Goal: Information Seeking & Learning: Learn about a topic

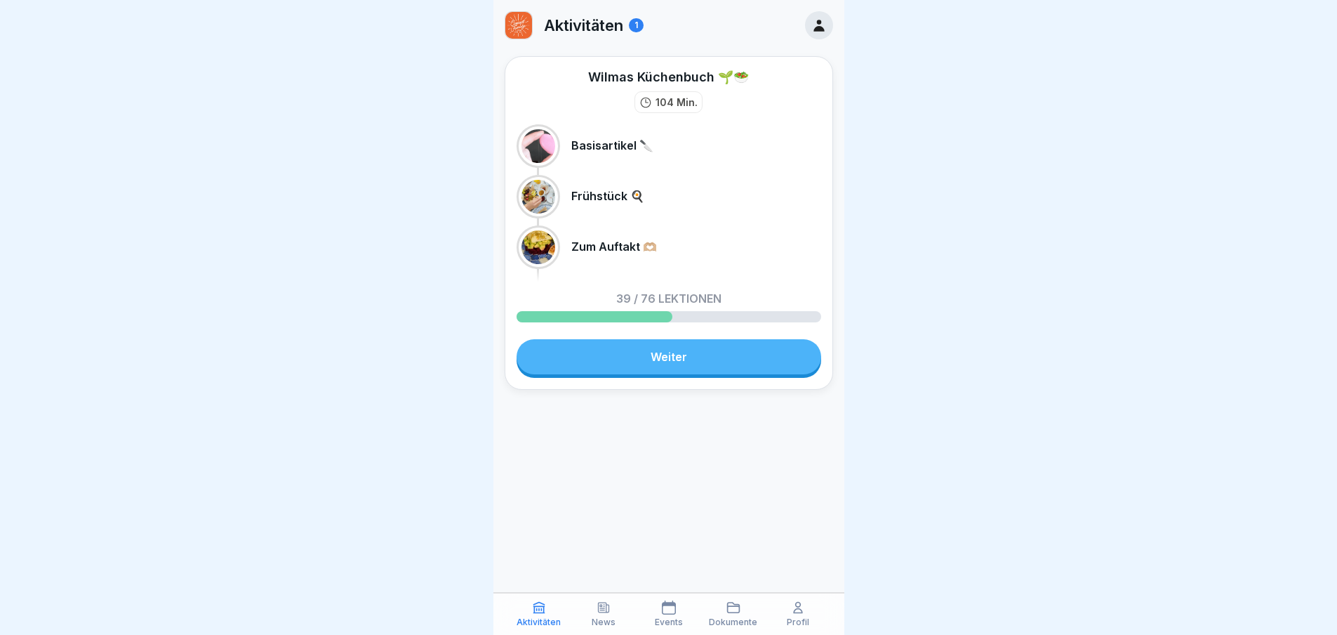
click at [670, 362] on link "Weiter" at bounding box center [669, 356] width 305 height 35
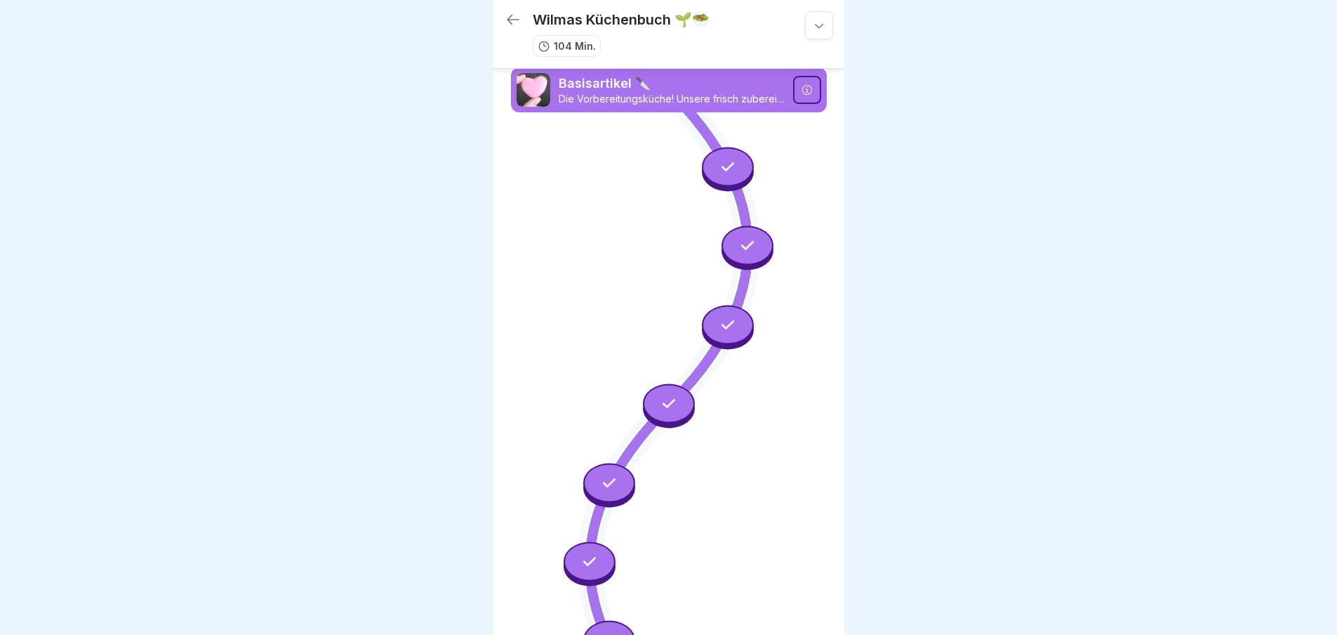
click at [675, 93] on p "Die Vorbereitungsküche! Unsere frisch zubereiteten Artikel für die Speisen. Ach…" at bounding box center [672, 99] width 226 height 13
click at [516, 22] on icon at bounding box center [513, 19] width 17 height 17
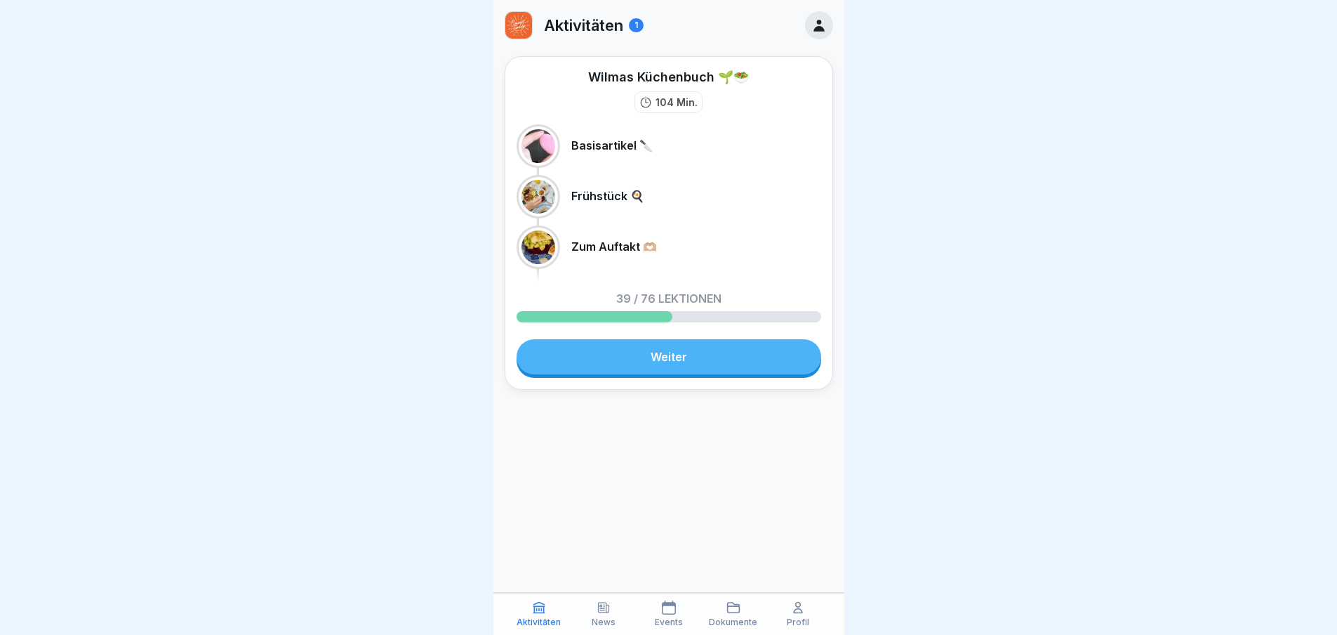
click at [685, 359] on link "Weiter" at bounding box center [669, 356] width 305 height 35
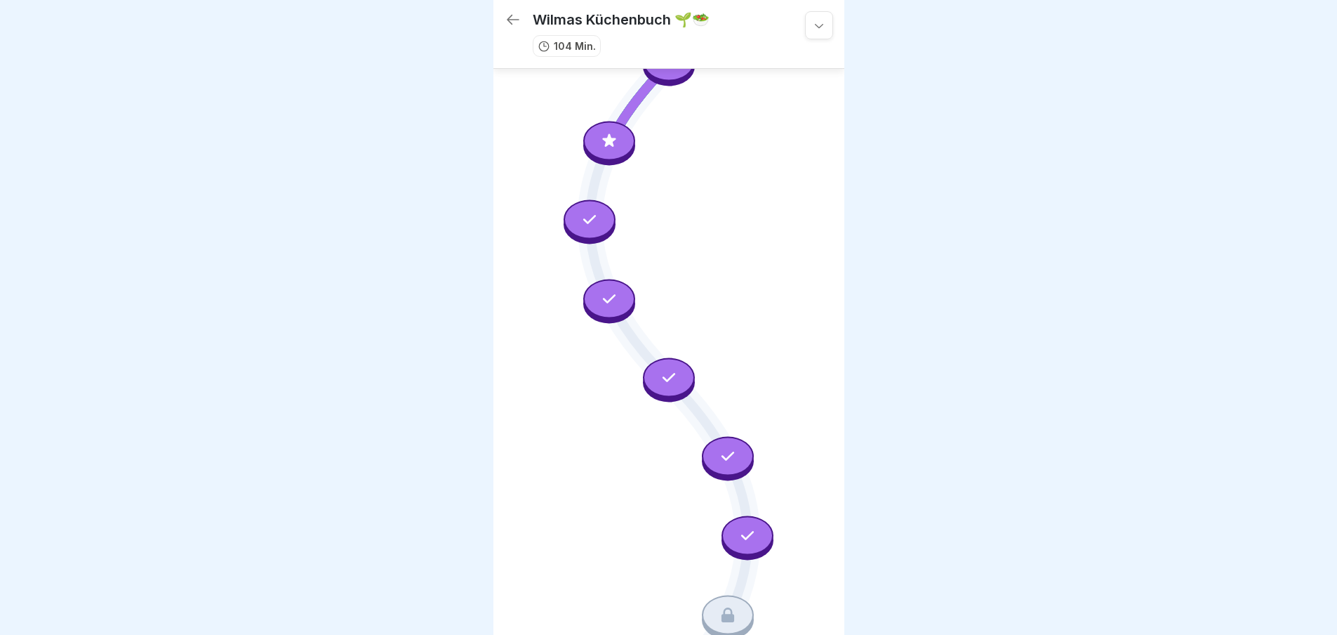
scroll to position [1114, 0]
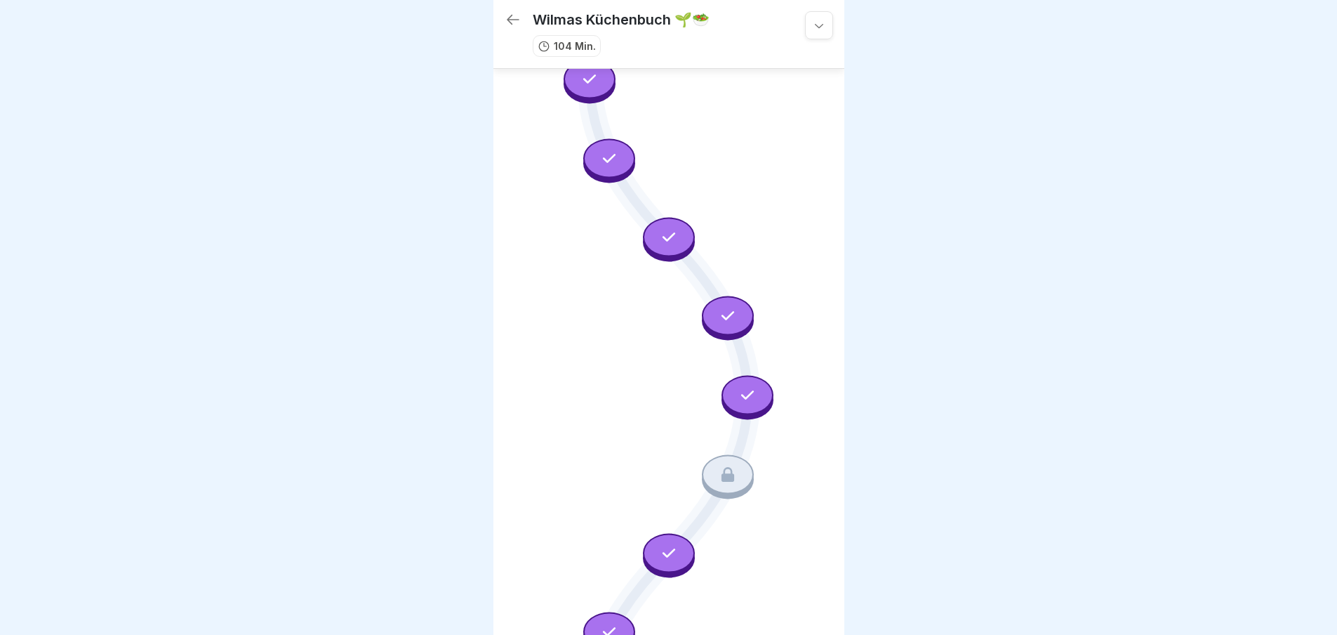
click at [738, 385] on icon at bounding box center [747, 394] width 18 height 18
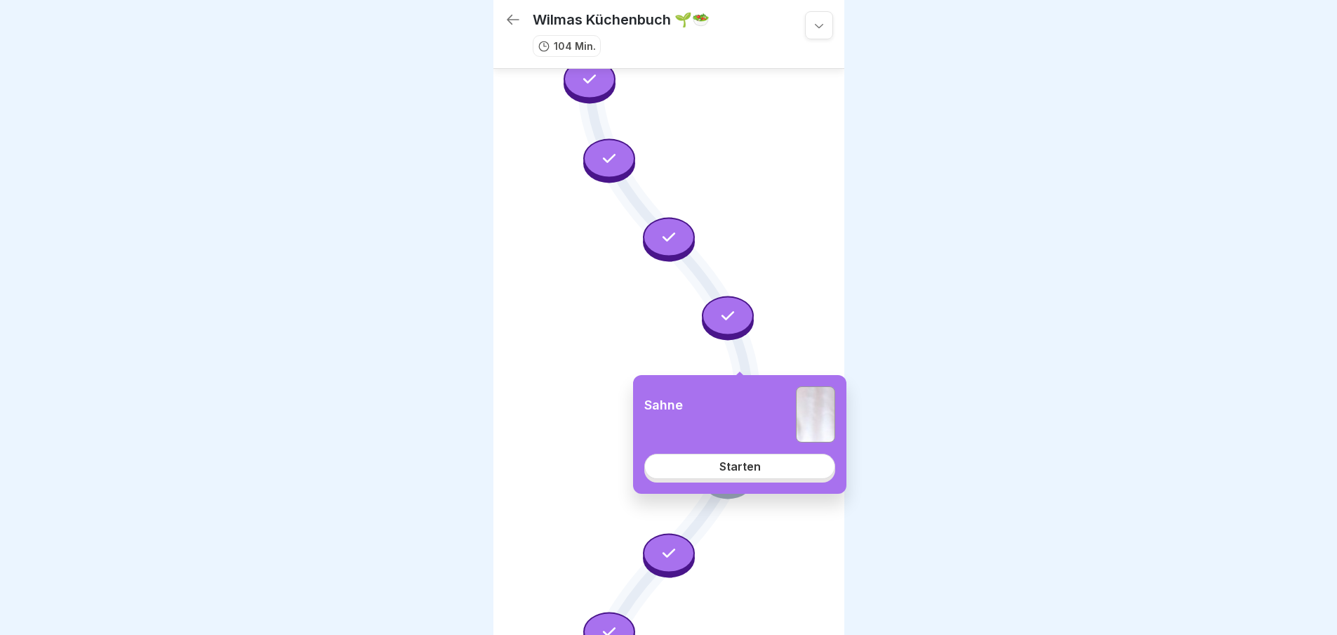
click at [740, 462] on div "Starten" at bounding box center [740, 466] width 41 height 13
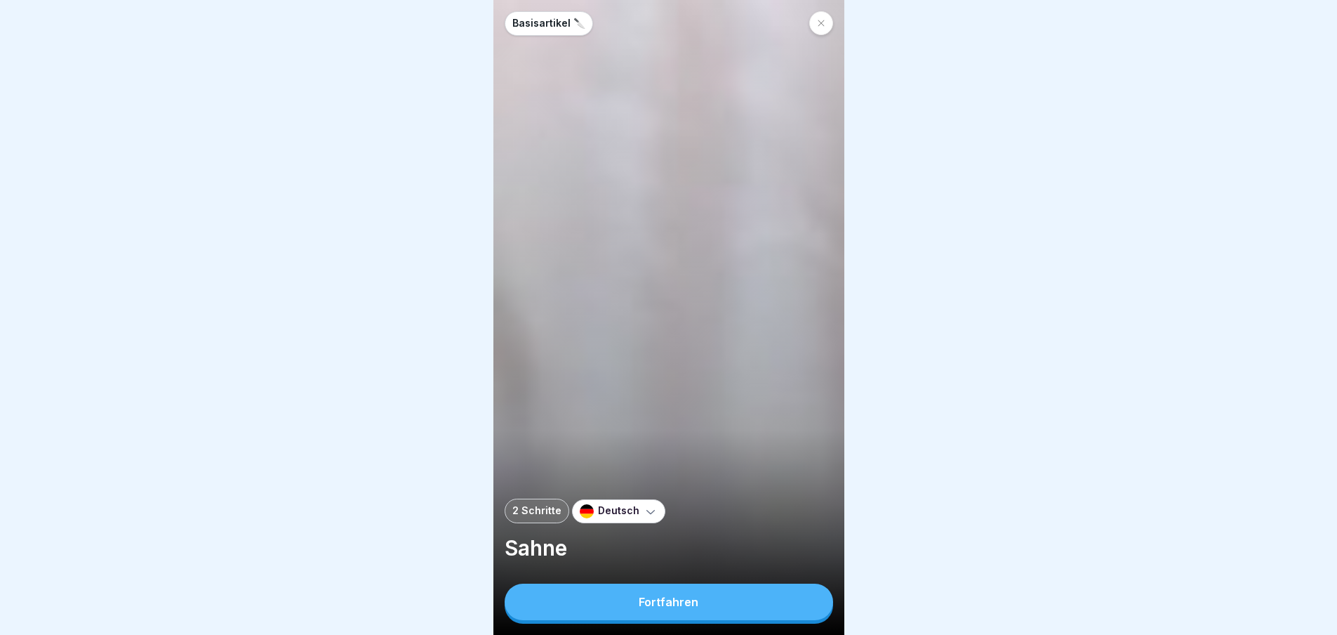
click at [704, 606] on button "Fortfahren" at bounding box center [669, 601] width 329 height 37
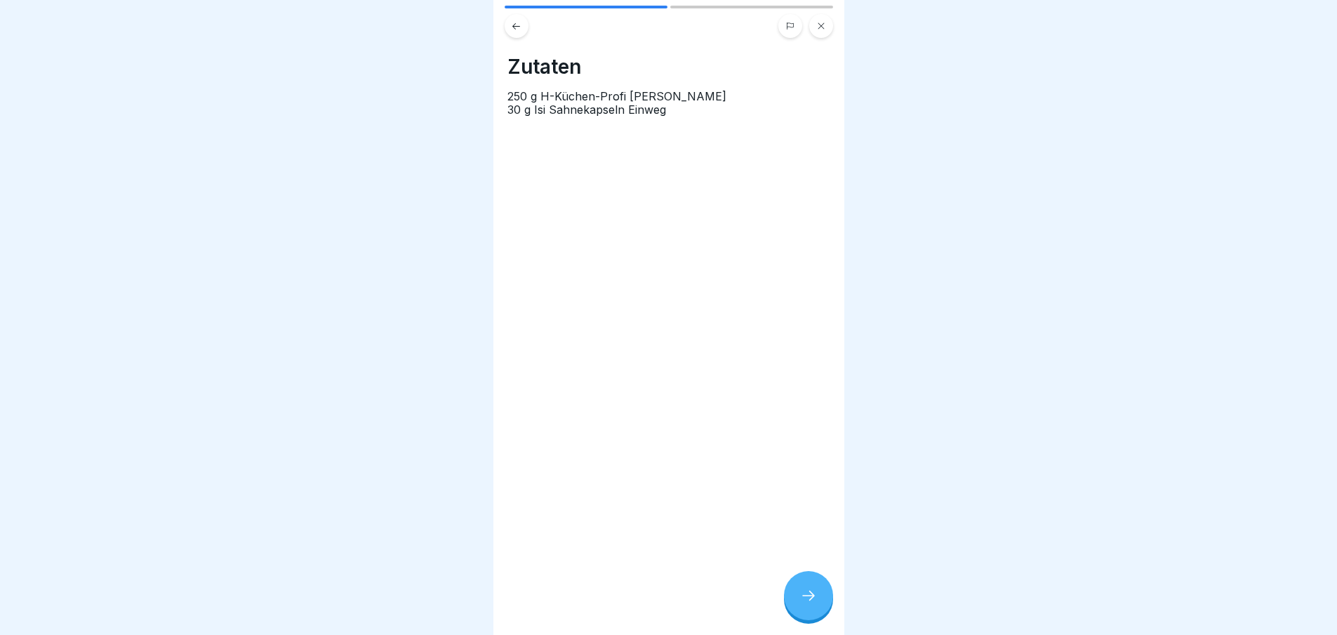
click at [814, 604] on icon at bounding box center [808, 595] width 17 height 17
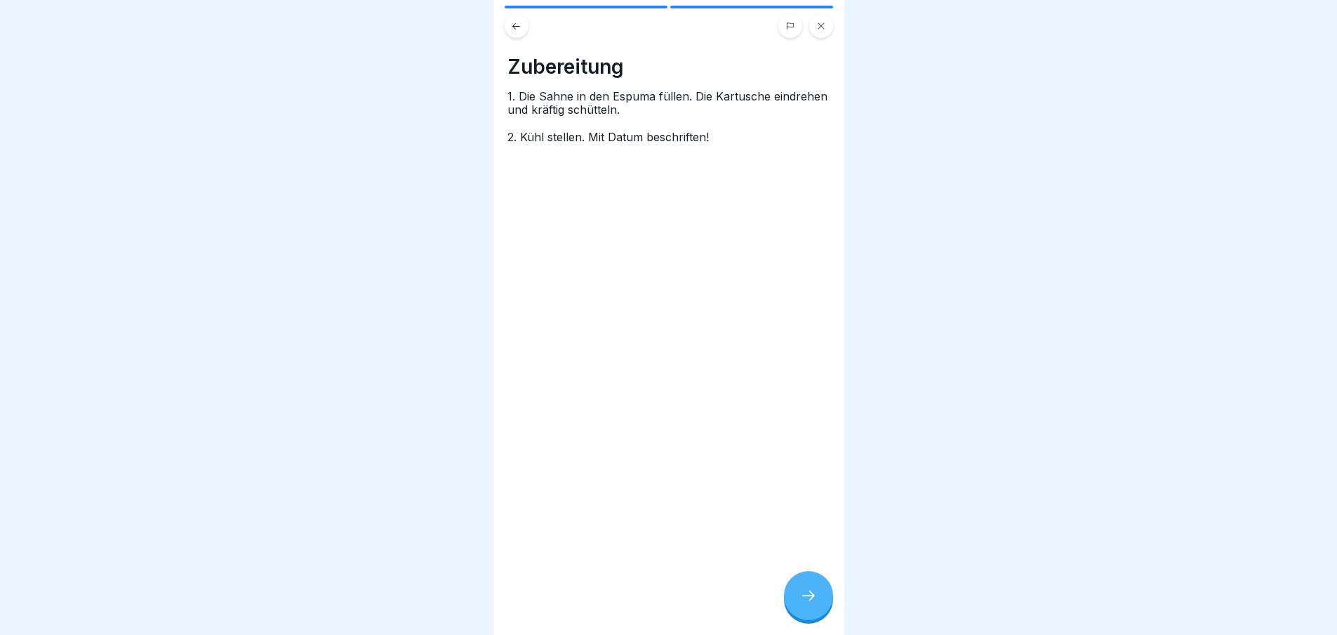
click at [814, 604] on icon at bounding box center [808, 595] width 17 height 17
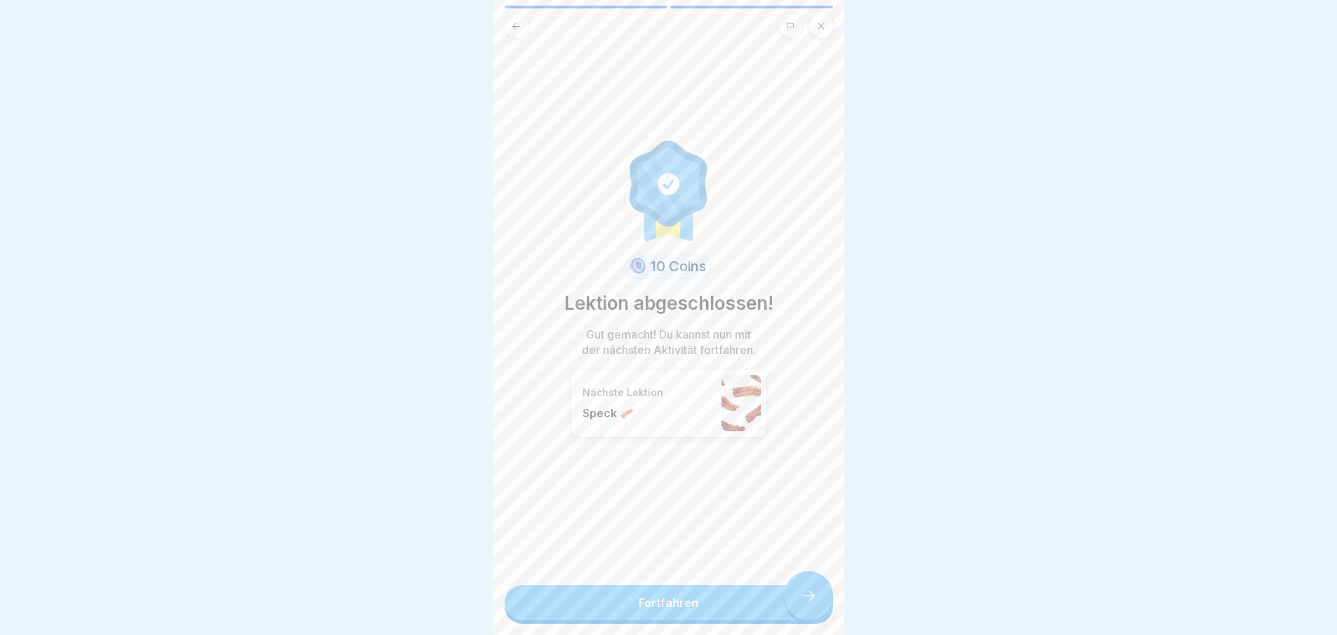
click at [814, 608] on link "Fortfahren" at bounding box center [669, 602] width 329 height 35
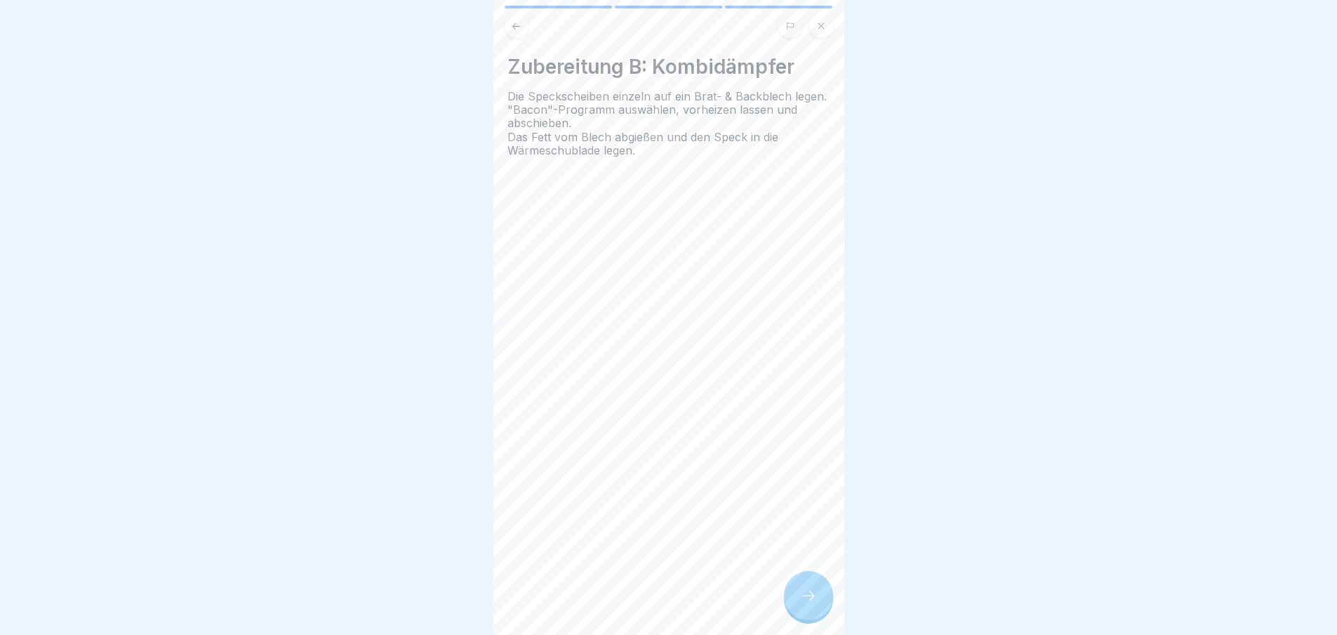
click at [802, 604] on icon at bounding box center [808, 595] width 17 height 17
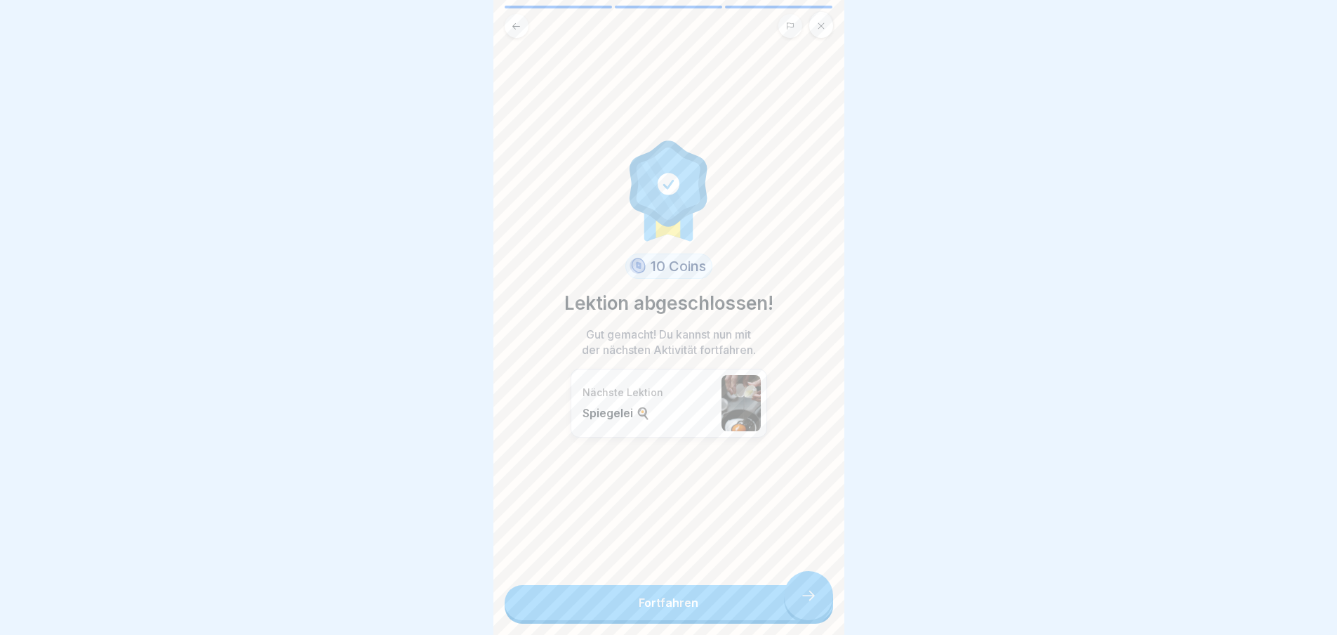
click at [802, 607] on link "Fortfahren" at bounding box center [669, 602] width 329 height 35
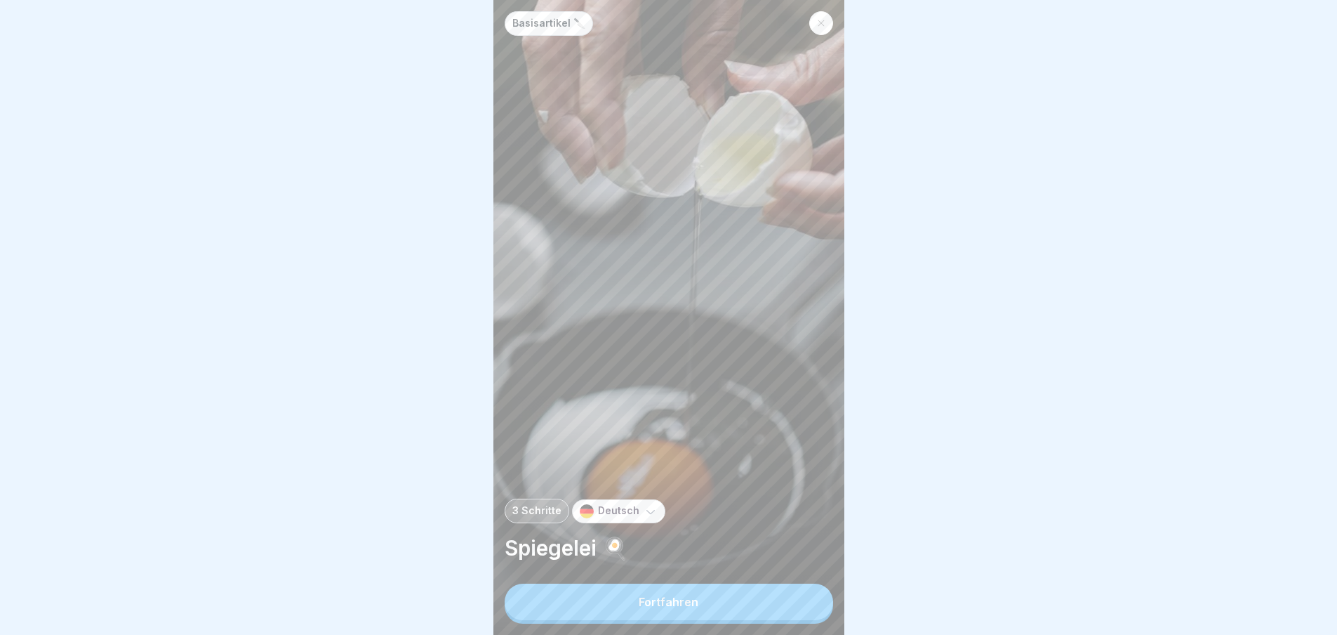
click at [802, 607] on button "Fortfahren" at bounding box center [669, 601] width 329 height 37
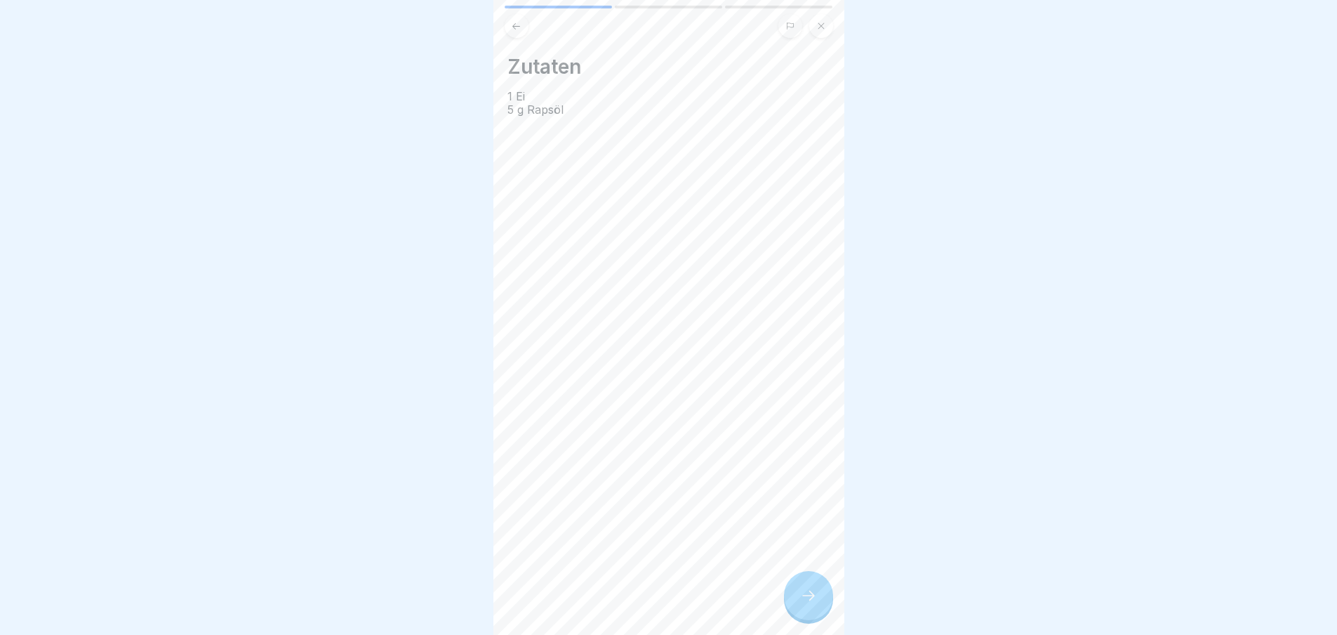
click at [802, 607] on div "Zutaten 1 Ei 5 g Rapsöl" at bounding box center [668, 317] width 351 height 635
click at [802, 604] on icon at bounding box center [808, 595] width 17 height 17
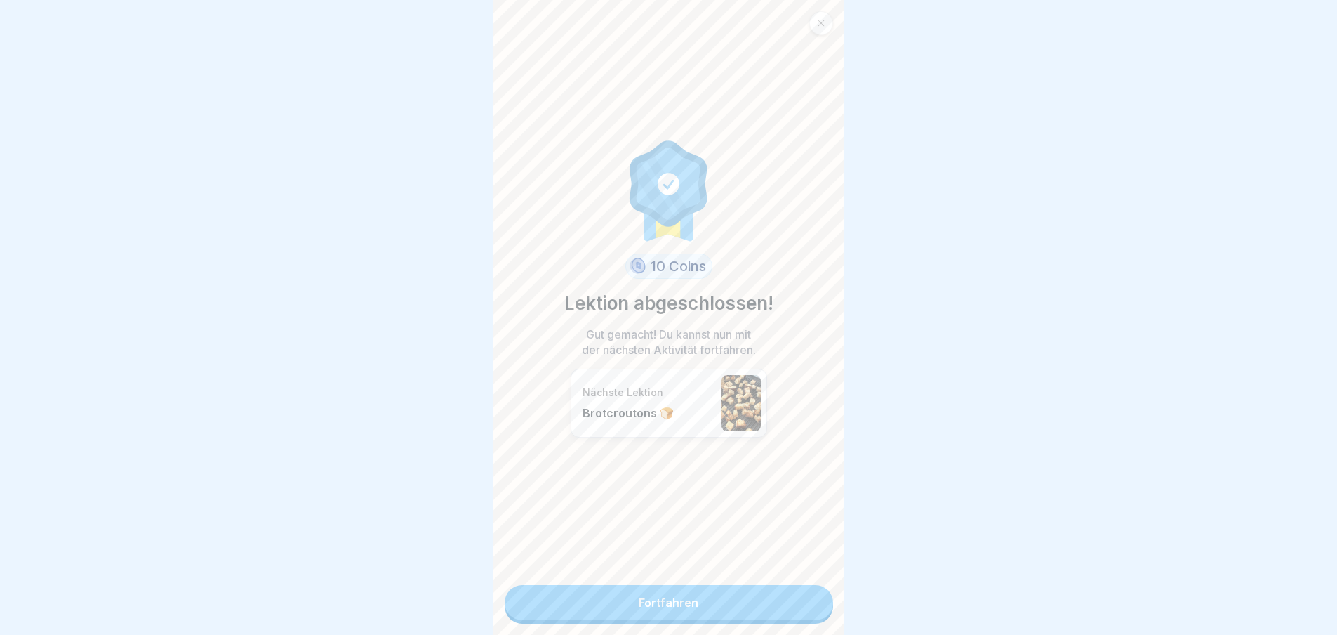
click at [802, 607] on link "Fortfahren" at bounding box center [669, 602] width 329 height 35
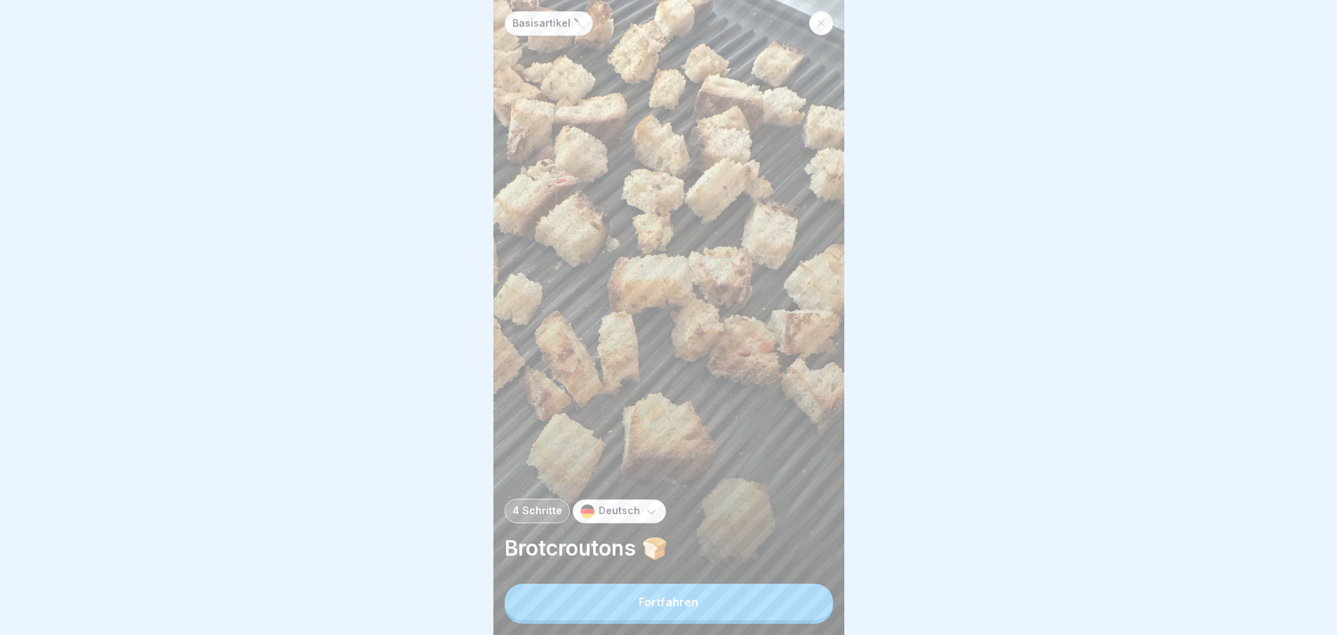
click at [802, 607] on button "Fortfahren" at bounding box center [669, 601] width 329 height 37
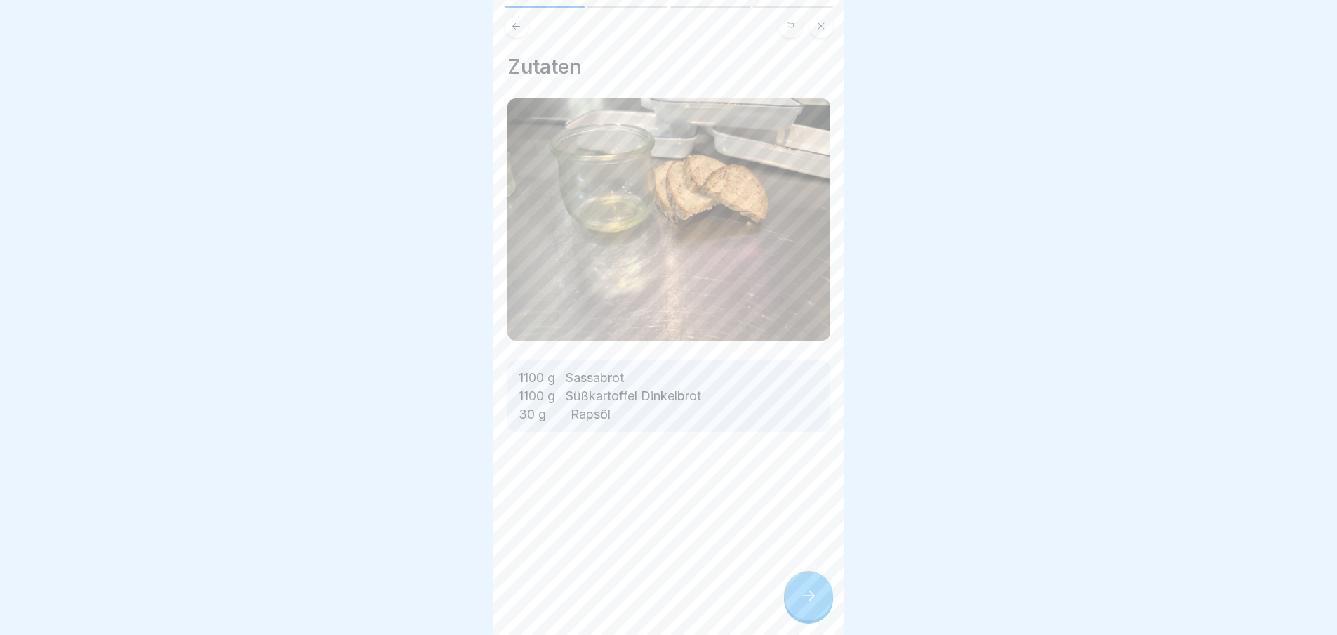
click at [802, 607] on div "Zutaten 1100 g Sassabrot 1100 g Süßkartoffel Dinkelbrot 30 g Rapsöl" at bounding box center [668, 317] width 351 height 635
click at [802, 607] on div "Basisartikel 🔪 4 Schritte Deutsch Brotcroutons 🍞 Fortfahren Zutaten 1100 g Sass…" at bounding box center [668, 317] width 351 height 635
click at [802, 604] on icon at bounding box center [808, 595] width 17 height 17
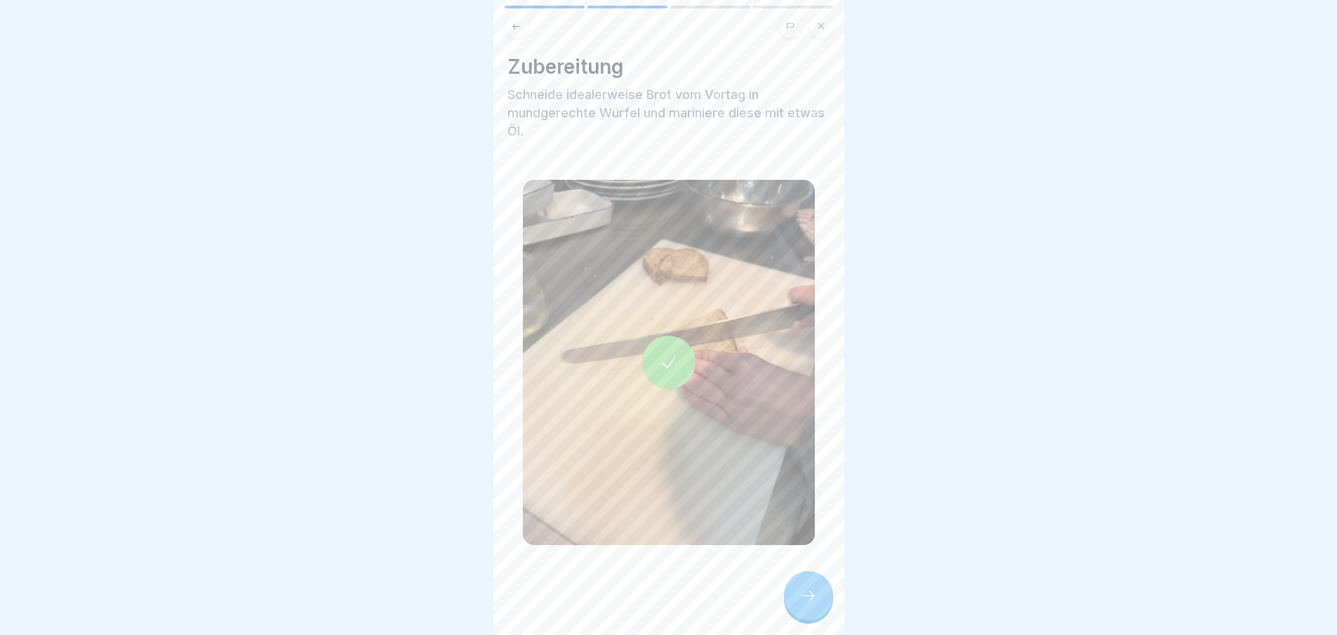
click at [802, 604] on icon at bounding box center [808, 595] width 17 height 17
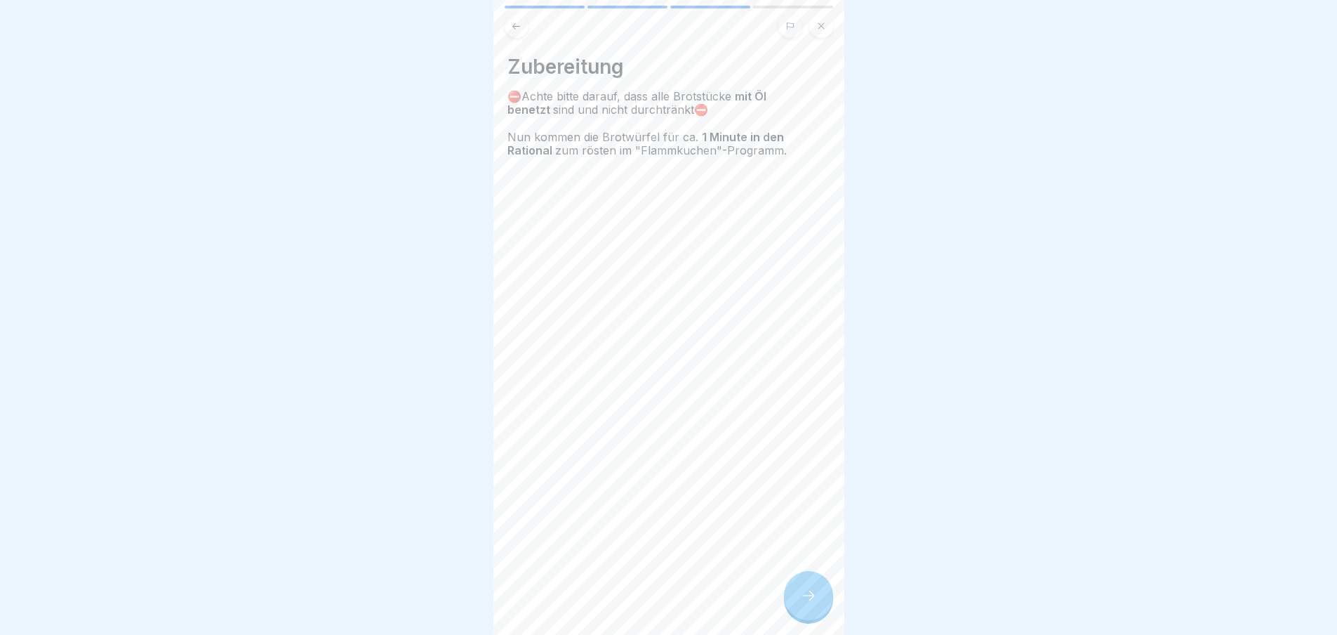
click at [802, 604] on icon at bounding box center [808, 595] width 17 height 17
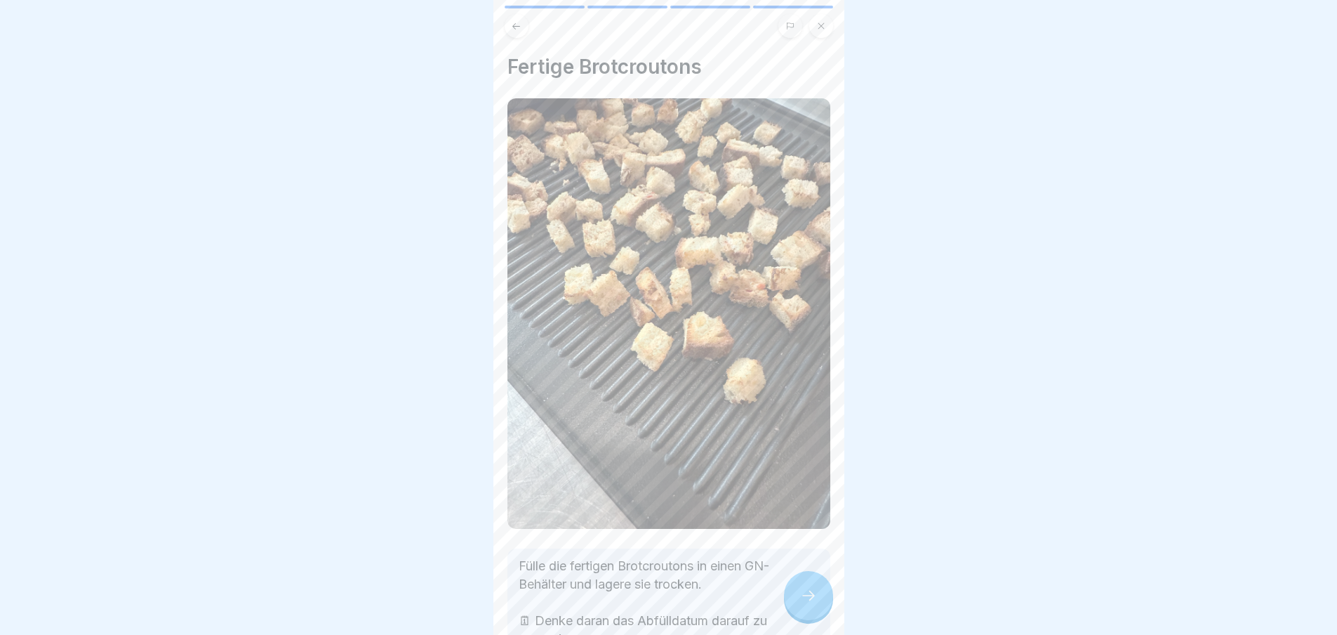
click at [802, 604] on icon at bounding box center [808, 595] width 17 height 17
click at [856, 607] on link "Fortfahren" at bounding box center [1020, 602] width 329 height 35
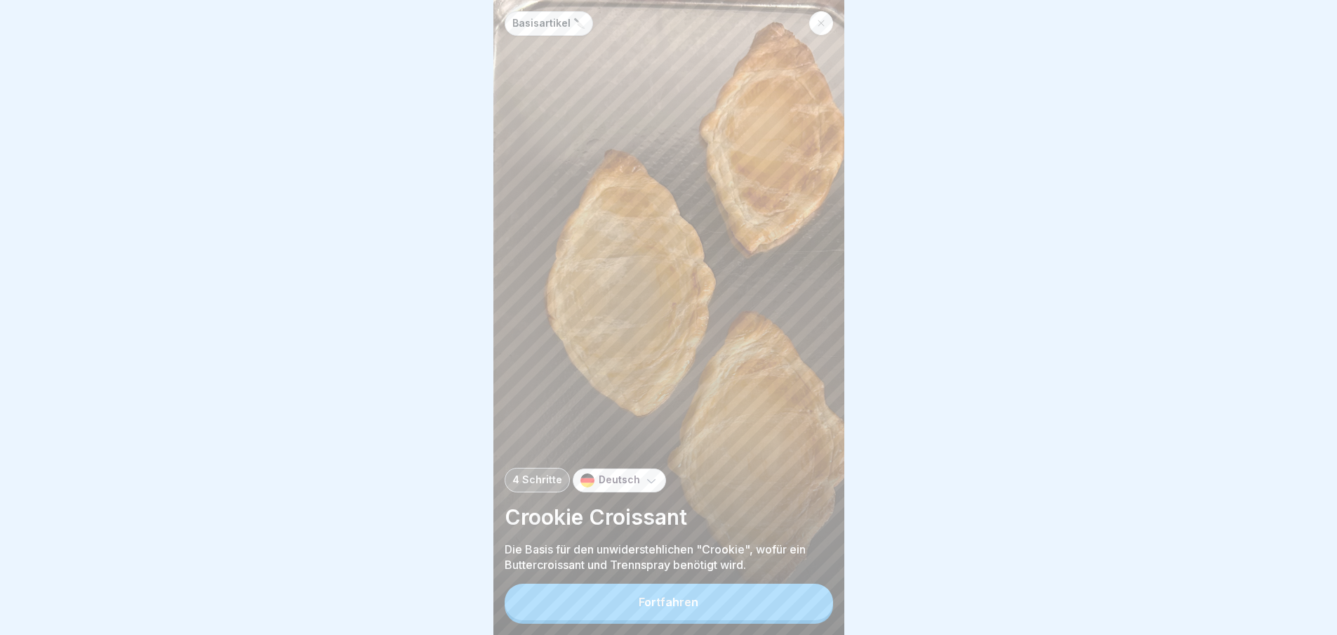
click at [802, 607] on button "Fortfahren" at bounding box center [669, 601] width 329 height 37
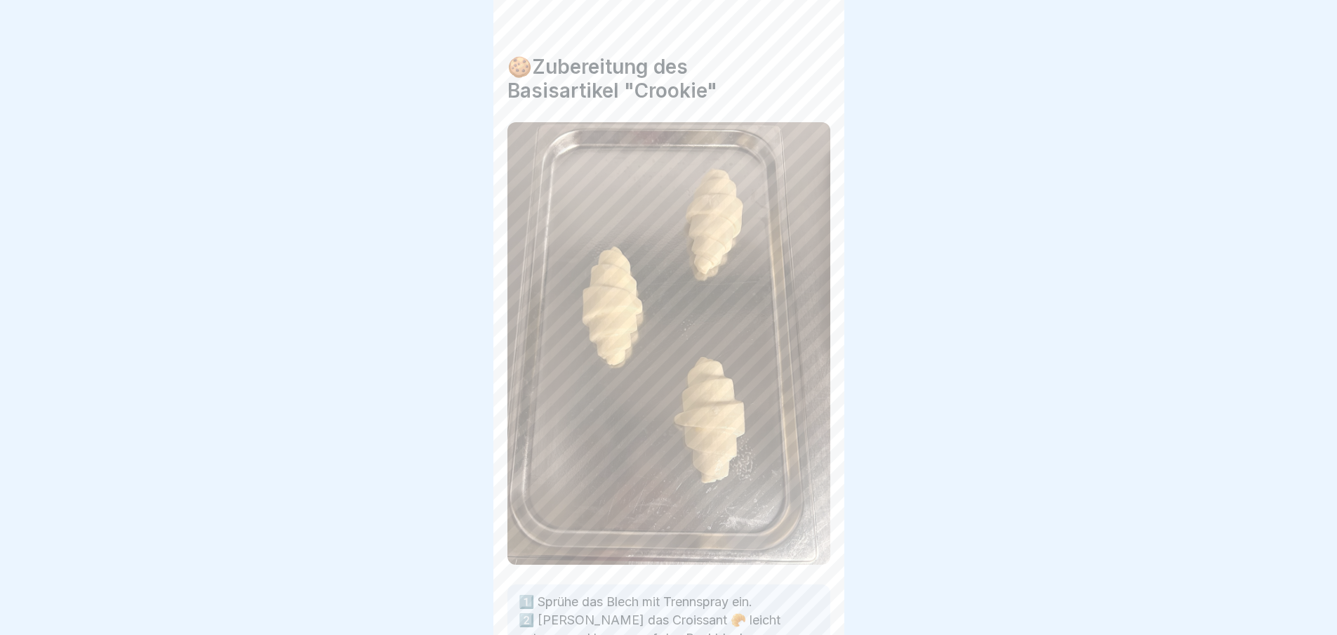
click at [493, 607] on div "Basisartikel 🔪 4 Schritte Deutsch Crookie Croissant Die Basis für den unwiderst…" at bounding box center [317, 317] width 351 height 635
click at [802, 607] on div "Basisartikel 🔪 4 Schritte Deutsch Crookie Croissant Die Basis für den unwiderst…" at bounding box center [668, 317] width 351 height 635
click at [802, 604] on icon at bounding box center [808, 595] width 17 height 17
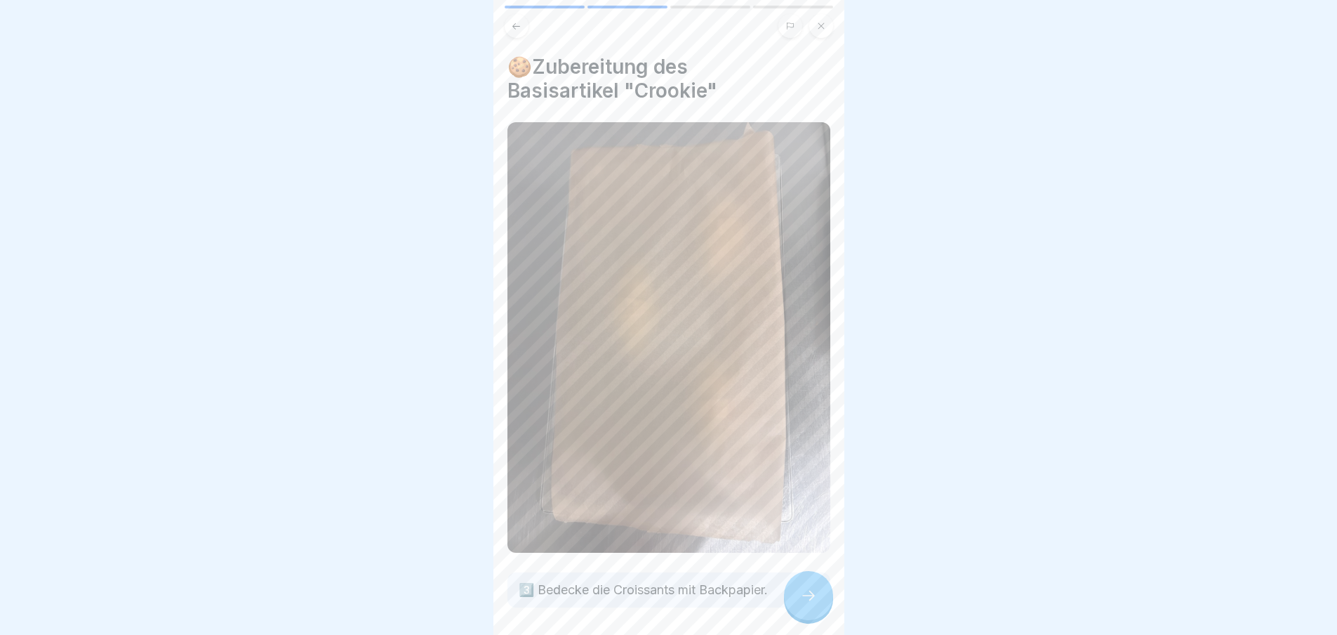
click at [802, 604] on icon at bounding box center [808, 595] width 17 height 17
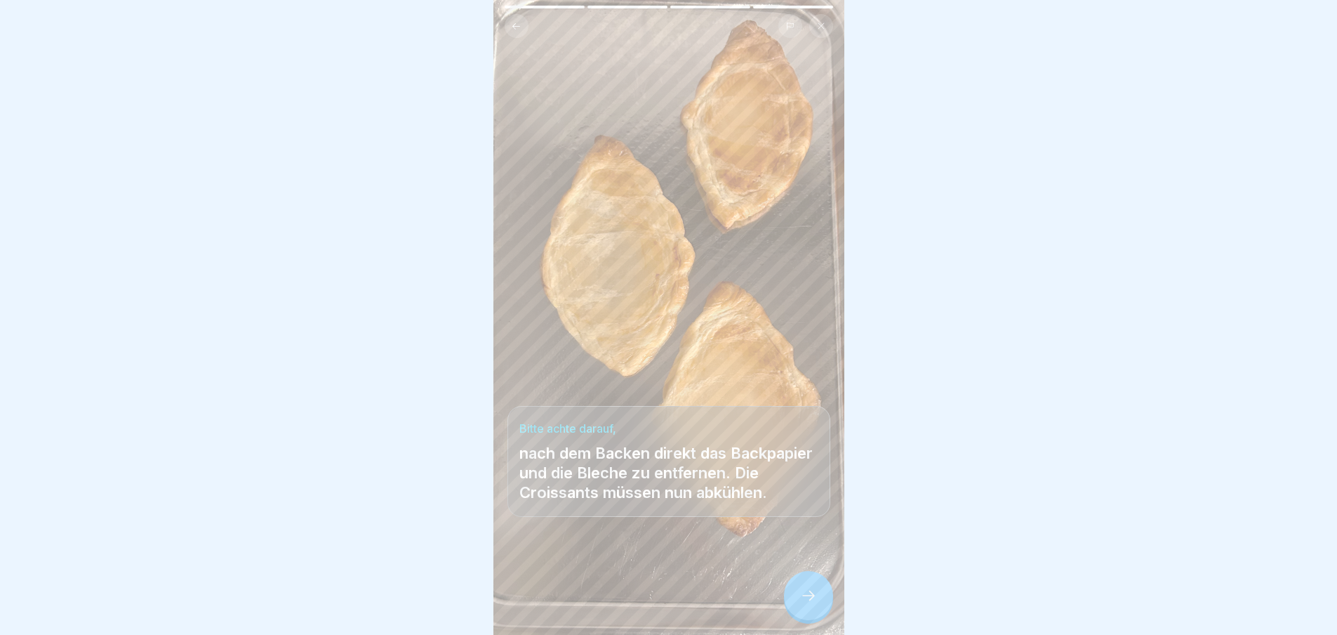
click at [802, 604] on icon at bounding box center [808, 595] width 17 height 17
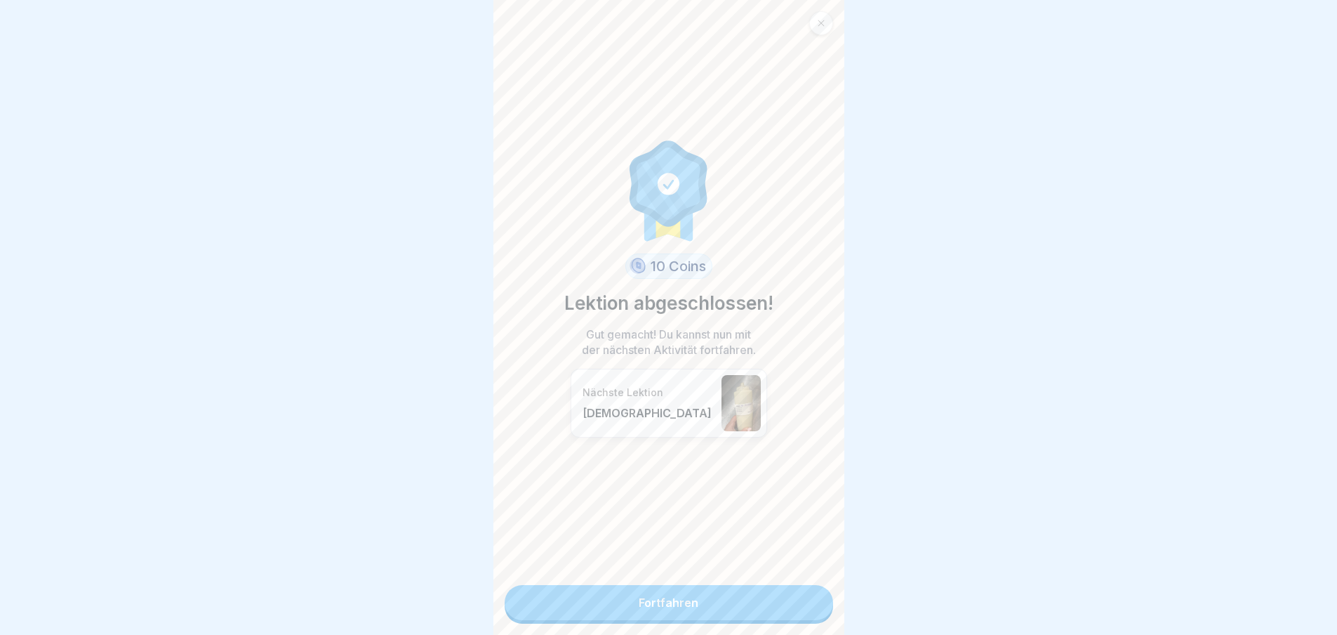
click at [802, 607] on link "Fortfahren" at bounding box center [669, 602] width 329 height 35
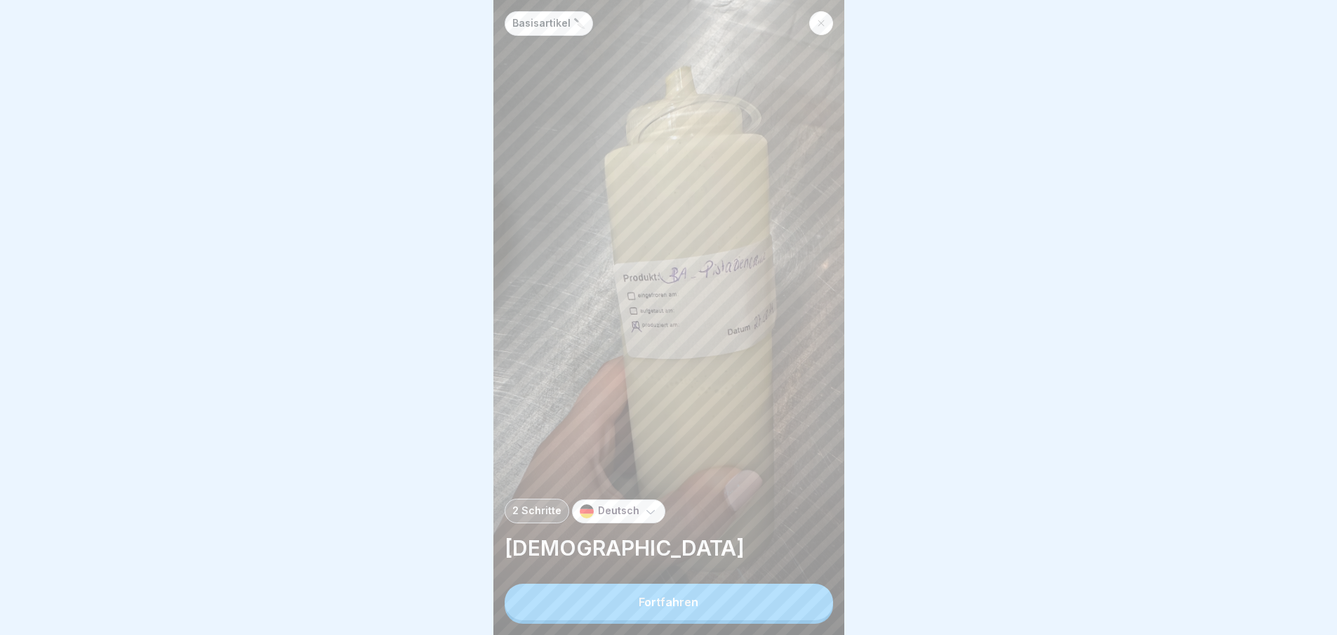
click at [802, 607] on button "Fortfahren" at bounding box center [669, 601] width 329 height 37
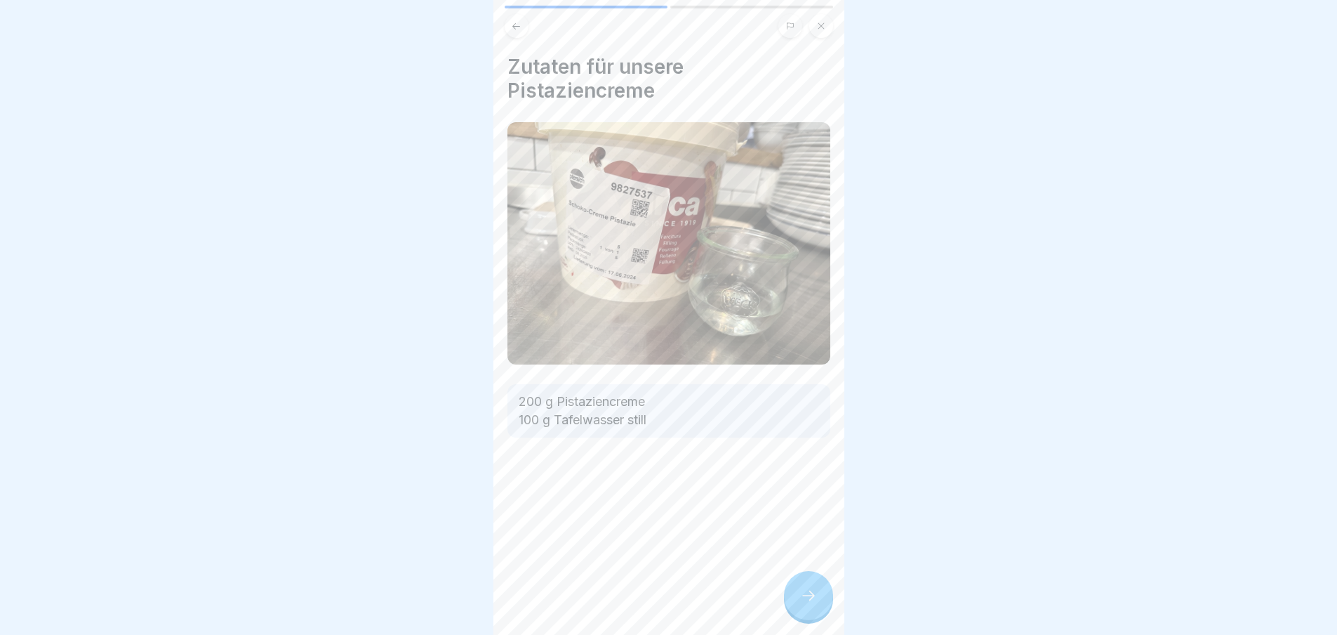
click at [482, 607] on button "Fortfahren" at bounding box center [318, 601] width 329 height 37
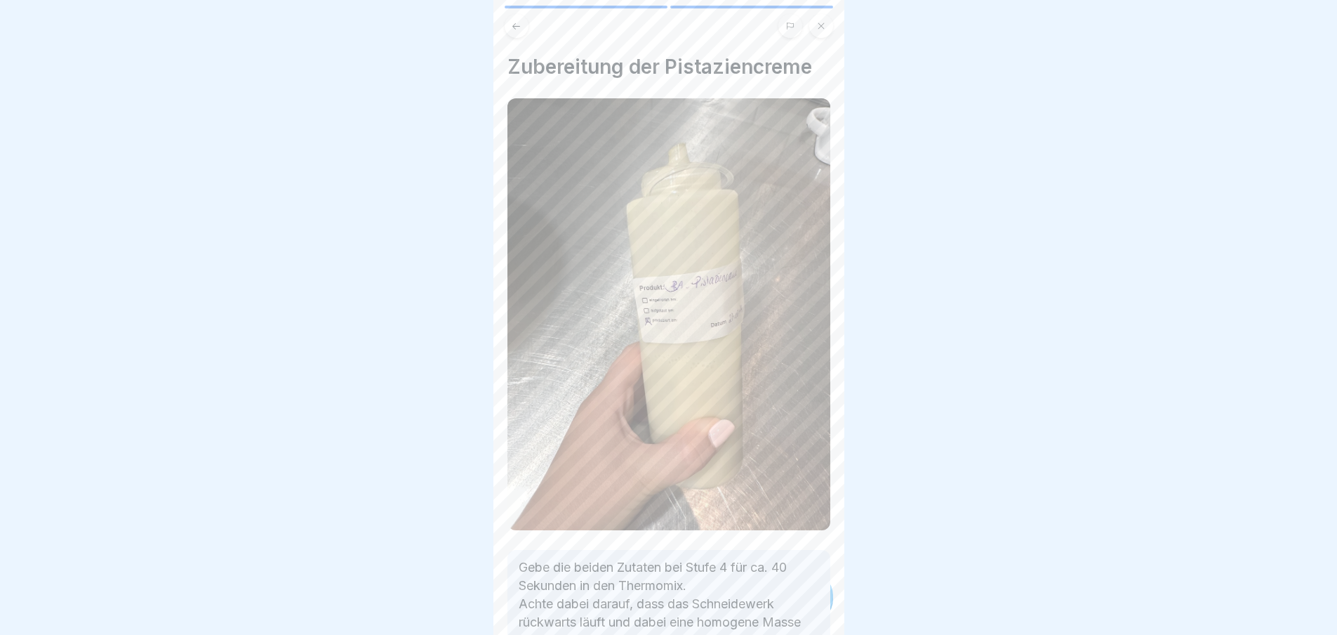
click at [802, 607] on div "Zubereitung der Pistaziencreme Gebe die beiden Zutaten bei Stufe 4 für ca. 40 S…" at bounding box center [668, 317] width 351 height 635
click at [802, 604] on icon at bounding box center [808, 595] width 17 height 17
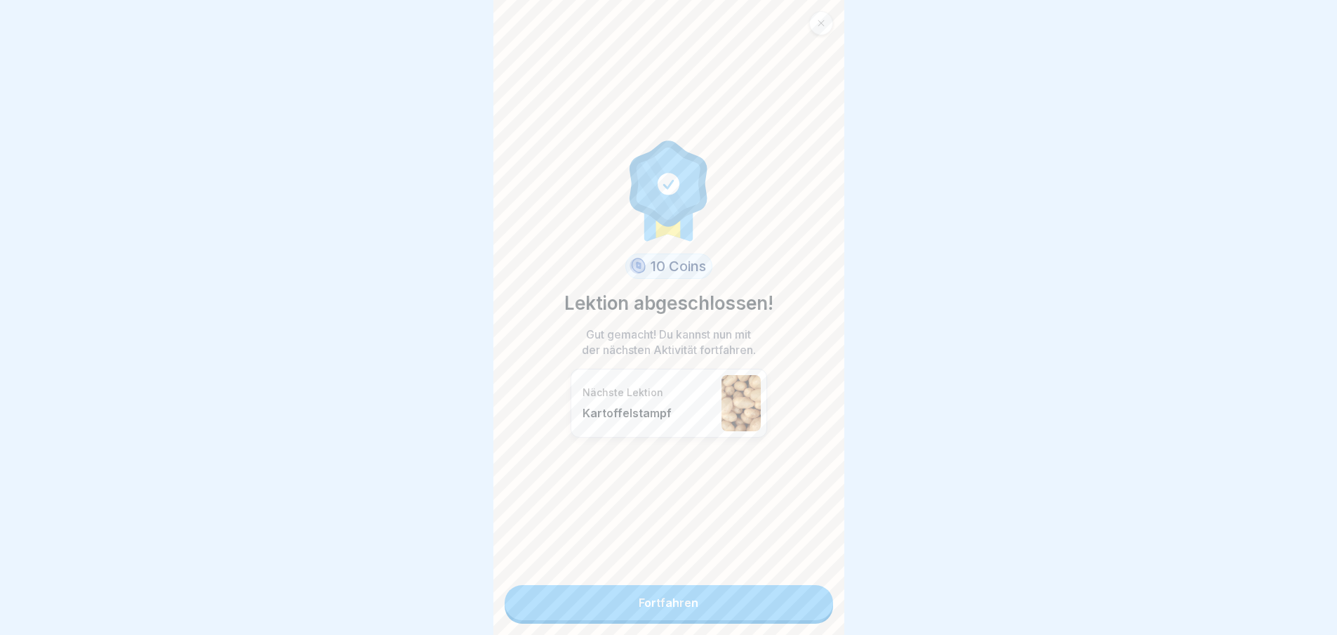
click at [802, 607] on link "Fortfahren" at bounding box center [669, 602] width 329 height 35
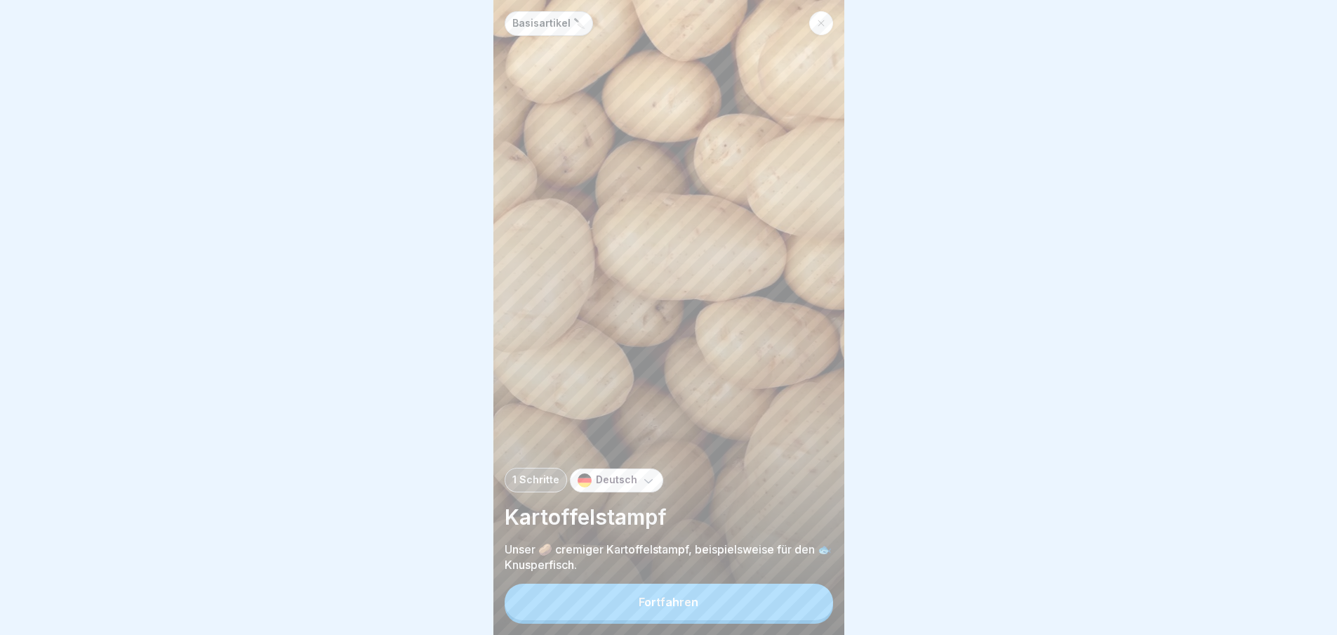
click at [802, 607] on button "Fortfahren" at bounding box center [669, 601] width 329 height 37
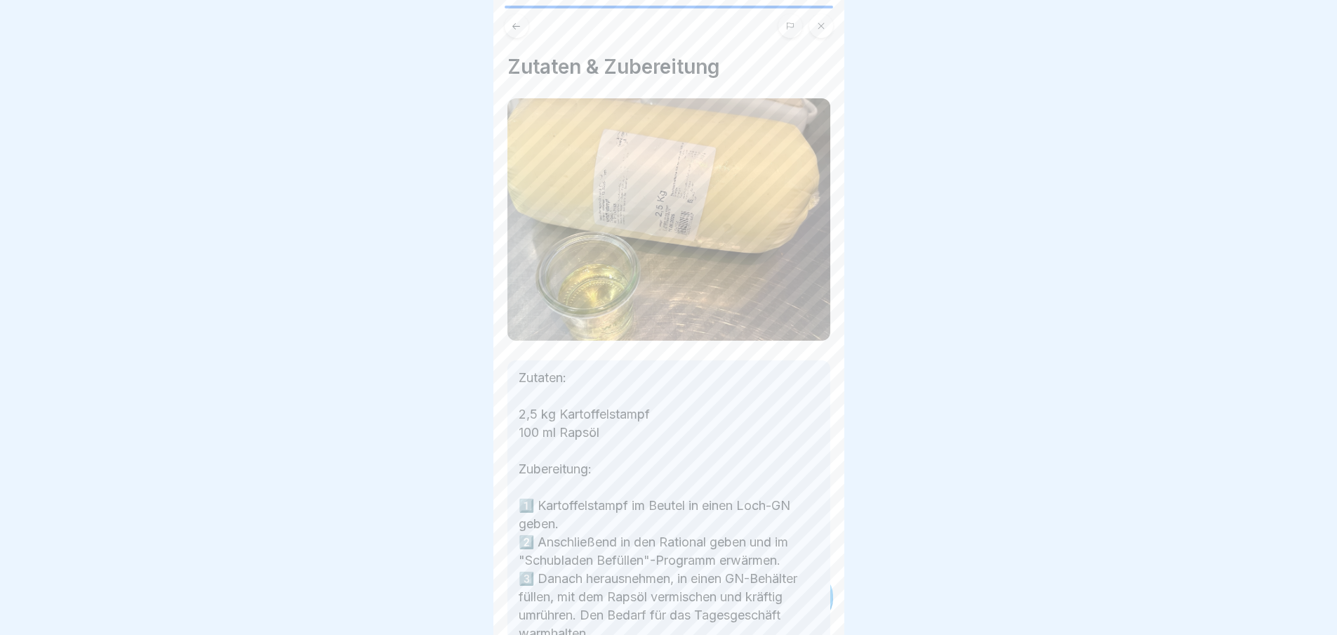
click at [802, 607] on p "Zutaten: 2,5 kg Kartoffelstampf 100 ml Rapsöl Zubereitung: 1️⃣ Kartoffelstampf …" at bounding box center [669, 542] width 300 height 347
click at [802, 604] on icon at bounding box center [808, 595] width 17 height 17
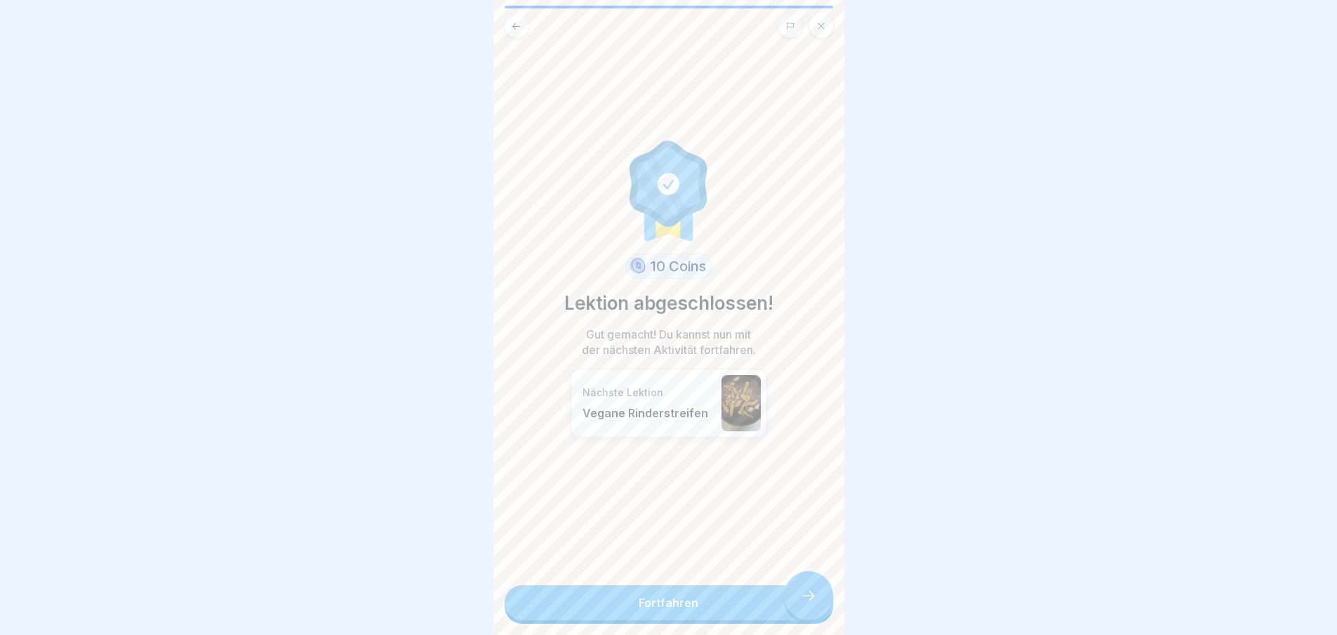
scroll to position [165, 0]
click at [802, 607] on link "Fortfahren" at bounding box center [669, 602] width 329 height 35
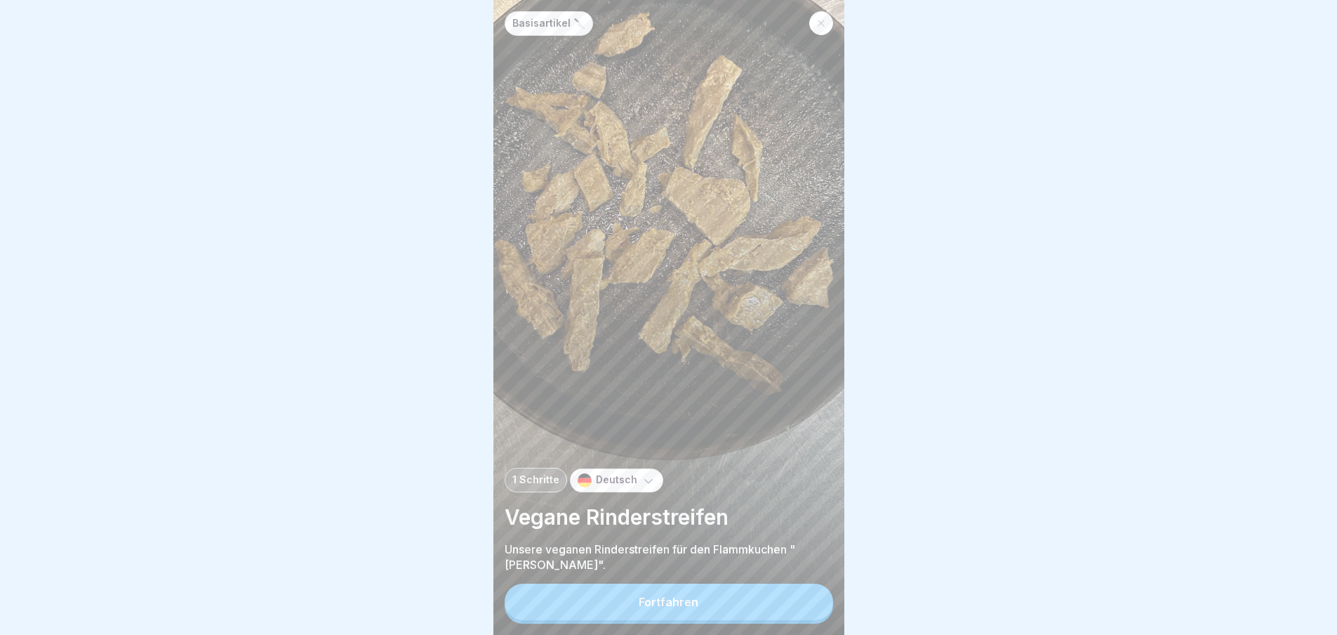
click at [802, 607] on button "Fortfahren" at bounding box center [669, 601] width 329 height 37
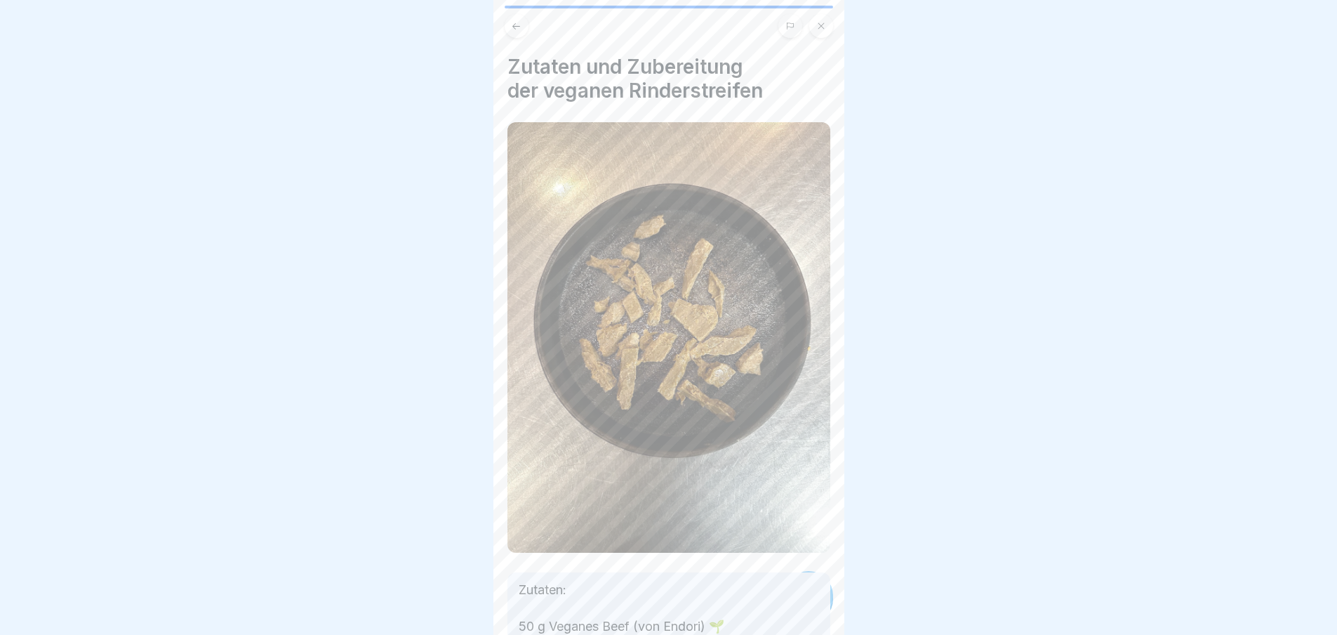
click at [493, 607] on div "Basisartikel 🔪 1 Schritte Deutsch Vegane Rinderstreifen Unsere veganen Rinderst…" at bounding box center [317, 317] width 351 height 635
click at [802, 607] on div "Basisartikel 🔪 1 Schritte Deutsch Vegane Rinderstreifen Unsere veganen Rinderst…" at bounding box center [668, 317] width 351 height 635
click at [802, 604] on icon at bounding box center [808, 595] width 17 height 17
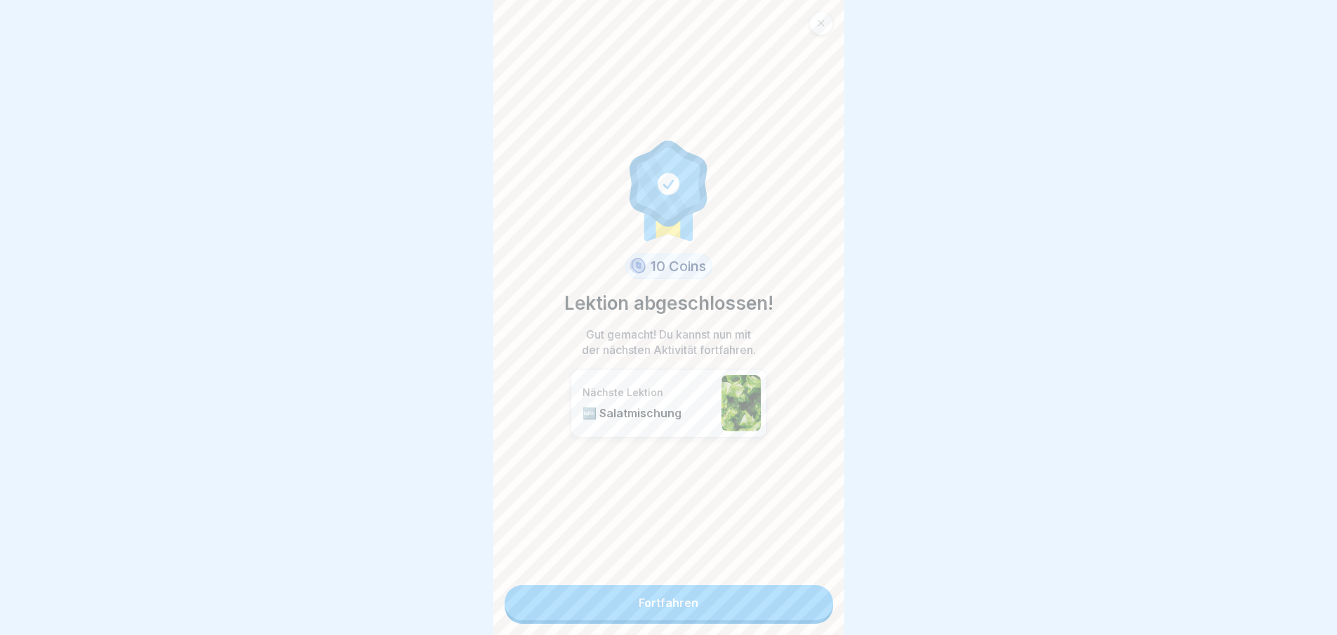
scroll to position [371, 0]
click at [802, 607] on link "Fortfahren" at bounding box center [669, 602] width 329 height 35
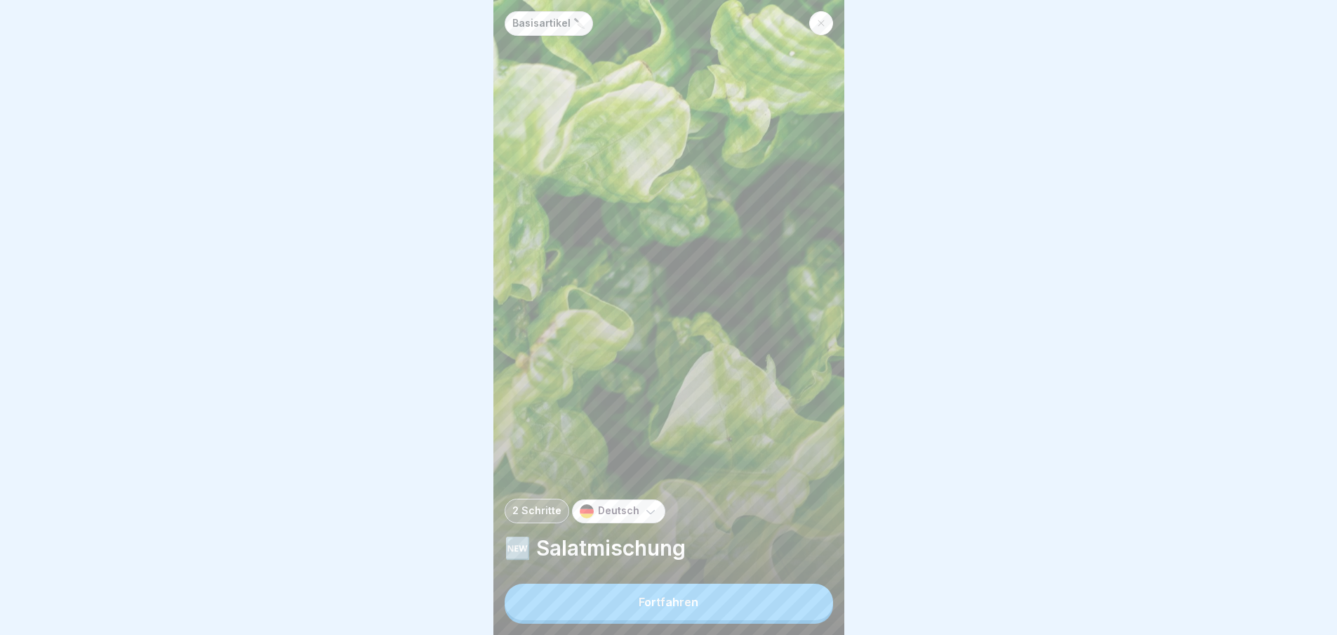
click at [802, 607] on button "Fortfahren" at bounding box center [669, 601] width 329 height 37
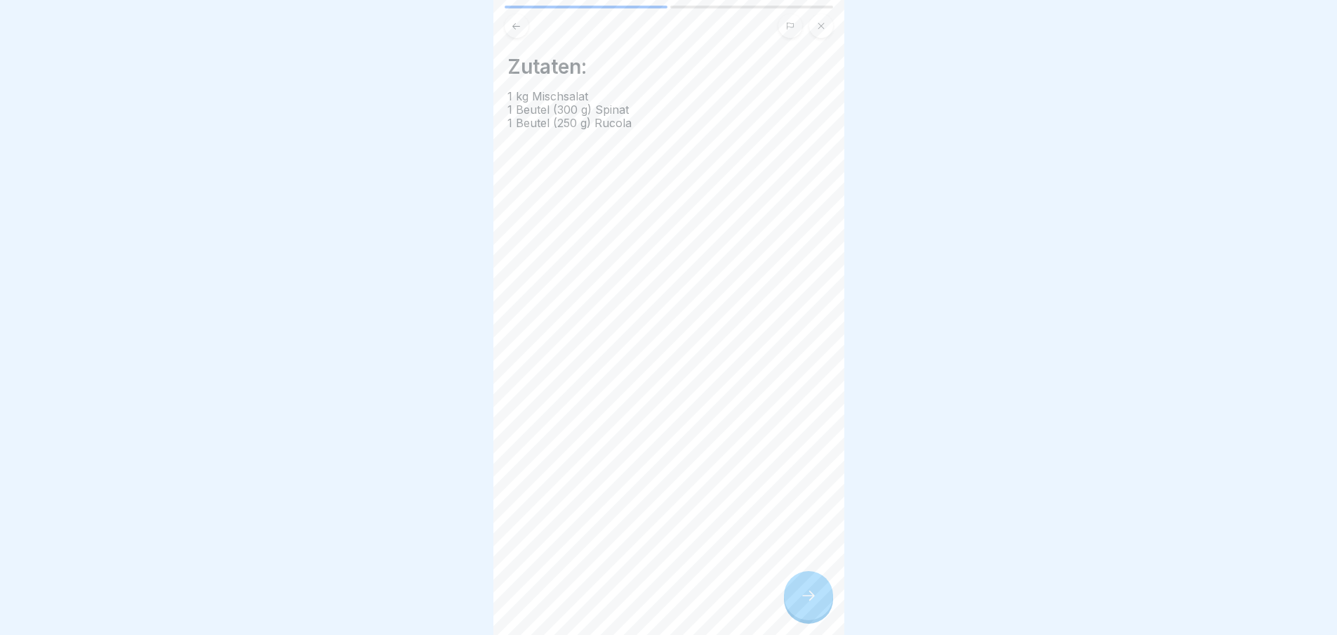
click at [802, 607] on div "Zutaten: 1 kg Mischsalat 1 Beutel (300 g) Spinat 1 Beutel (250 g) Rucola" at bounding box center [668, 317] width 351 height 635
click at [802, 607] on div "Basisartikel 🔪 2 Schritte Deutsch 🆕 Salatmischung Fortfahren Zutaten: 1 kg Misc…" at bounding box center [668, 317] width 351 height 635
click at [802, 604] on icon at bounding box center [808, 595] width 17 height 17
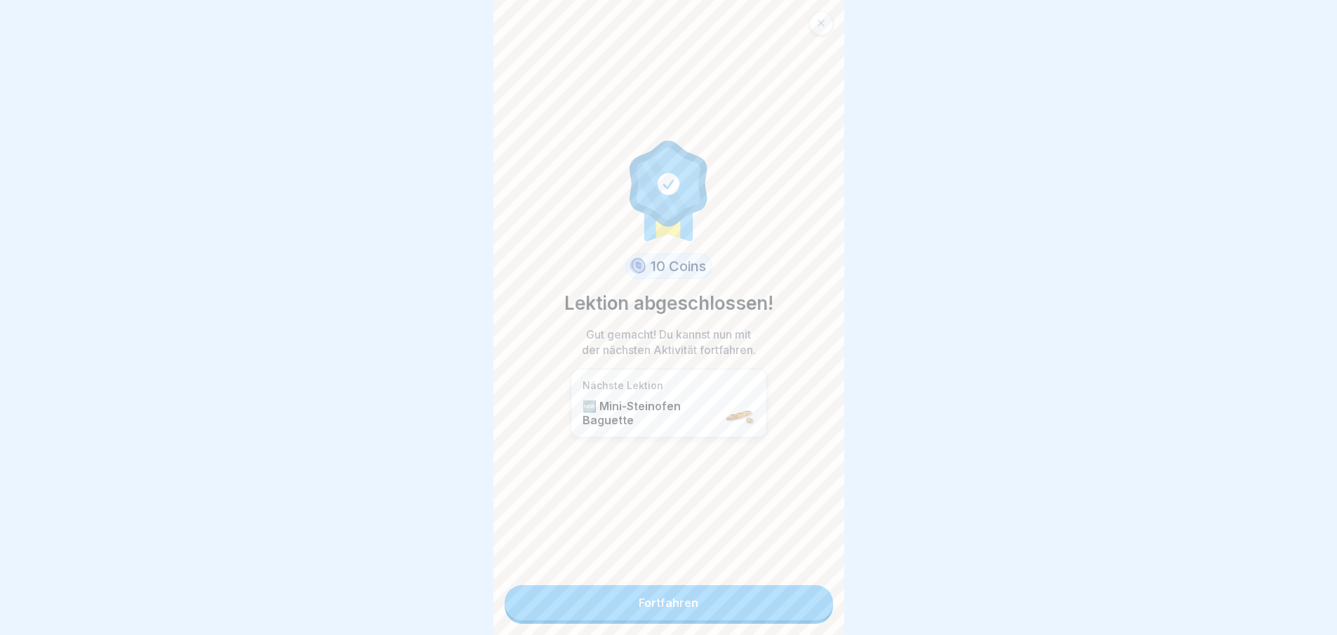
click at [802, 607] on link "Fortfahren" at bounding box center [669, 602] width 329 height 35
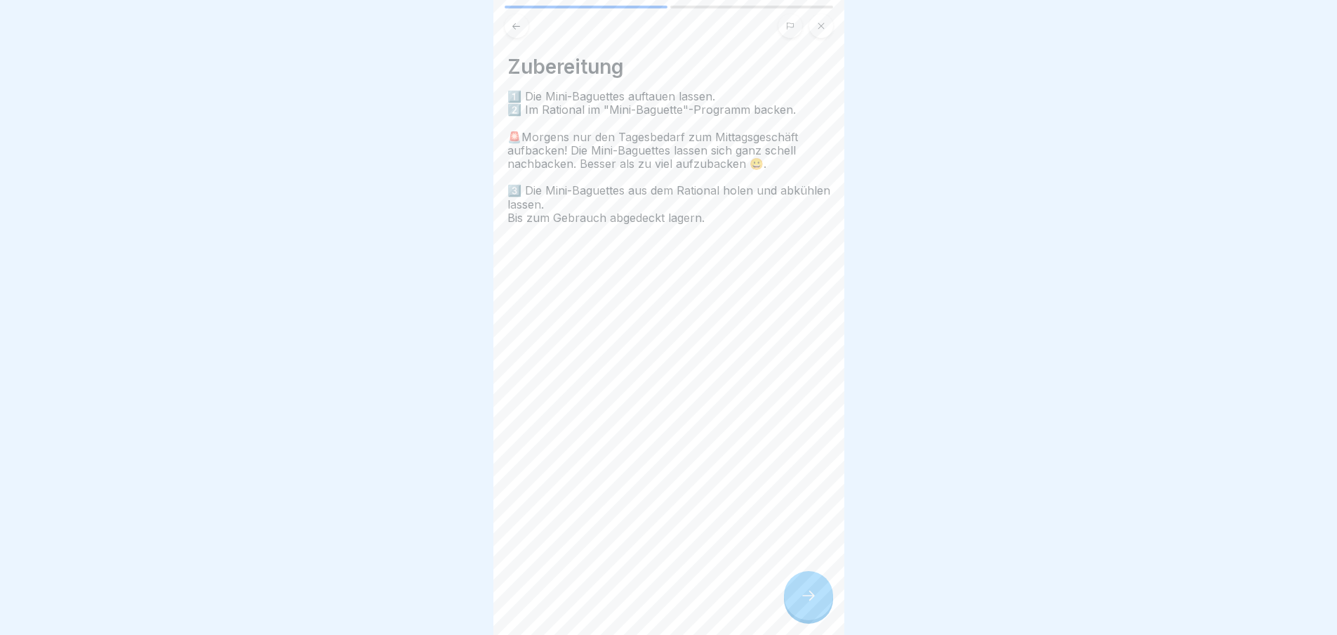
click at [802, 607] on div "Zubereitung 1️⃣ Die Mini-Baguettes auftauen lassen. 2️⃣ Im Rational im "Mini-Ba…" at bounding box center [668, 317] width 351 height 635
click at [802, 607] on div "Basisartikel 🔪 2 Schritte Deutsch 🆕 Mini-Steinofen Baguette Unser neues Baguett…" at bounding box center [668, 317] width 351 height 635
click at [802, 604] on icon at bounding box center [808, 595] width 17 height 17
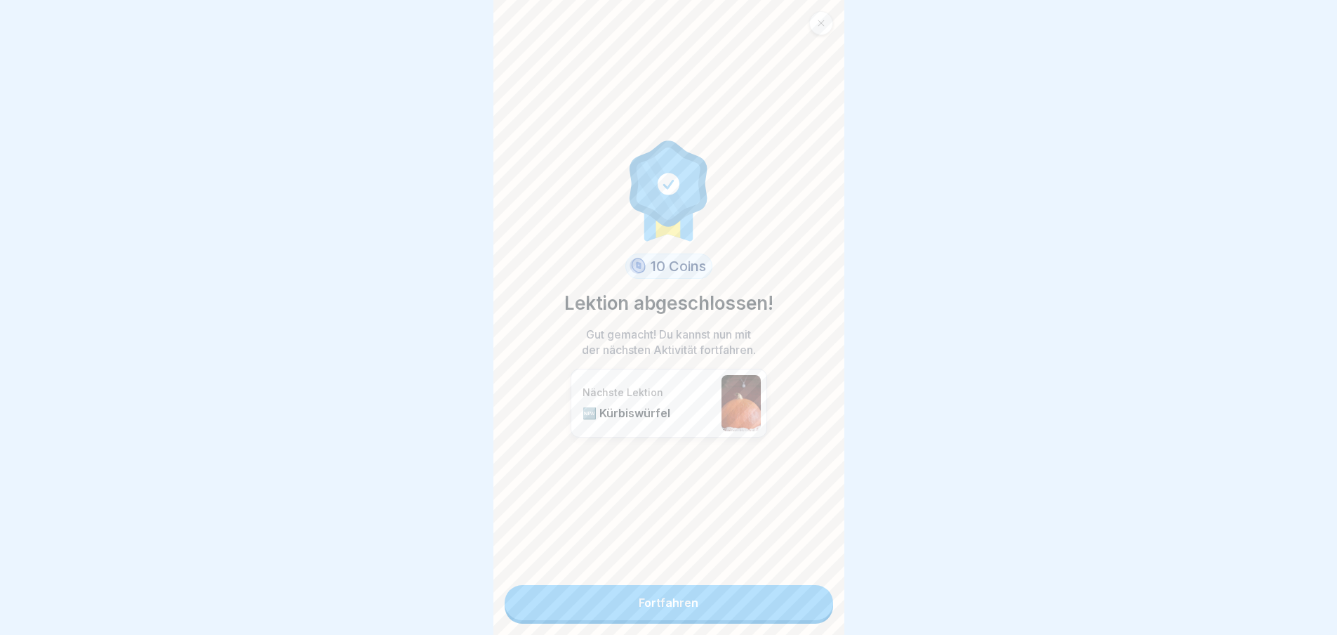
click at [802, 607] on link "Fortfahren" at bounding box center [669, 602] width 329 height 35
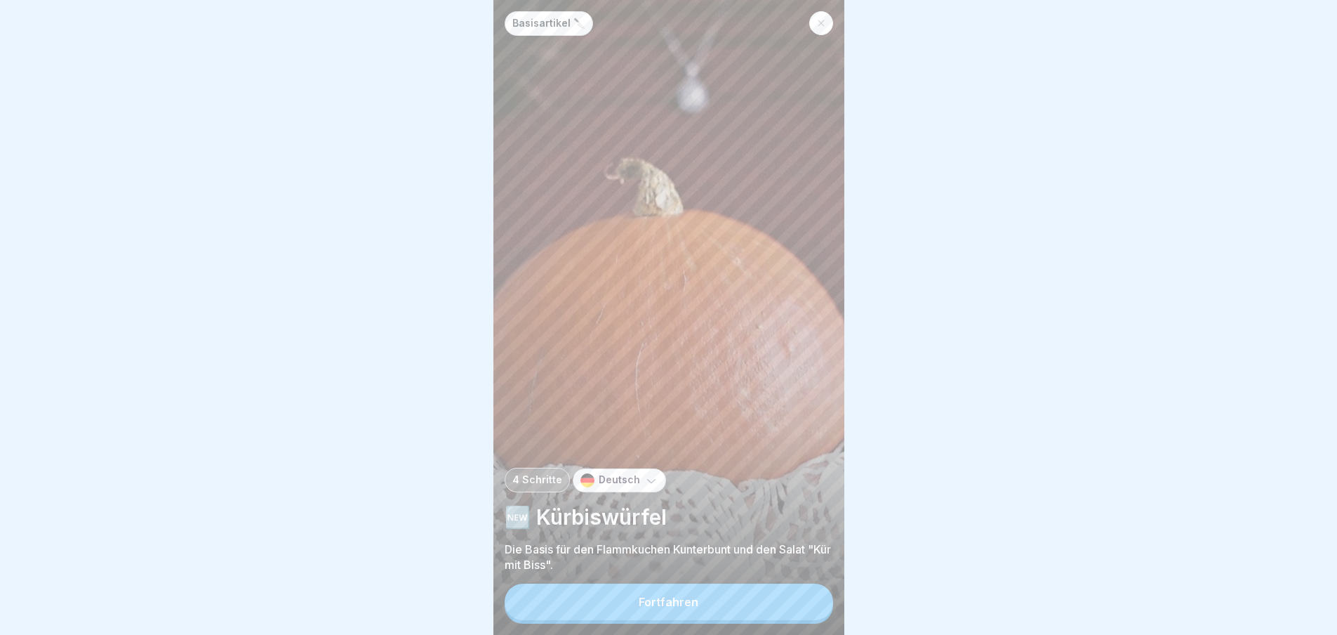
click at [802, 607] on button "Fortfahren" at bounding box center [669, 601] width 329 height 37
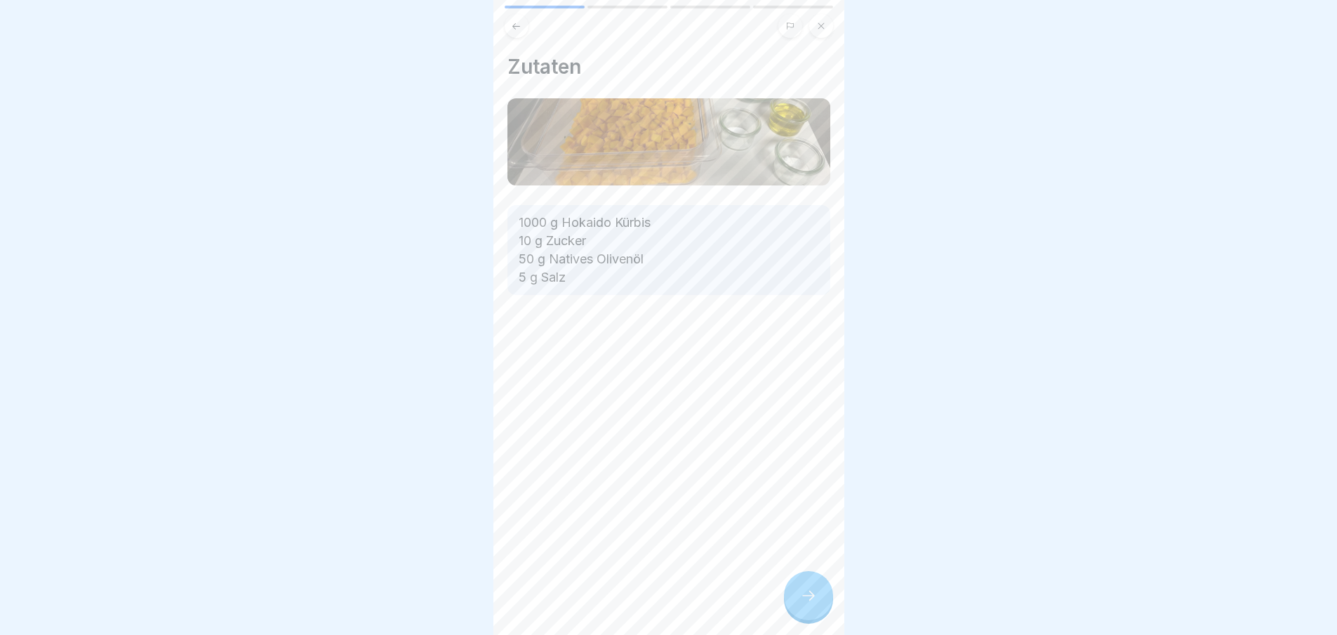
click at [802, 607] on div "Zutaten 1000 g Hokaido Kürbis 10 g Zucker 50 g Natives Olivenöl 5 g Salz" at bounding box center [668, 317] width 351 height 635
click at [802, 607] on div "Basisartikel 🔪 4 Schritte Deutsch 🆕 Kürbiswürfel Die Basis für den Flammkuchen …" at bounding box center [668, 317] width 351 height 635
click at [802, 604] on icon at bounding box center [808, 595] width 17 height 17
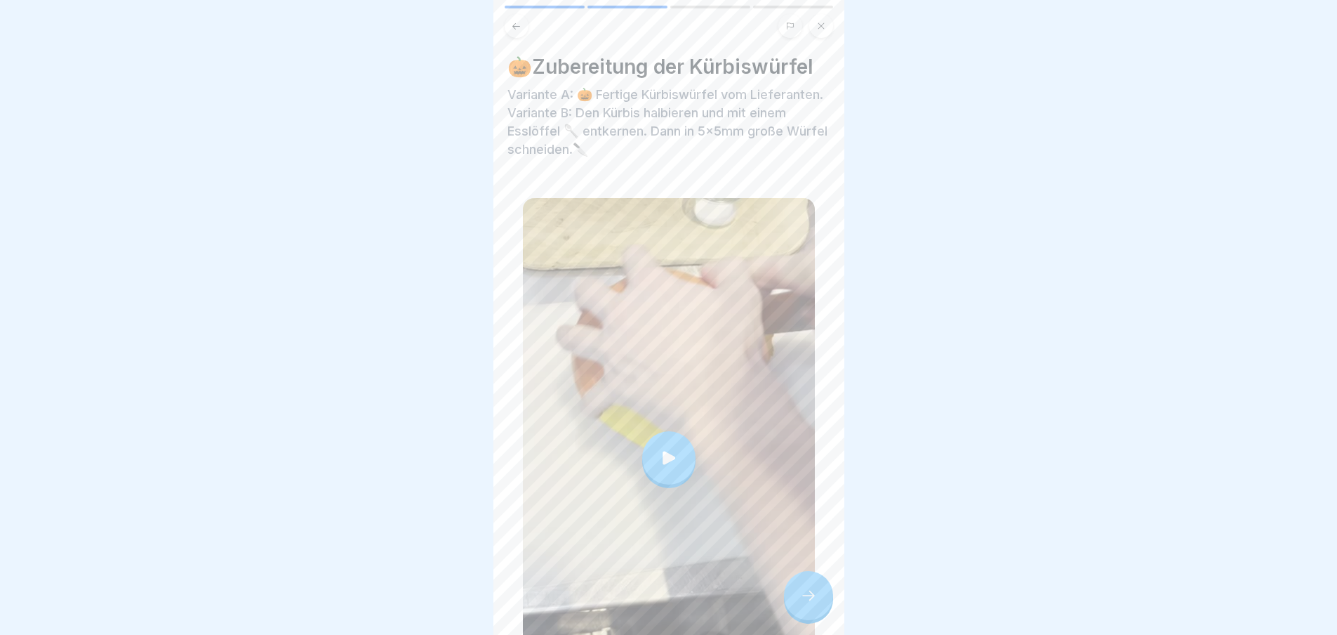
click at [802, 604] on icon at bounding box center [808, 595] width 17 height 17
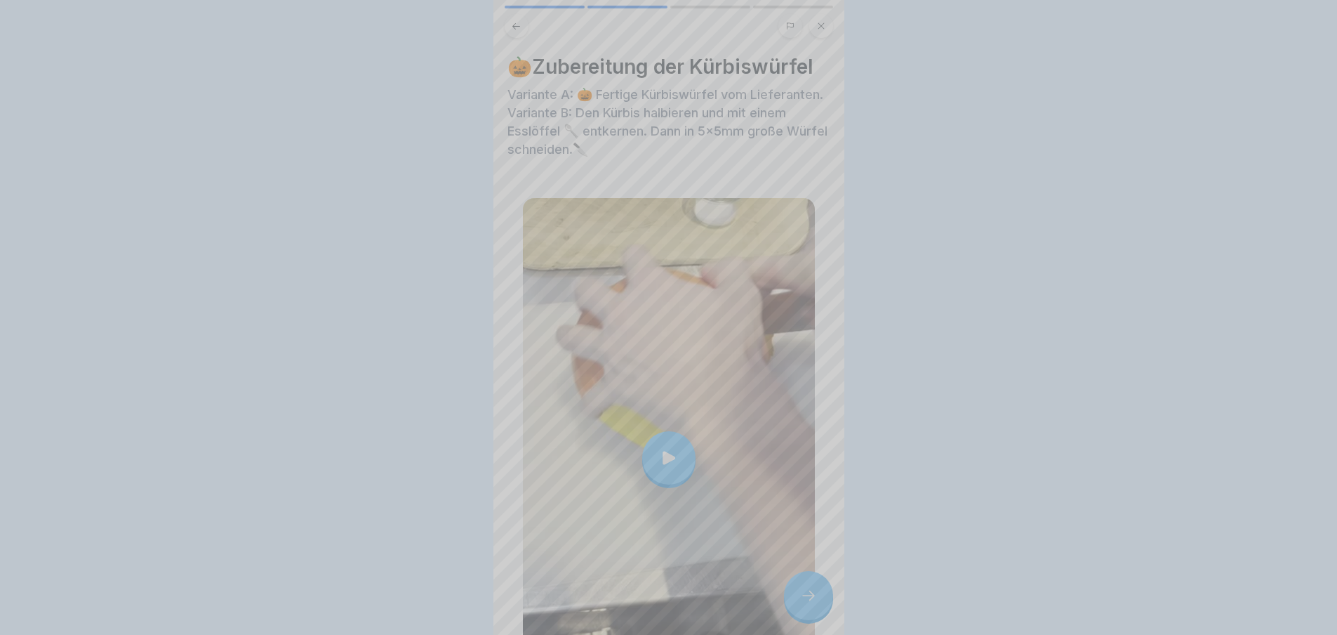
click at [802, 607] on div at bounding box center [668, 317] width 351 height 635
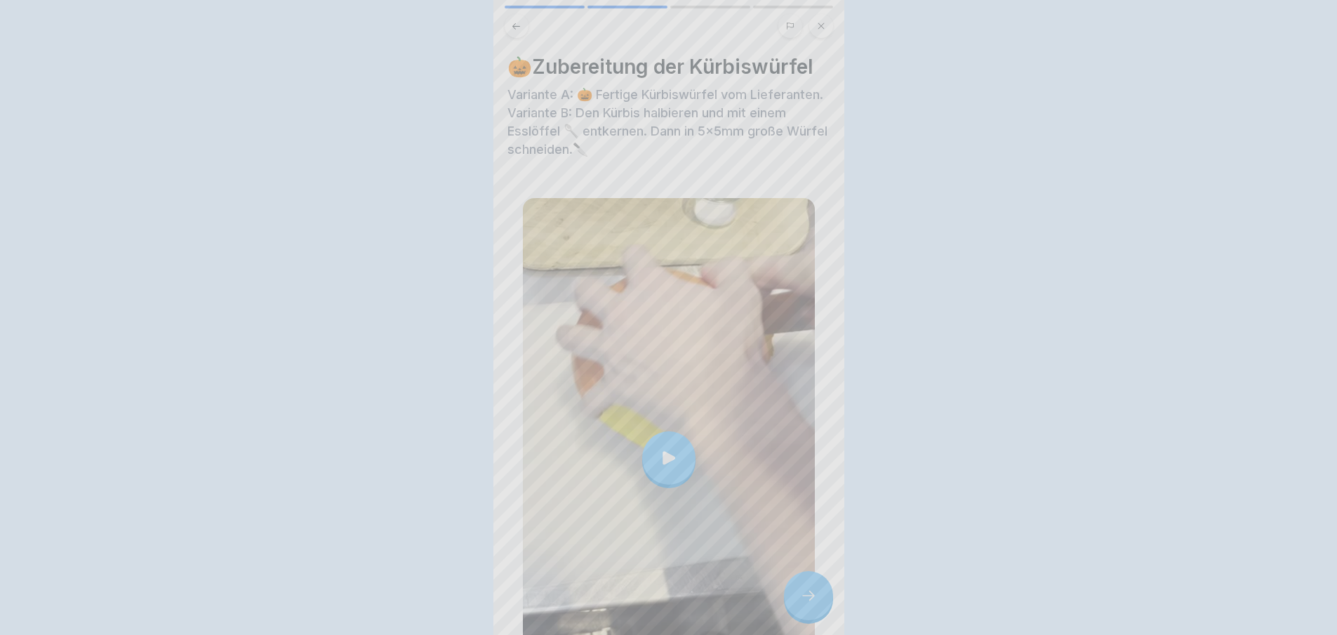
click at [802, 607] on div "🎃Zubereitung der Kürbiswürfel 0:36" at bounding box center [668, 317] width 351 height 635
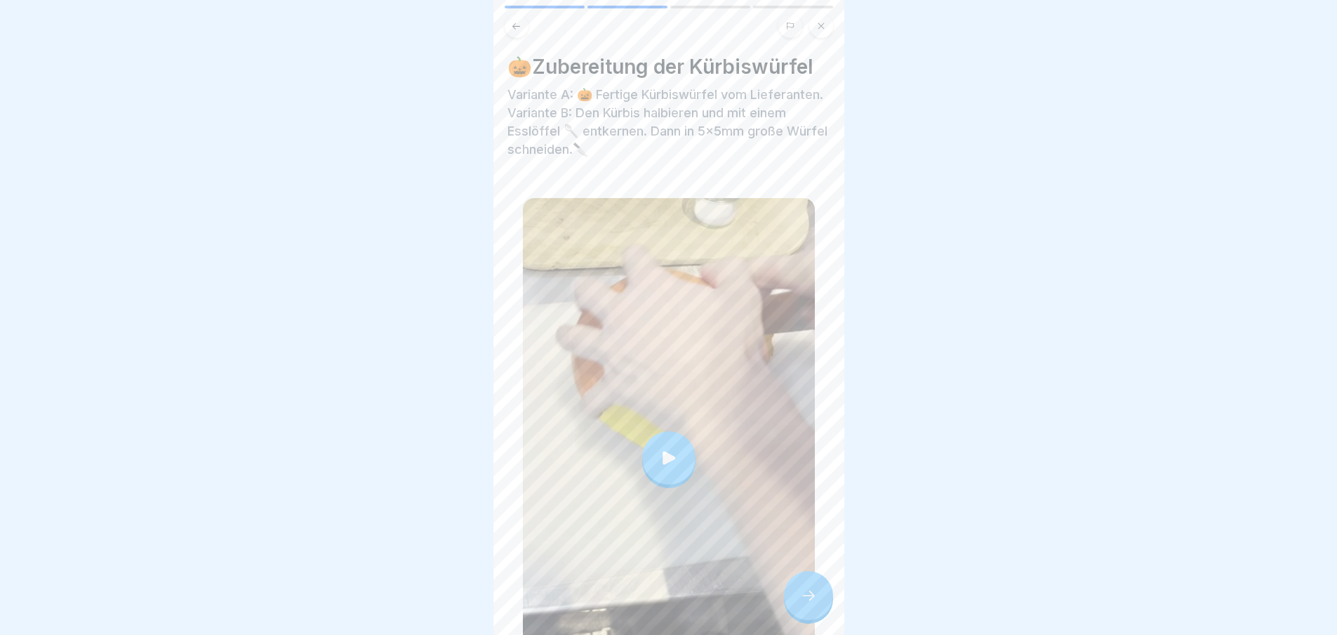
click at [651, 443] on div at bounding box center [668, 457] width 53 height 53
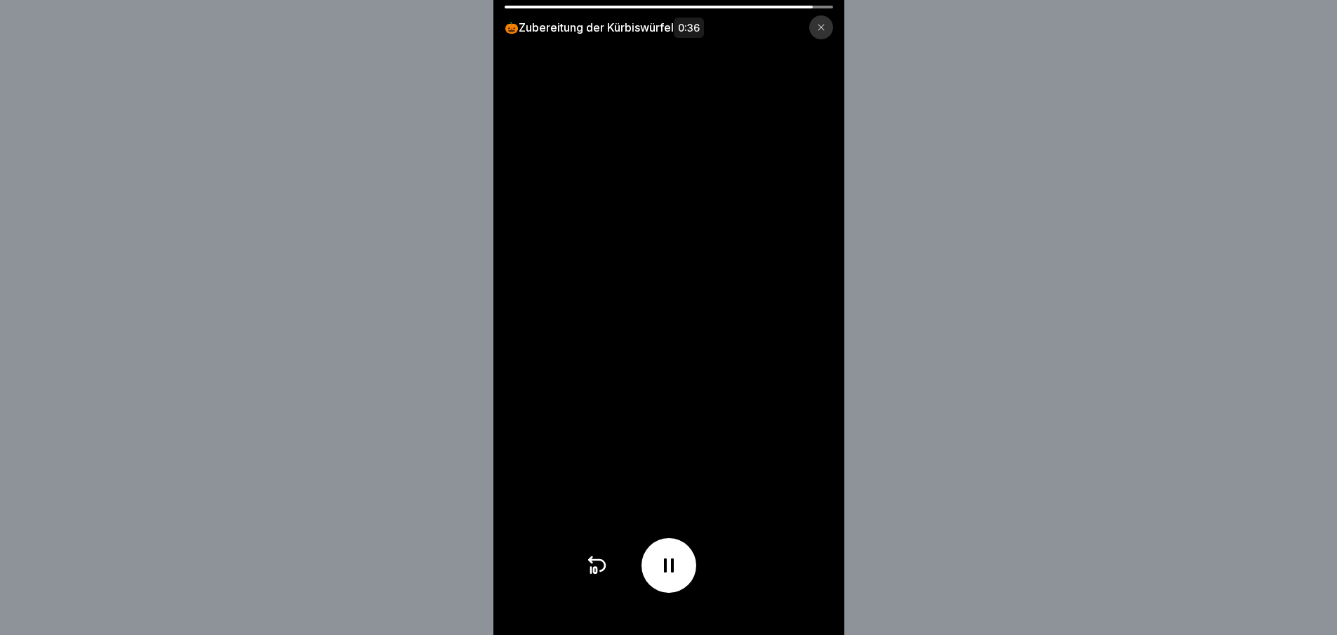
scroll to position [11, 0]
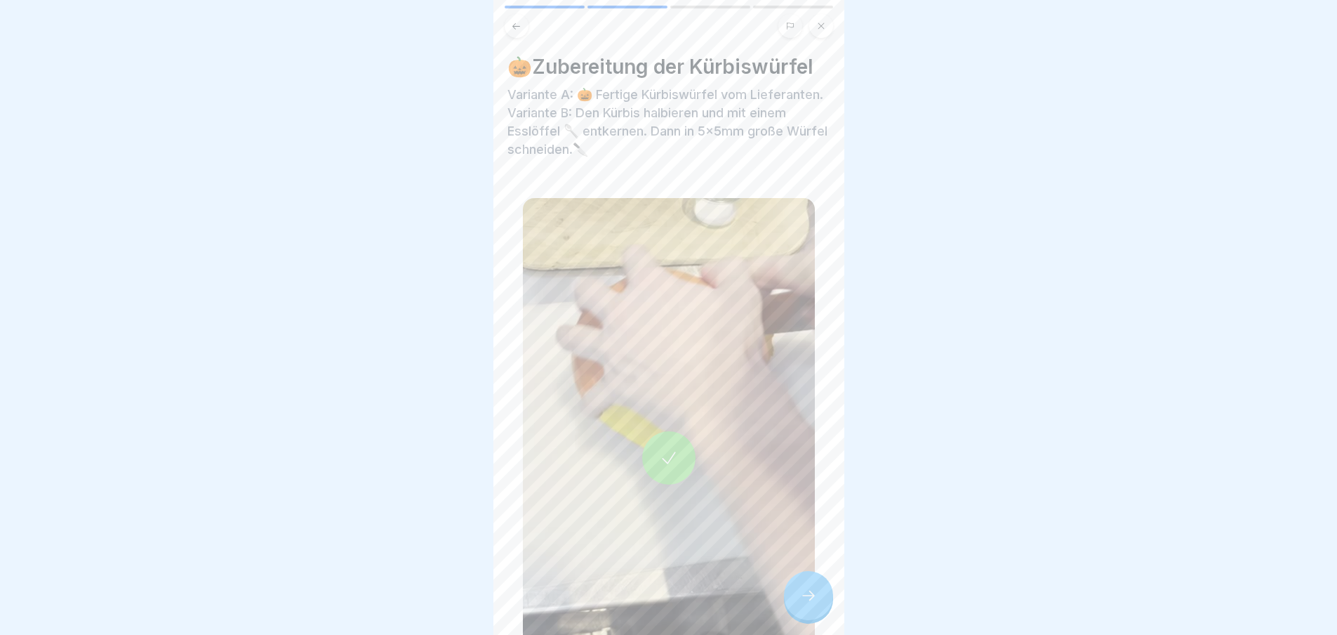
click at [803, 597] on icon at bounding box center [808, 595] width 17 height 17
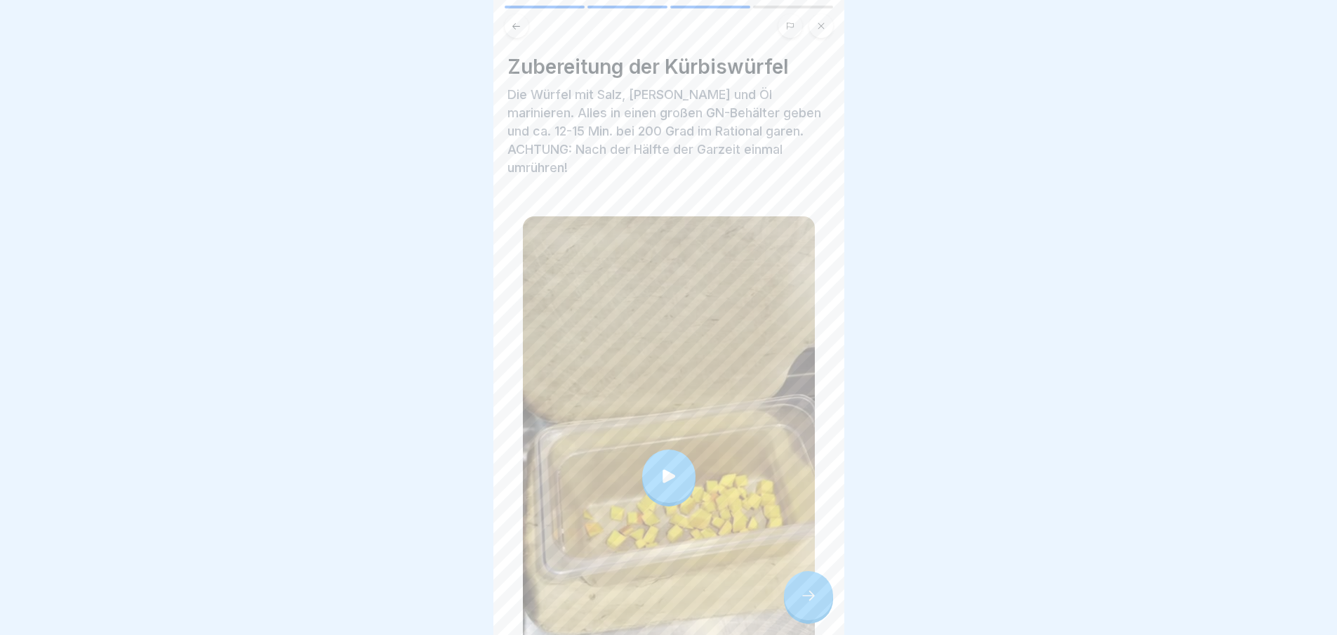
click at [805, 595] on icon at bounding box center [808, 595] width 17 height 17
click at [790, 586] on div at bounding box center [808, 595] width 49 height 49
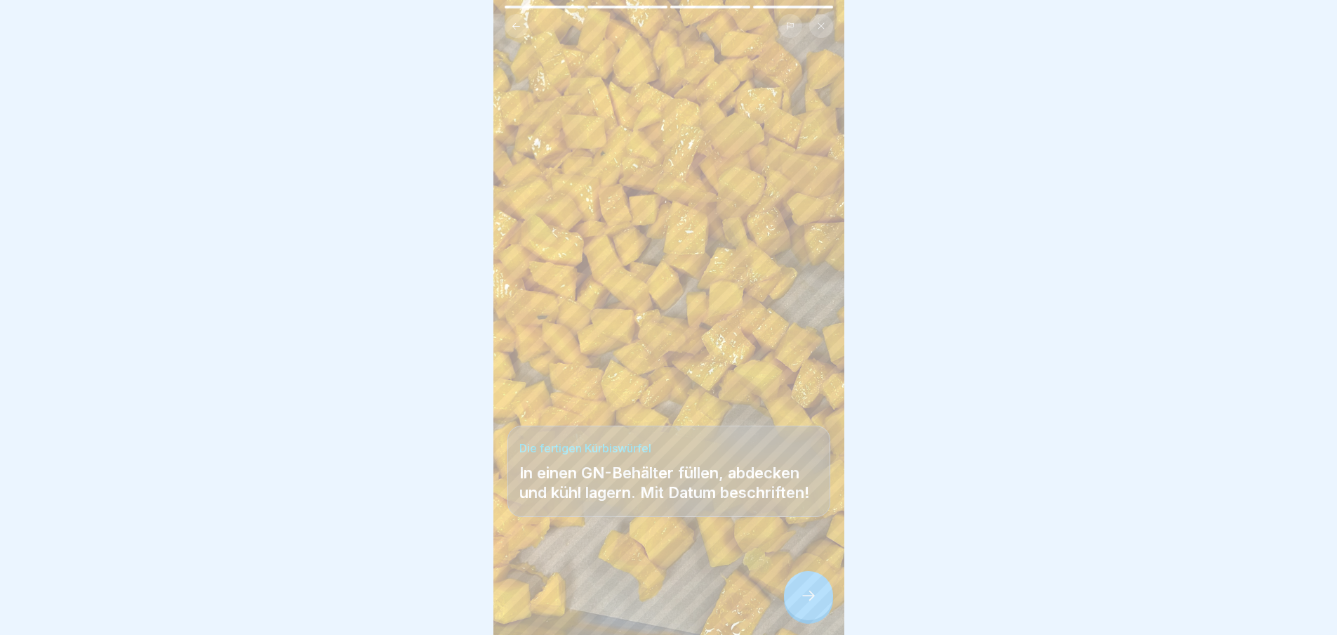
click at [790, 586] on div at bounding box center [808, 595] width 49 height 49
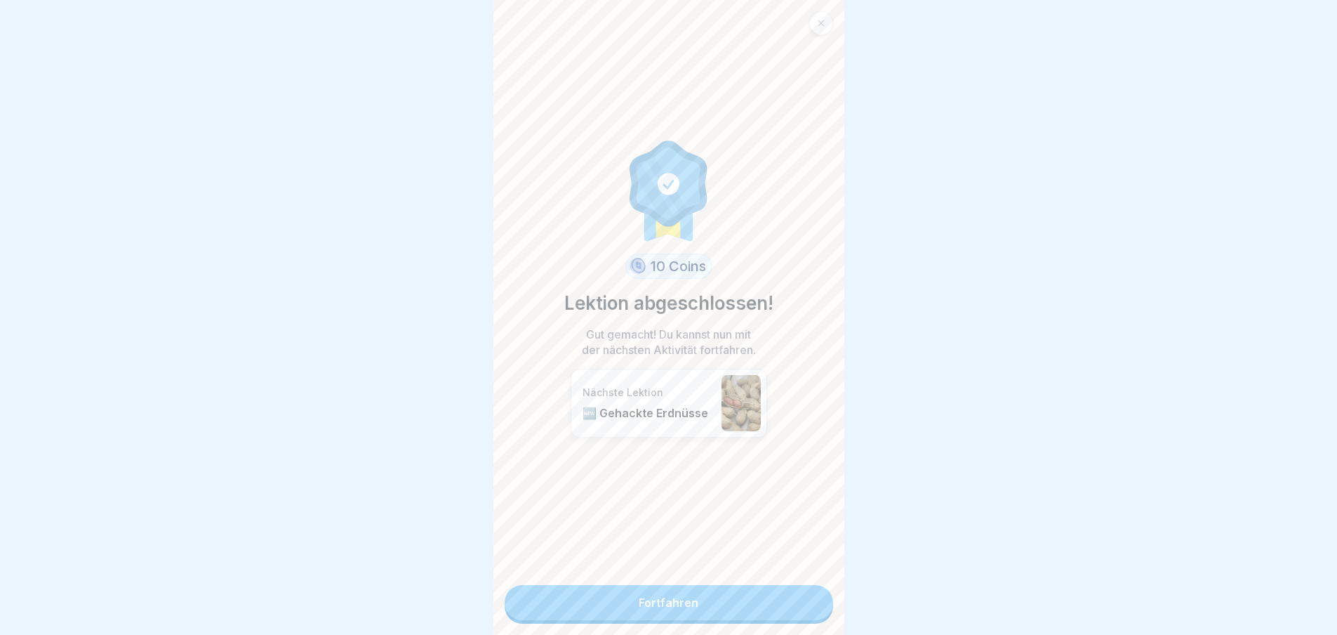
click at [791, 587] on link "Fortfahren" at bounding box center [669, 602] width 329 height 35
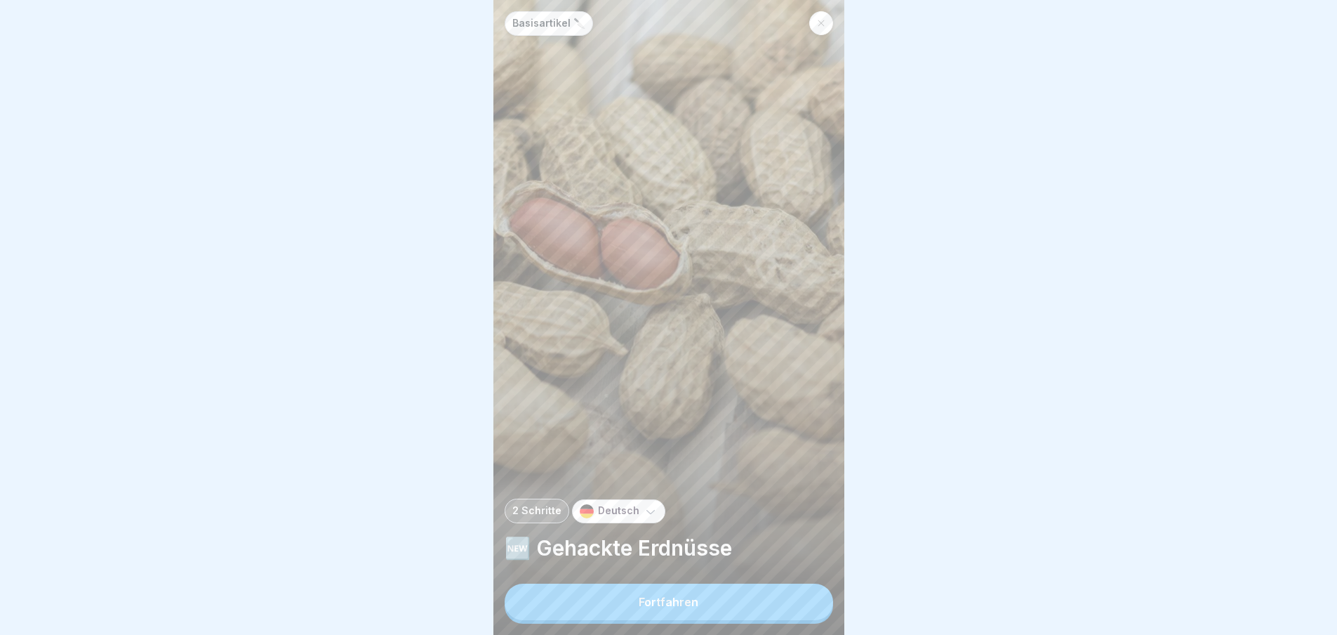
click at [791, 587] on button "Fortfahren" at bounding box center [669, 601] width 329 height 37
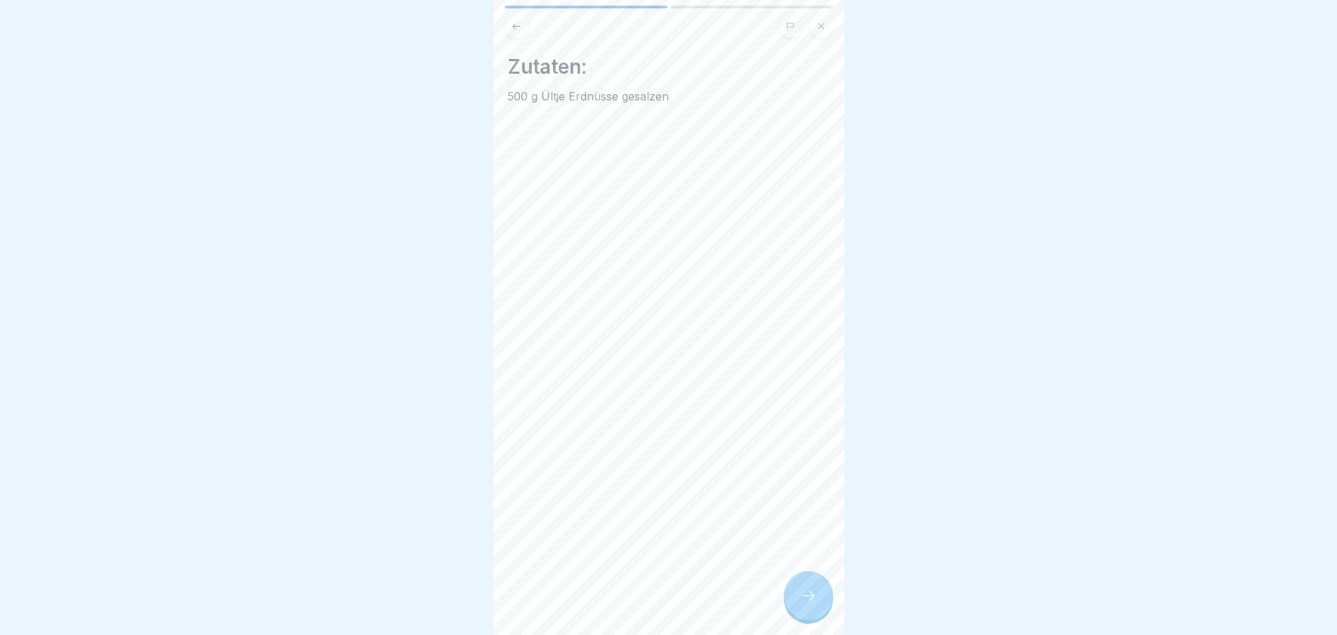
click at [814, 595] on icon at bounding box center [808, 595] width 17 height 17
click at [814, 595] on icon at bounding box center [808, 595] width 13 height 10
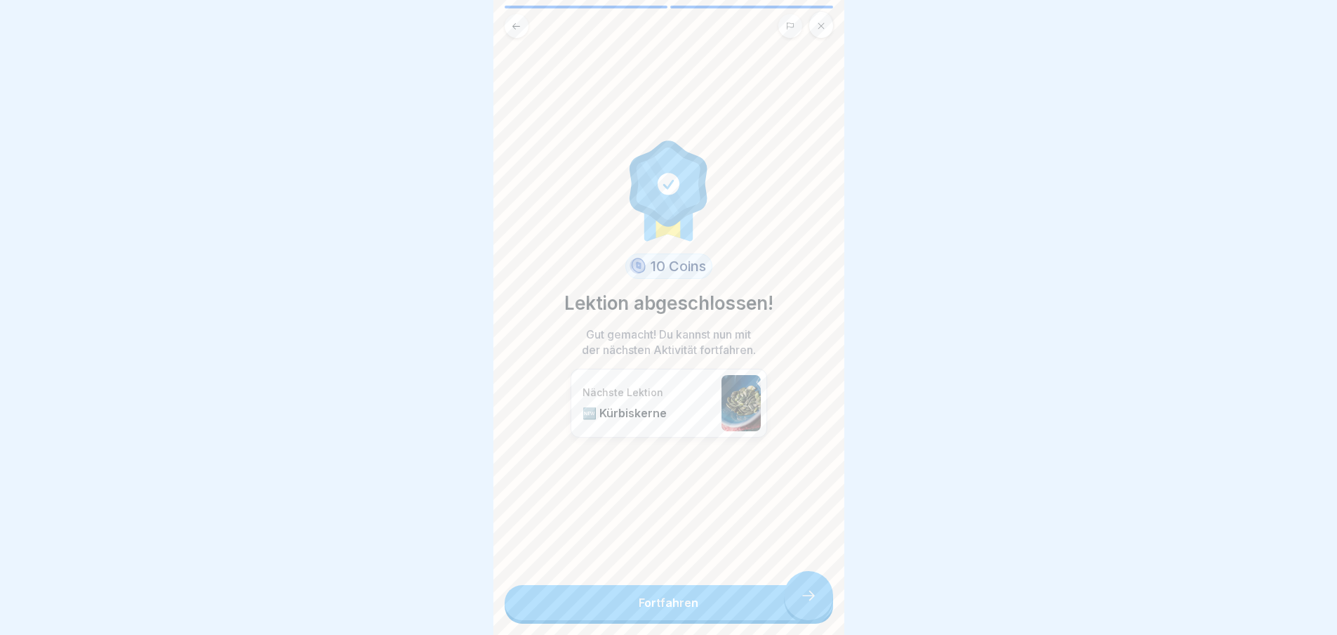
click at [814, 595] on link "Fortfahren" at bounding box center [669, 602] width 329 height 35
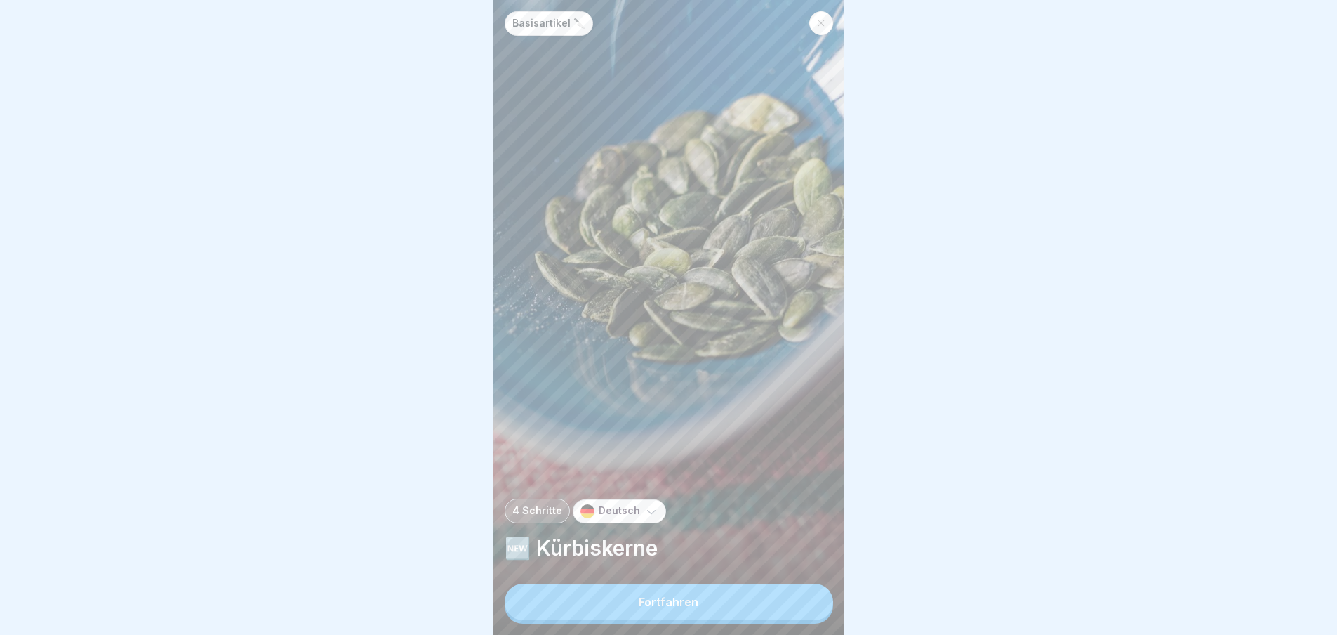
click at [763, 601] on button "Fortfahren" at bounding box center [669, 601] width 329 height 37
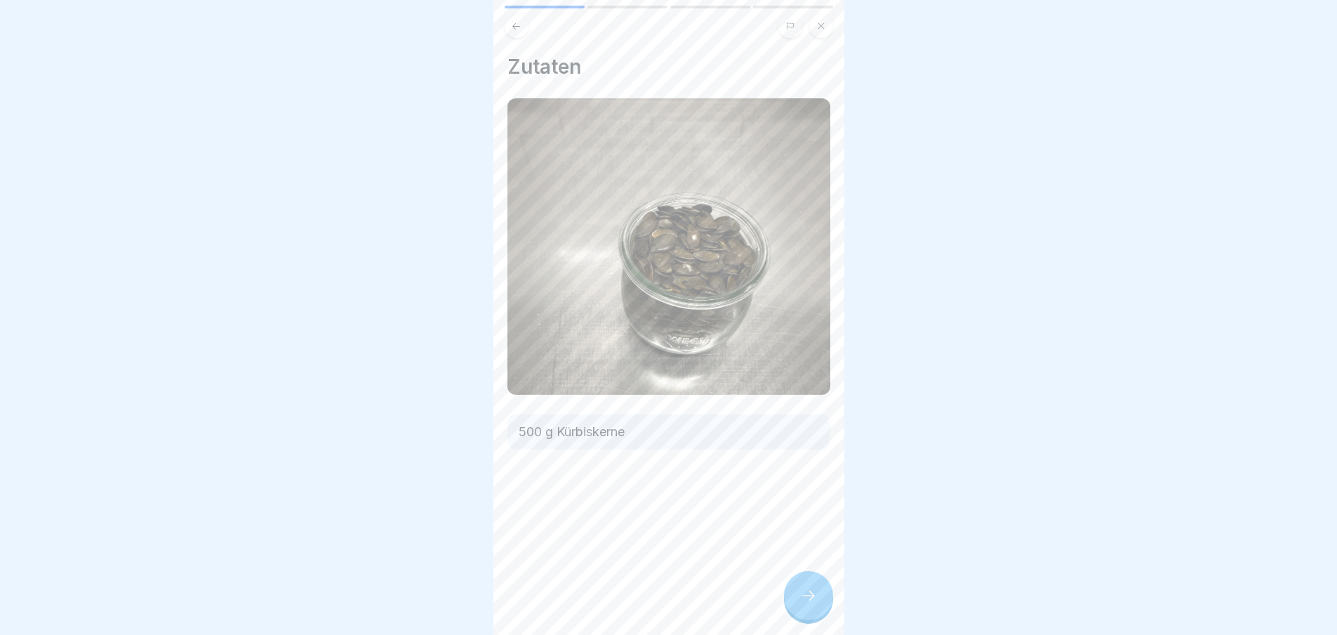
click at [809, 592] on icon at bounding box center [808, 595] width 17 height 17
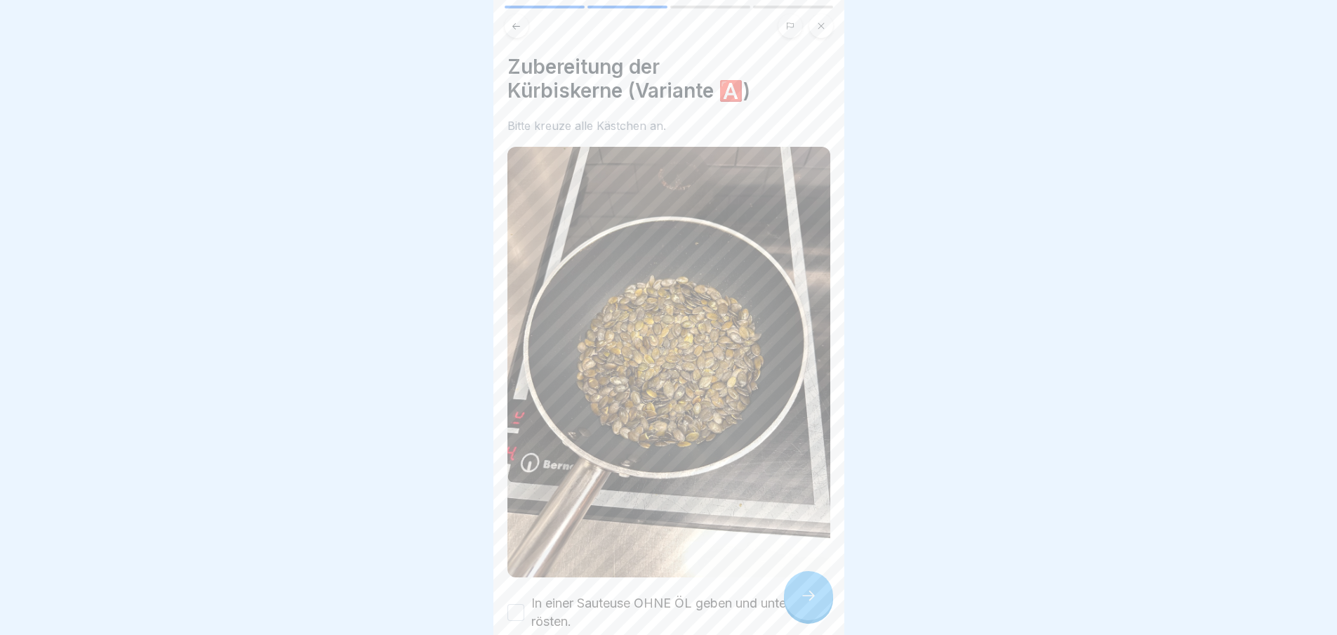
click at [809, 592] on icon at bounding box center [808, 595] width 17 height 17
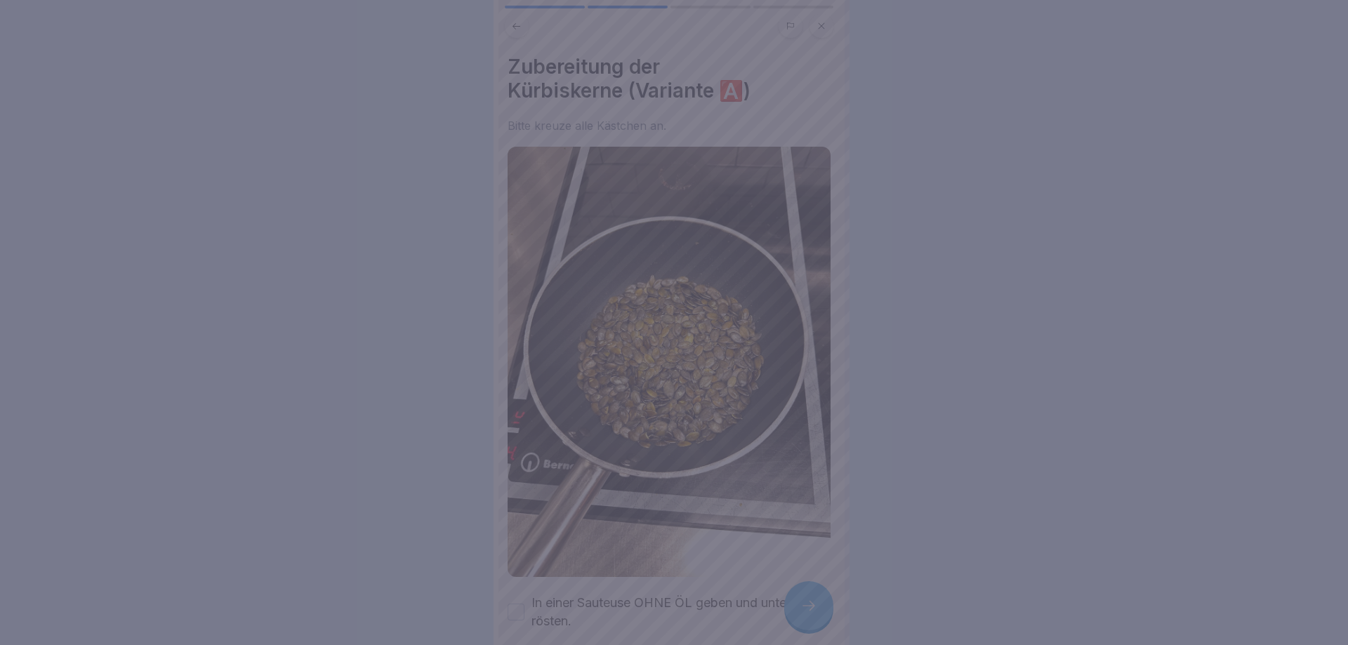
click at [809, 592] on div at bounding box center [674, 322] width 1348 height 645
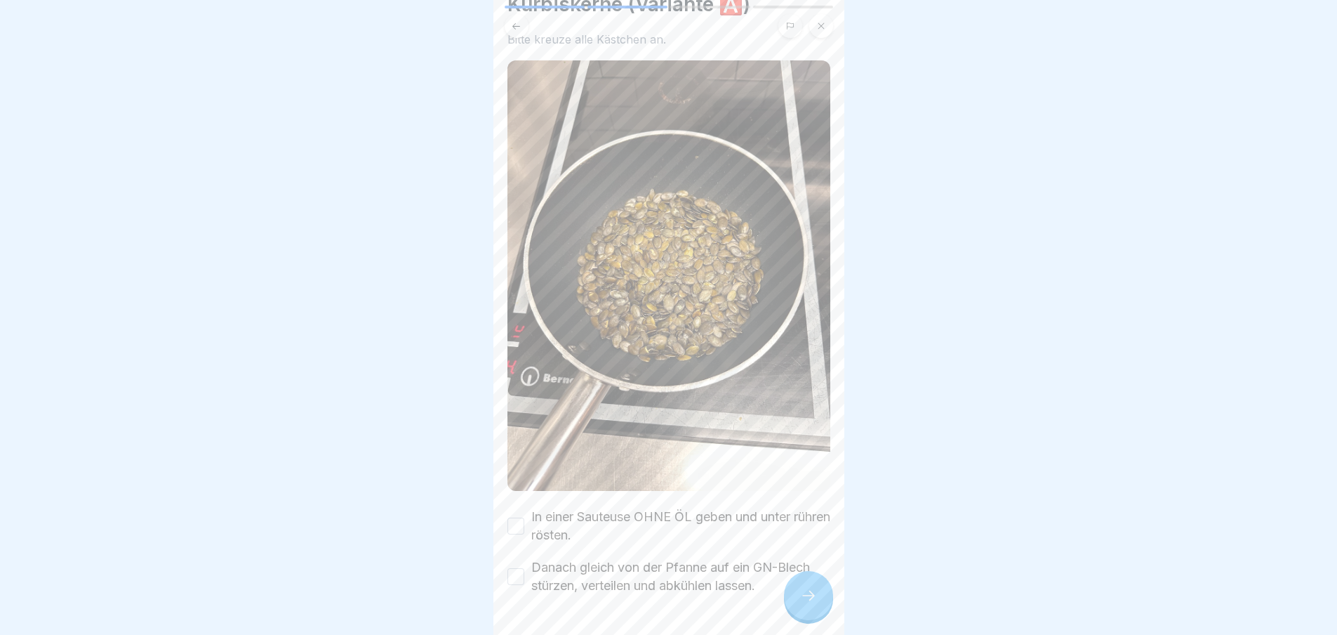
scroll to position [117, 0]
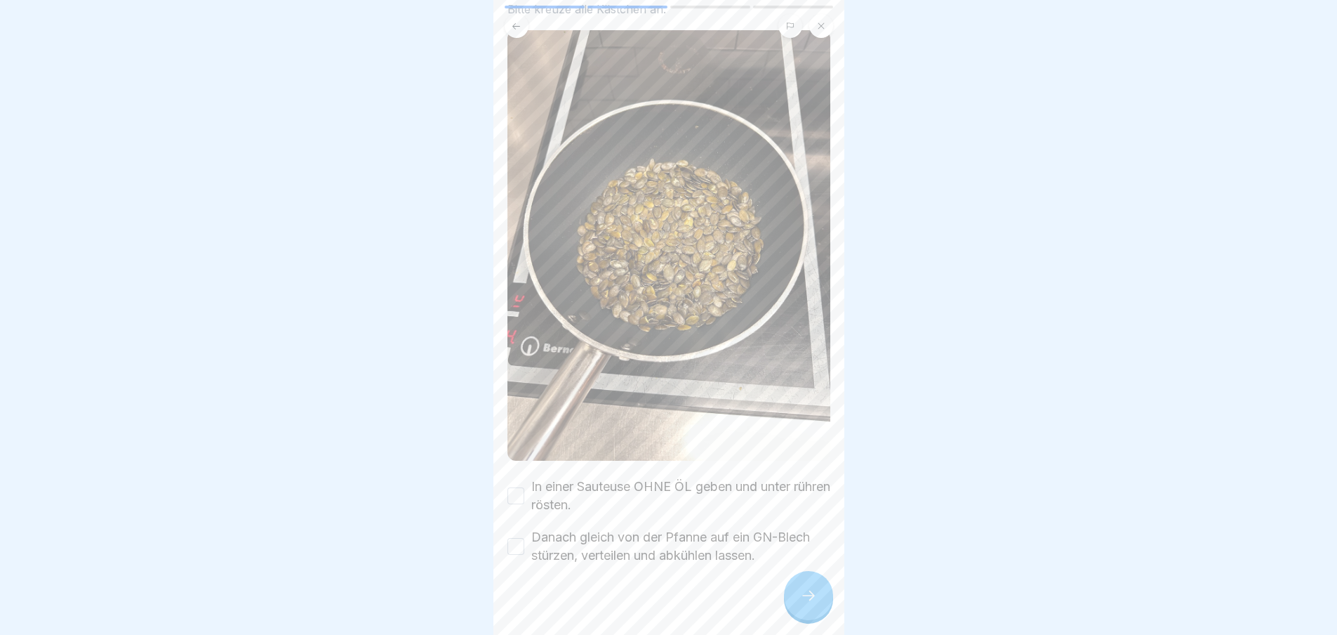
click at [524, 477] on div "In einer Sauteuse OHNE ÖL geben und unter rühren rösten." at bounding box center [669, 495] width 323 height 37
drag, startPoint x: 517, startPoint y: 476, endPoint x: 519, endPoint y: 484, distance: 8.7
click at [517, 487] on button "In einer Sauteuse OHNE ÖL geben und unter rühren rösten." at bounding box center [516, 495] width 17 height 17
click at [510, 538] on button "Danach gleich von der Pfanne auf ein GN-Blech stürzen, verteilen und abkühlen l…" at bounding box center [516, 546] width 17 height 17
click at [801, 604] on icon at bounding box center [808, 595] width 17 height 17
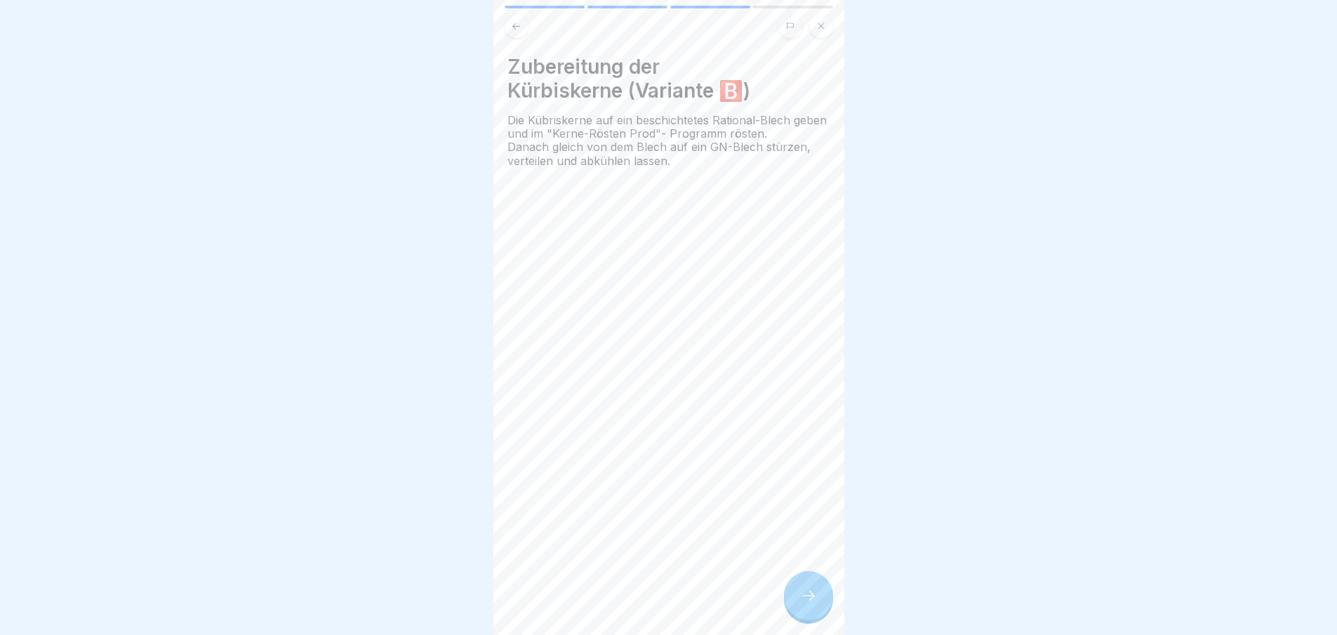
click at [809, 599] on icon at bounding box center [808, 595] width 17 height 17
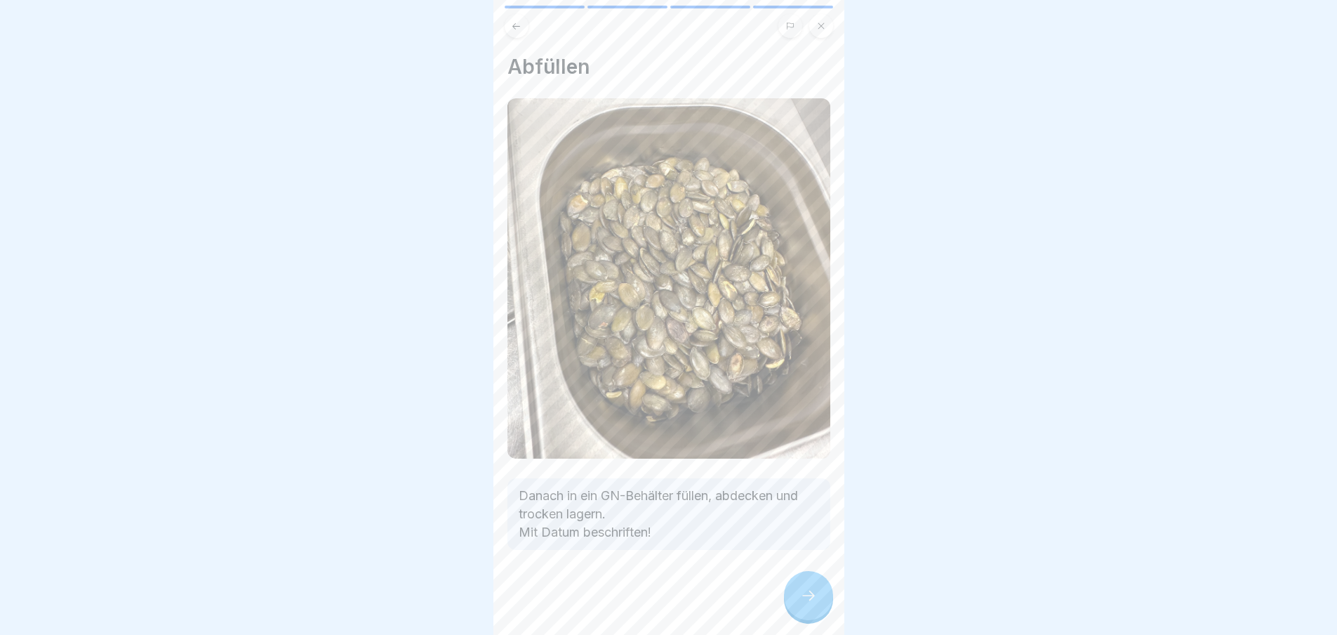
click at [809, 602] on icon at bounding box center [808, 595] width 17 height 17
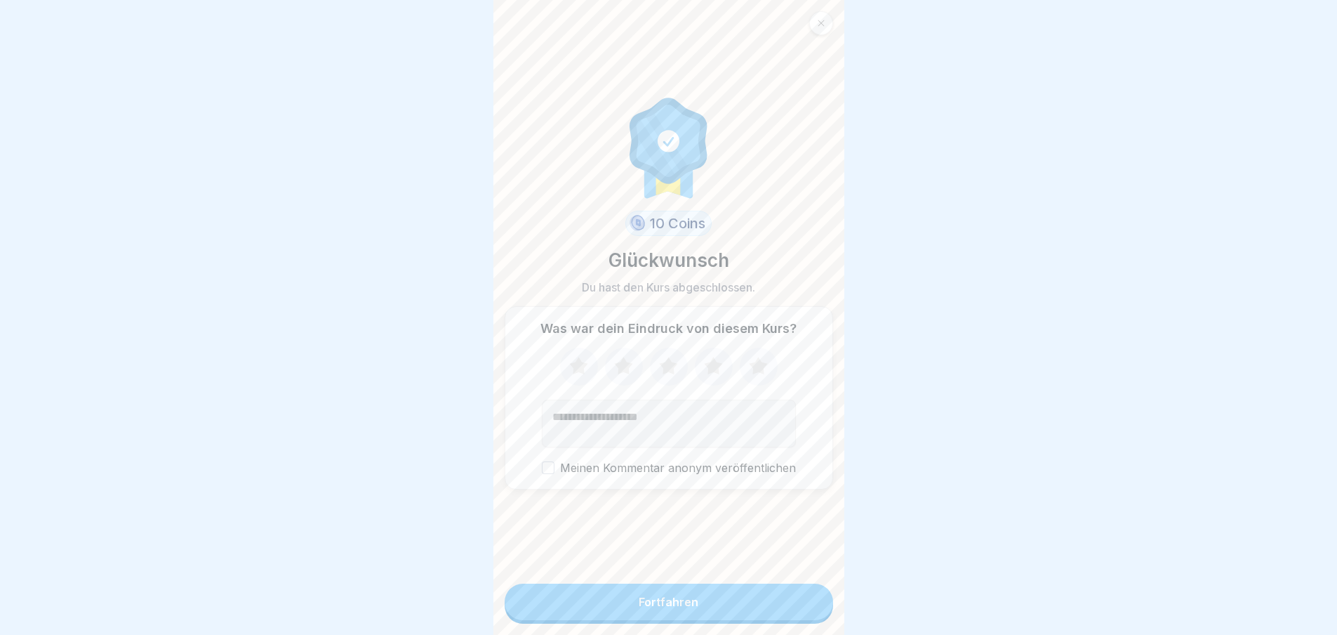
click at [809, 602] on button "Fortfahren" at bounding box center [669, 601] width 329 height 37
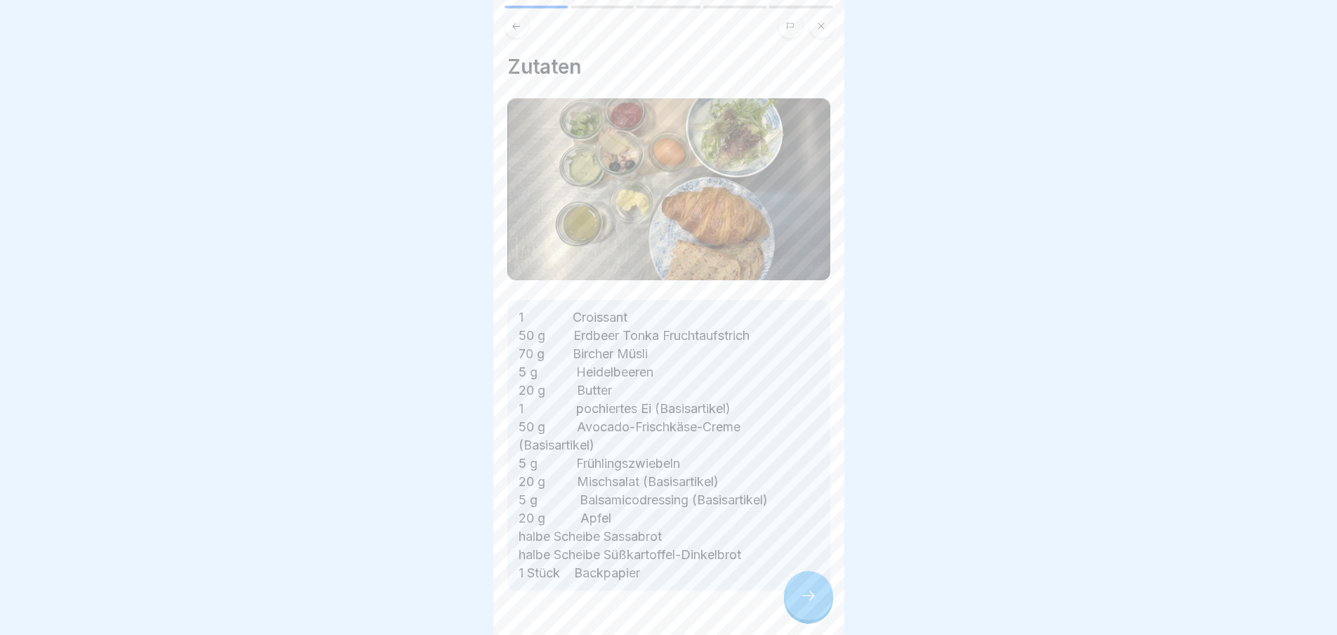
click at [820, 598] on div at bounding box center [808, 595] width 49 height 49
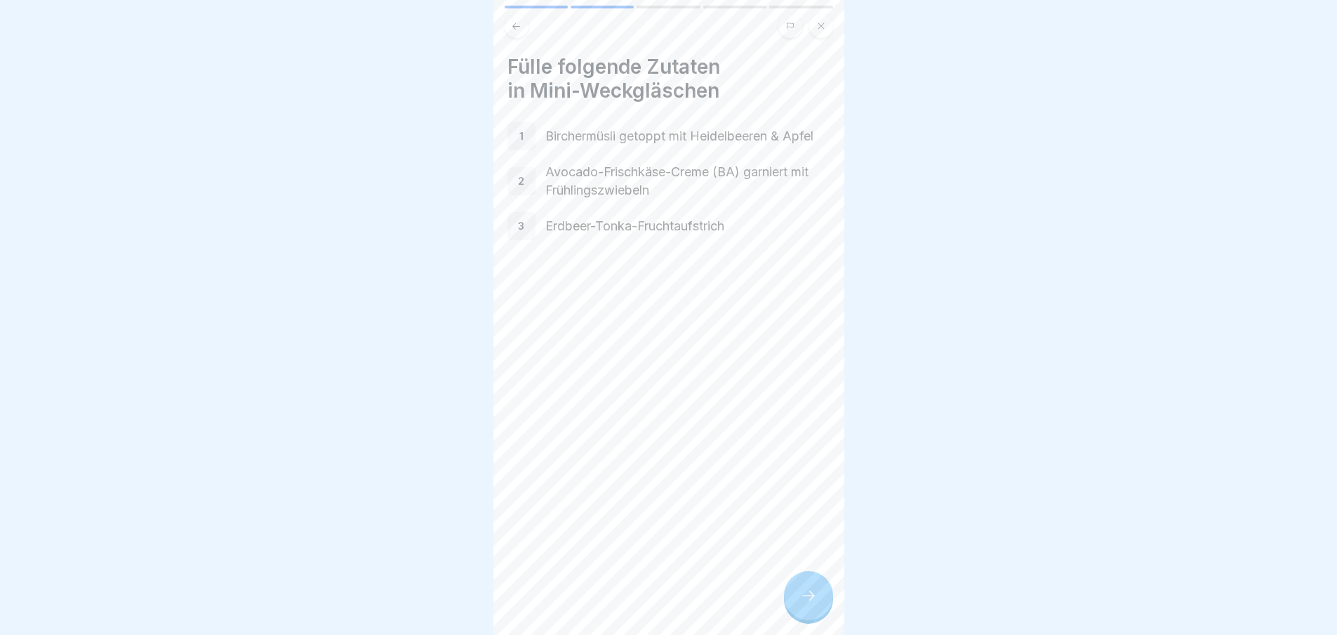
click at [809, 604] on icon at bounding box center [808, 595] width 17 height 17
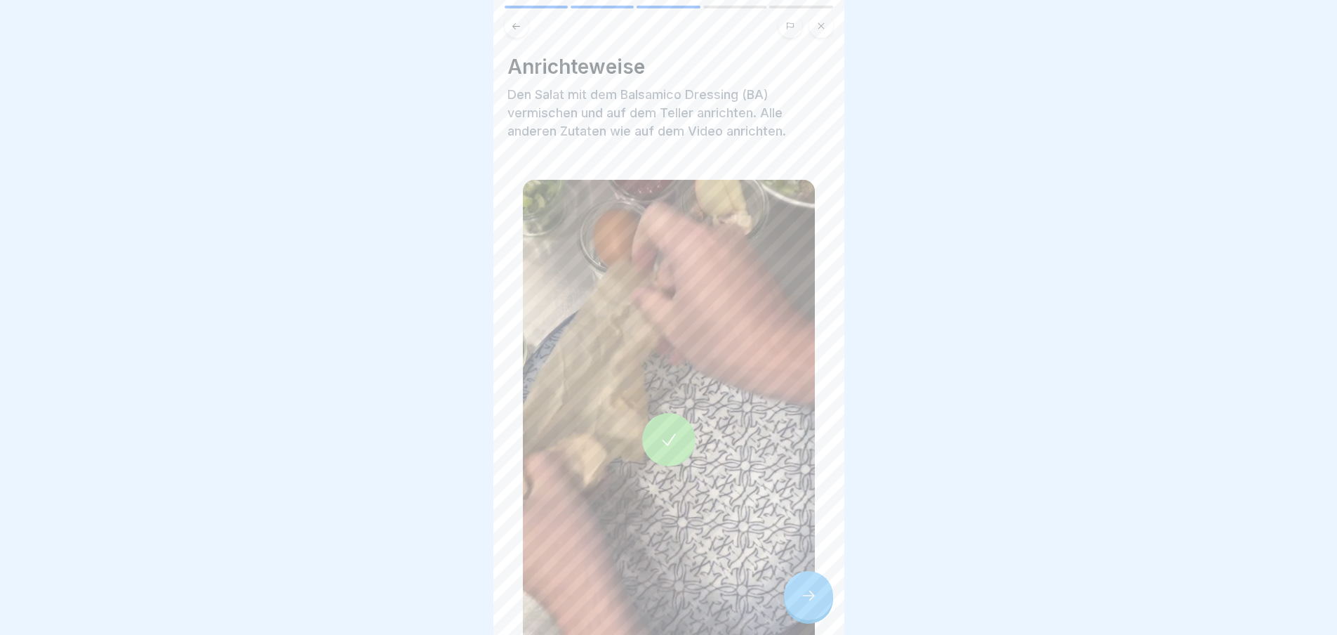
click at [809, 604] on icon at bounding box center [808, 595] width 17 height 17
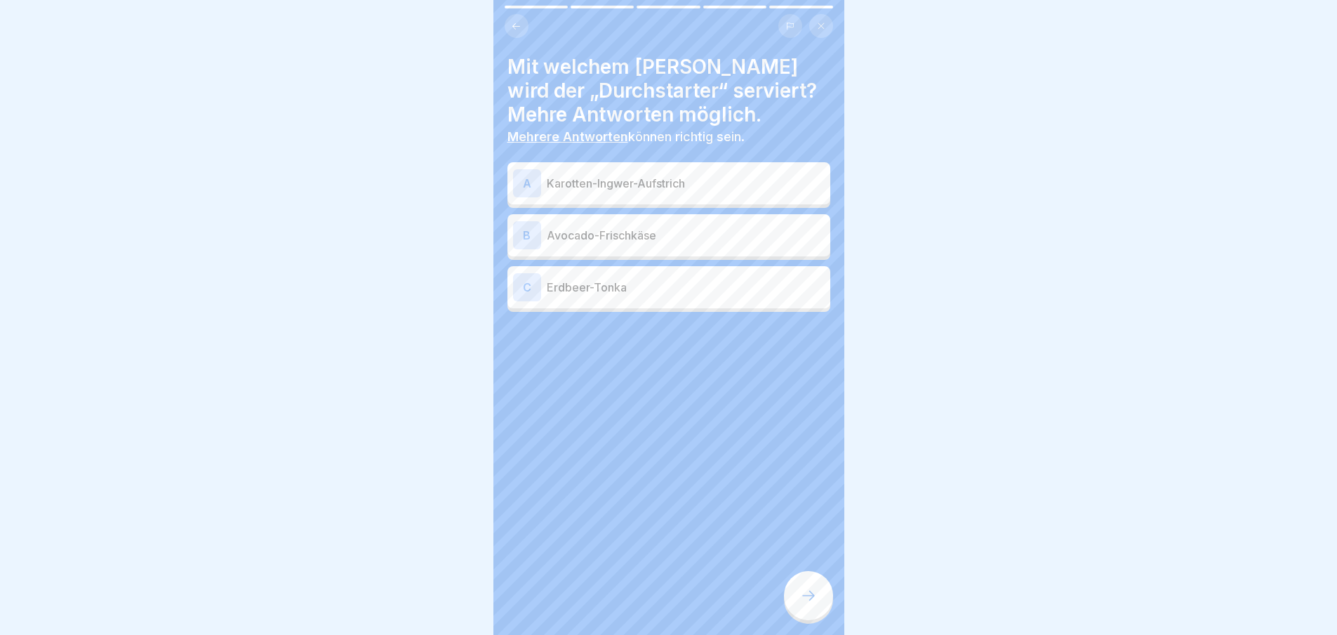
click at [809, 604] on icon at bounding box center [808, 595] width 17 height 17
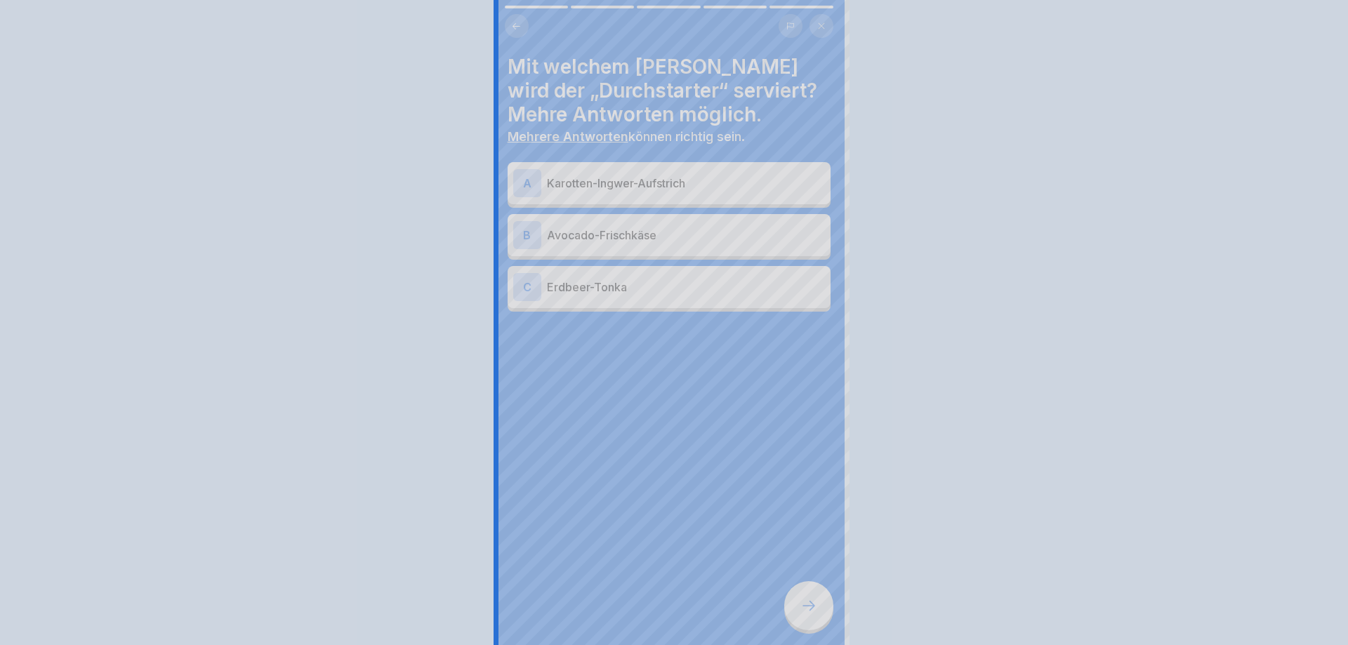
click at [809, 604] on div at bounding box center [674, 322] width 1348 height 645
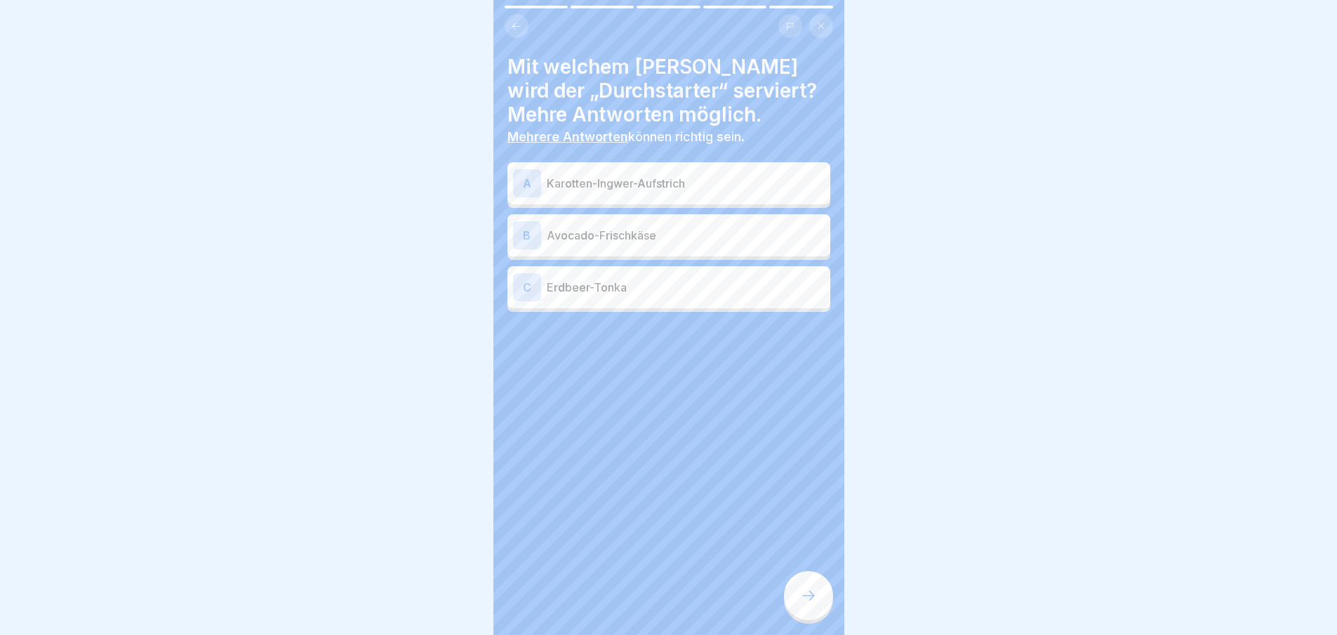
click at [809, 604] on icon at bounding box center [808, 595] width 17 height 17
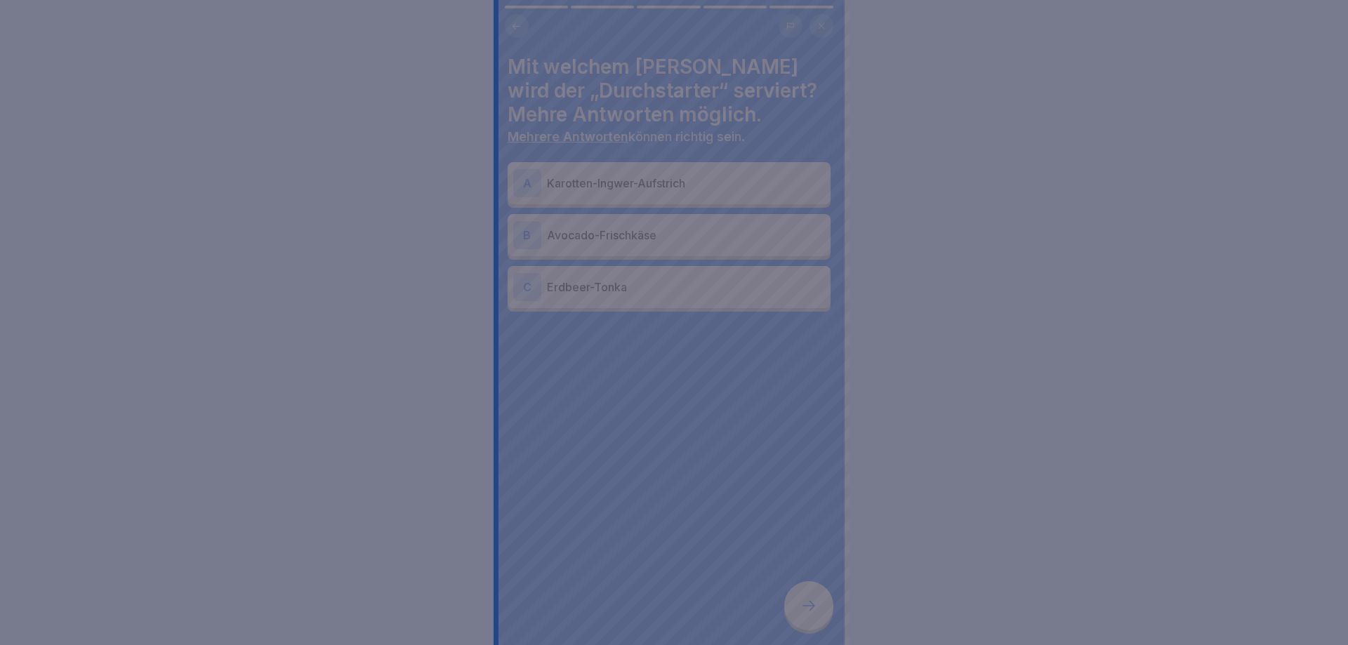
drag, startPoint x: 752, startPoint y: 450, endPoint x: 672, endPoint y: 303, distance: 167.1
click at [751, 444] on div at bounding box center [674, 322] width 1348 height 645
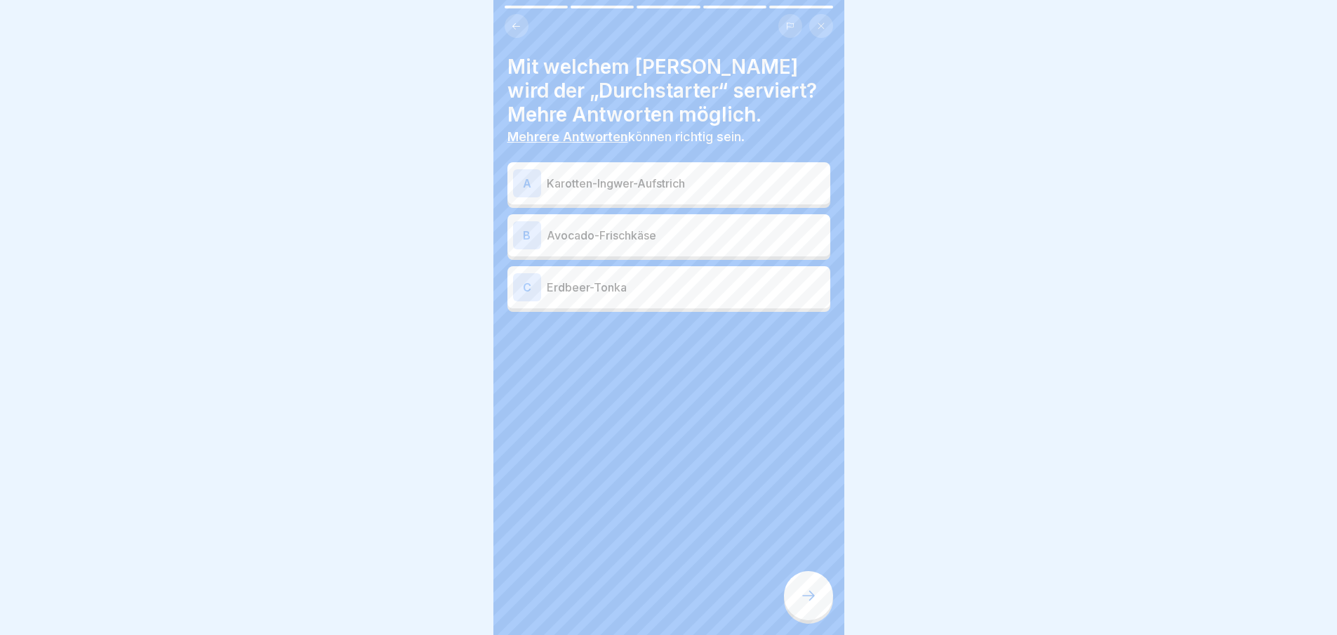
click at [642, 246] on div "B Avocado-Frischkäse" at bounding box center [669, 235] width 312 height 28
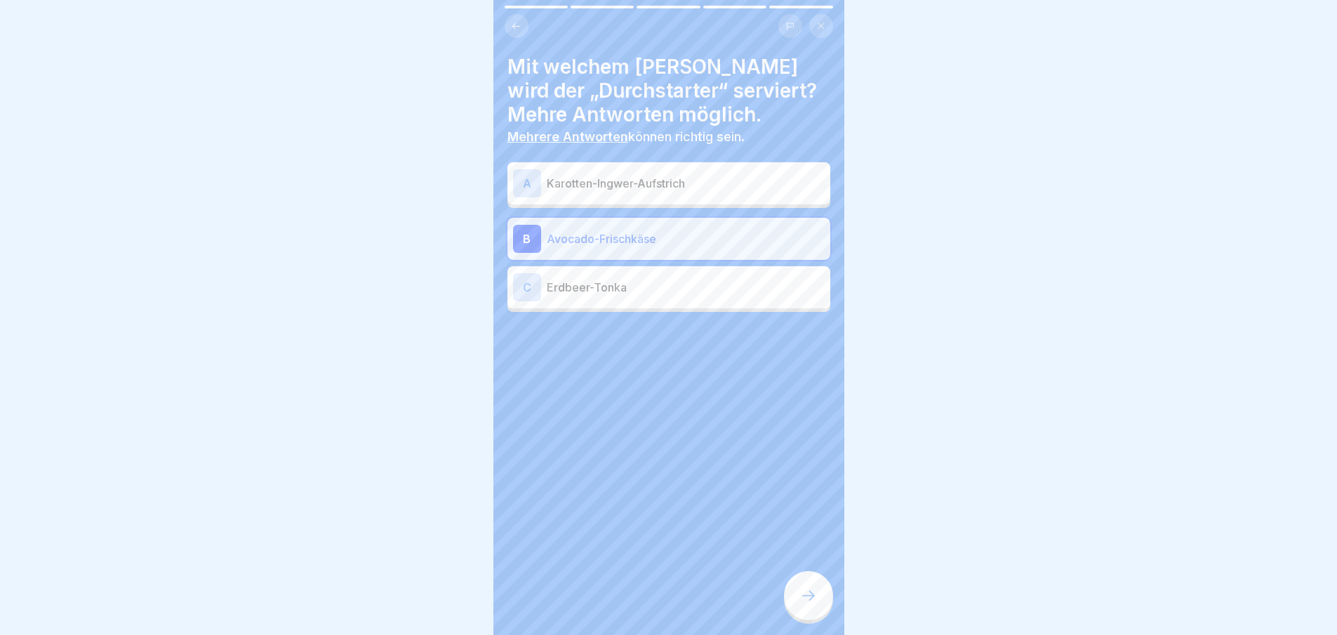
click at [805, 604] on icon at bounding box center [808, 595] width 17 height 17
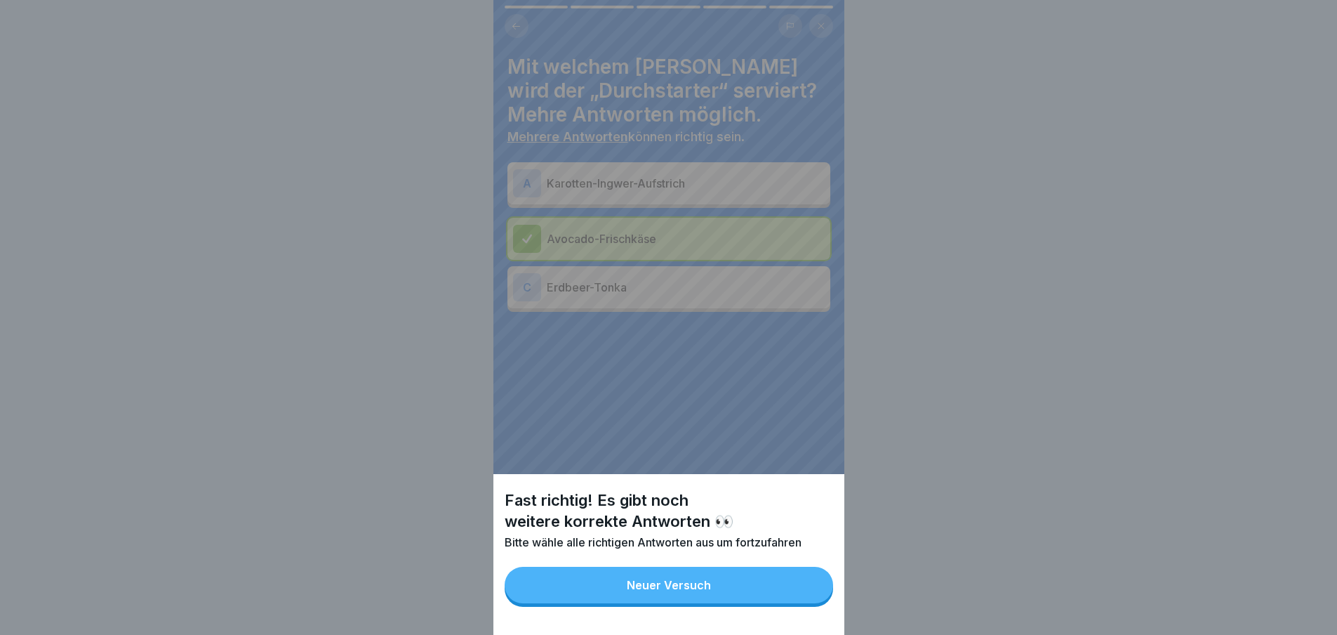
click at [776, 601] on button "Neuer Versuch" at bounding box center [669, 584] width 329 height 37
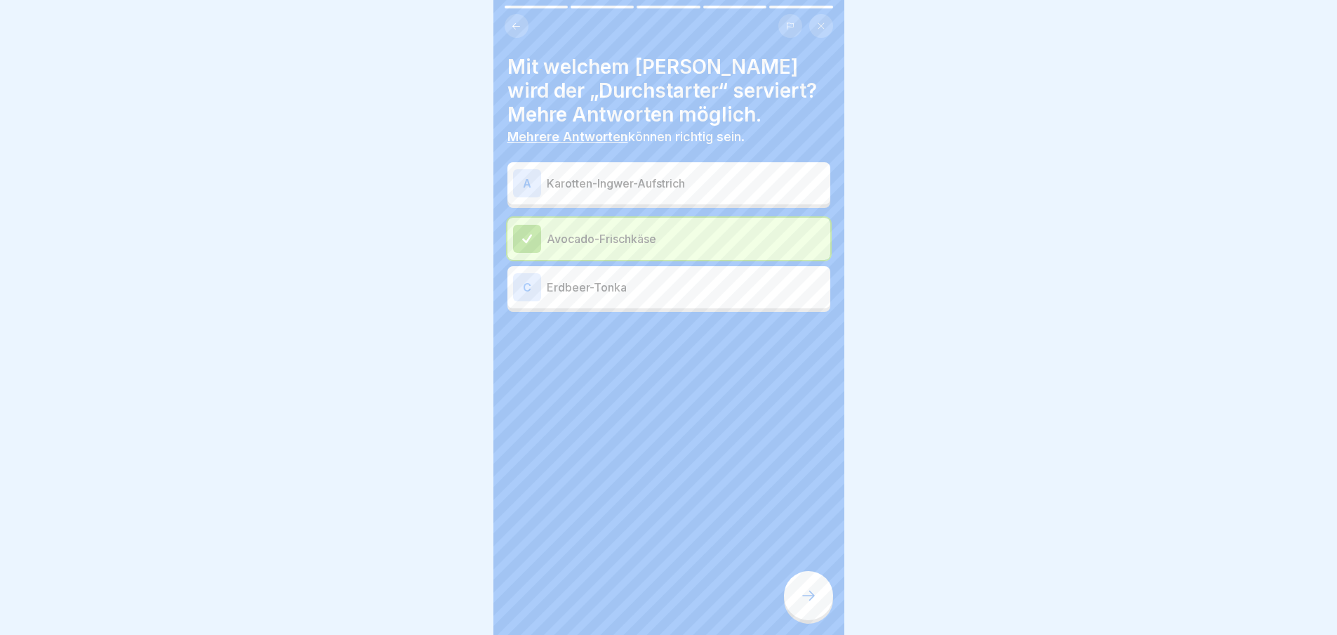
click at [614, 275] on div "C Erdbeer-Tonka" at bounding box center [669, 287] width 312 height 28
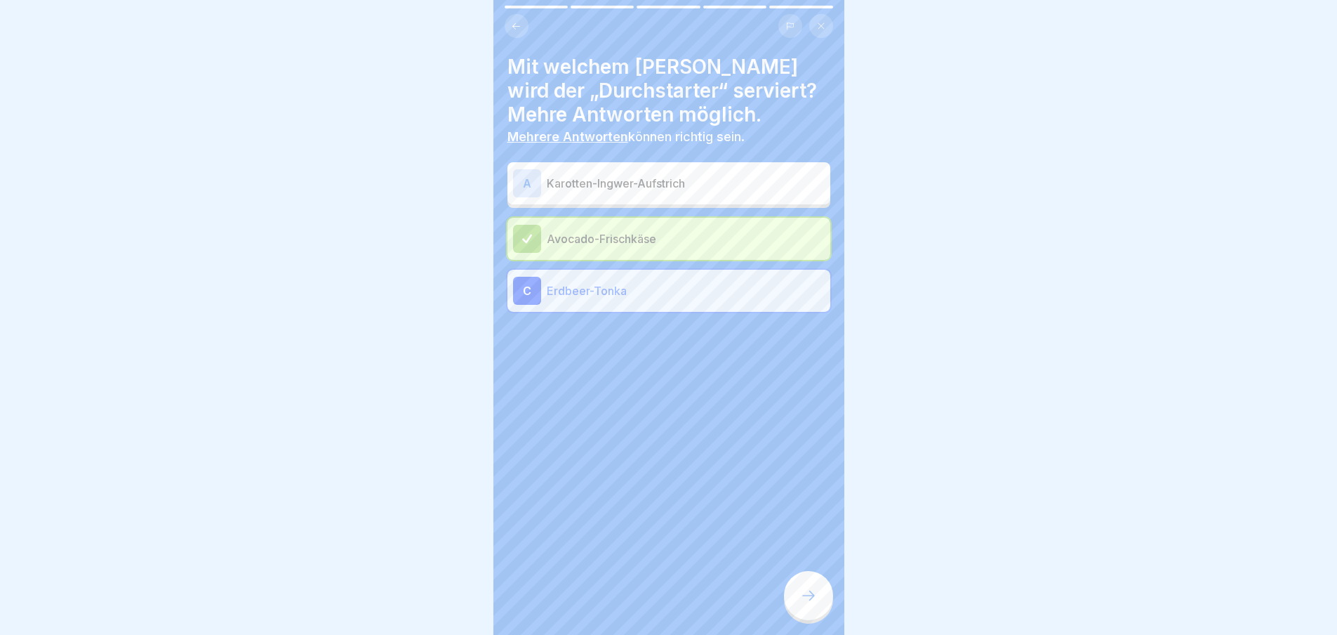
click at [805, 604] on icon at bounding box center [808, 595] width 17 height 17
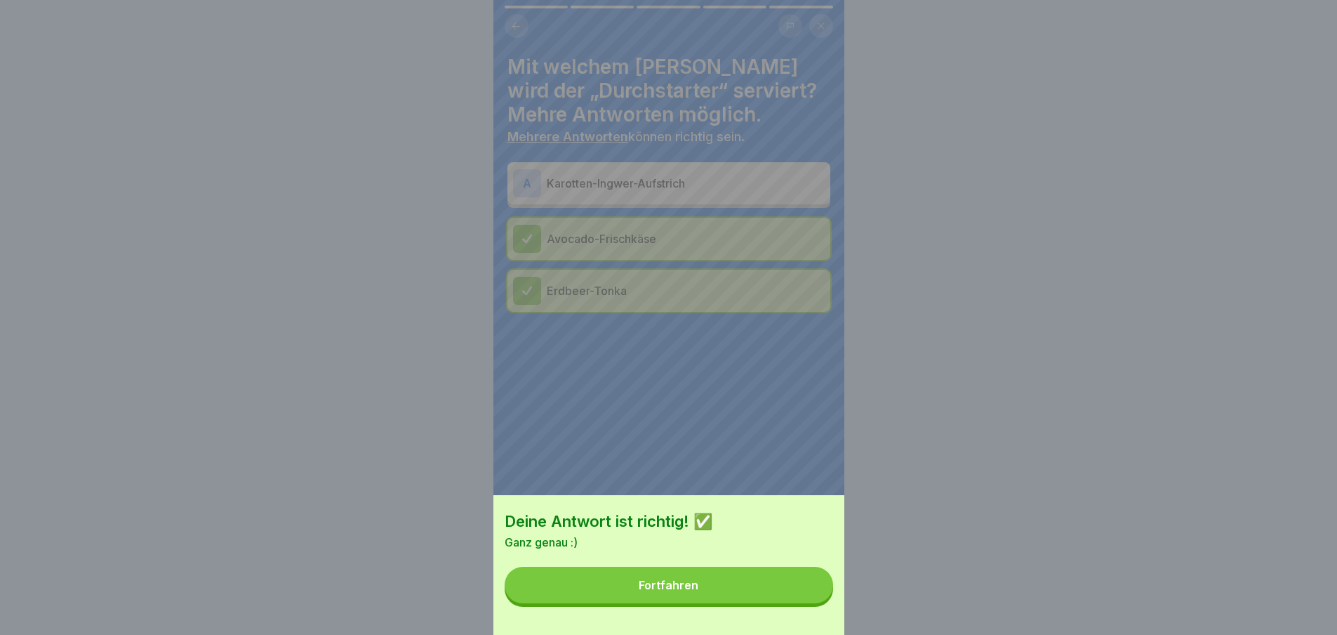
click at [730, 598] on button "Fortfahren" at bounding box center [669, 584] width 329 height 37
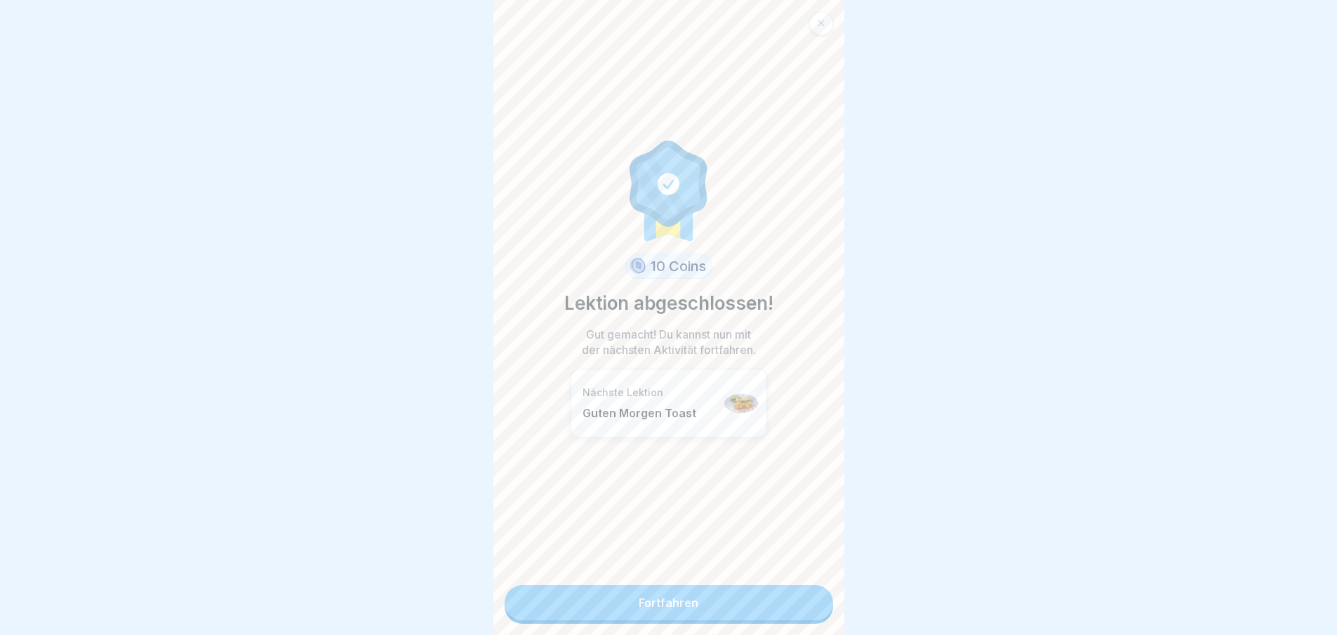
click at [738, 612] on link "Fortfahren" at bounding box center [669, 602] width 329 height 35
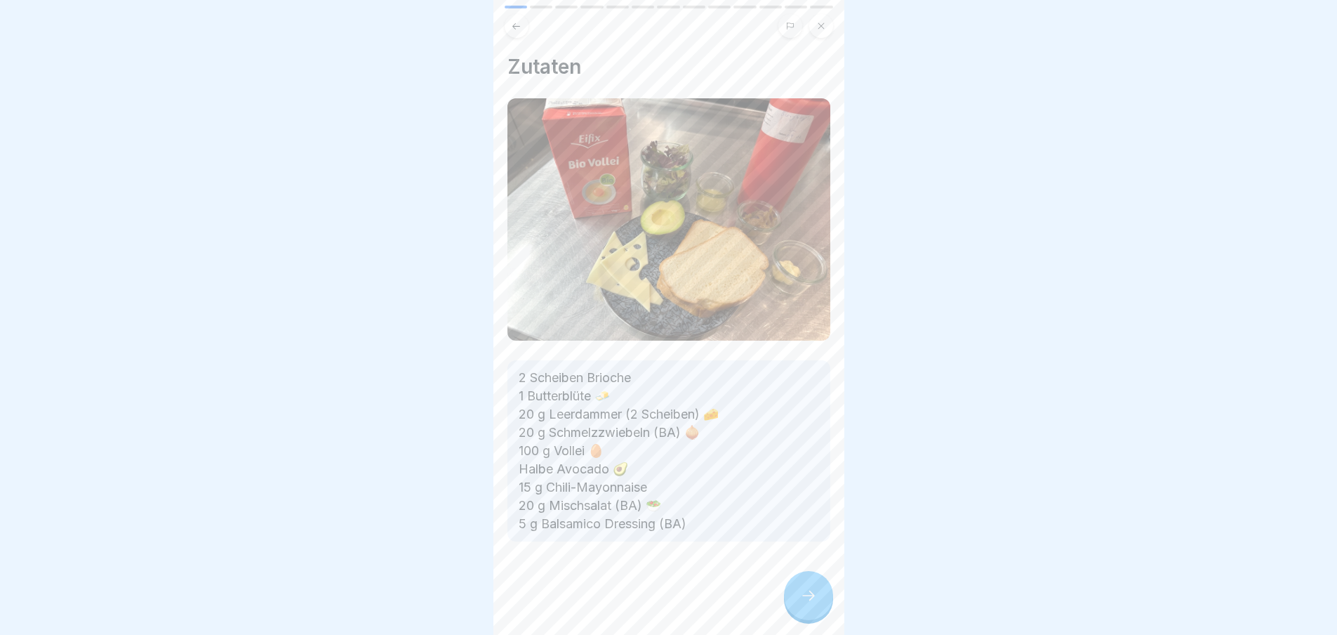
click at [738, 612] on div "Zutaten 2 Scheiben Brioche 1 Butterblüte 🧈 20 g Leerdammer (2 Scheiben) 🧀 20 g …" at bounding box center [668, 317] width 351 height 635
click at [804, 604] on div "Frühstück 🍳 13 Schritte Deutsch Guten [DATE] Toast Butterbrioche mit Leerdammer…" at bounding box center [668, 317] width 351 height 635
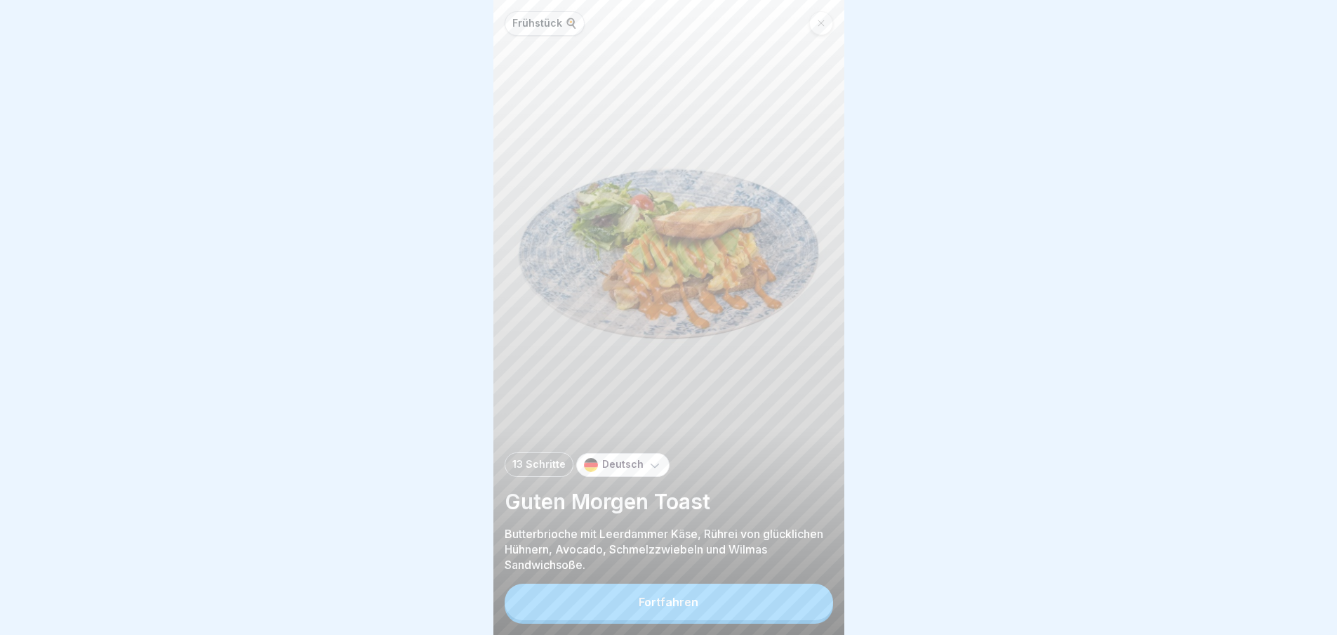
click at [844, 600] on div "Zutaten 2 Scheiben Brioche 1 Butterblüte 🧈 20 g Leerdammer (2 Scheiben) 🧀 20 g …" at bounding box center [1019, 317] width 351 height 635
drag, startPoint x: 814, startPoint y: 599, endPoint x: 799, endPoint y: 599, distance: 15.5
click at [809, 599] on button "Fortfahren" at bounding box center [669, 601] width 329 height 37
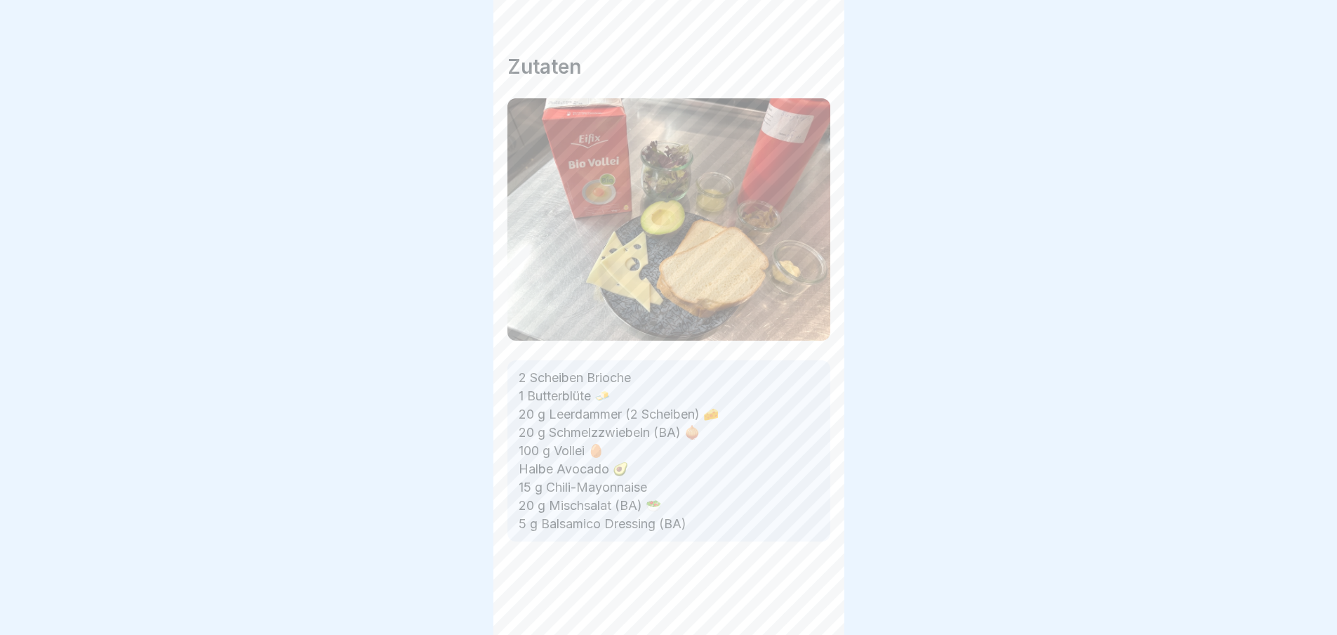
click at [791, 608] on div at bounding box center [808, 595] width 49 height 49
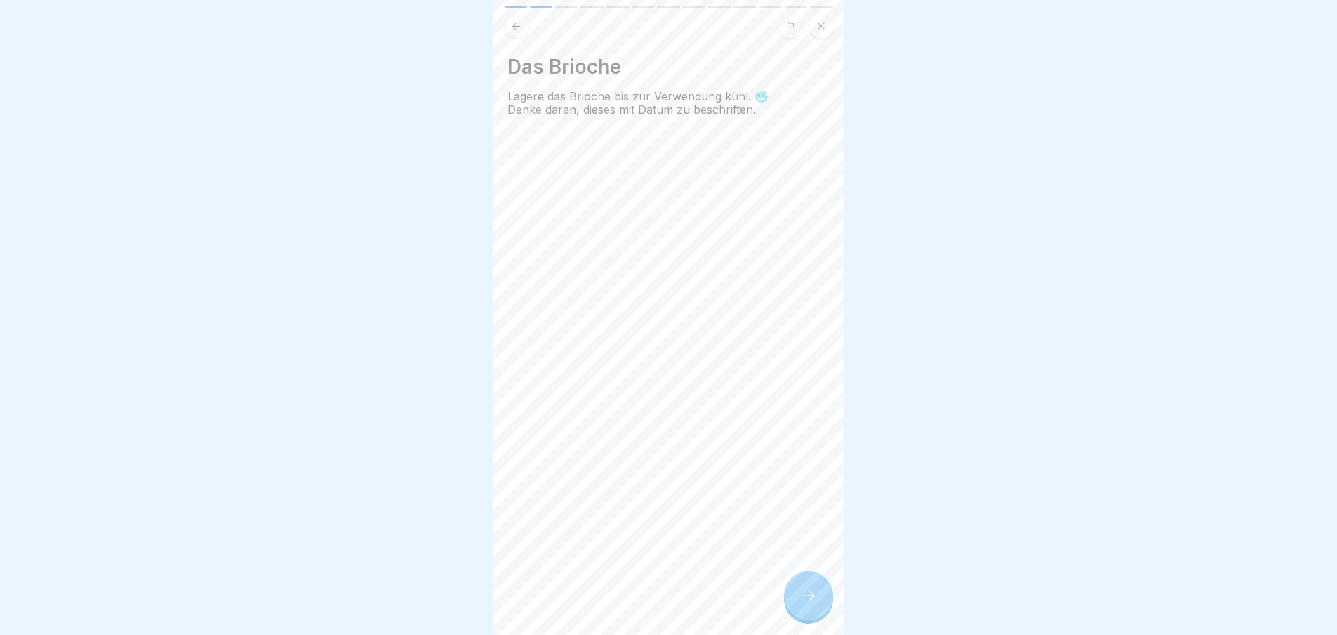
click at [801, 604] on icon at bounding box center [808, 595] width 17 height 17
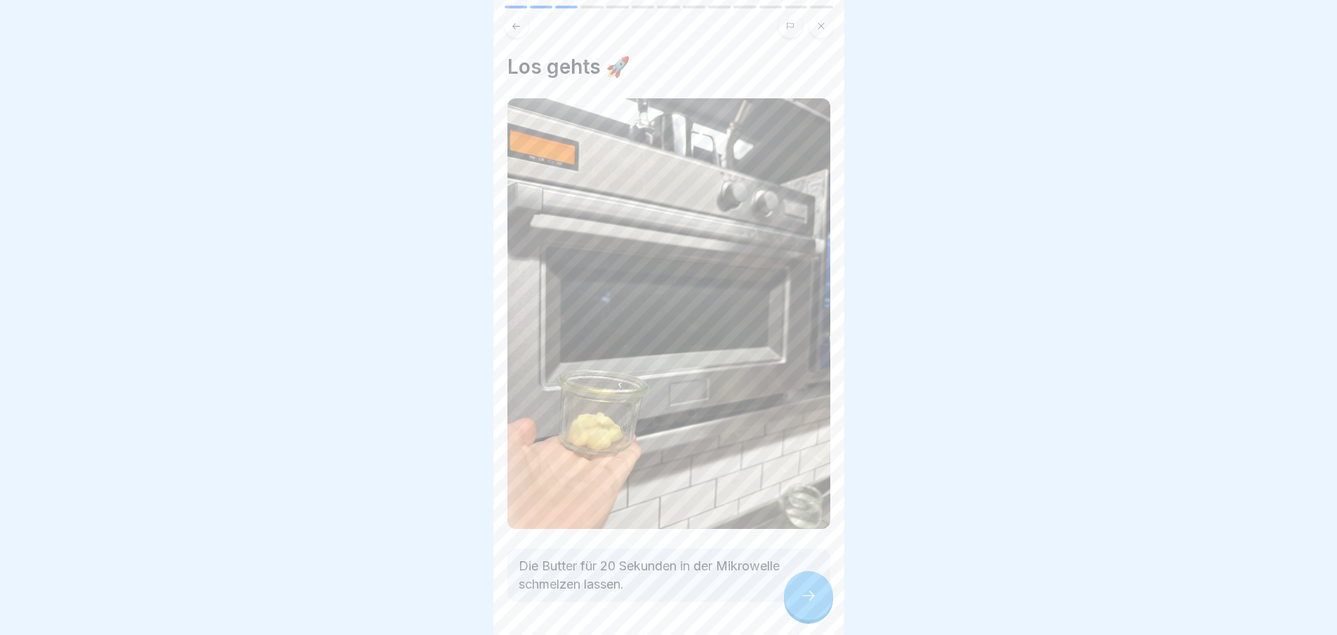
click at [807, 604] on icon at bounding box center [808, 595] width 17 height 17
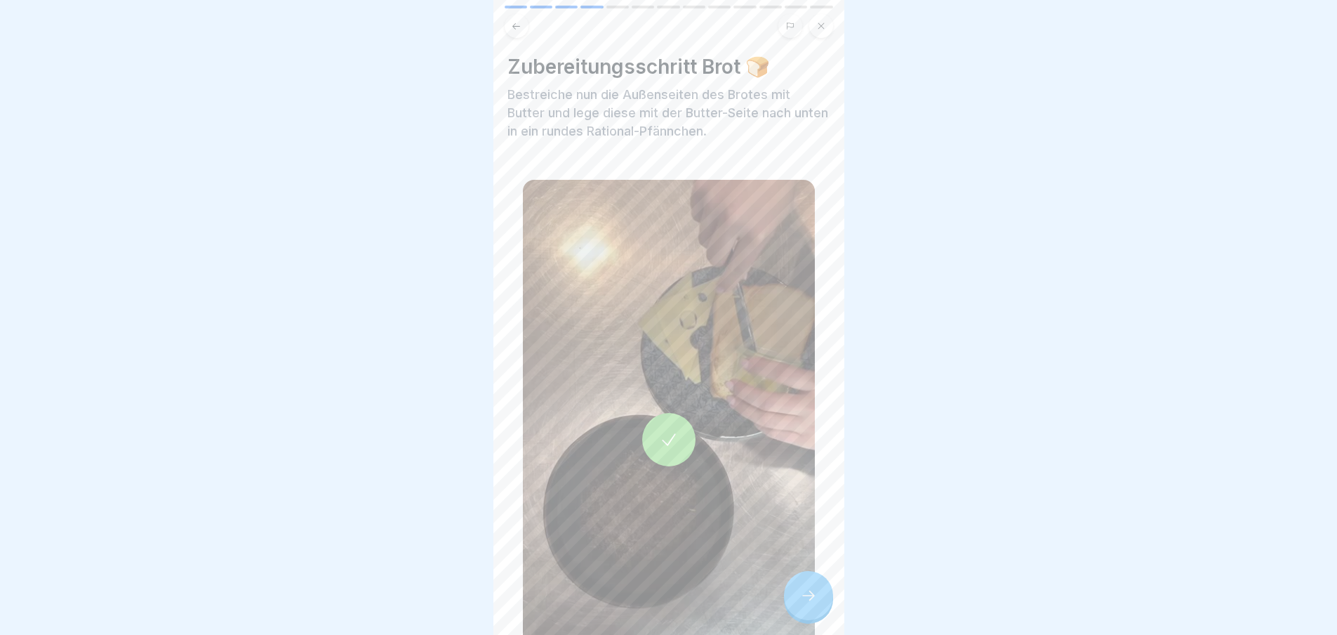
click at [807, 604] on icon at bounding box center [808, 595] width 17 height 17
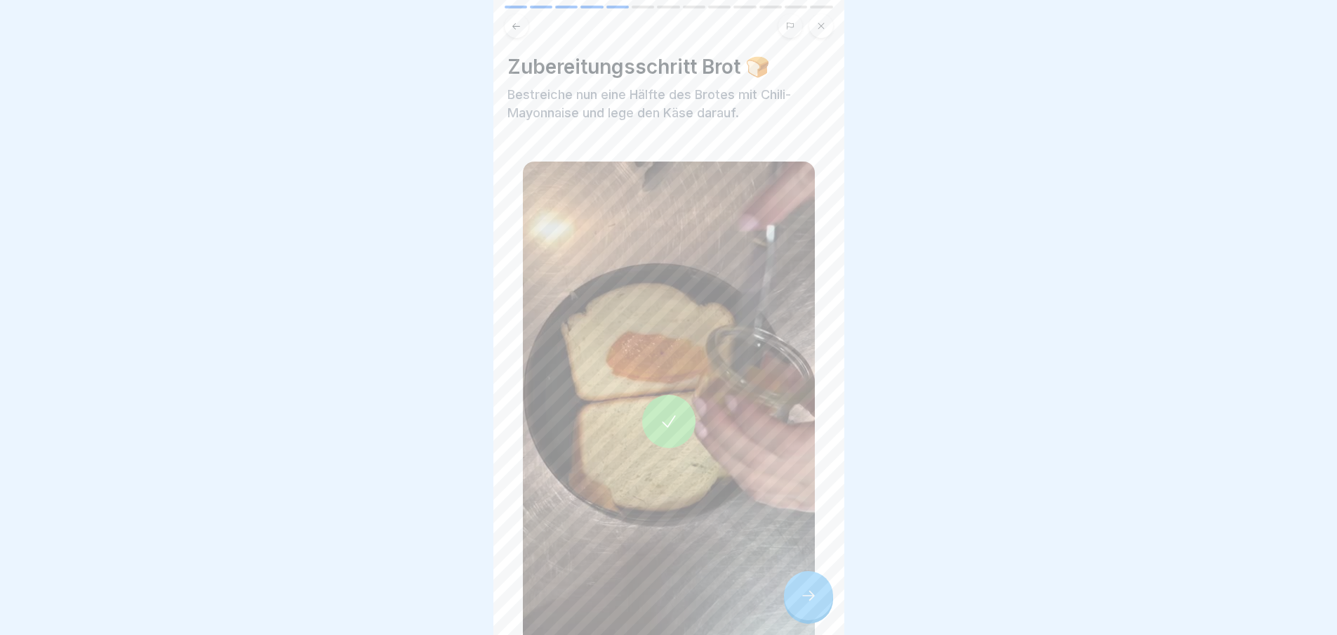
click at [807, 604] on icon at bounding box center [808, 595] width 17 height 17
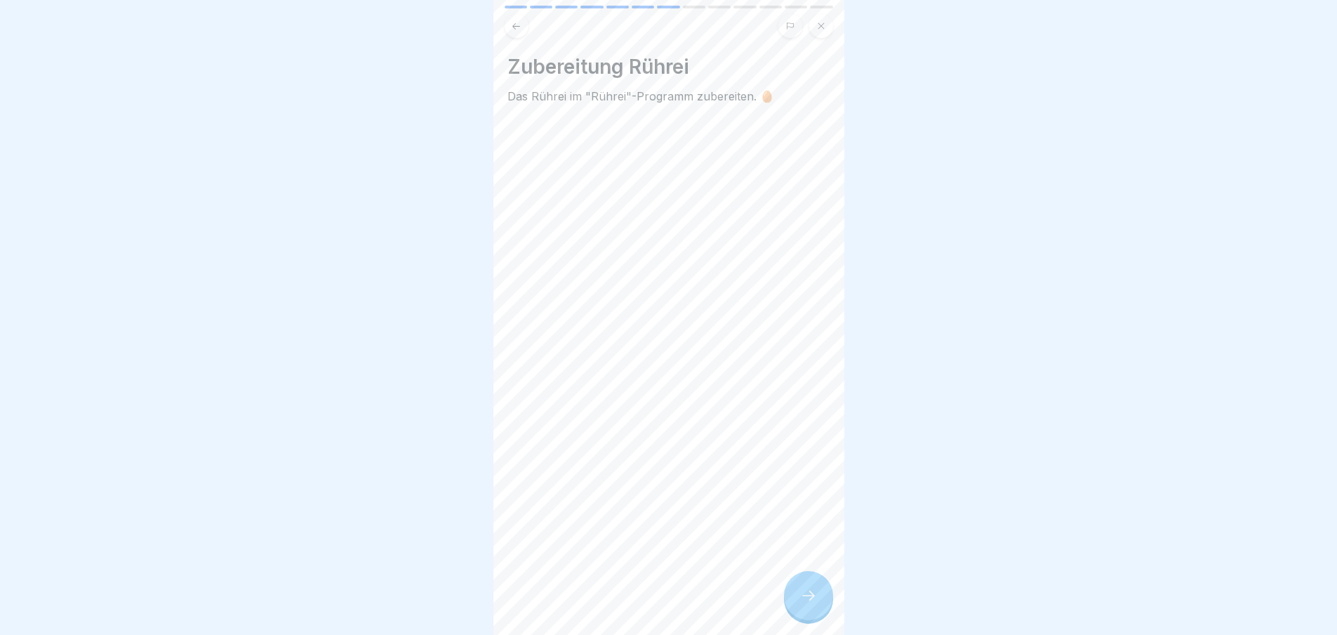
click at [807, 604] on icon at bounding box center [808, 595] width 17 height 17
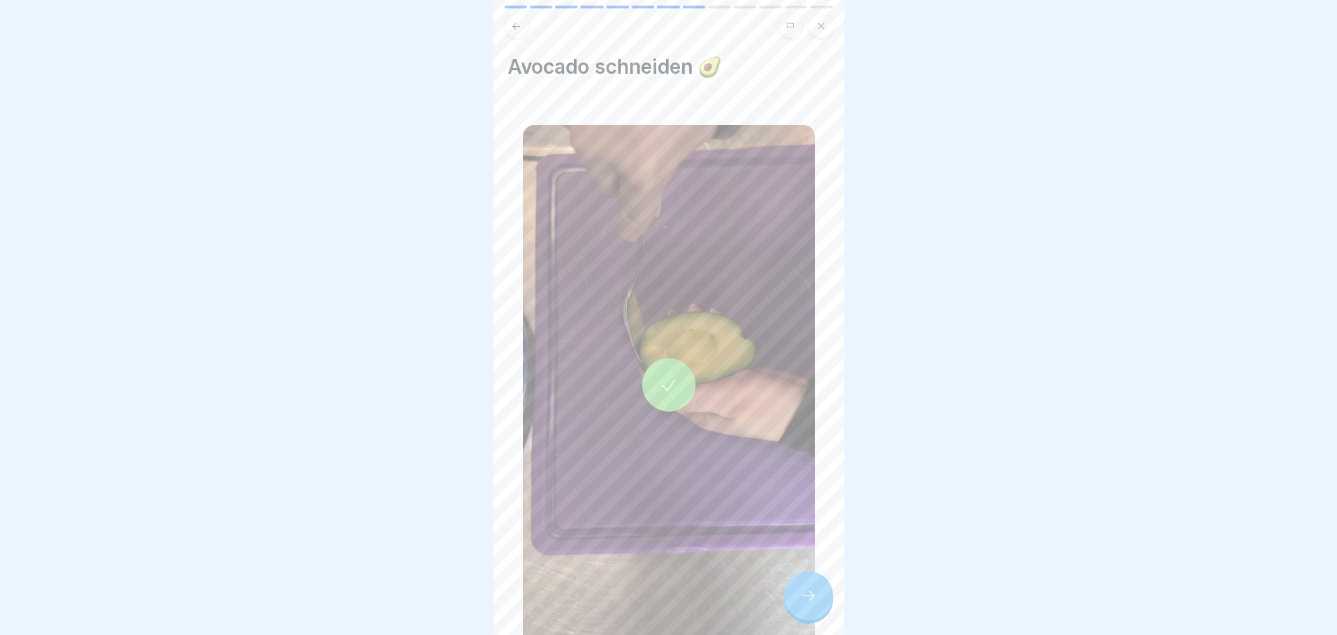
click at [807, 604] on icon at bounding box center [808, 595] width 17 height 17
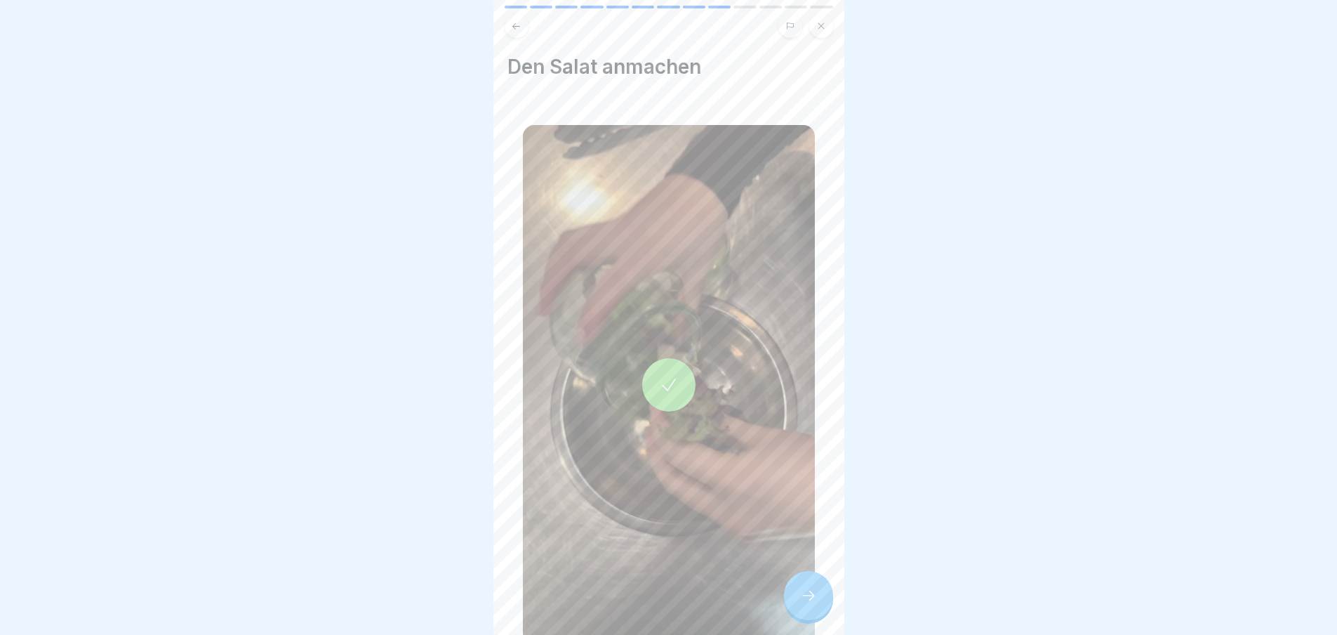
click at [807, 604] on icon at bounding box center [808, 595] width 17 height 17
click at [804, 604] on icon at bounding box center [808, 595] width 17 height 17
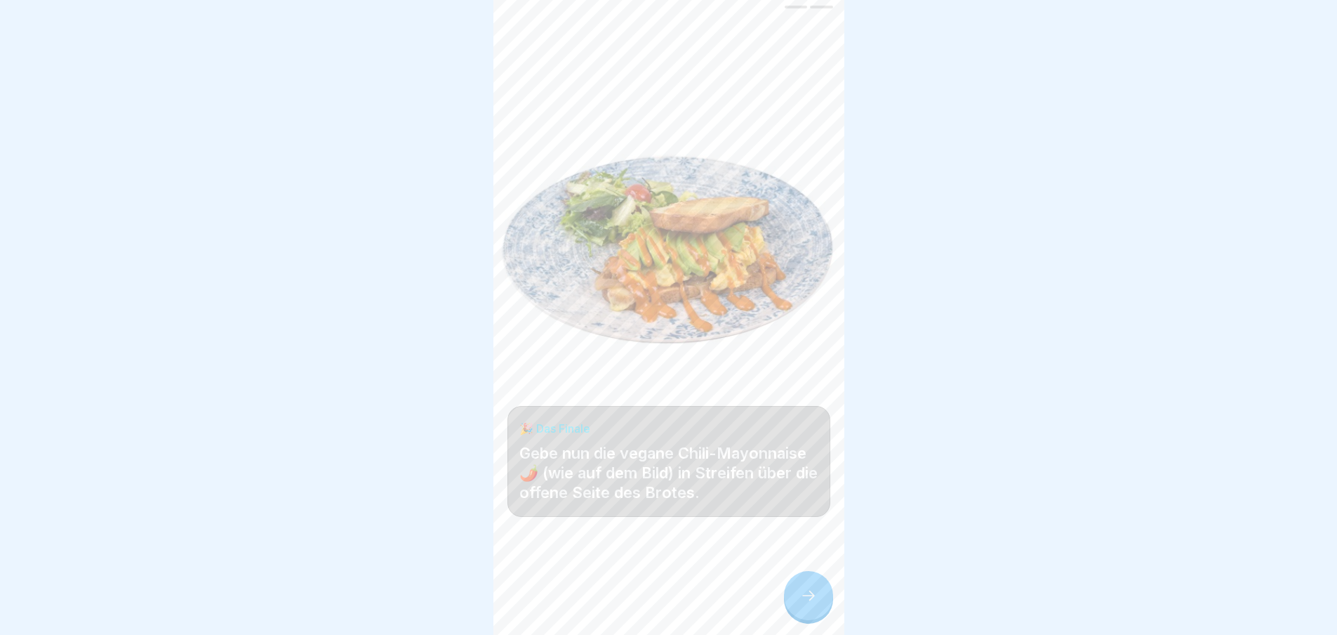
click at [804, 604] on icon at bounding box center [808, 595] width 17 height 17
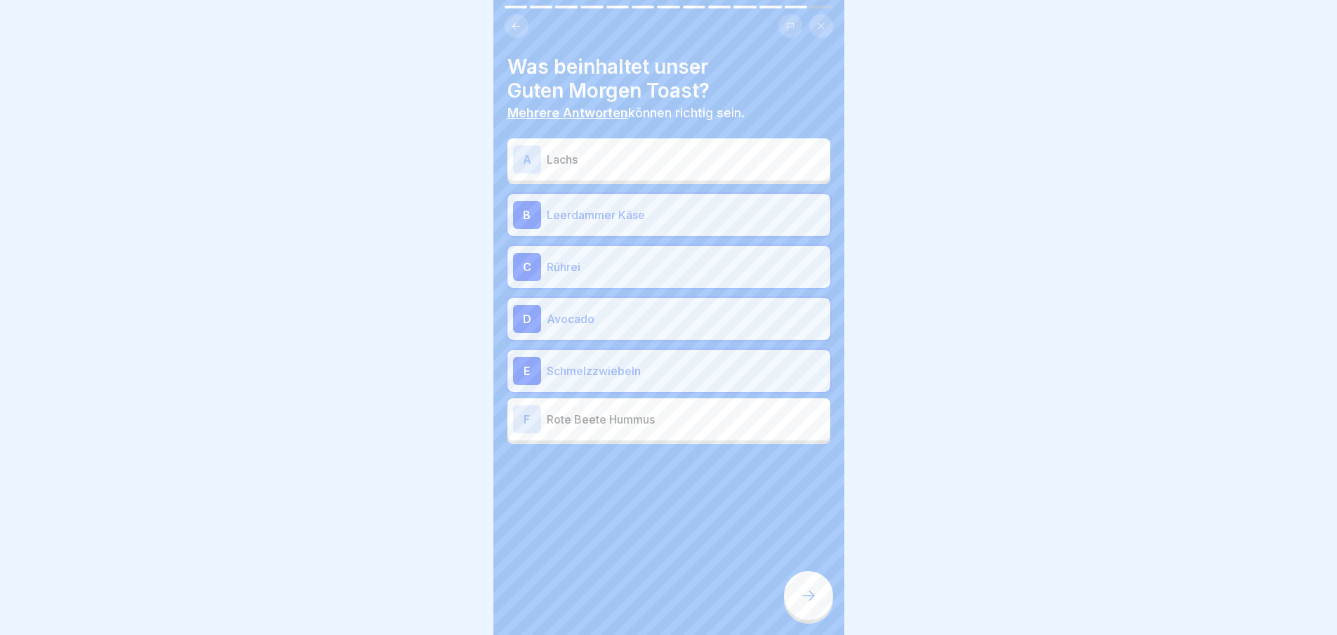
click at [804, 604] on icon at bounding box center [808, 595] width 17 height 17
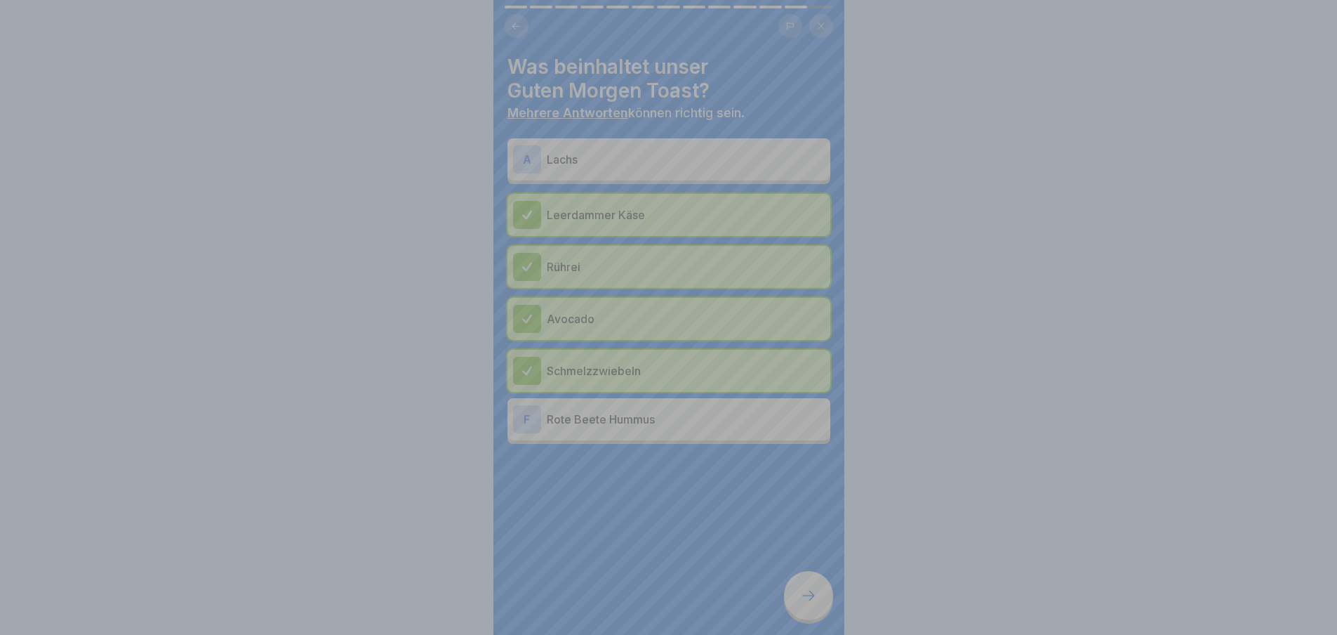
click at [804, 605] on div "Deine Antwort ist richtig! ✅ Sehr gut! Fortfahren" at bounding box center [668, 459] width 351 height 635
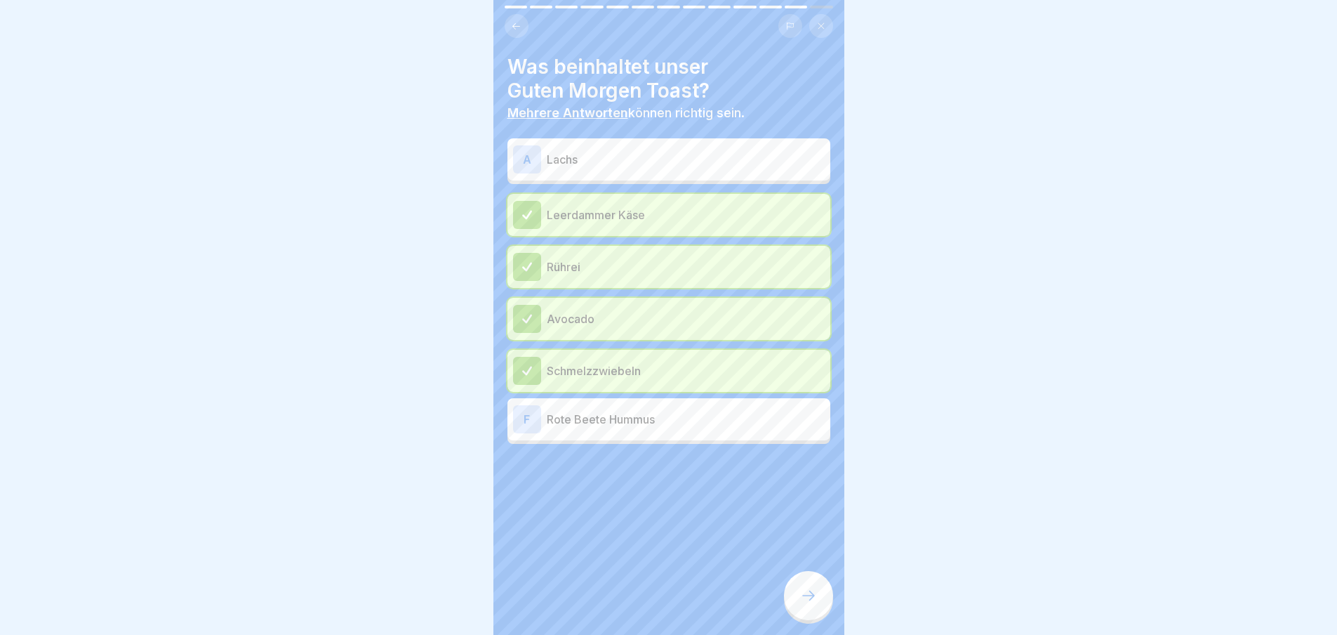
click at [803, 604] on icon at bounding box center [808, 595] width 17 height 17
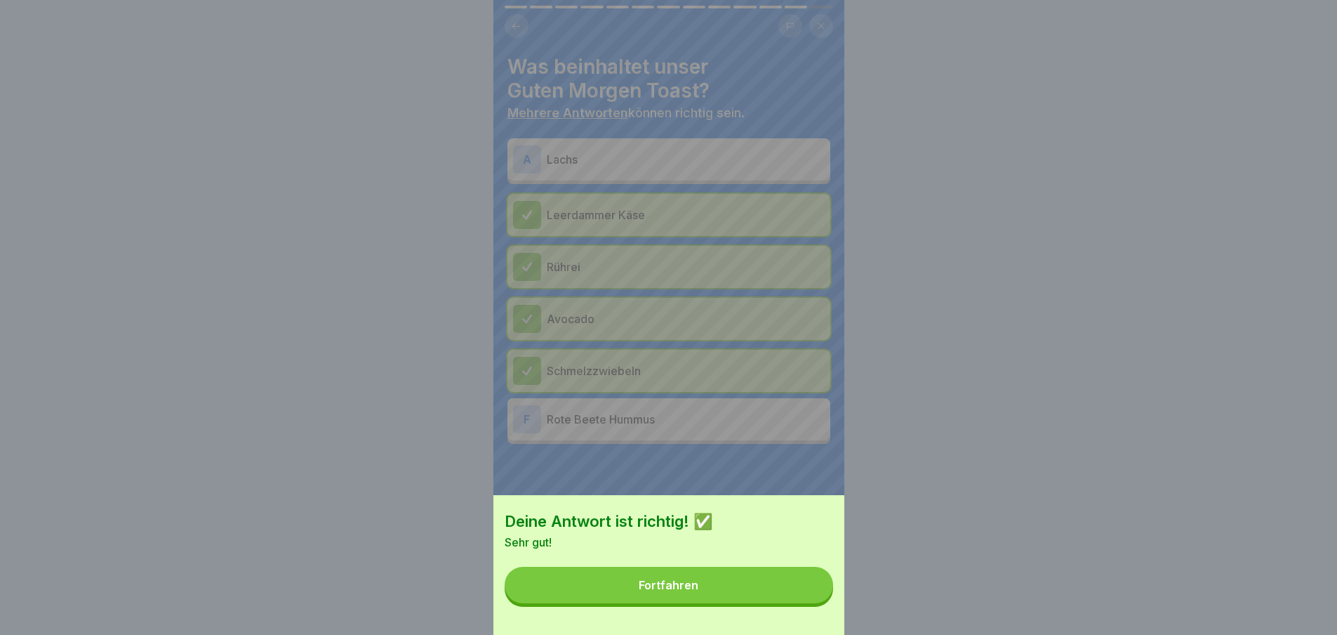
click at [803, 603] on button "Fortfahren" at bounding box center [669, 584] width 329 height 37
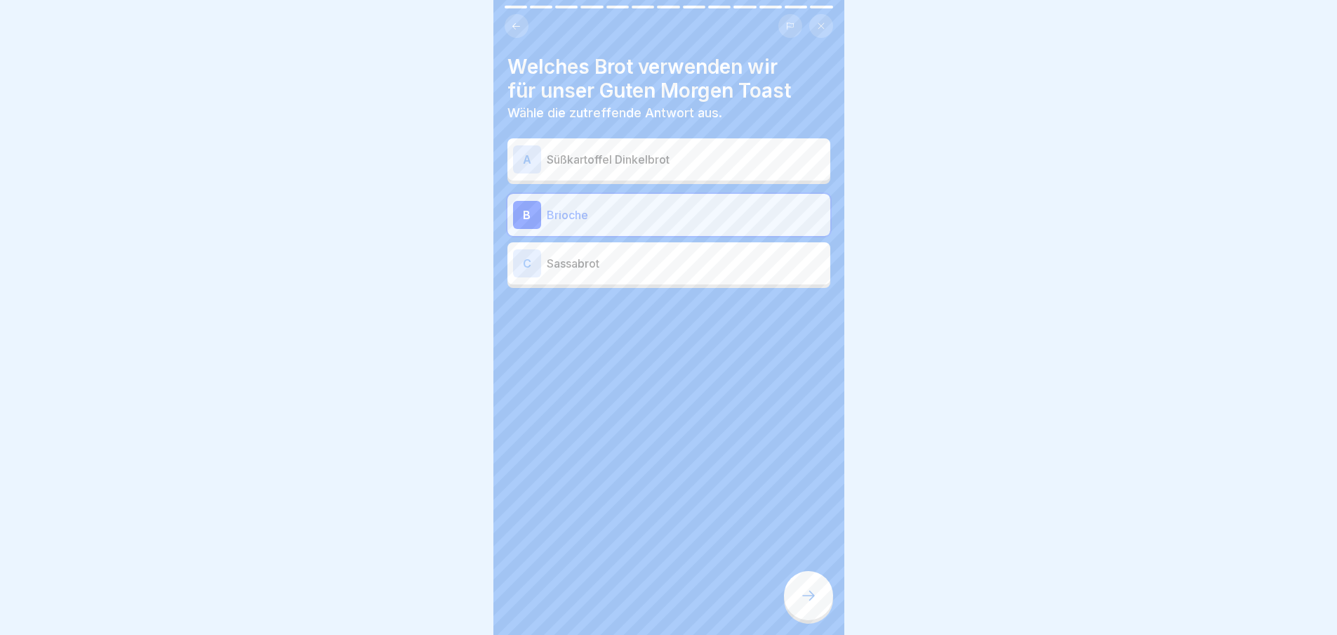
click at [803, 604] on icon at bounding box center [808, 595] width 17 height 17
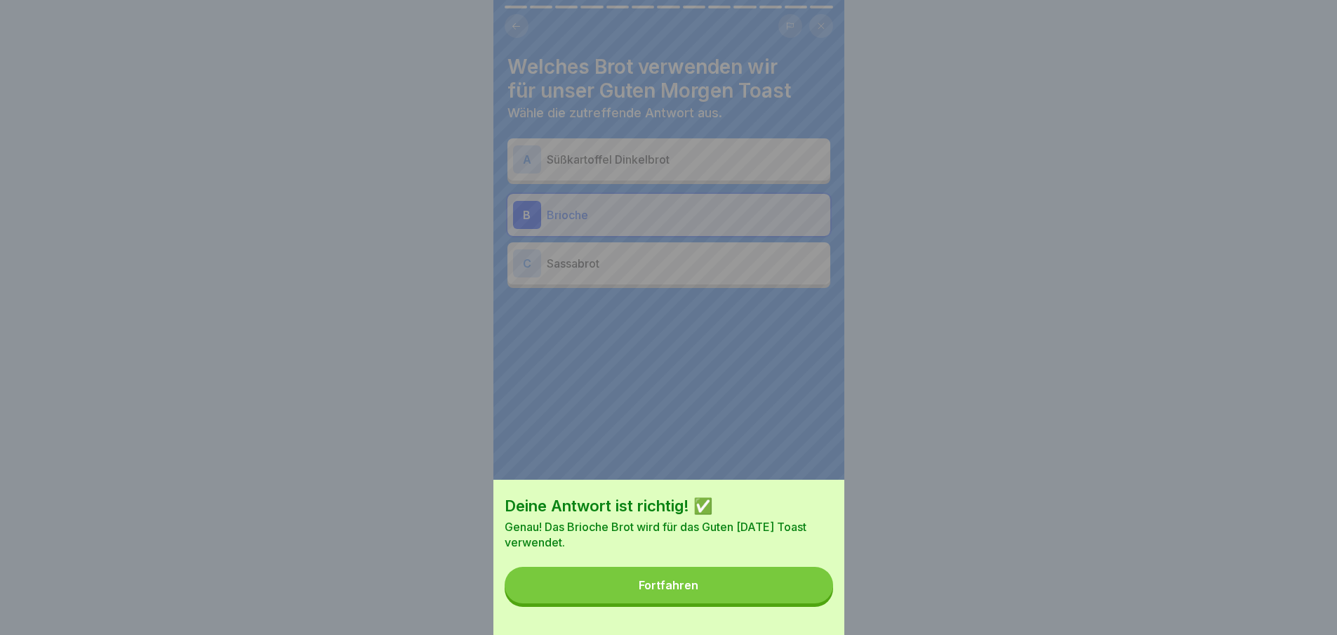
click at [803, 603] on button "Fortfahren" at bounding box center [669, 584] width 329 height 37
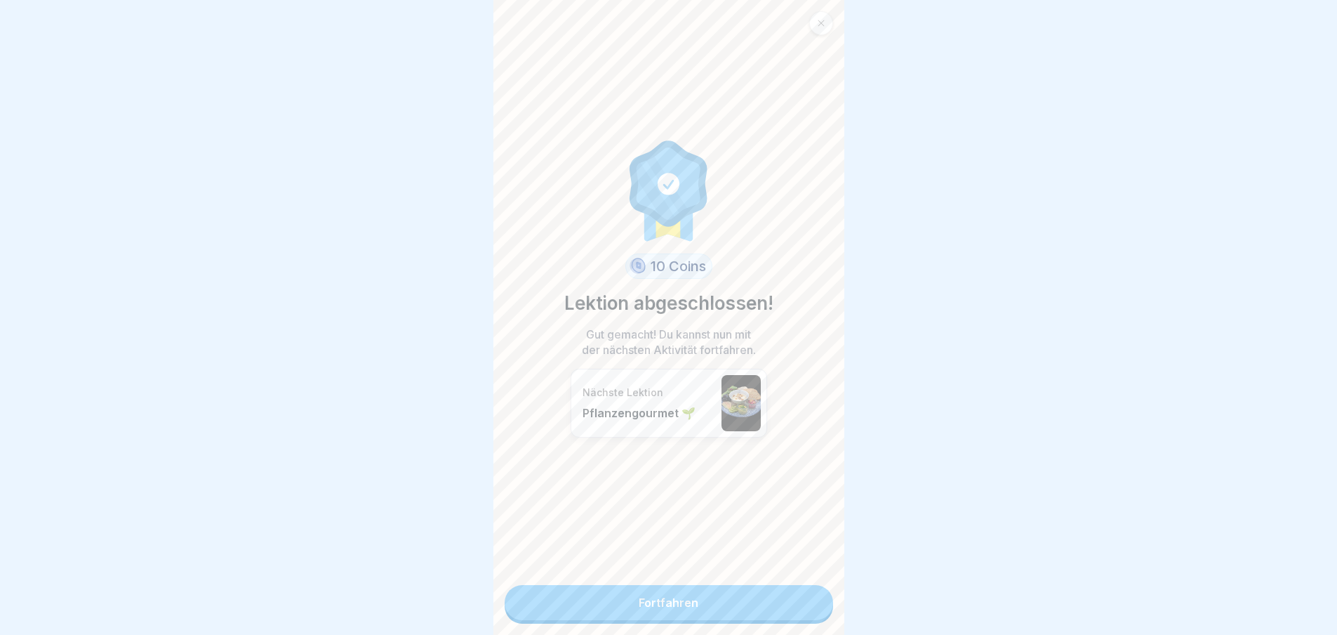
click at [803, 605] on link "Fortfahren" at bounding box center [669, 602] width 329 height 35
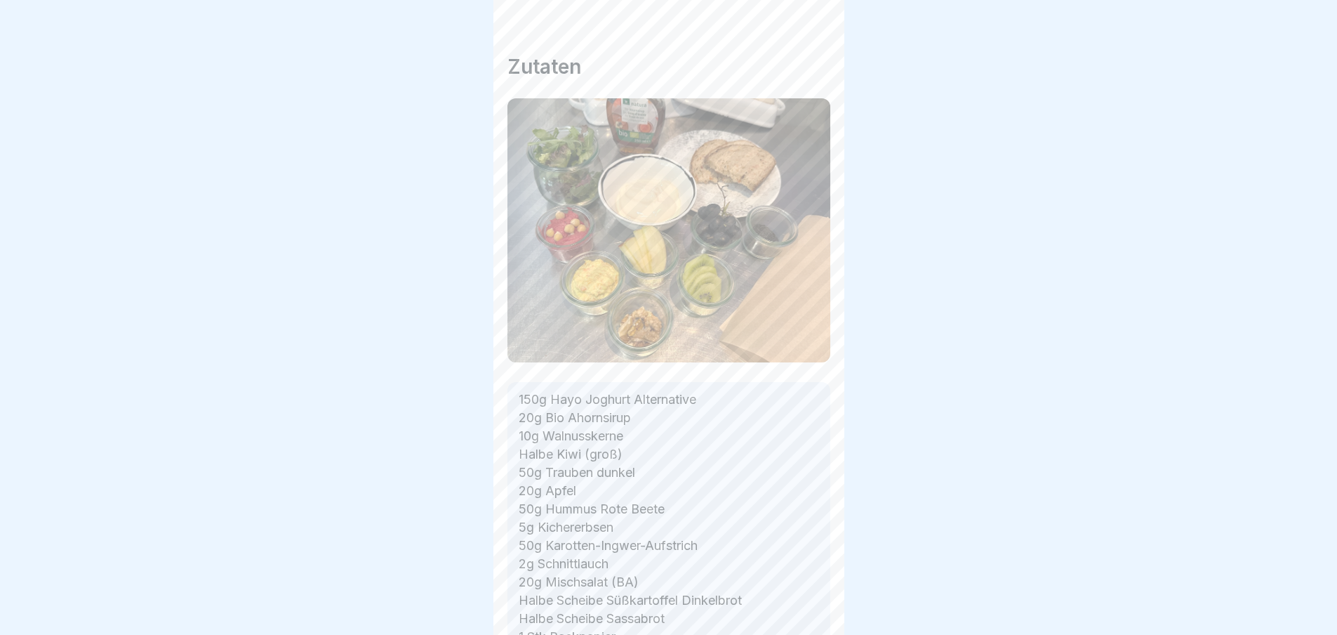
click at [803, 605] on div "Frühstück 🍳 6 Schritte Deutsch Pflanzengourmet 🌱 Cremiger Haferjoghurt mit Ahor…" at bounding box center [668, 317] width 351 height 635
click at [803, 604] on icon at bounding box center [808, 595] width 17 height 17
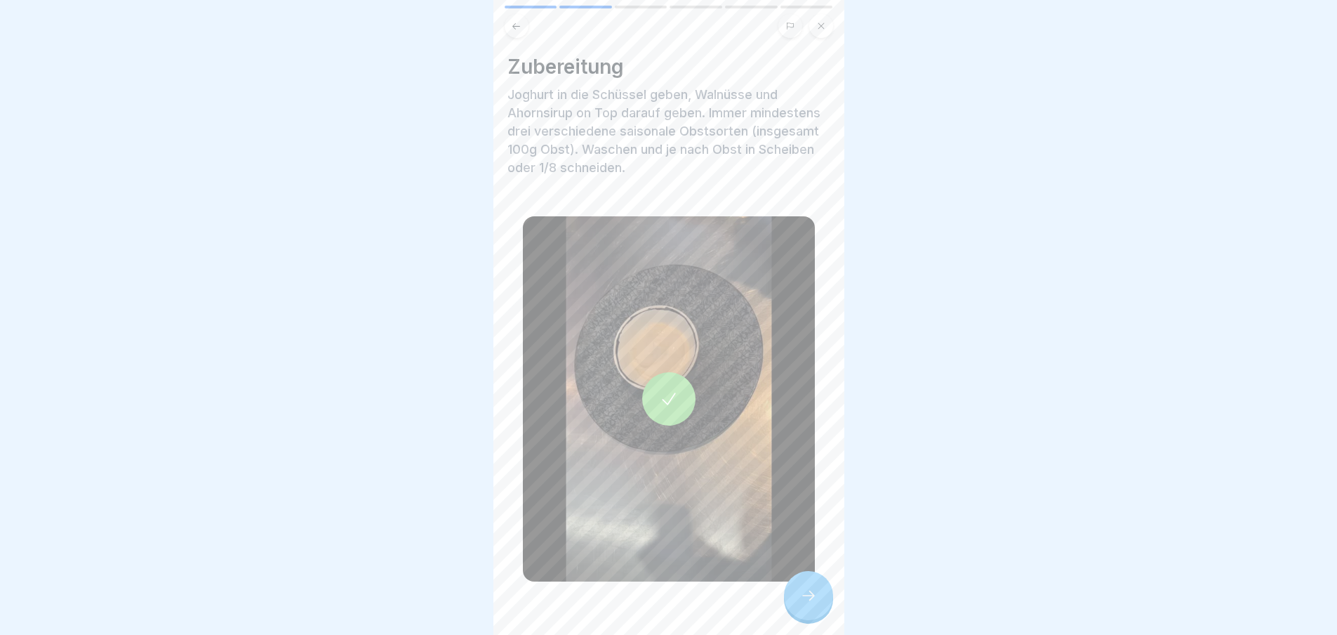
click at [803, 604] on icon at bounding box center [808, 595] width 17 height 17
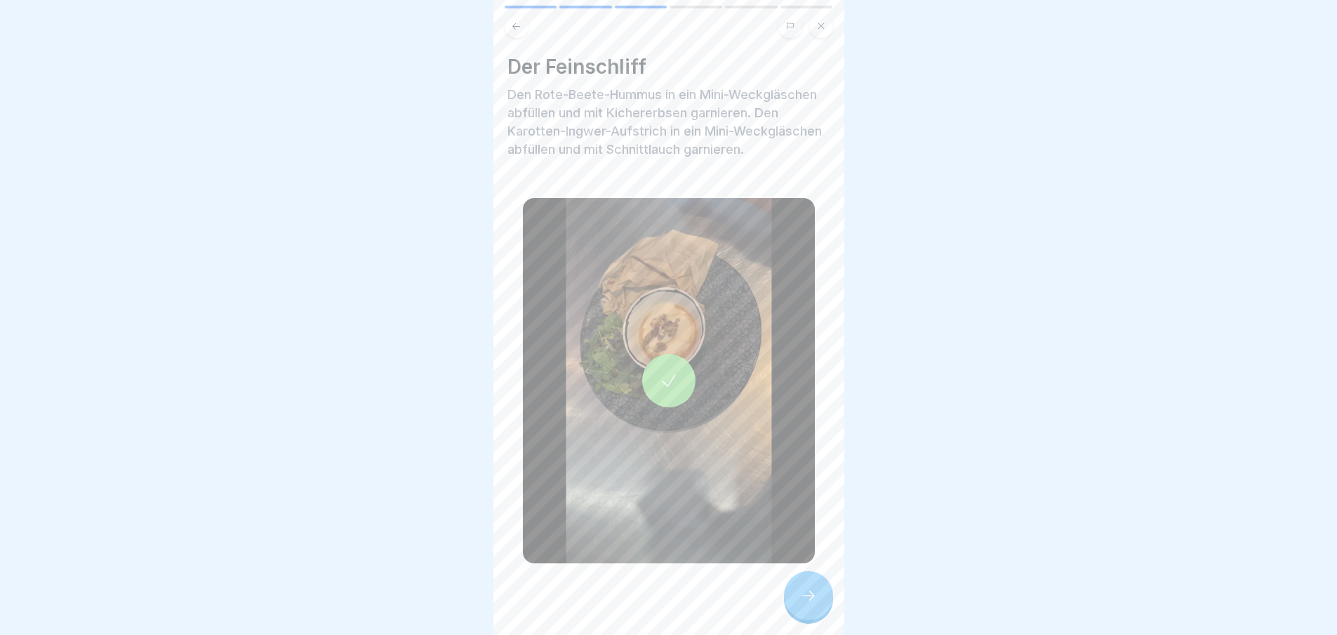
click at [803, 604] on icon at bounding box center [808, 595] width 17 height 17
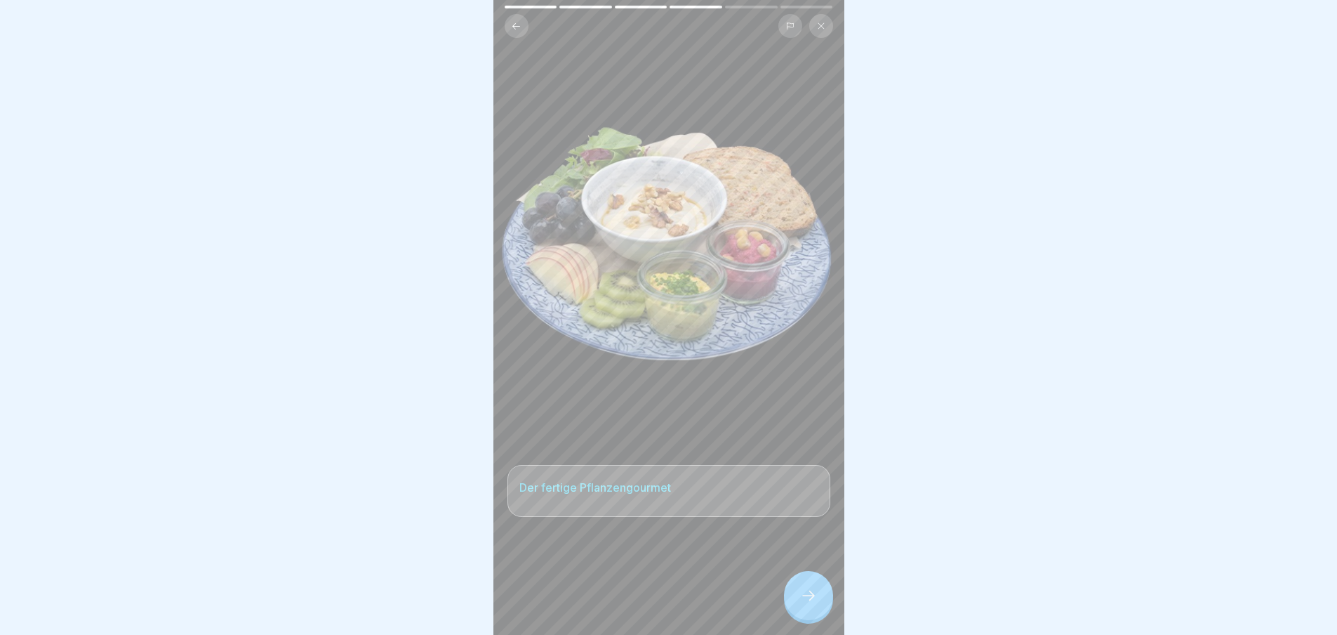
click at [803, 604] on icon at bounding box center [808, 595] width 17 height 17
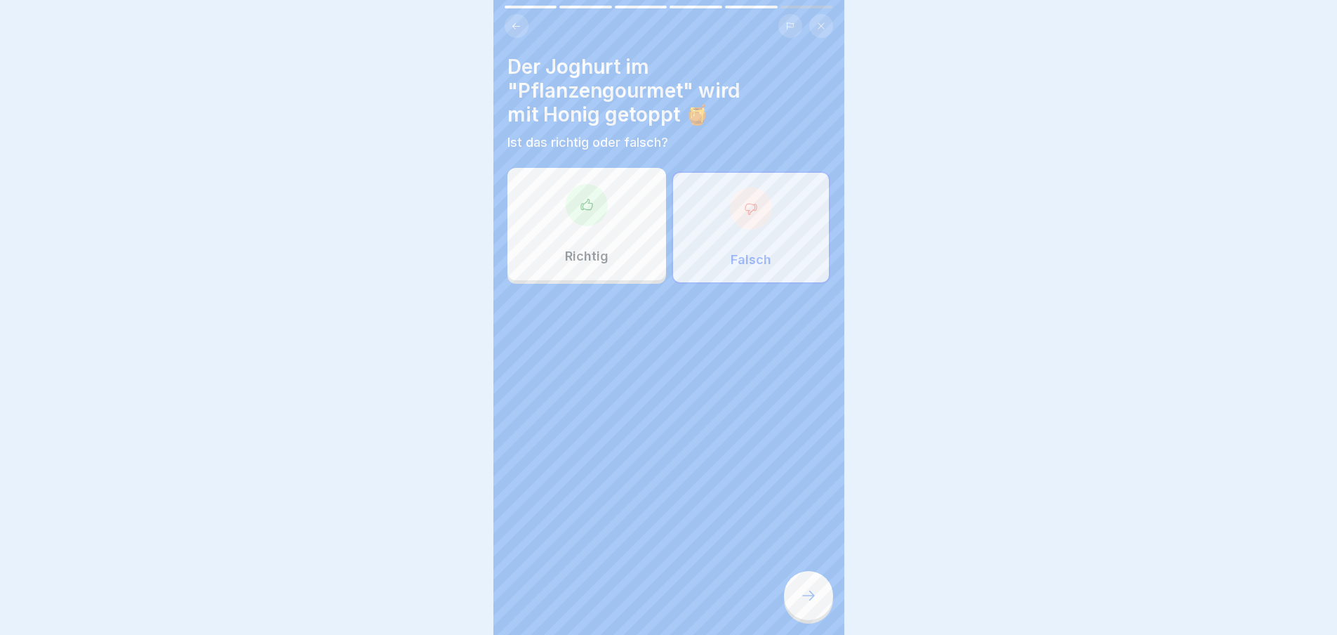
click at [803, 604] on icon at bounding box center [808, 595] width 17 height 17
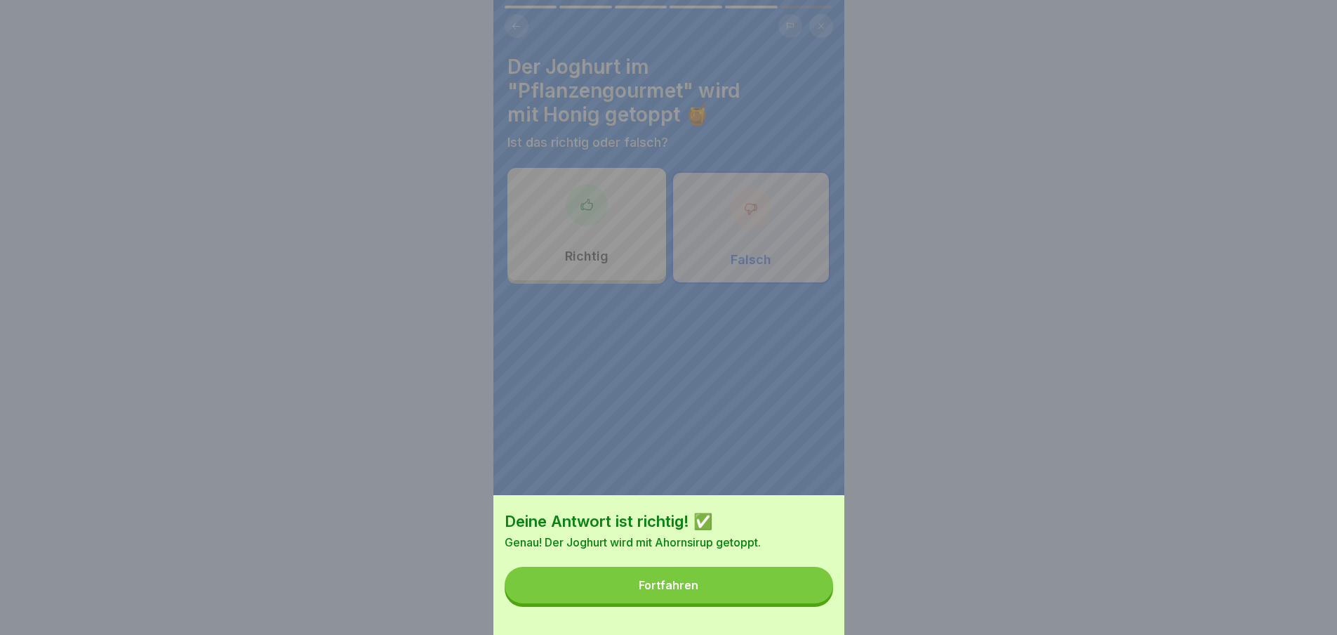
click at [803, 603] on button "Fortfahren" at bounding box center [669, 584] width 329 height 37
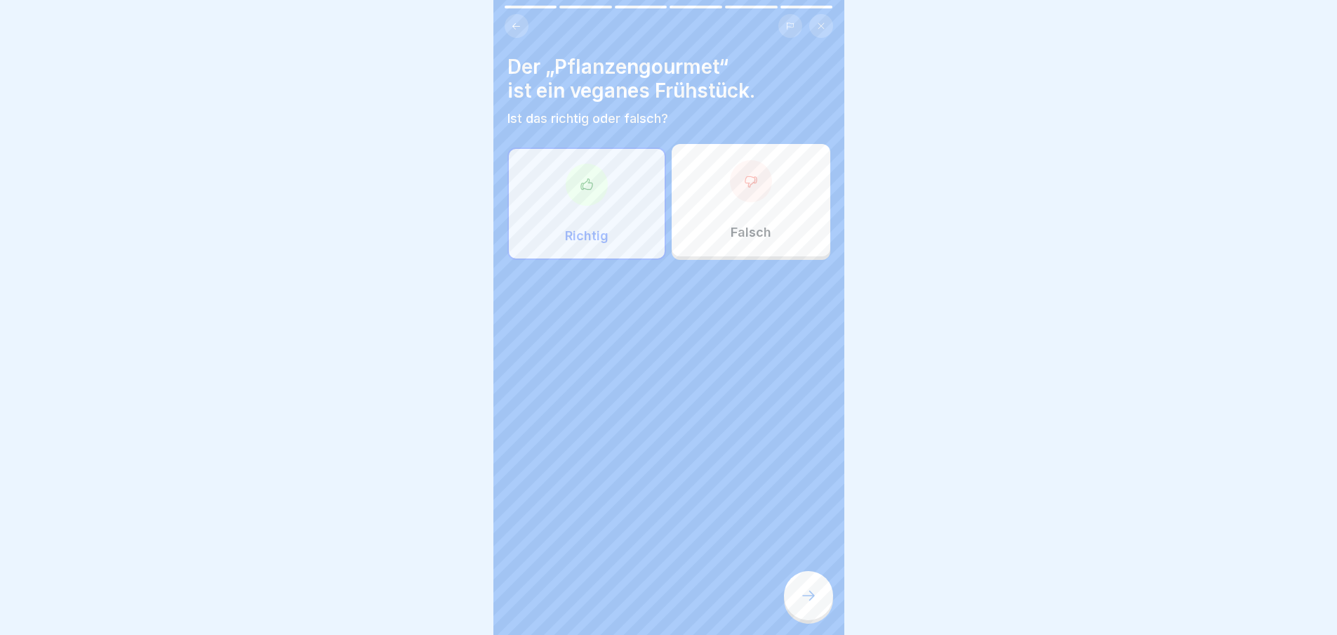
click at [803, 604] on icon at bounding box center [808, 595] width 17 height 17
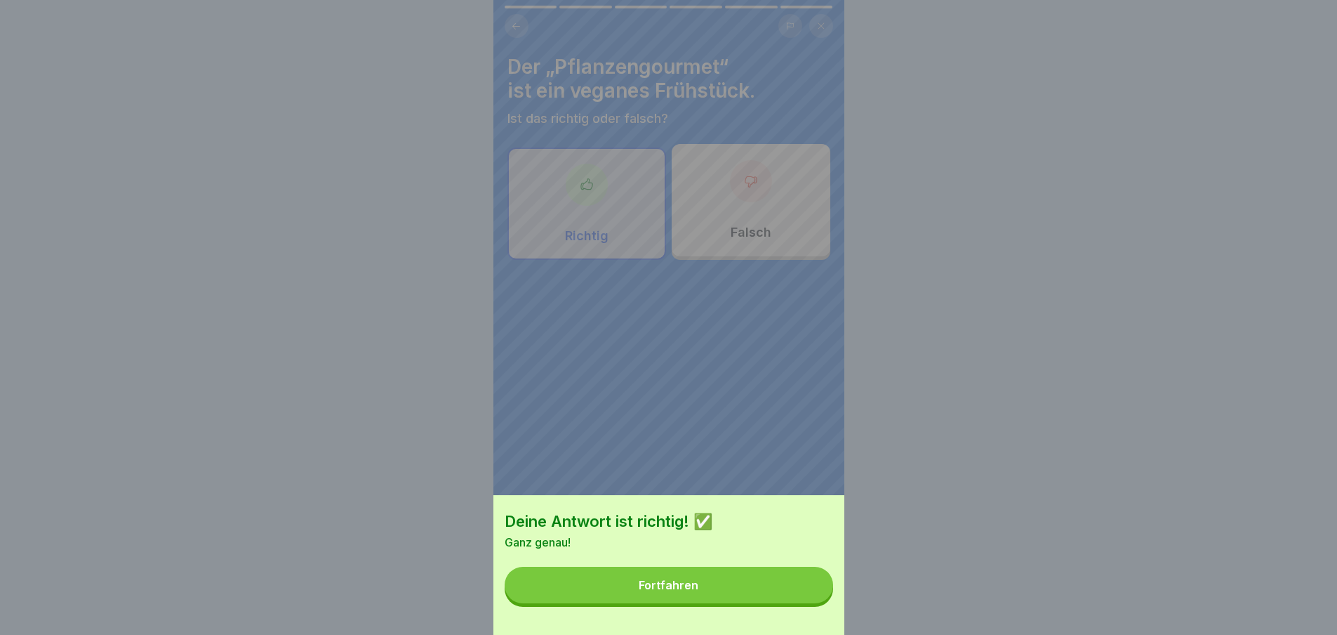
click at [803, 603] on button "Fortfahren" at bounding box center [669, 584] width 329 height 37
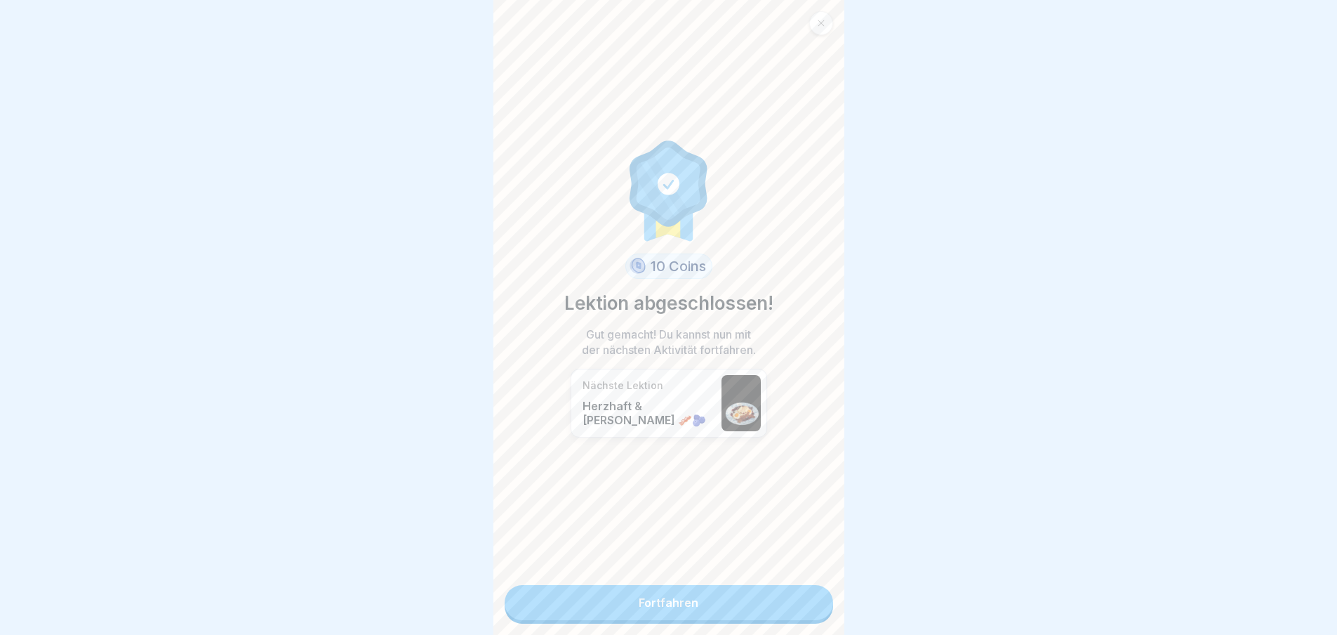
click at [803, 605] on link "Fortfahren" at bounding box center [669, 602] width 329 height 35
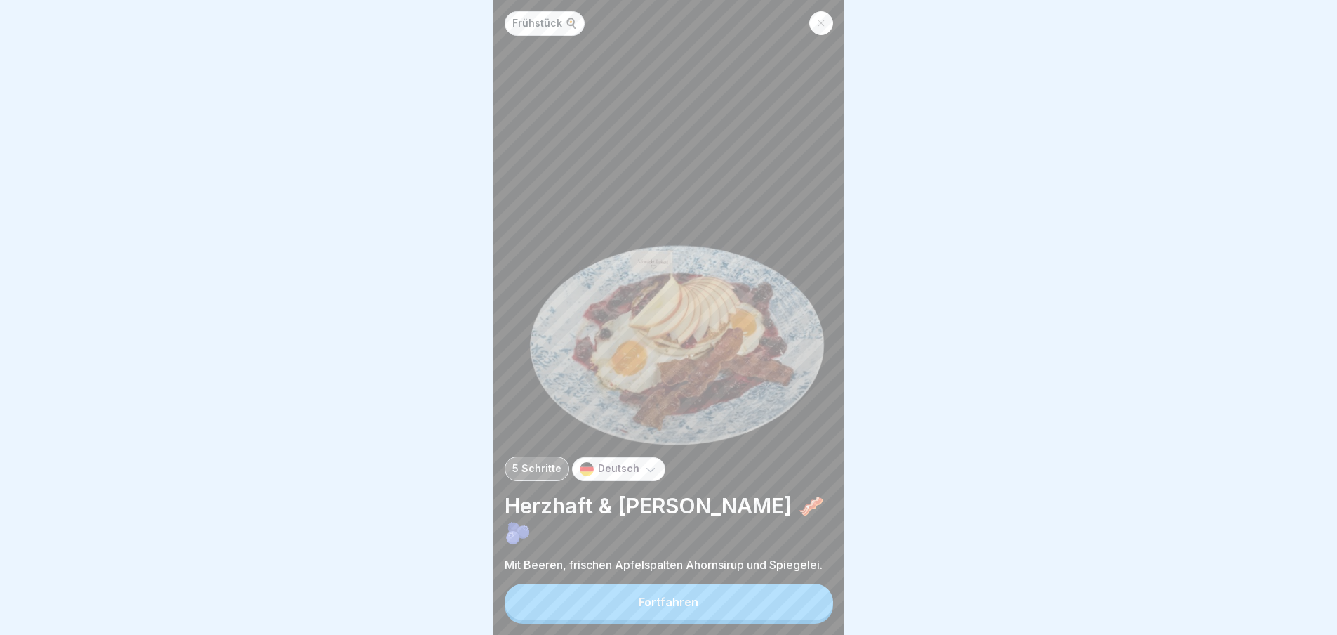
click at [803, 605] on button "Fortfahren" at bounding box center [669, 601] width 329 height 37
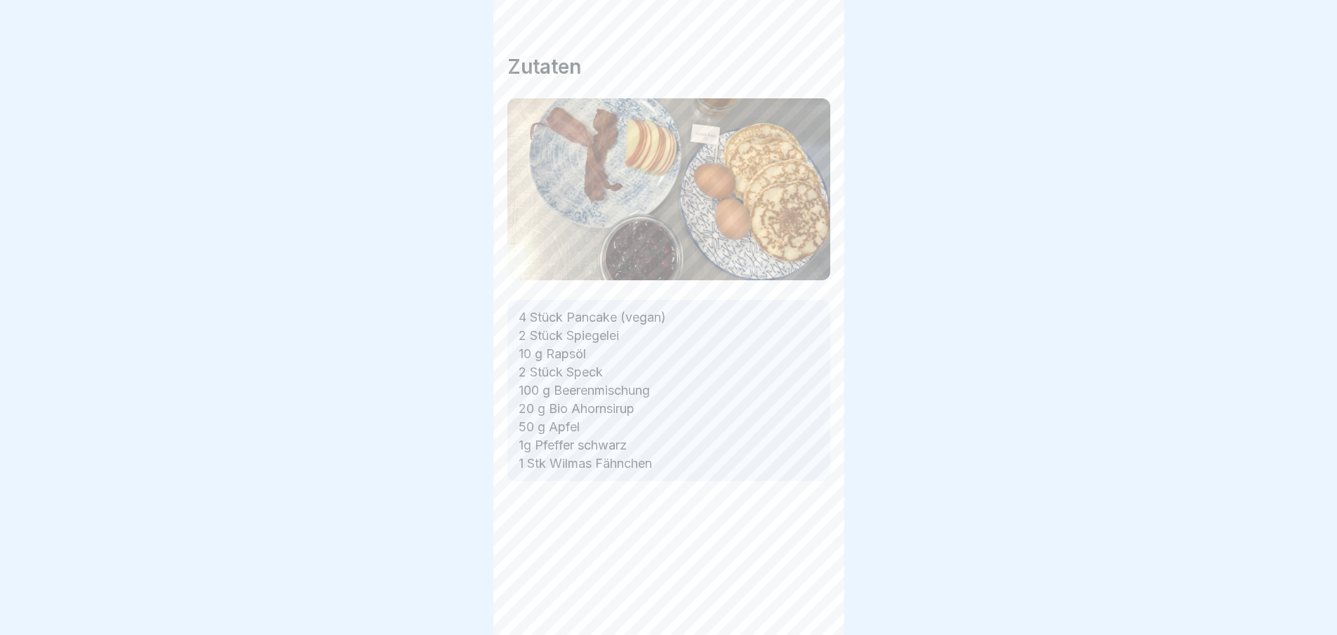
click at [803, 604] on icon at bounding box center [808, 595] width 17 height 17
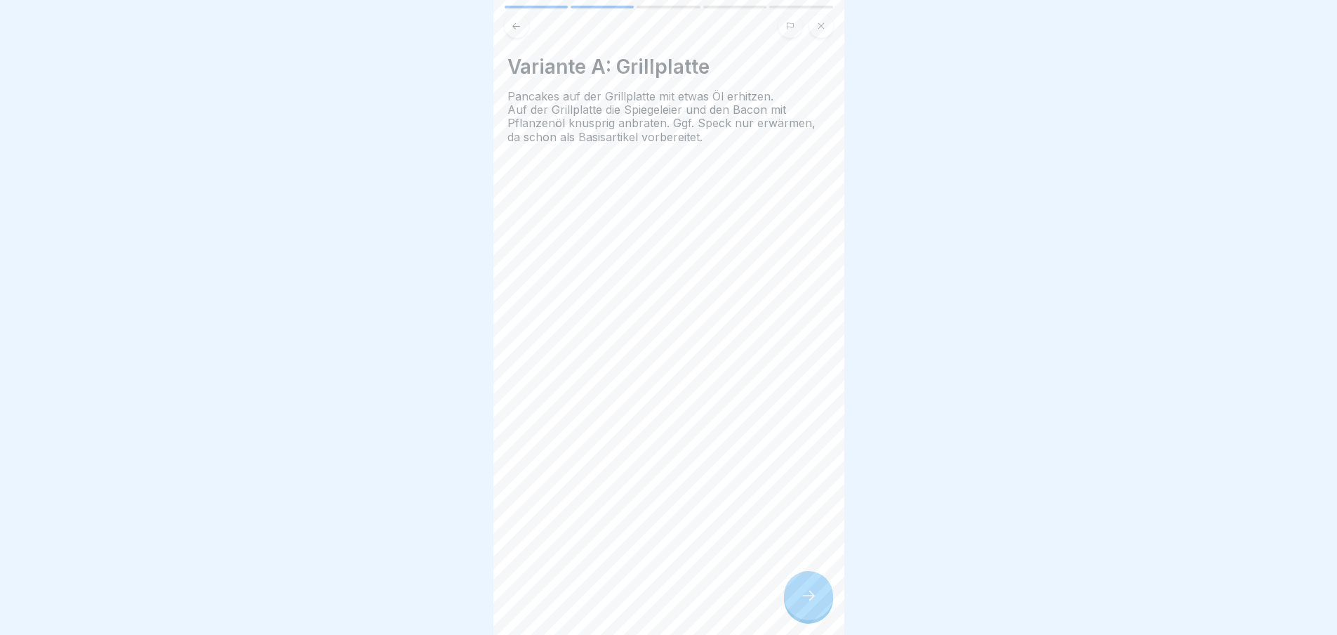
click at [803, 604] on icon at bounding box center [808, 595] width 17 height 17
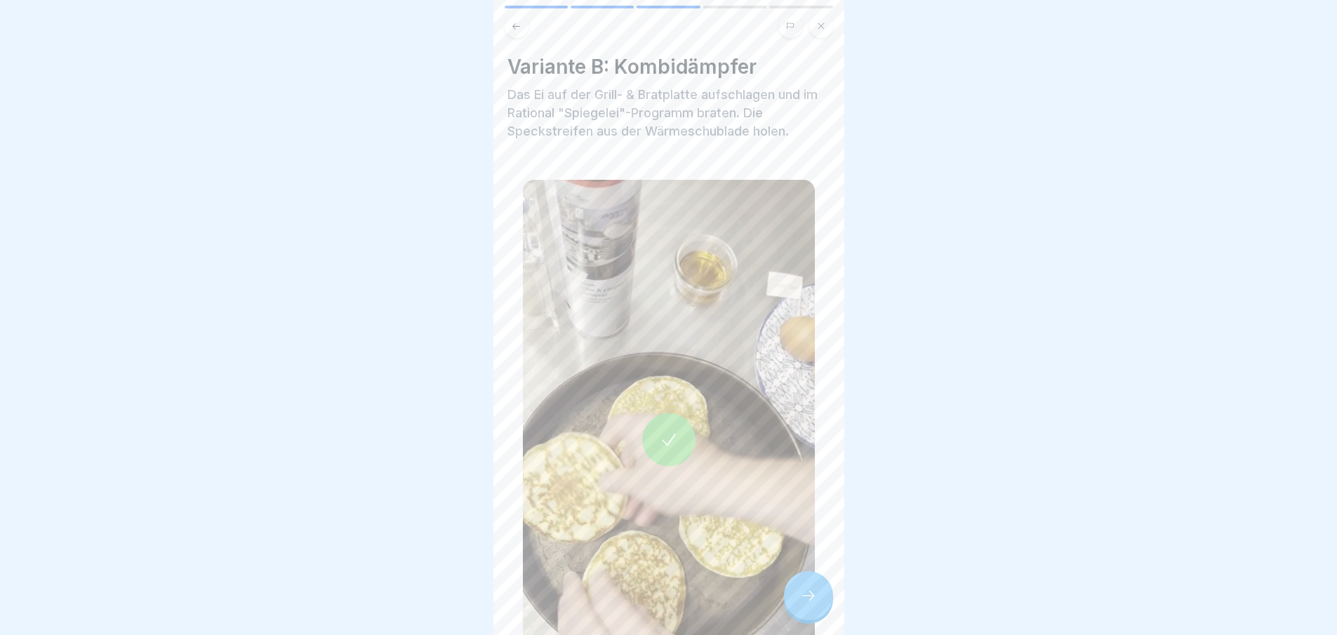
click at [803, 604] on icon at bounding box center [808, 595] width 17 height 17
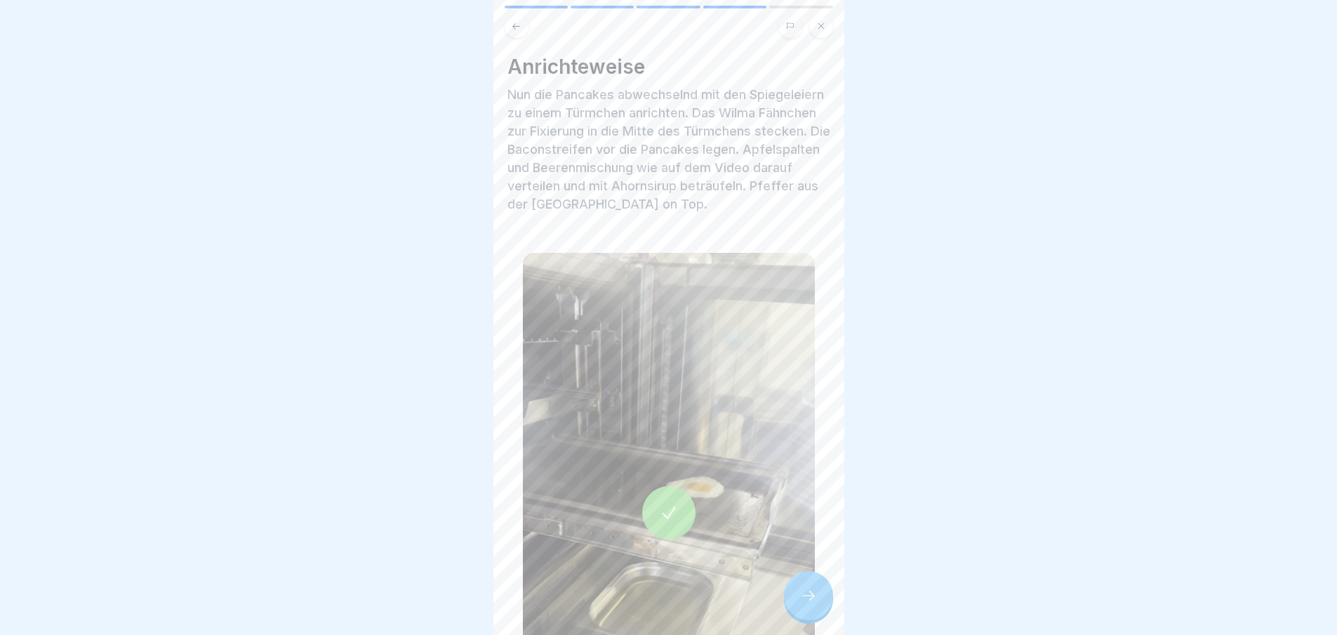
click at [803, 604] on icon at bounding box center [808, 595] width 17 height 17
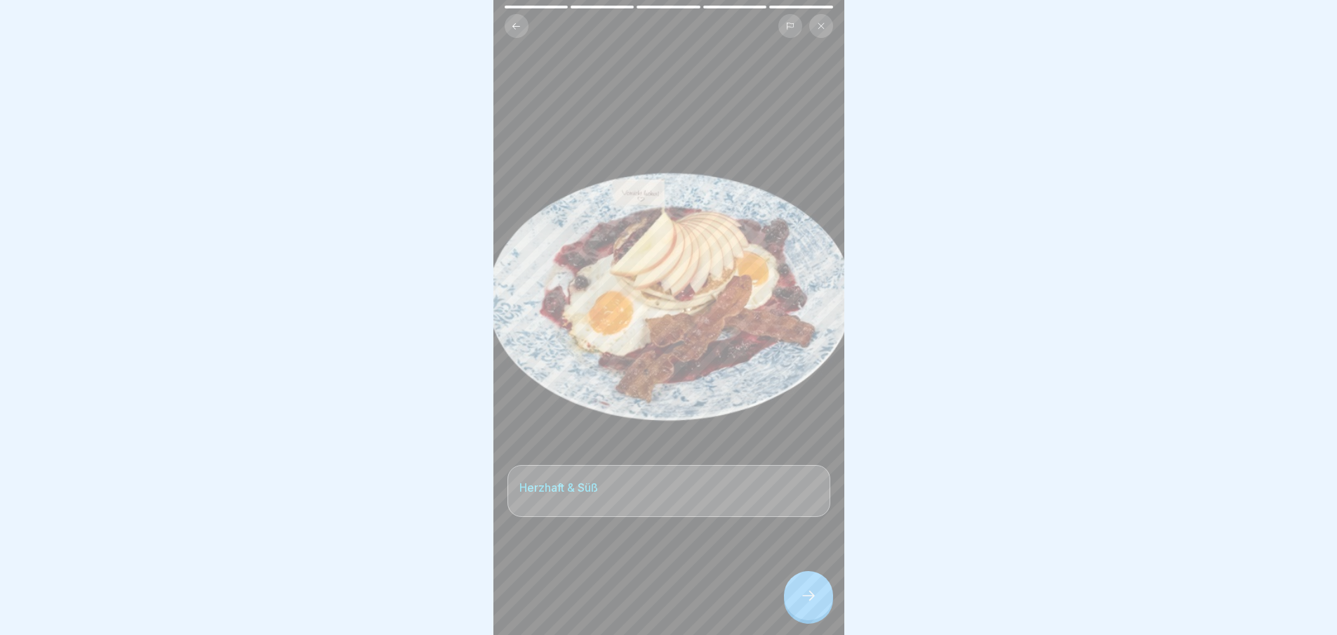
click at [803, 604] on icon at bounding box center [808, 595] width 17 height 17
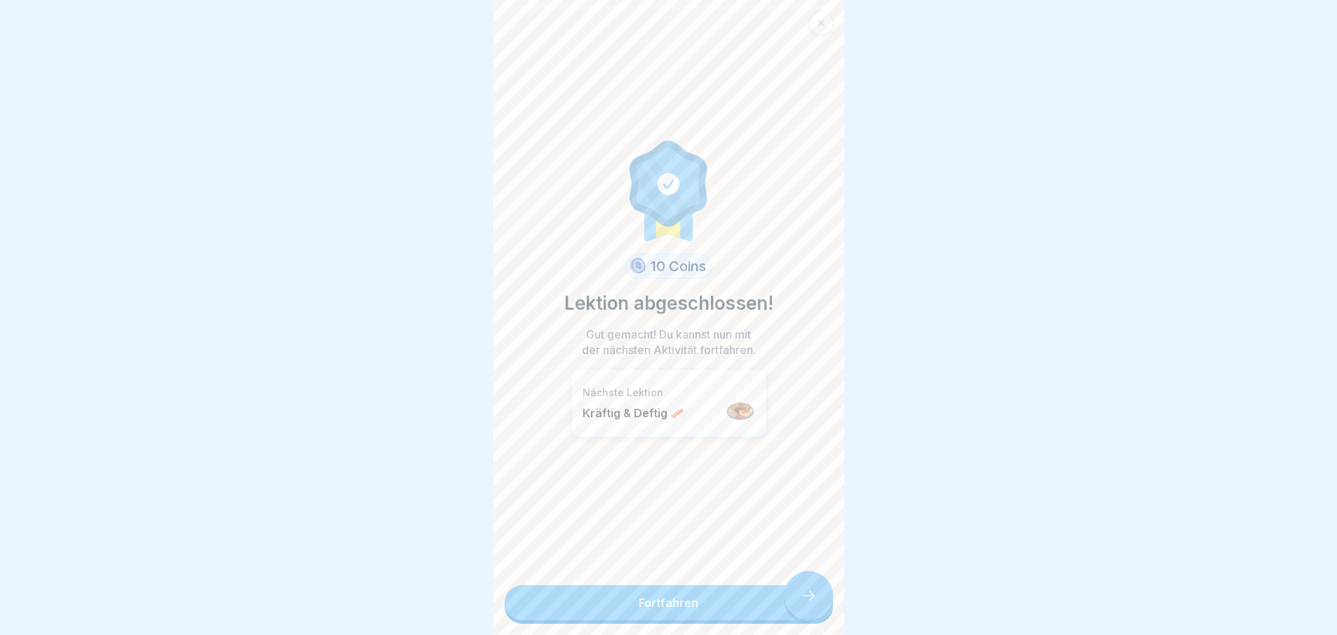
click at [803, 605] on link "Fortfahren" at bounding box center [669, 602] width 329 height 35
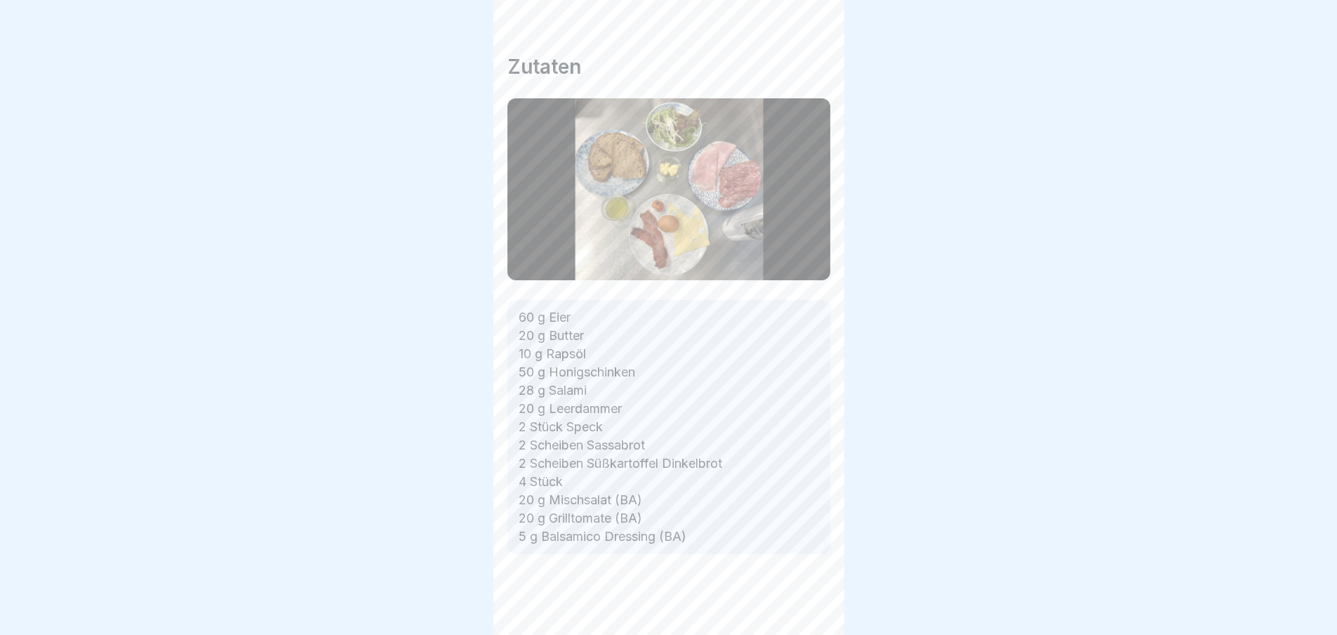
click at [803, 605] on div "Frühstück 🍳 7 Schritte Deutsch Kräftig & Deftig 🥓 Spiegelei vom Freilandhuhn mi…" at bounding box center [668, 317] width 351 height 635
click at [801, 604] on icon at bounding box center [808, 595] width 17 height 17
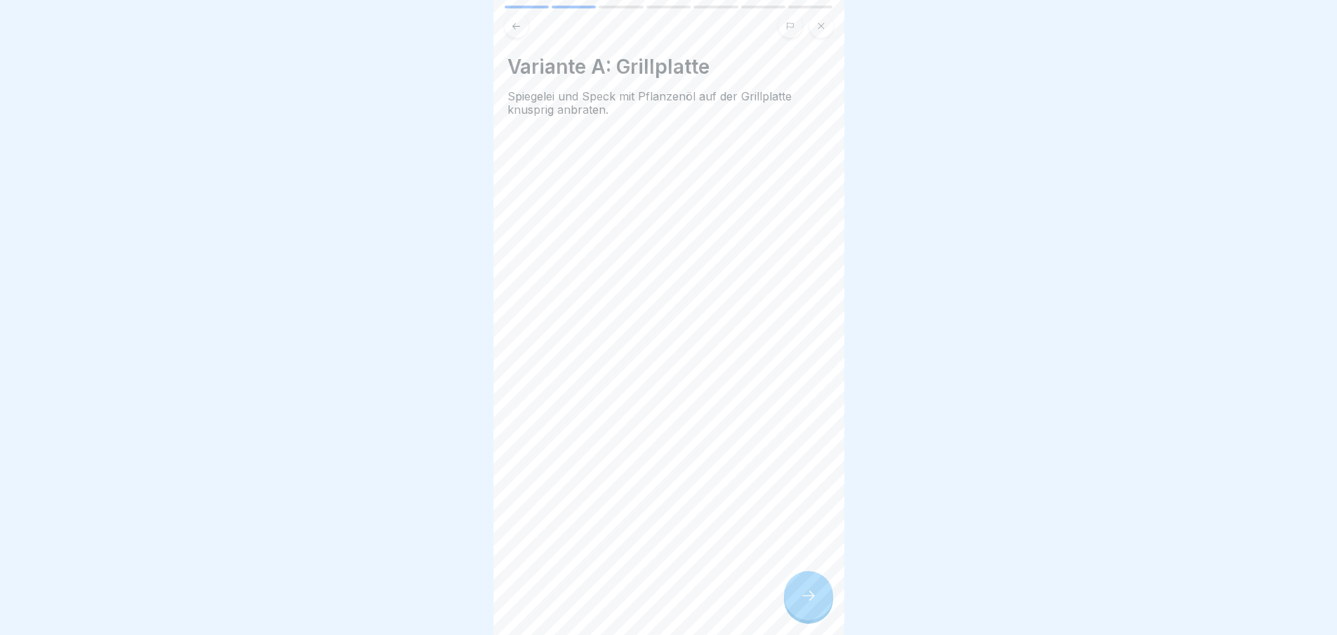
click at [800, 604] on icon at bounding box center [808, 595] width 17 height 17
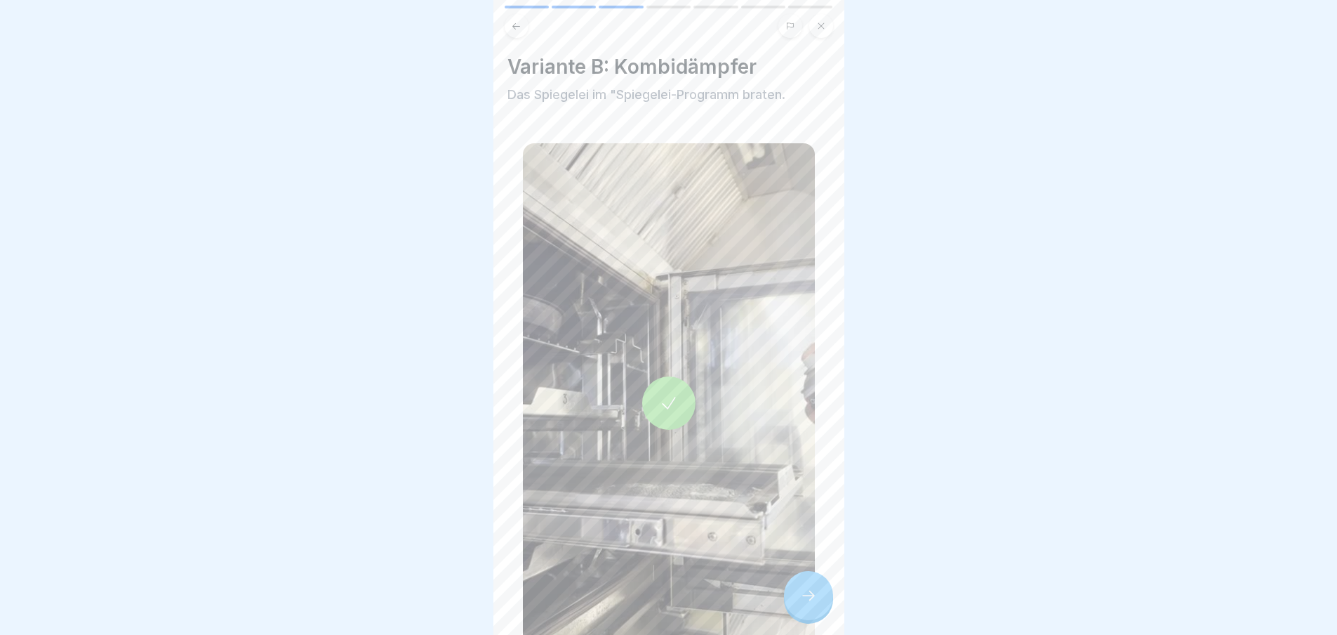
click at [800, 604] on icon at bounding box center [808, 595] width 17 height 17
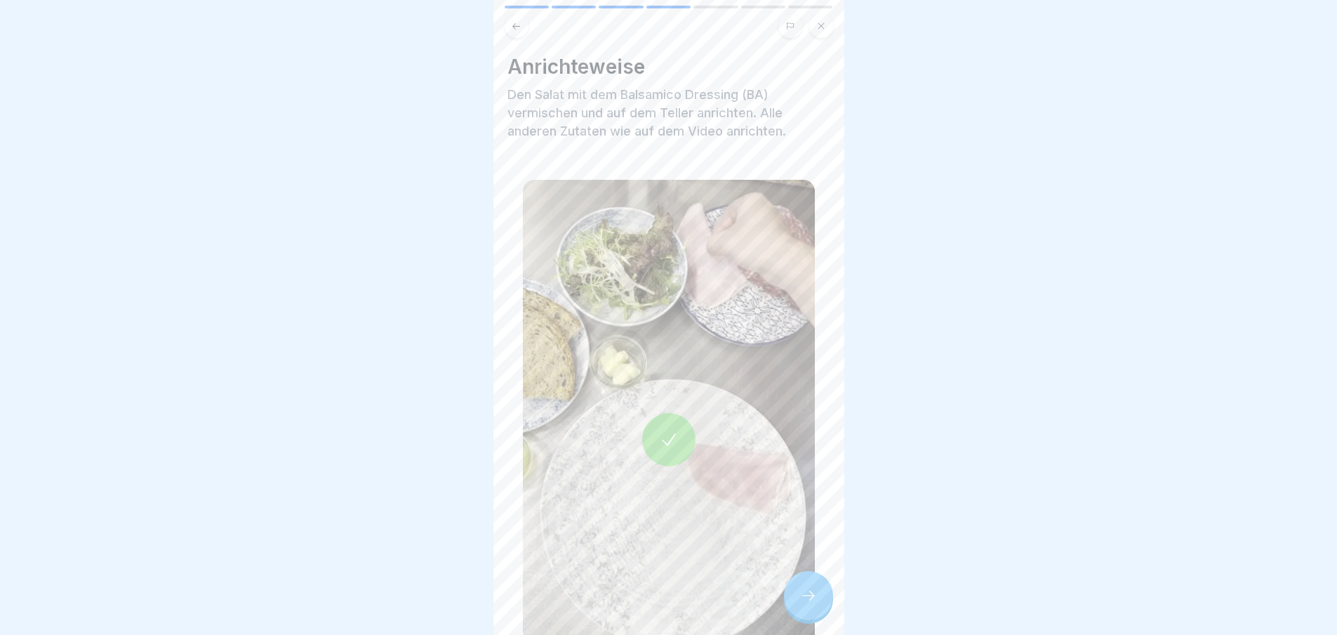
click at [800, 604] on icon at bounding box center [808, 595] width 17 height 17
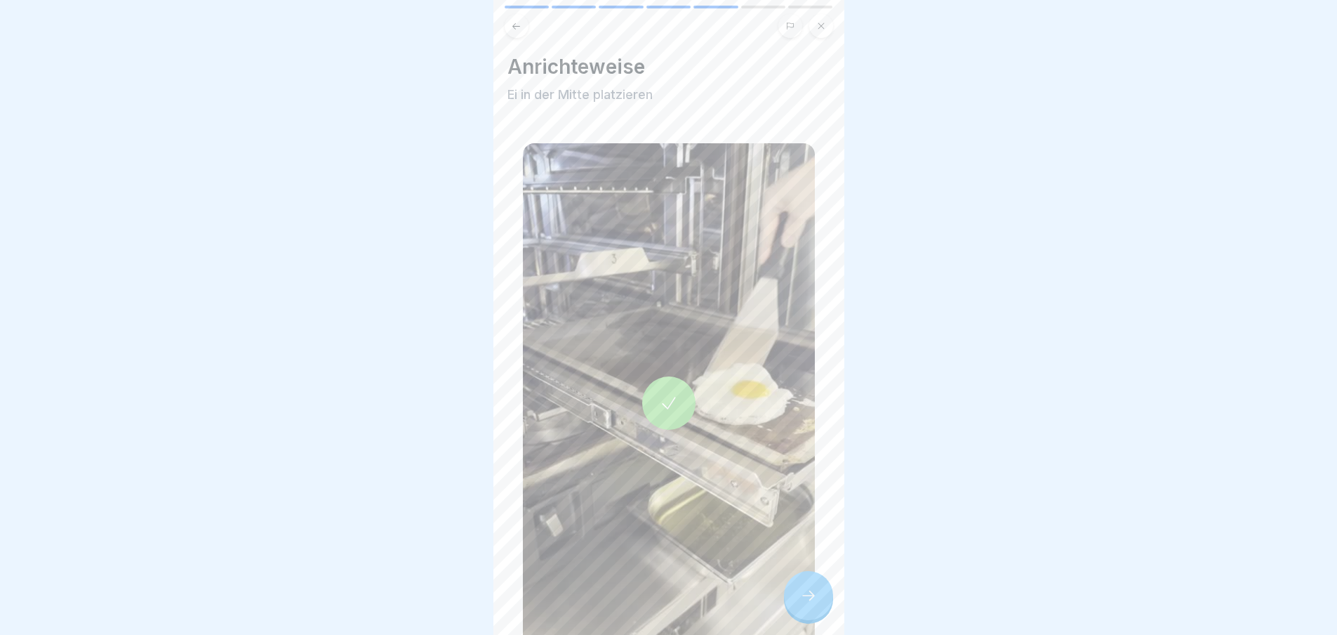
click at [800, 604] on icon at bounding box center [808, 595] width 17 height 17
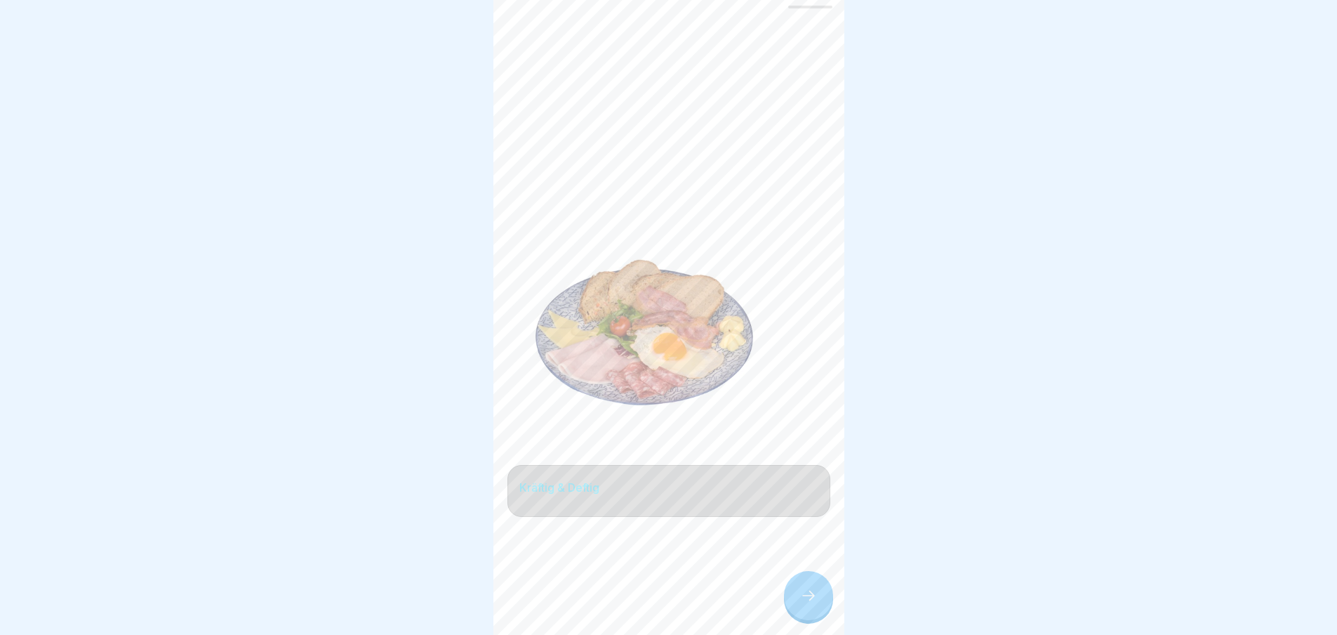
click at [800, 604] on icon at bounding box center [808, 595] width 17 height 17
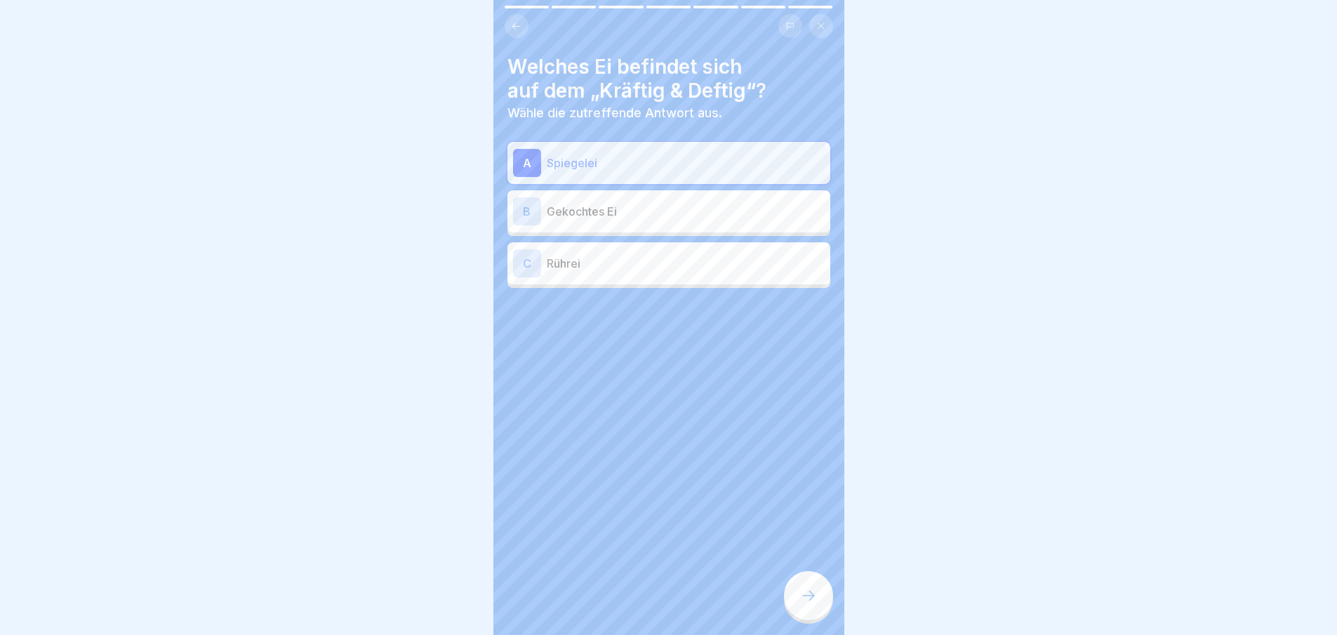
click at [800, 604] on icon at bounding box center [808, 595] width 17 height 17
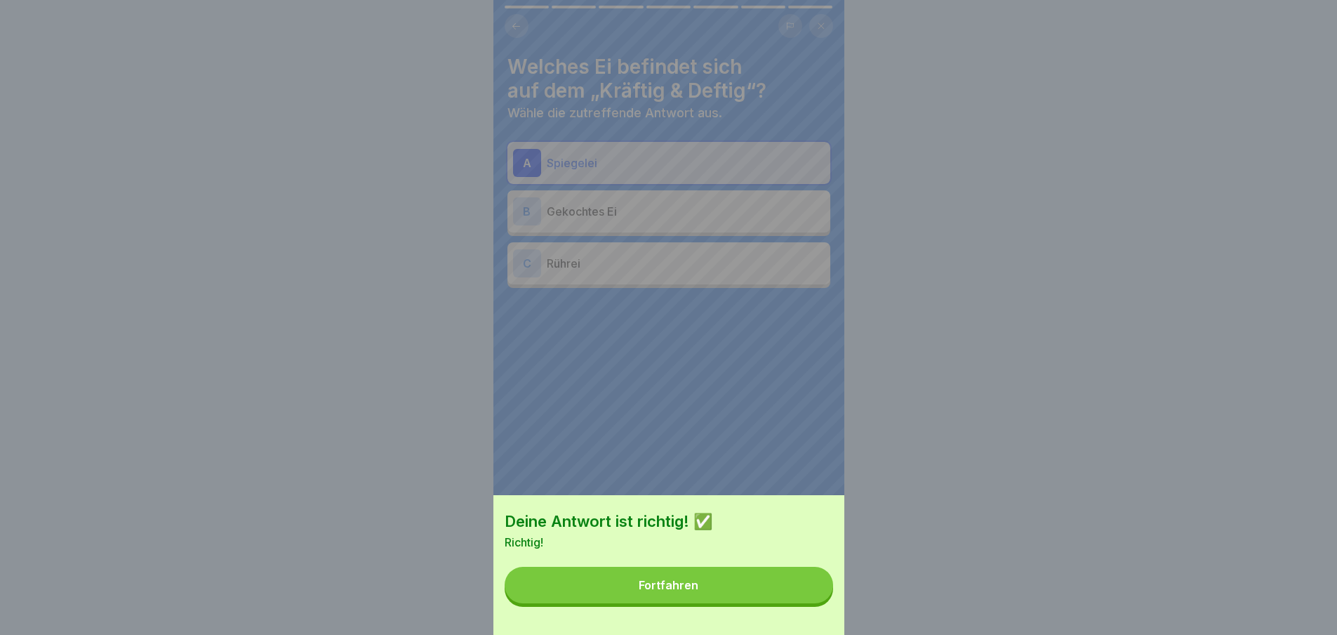
click at [800, 603] on button "Fortfahren" at bounding box center [669, 584] width 329 height 37
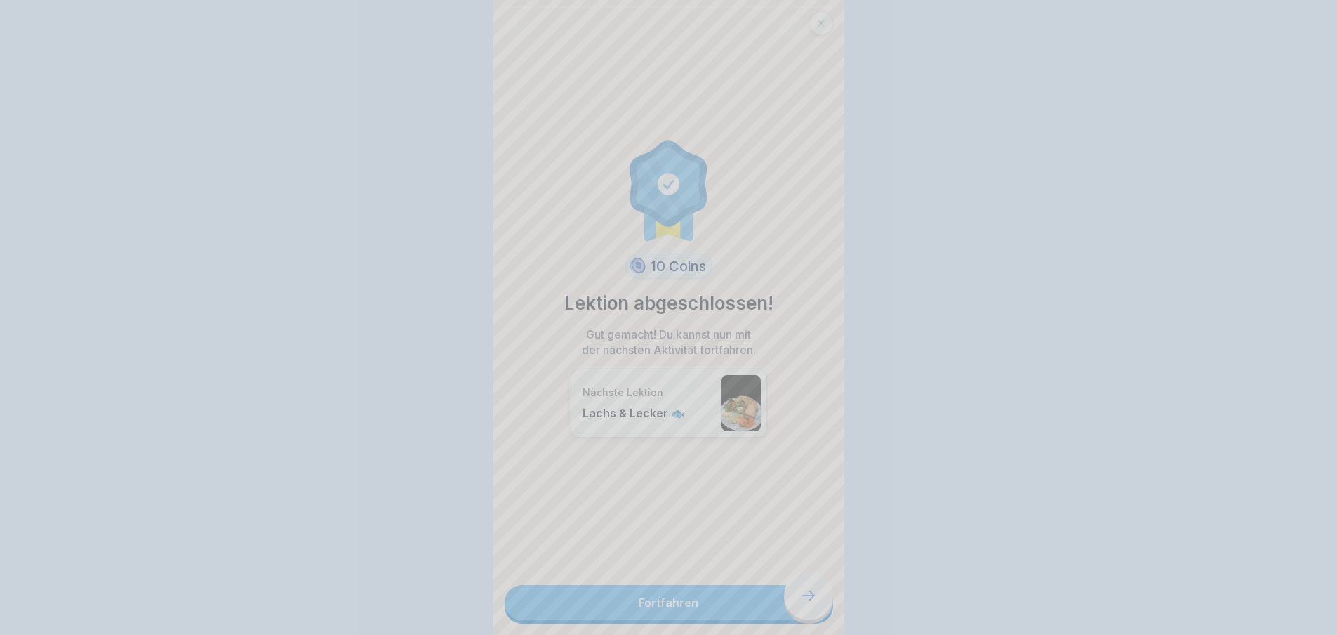
click at [800, 606] on div "Deine Antwort ist richtig! ✅ Richtig! Fortfahren" at bounding box center [668, 317] width 1337 height 635
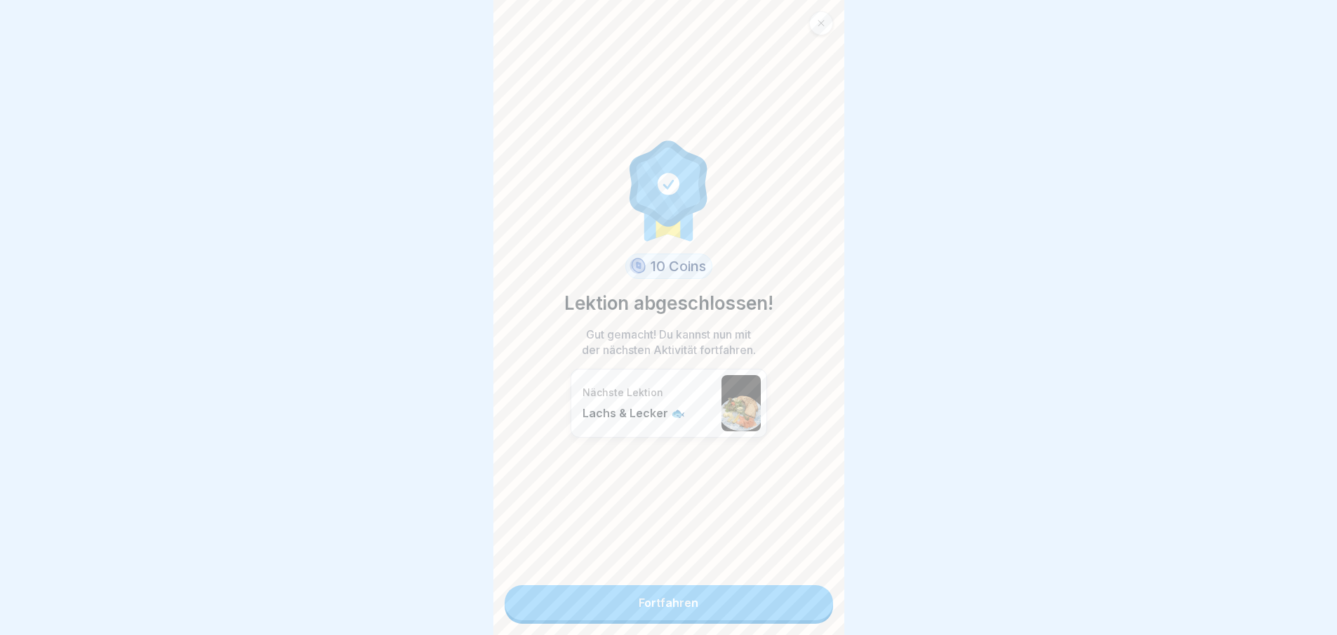
click at [800, 606] on link "Fortfahren" at bounding box center [669, 602] width 329 height 35
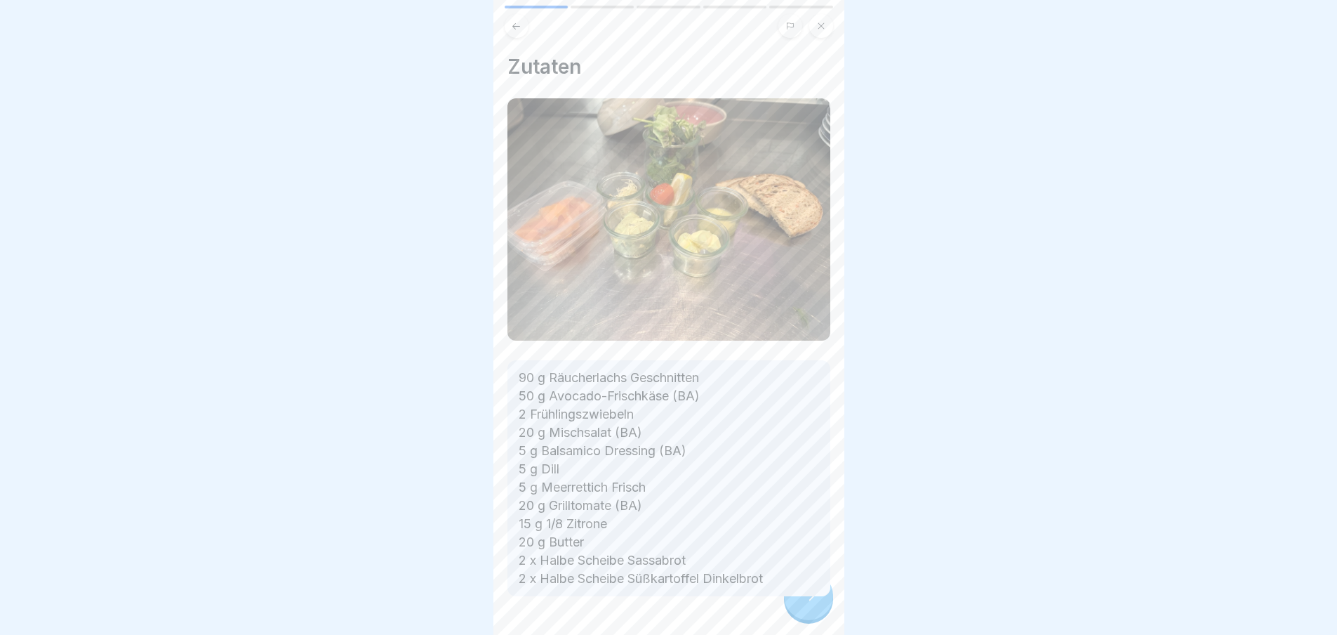
click at [800, 606] on div "Zutaten 90 g Räucherlachs Geschnitten 50 g Avocado-Frischkäse (BA) 2 Frühlingsz…" at bounding box center [668, 317] width 351 height 635
click at [800, 604] on icon at bounding box center [808, 595] width 17 height 17
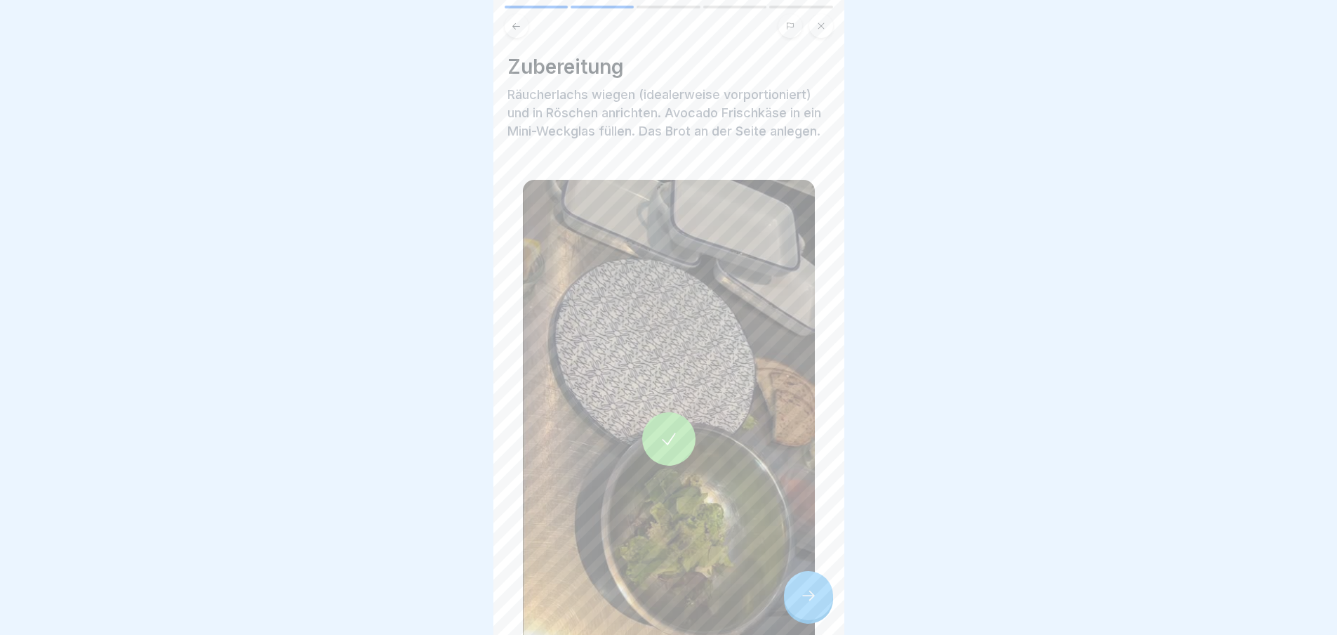
click at [800, 604] on icon at bounding box center [808, 595] width 17 height 17
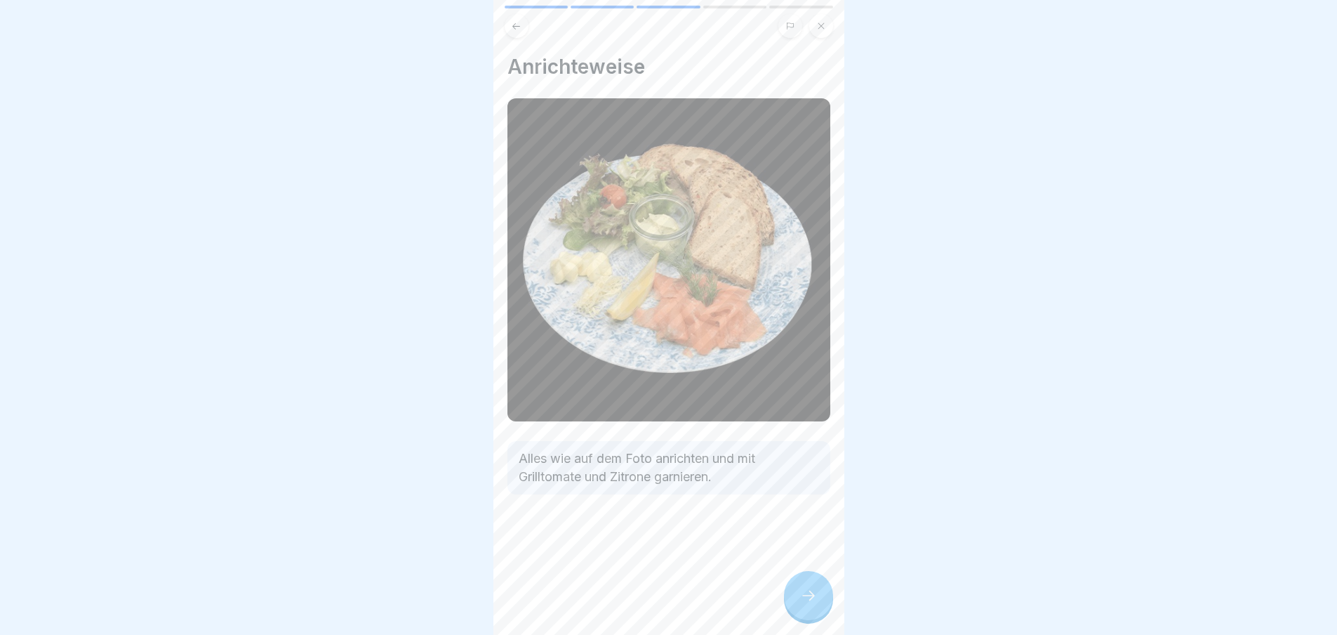
click at [800, 604] on icon at bounding box center [808, 595] width 17 height 17
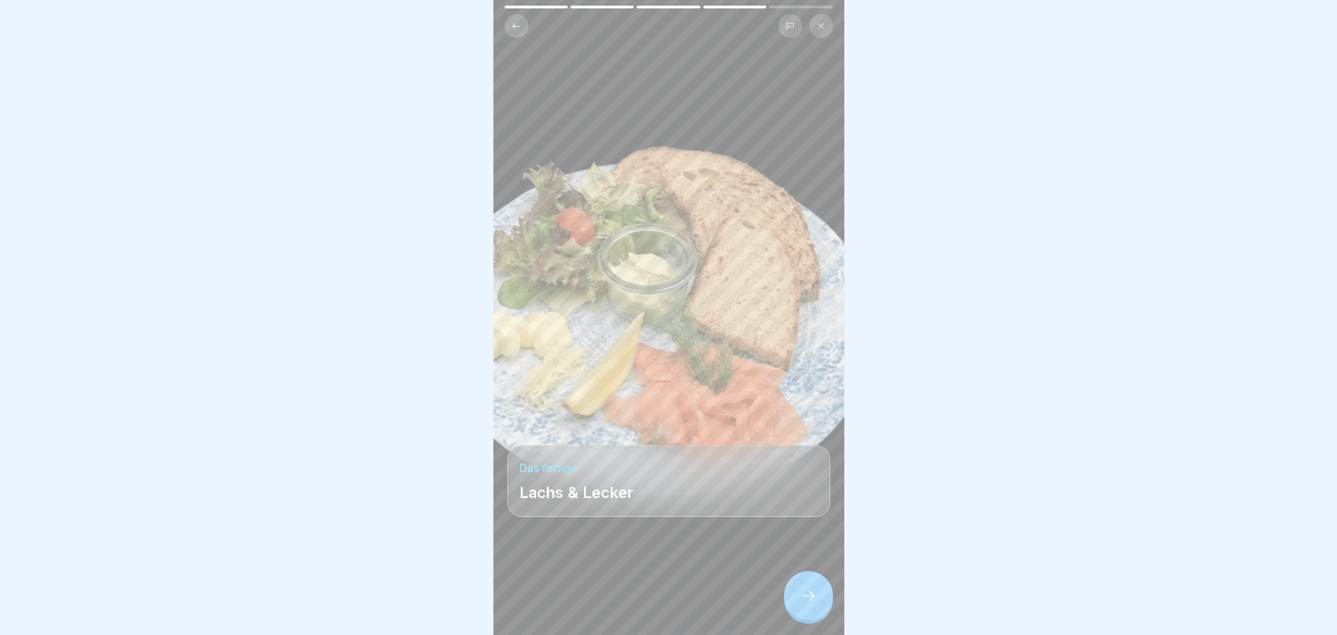
click at [800, 604] on icon at bounding box center [808, 595] width 17 height 17
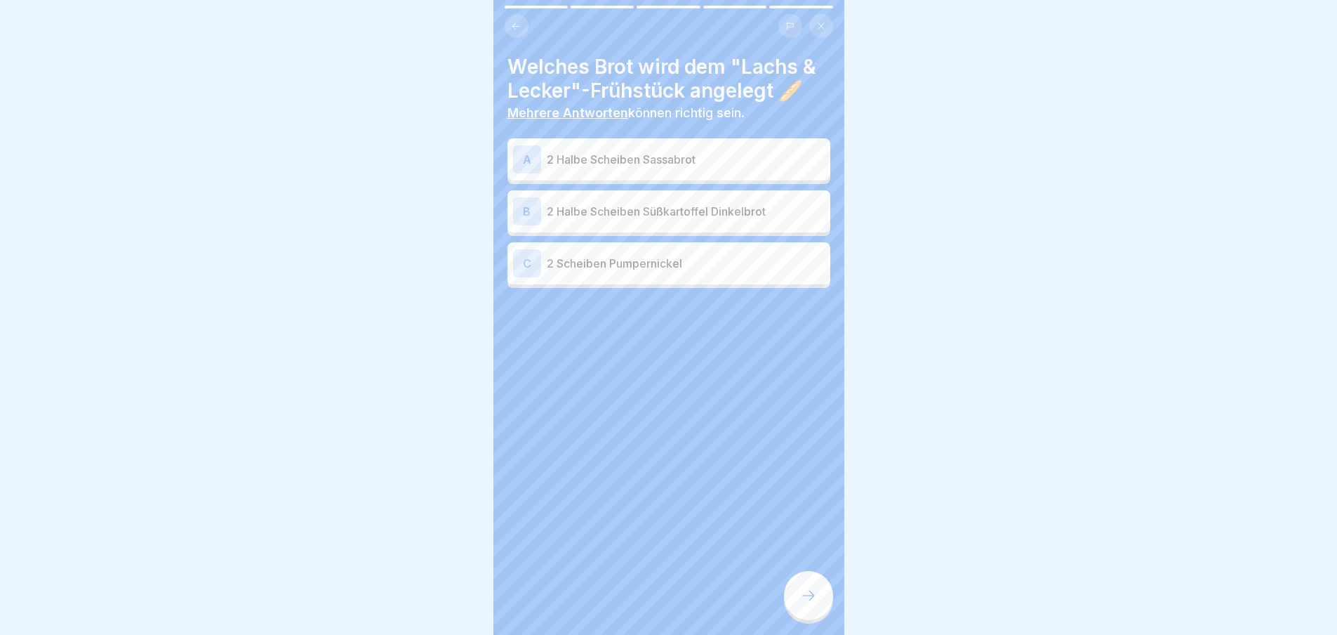
click at [800, 604] on icon at bounding box center [808, 595] width 17 height 17
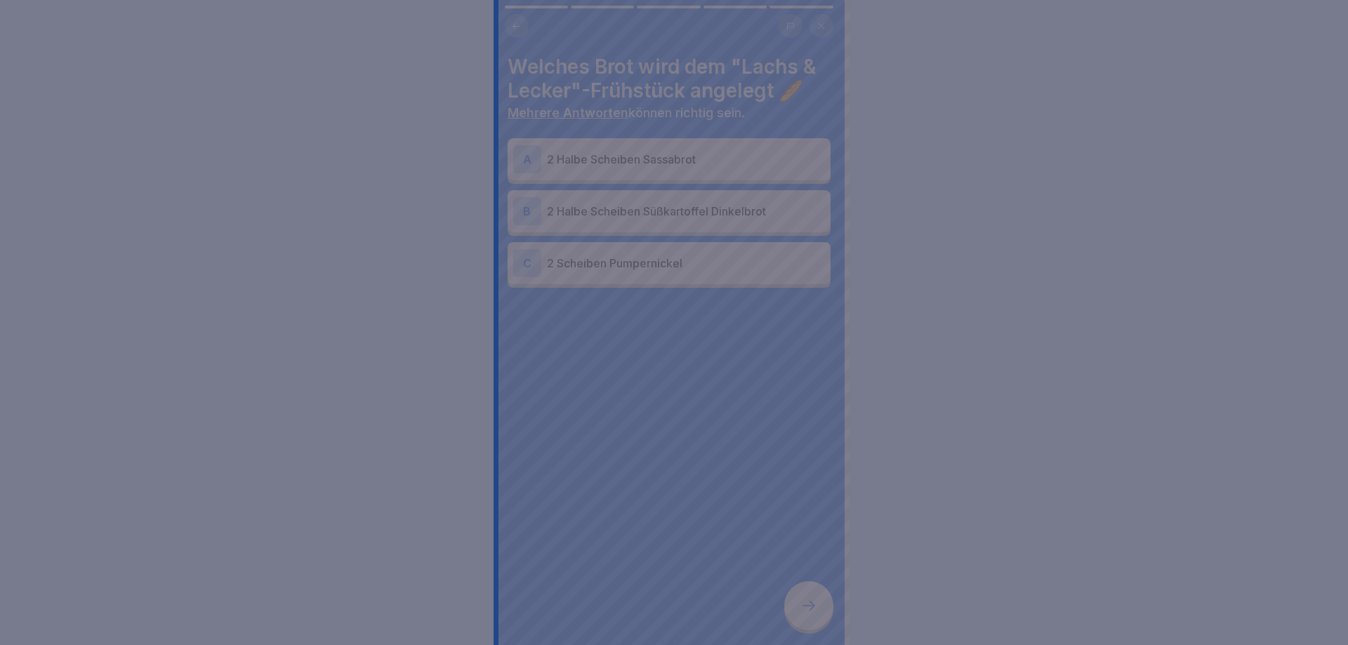
click at [800, 606] on div at bounding box center [674, 322] width 1348 height 645
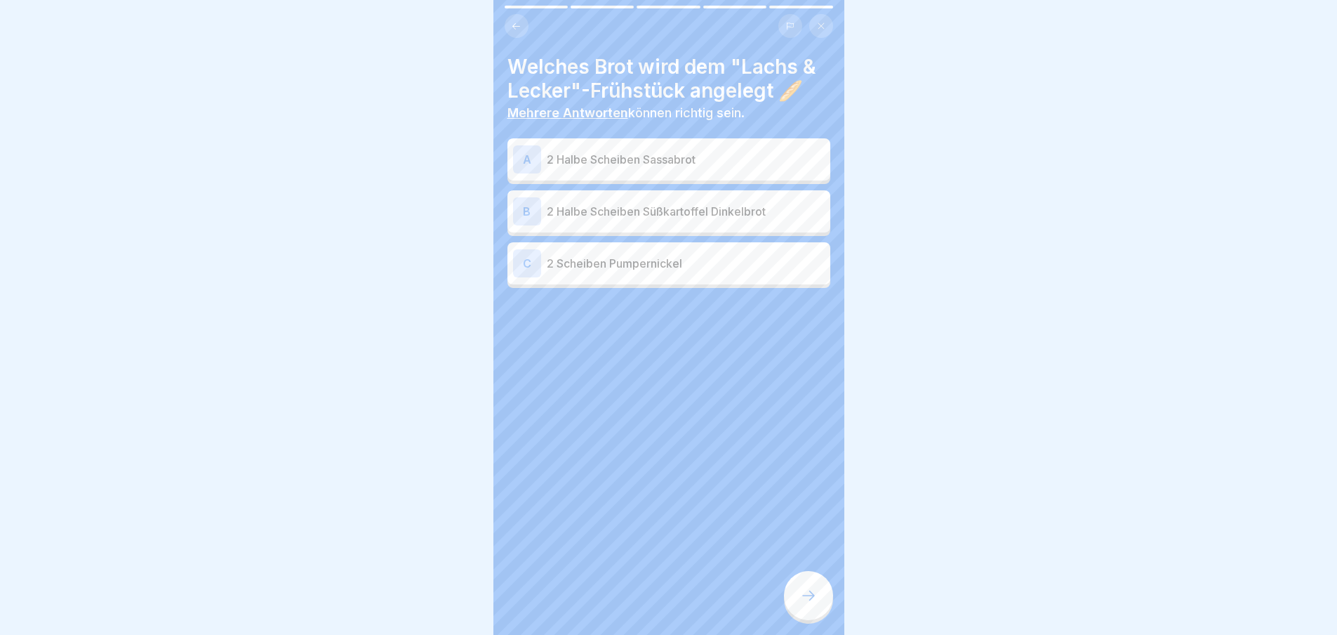
click at [800, 604] on icon at bounding box center [808, 595] width 17 height 17
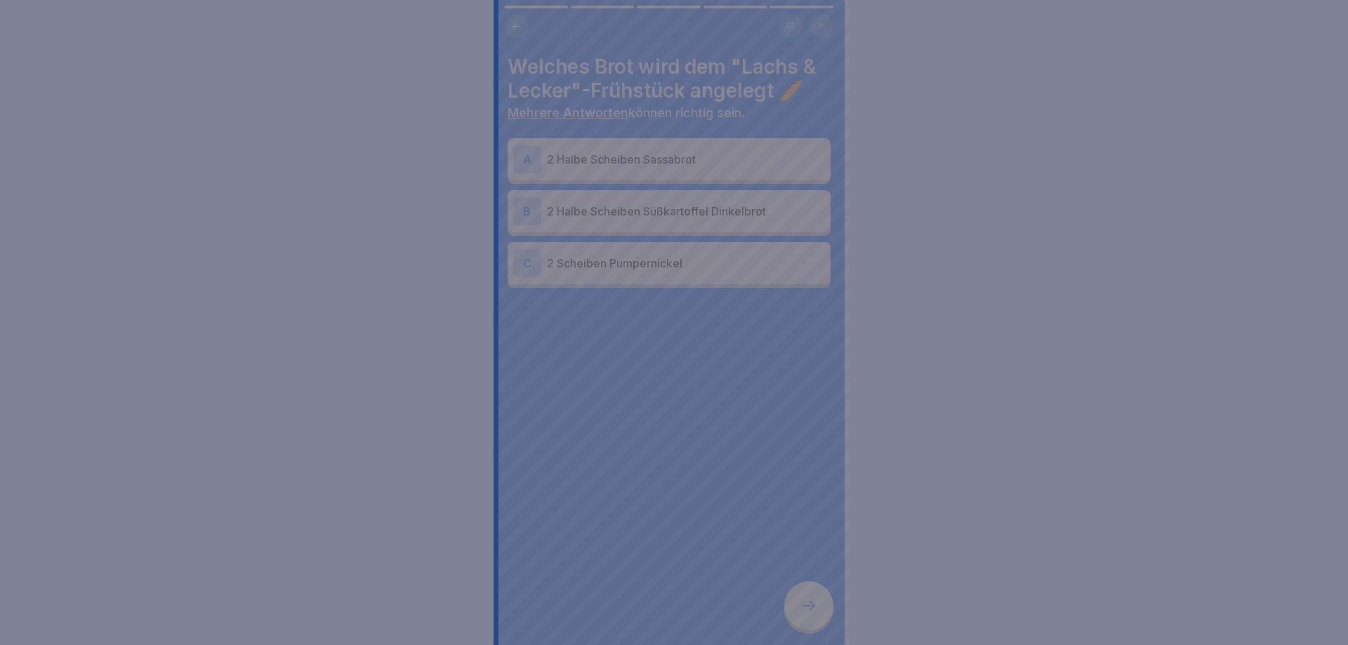
click at [800, 606] on div at bounding box center [674, 322] width 1348 height 645
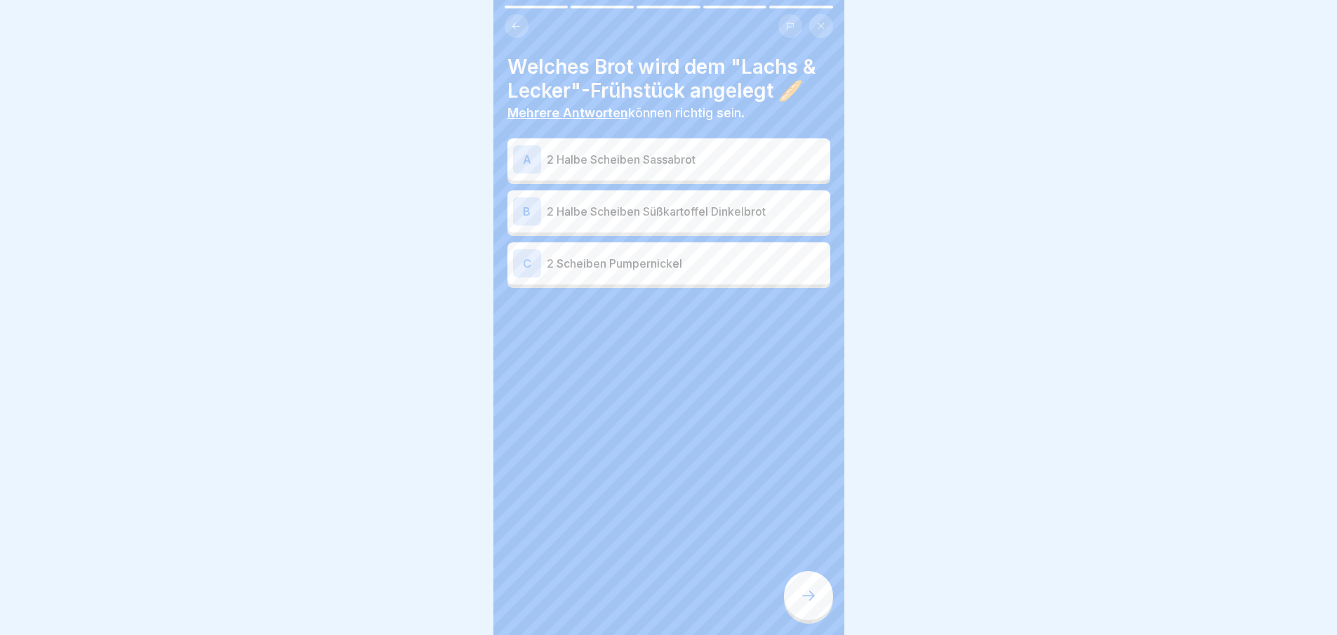
click at [707, 220] on div "B 2 Halbe Scheiben Süßkartoffel Dinkelbrot" at bounding box center [669, 211] width 312 height 28
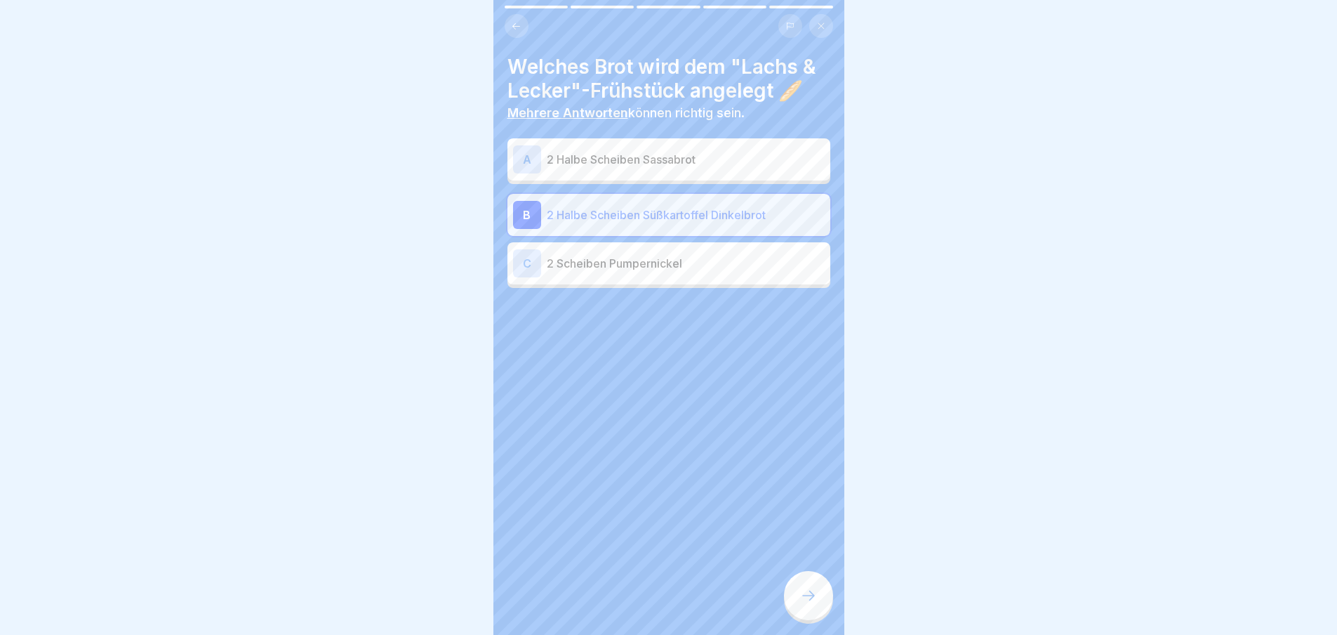
click at [808, 601] on icon at bounding box center [808, 595] width 17 height 17
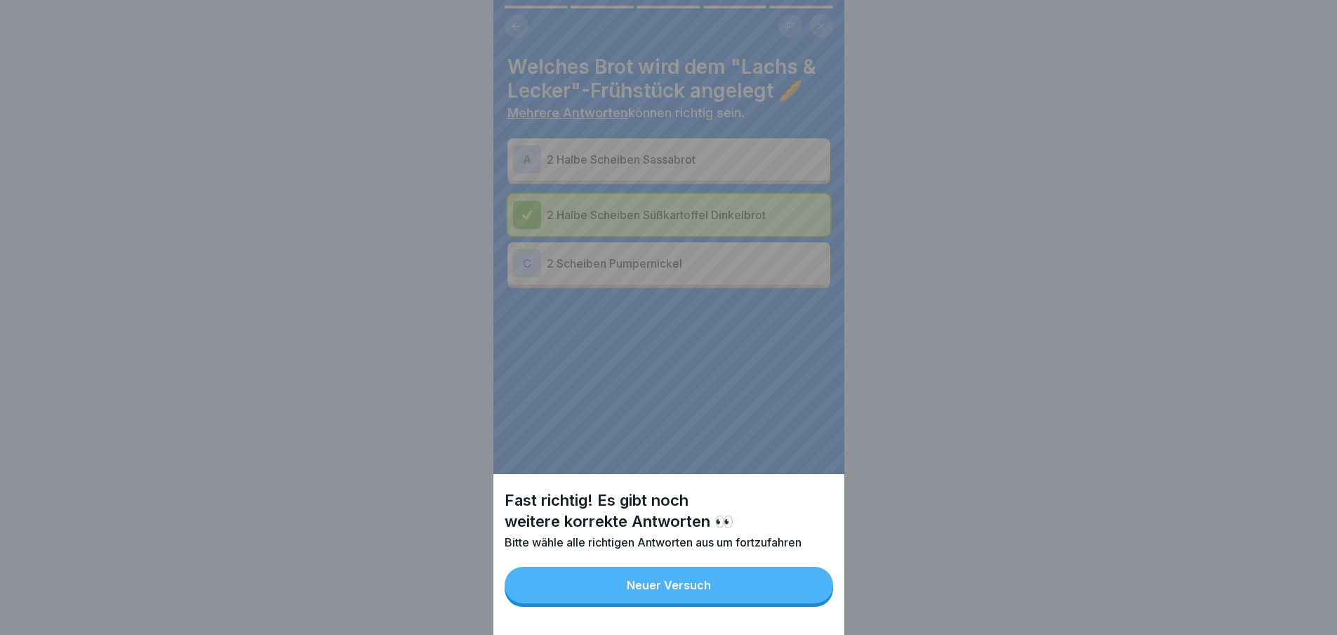
click at [808, 601] on button "Neuer Versuch" at bounding box center [669, 584] width 329 height 37
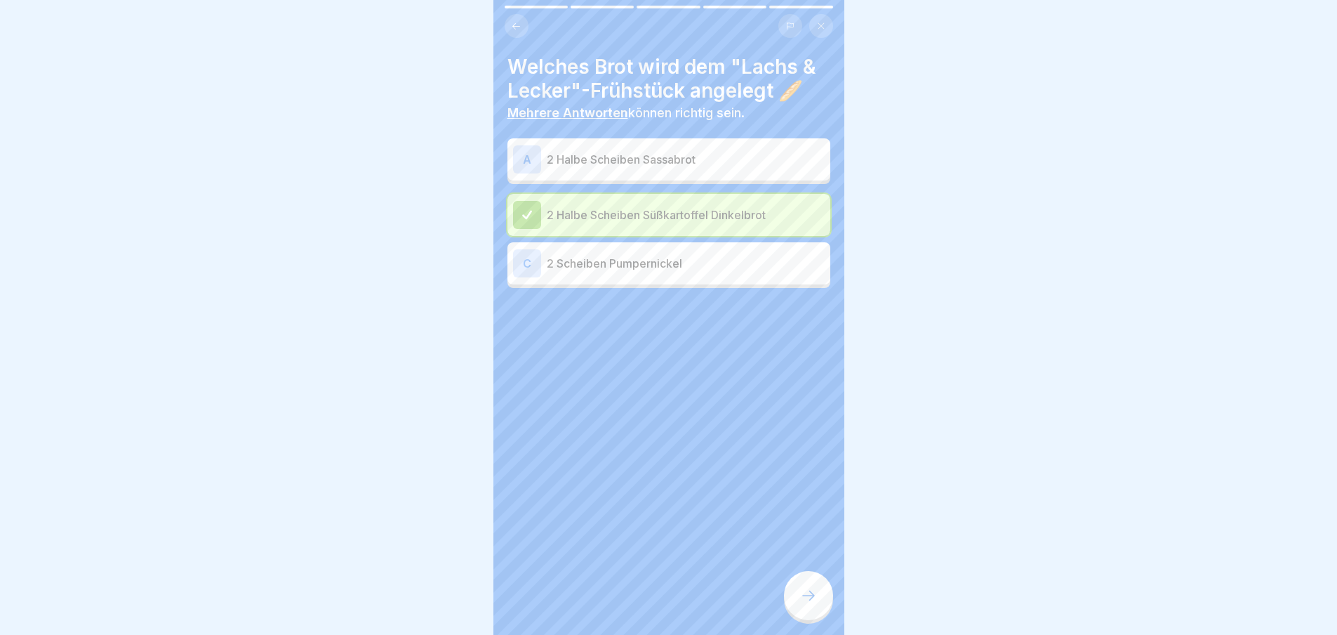
click at [627, 185] on div "A 2 Halbe Scheiben Sassabrot 2 Halbe Scheiben Süßkartoffel Dinkelbrot C 2 Schei…" at bounding box center [669, 215] width 323 height 146
click at [625, 173] on div "A 2 [PERSON_NAME]" at bounding box center [669, 159] width 312 height 28
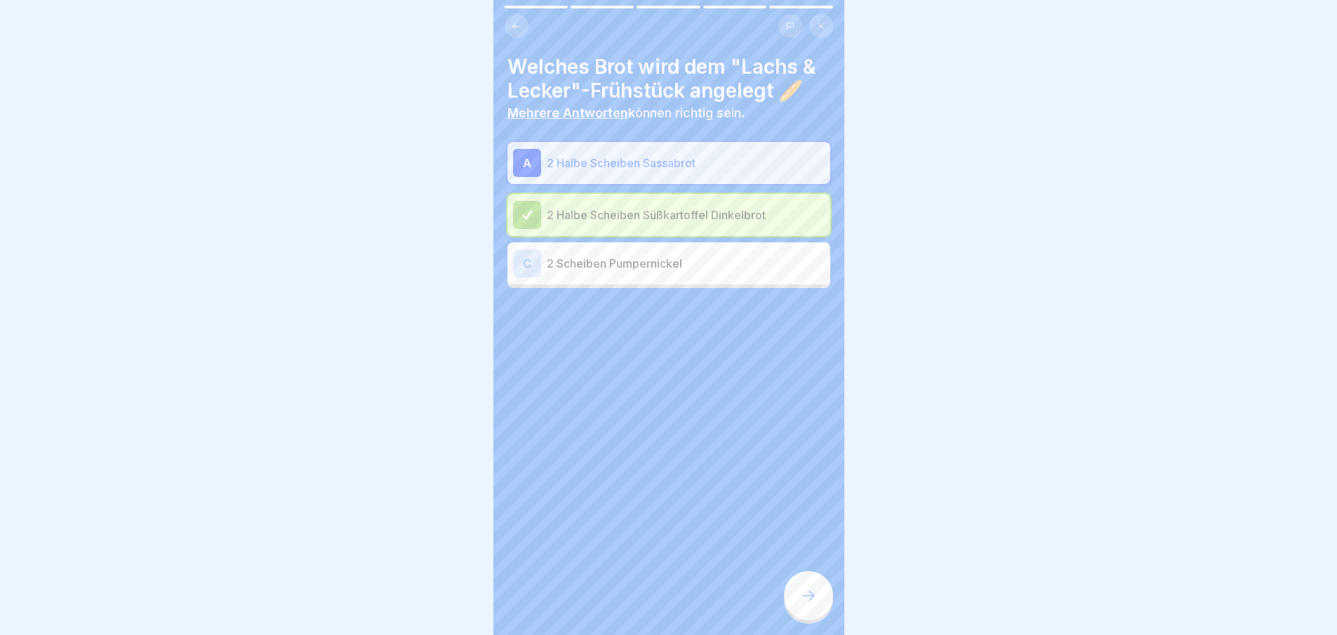
click at [802, 603] on icon at bounding box center [808, 595] width 17 height 17
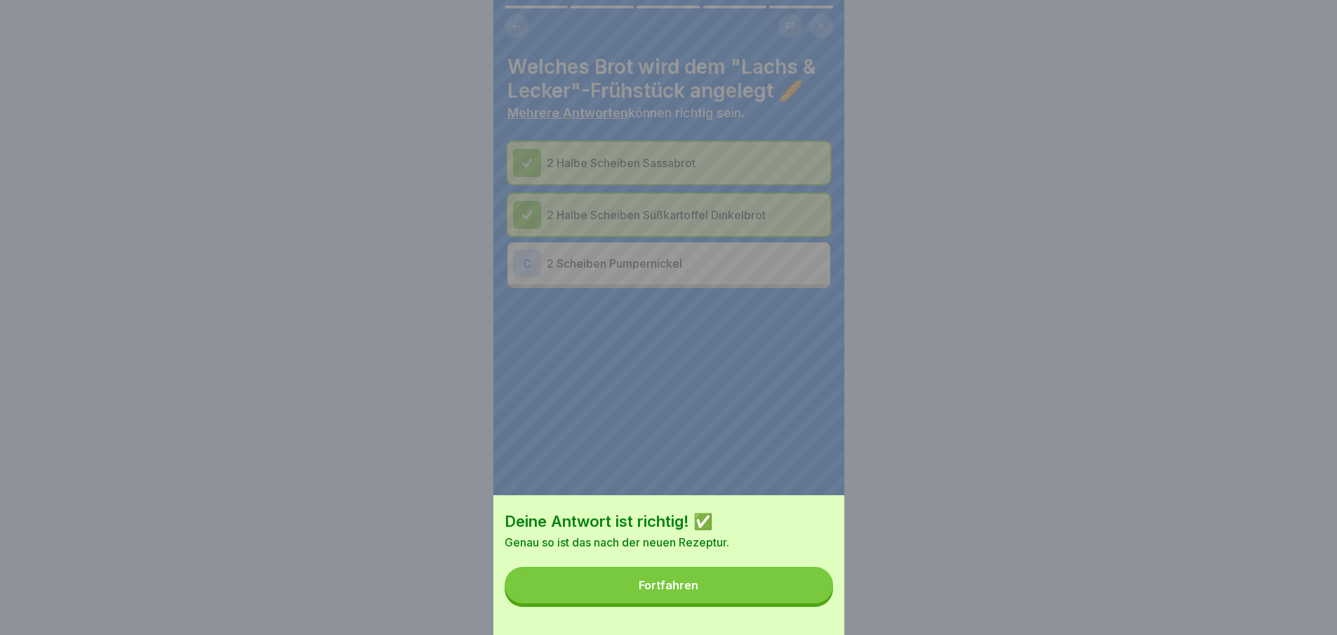
click at [785, 582] on button "Fortfahren" at bounding box center [669, 584] width 329 height 37
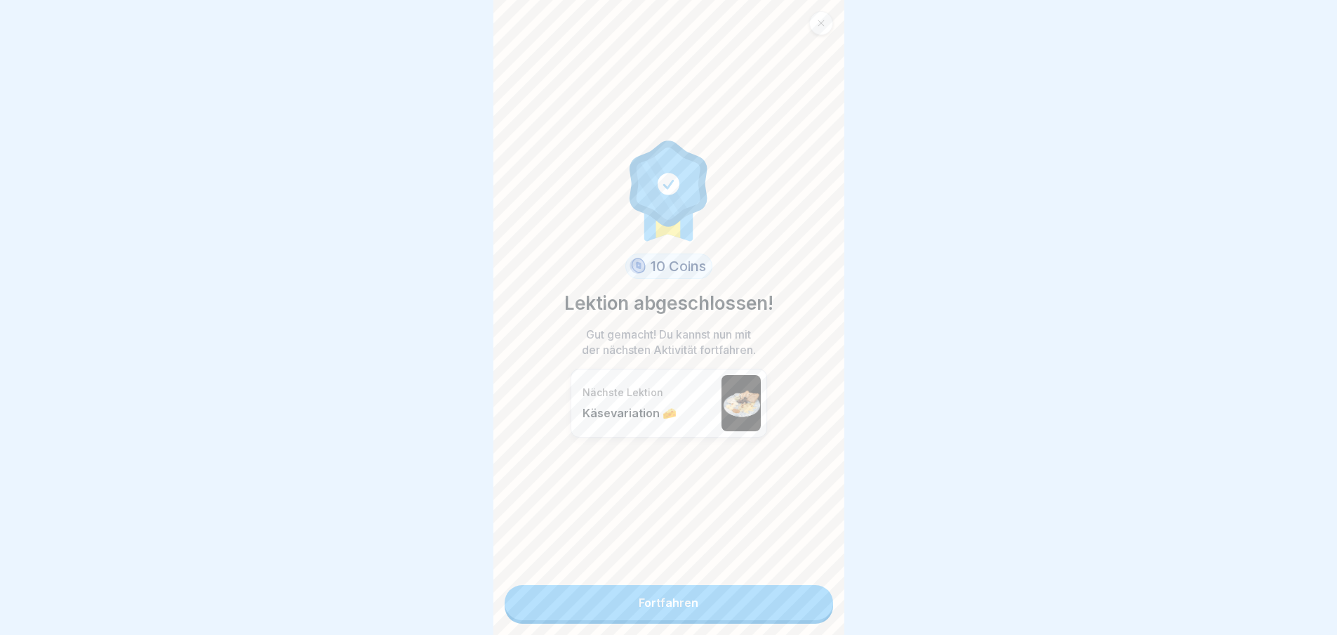
click at [785, 602] on link "Fortfahren" at bounding box center [669, 602] width 329 height 35
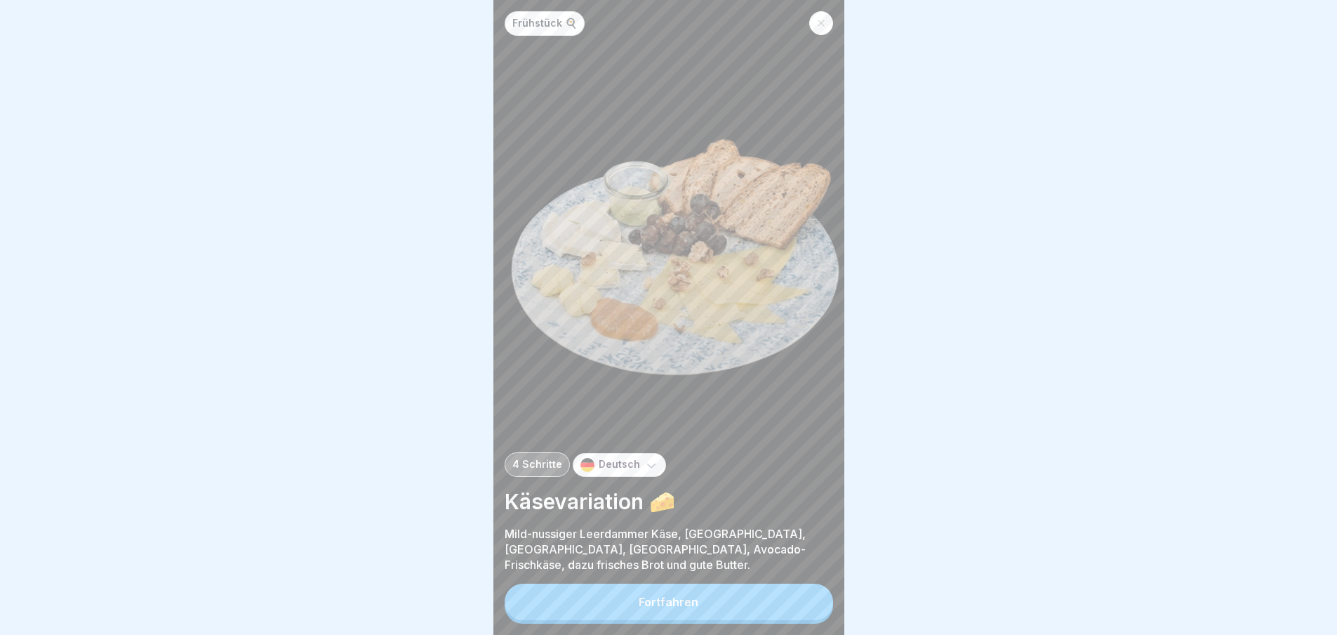
click at [777, 614] on button "Fortfahren" at bounding box center [669, 601] width 329 height 37
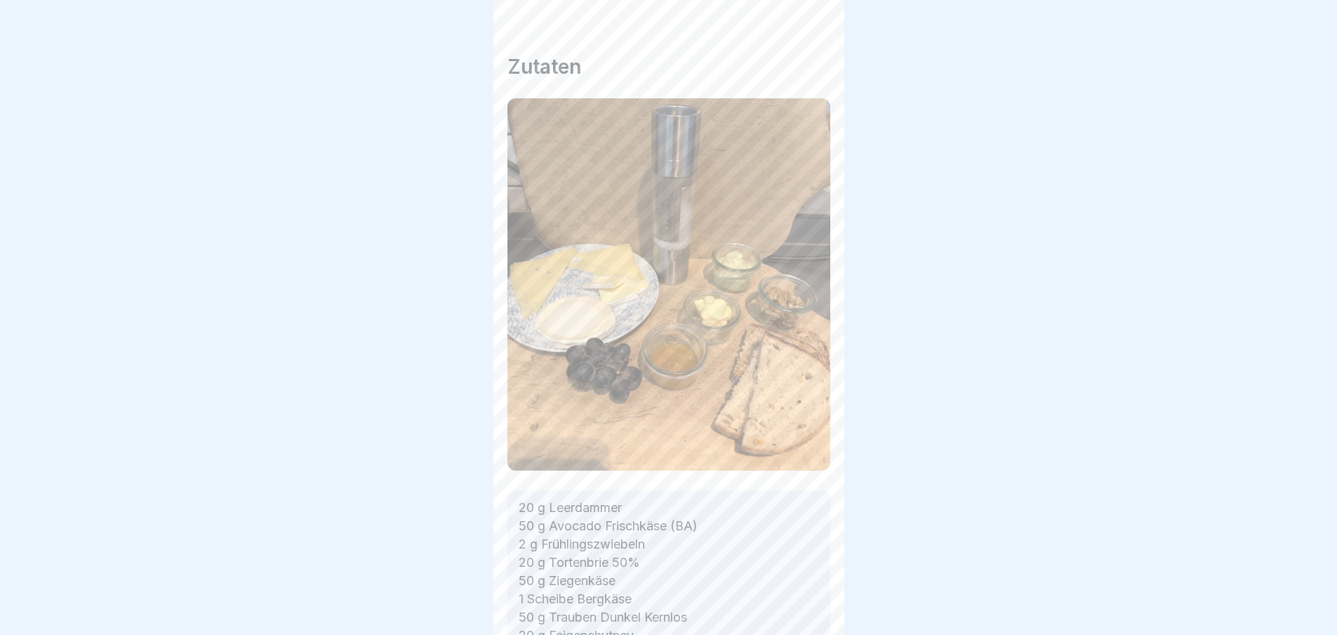
click at [777, 614] on p "20 g Leerdammer 50 g Avocado Frischkäse (BA) 2 g Frühlingszwiebeln 20 g Tortenb…" at bounding box center [669, 616] width 300 height 237
click at [801, 604] on icon at bounding box center [808, 595] width 17 height 17
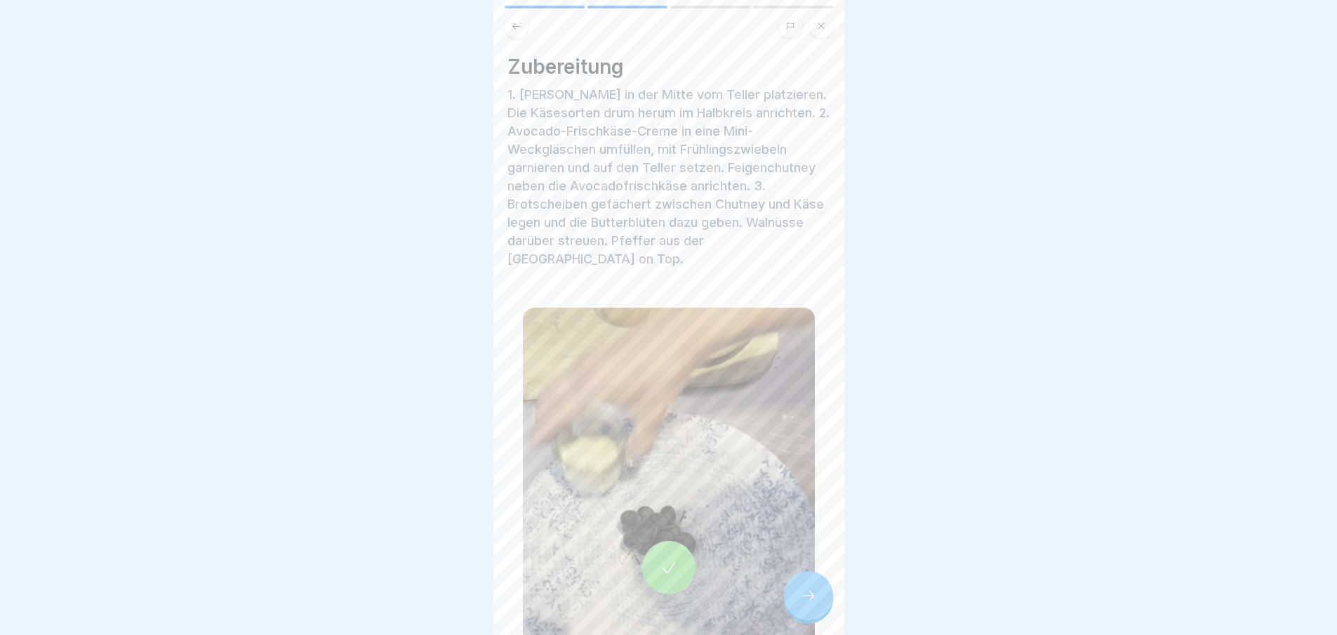
click at [801, 604] on icon at bounding box center [808, 595] width 17 height 17
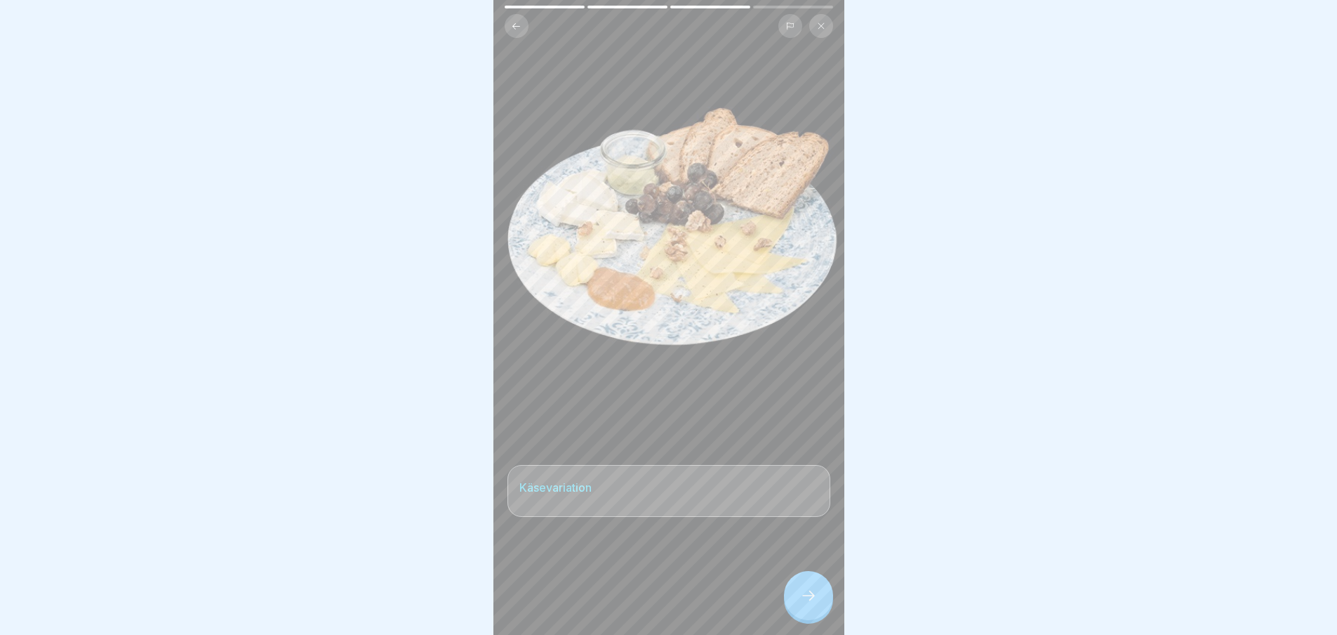
click at [801, 604] on icon at bounding box center [808, 595] width 17 height 17
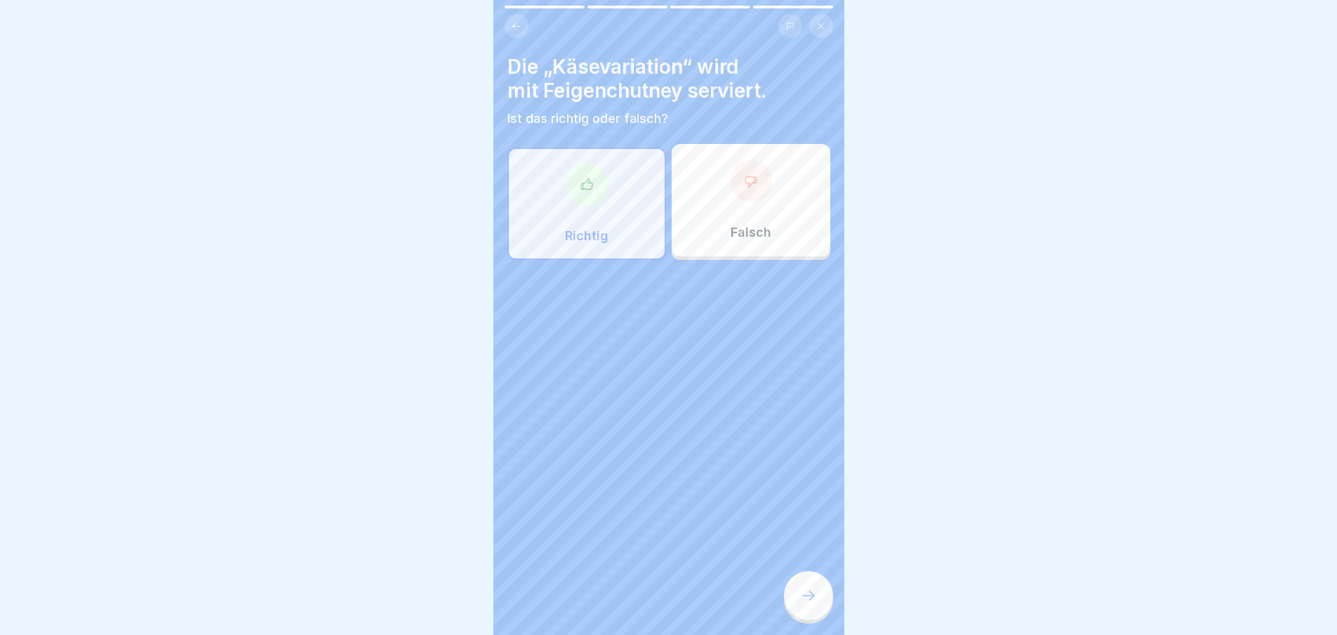
click at [801, 604] on icon at bounding box center [808, 595] width 17 height 17
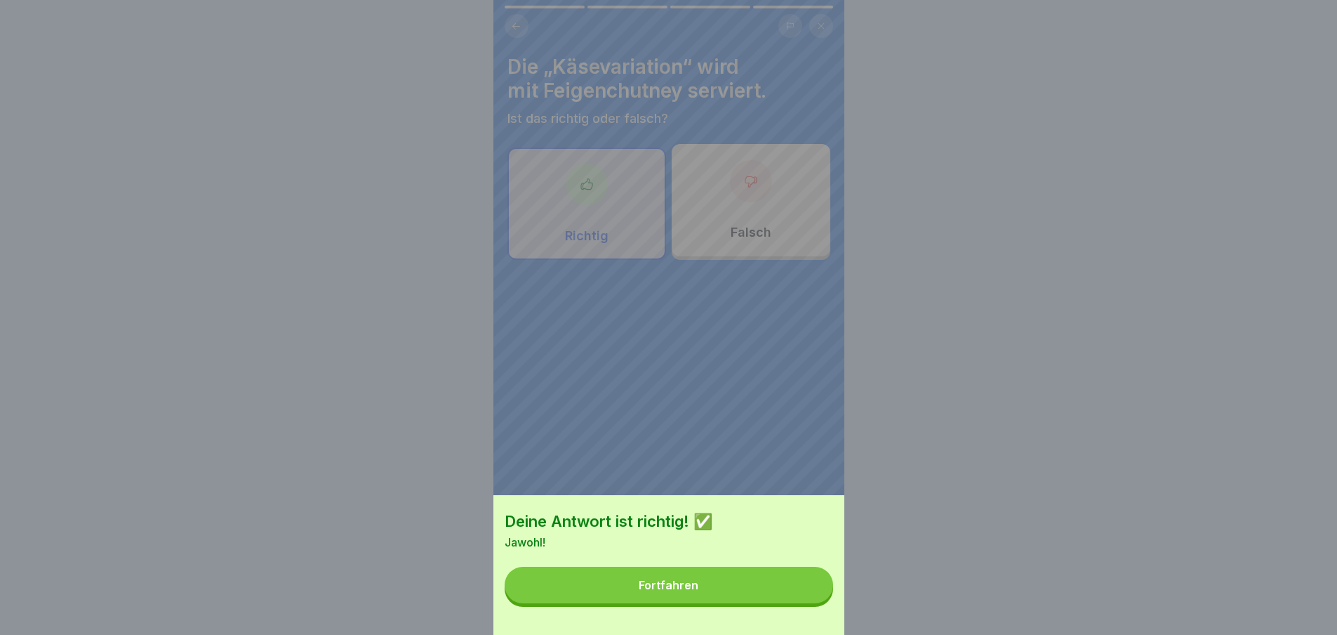
click at [801, 603] on button "Fortfahren" at bounding box center [669, 584] width 329 height 37
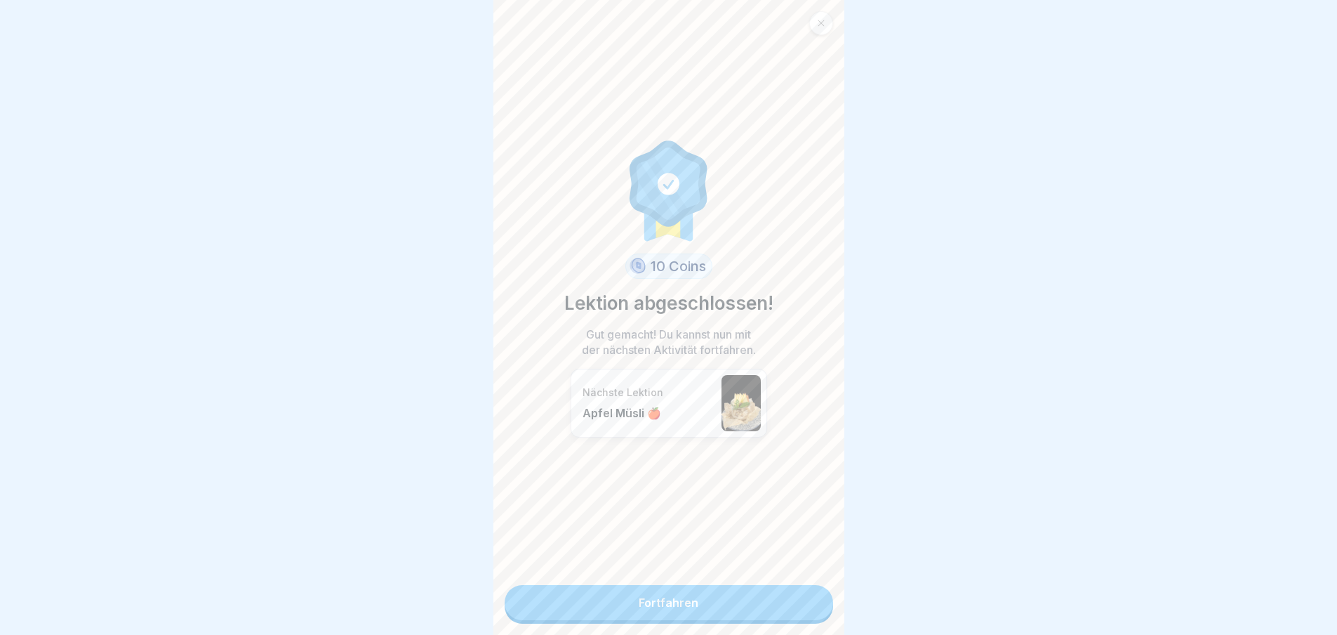
click at [801, 611] on link "Fortfahren" at bounding box center [669, 602] width 329 height 35
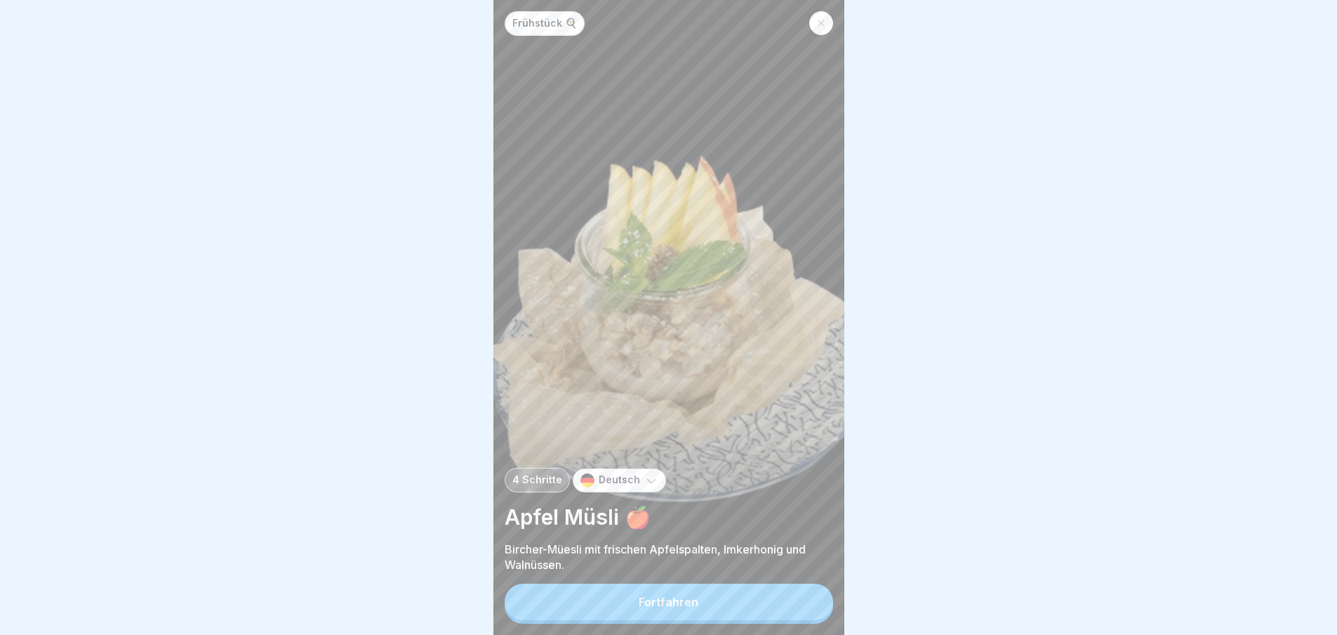
click at [801, 611] on button "Fortfahren" at bounding box center [669, 601] width 329 height 37
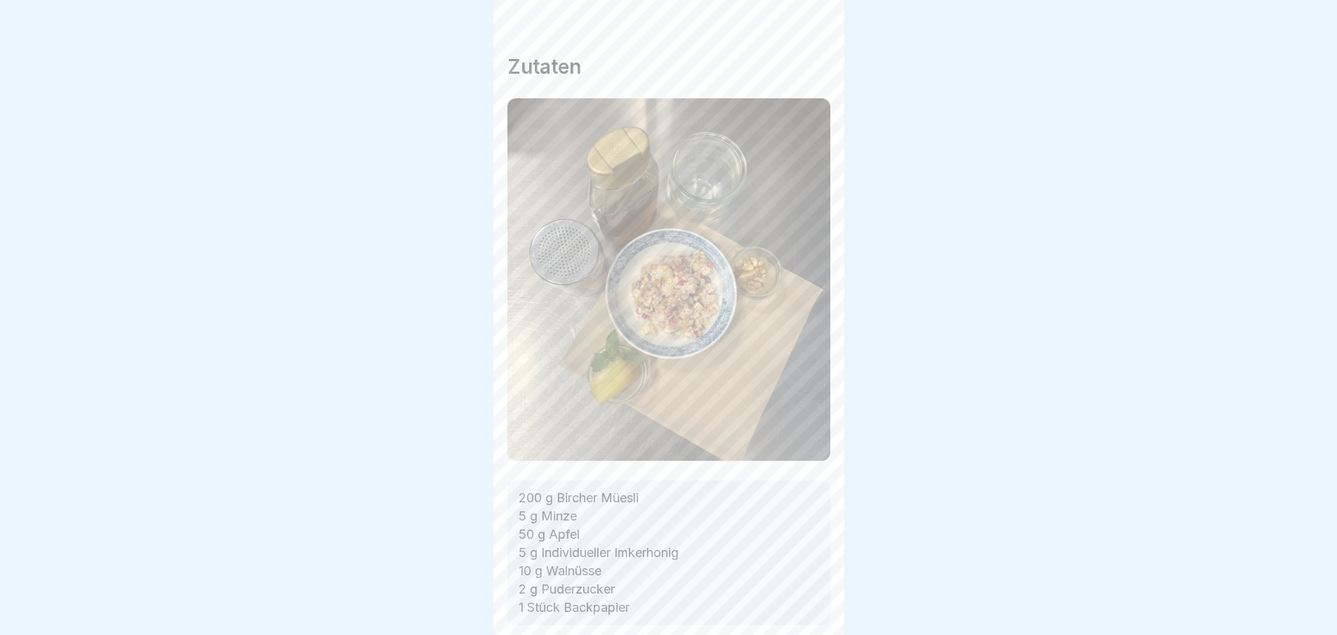
click at [801, 604] on icon at bounding box center [808, 595] width 17 height 17
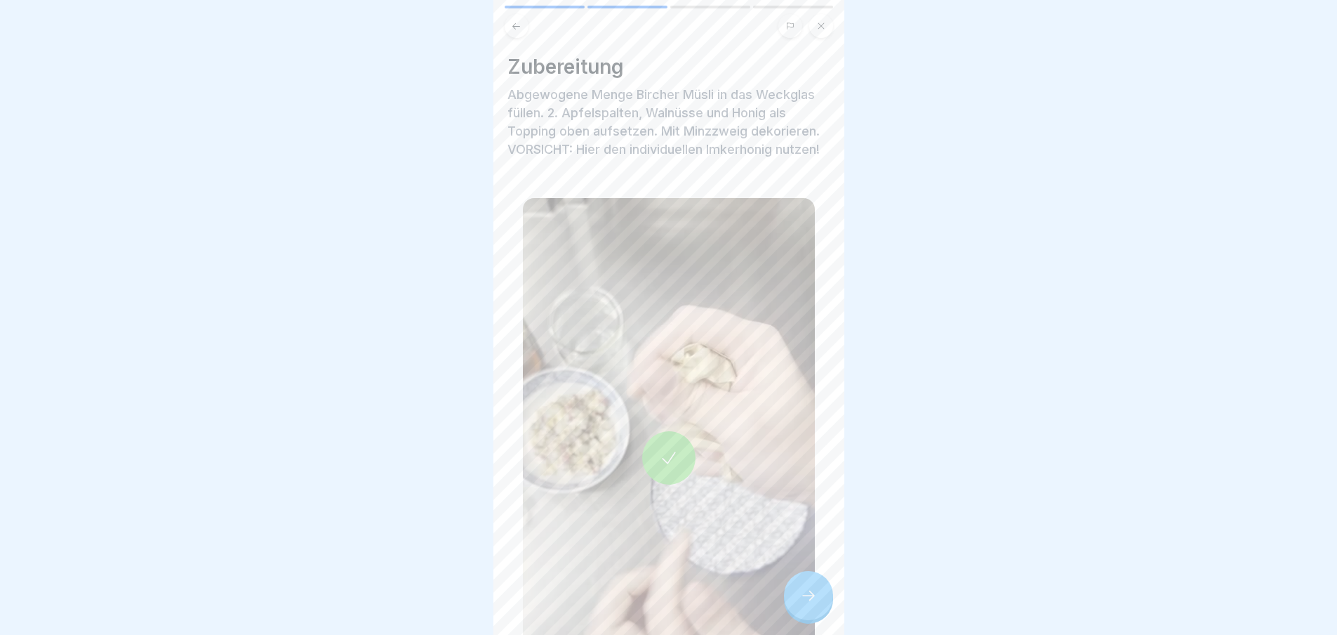
click at [801, 604] on icon at bounding box center [808, 595] width 17 height 17
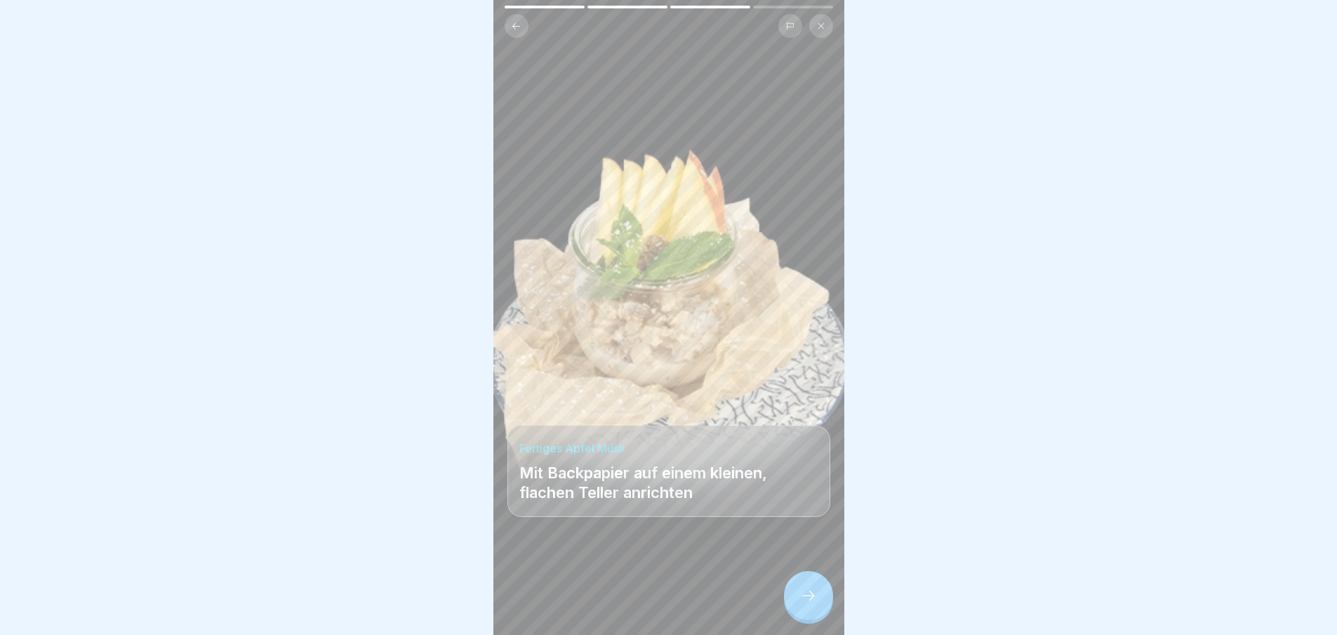
click at [801, 604] on icon at bounding box center [808, 595] width 17 height 17
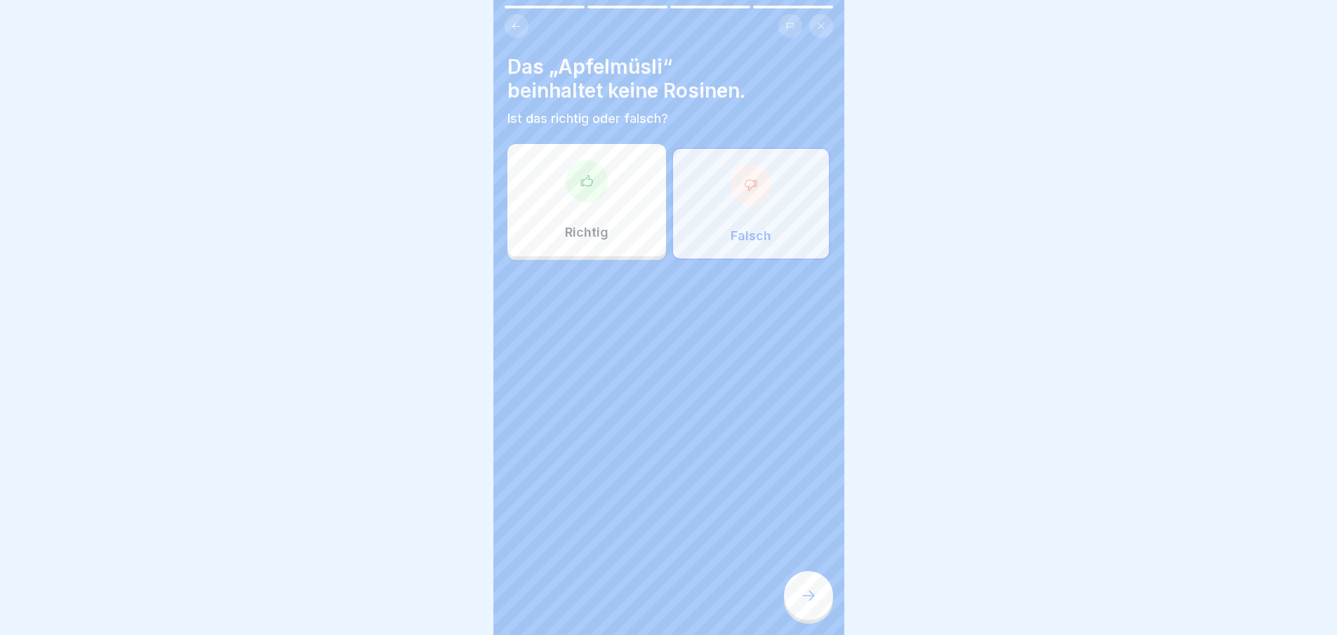
click at [801, 604] on icon at bounding box center [808, 595] width 17 height 17
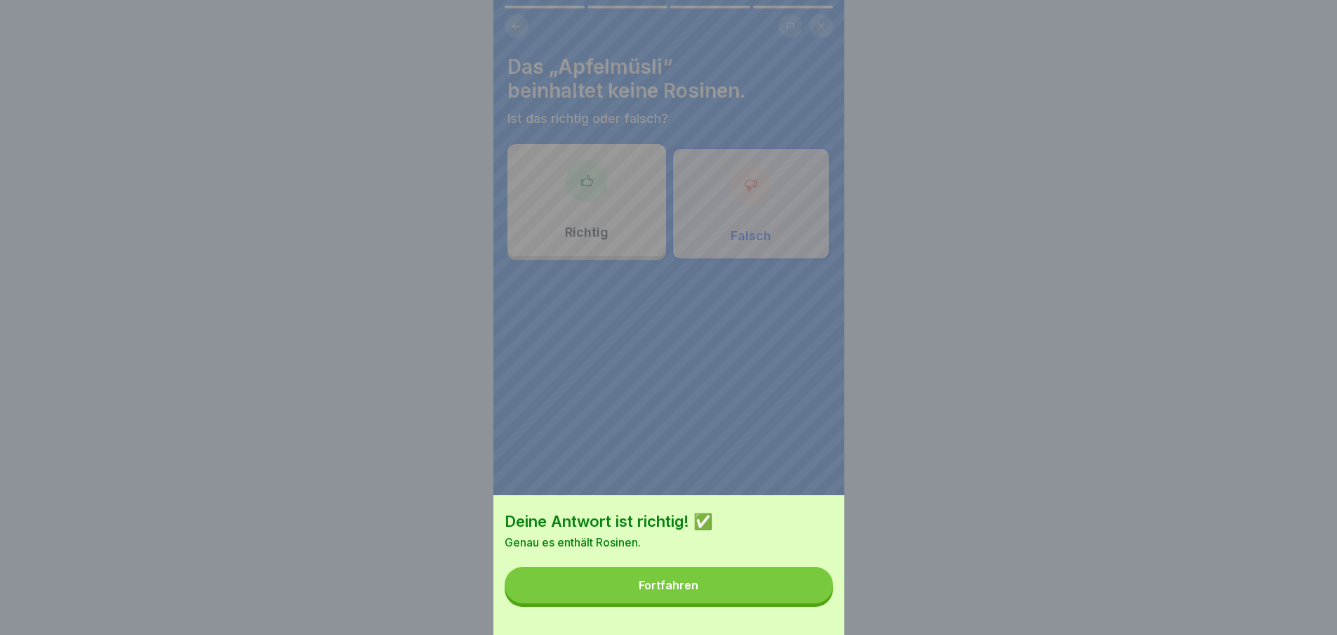
click at [801, 603] on button "Fortfahren" at bounding box center [669, 584] width 329 height 37
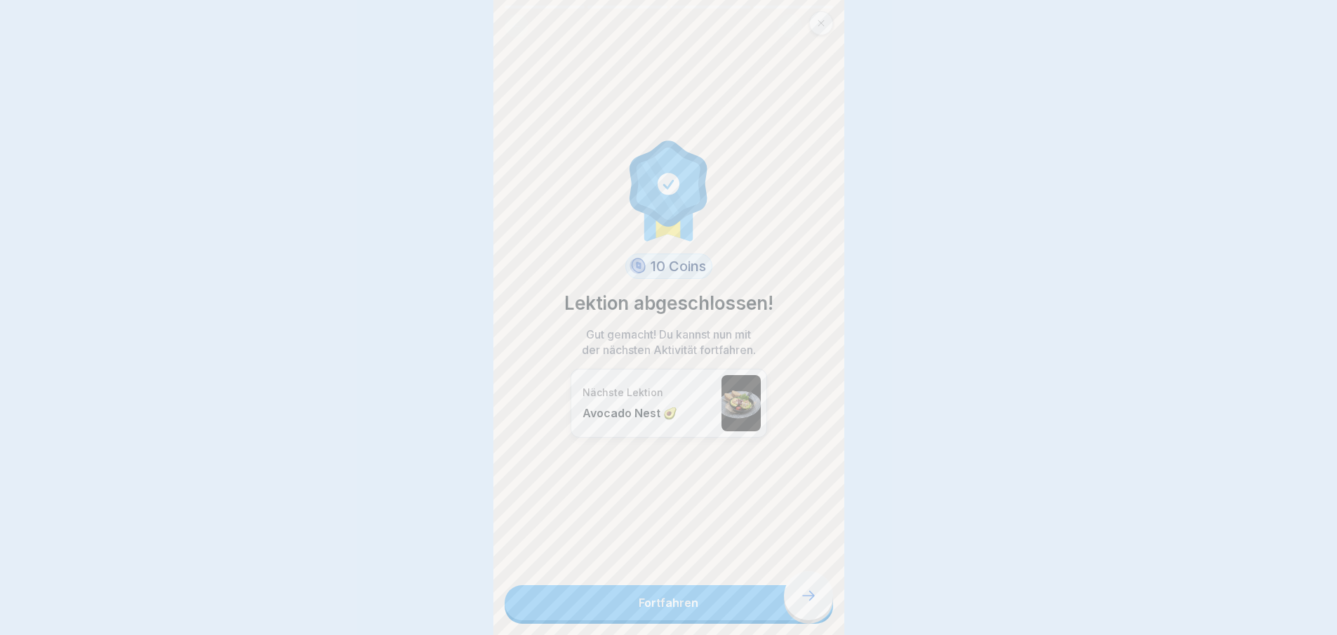
click at [801, 611] on link "Fortfahren" at bounding box center [669, 602] width 329 height 35
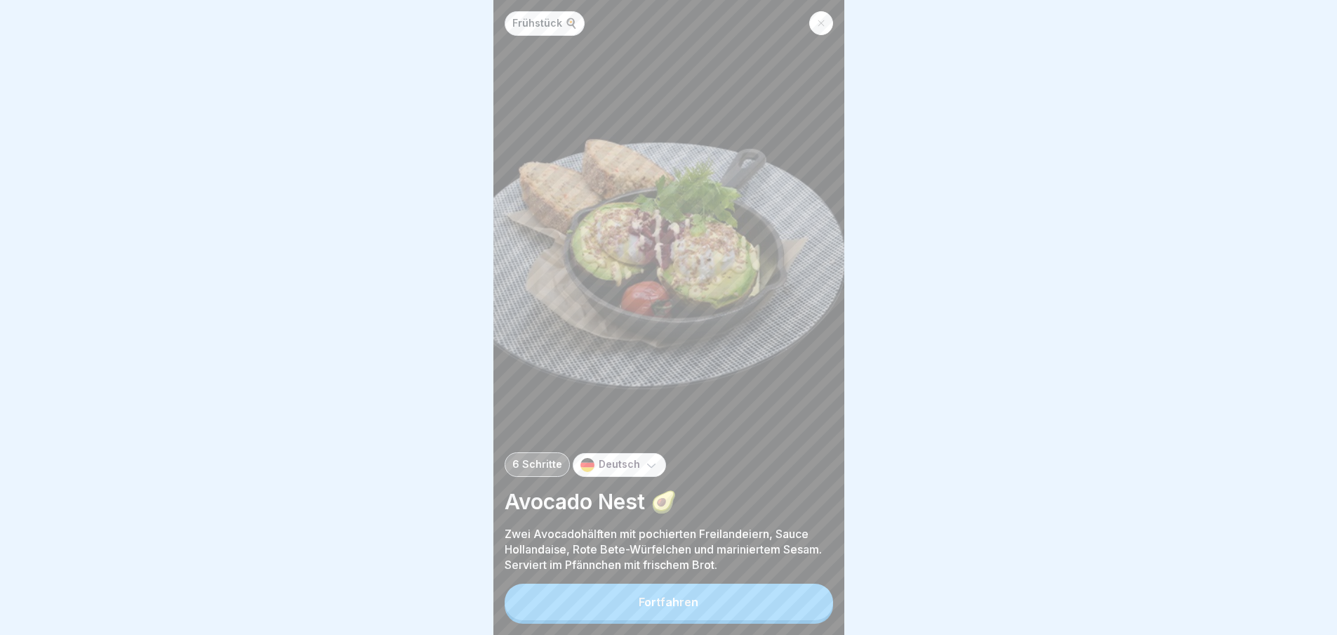
click at [801, 611] on button "Fortfahren" at bounding box center [669, 601] width 329 height 37
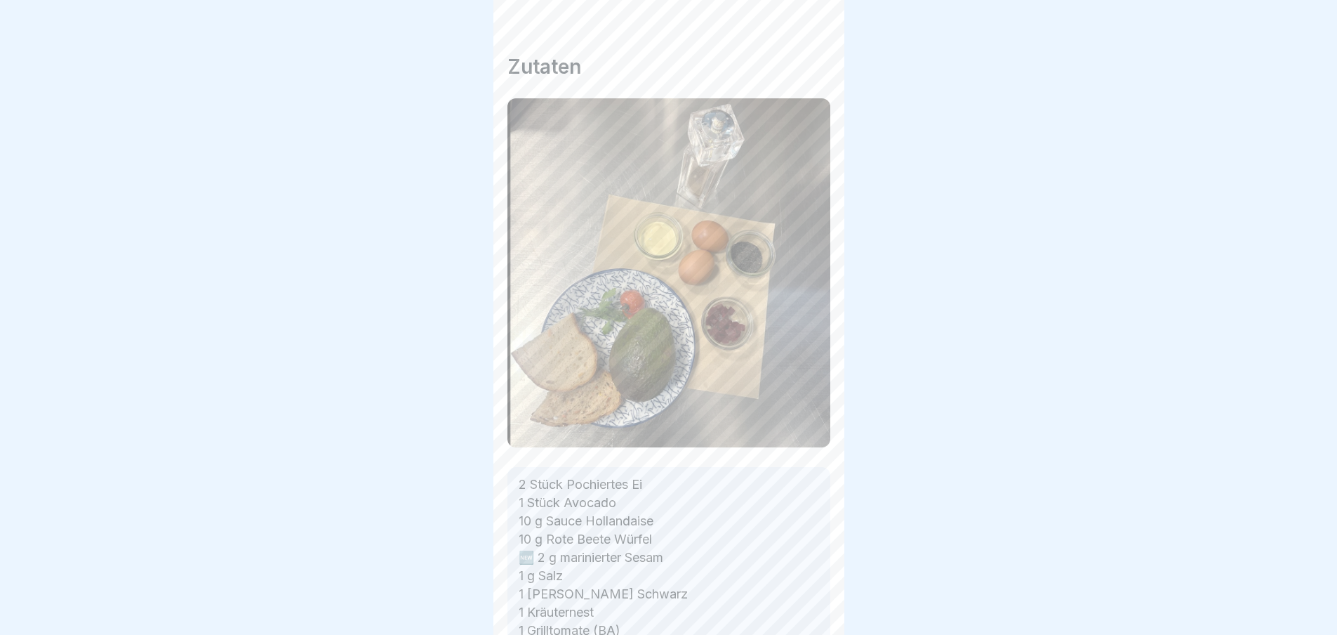
click at [801, 604] on icon at bounding box center [808, 595] width 17 height 17
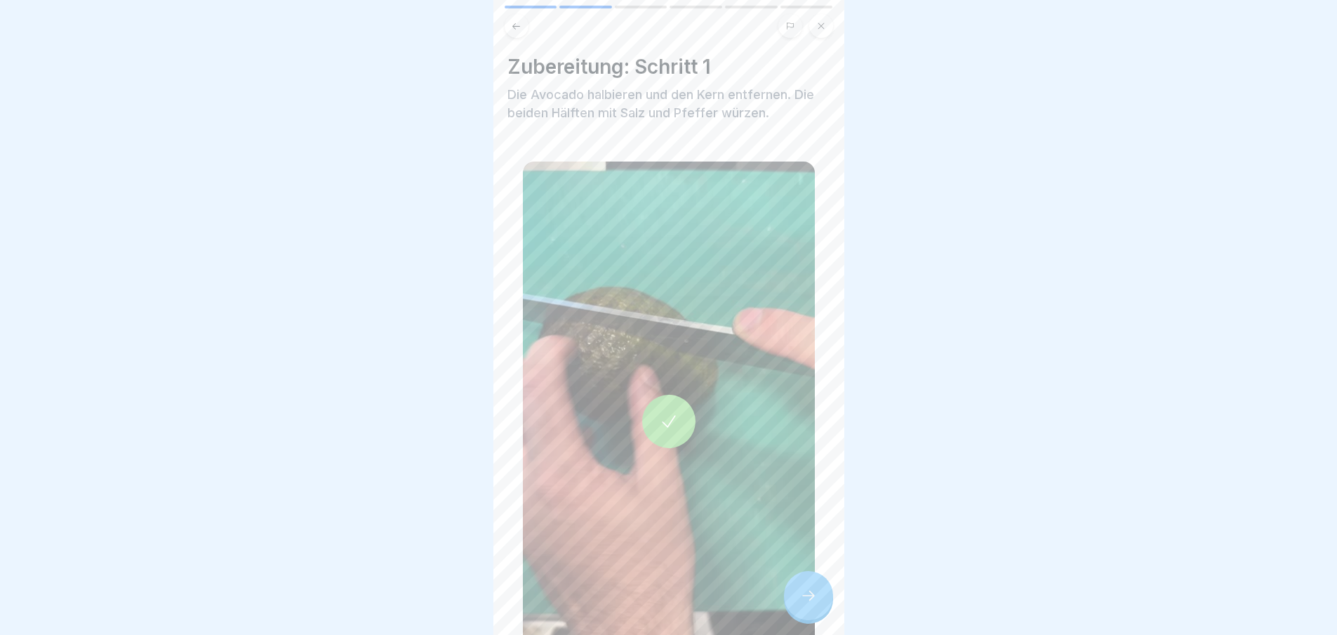
click at [801, 604] on icon at bounding box center [808, 595] width 17 height 17
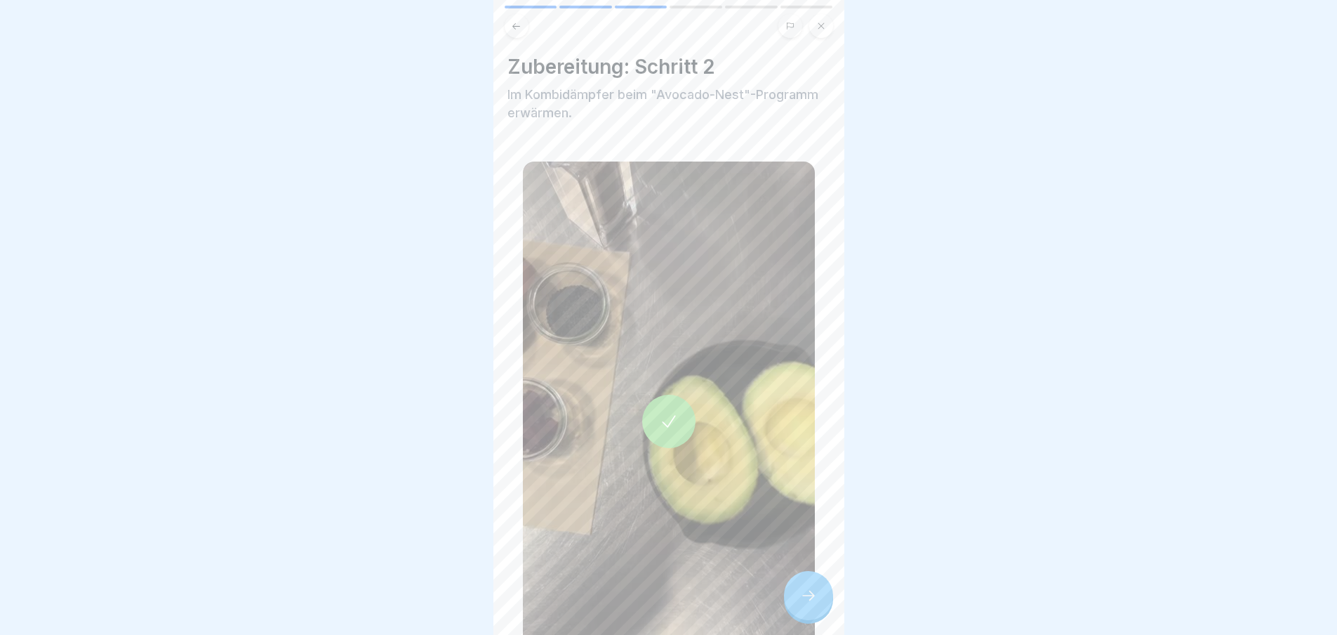
click at [801, 604] on icon at bounding box center [808, 595] width 17 height 17
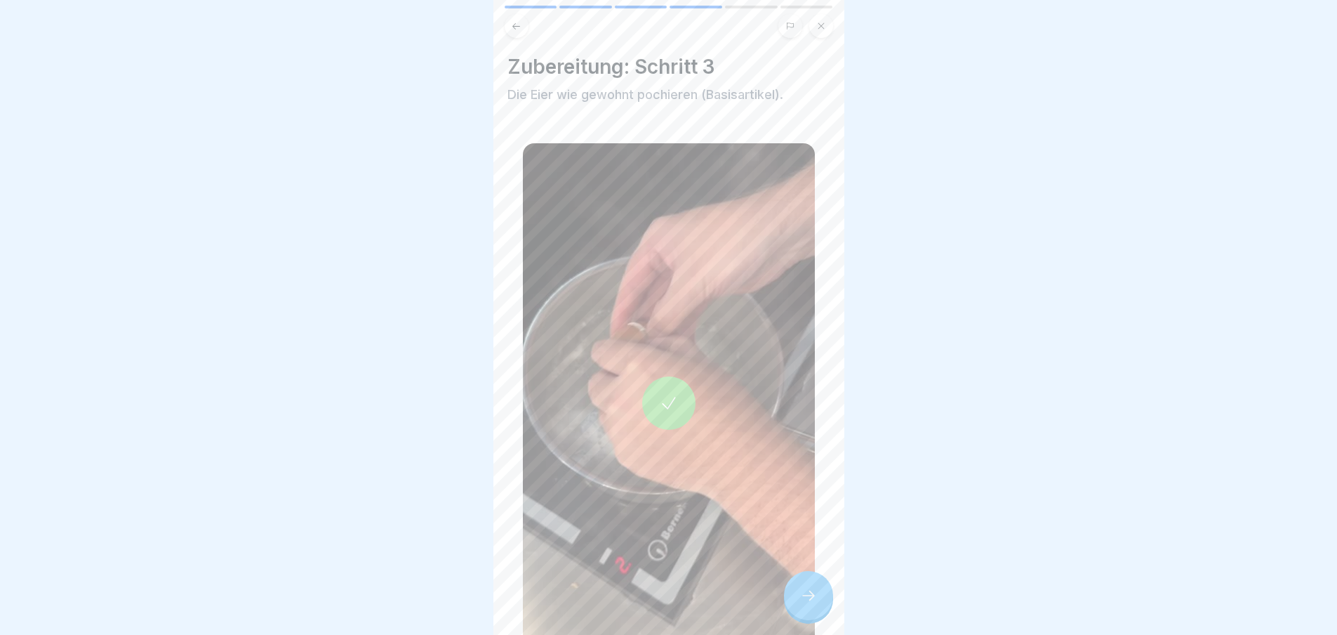
click at [801, 604] on icon at bounding box center [808, 595] width 17 height 17
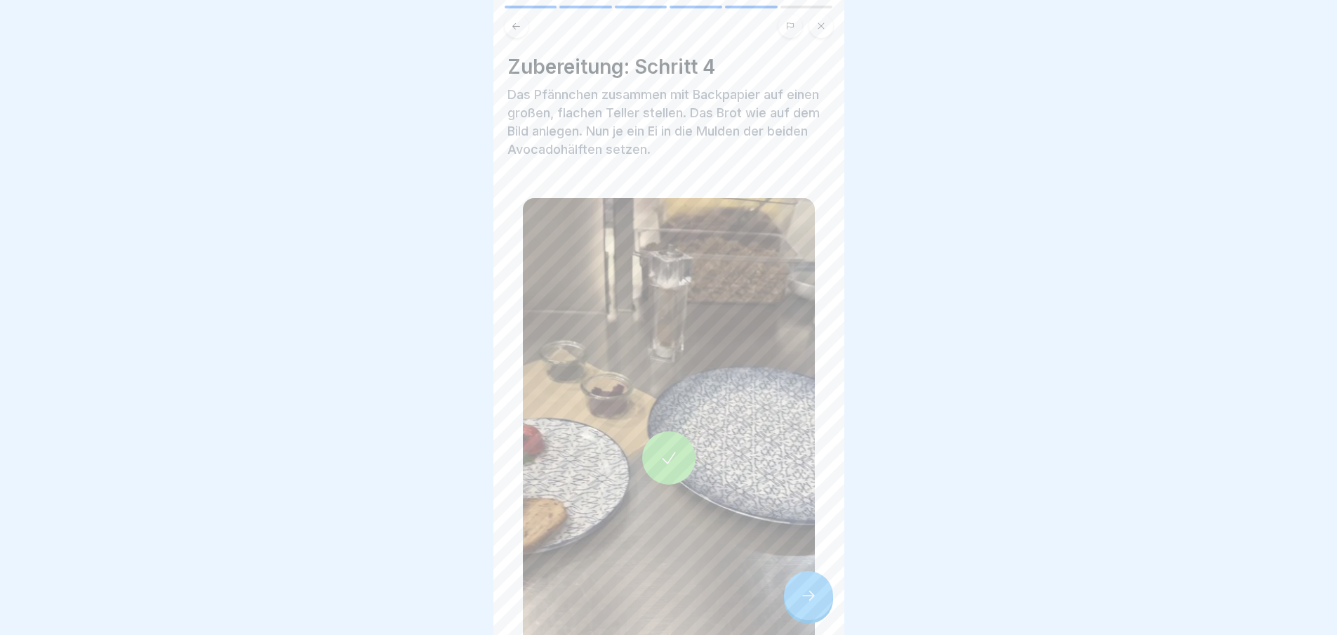
click at [801, 604] on icon at bounding box center [808, 595] width 17 height 17
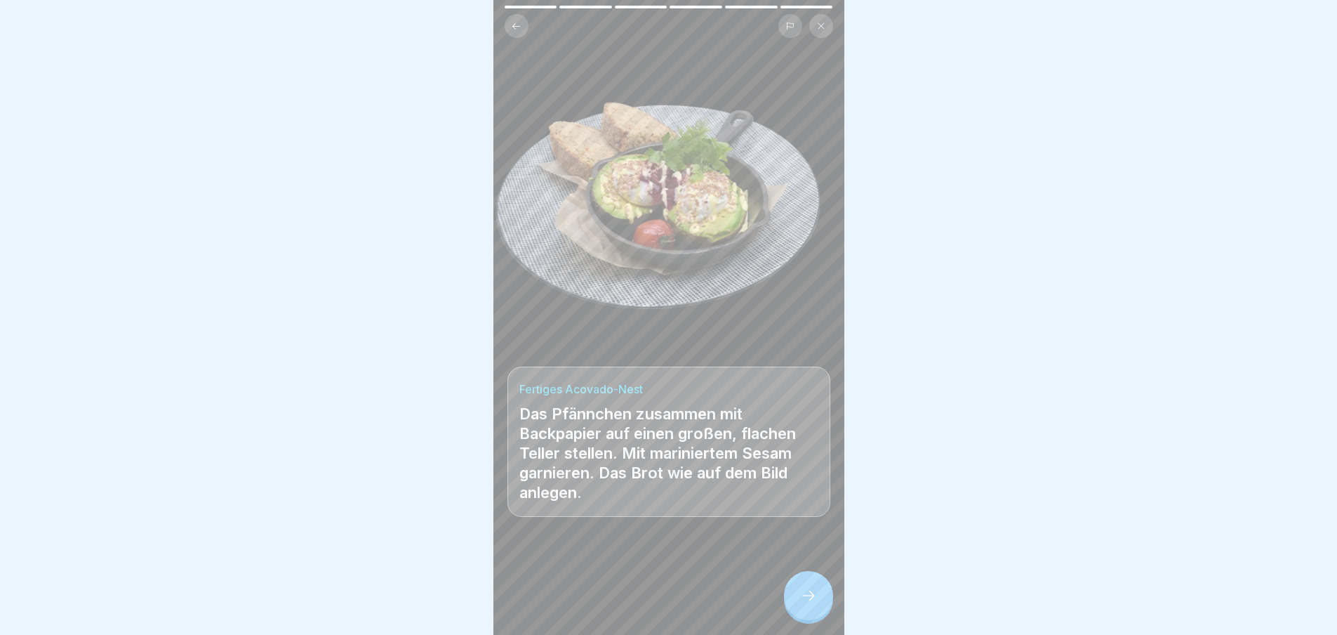
click at [801, 604] on icon at bounding box center [808, 595] width 17 height 17
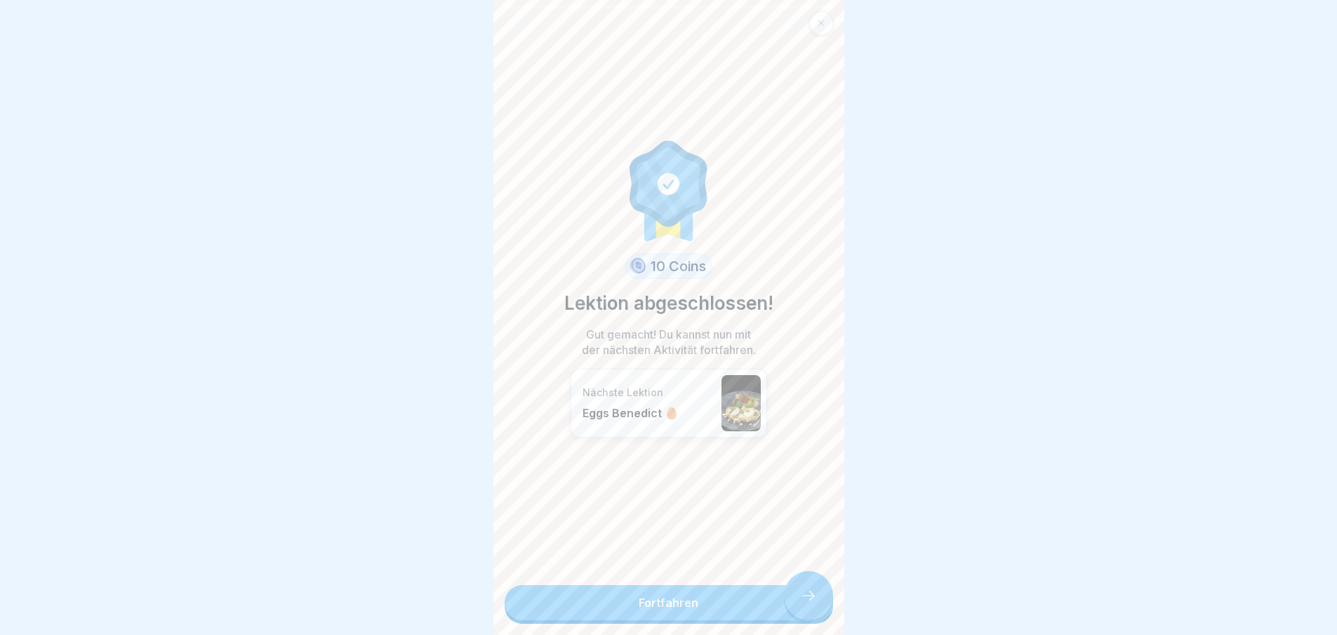
click at [801, 611] on link "Fortfahren" at bounding box center [669, 602] width 329 height 35
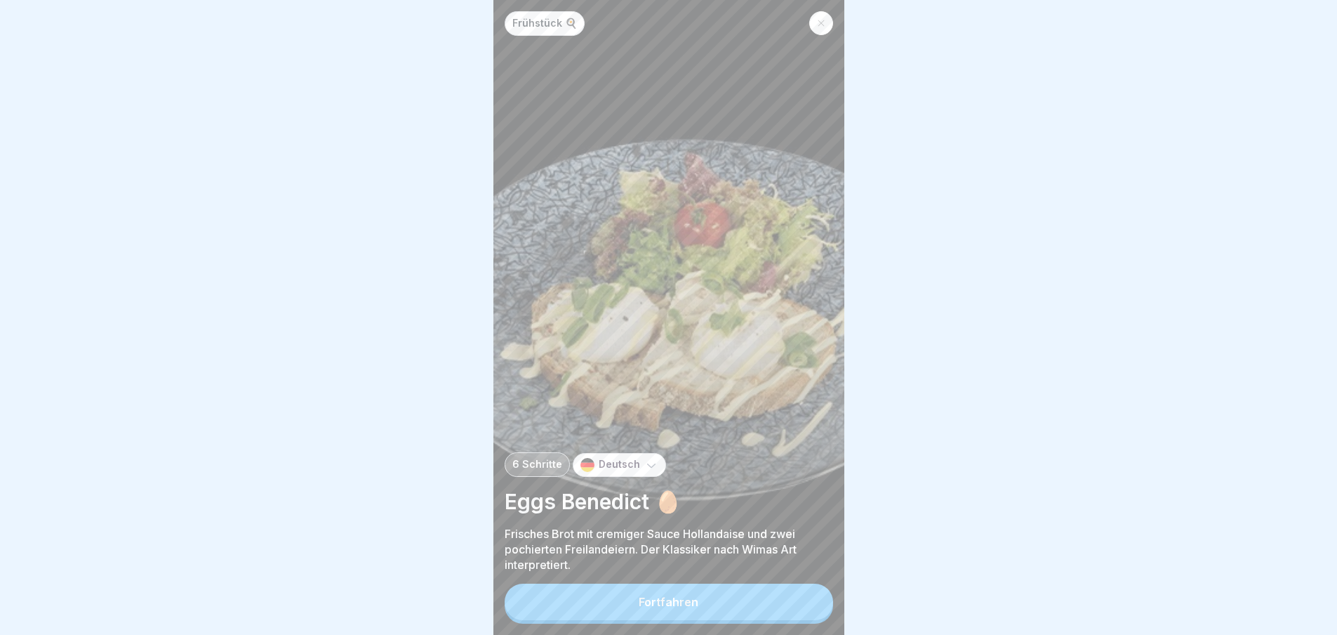
click at [801, 611] on button "Fortfahren" at bounding box center [669, 601] width 329 height 37
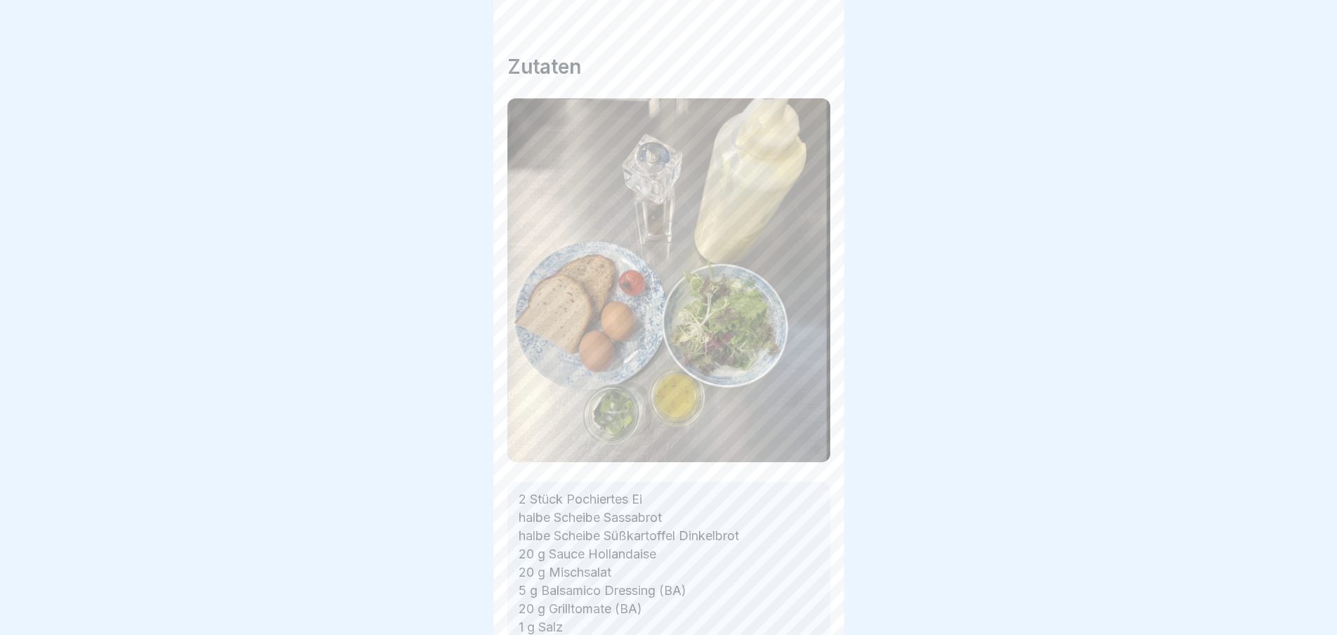
click at [801, 604] on icon at bounding box center [808, 595] width 17 height 17
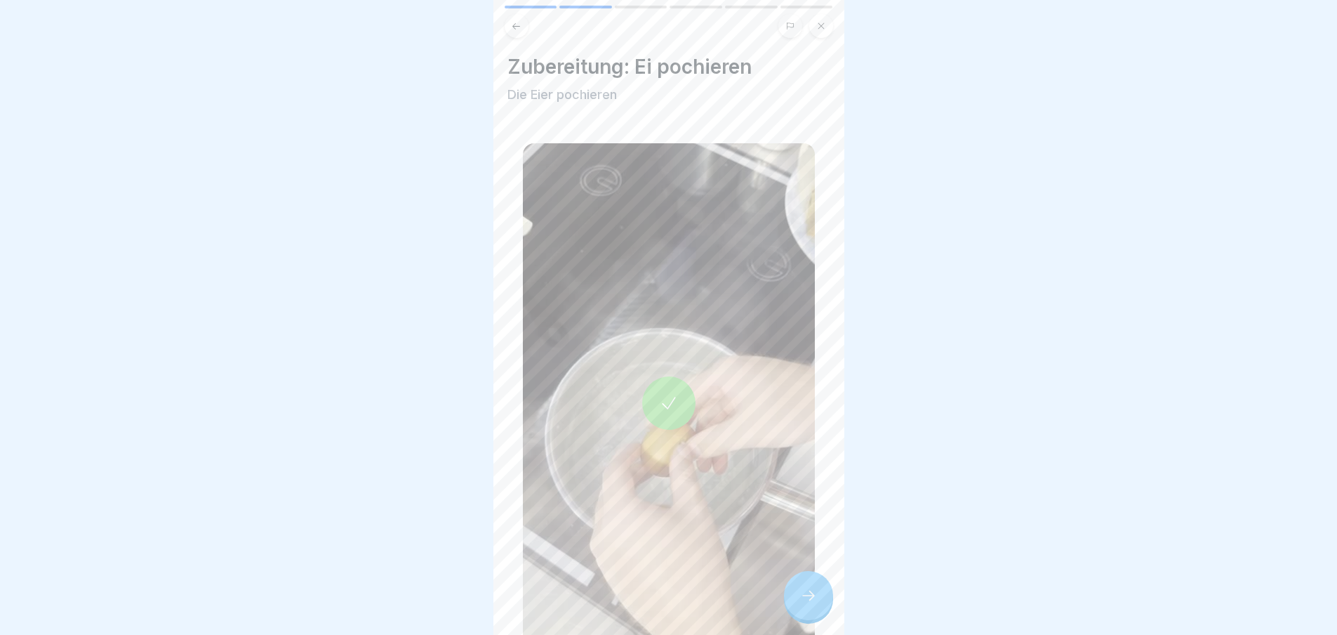
click at [801, 604] on icon at bounding box center [808, 595] width 17 height 17
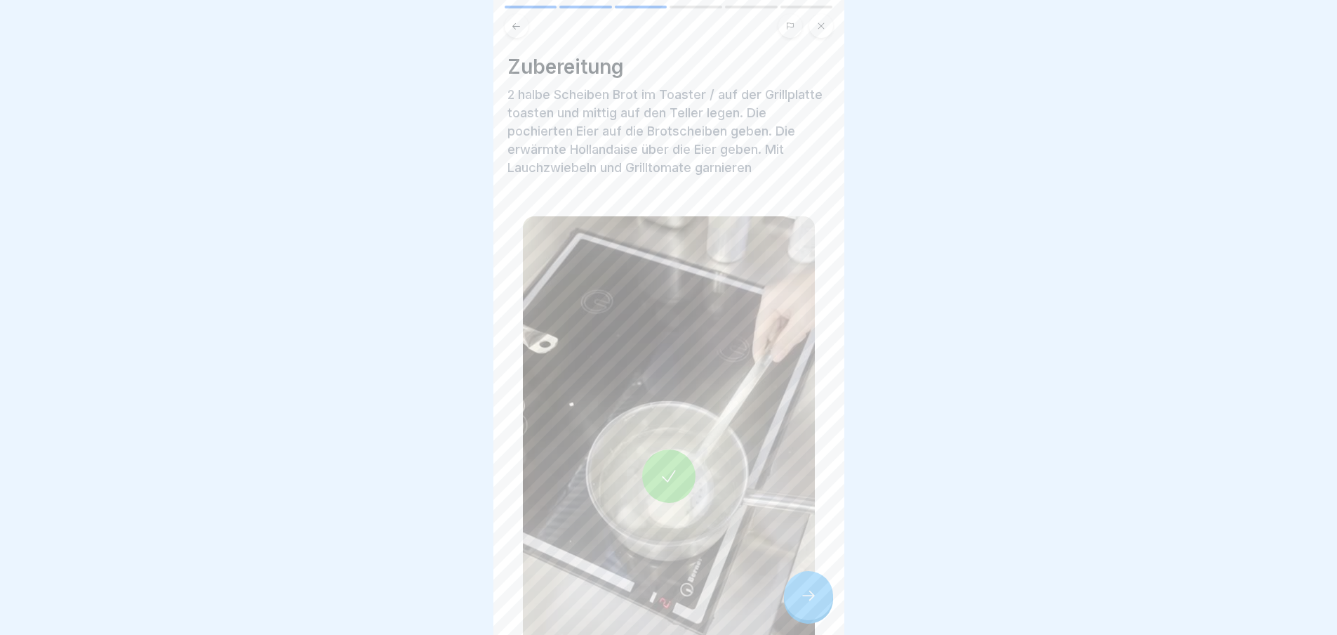
click at [801, 604] on icon at bounding box center [808, 595] width 17 height 17
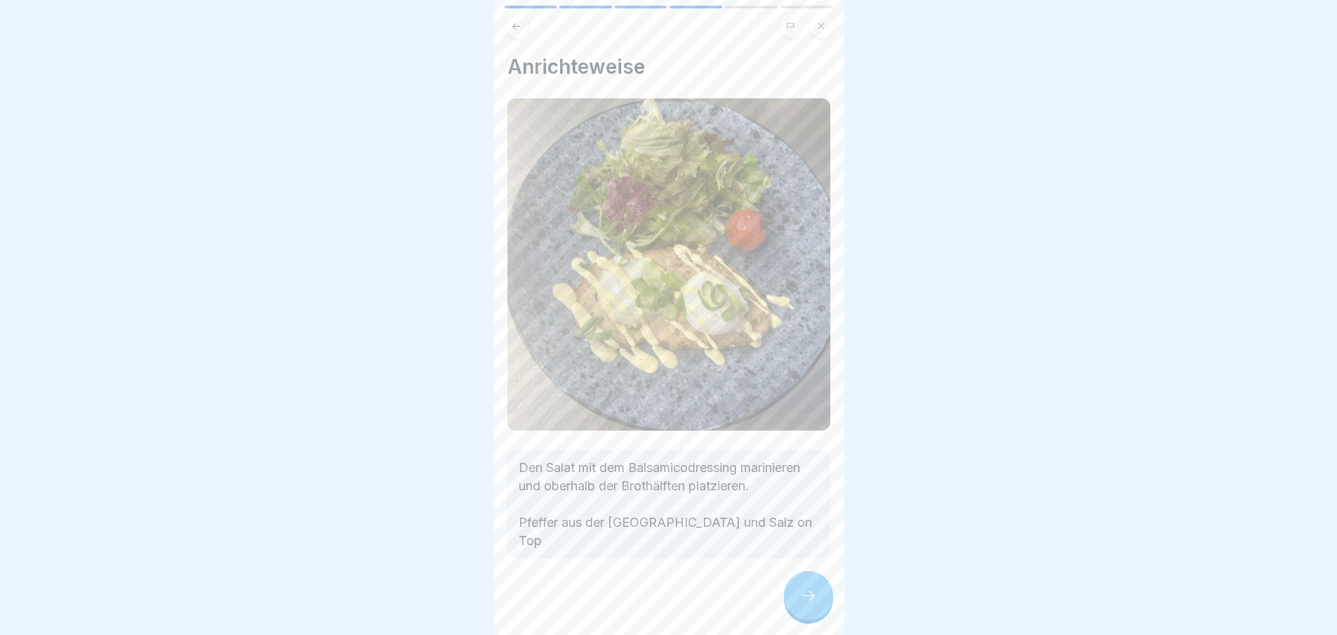
click at [801, 604] on icon at bounding box center [808, 595] width 17 height 17
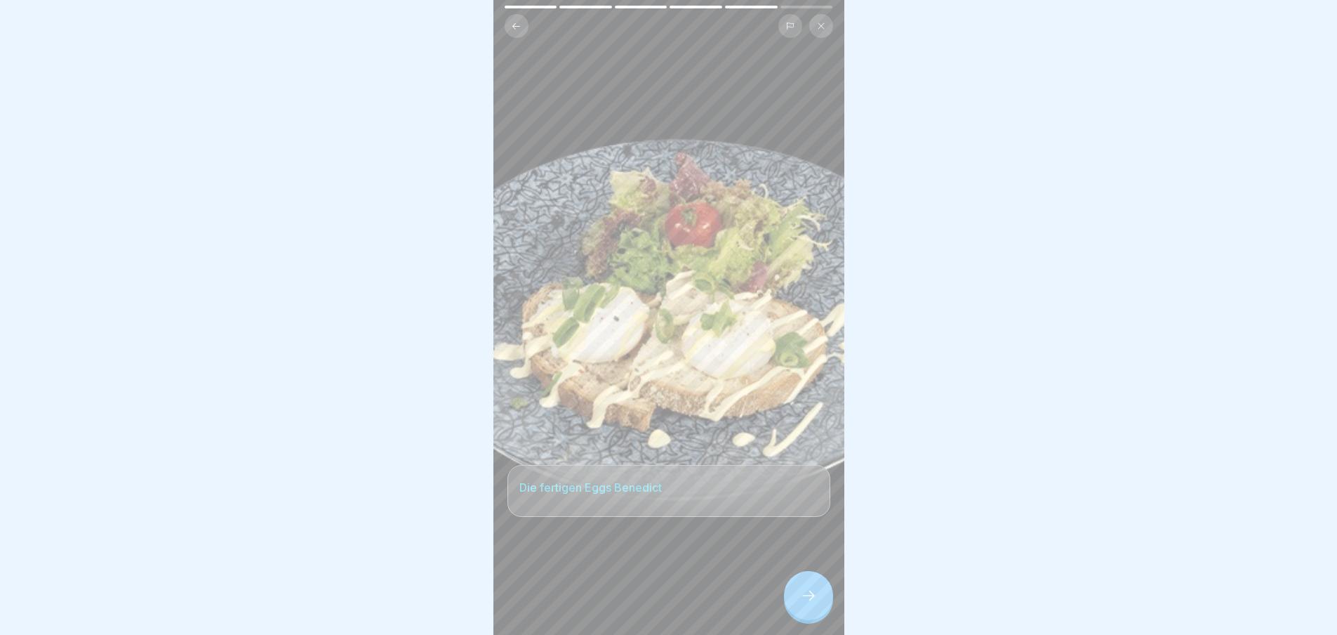
click at [801, 604] on icon at bounding box center [808, 595] width 17 height 17
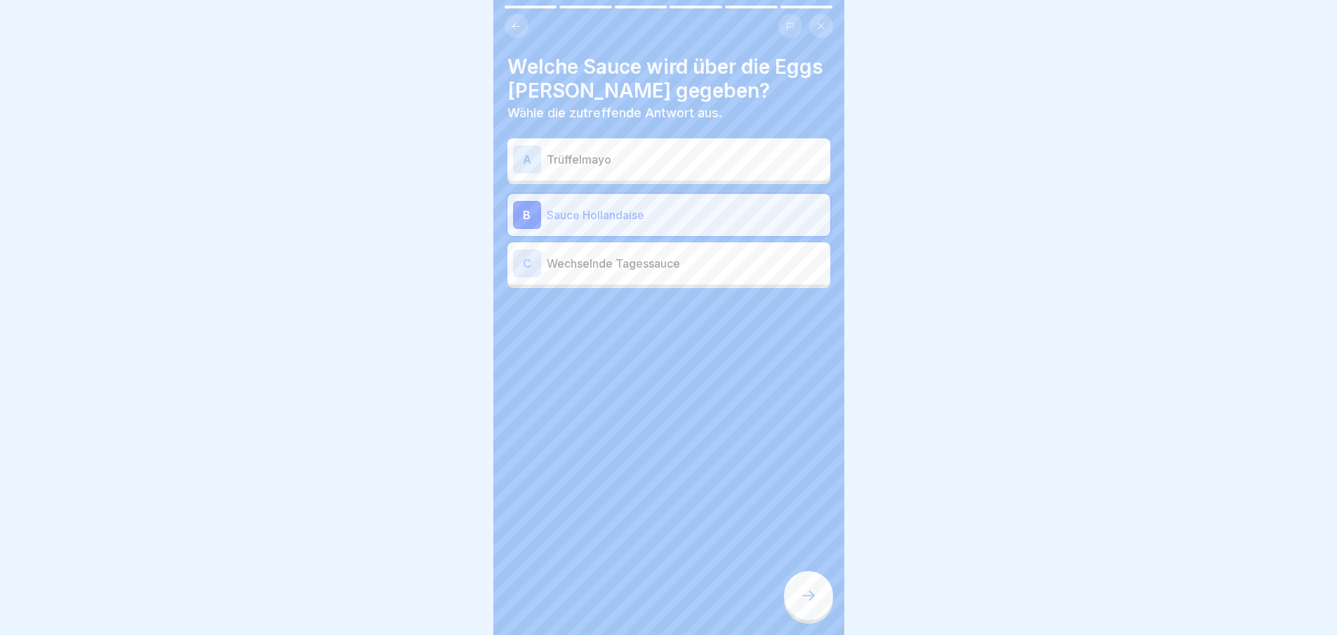
click at [801, 604] on icon at bounding box center [808, 595] width 17 height 17
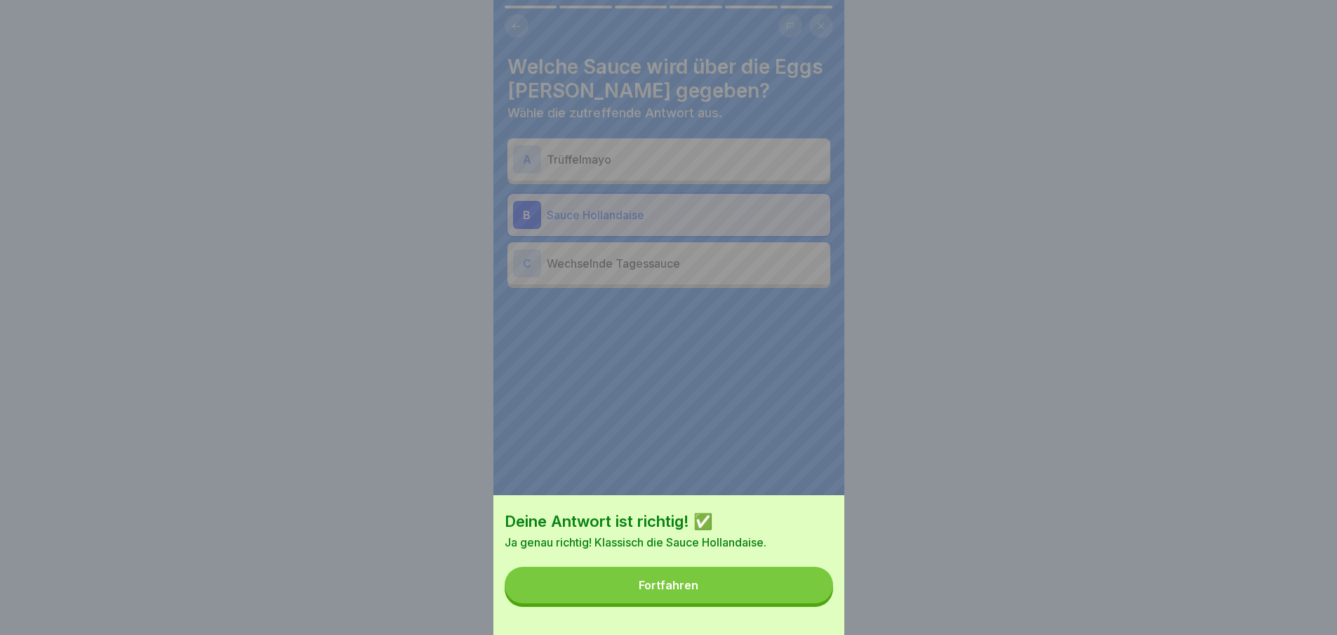
click at [801, 603] on button "Fortfahren" at bounding box center [669, 584] width 329 height 37
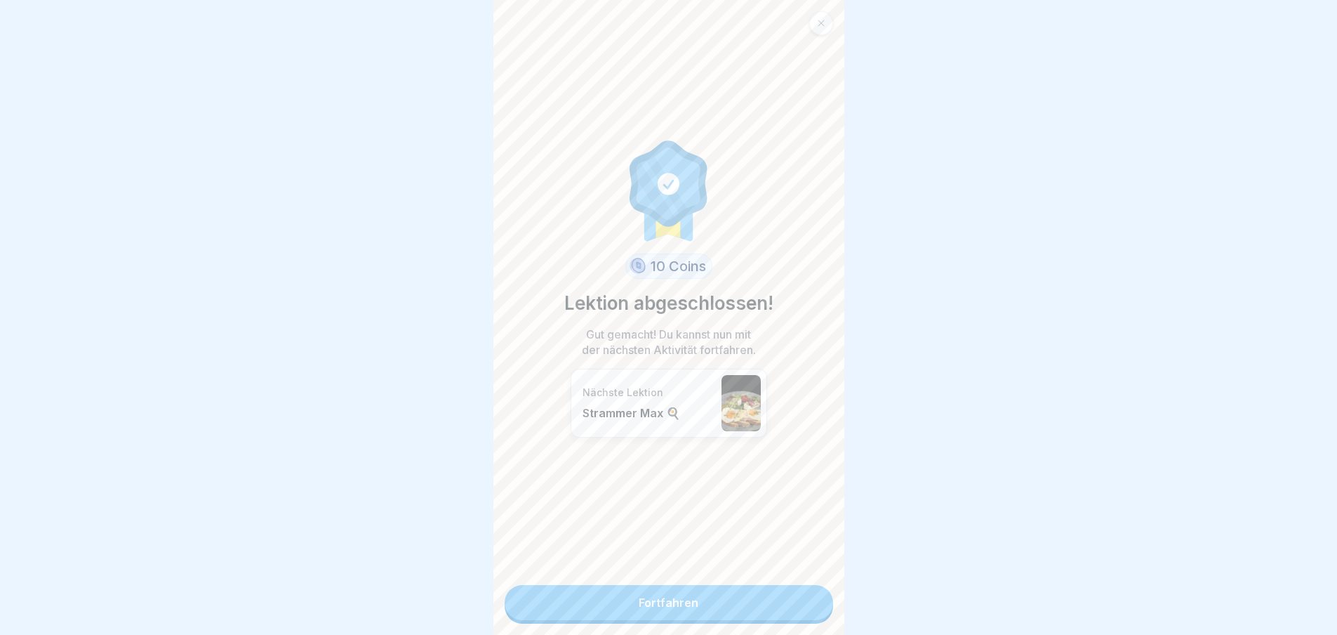
click at [801, 611] on link "Fortfahren" at bounding box center [669, 602] width 329 height 35
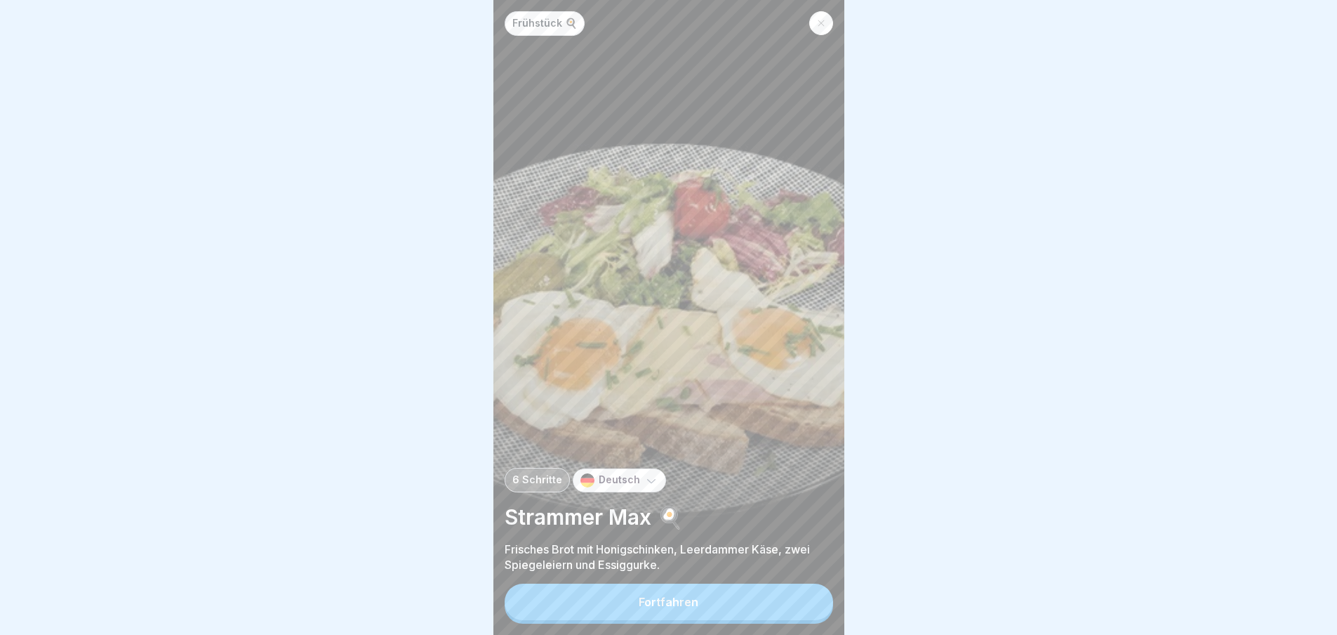
click at [801, 611] on button "Fortfahren" at bounding box center [669, 601] width 329 height 37
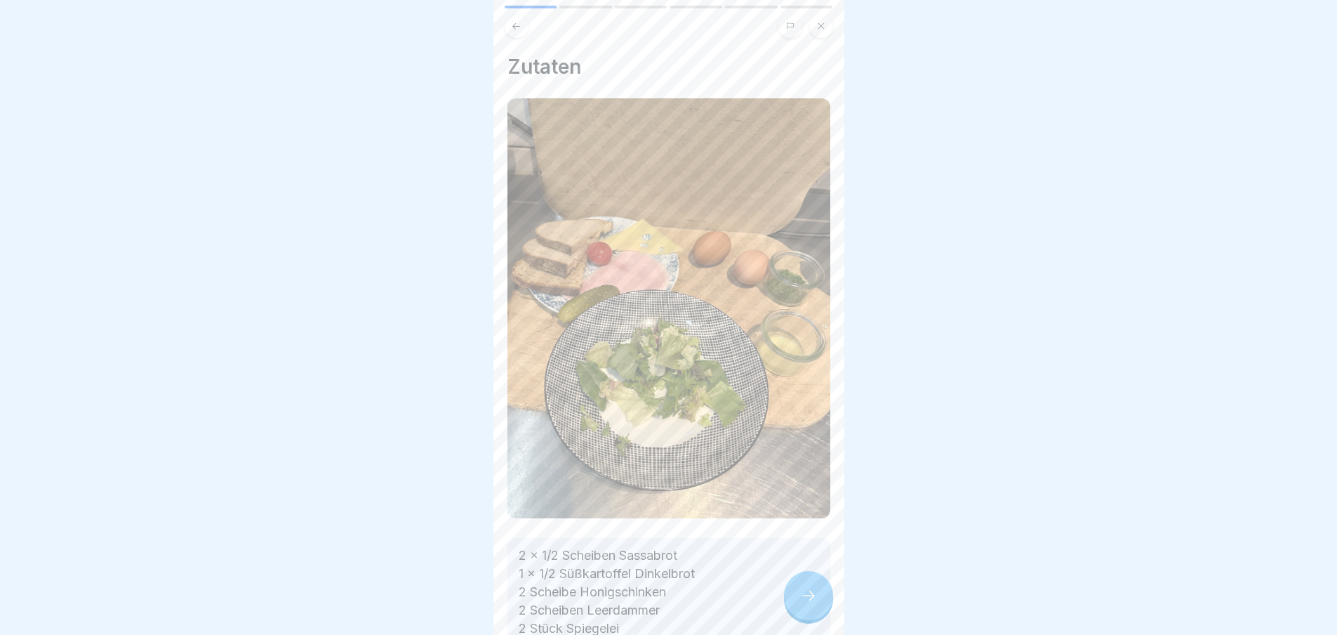
click at [801, 604] on icon at bounding box center [808, 595] width 17 height 17
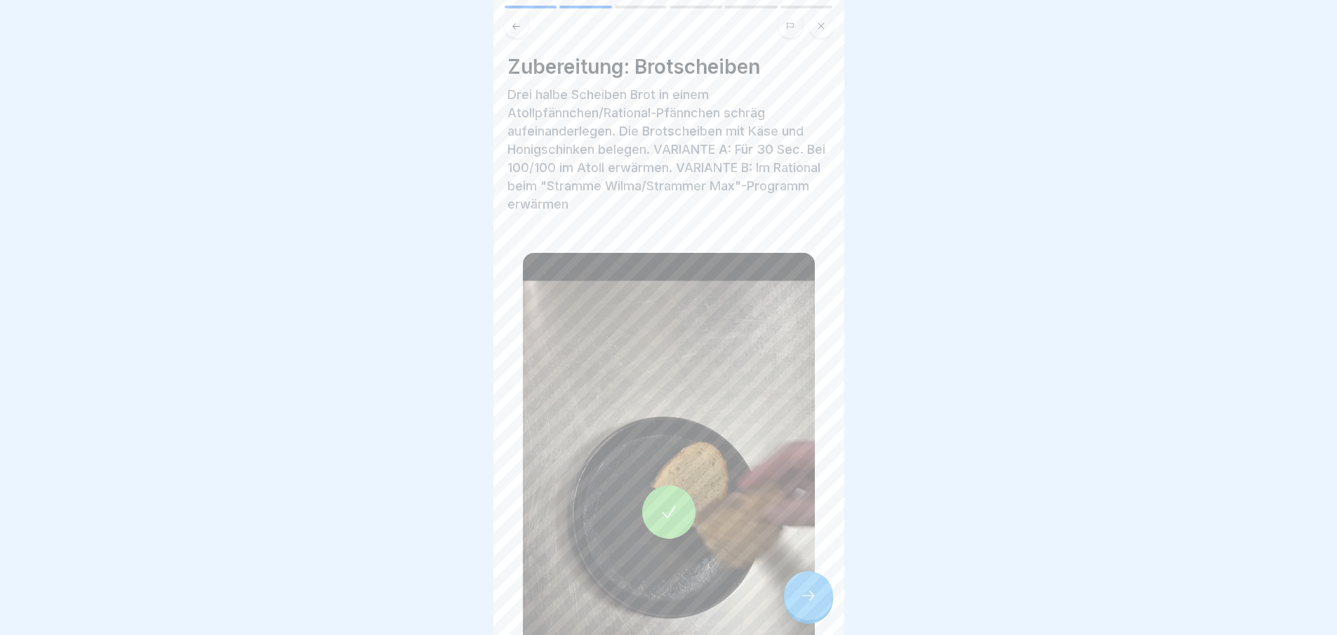
click at [801, 604] on icon at bounding box center [808, 595] width 17 height 17
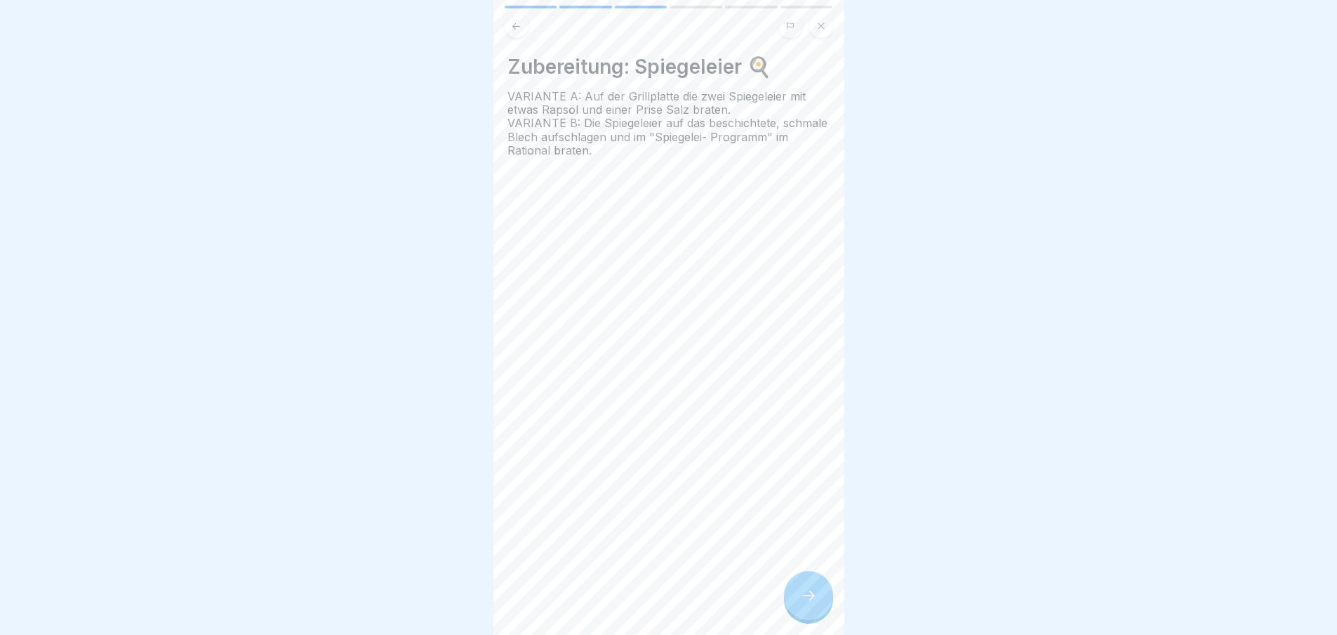
click at [801, 604] on icon at bounding box center [808, 595] width 17 height 17
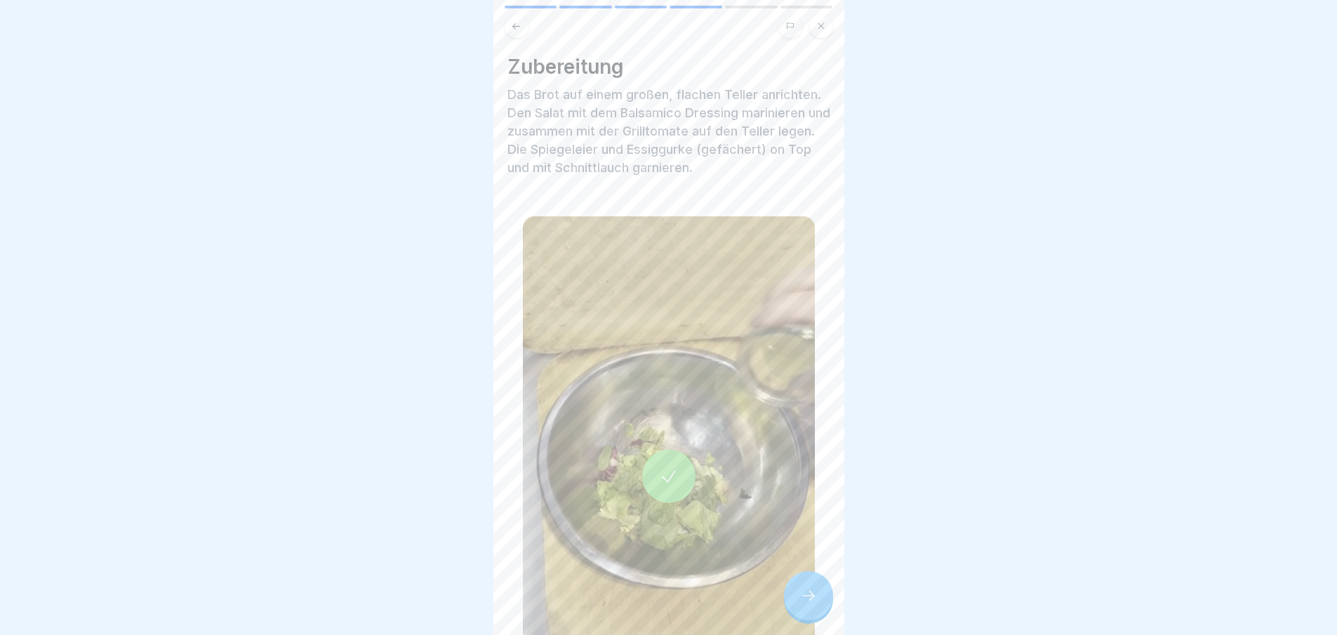
click at [801, 604] on icon at bounding box center [808, 595] width 17 height 17
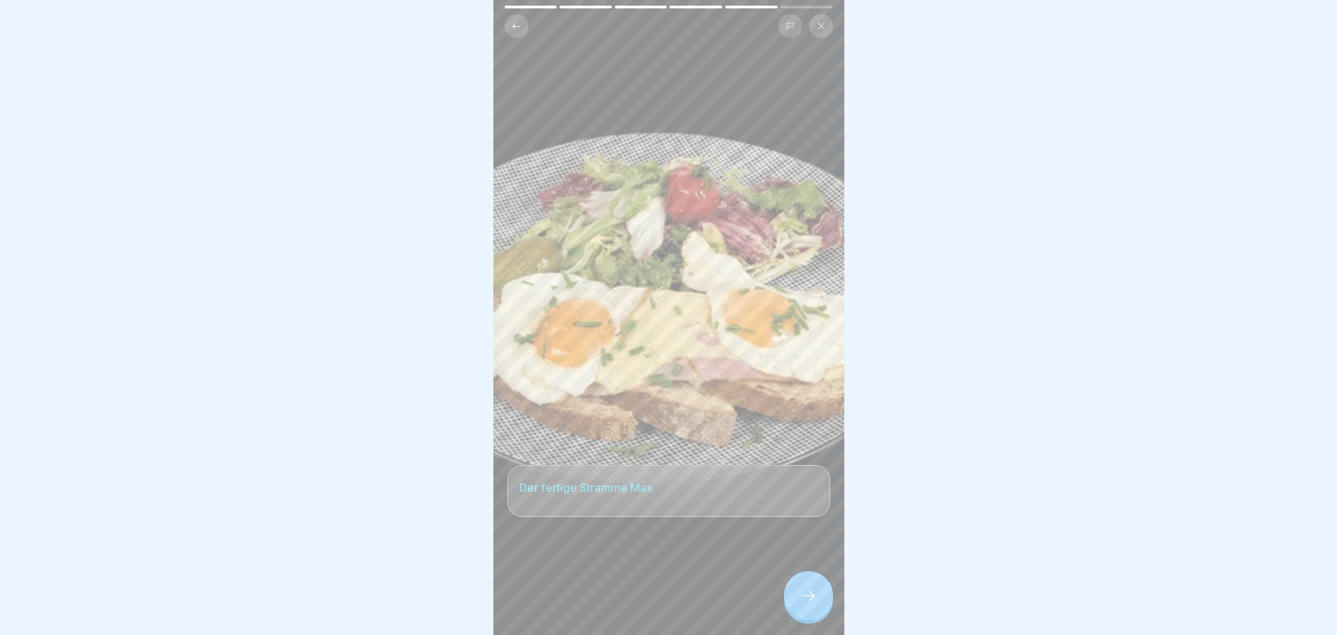
click at [801, 604] on icon at bounding box center [808, 595] width 17 height 17
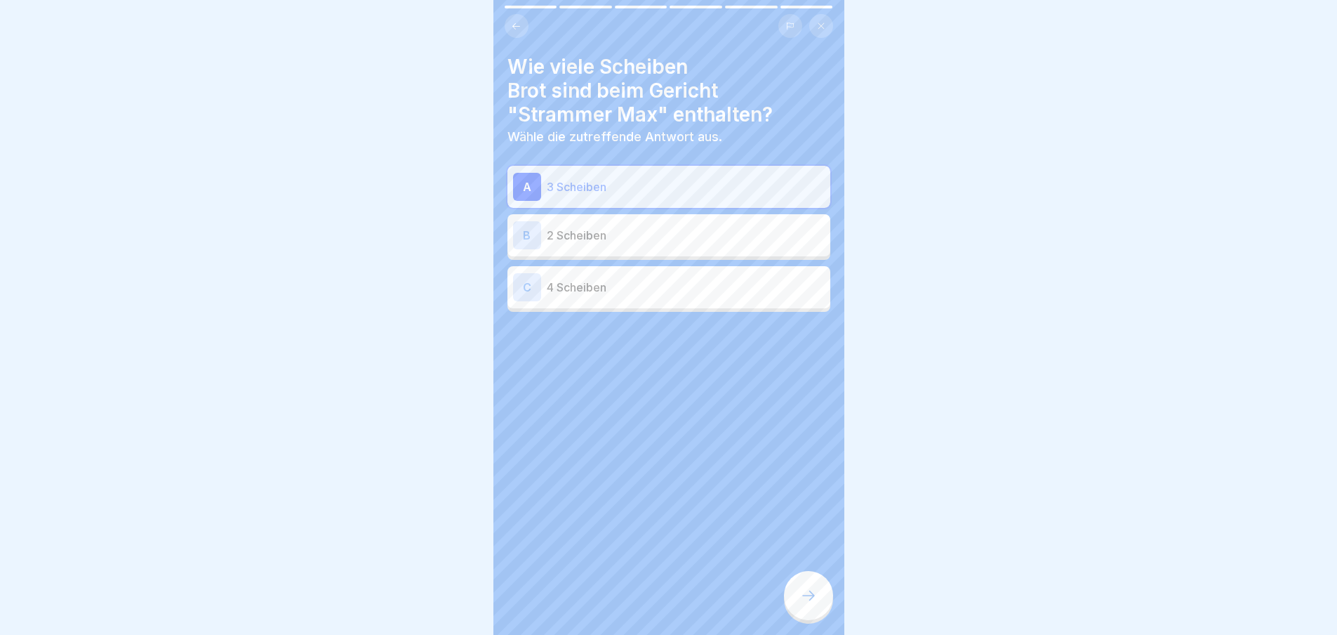
click at [801, 604] on icon at bounding box center [808, 595] width 17 height 17
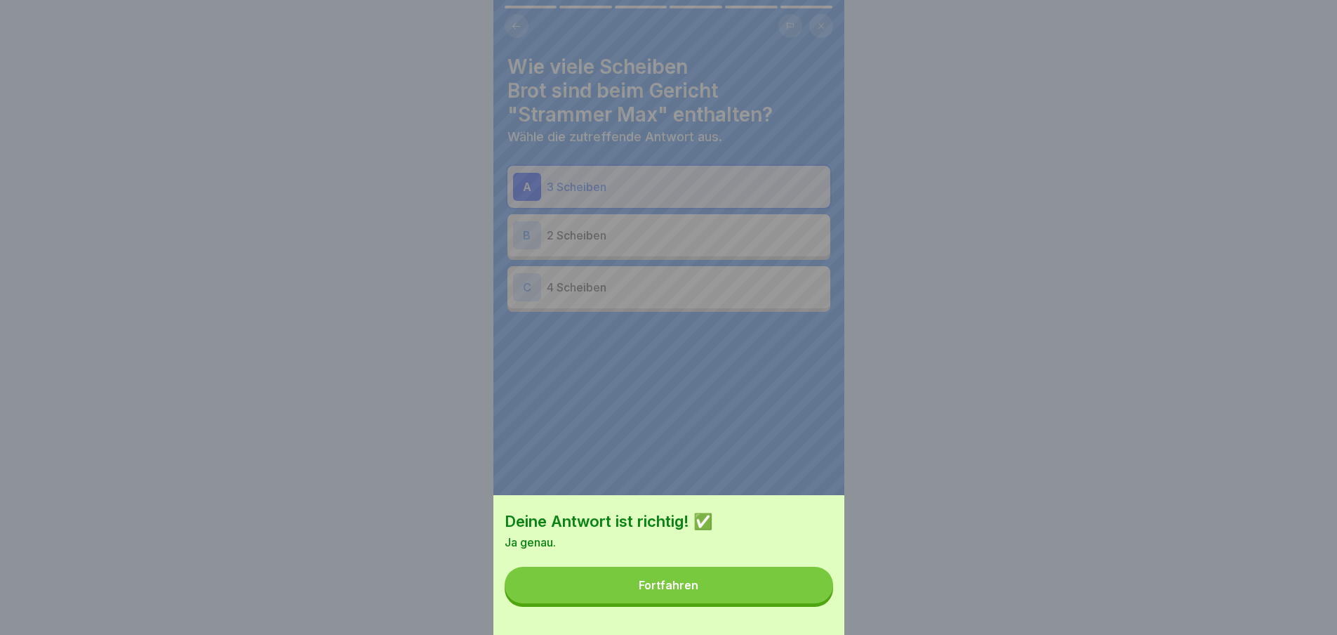
click at [801, 603] on button "Fortfahren" at bounding box center [669, 584] width 329 height 37
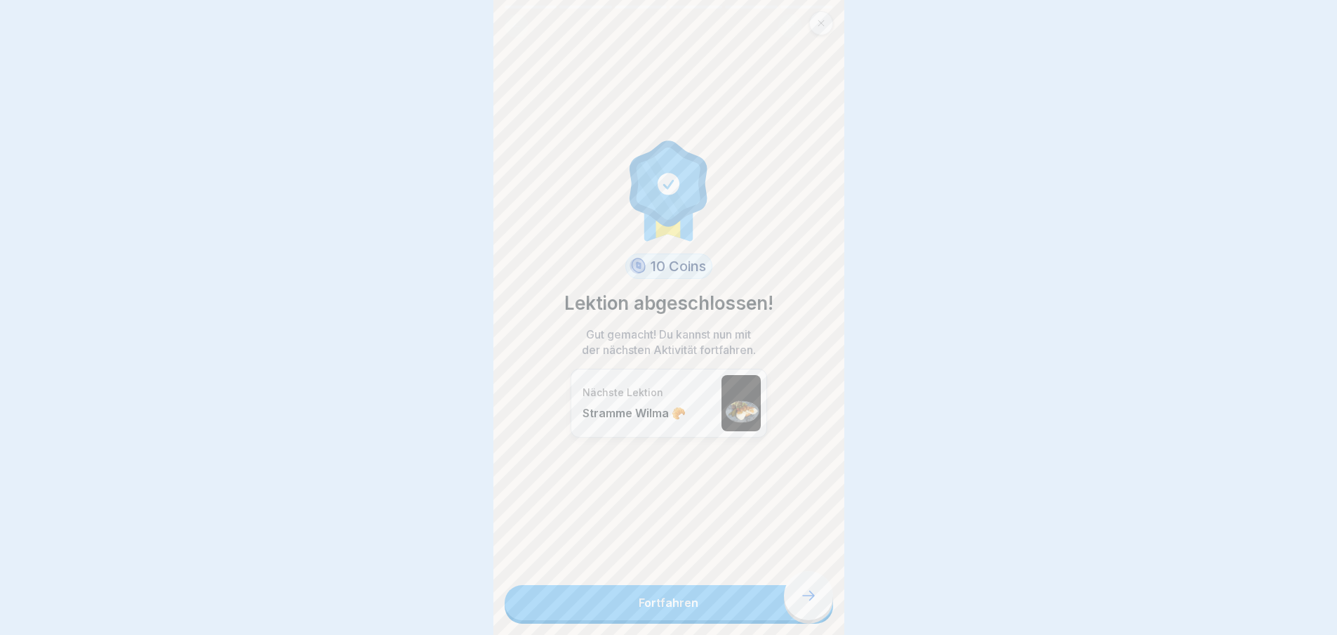
click at [801, 611] on link "Fortfahren" at bounding box center [669, 602] width 329 height 35
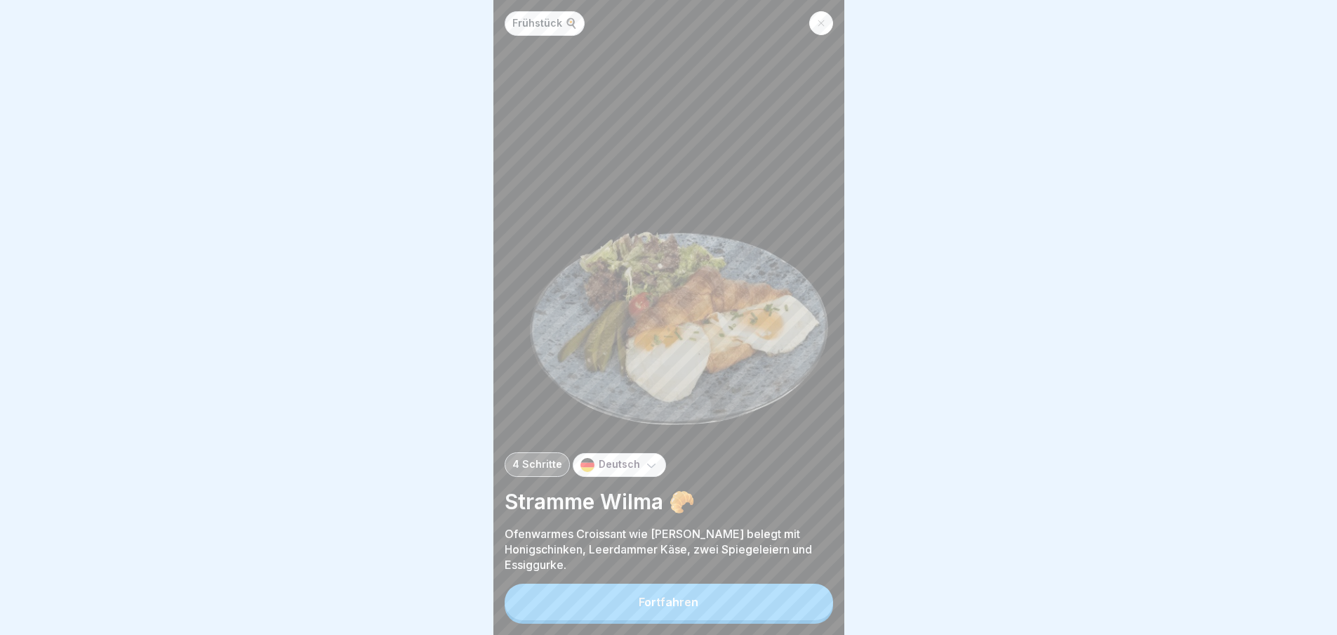
click at [801, 611] on button "Fortfahren" at bounding box center [669, 601] width 329 height 37
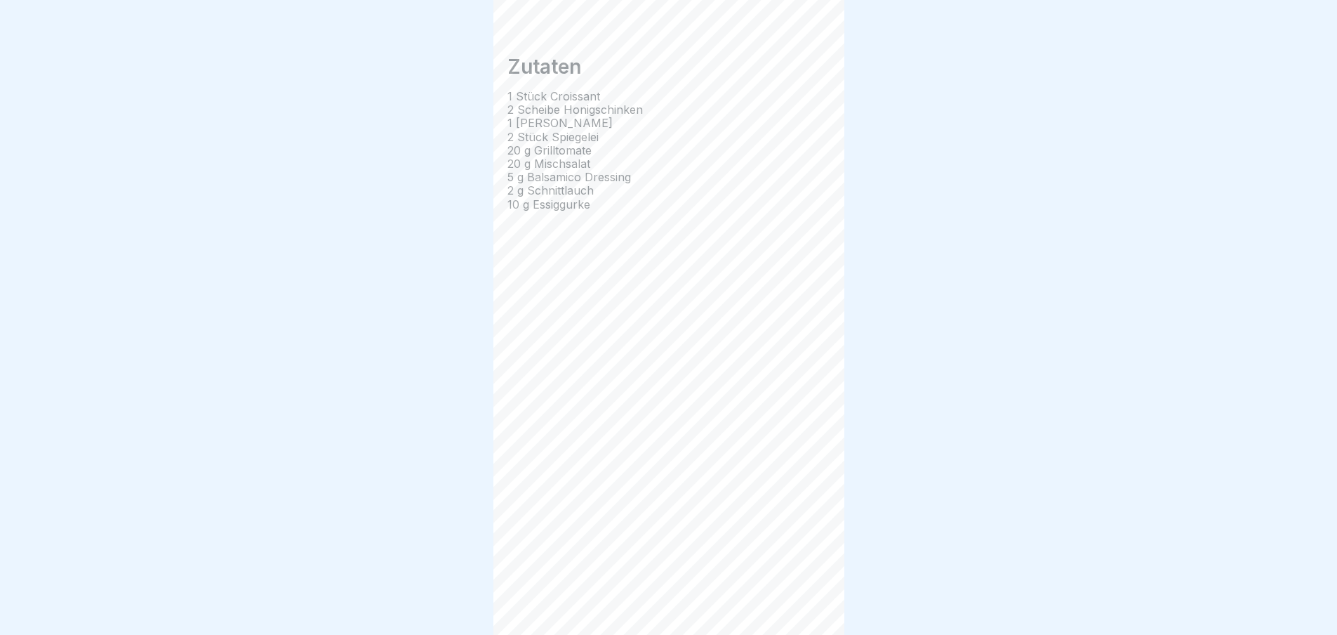
click at [801, 604] on icon at bounding box center [808, 595] width 17 height 17
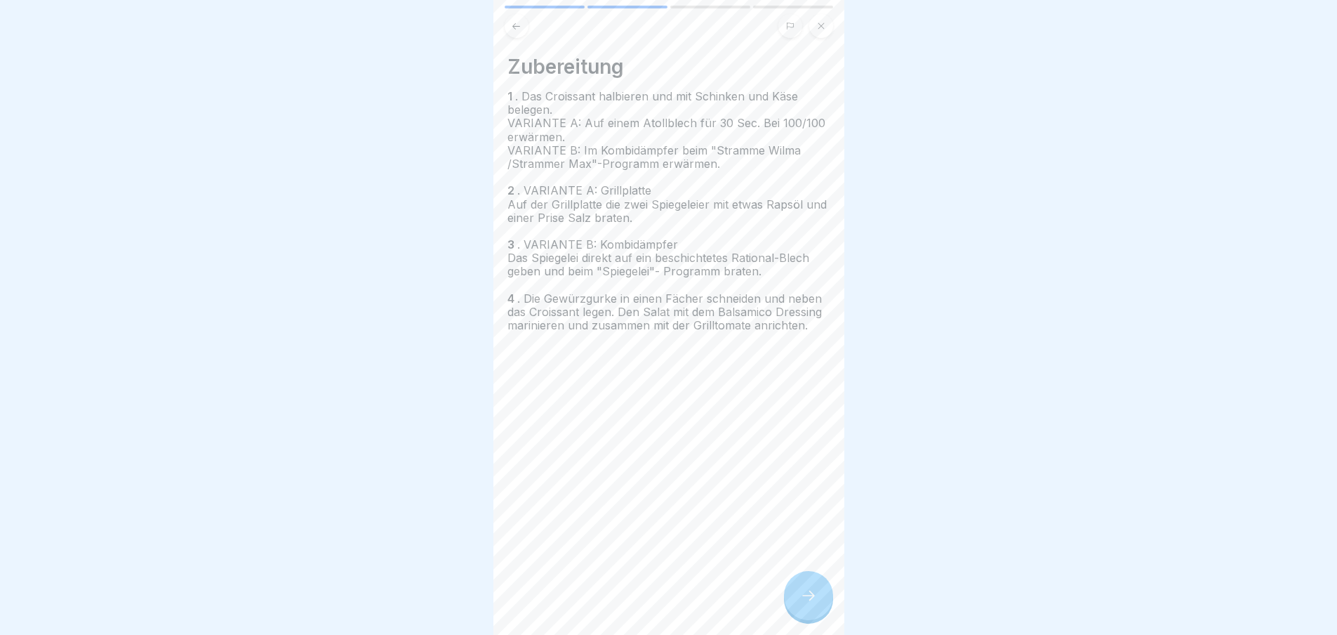
click at [801, 604] on icon at bounding box center [808, 595] width 17 height 17
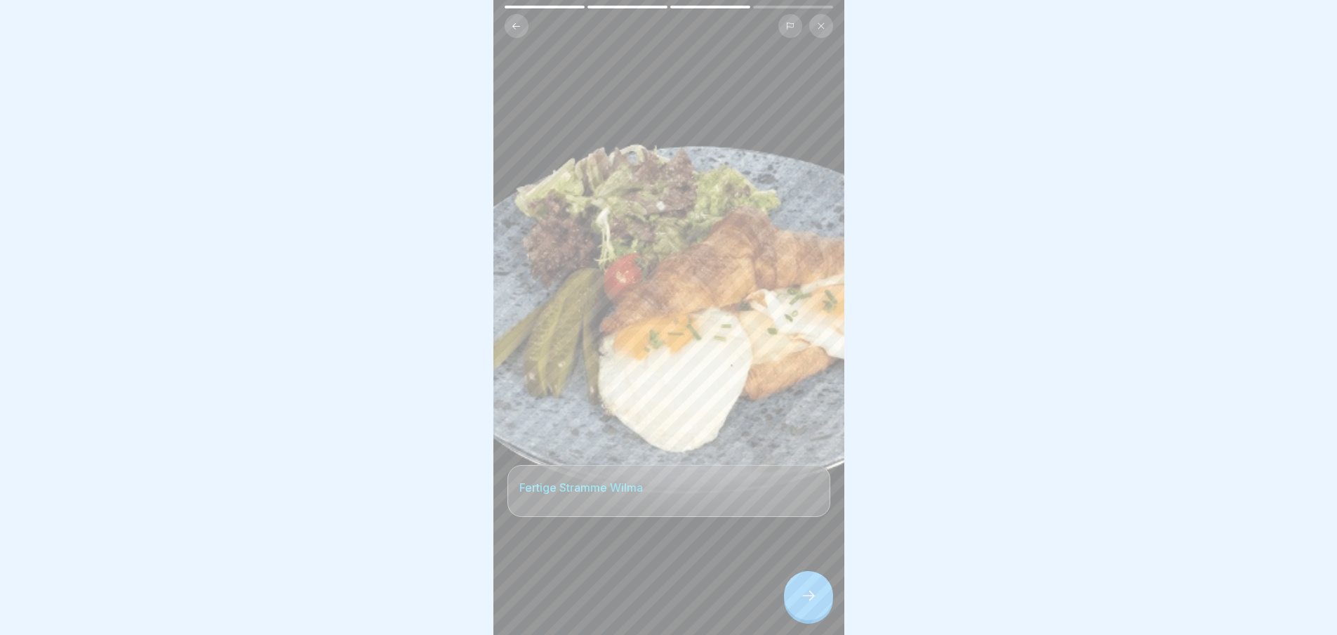
click at [801, 604] on icon at bounding box center [808, 595] width 17 height 17
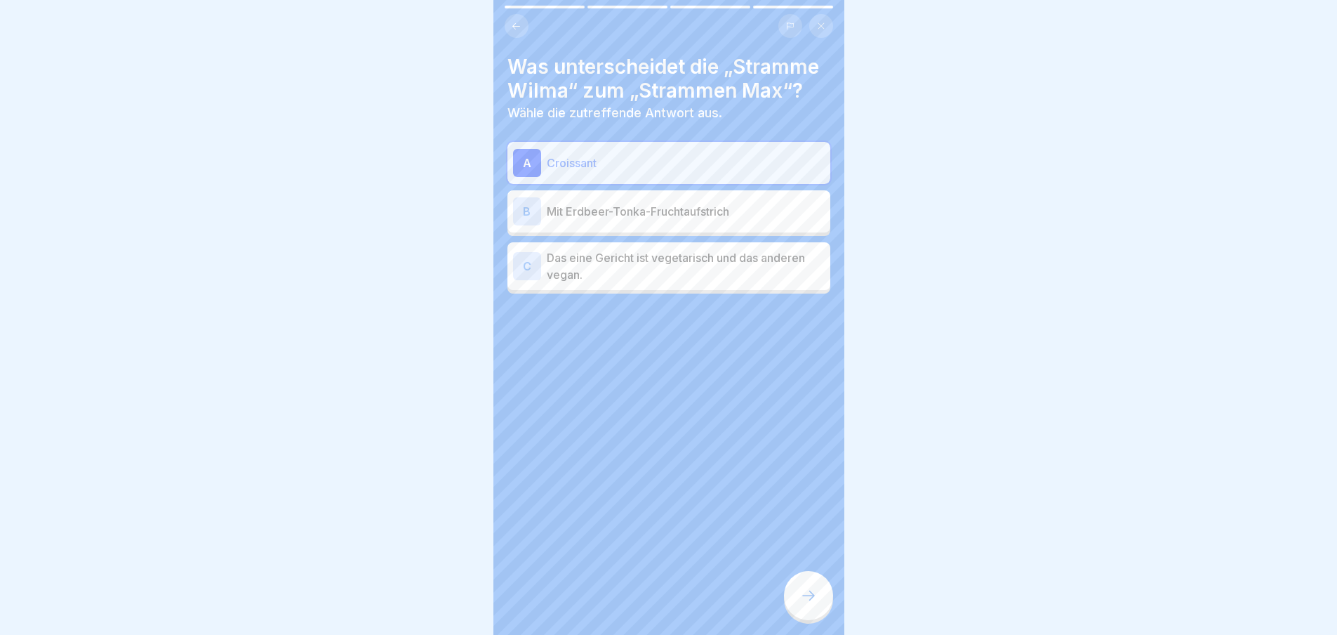
click at [801, 604] on icon at bounding box center [808, 595] width 17 height 17
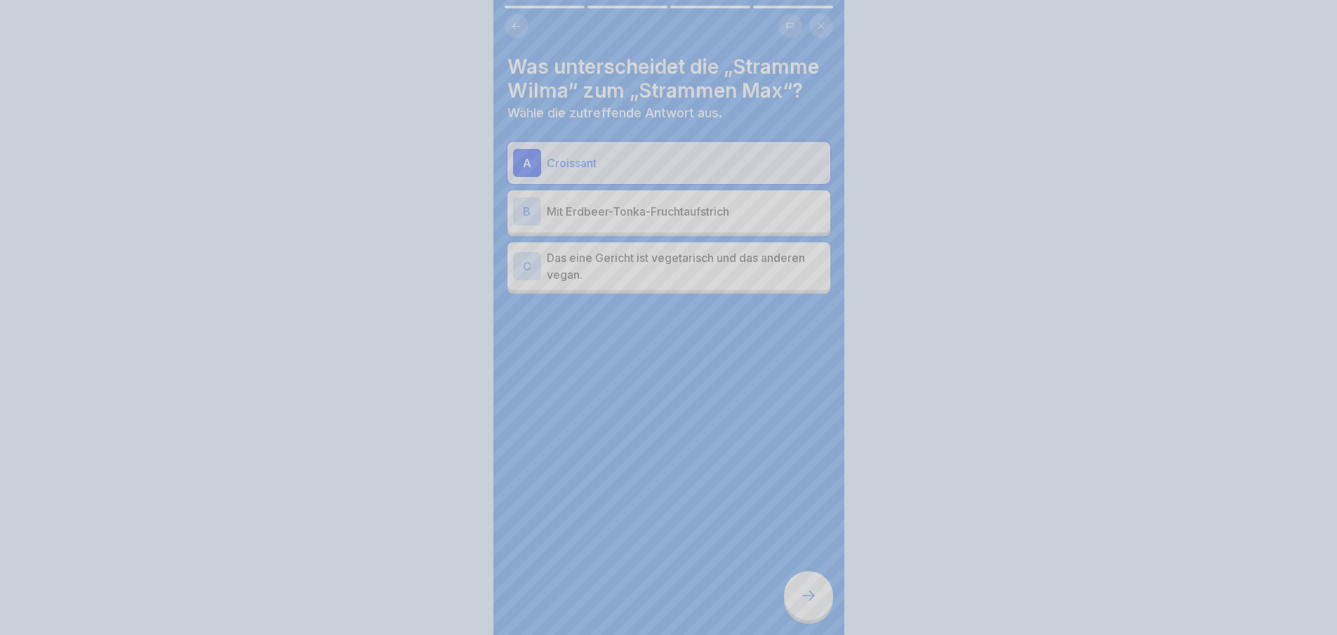
click at [801, 611] on div "Deine Antwort ist richtig! ✅ Exakt! Fortfahren" at bounding box center [668, 317] width 1337 height 635
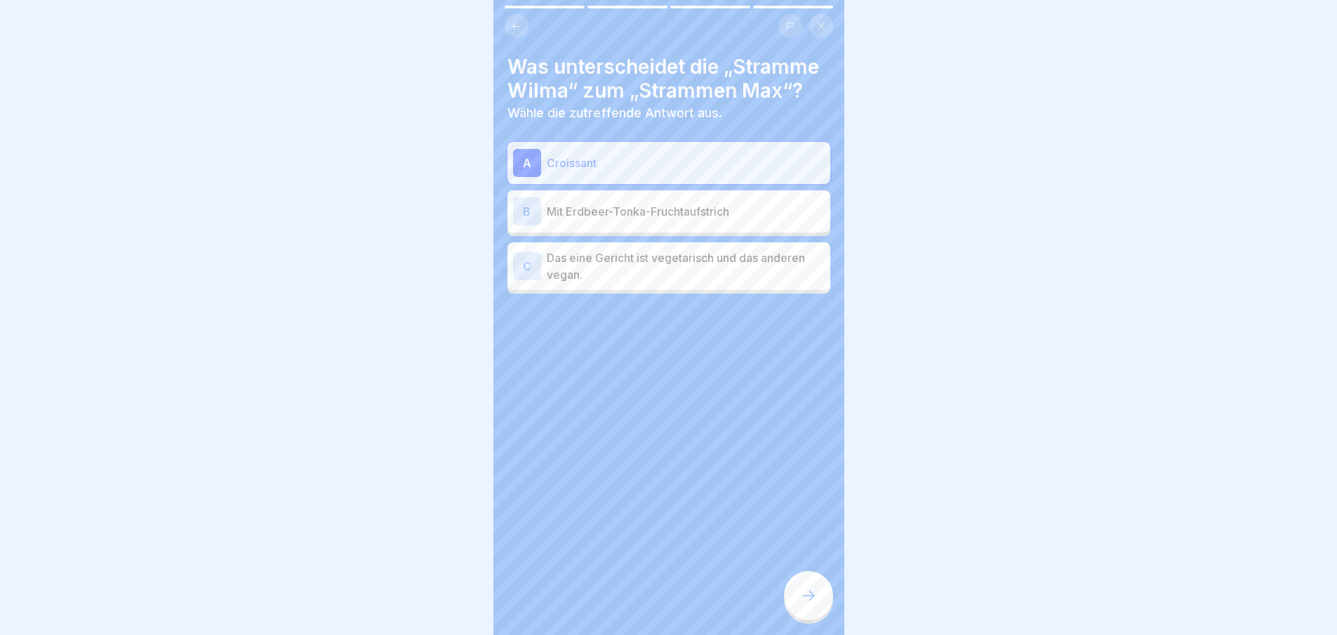
click at [801, 604] on icon at bounding box center [808, 595] width 17 height 17
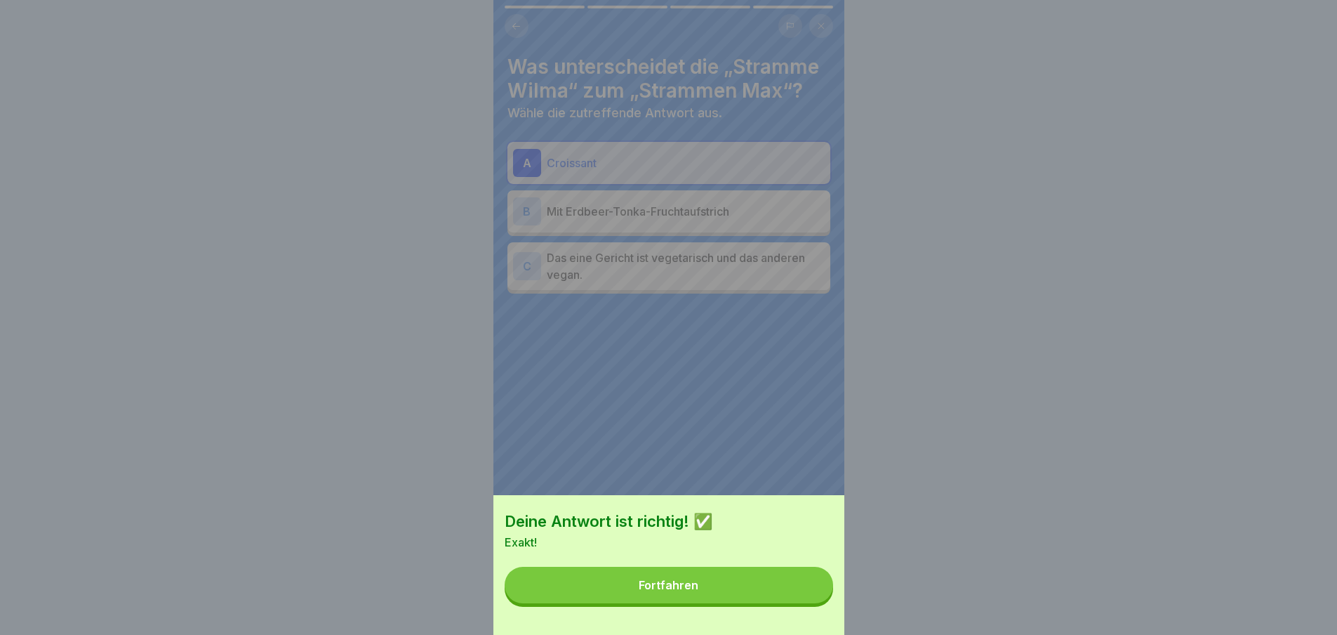
click at [801, 603] on button "Fortfahren" at bounding box center [669, 584] width 329 height 37
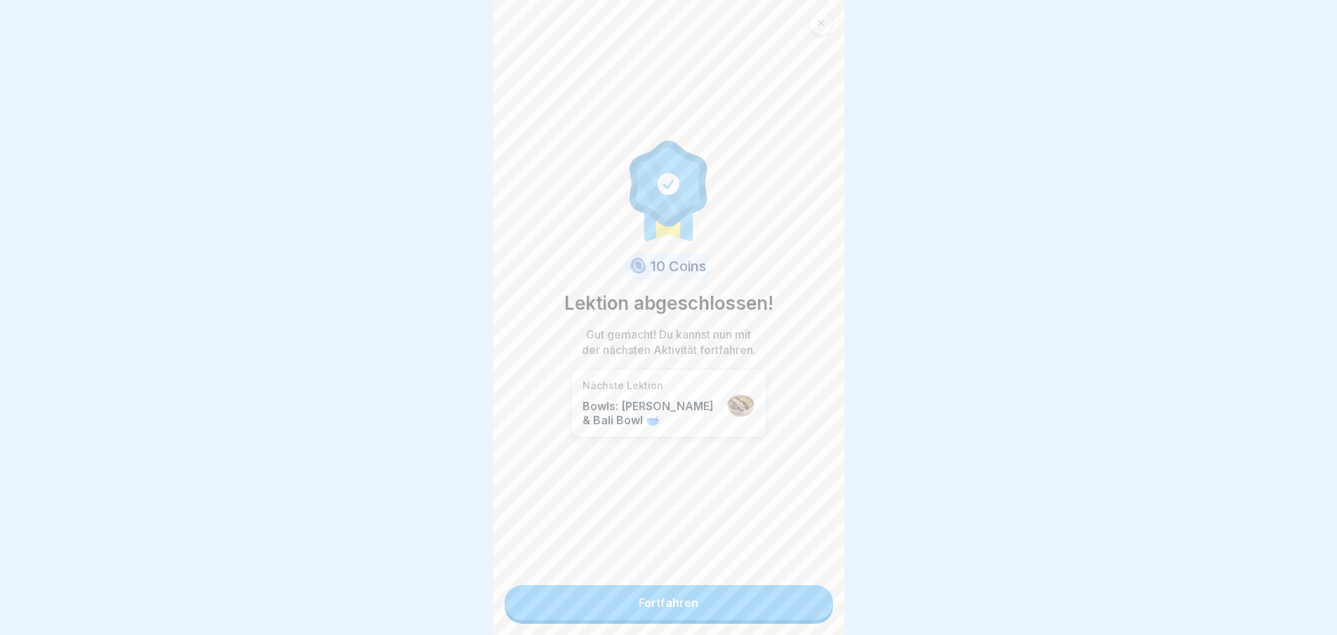
click at [593, 617] on link "Fortfahren" at bounding box center [669, 602] width 329 height 35
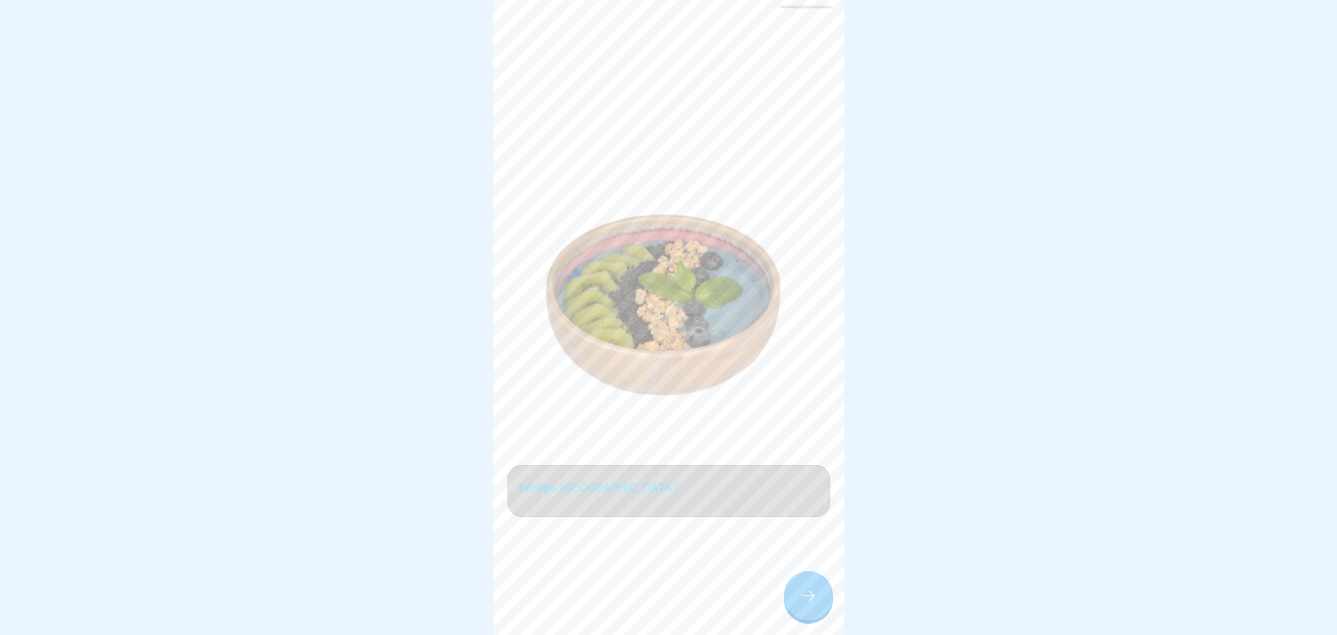
click at [820, 608] on div at bounding box center [808, 595] width 49 height 49
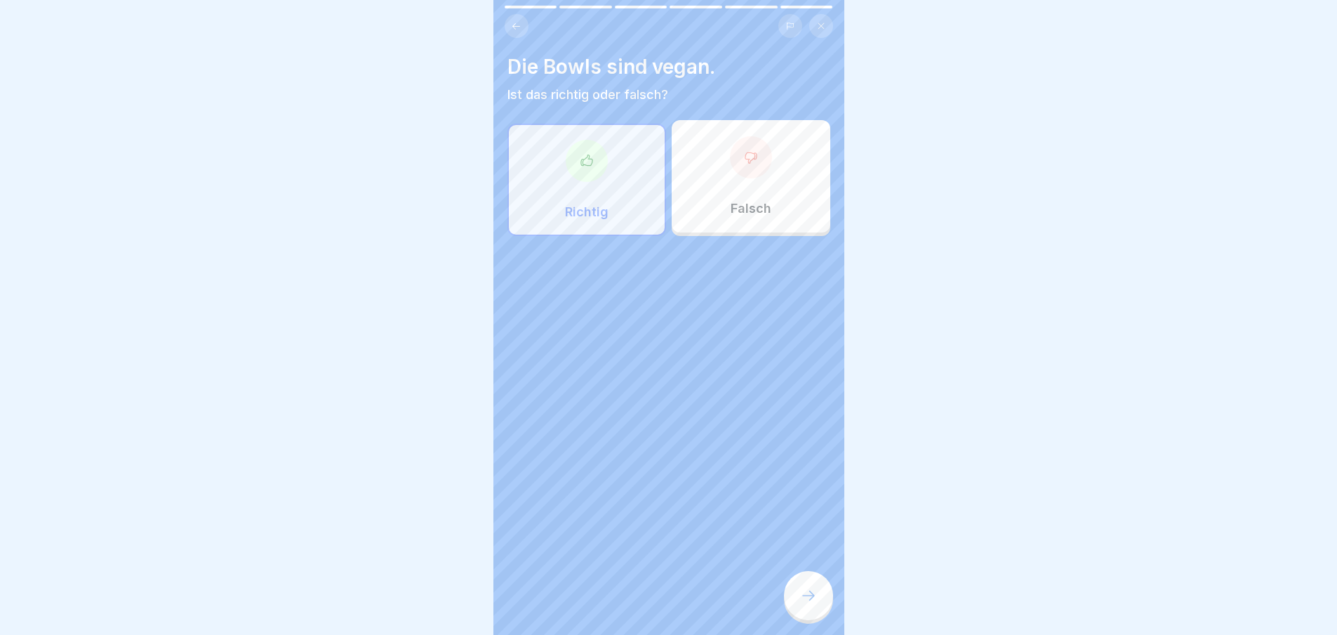
click at [819, 609] on div at bounding box center [808, 595] width 49 height 49
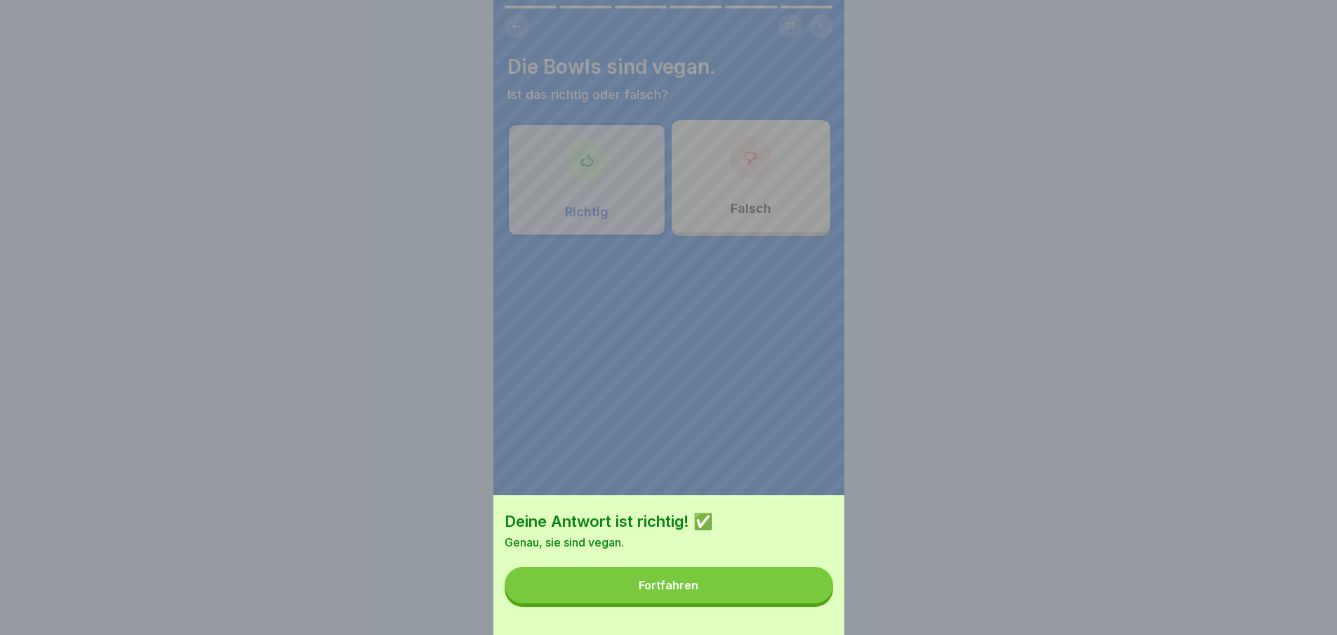
click at [819, 603] on button "Fortfahren" at bounding box center [669, 584] width 329 height 37
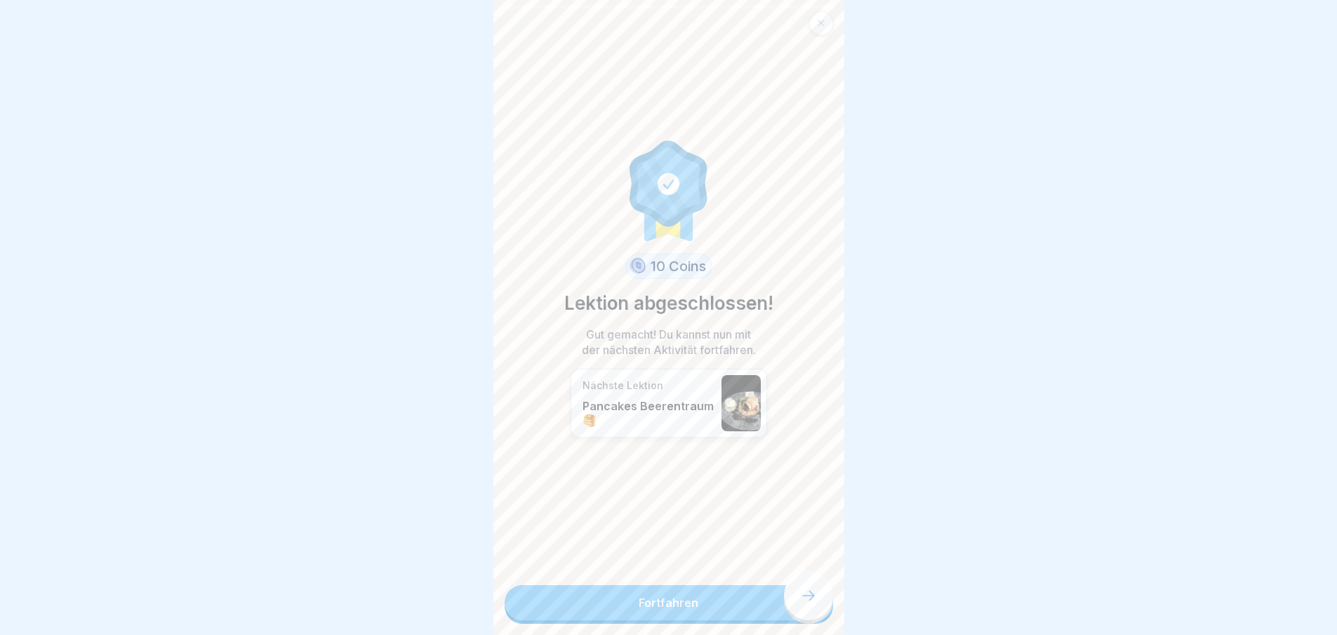
click at [819, 609] on link "Fortfahren" at bounding box center [669, 602] width 329 height 35
click at [797, 604] on link "Fortfahren" at bounding box center [669, 602] width 329 height 35
click at [761, 604] on link "Fortfahren" at bounding box center [669, 602] width 329 height 35
click at [712, 602] on link "Fortfahren" at bounding box center [669, 602] width 329 height 35
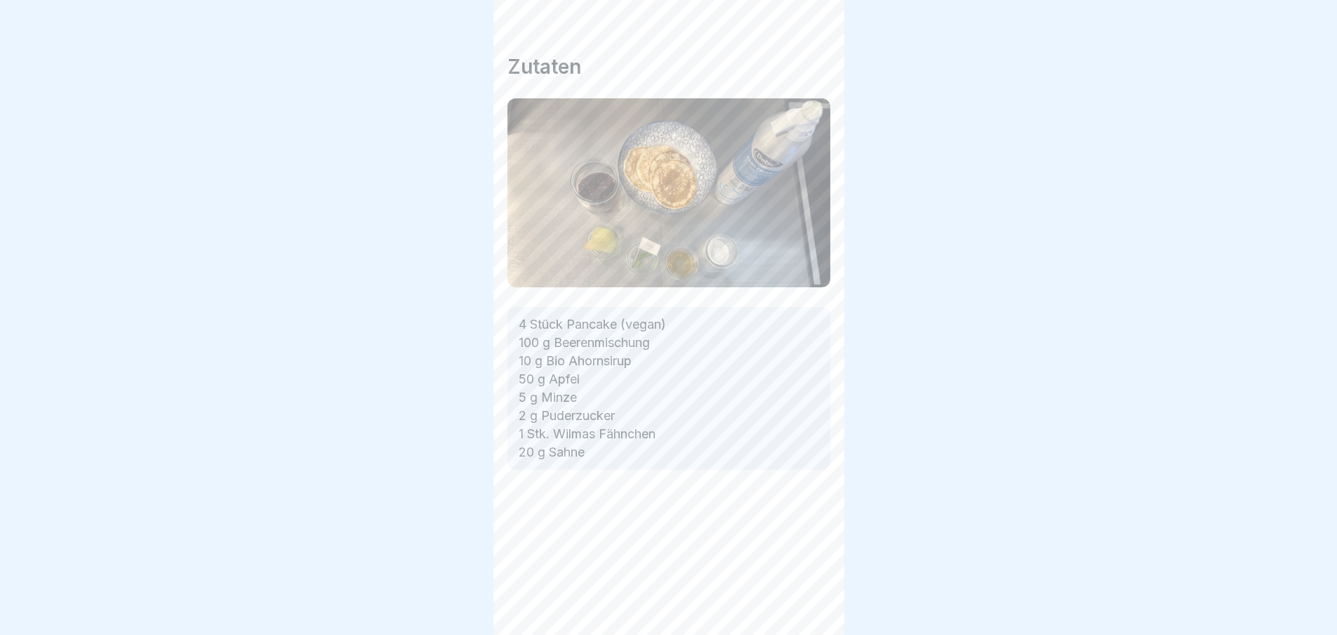
click at [675, 601] on div "Zutaten 4 Stück Pancake (vegan) 100 g Beerenmischung 10 g Bio Ahornsirup 50 g A…" at bounding box center [668, 317] width 351 height 635
click at [811, 598] on div at bounding box center [808, 595] width 49 height 49
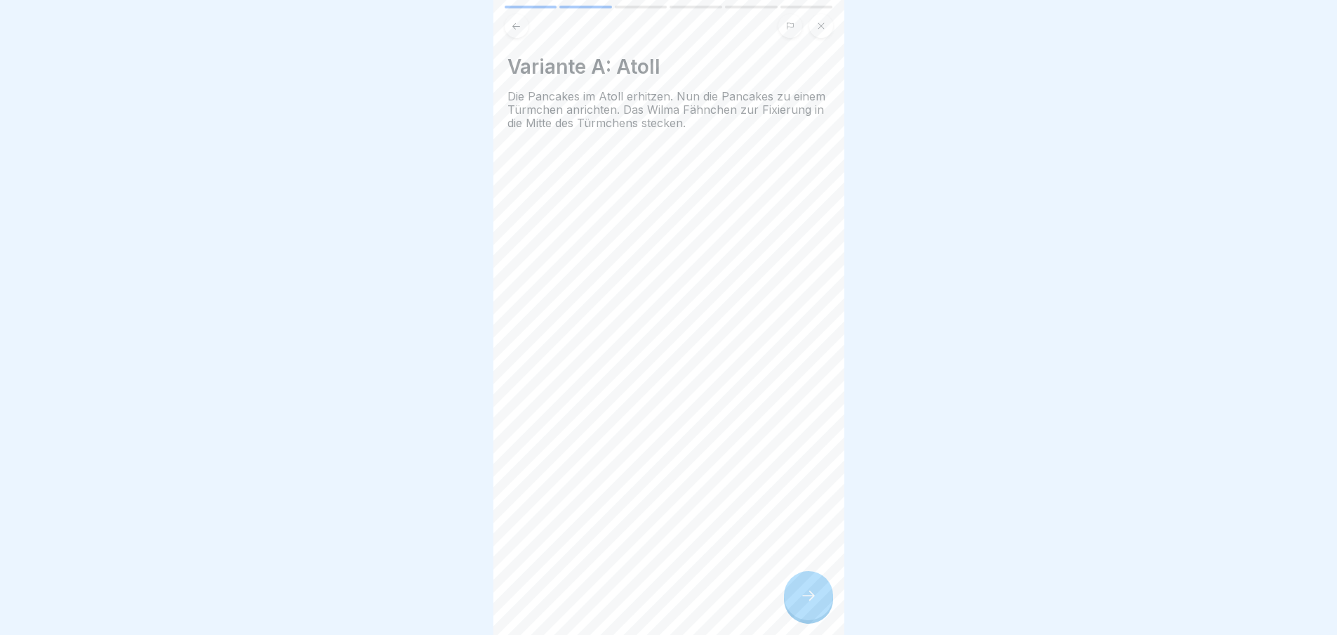
click at [811, 599] on icon at bounding box center [808, 595] width 17 height 17
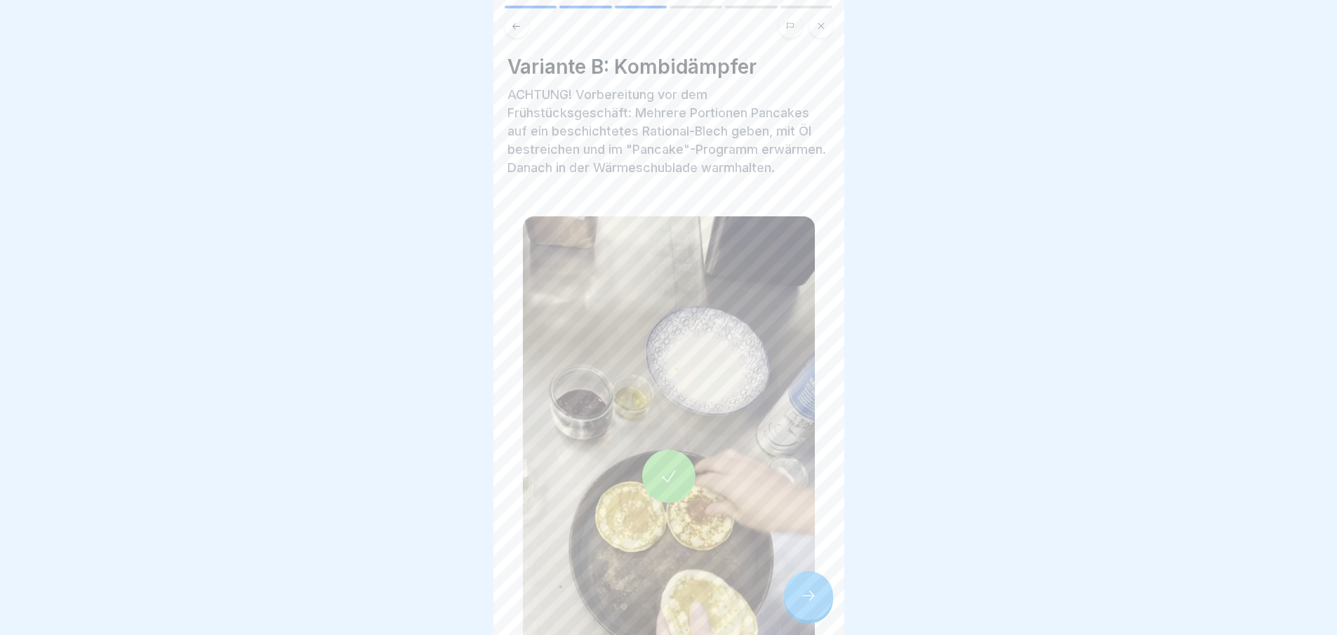
click at [811, 599] on icon at bounding box center [808, 595] width 17 height 17
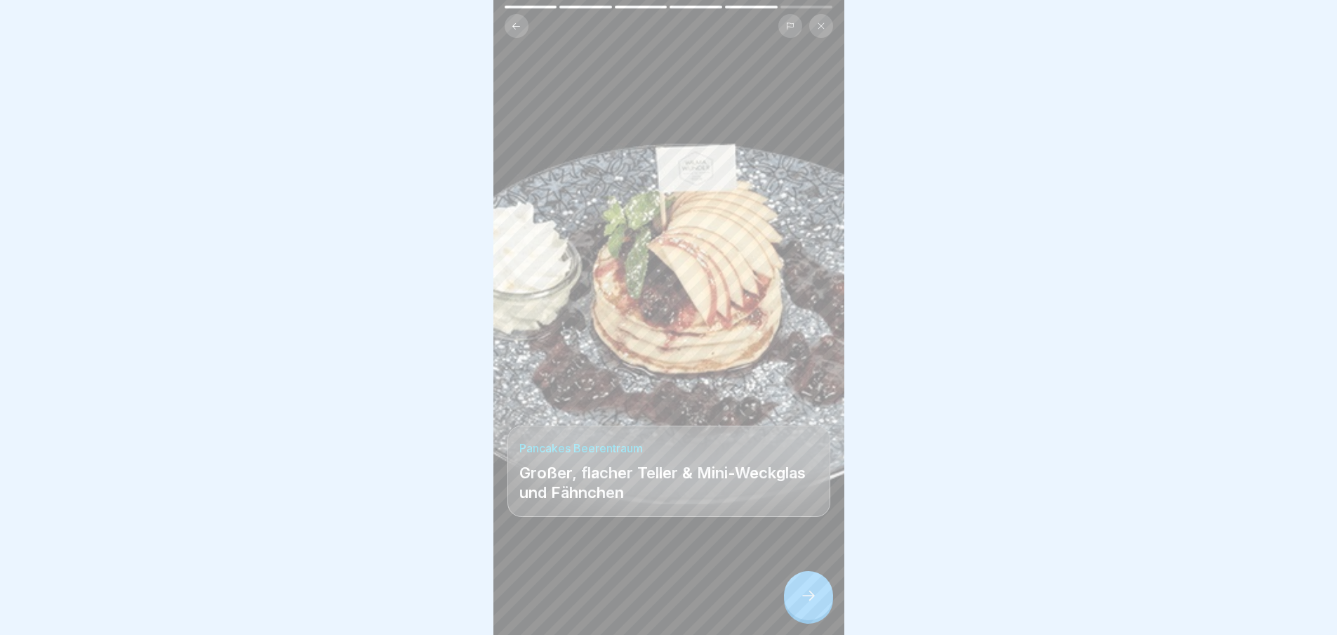
click at [811, 599] on icon at bounding box center [808, 595] width 17 height 17
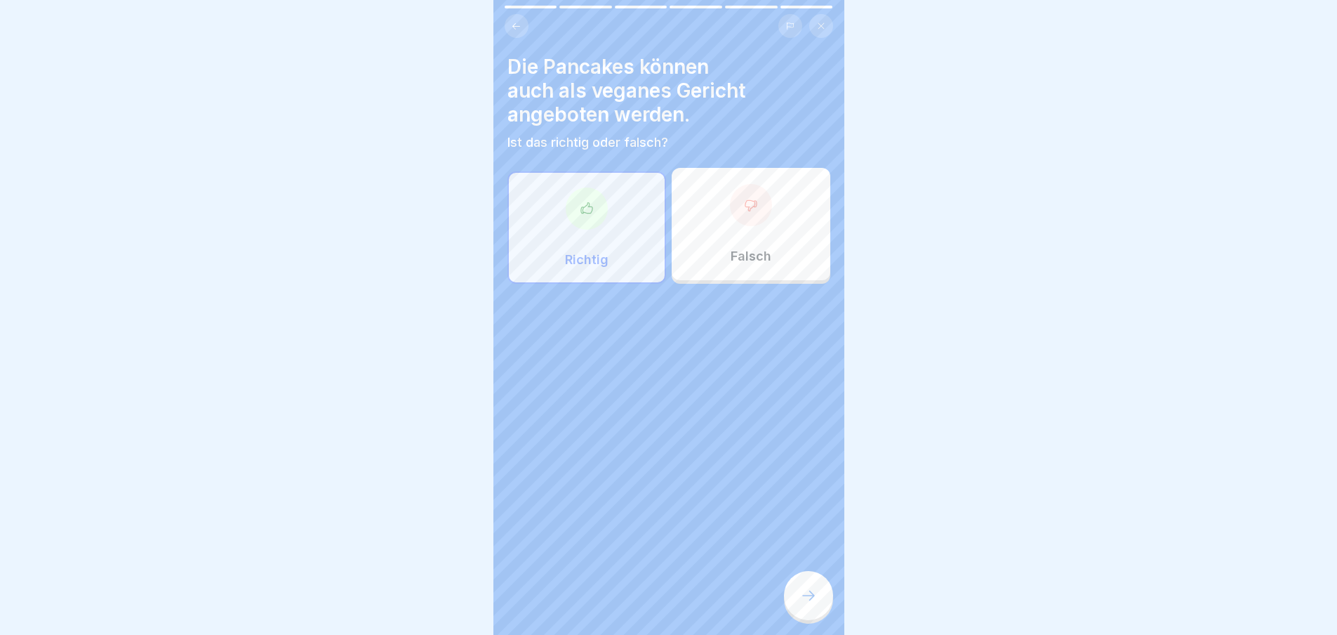
click at [811, 599] on icon at bounding box center [808, 595] width 17 height 17
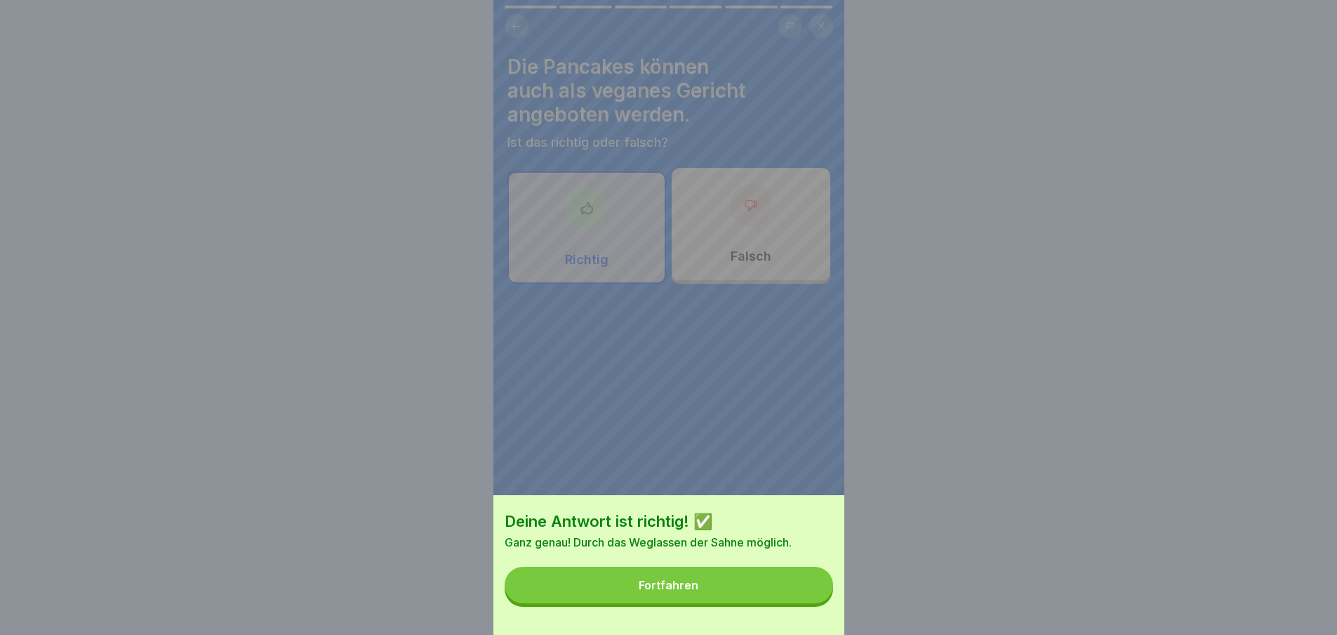
click at [785, 603] on button "Fortfahren" at bounding box center [669, 584] width 329 height 37
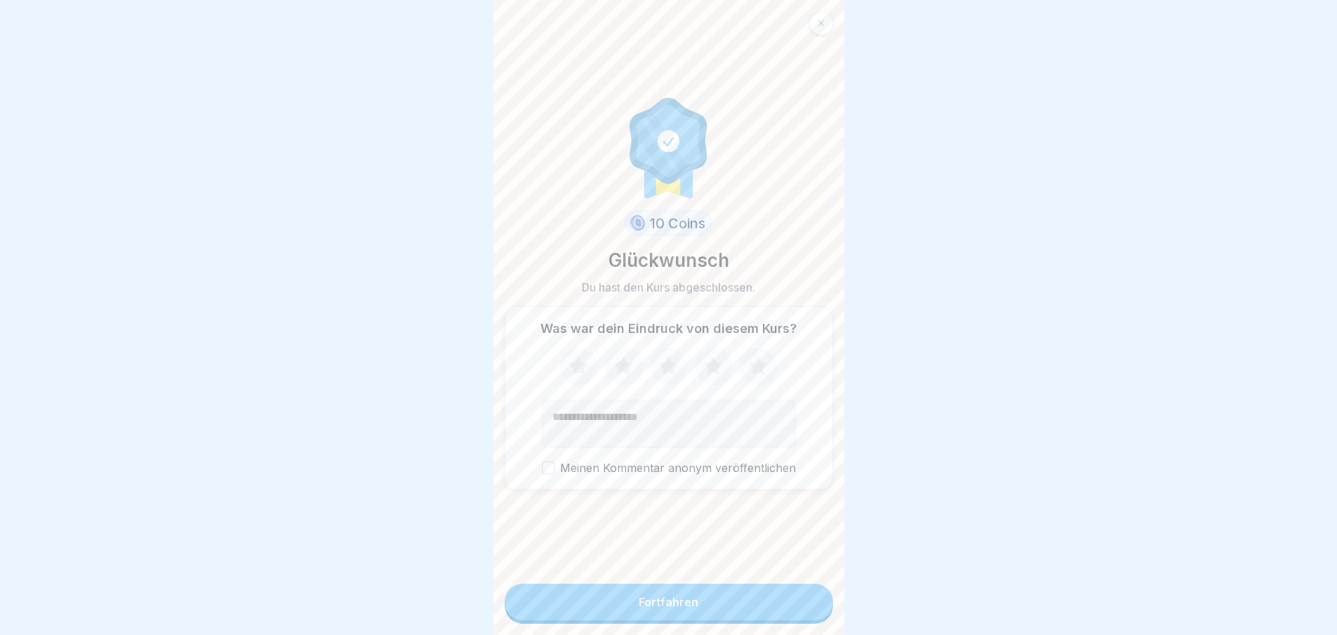
click at [785, 604] on button "Fortfahren" at bounding box center [669, 601] width 329 height 37
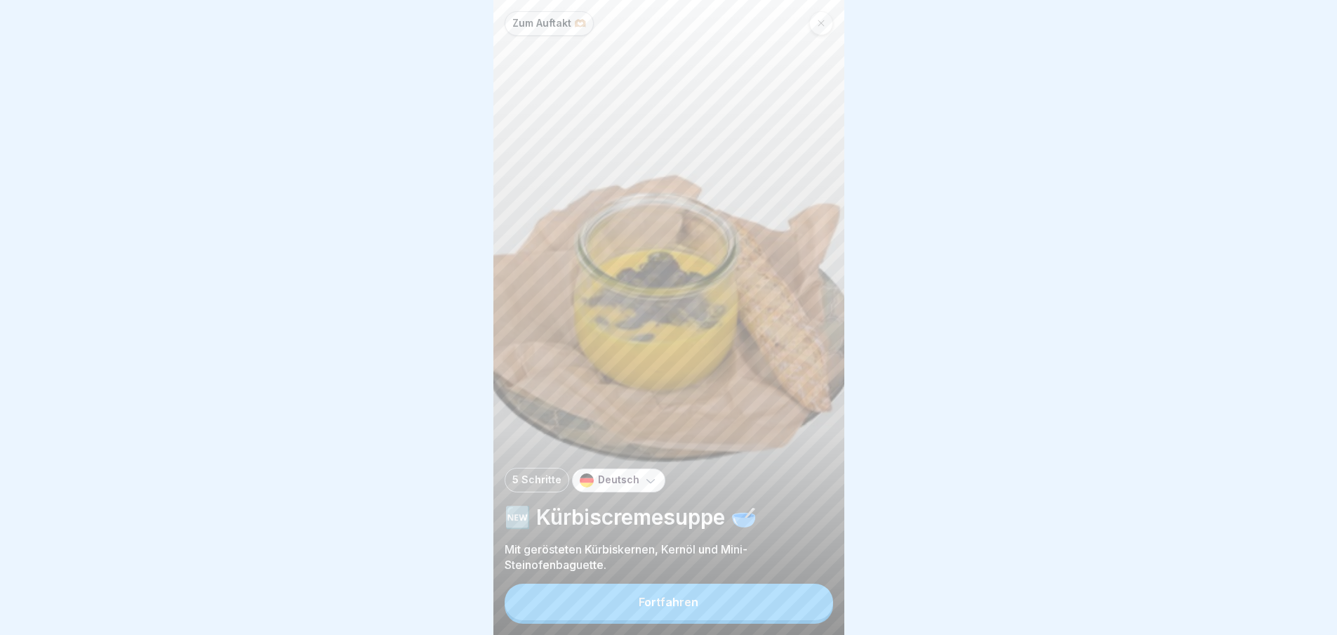
click at [780, 612] on button "Fortfahren" at bounding box center [669, 601] width 329 height 37
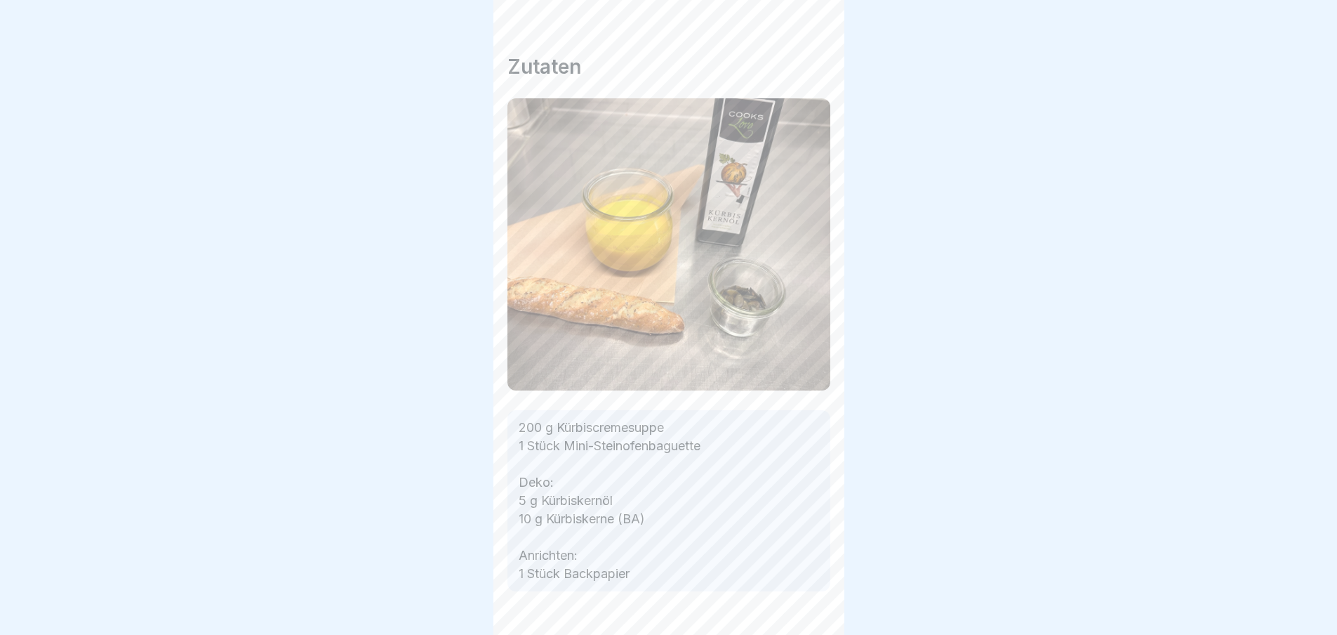
click at [780, 612] on div at bounding box center [669, 633] width 323 height 84
click at [809, 604] on icon at bounding box center [808, 595] width 17 height 17
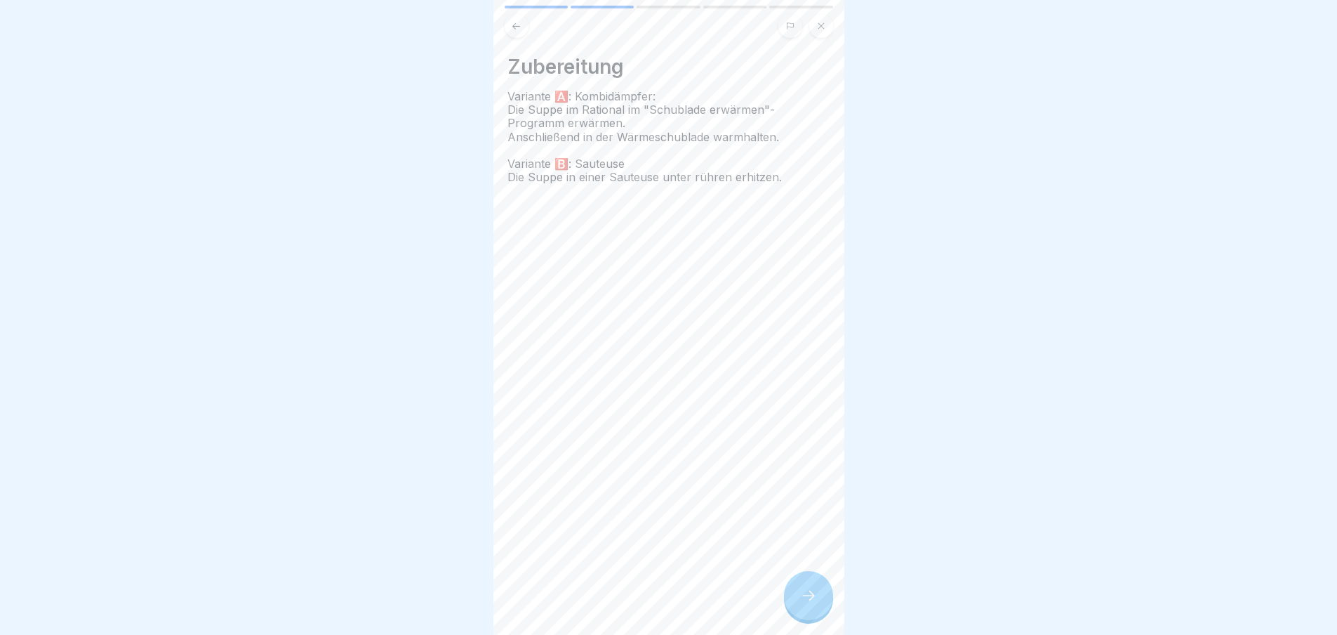
click at [809, 602] on icon at bounding box center [808, 595] width 17 height 17
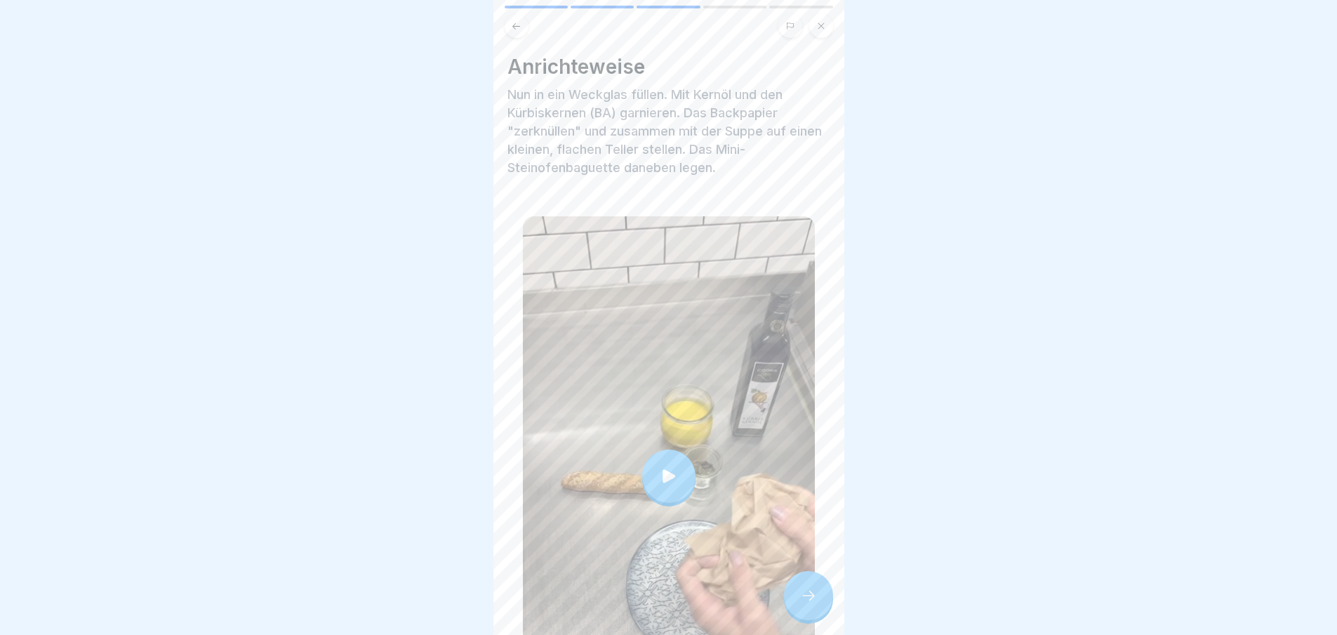
click at [788, 610] on div at bounding box center [808, 595] width 49 height 49
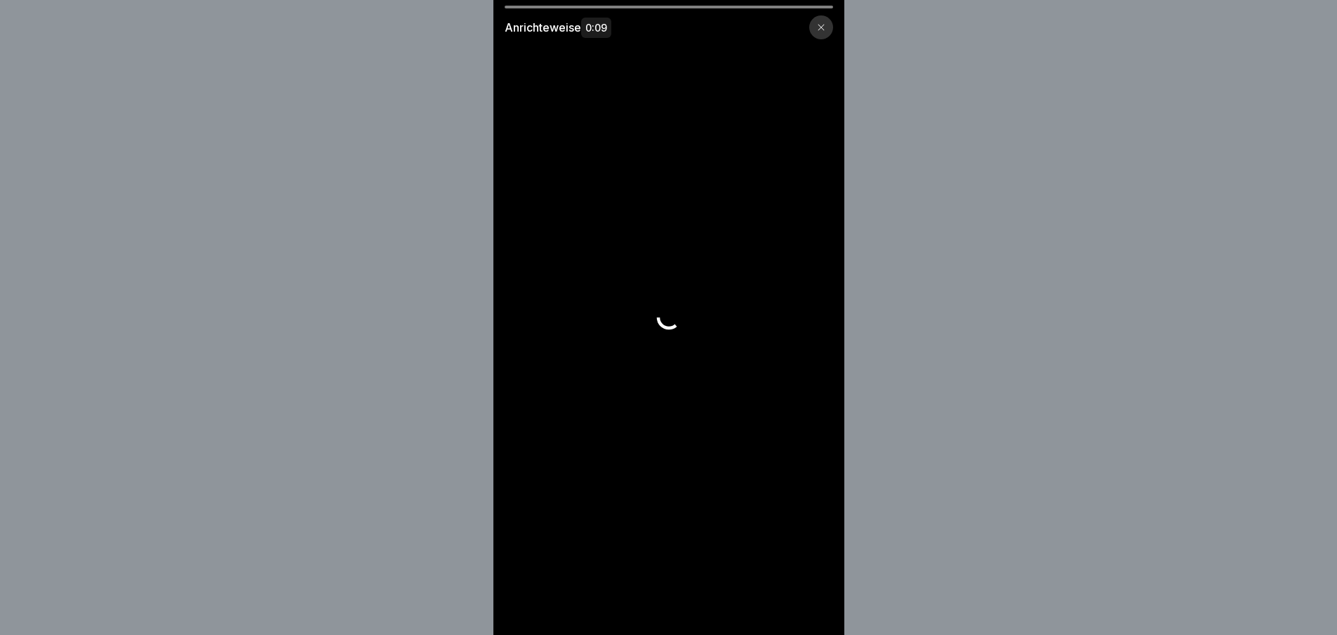
click at [810, 602] on video at bounding box center [668, 317] width 351 height 635
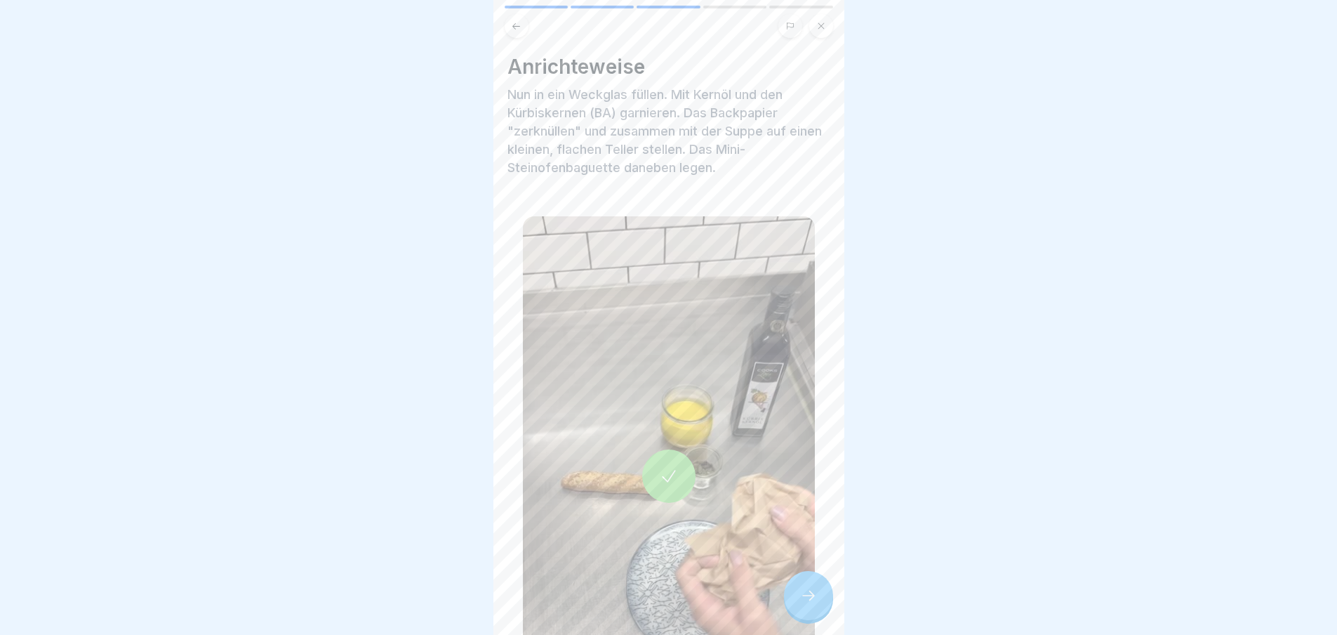
click at [797, 592] on div at bounding box center [808, 595] width 49 height 49
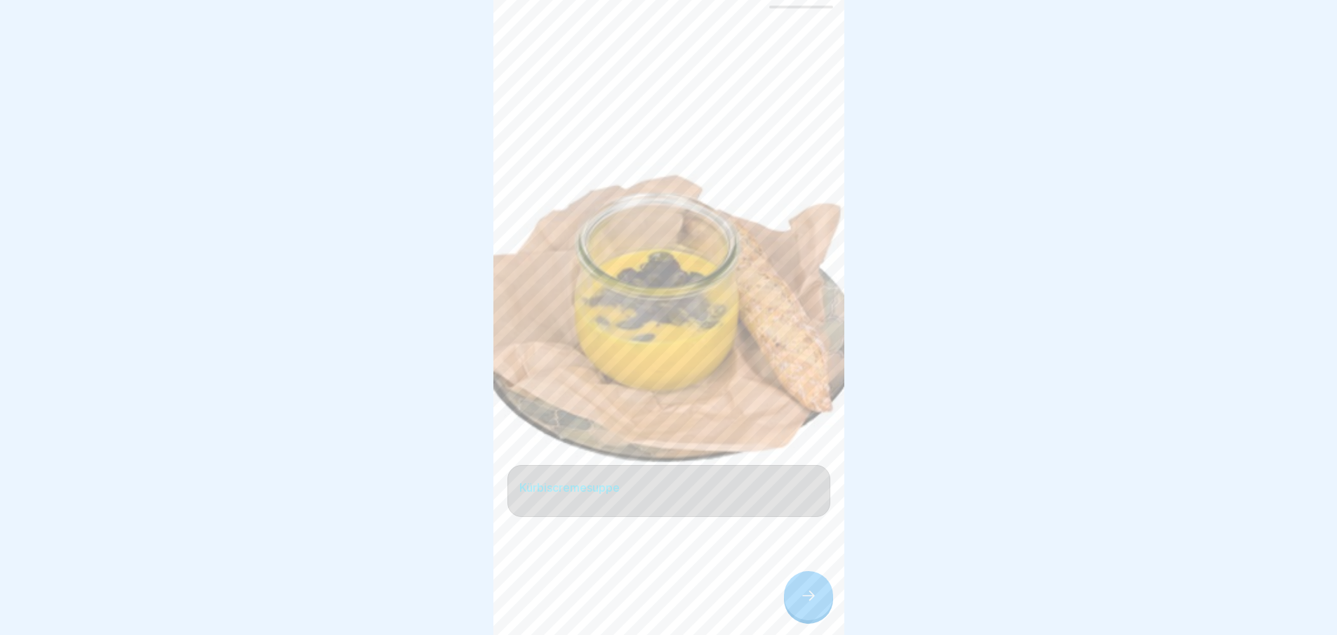
click at [799, 595] on div at bounding box center [808, 595] width 49 height 49
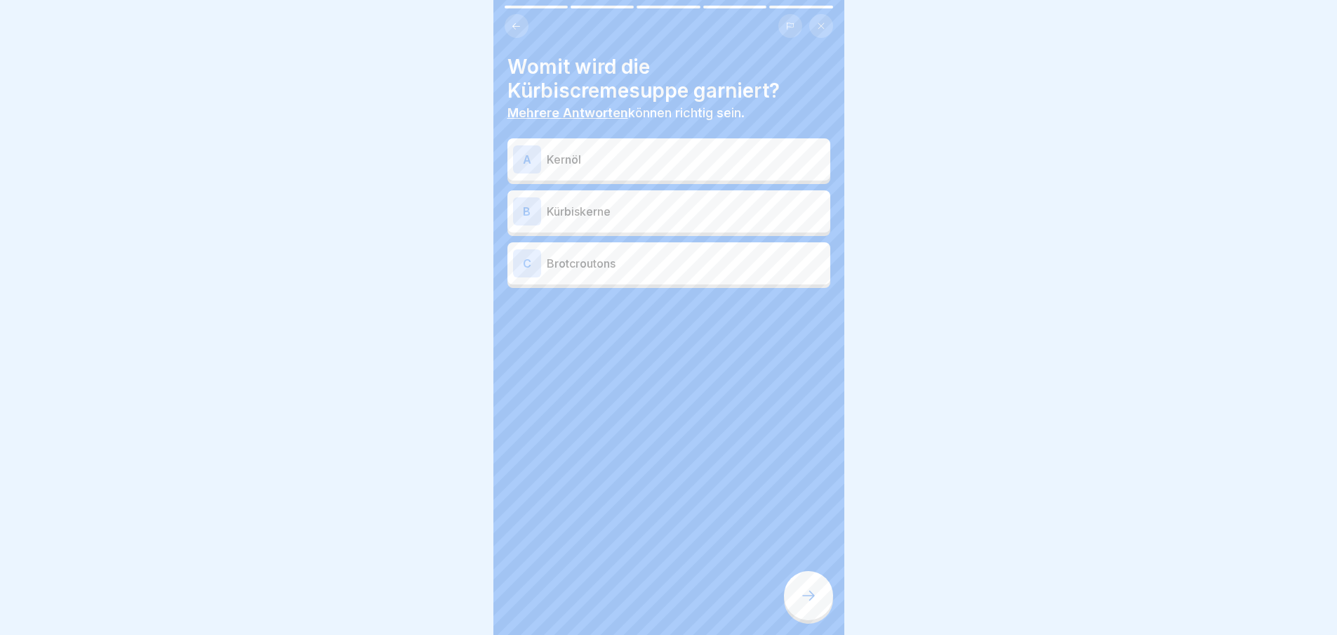
click at [647, 215] on p "Kürbiskerne" at bounding box center [686, 211] width 278 height 17
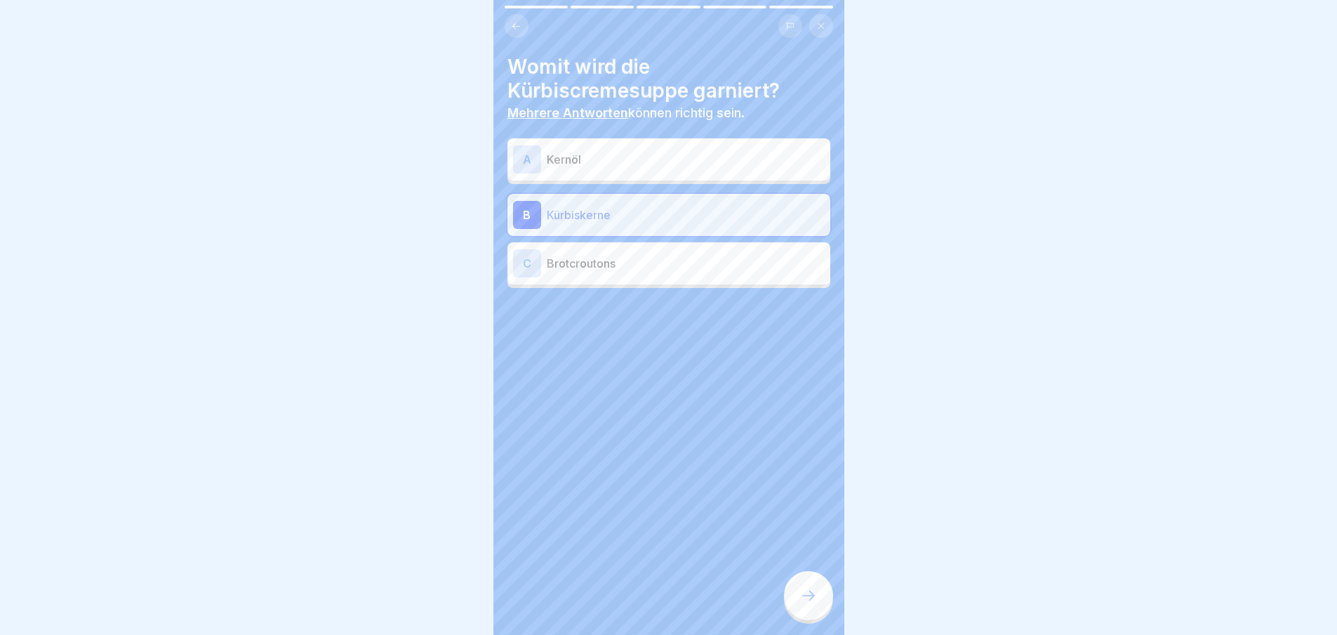
click at [645, 162] on p "Kernöl" at bounding box center [686, 159] width 278 height 17
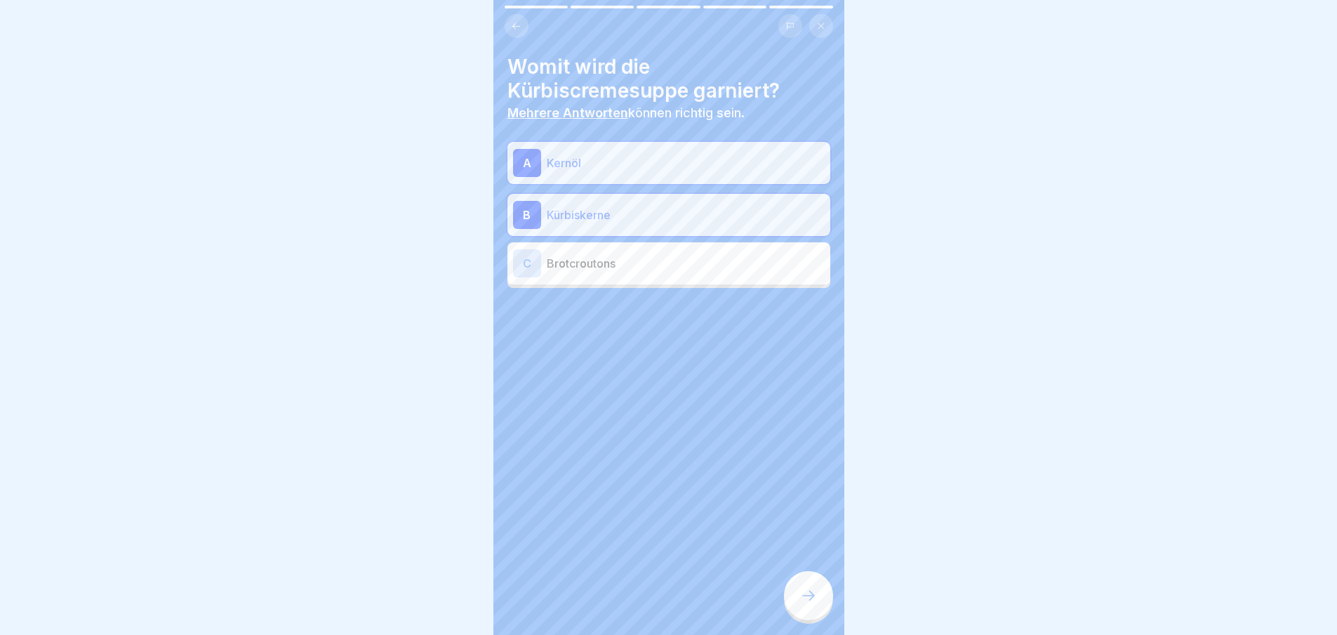
click at [816, 604] on icon at bounding box center [808, 595] width 17 height 17
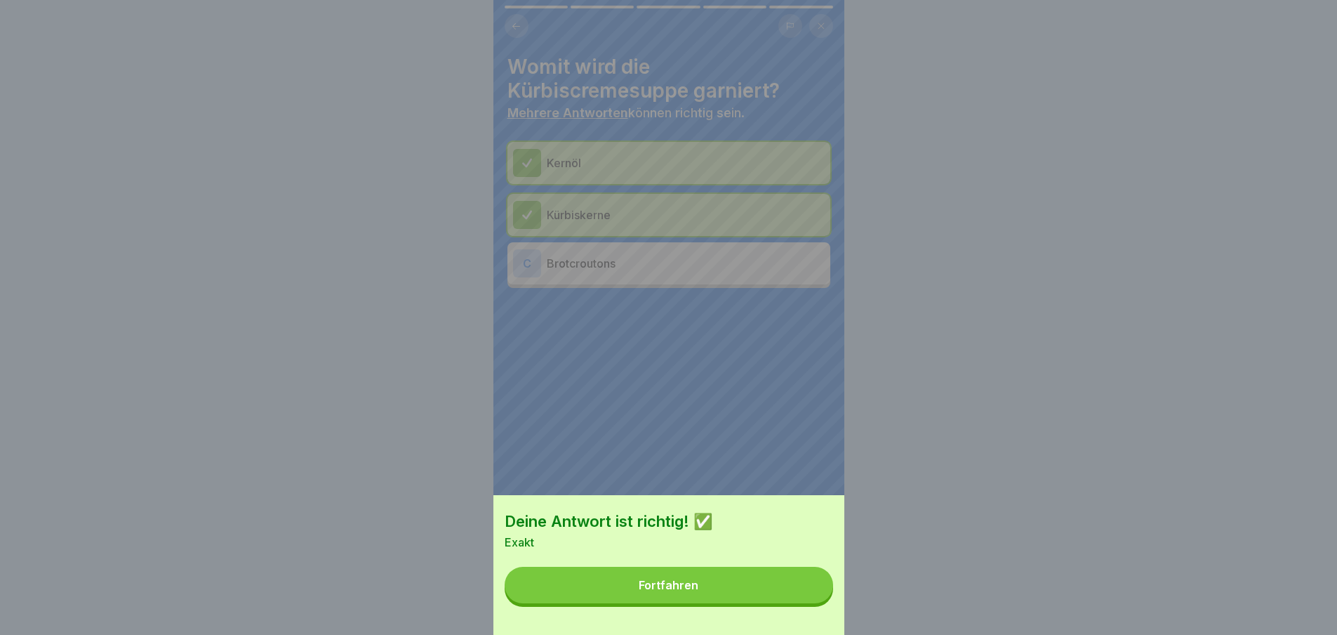
click at [800, 592] on button "Fortfahren" at bounding box center [669, 584] width 329 height 37
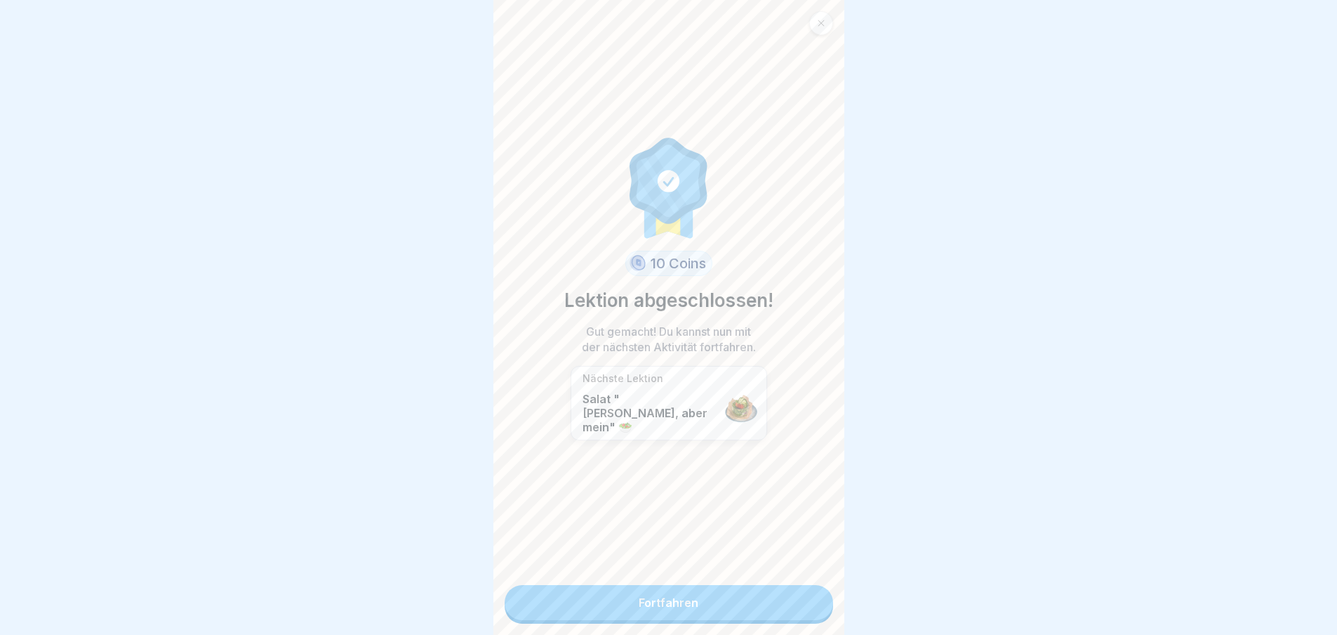
click at [781, 609] on link "Fortfahren" at bounding box center [669, 602] width 329 height 35
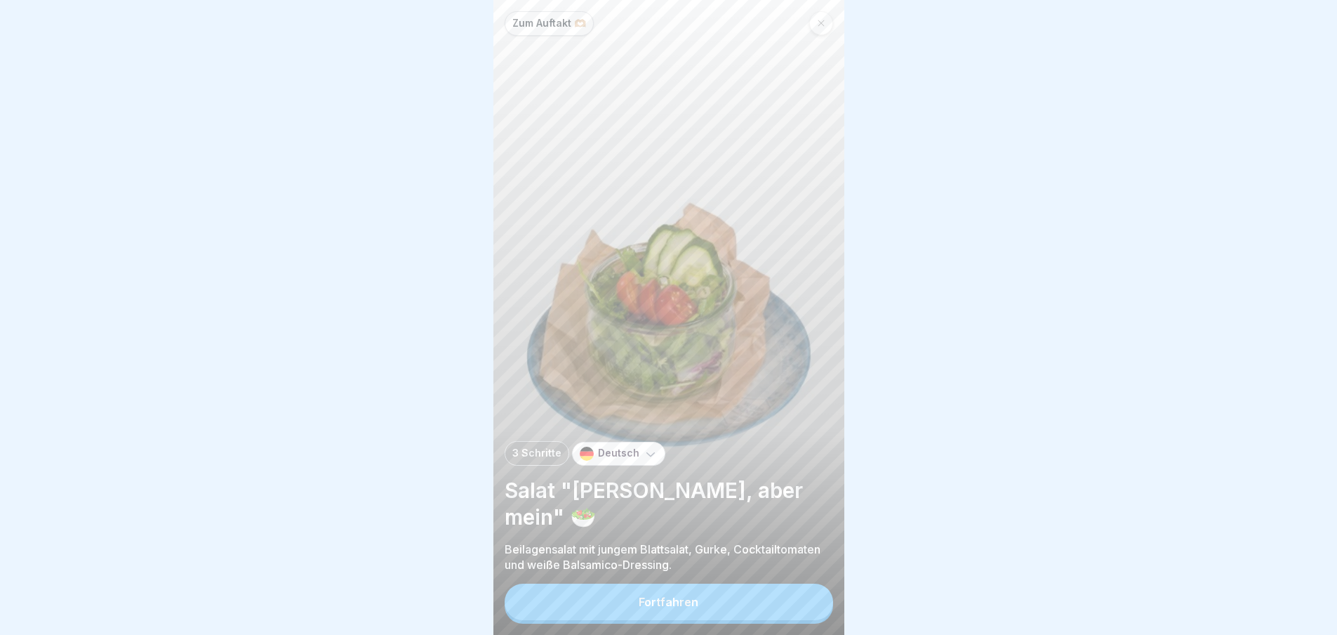
click at [781, 609] on button "Fortfahren" at bounding box center [669, 601] width 329 height 37
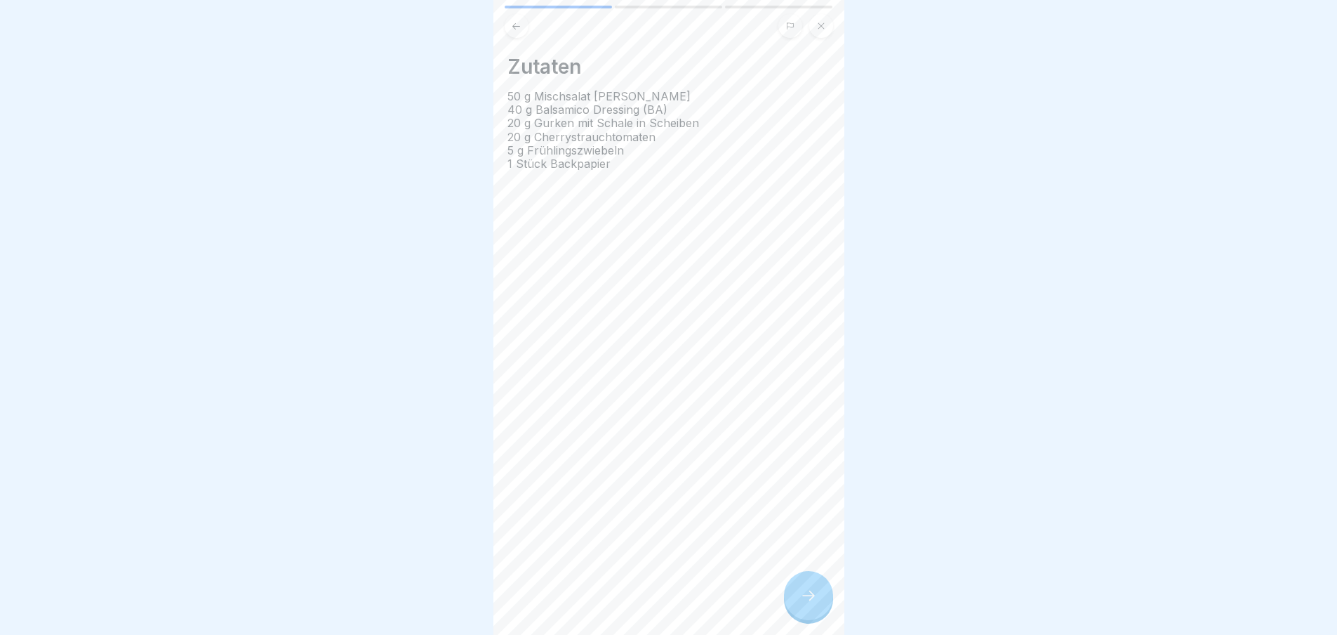
click at [815, 604] on icon at bounding box center [808, 595] width 17 height 17
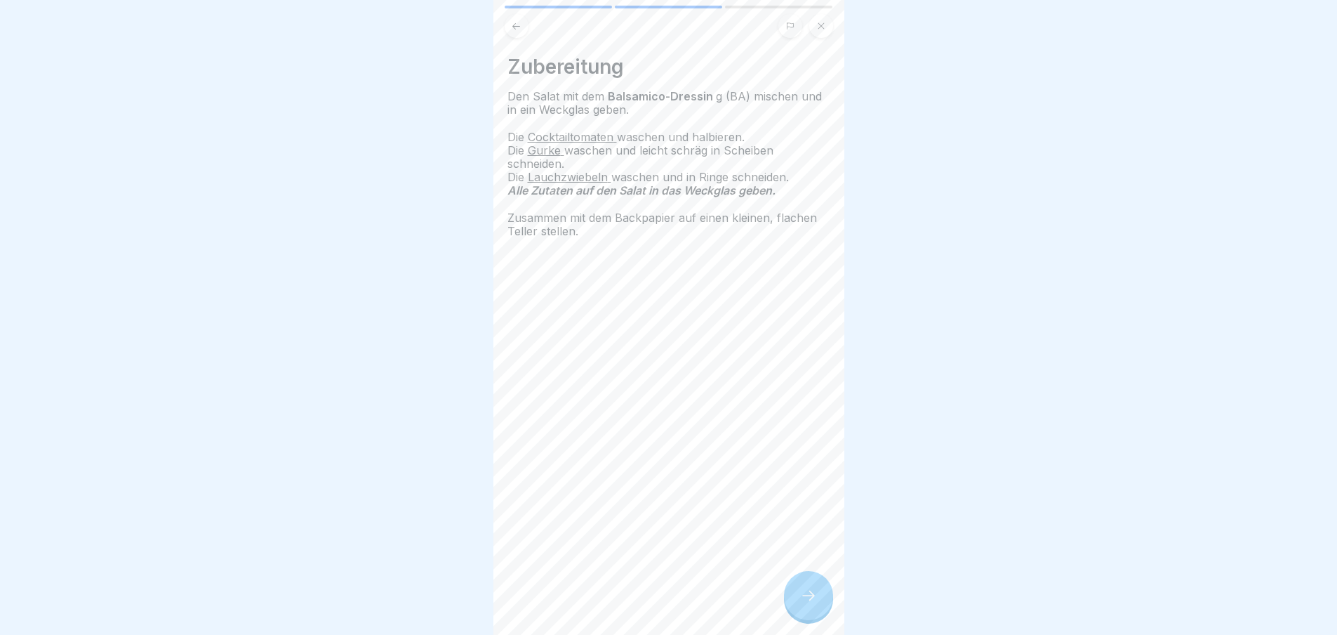
click at [815, 604] on icon at bounding box center [808, 595] width 17 height 17
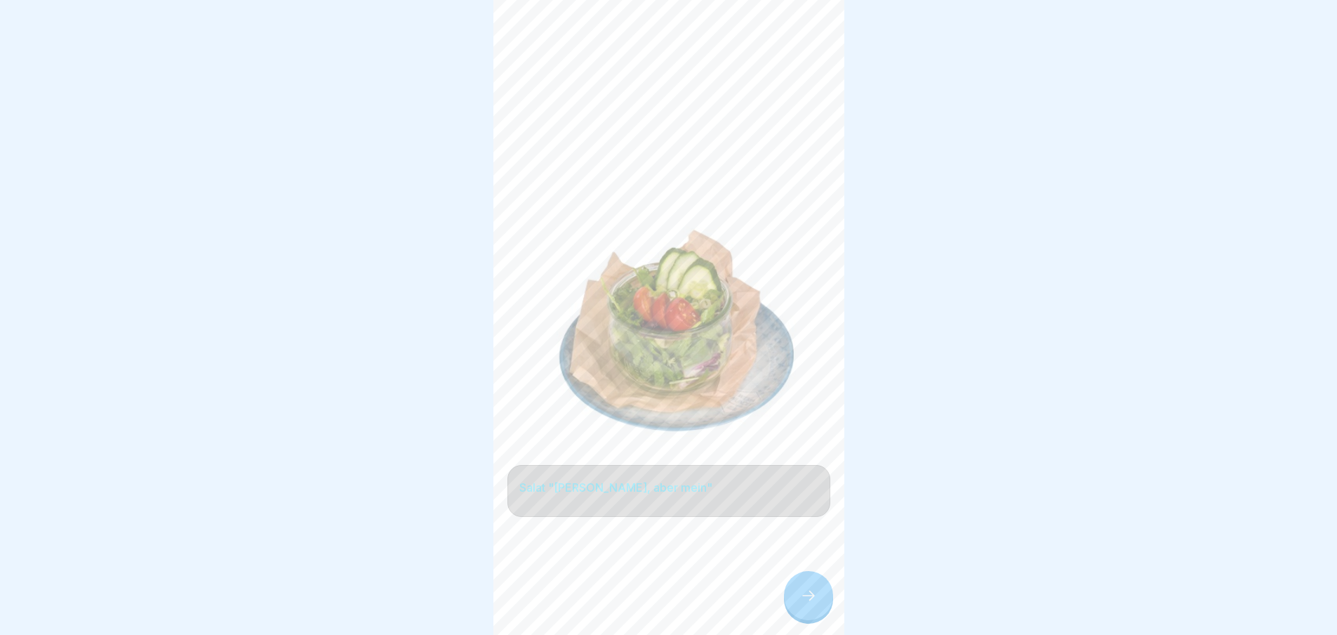
click at [815, 604] on icon at bounding box center [808, 595] width 17 height 17
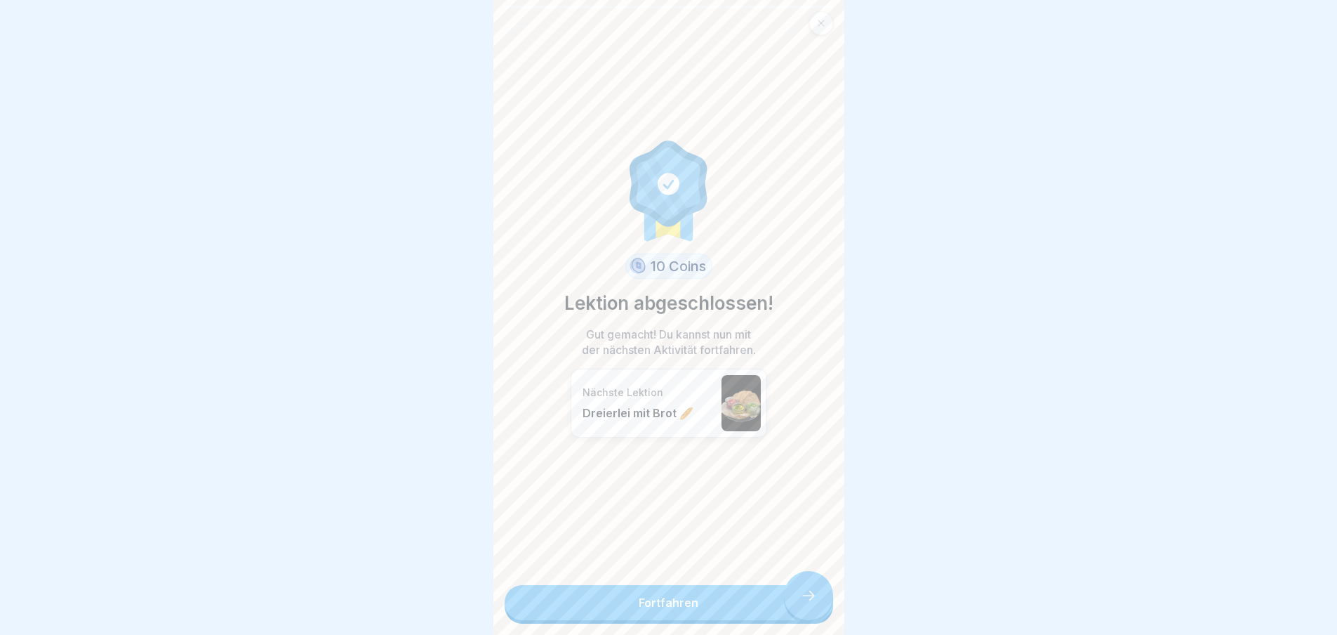
click at [815, 610] on link "Fortfahren" at bounding box center [669, 602] width 329 height 35
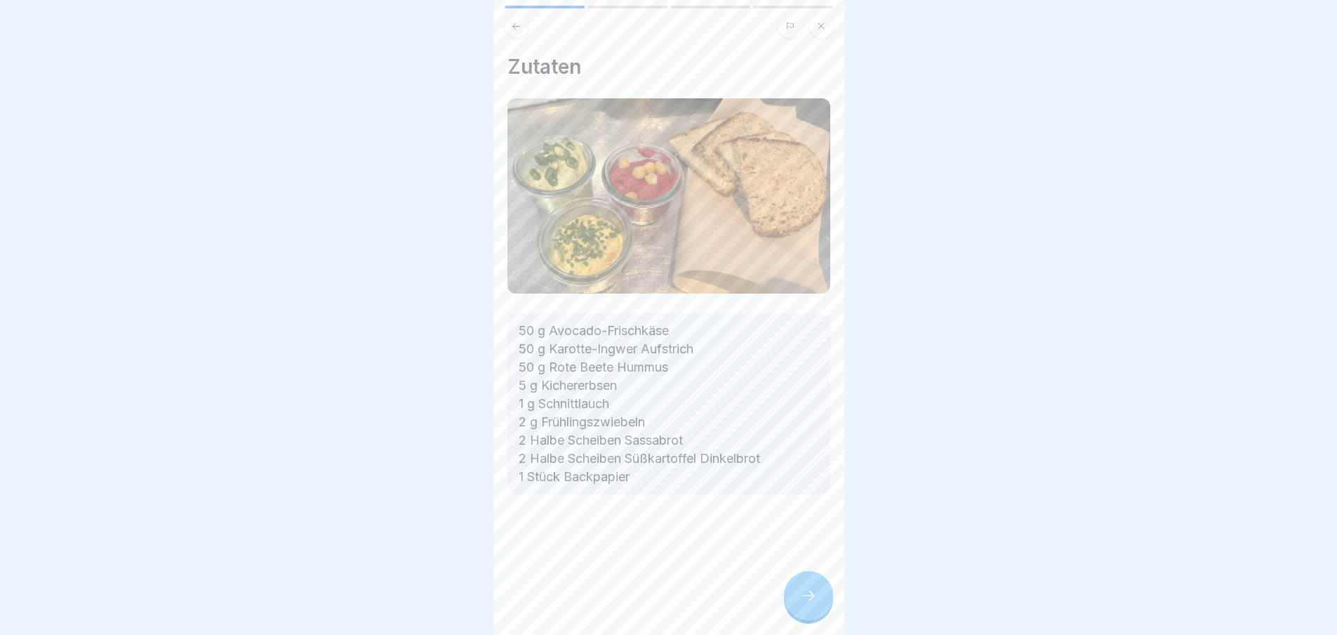
click at [815, 604] on icon at bounding box center [808, 595] width 17 height 17
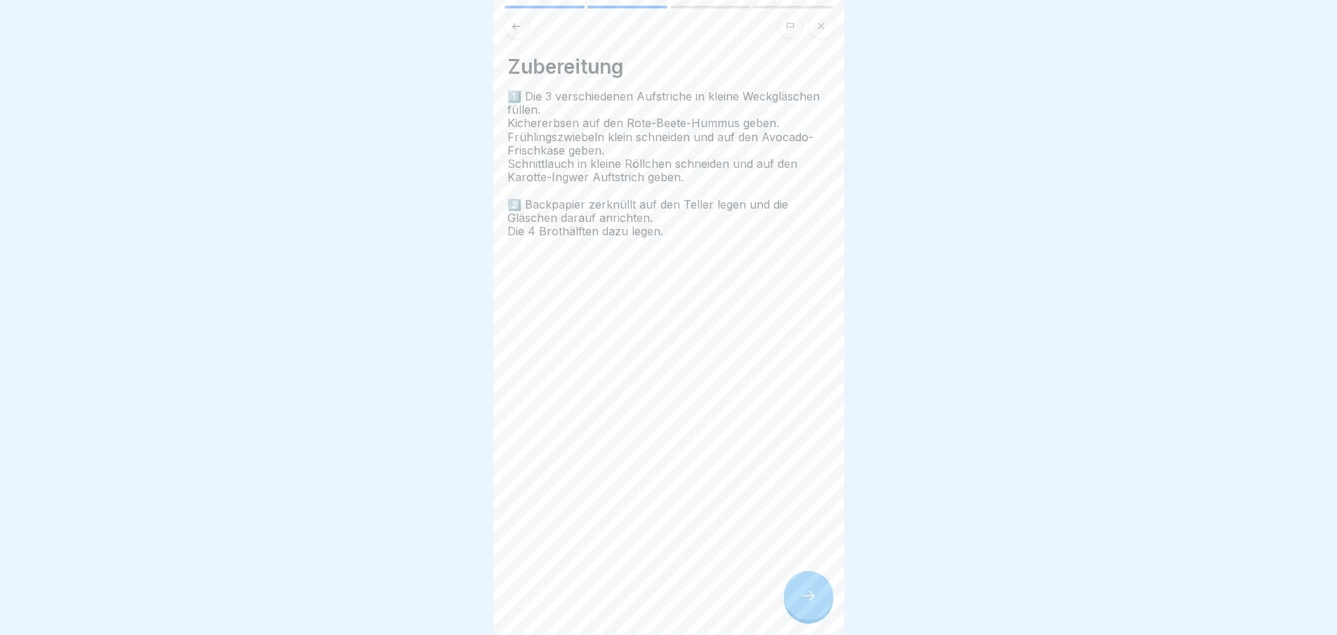
click at [815, 604] on icon at bounding box center [808, 595] width 17 height 17
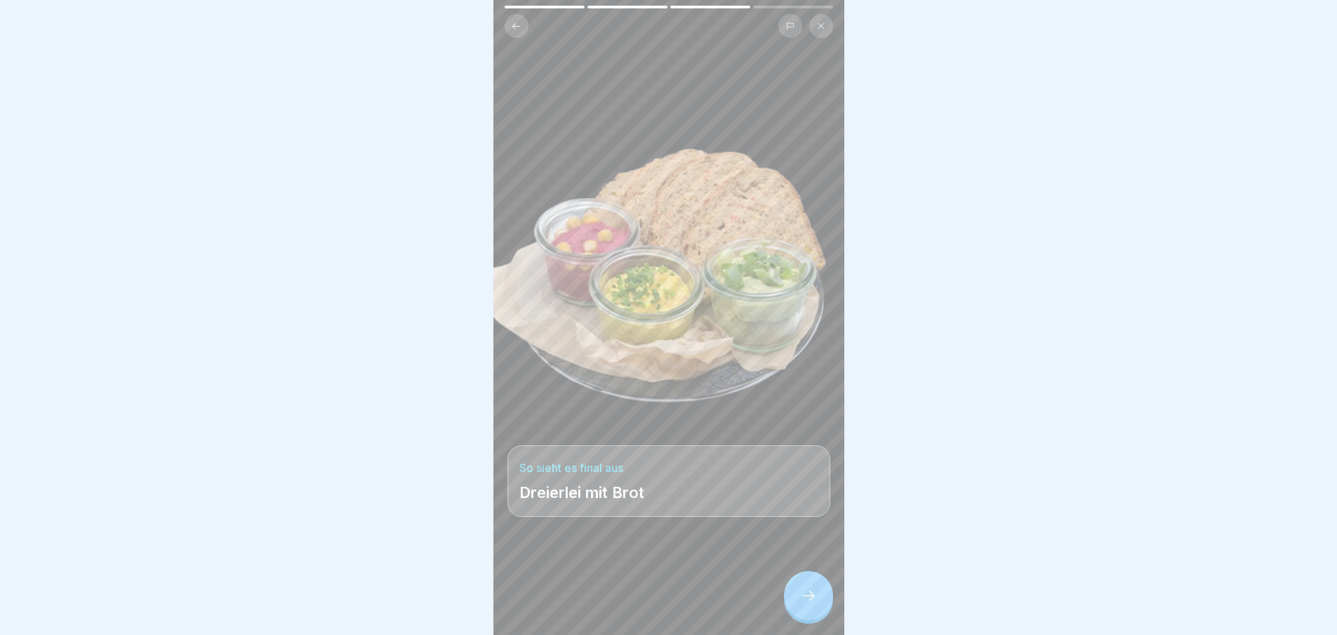
click at [815, 604] on icon at bounding box center [808, 595] width 17 height 17
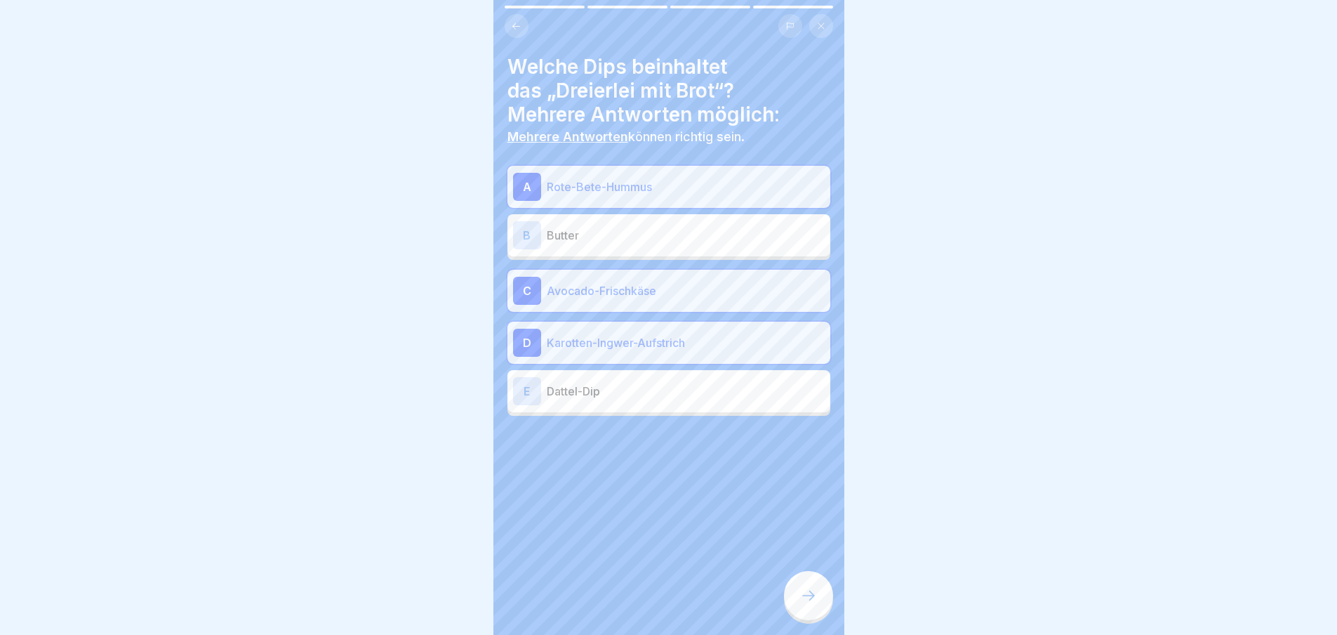
click at [815, 604] on icon at bounding box center [808, 595] width 17 height 17
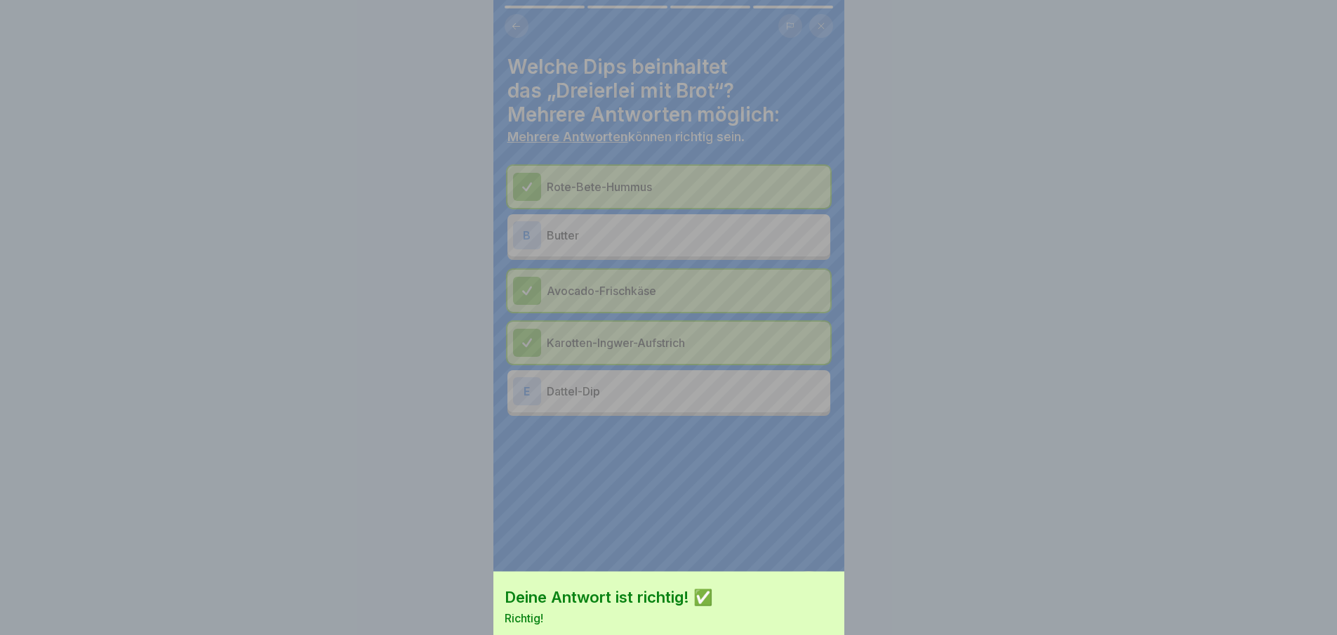
click at [815, 610] on div "Deine Antwort ist richtig! ✅ Richtig! Fortfahren" at bounding box center [668, 641] width 351 height 140
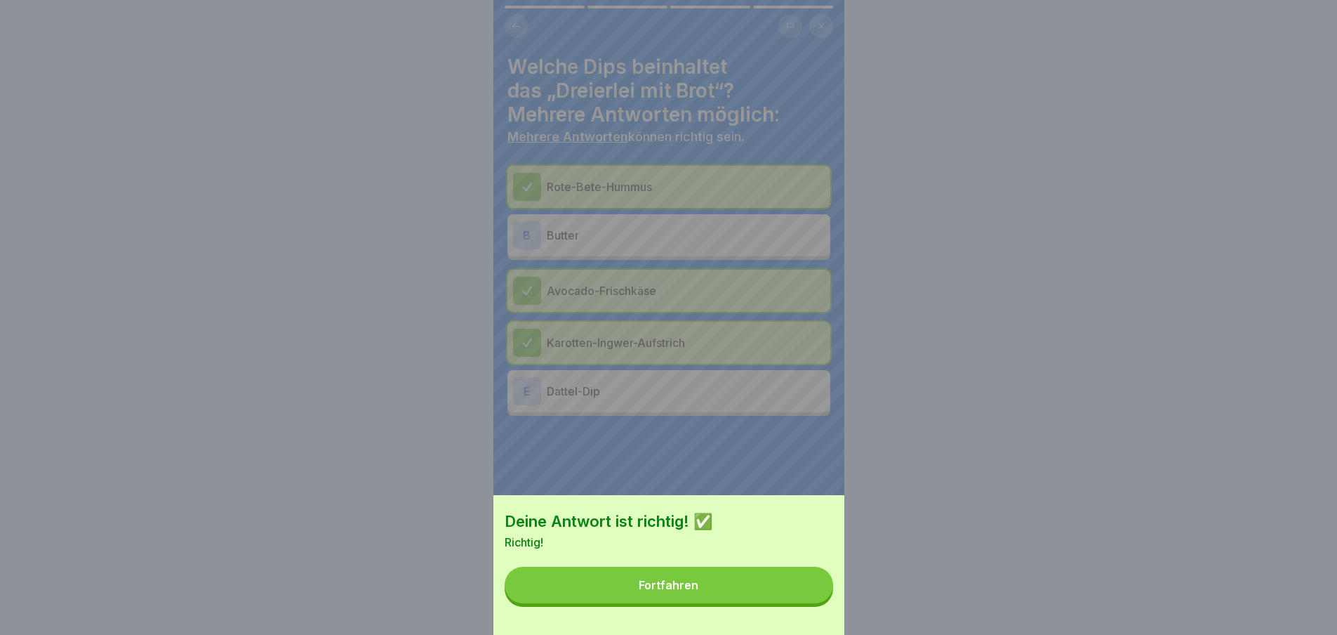
click at [815, 603] on button "Fortfahren" at bounding box center [669, 584] width 329 height 37
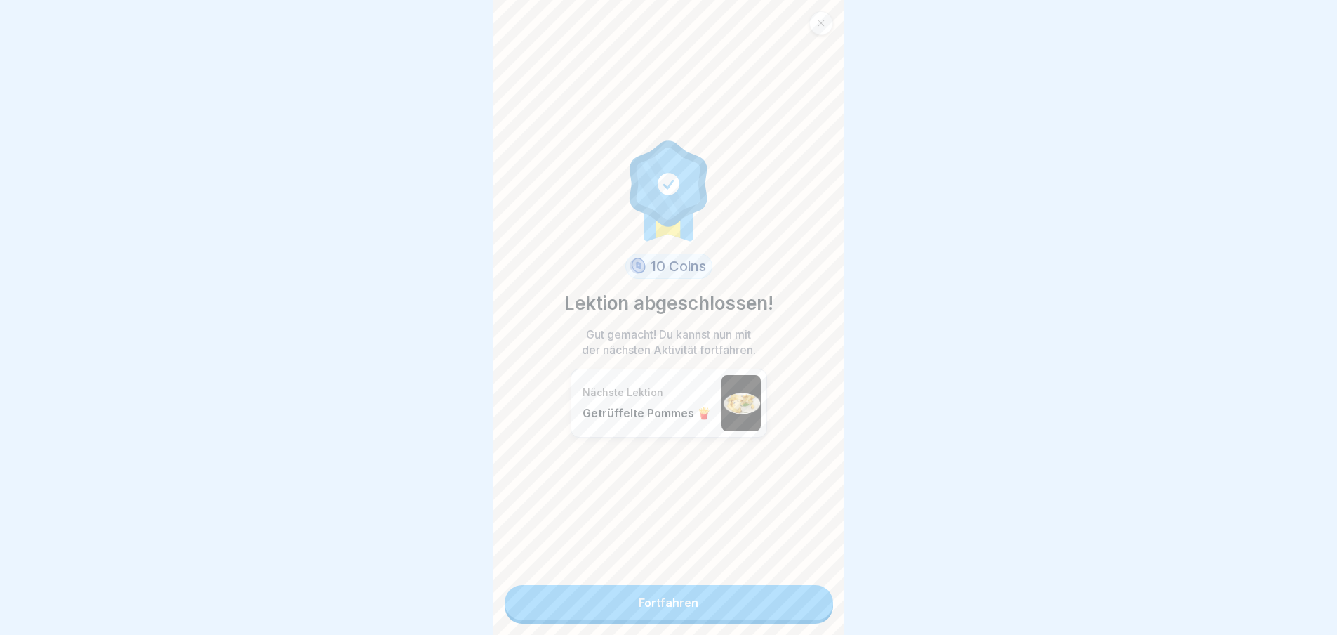
click at [815, 610] on link "Fortfahren" at bounding box center [669, 602] width 329 height 35
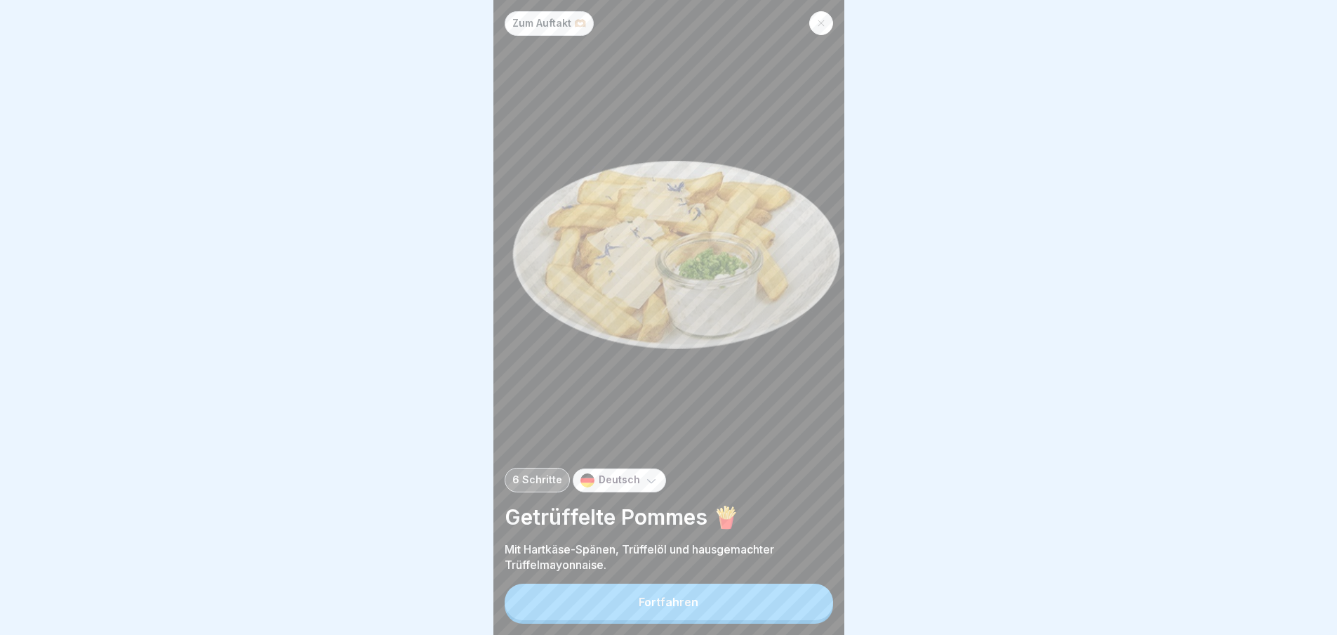
click at [815, 610] on button "Fortfahren" at bounding box center [669, 601] width 329 height 37
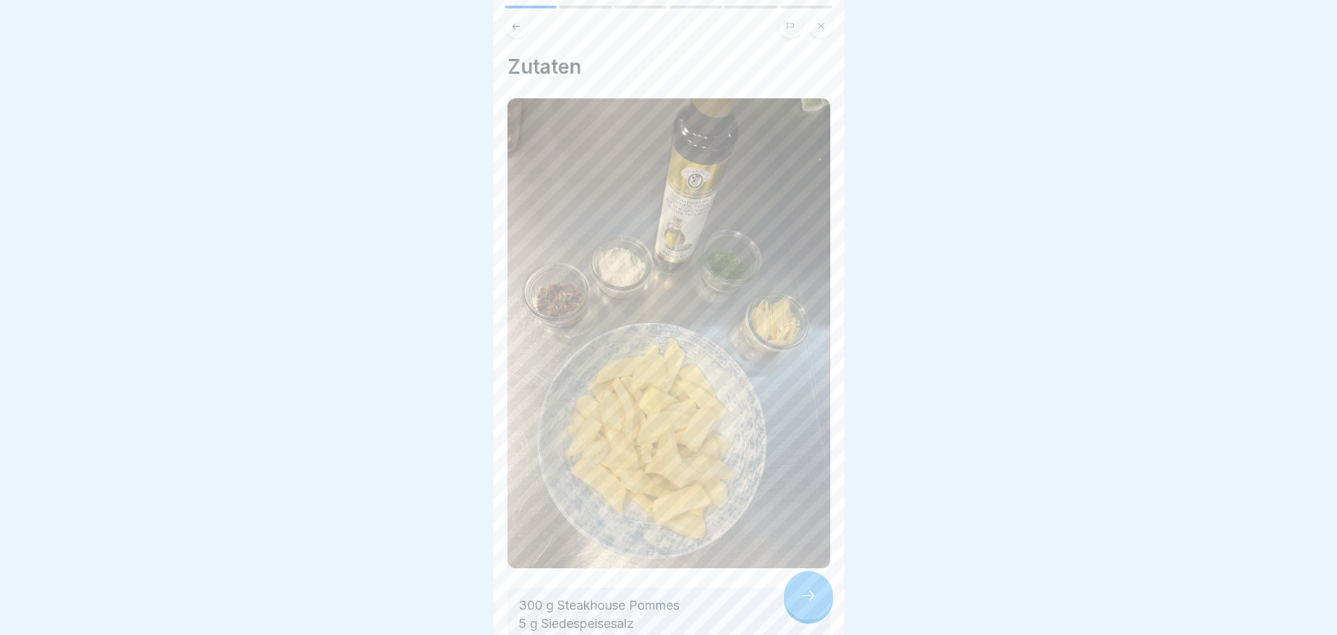
click at [815, 604] on icon at bounding box center [808, 595] width 17 height 17
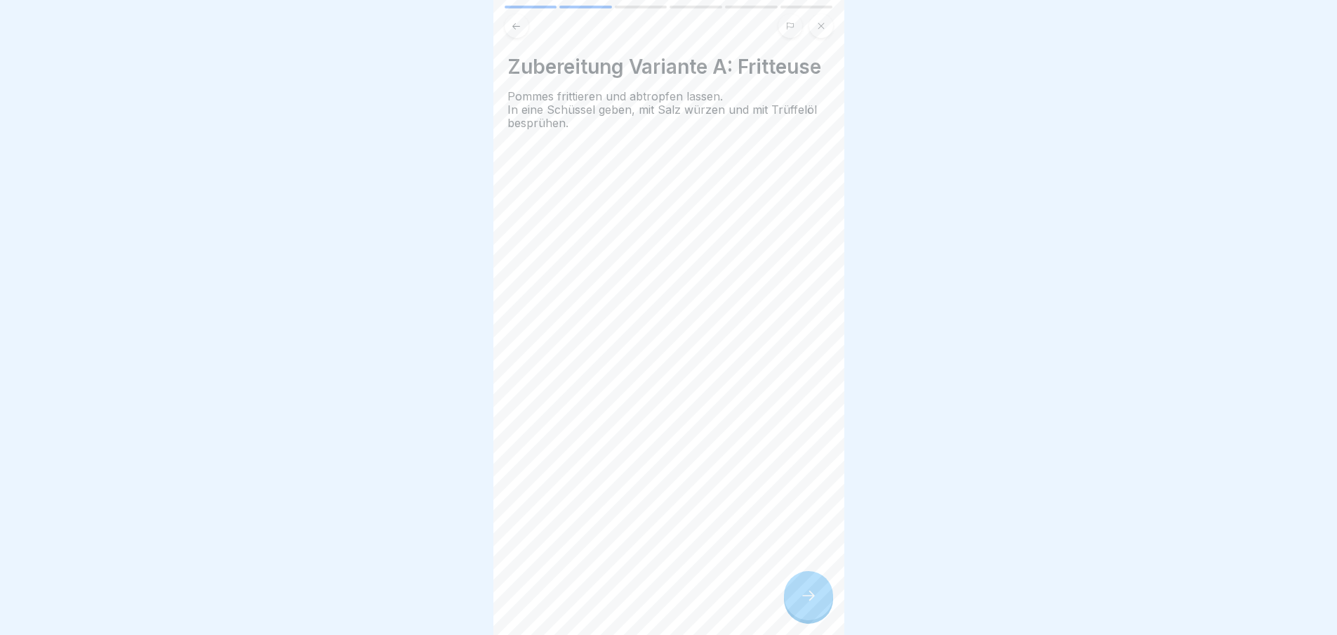
click at [815, 604] on icon at bounding box center [808, 595] width 17 height 17
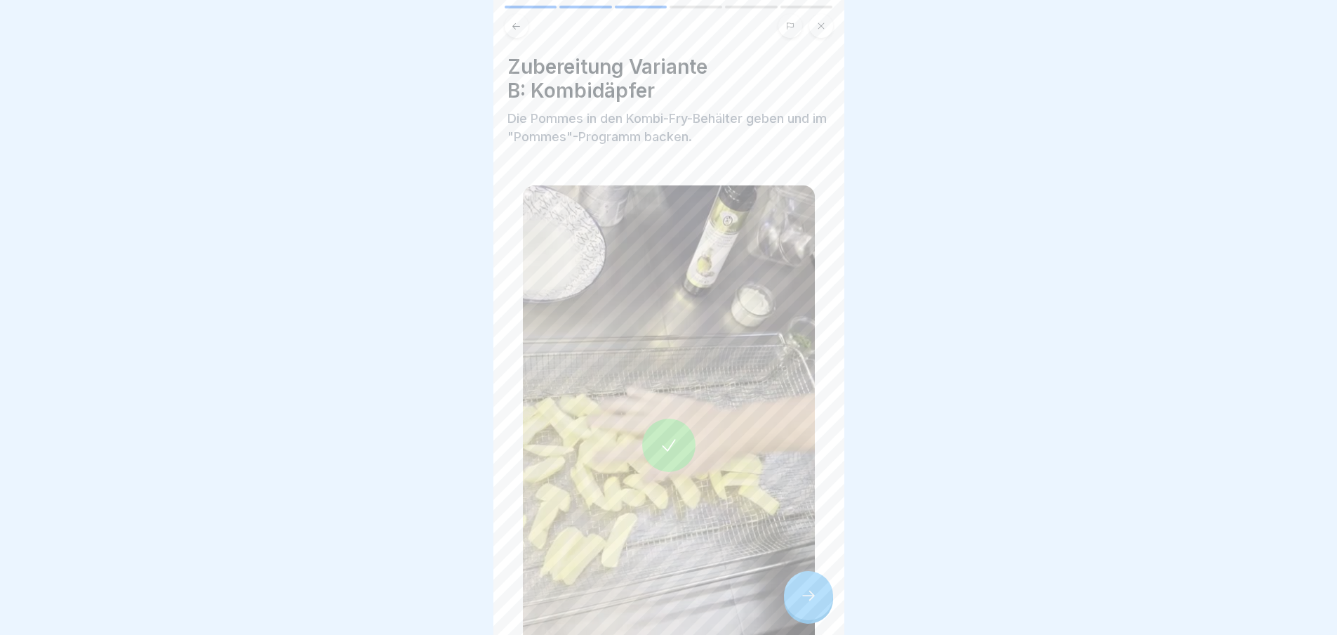
click at [815, 604] on icon at bounding box center [808, 595] width 17 height 17
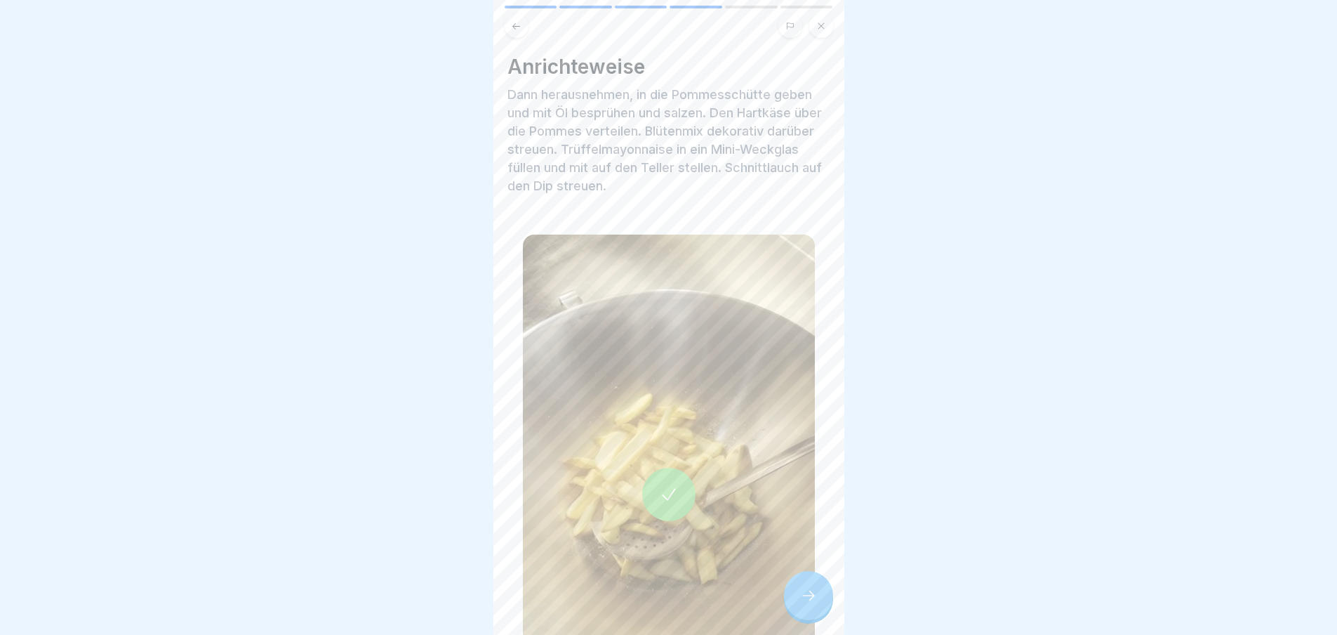
click at [815, 604] on icon at bounding box center [808, 595] width 17 height 17
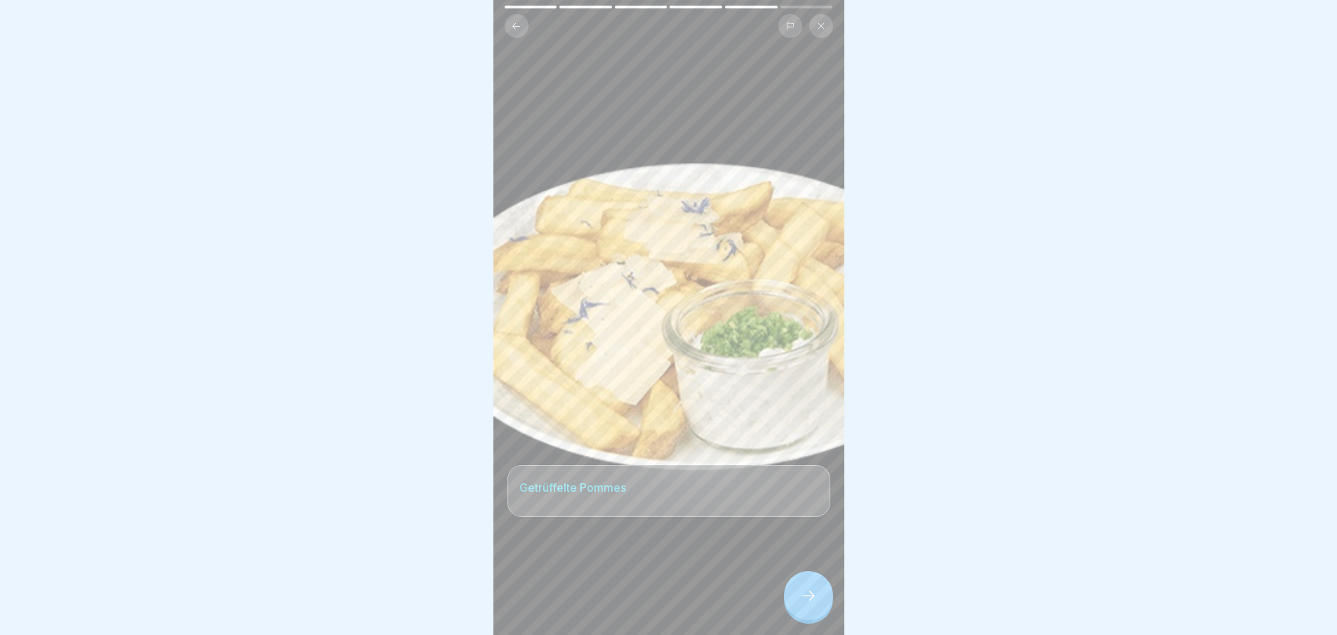
click at [815, 604] on icon at bounding box center [808, 595] width 17 height 17
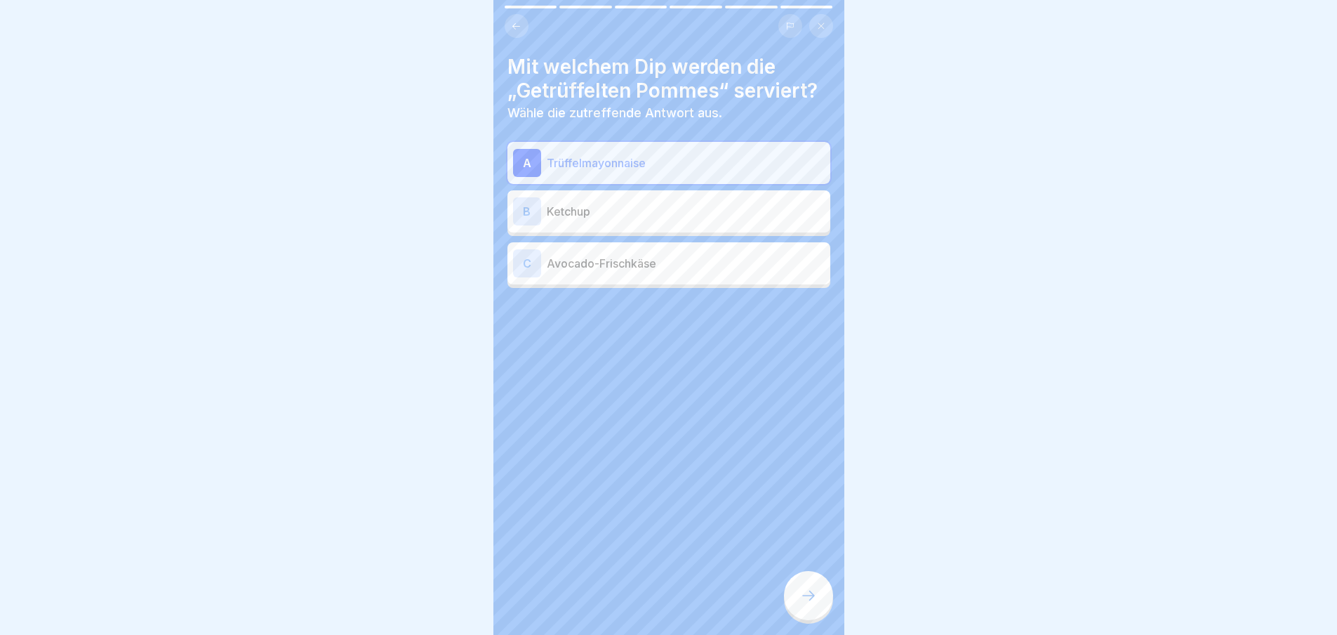
click at [815, 604] on icon at bounding box center [808, 595] width 17 height 17
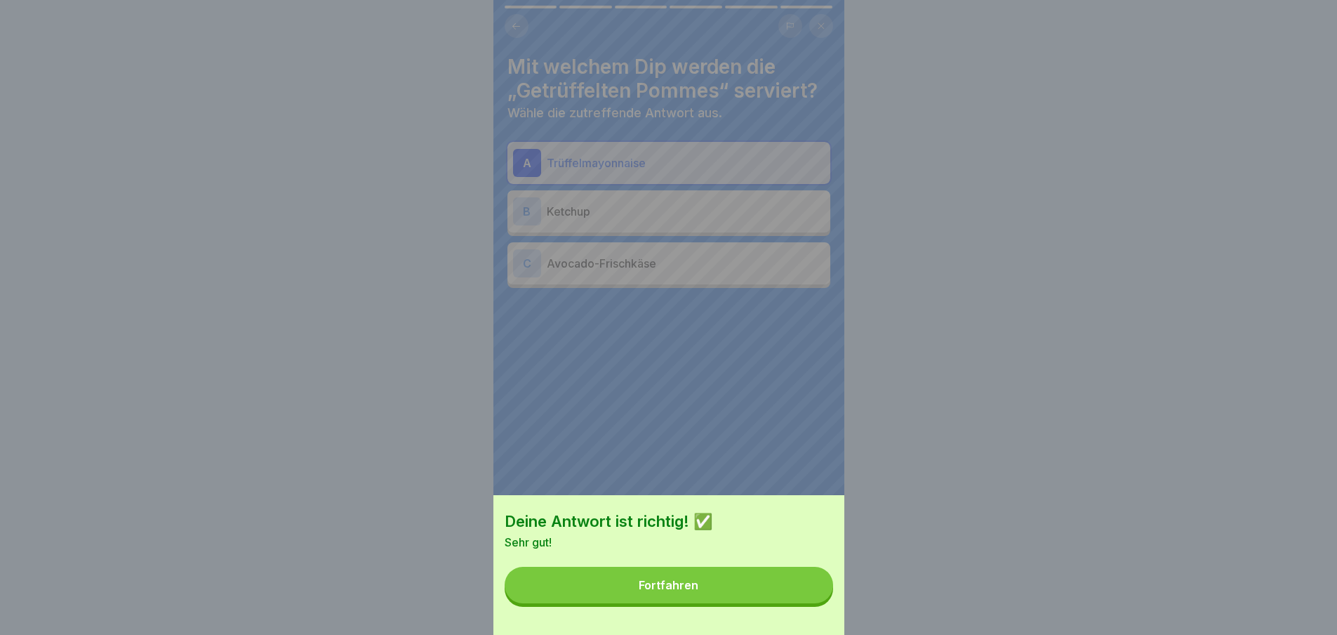
click at [815, 603] on button "Fortfahren" at bounding box center [669, 584] width 329 height 37
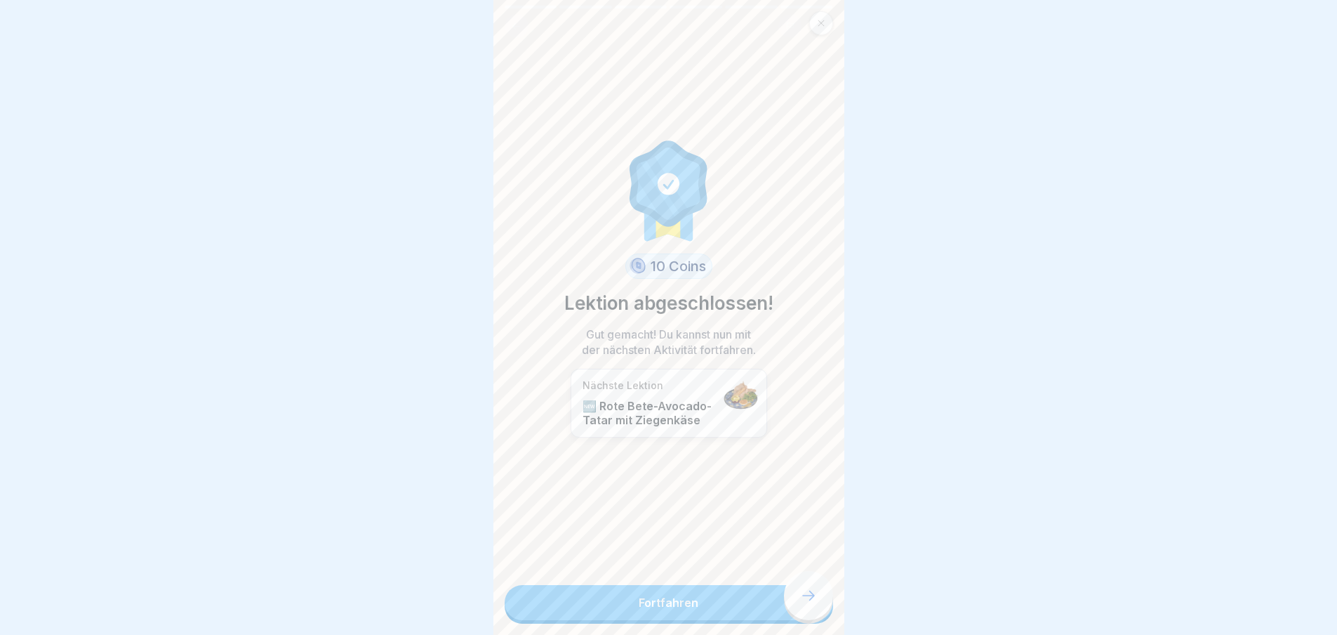
click at [815, 610] on link "Fortfahren" at bounding box center [669, 602] width 329 height 35
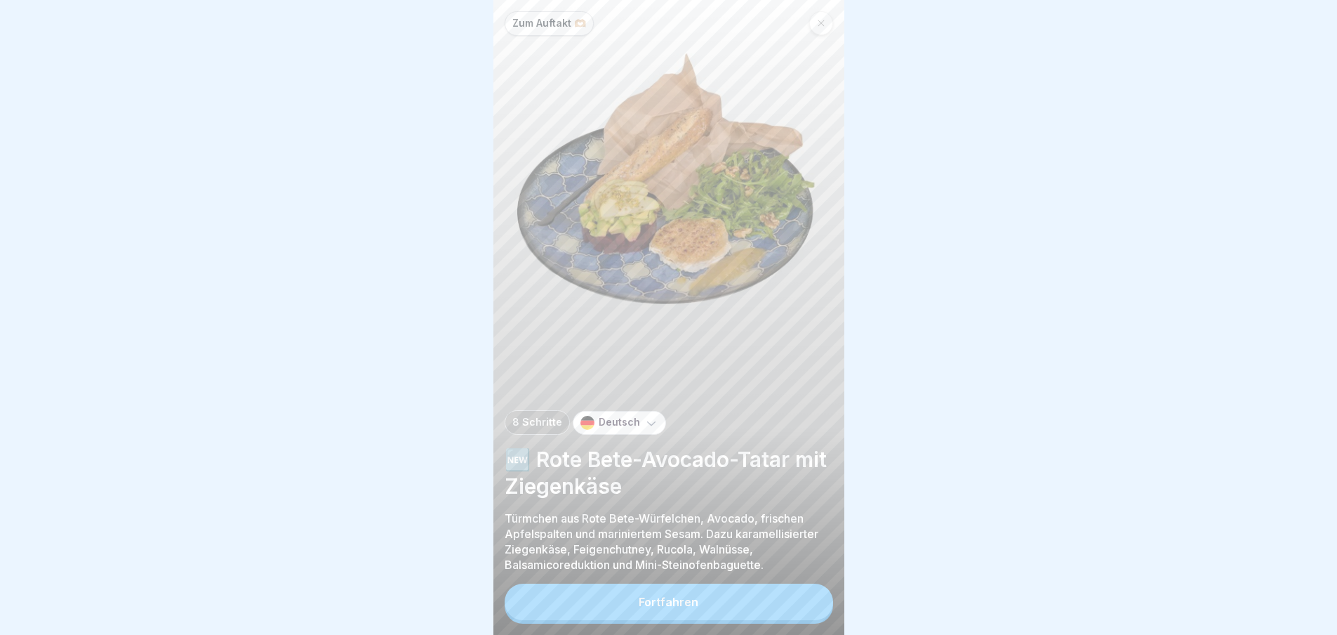
click at [815, 610] on button "Fortfahren" at bounding box center [669, 601] width 329 height 37
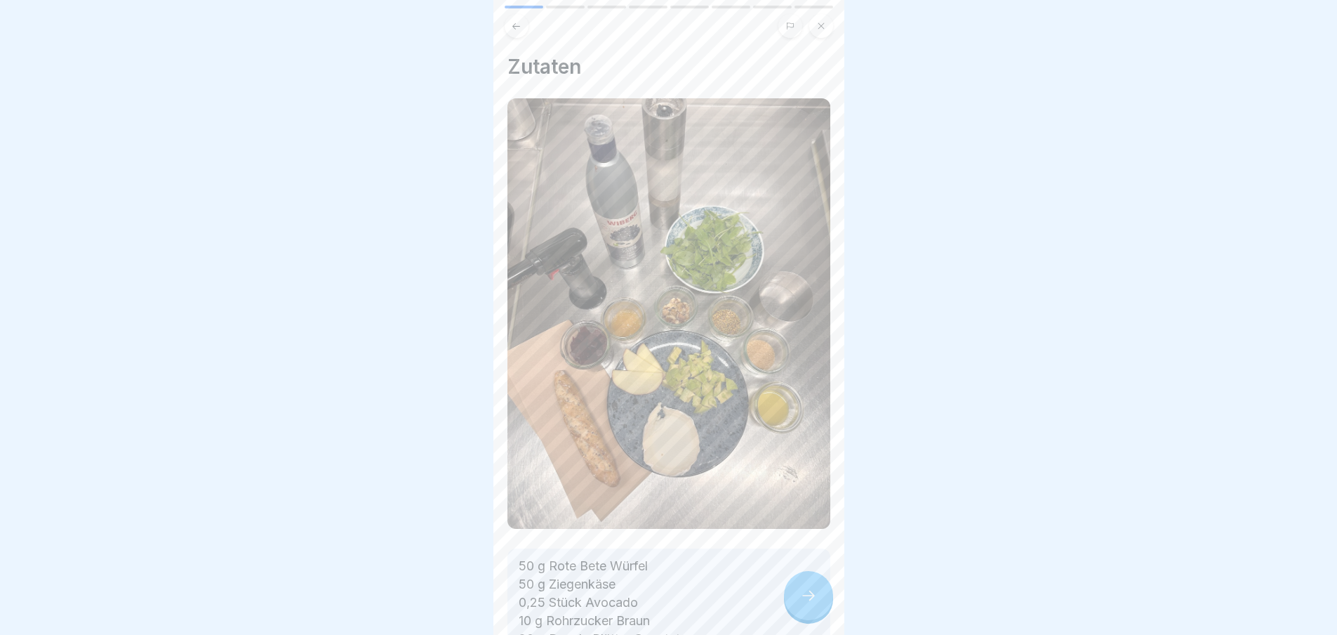
click at [815, 604] on icon at bounding box center [808, 595] width 17 height 17
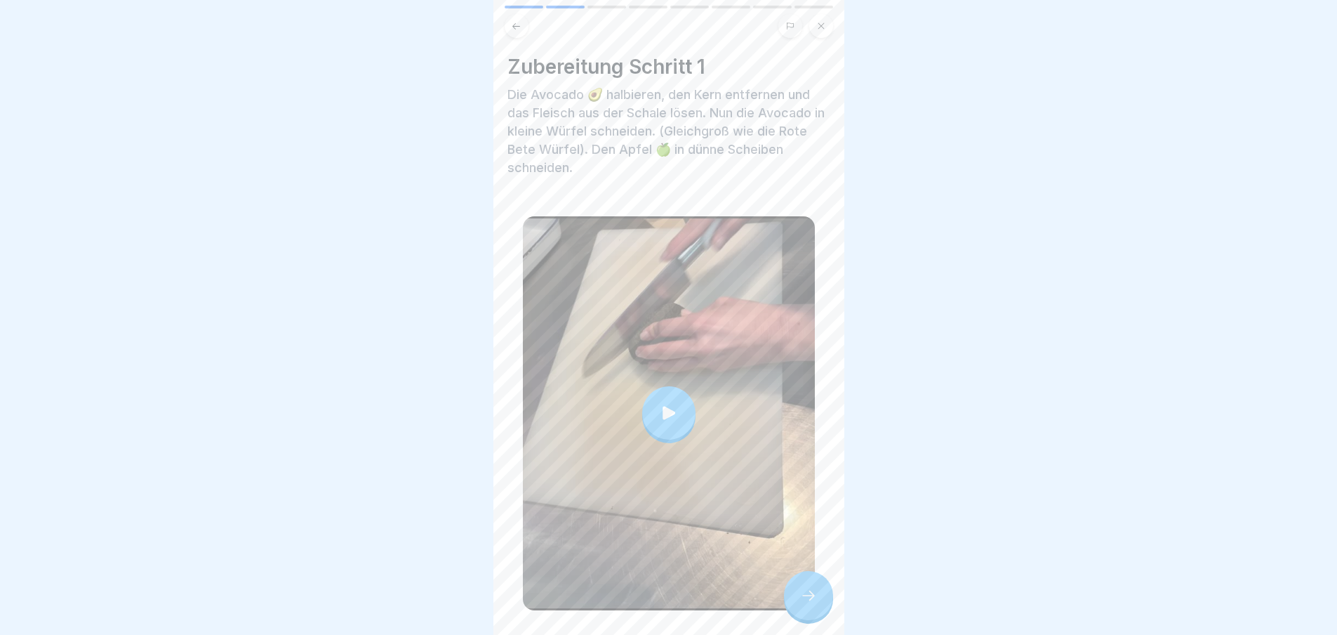
click at [815, 604] on icon at bounding box center [808, 595] width 17 height 17
click at [807, 604] on icon at bounding box center [808, 595] width 17 height 17
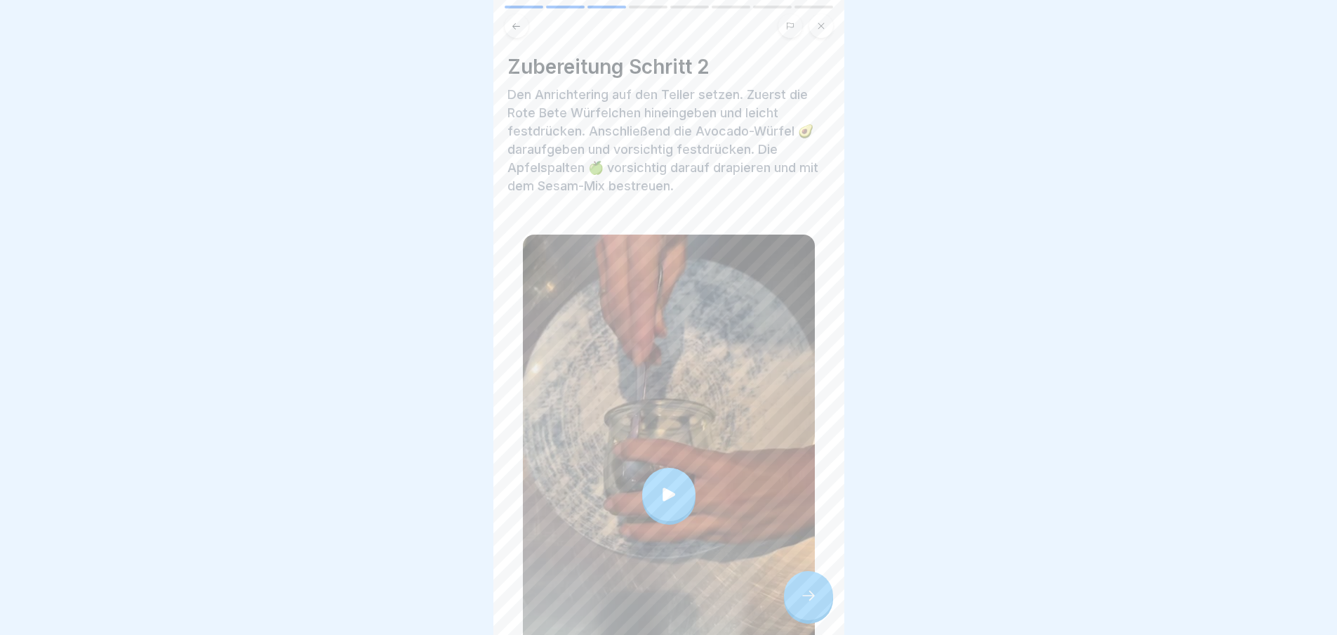
click at [807, 604] on icon at bounding box center [808, 595] width 17 height 17
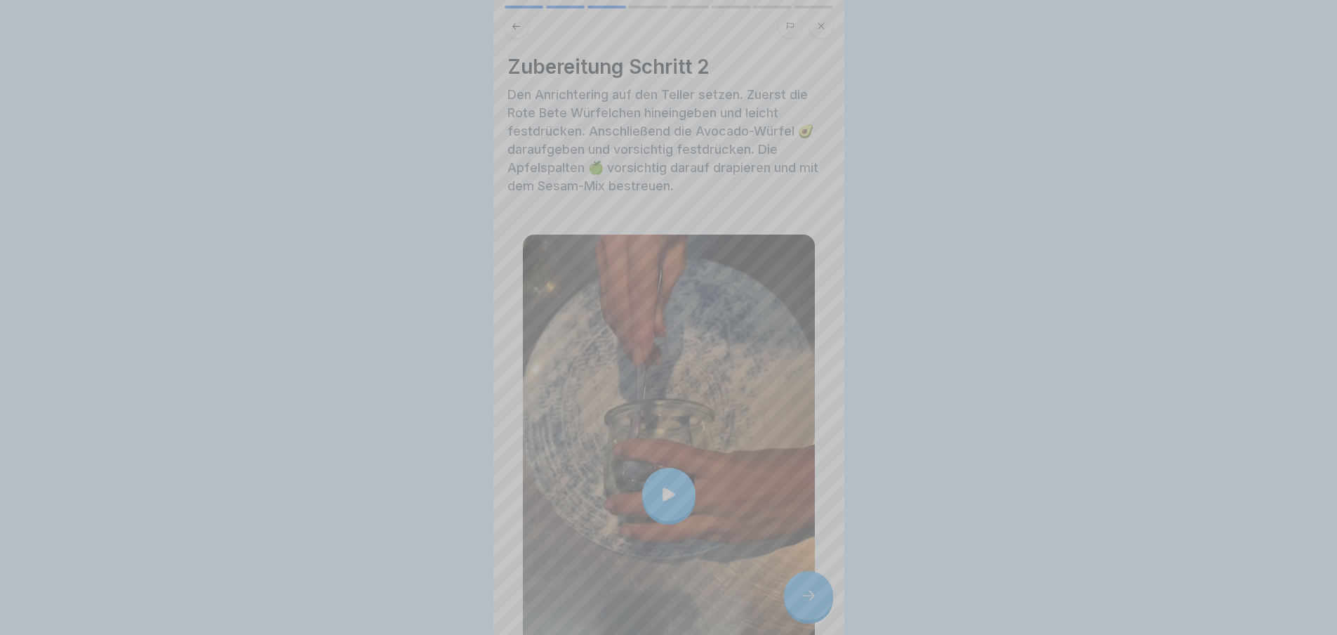
click at [807, 604] on video at bounding box center [668, 317] width 351 height 635
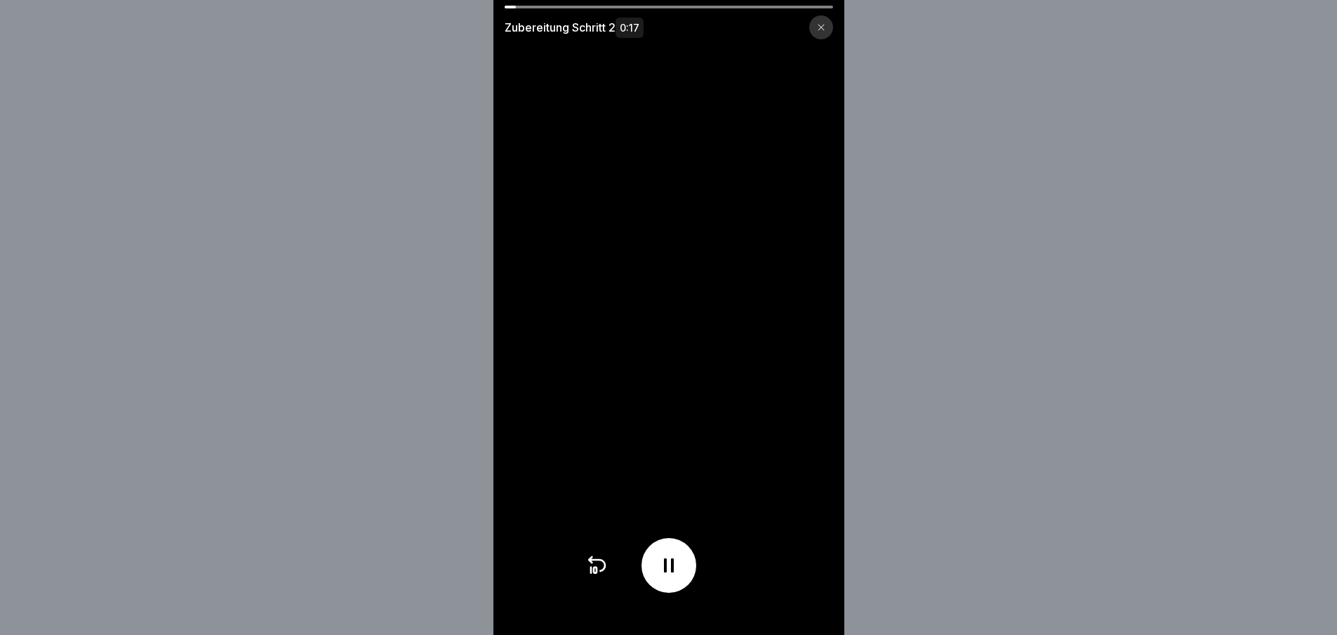
click at [788, 604] on video at bounding box center [668, 317] width 351 height 635
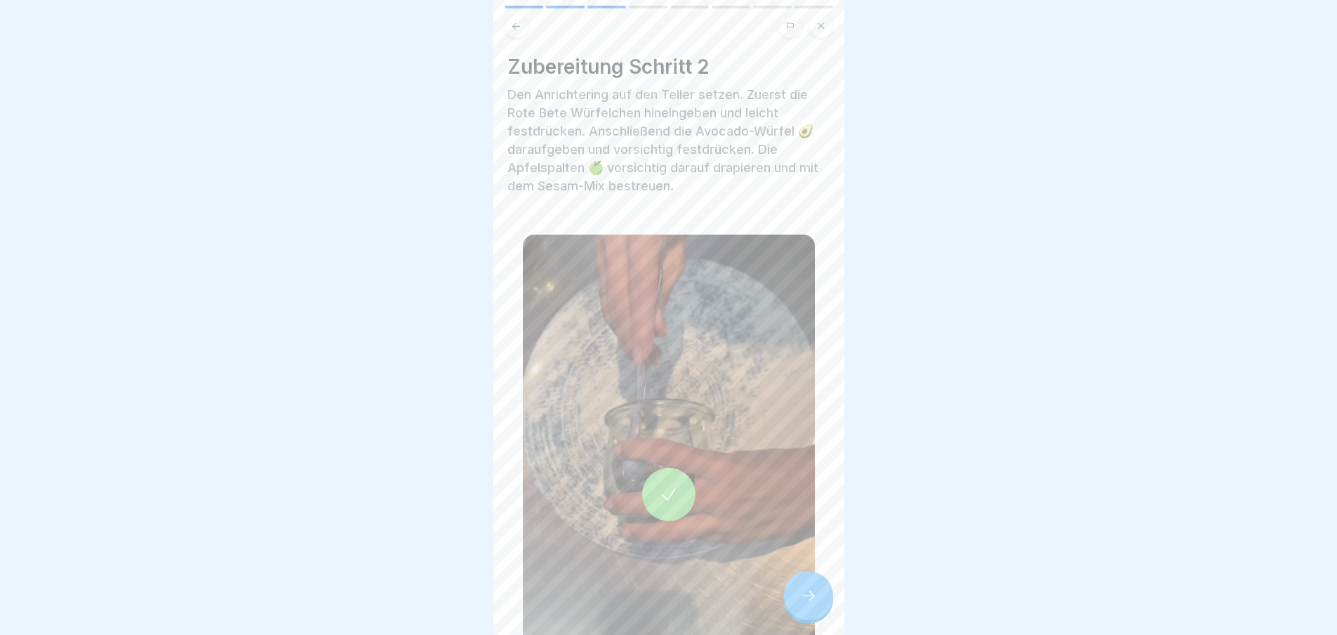
click at [800, 595] on div at bounding box center [808, 595] width 49 height 49
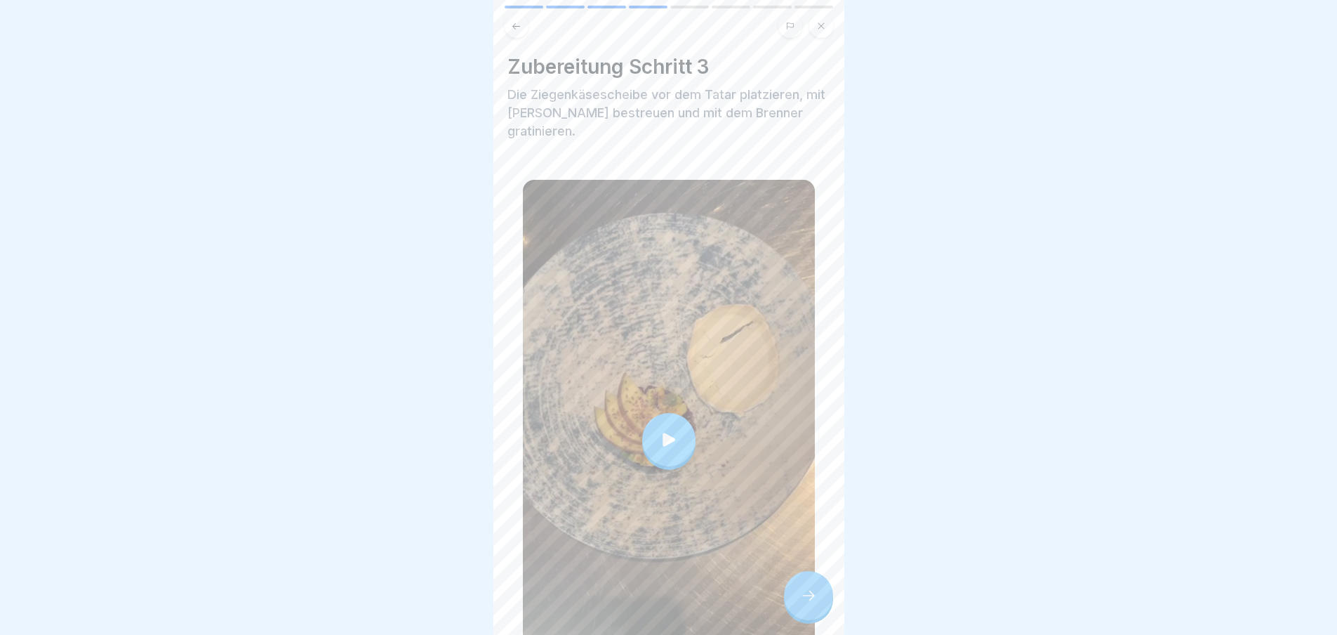
click at [802, 600] on icon at bounding box center [808, 595] width 17 height 17
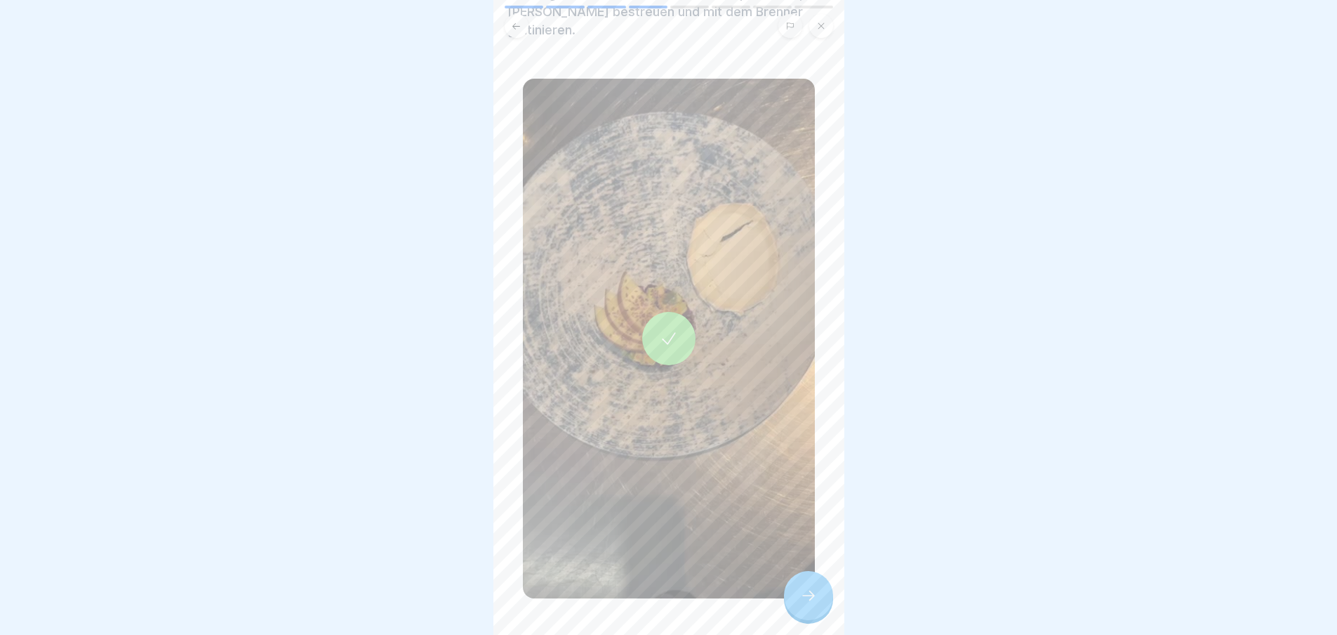
scroll to position [130, 0]
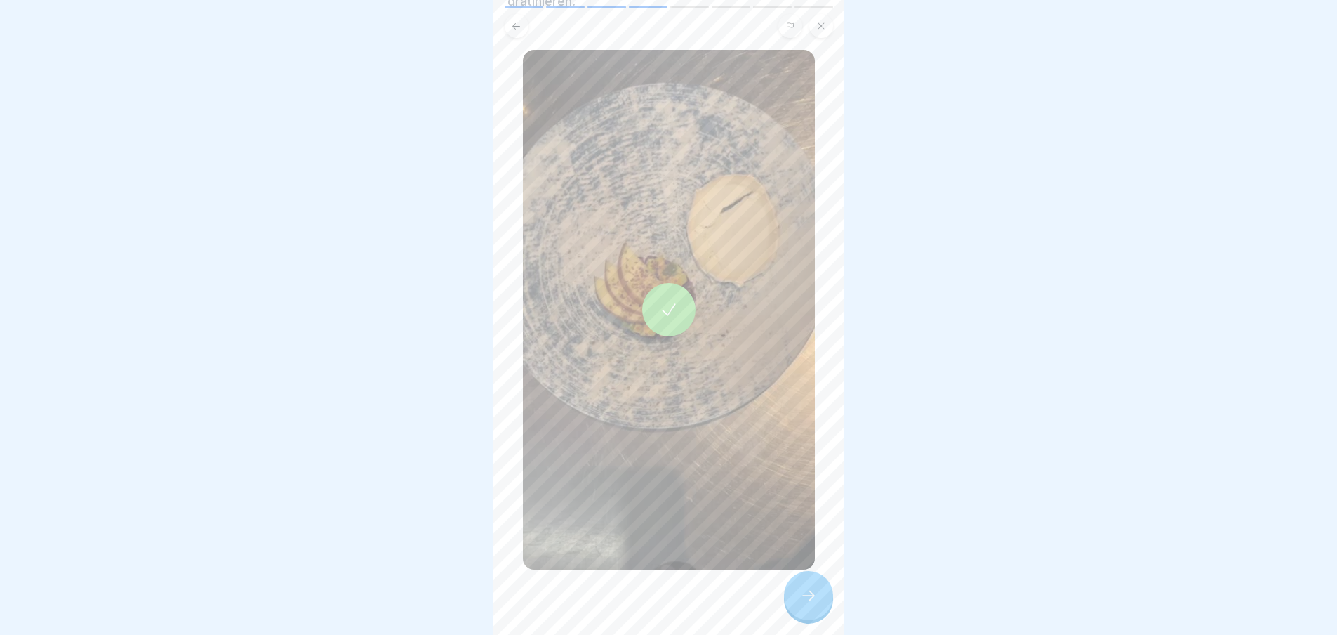
click at [825, 602] on div at bounding box center [808, 595] width 49 height 49
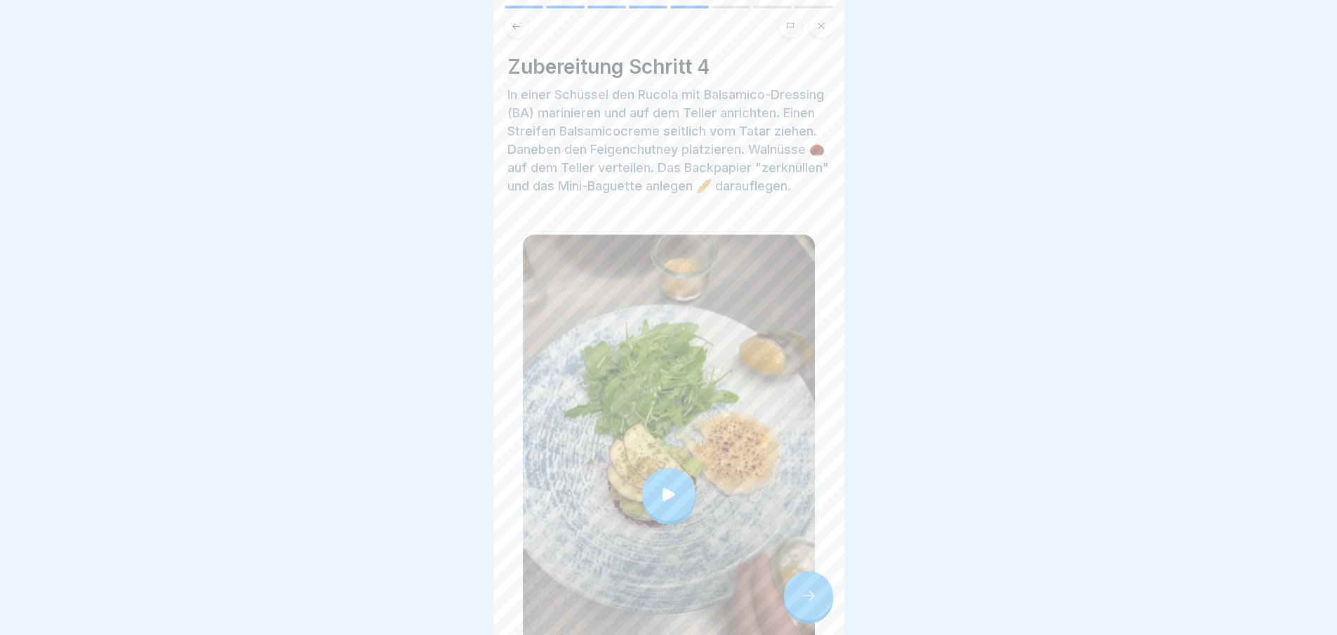
click at [819, 609] on div at bounding box center [808, 595] width 49 height 49
click at [820, 609] on div at bounding box center [808, 595] width 49 height 49
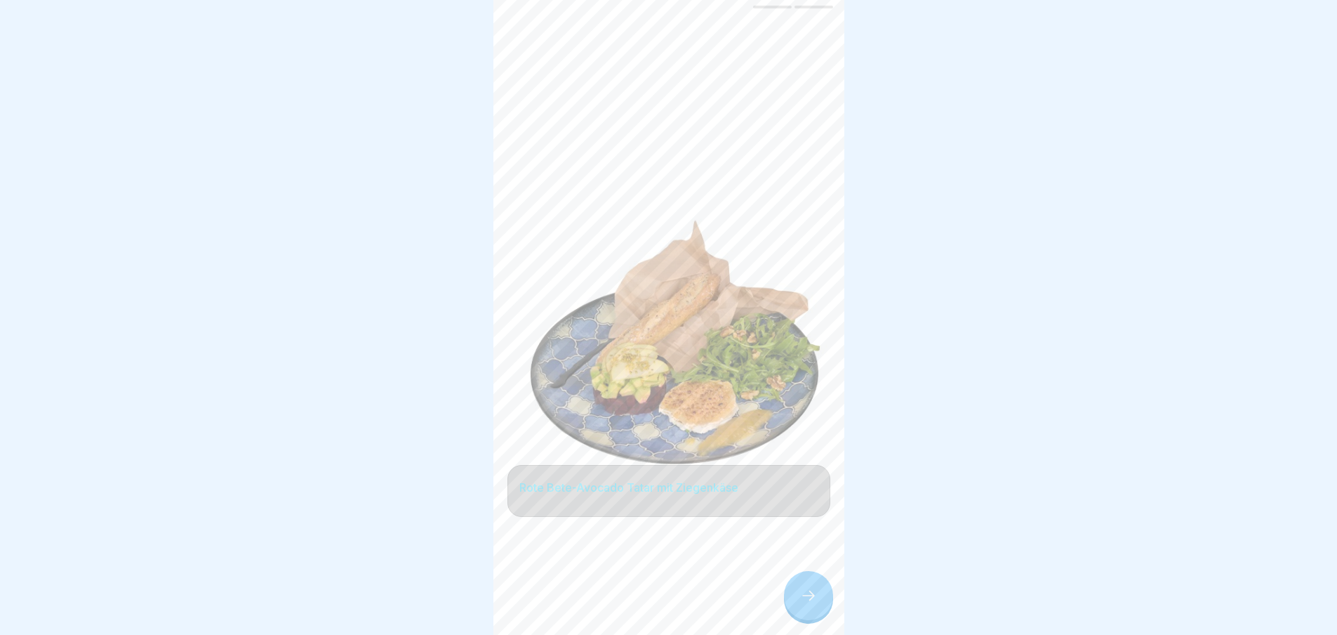
click at [821, 609] on div at bounding box center [808, 595] width 49 height 49
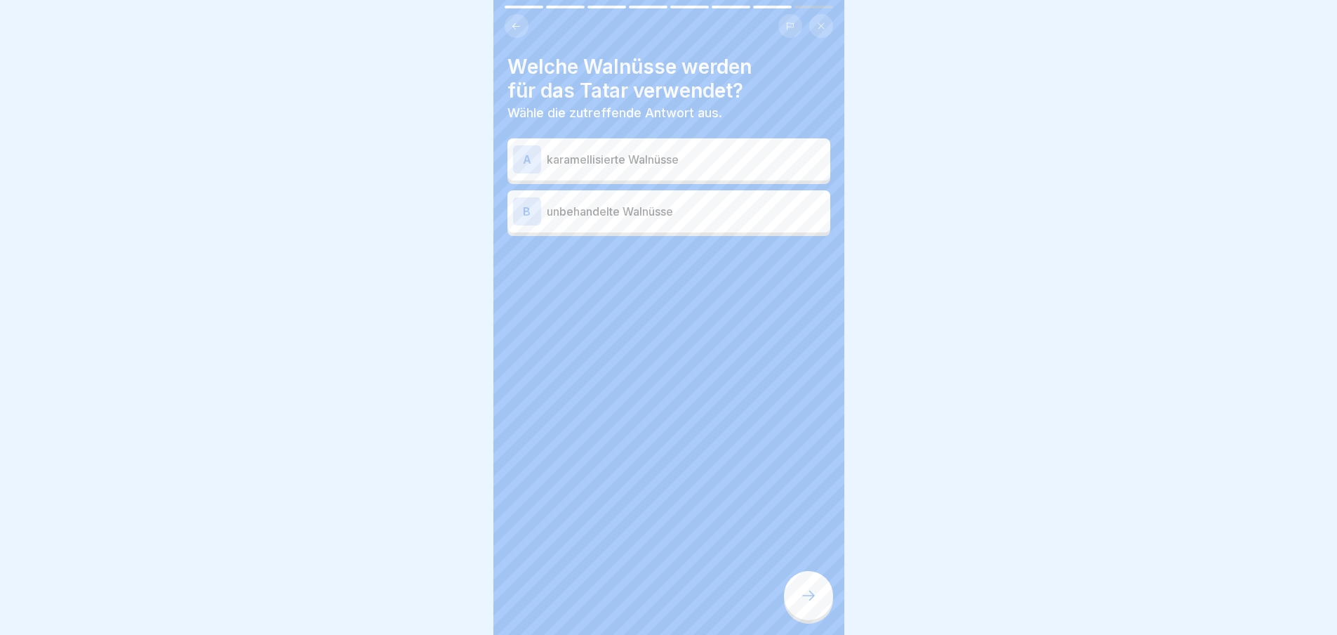
click at [821, 609] on div at bounding box center [808, 595] width 49 height 49
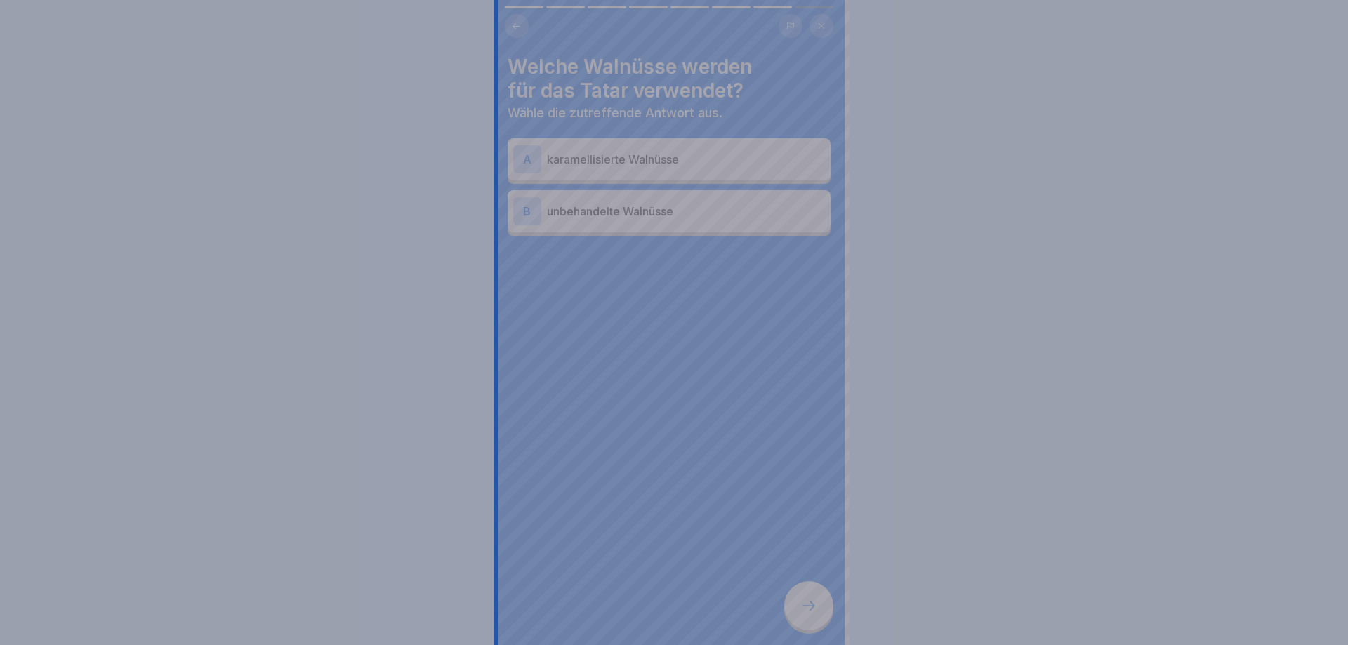
click at [821, 609] on div at bounding box center [674, 322] width 1348 height 645
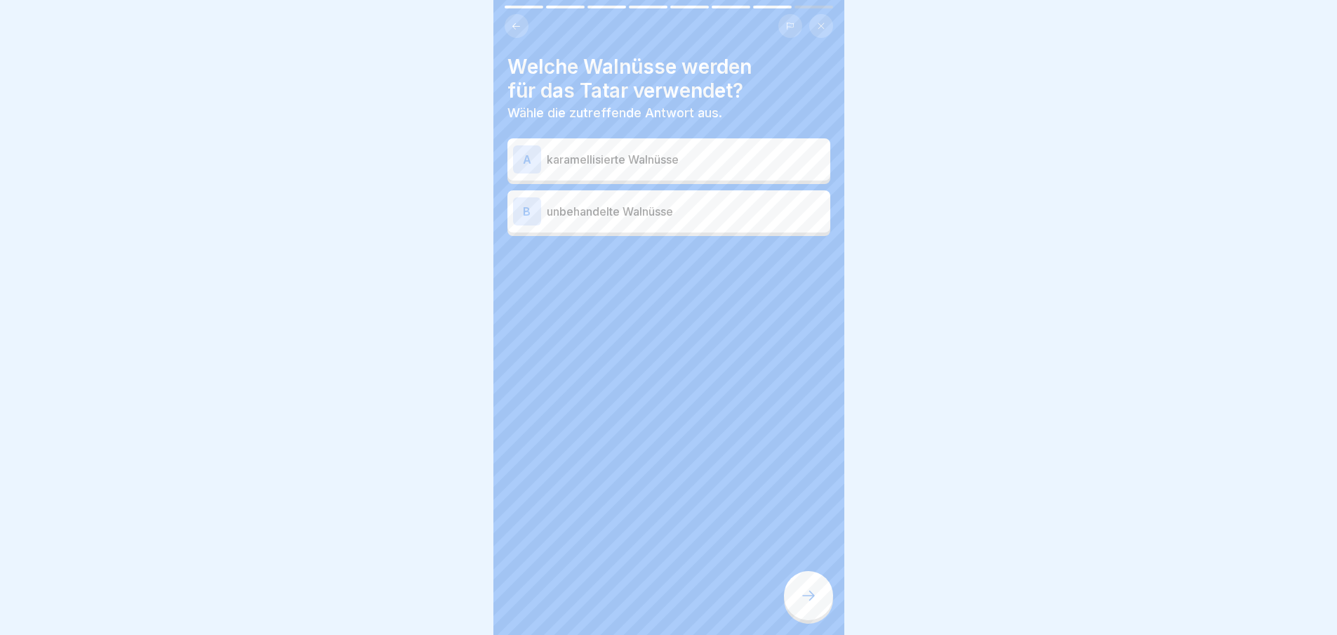
click at [655, 163] on p "karamellisierte Walnüsse" at bounding box center [686, 159] width 278 height 17
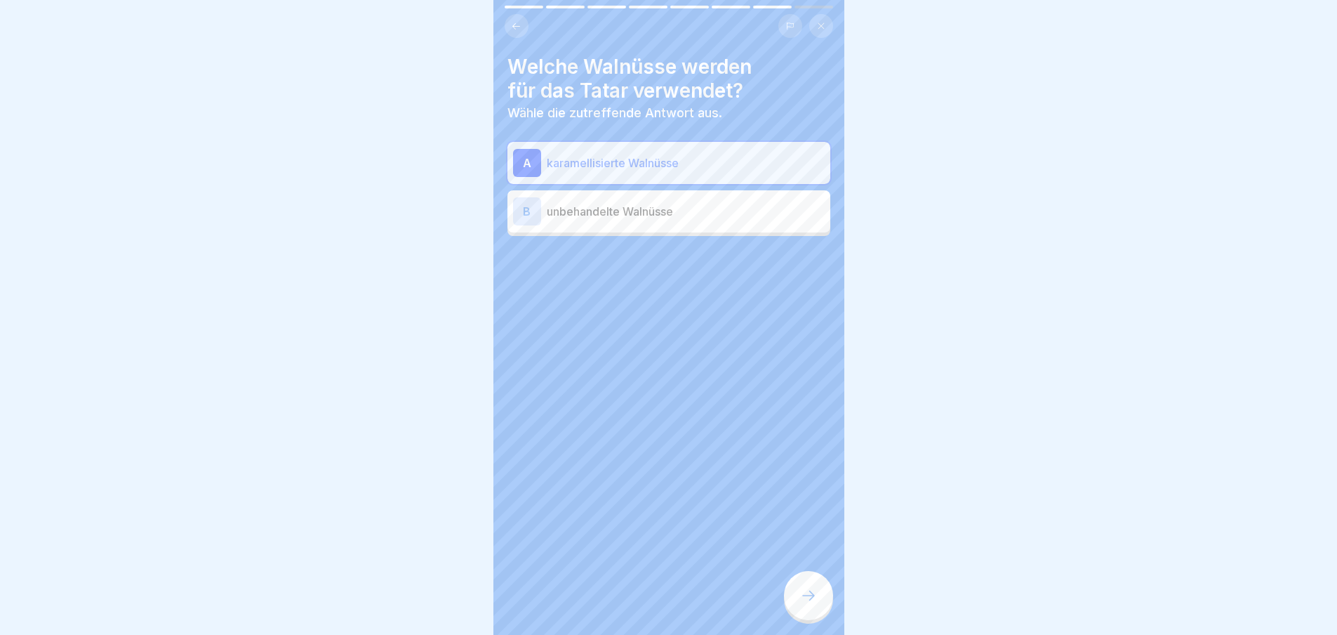
click at [659, 196] on div "B unbehandelte Walnüsse" at bounding box center [669, 211] width 323 height 42
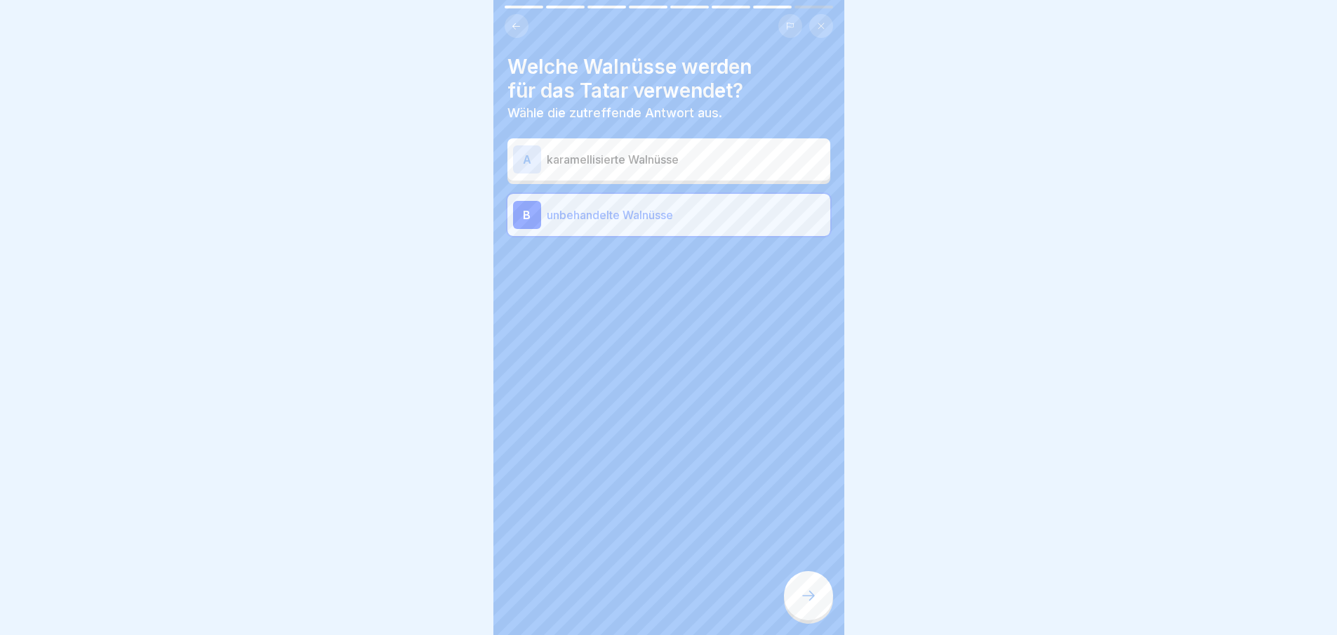
click at [811, 603] on icon at bounding box center [808, 595] width 17 height 17
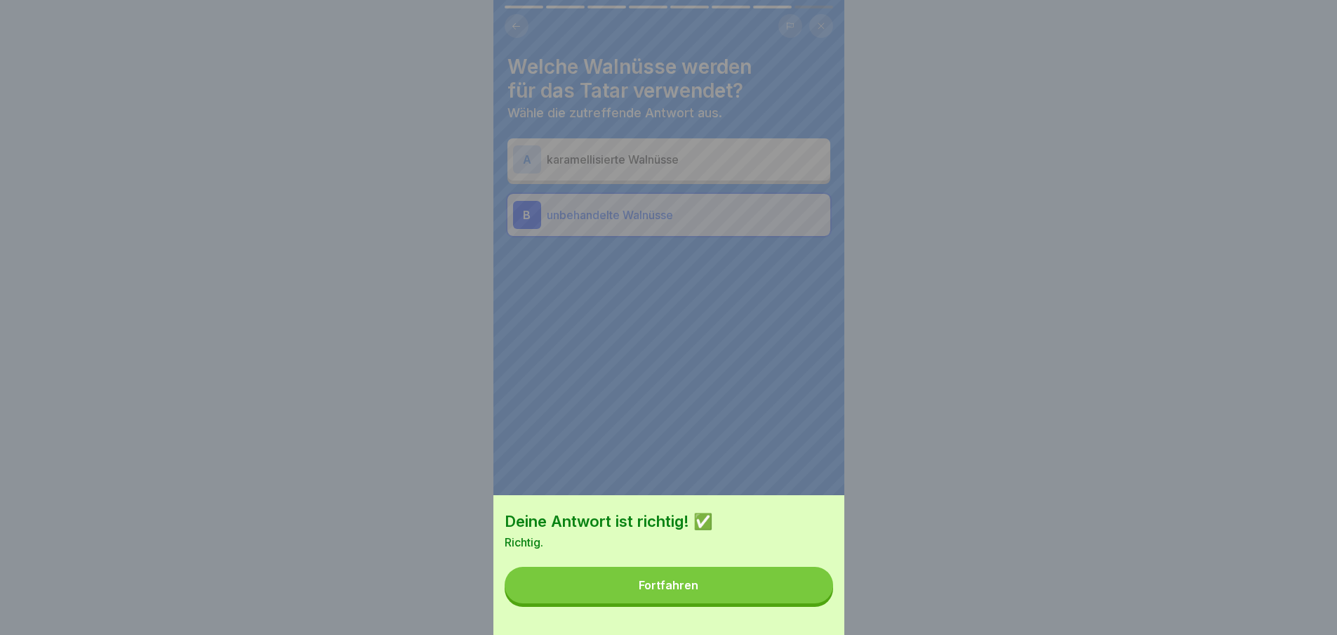
click at [807, 599] on button "Fortfahren" at bounding box center [669, 584] width 329 height 37
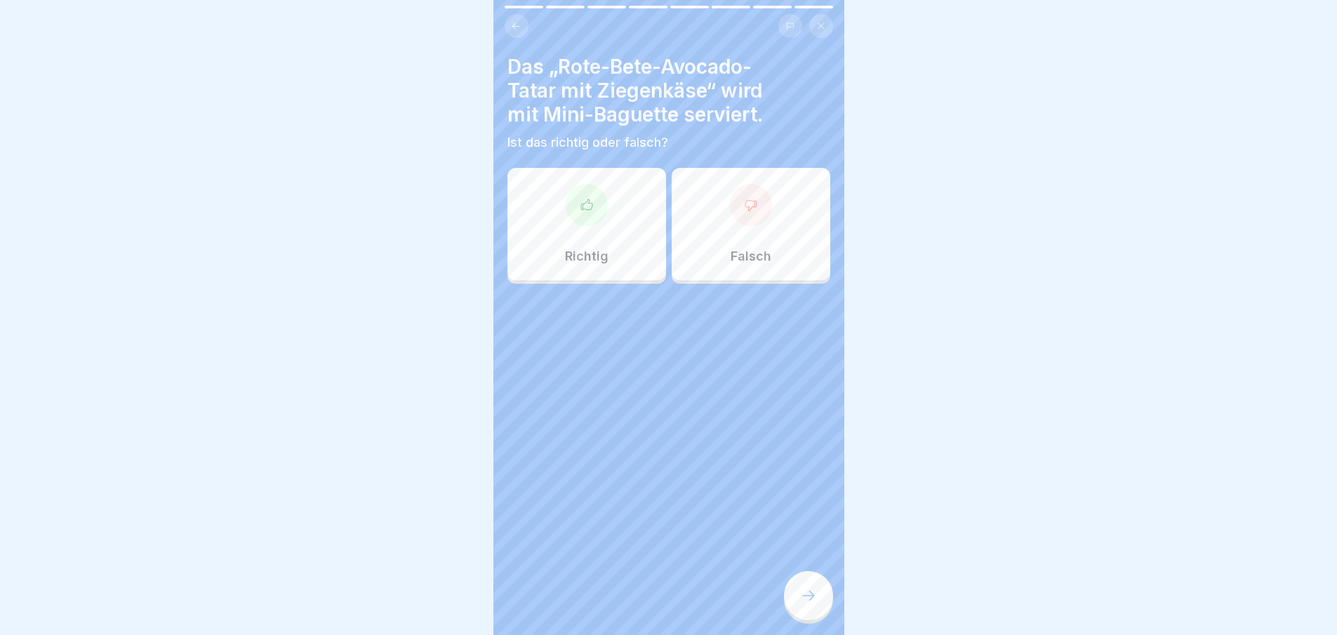
click at [547, 209] on div "Richtig" at bounding box center [587, 224] width 159 height 112
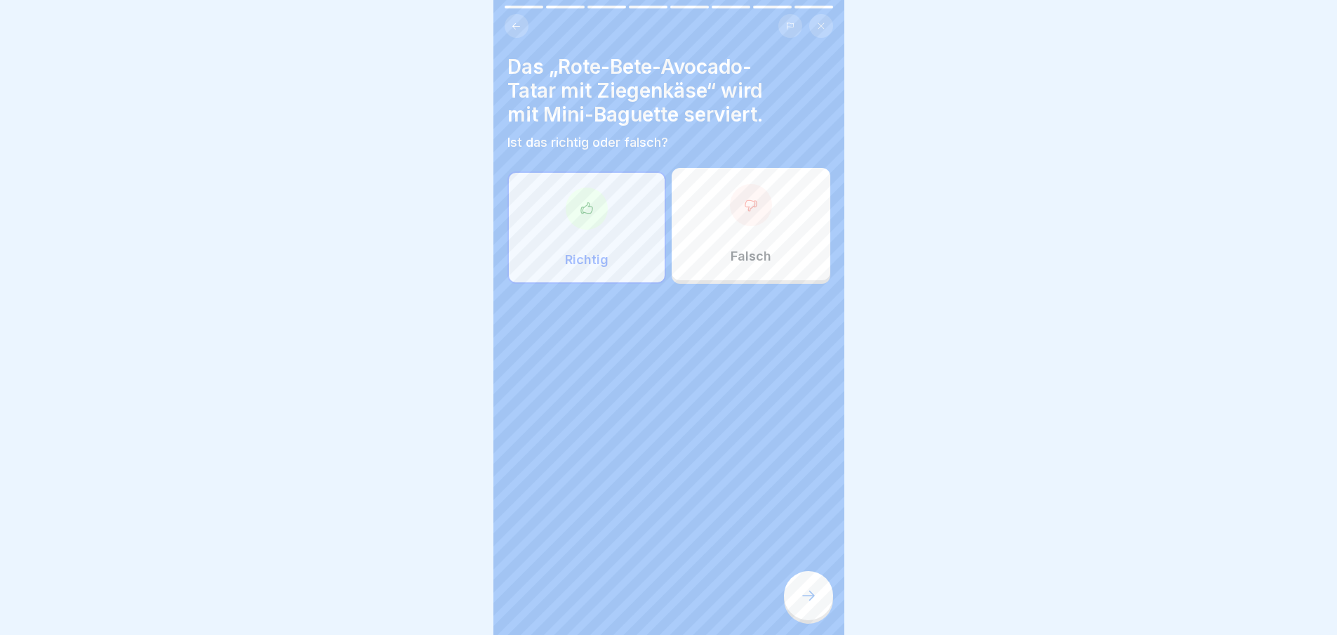
click at [802, 604] on icon at bounding box center [808, 595] width 17 height 17
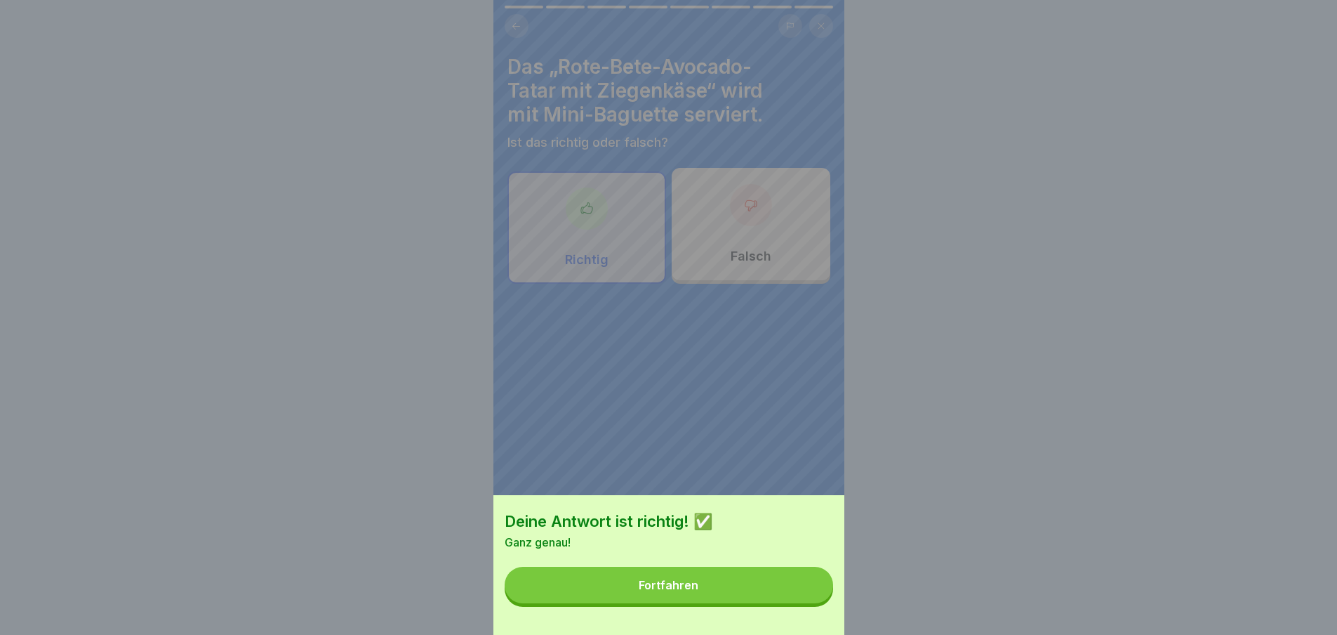
click at [799, 600] on button "Fortfahren" at bounding box center [669, 584] width 329 height 37
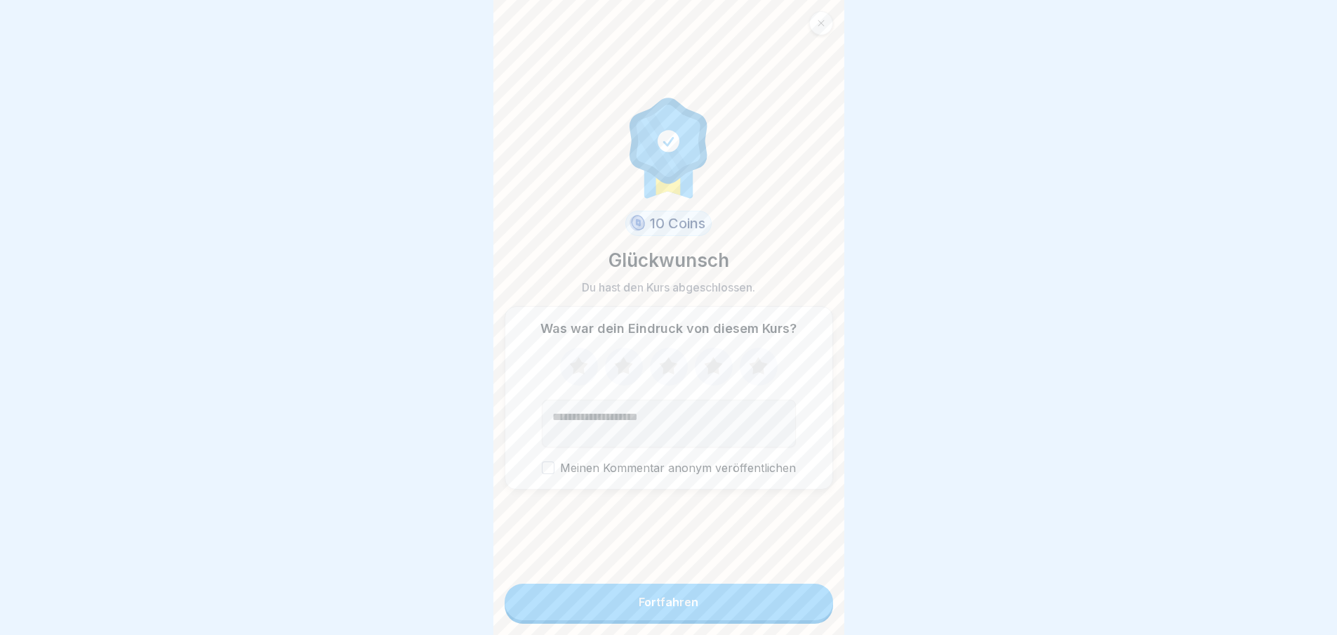
click at [799, 600] on button "Fortfahren" at bounding box center [669, 601] width 329 height 37
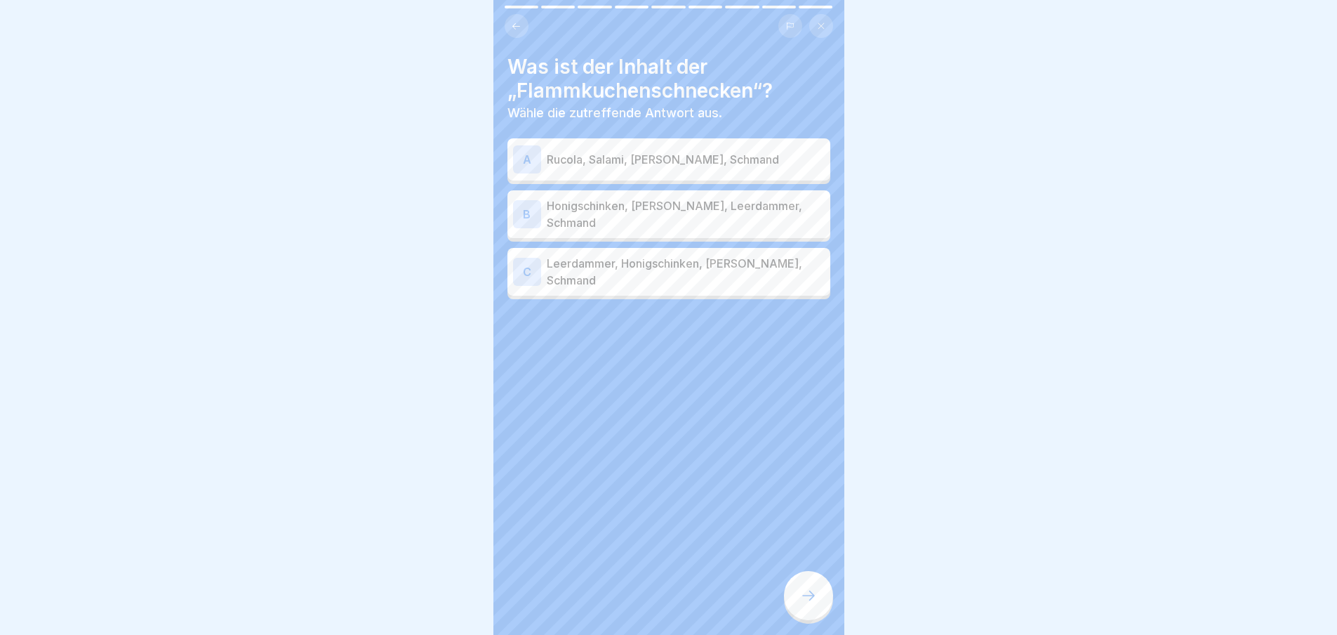
click at [820, 606] on div at bounding box center [808, 595] width 49 height 49
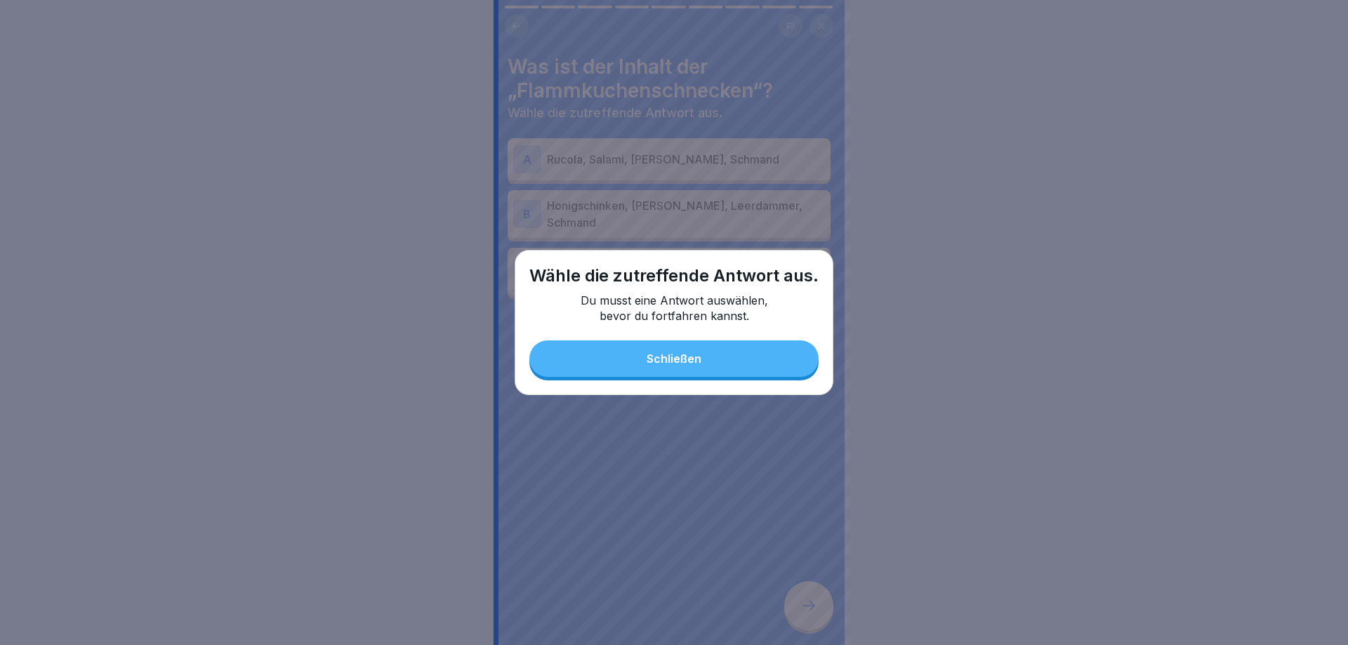
click at [712, 366] on button "Schließen" at bounding box center [673, 358] width 289 height 37
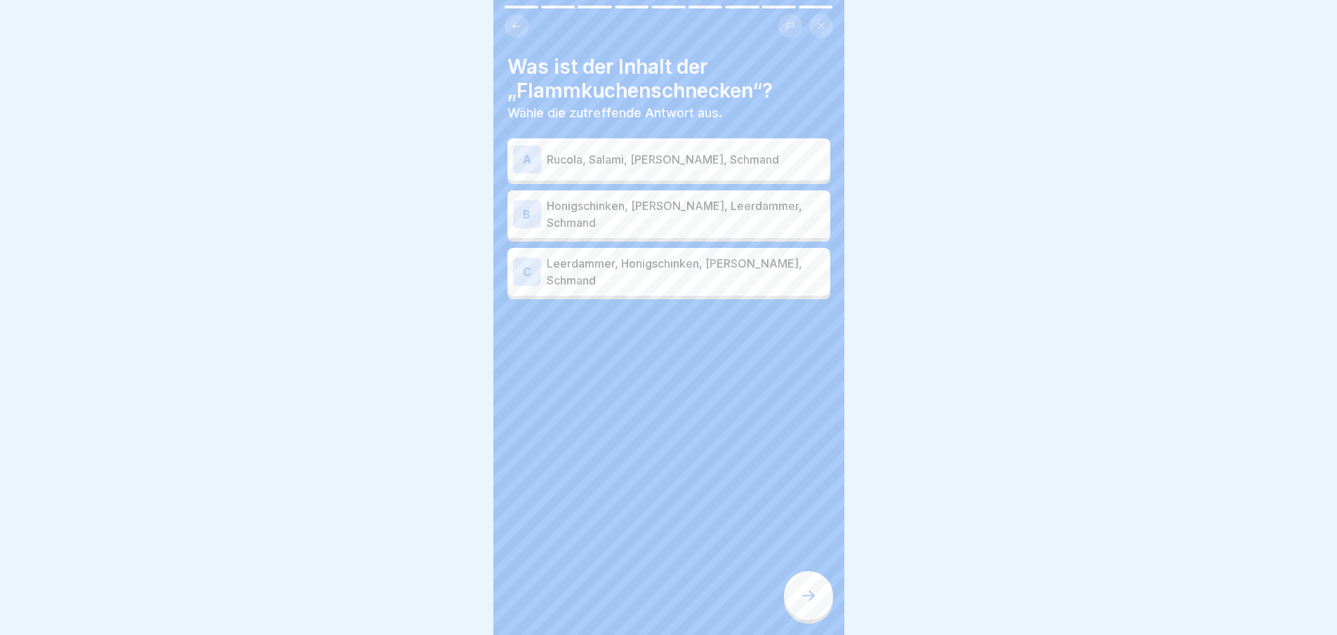
click at [676, 214] on p "Honigschinken, [PERSON_NAME], Leerdammer, Schmand" at bounding box center [686, 214] width 278 height 34
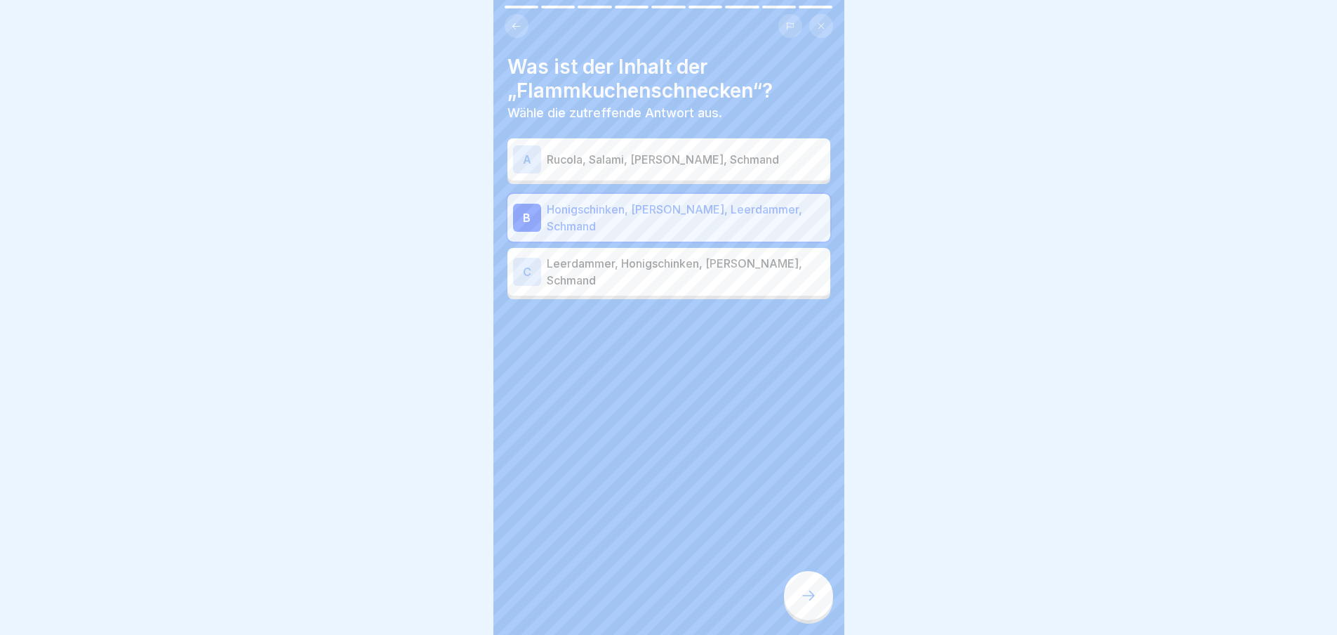
click at [808, 599] on div at bounding box center [808, 595] width 49 height 49
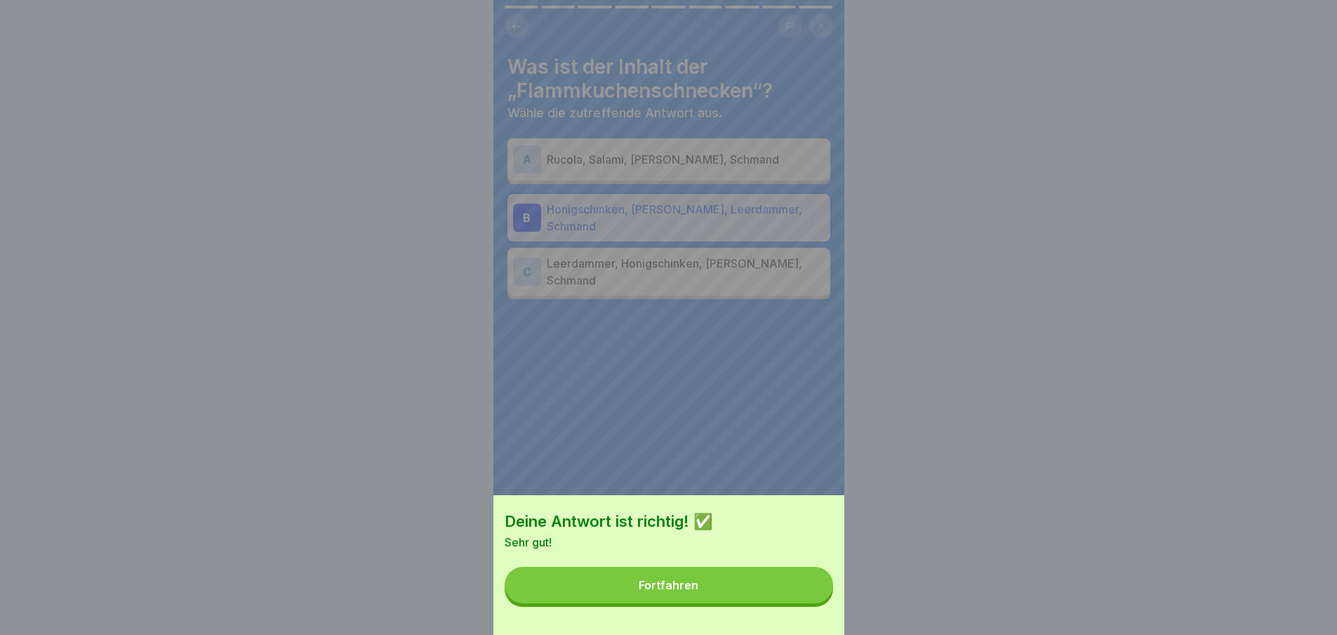
click at [805, 597] on button "Fortfahren" at bounding box center [669, 584] width 329 height 37
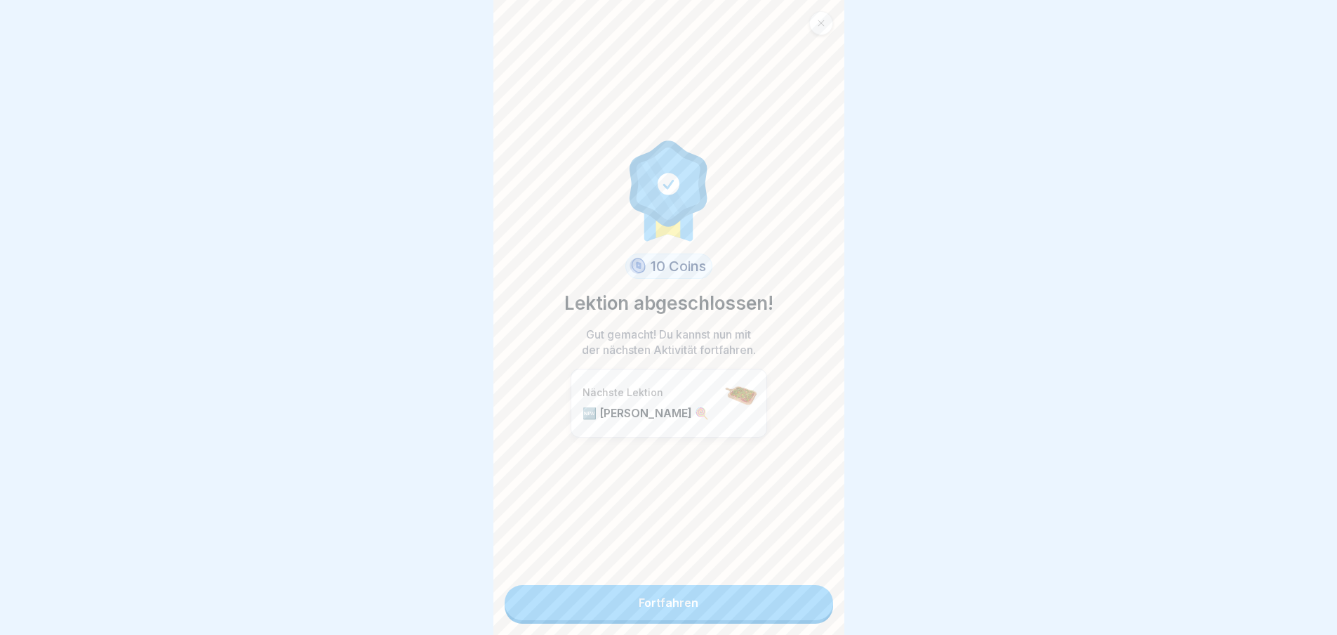
click at [762, 614] on link "Fortfahren" at bounding box center [669, 602] width 329 height 35
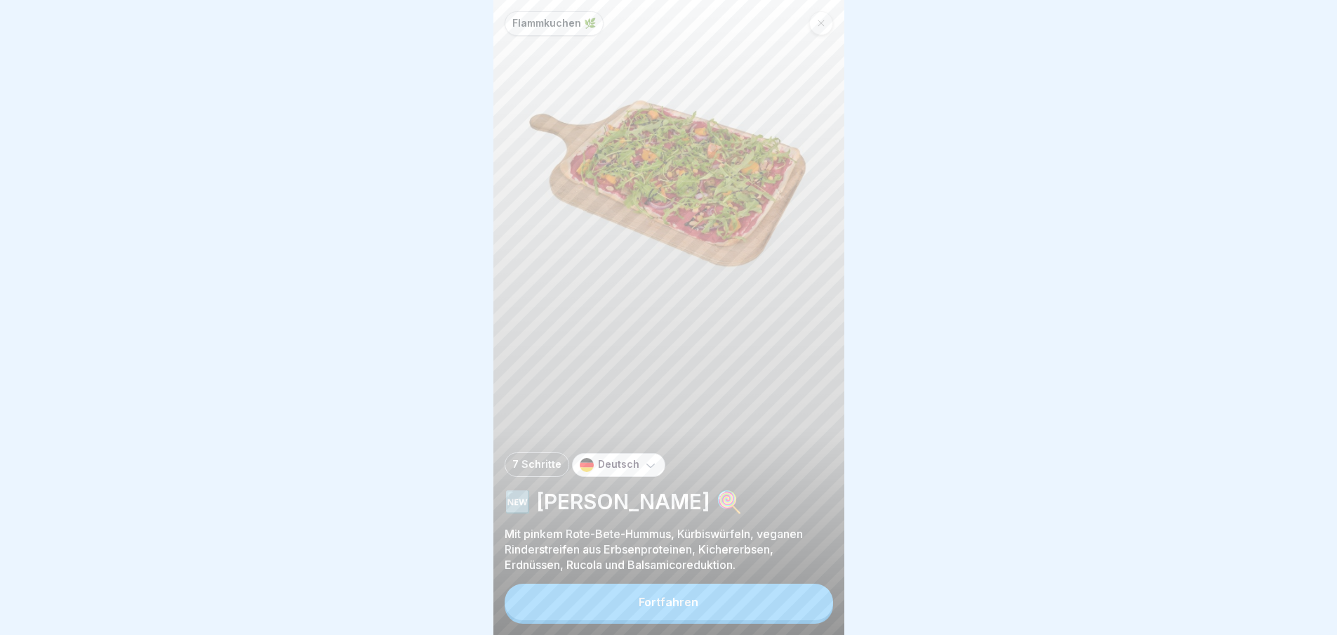
click at [761, 609] on button "Fortfahren" at bounding box center [669, 601] width 329 height 37
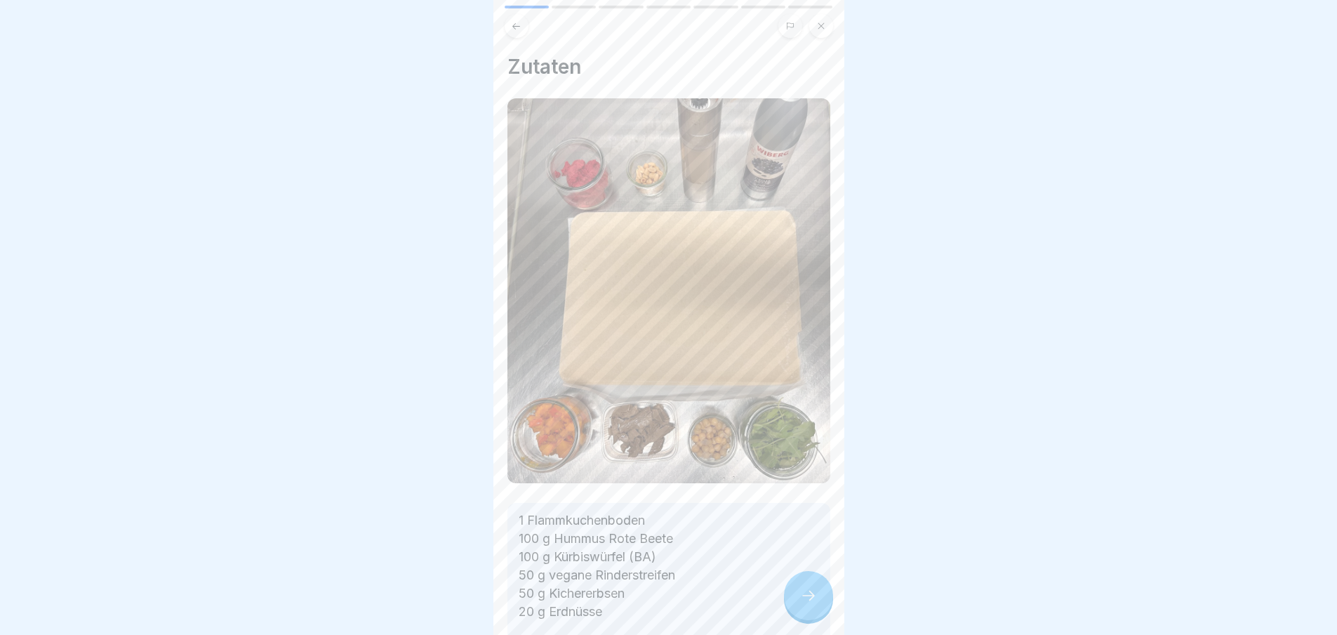
click at [761, 609] on p "1 Flammkuchenboden 100 g Hummus Rote Beete 100 g Kürbiswürfel (BA) 50 g vegane …" at bounding box center [669, 611] width 300 height 201
click at [794, 599] on div at bounding box center [808, 595] width 49 height 49
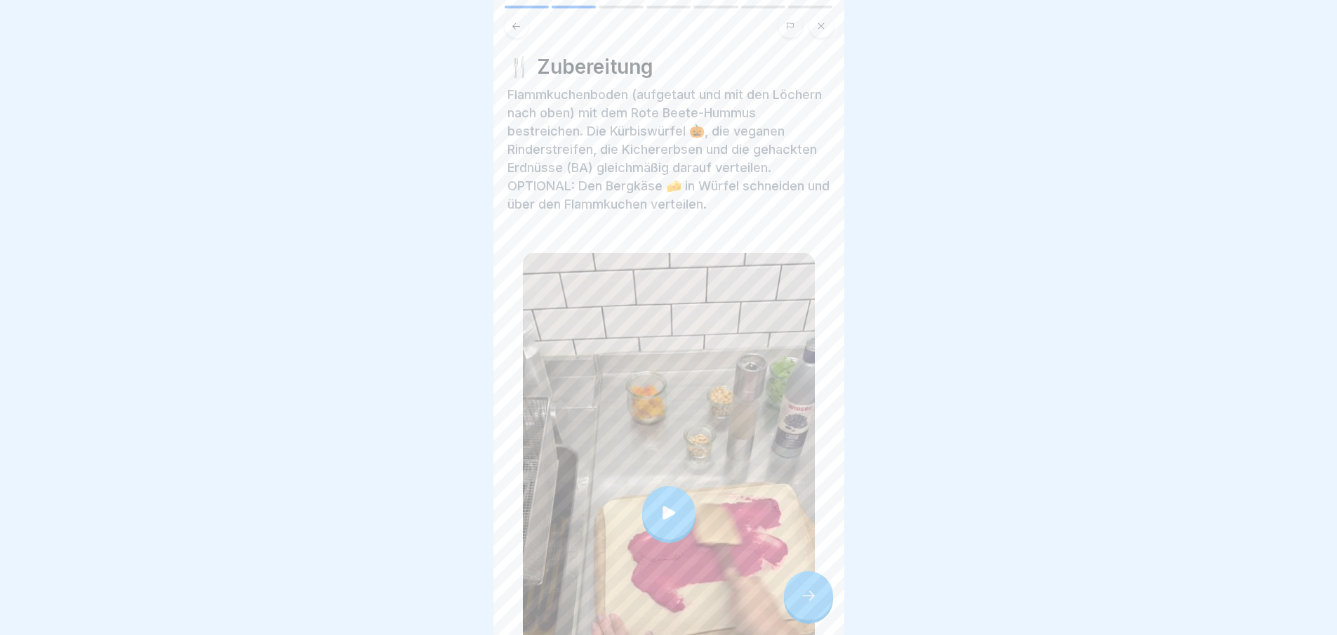
click at [797, 598] on div at bounding box center [808, 595] width 49 height 49
click at [807, 615] on div at bounding box center [808, 595] width 49 height 49
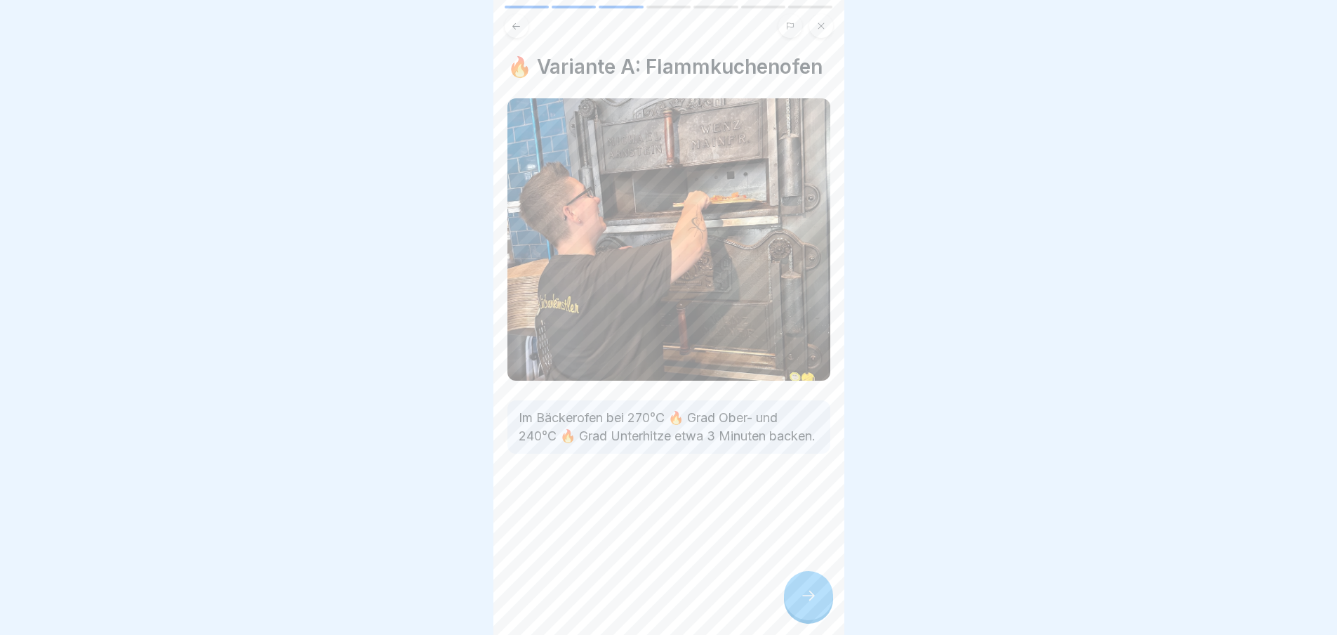
click at [818, 608] on div at bounding box center [808, 595] width 49 height 49
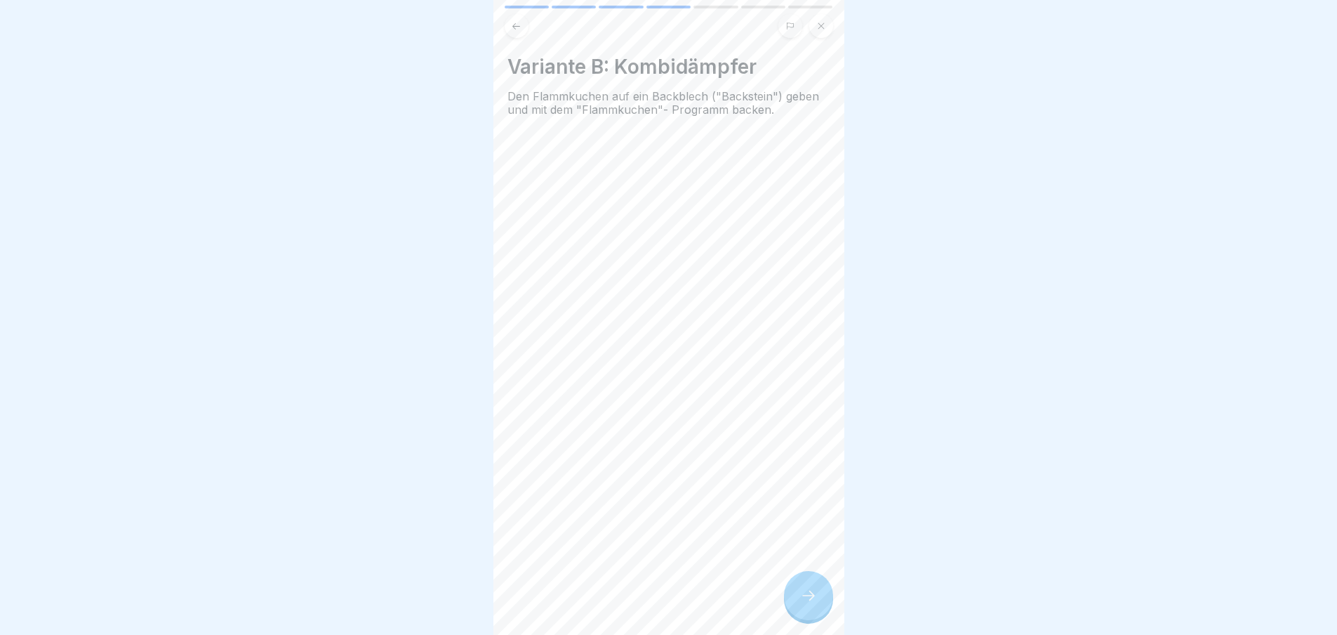
click at [818, 608] on div at bounding box center [808, 595] width 49 height 49
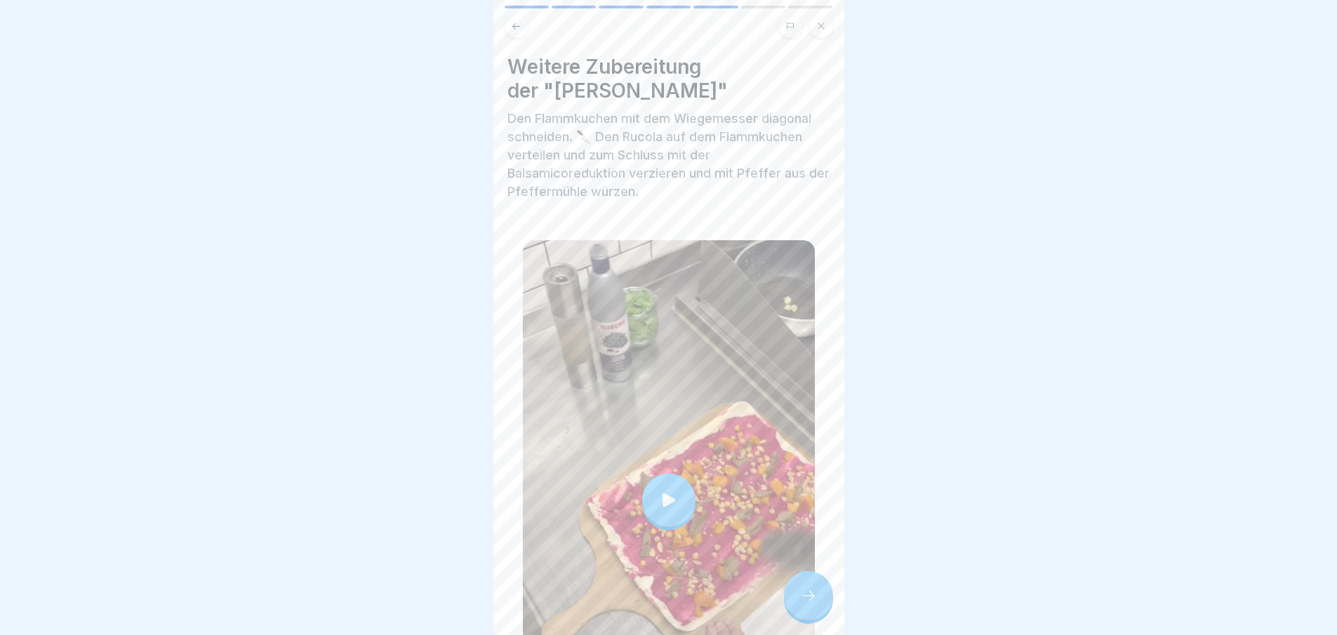
click at [818, 610] on div at bounding box center [808, 595] width 49 height 49
click at [818, 609] on div at bounding box center [808, 595] width 49 height 49
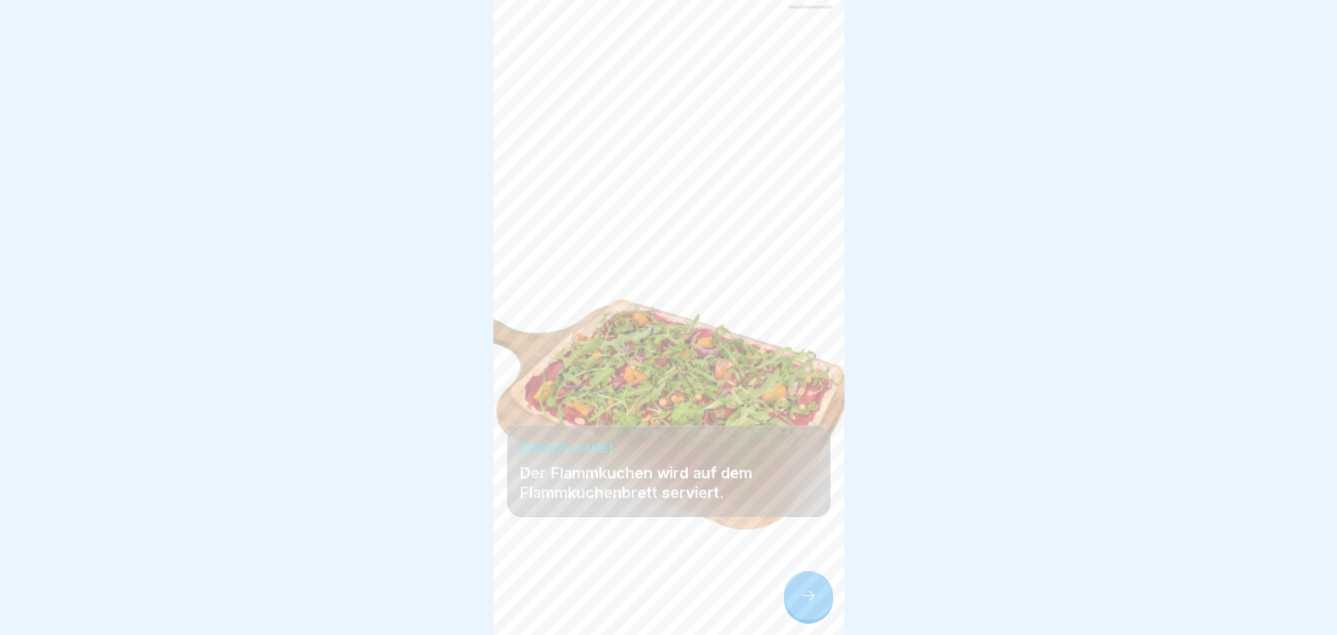
click at [820, 620] on div at bounding box center [808, 595] width 49 height 49
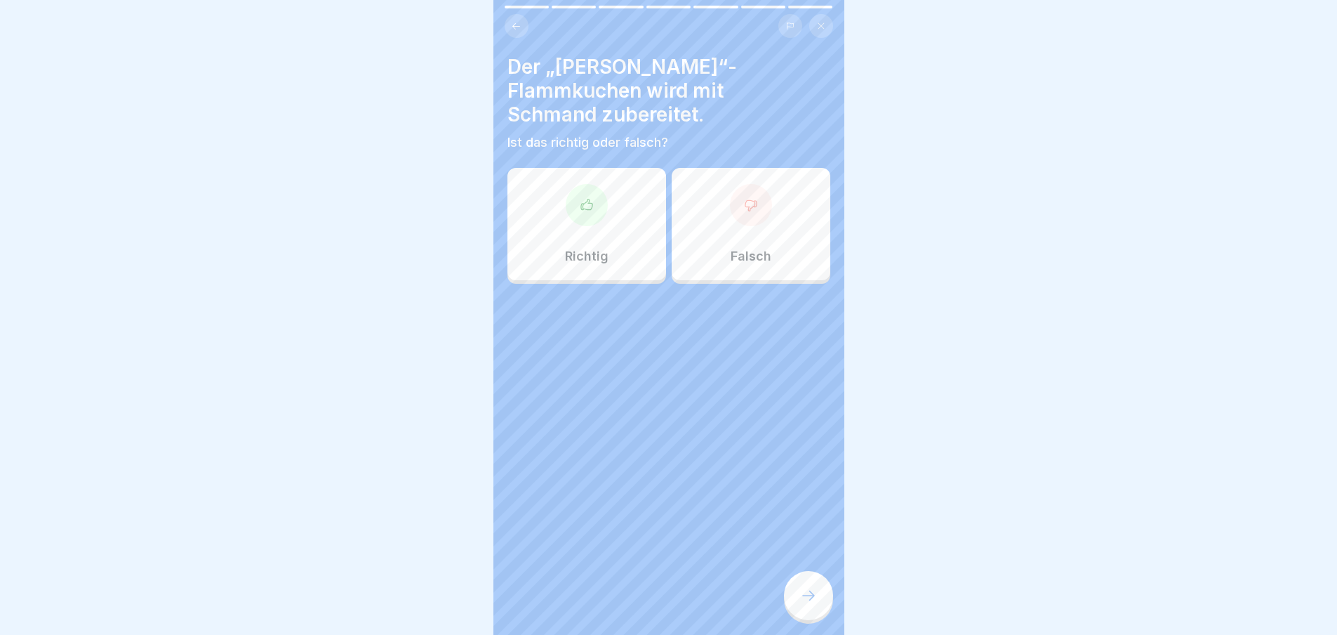
click at [797, 605] on div at bounding box center [808, 595] width 49 height 49
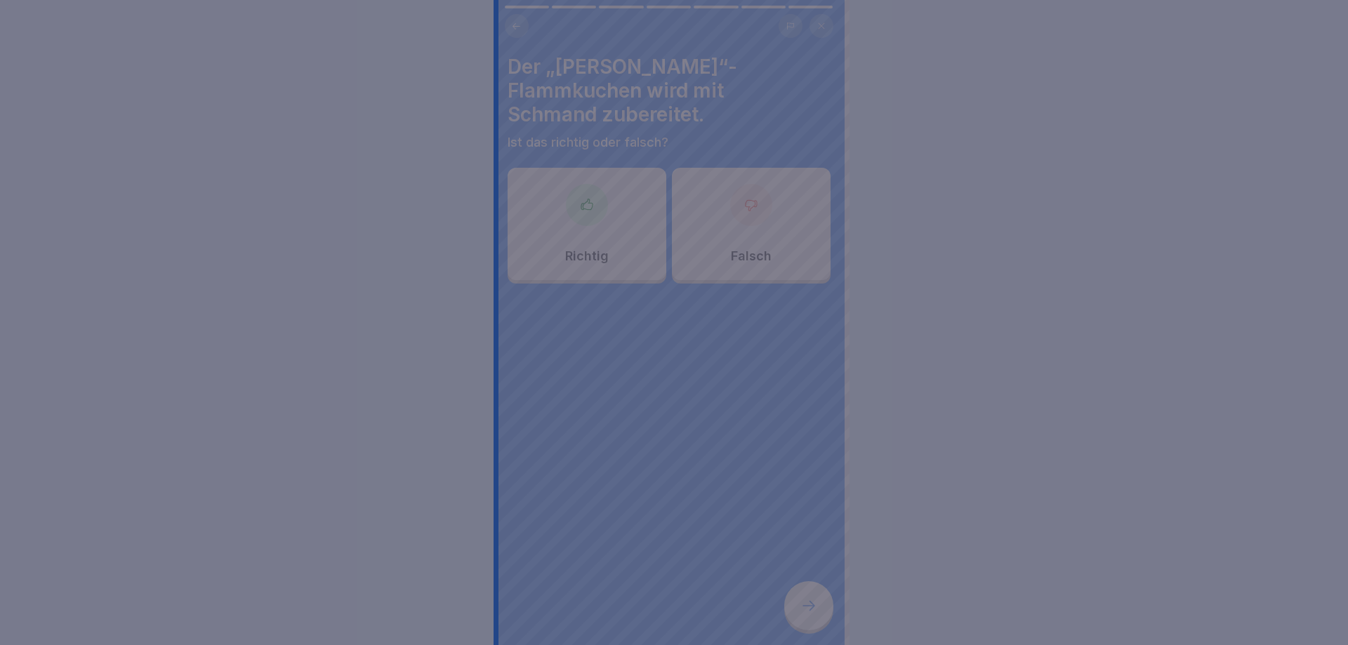
click at [800, 555] on div at bounding box center [674, 322] width 1348 height 645
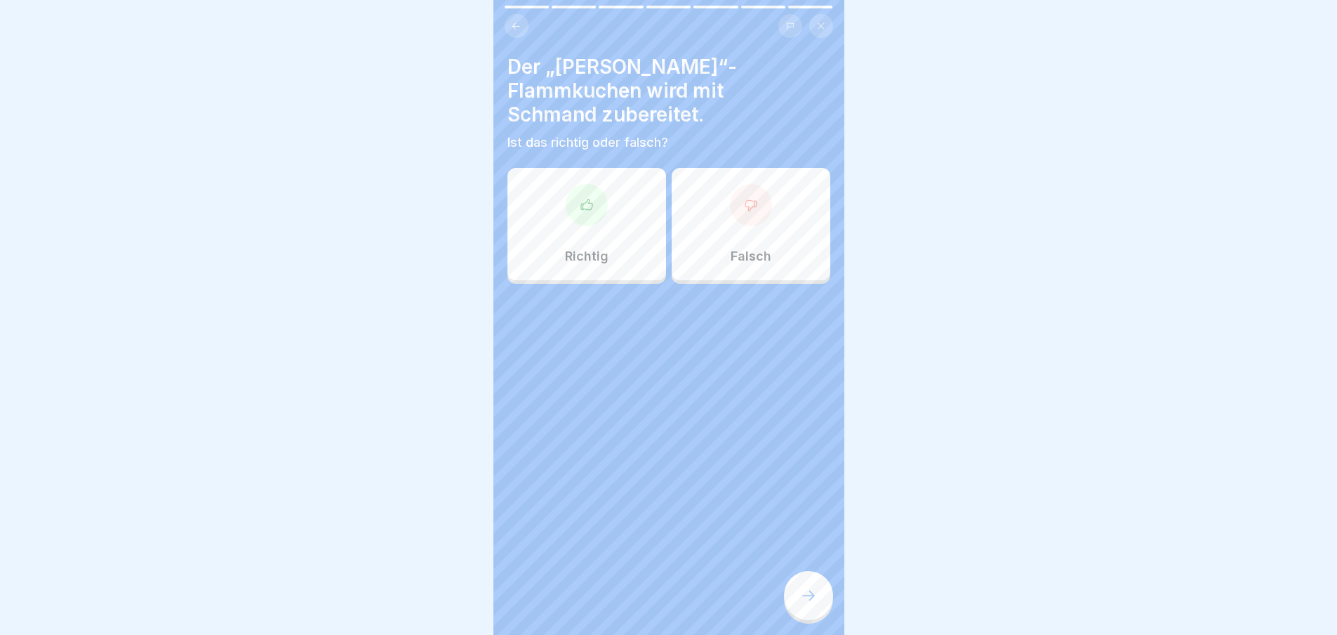
click at [744, 203] on icon at bounding box center [751, 205] width 14 height 14
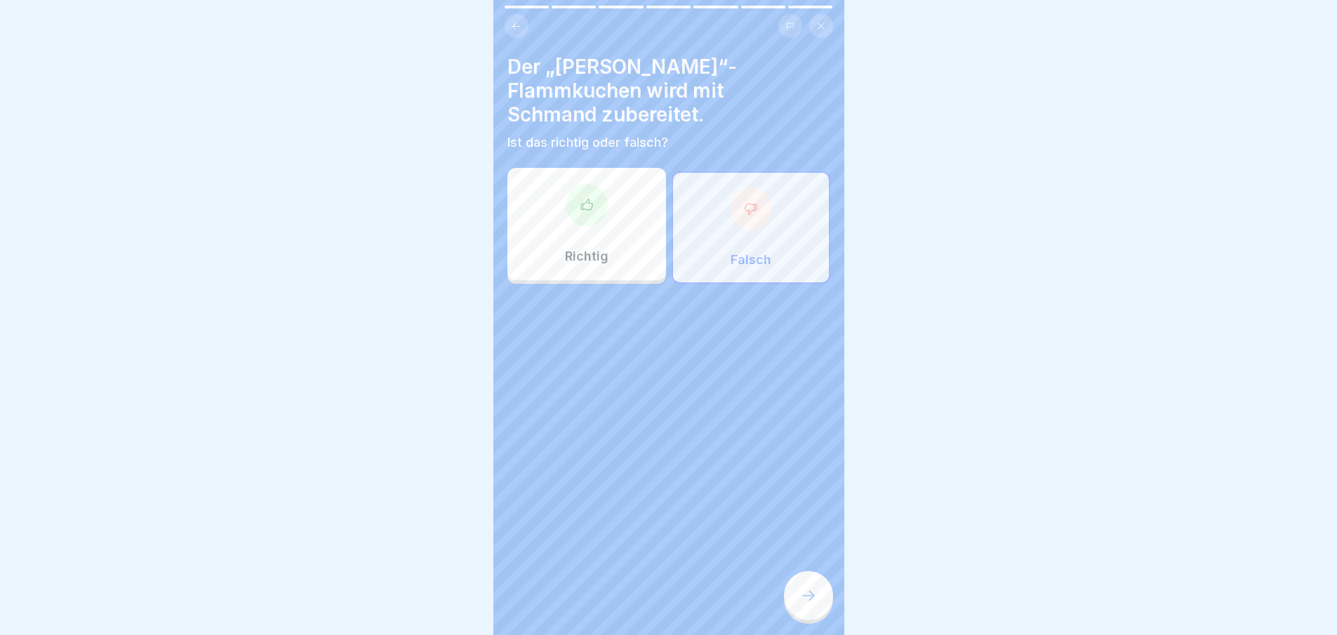
click at [797, 610] on div at bounding box center [808, 595] width 49 height 49
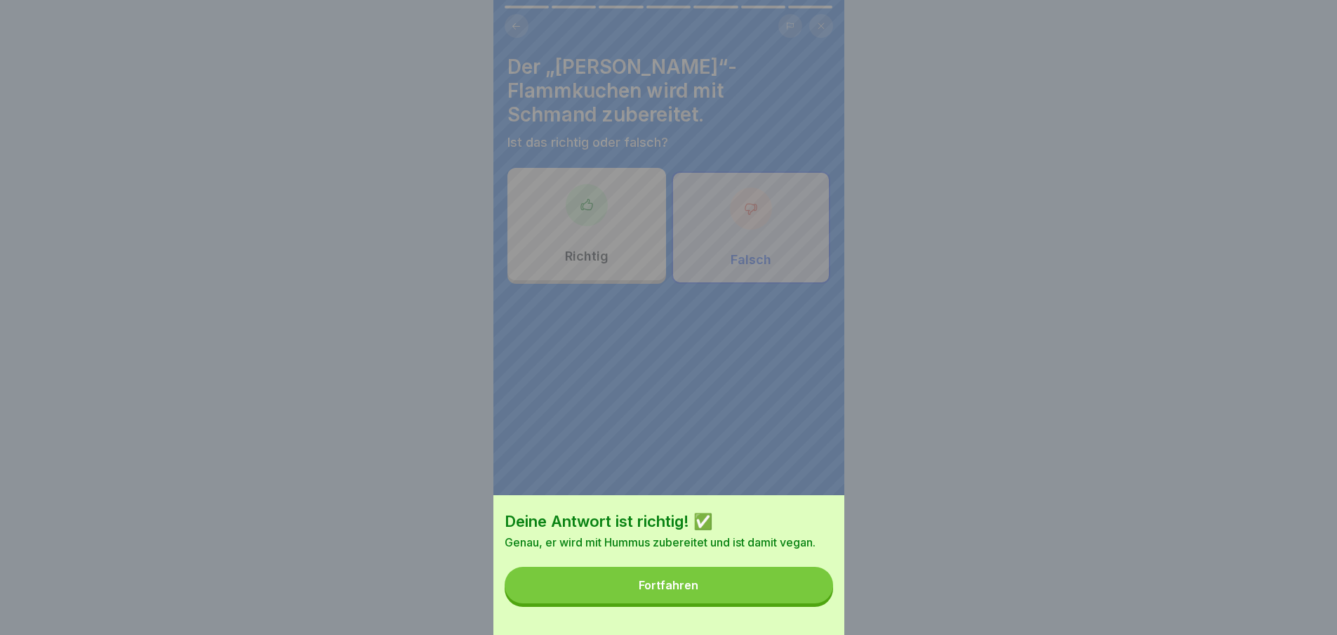
click at [800, 601] on button "Fortfahren" at bounding box center [669, 584] width 329 height 37
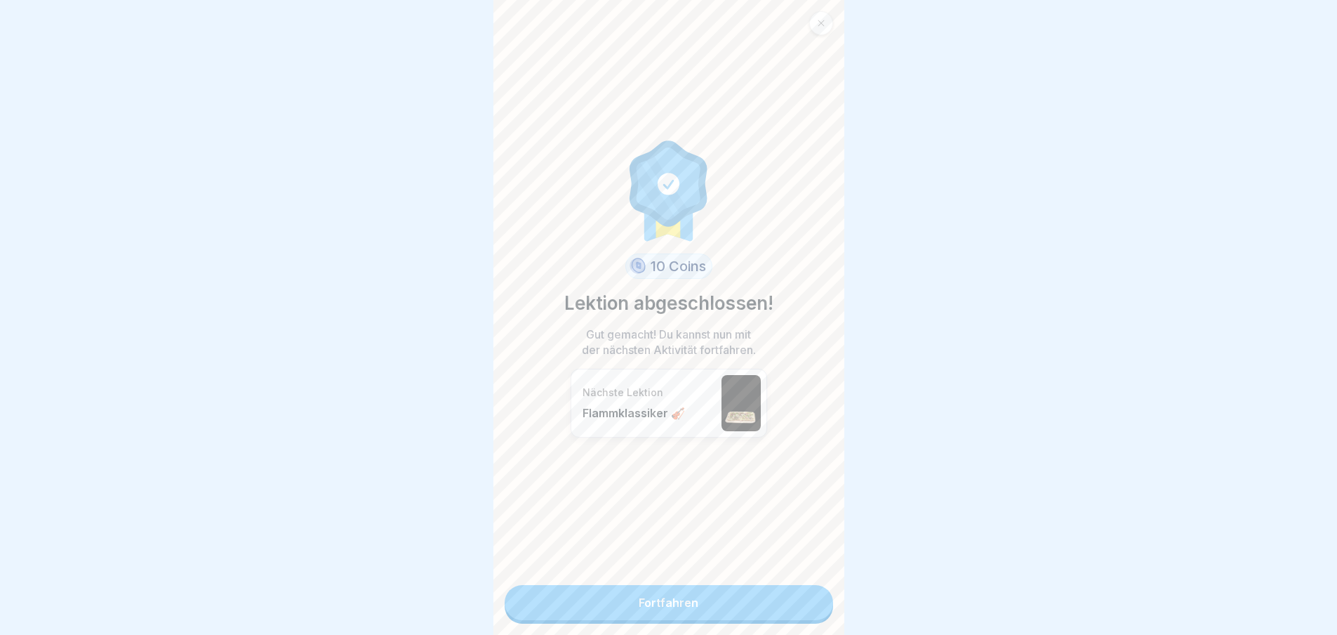
click at [800, 601] on link "Fortfahren" at bounding box center [669, 602] width 329 height 35
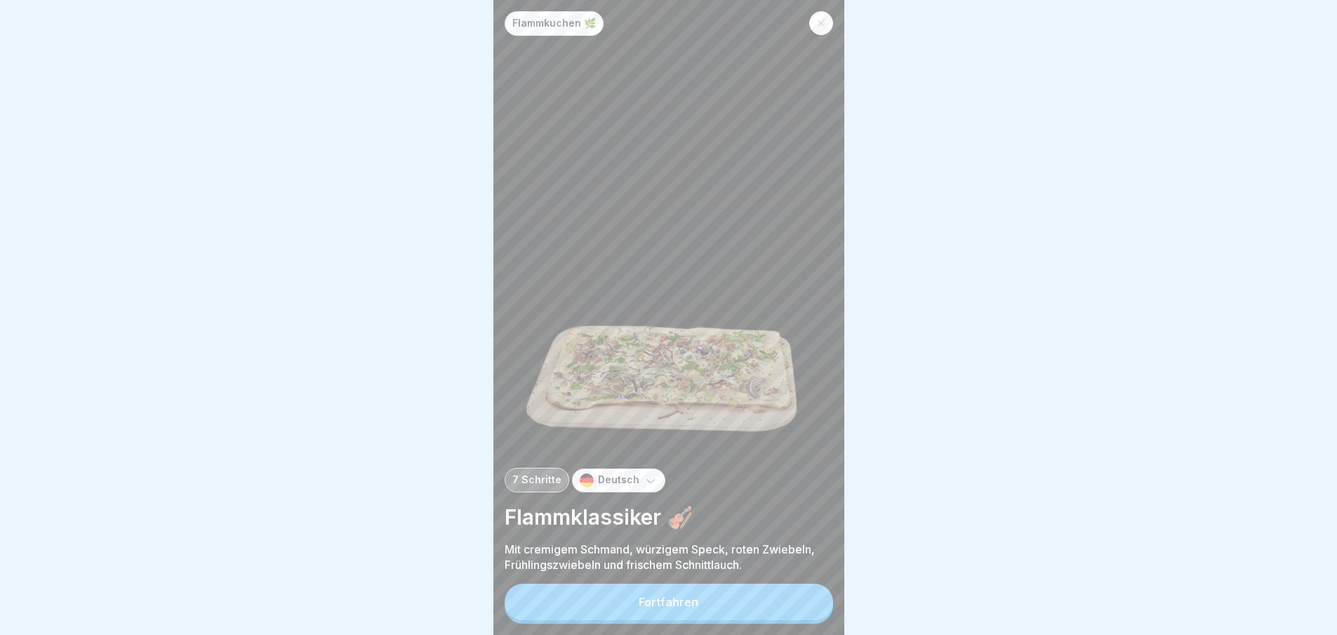
click at [800, 601] on button "Fortfahren" at bounding box center [669, 601] width 329 height 37
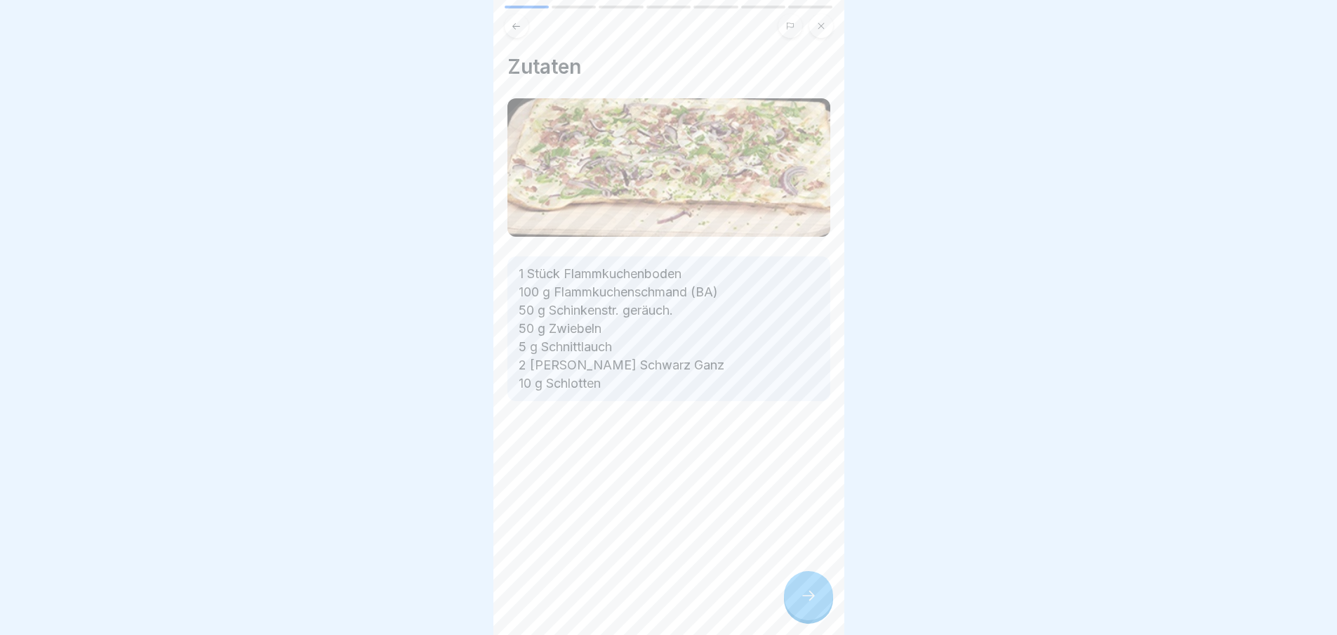
click at [800, 601] on icon at bounding box center [808, 595] width 17 height 17
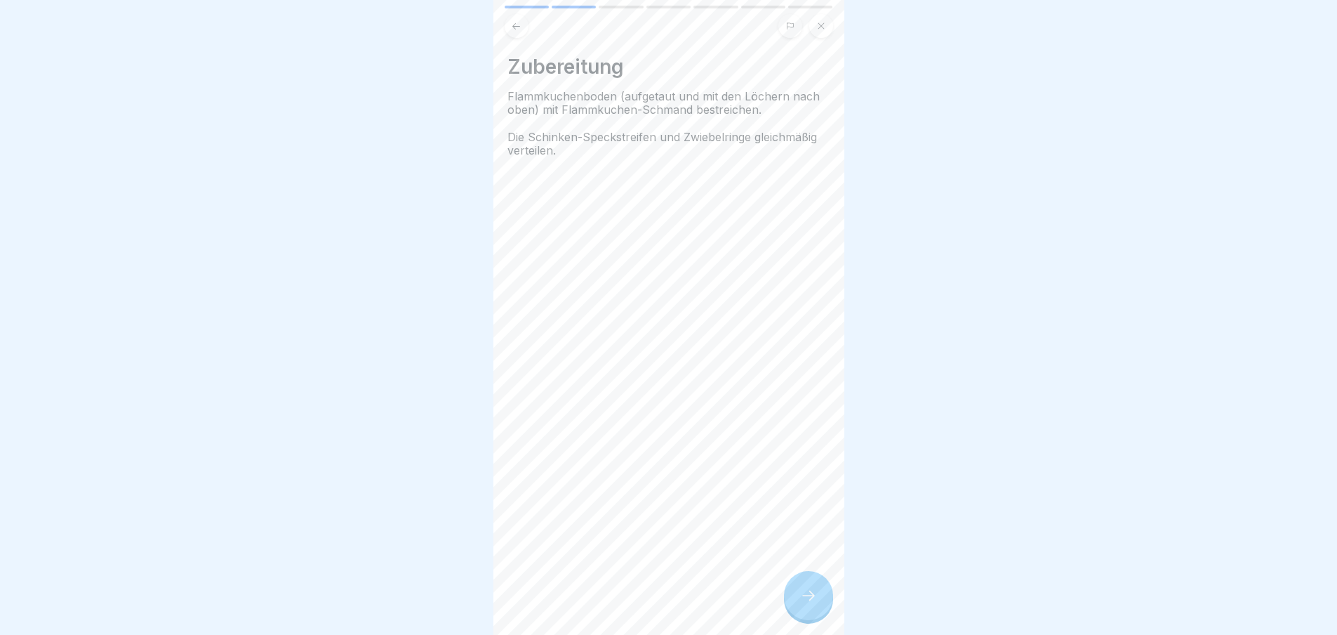
click at [804, 599] on icon at bounding box center [808, 595] width 17 height 17
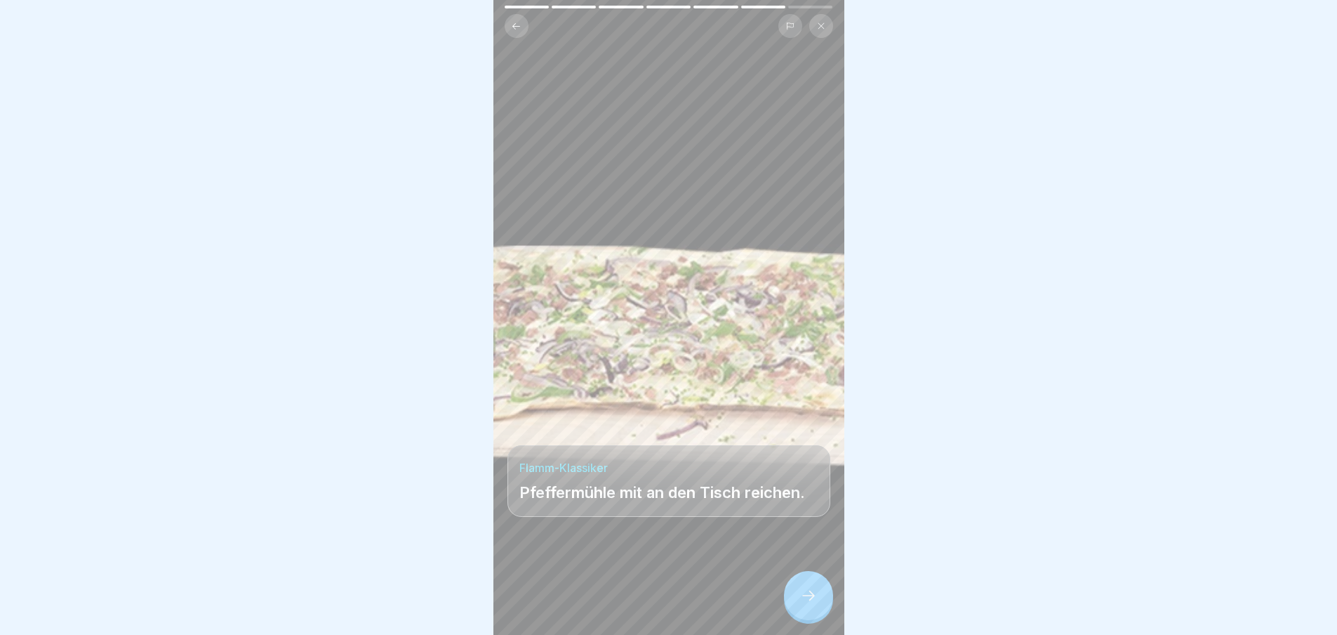
click at [804, 599] on div at bounding box center [808, 595] width 49 height 49
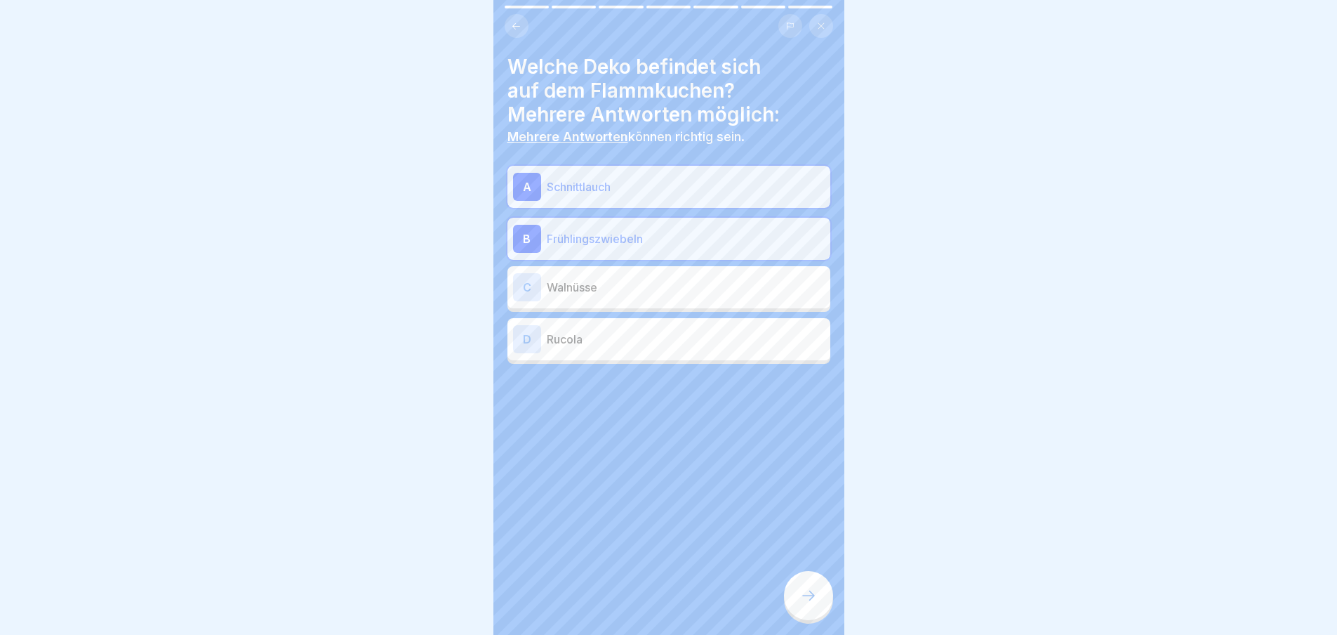
click at [804, 599] on div at bounding box center [808, 595] width 49 height 49
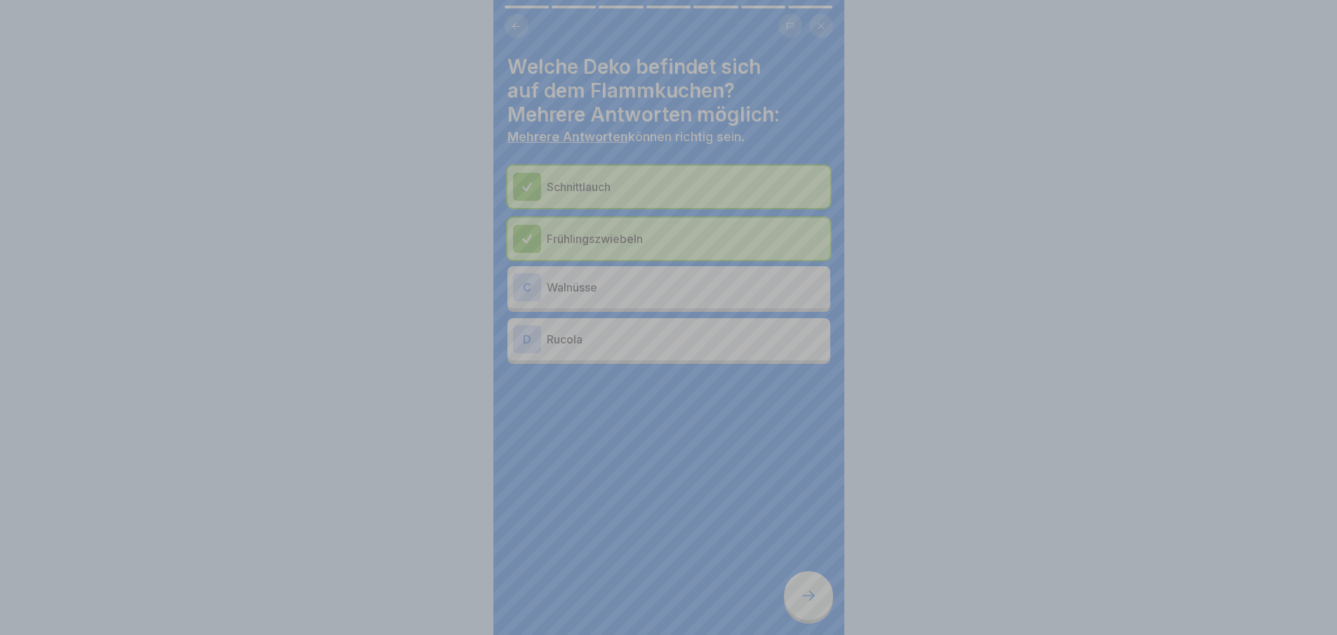
click at [804, 599] on div "Deine Antwort ist richtig! ✅ Exakt! Fortfahren" at bounding box center [668, 501] width 351 height 635
click at [804, 599] on div "Deine Antwort ist richtig! ✅ Exakt! Fortfahren" at bounding box center [668, 317] width 1337 height 635
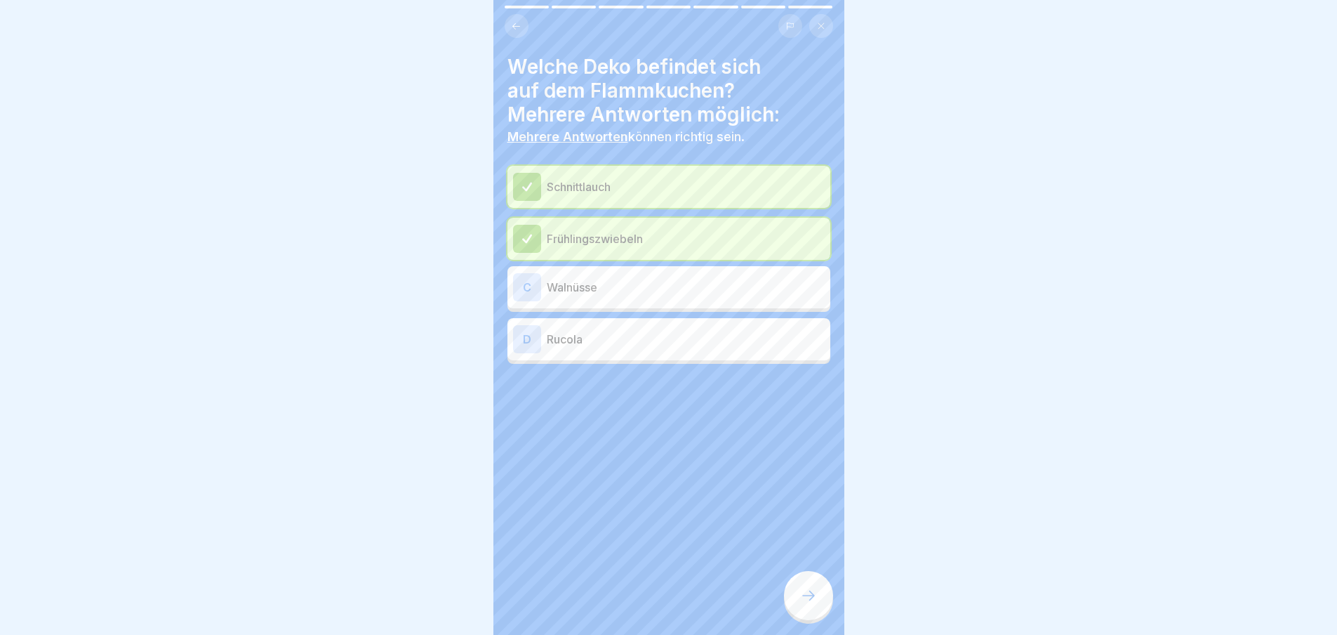
click at [804, 599] on icon at bounding box center [808, 595] width 17 height 17
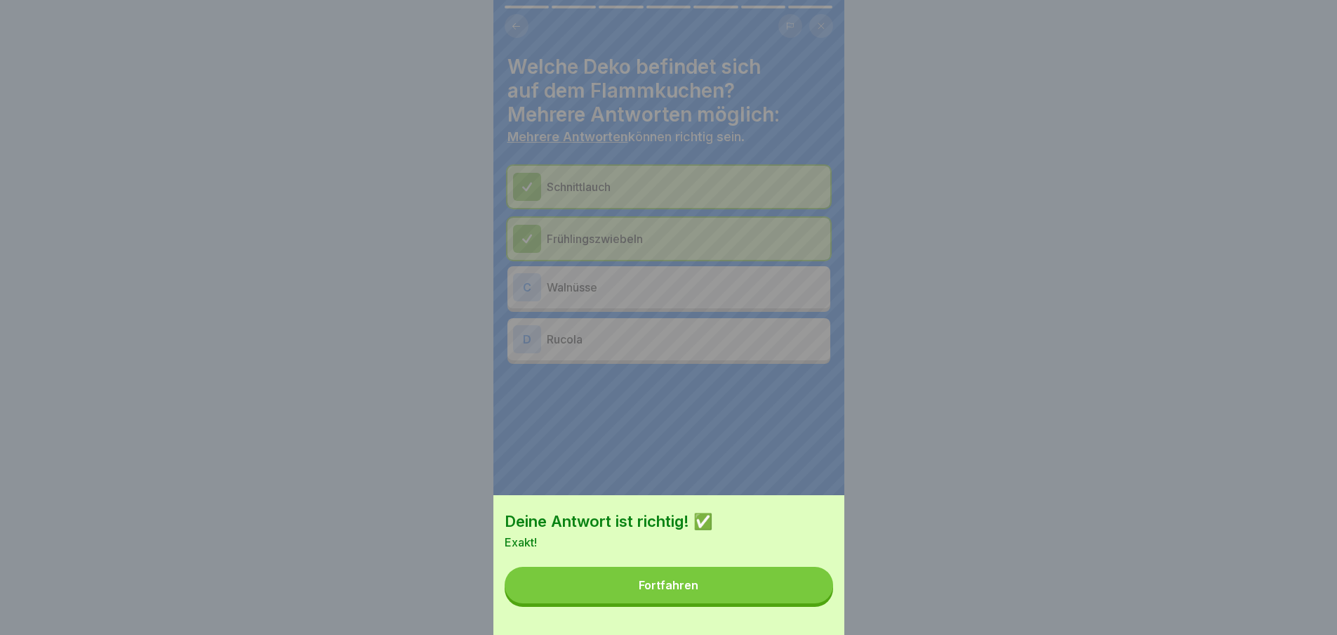
click at [804, 599] on button "Fortfahren" at bounding box center [669, 584] width 329 height 37
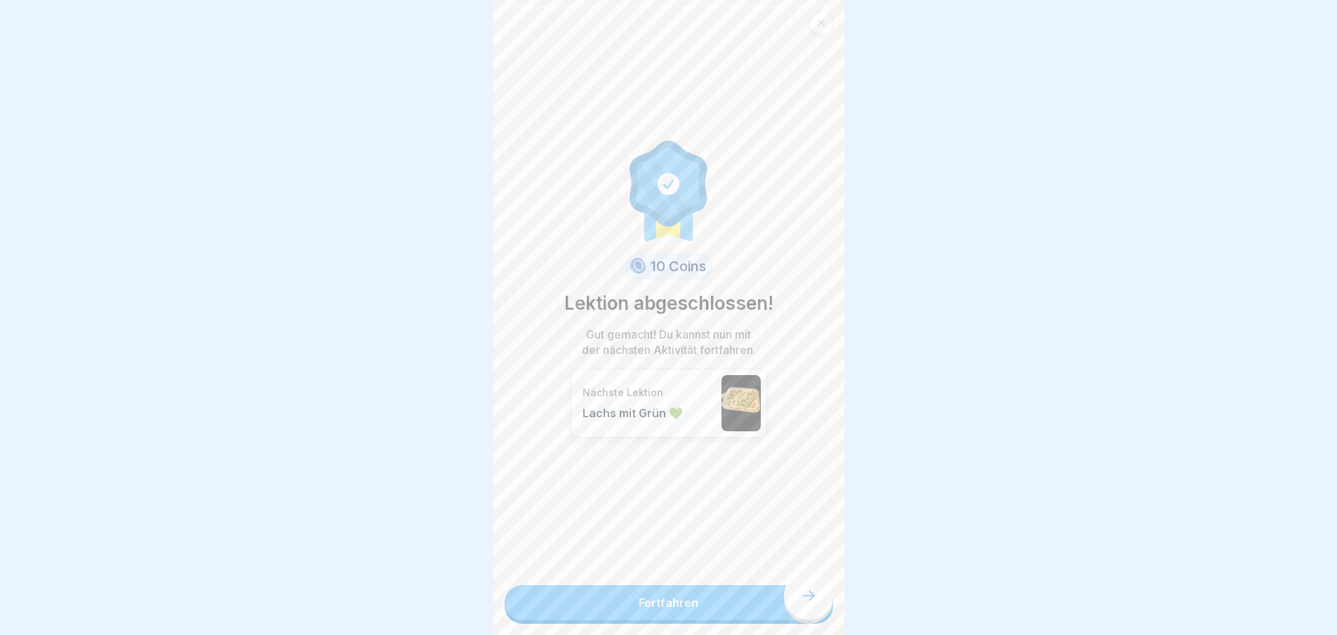
click at [804, 599] on link "Fortfahren" at bounding box center [669, 602] width 329 height 35
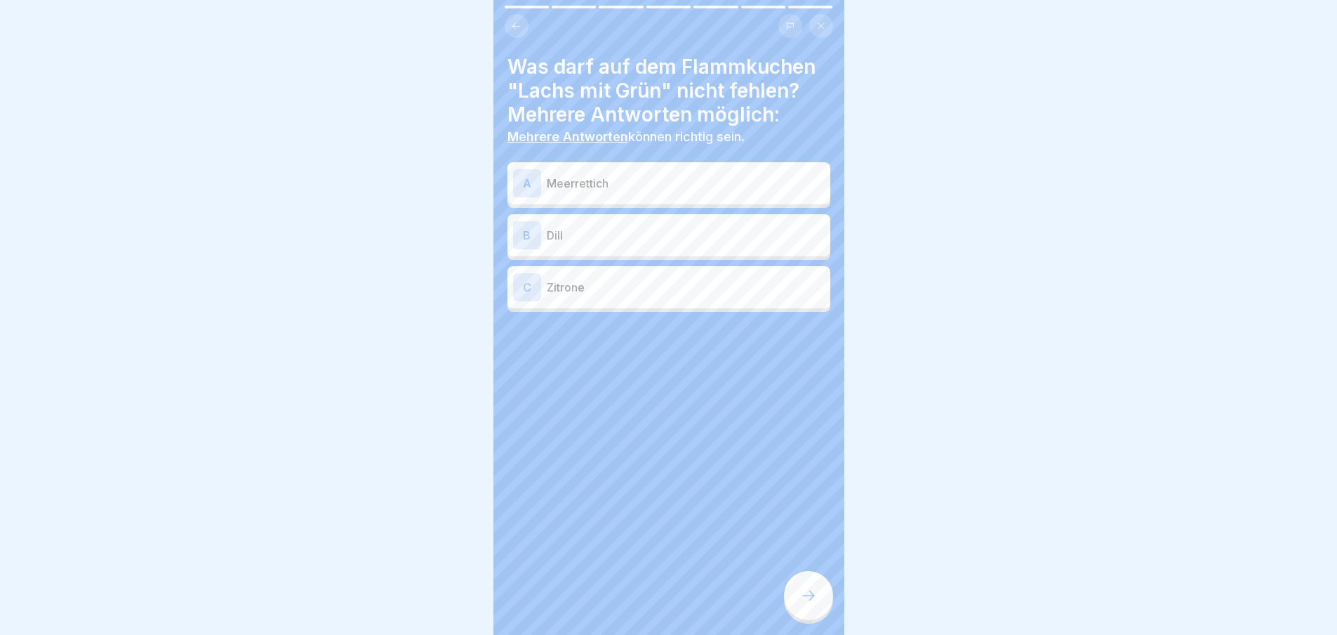
click at [804, 599] on div "Flammkuchen 🌿 7 Schritte Deutsch Lachs mit Grün 💚 Mit cremigem Schmand, gezupft…" at bounding box center [668, 317] width 351 height 635
click at [804, 599] on icon at bounding box center [808, 595] width 17 height 17
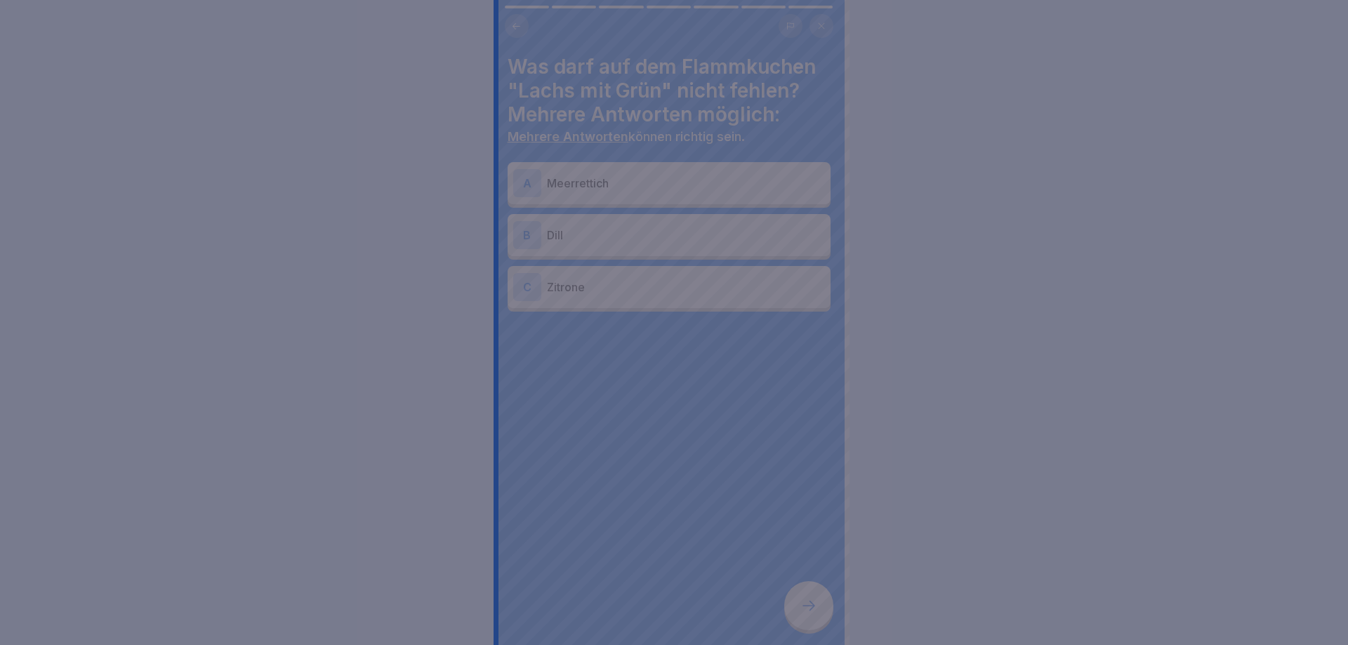
click at [804, 599] on div at bounding box center [674, 322] width 1348 height 645
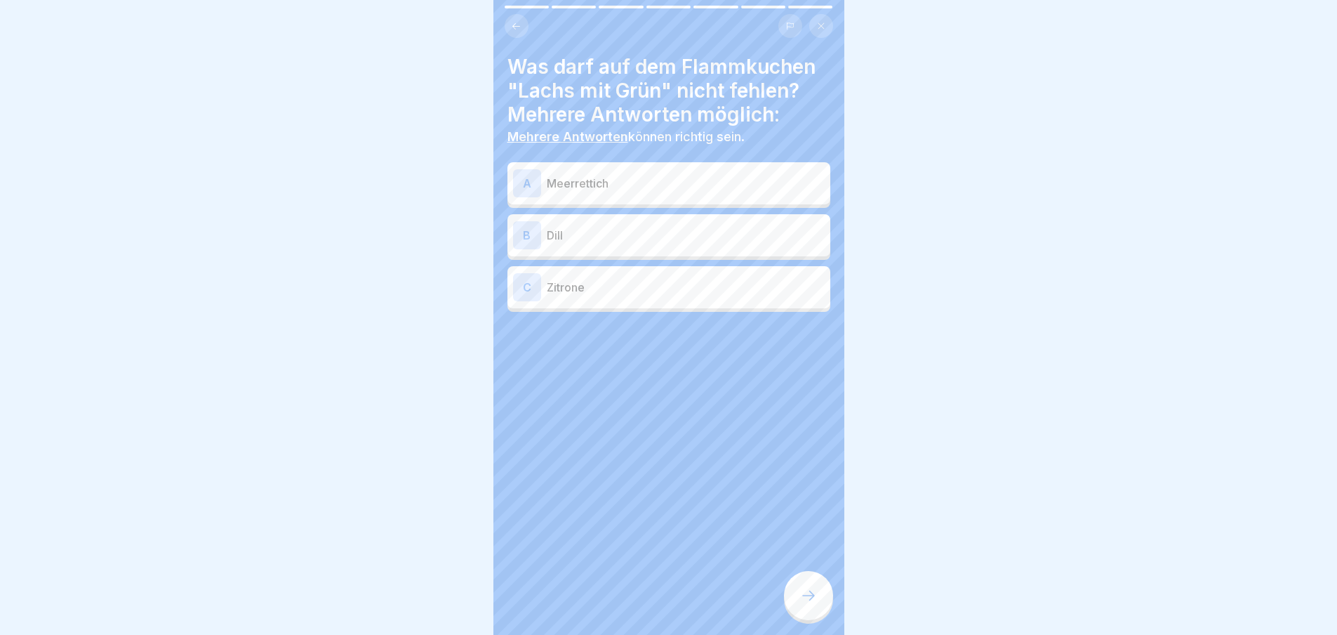
click at [645, 187] on p "Meerrettich" at bounding box center [686, 183] width 278 height 17
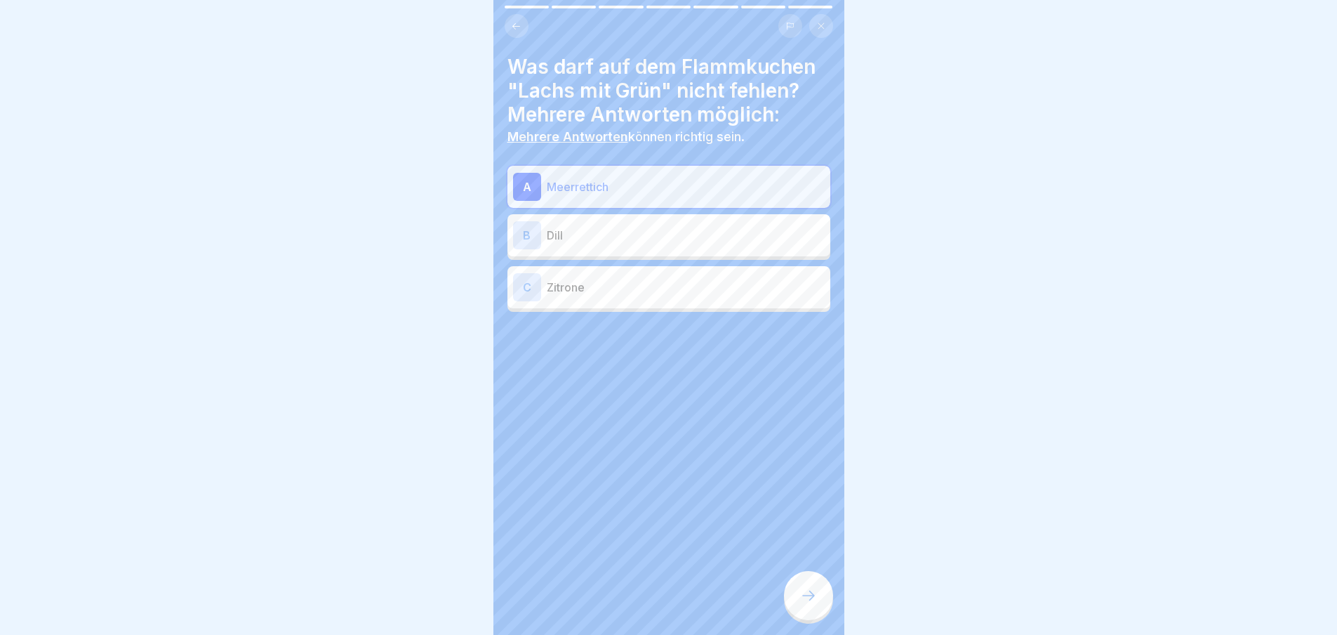
click at [803, 604] on icon at bounding box center [808, 595] width 17 height 17
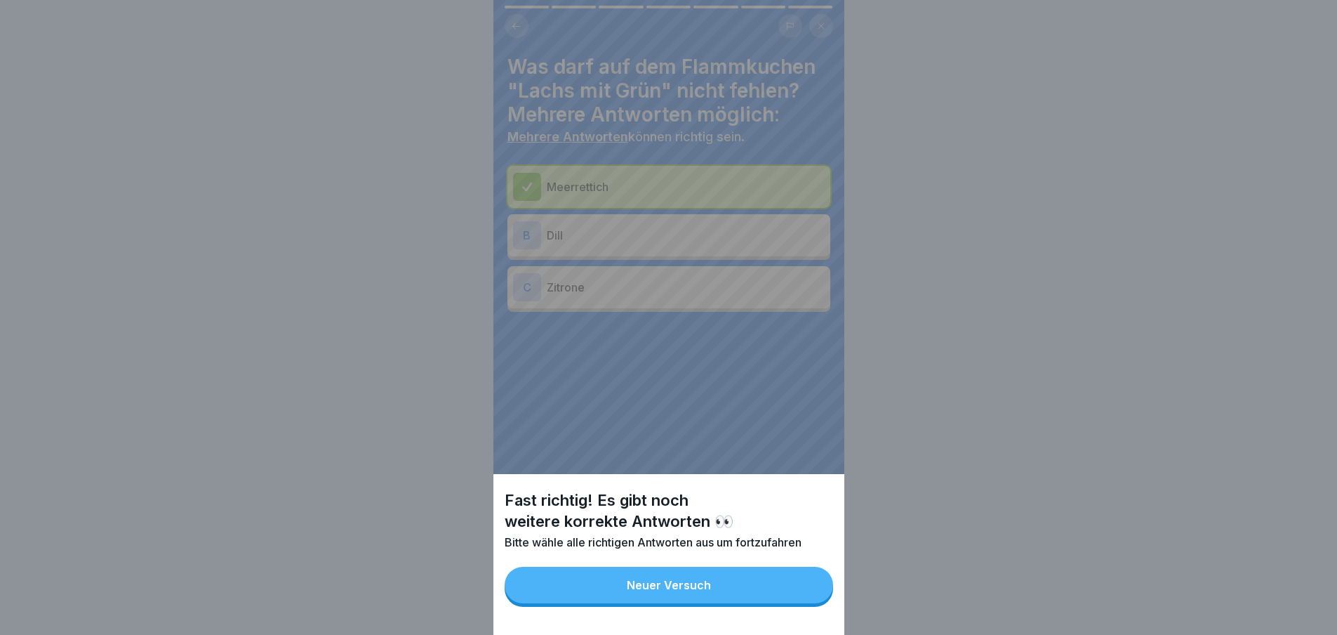
click at [758, 592] on button "Neuer Versuch" at bounding box center [669, 584] width 329 height 37
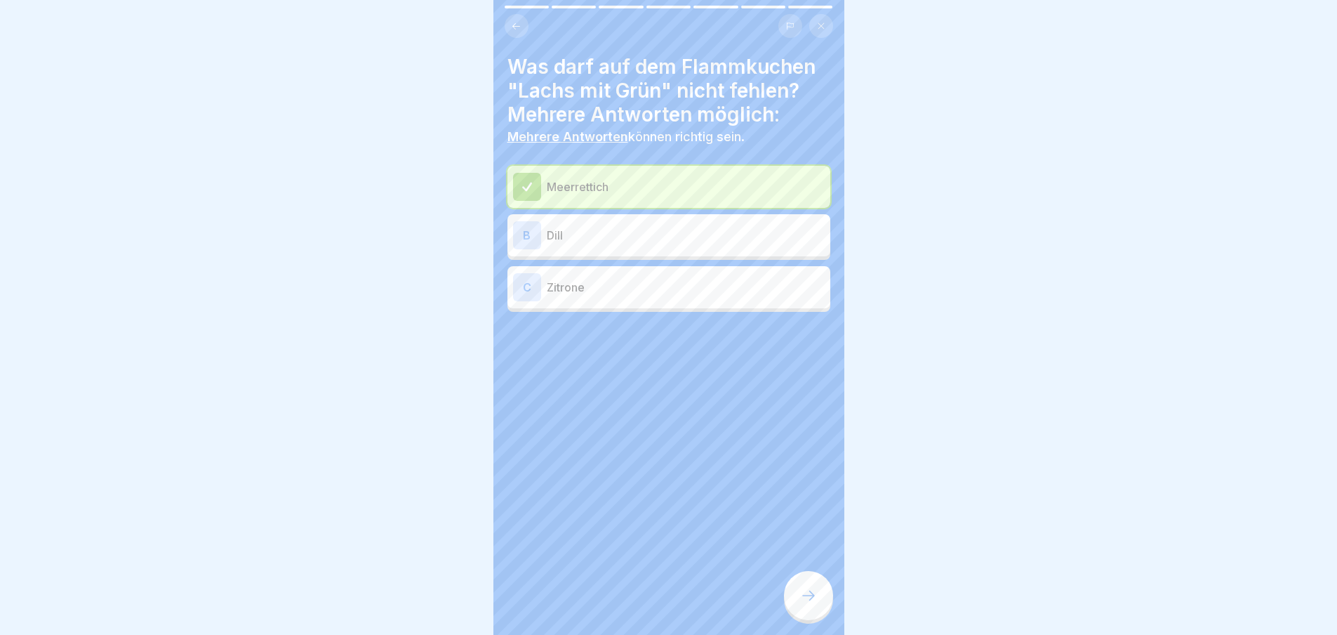
click at [653, 232] on p "Dill" at bounding box center [686, 235] width 278 height 17
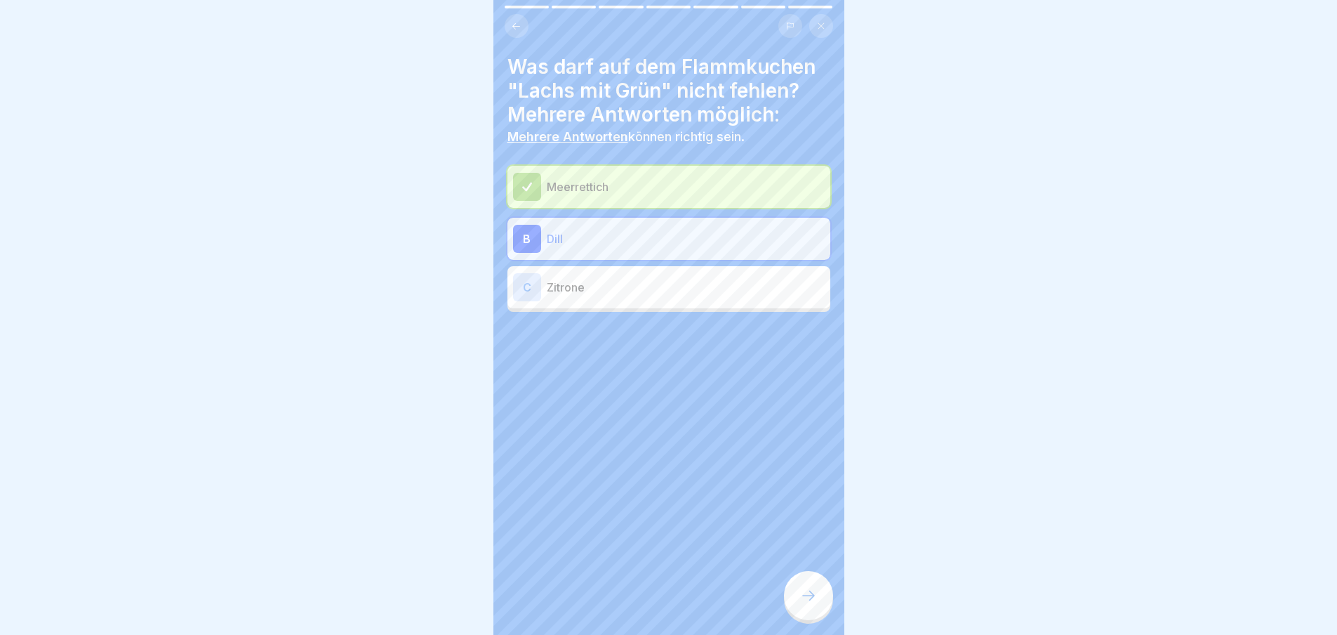
click at [815, 604] on icon at bounding box center [808, 595] width 17 height 17
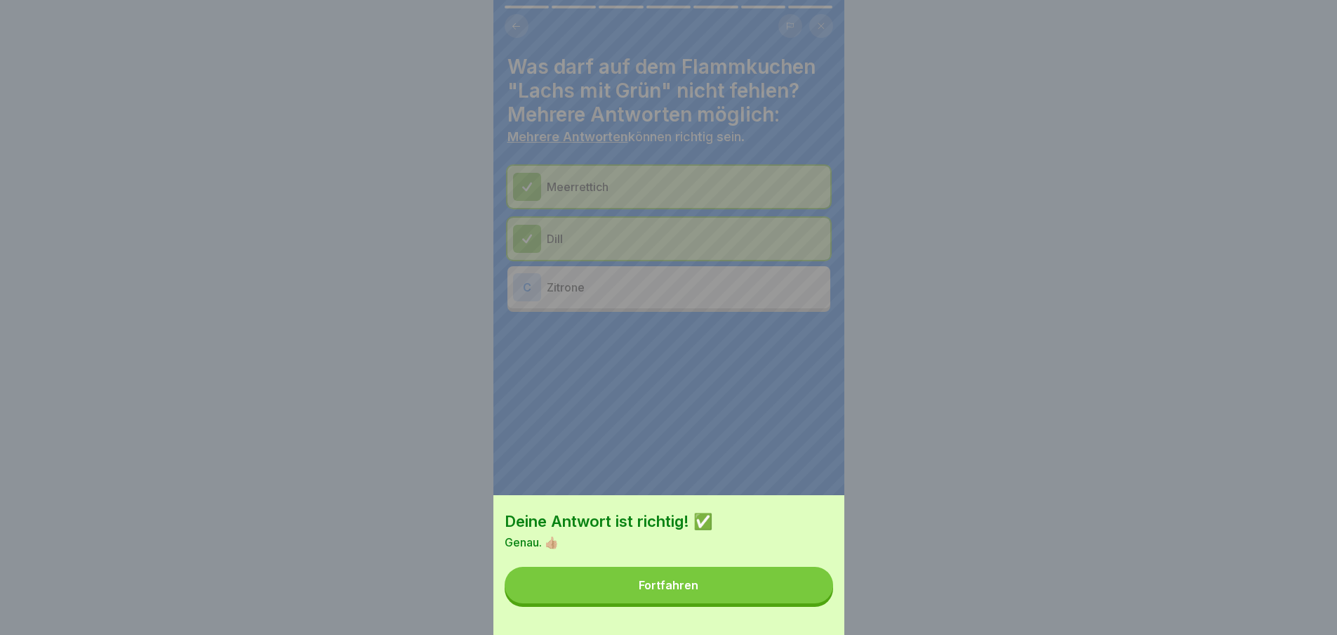
click at [748, 597] on button "Fortfahren" at bounding box center [669, 584] width 329 height 37
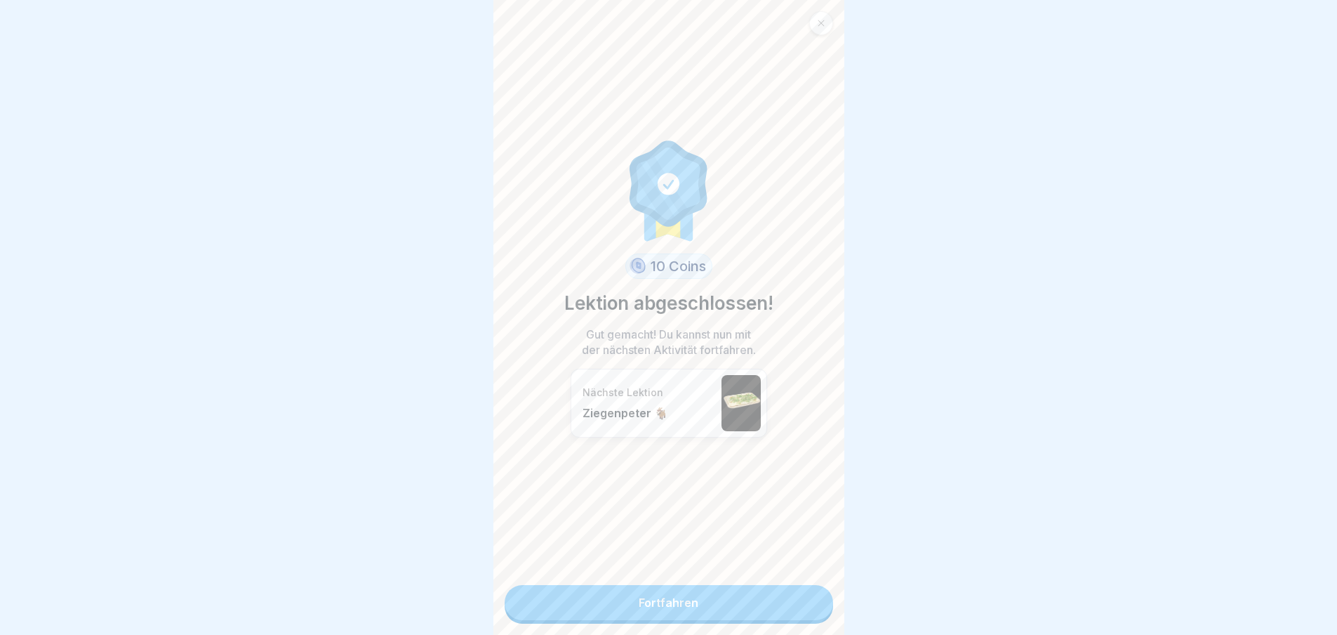
click at [741, 606] on link "Fortfahren" at bounding box center [669, 602] width 329 height 35
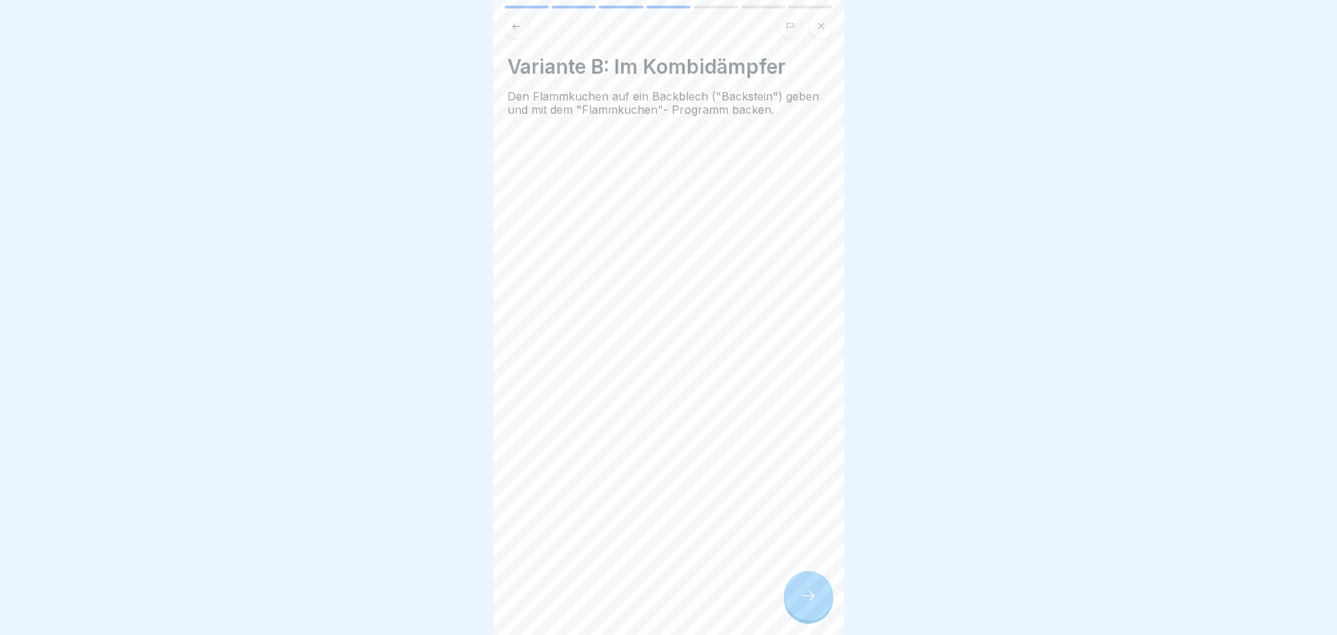
click at [817, 595] on div at bounding box center [808, 595] width 49 height 49
click at [809, 598] on div at bounding box center [808, 595] width 49 height 49
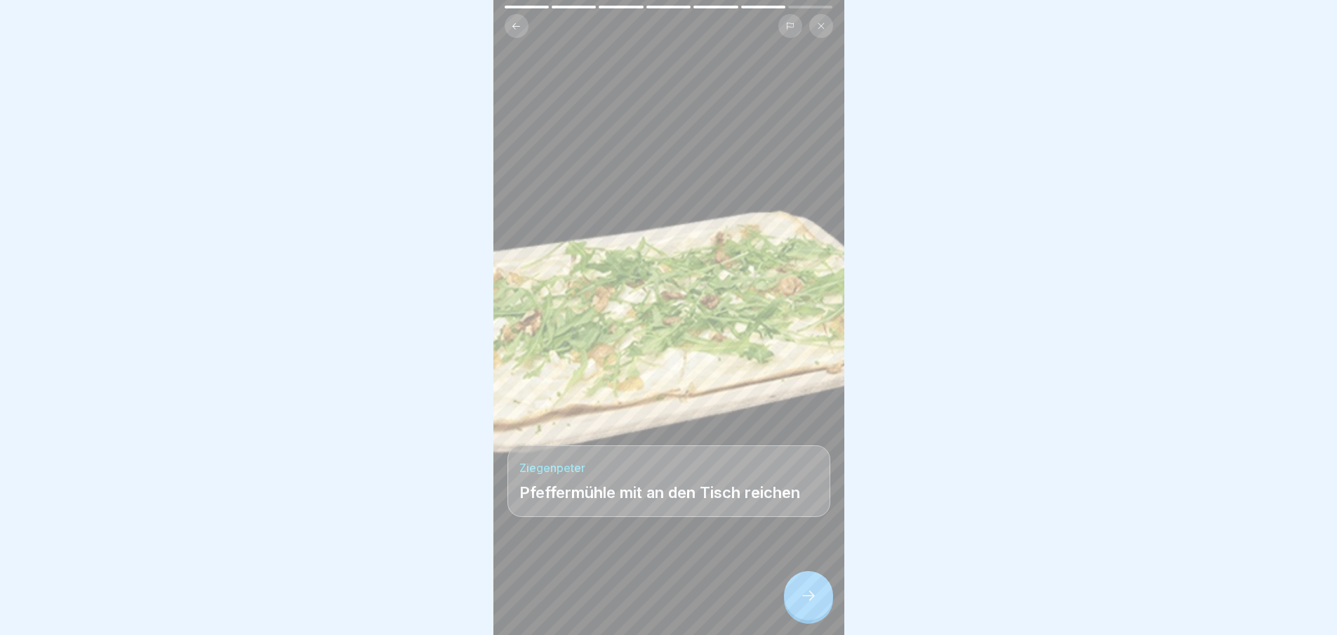
click at [809, 598] on div at bounding box center [808, 595] width 49 height 49
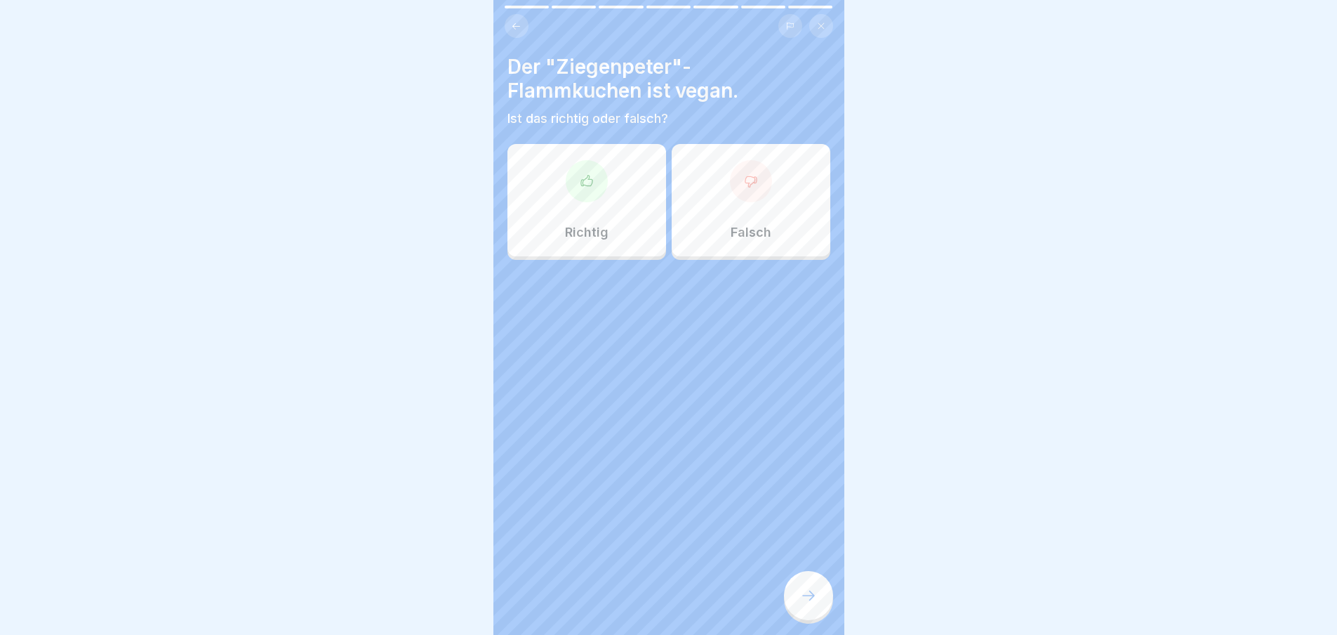
click at [809, 598] on div at bounding box center [808, 595] width 49 height 49
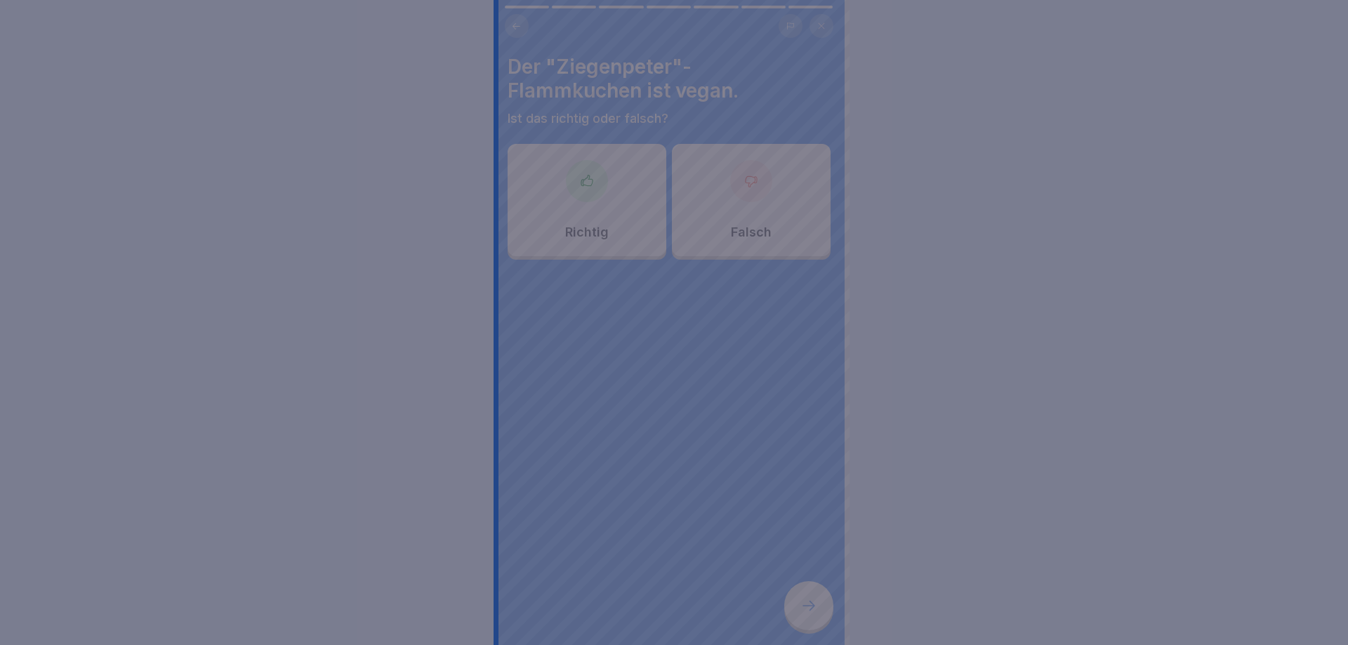
click at [809, 598] on div at bounding box center [674, 322] width 1348 height 645
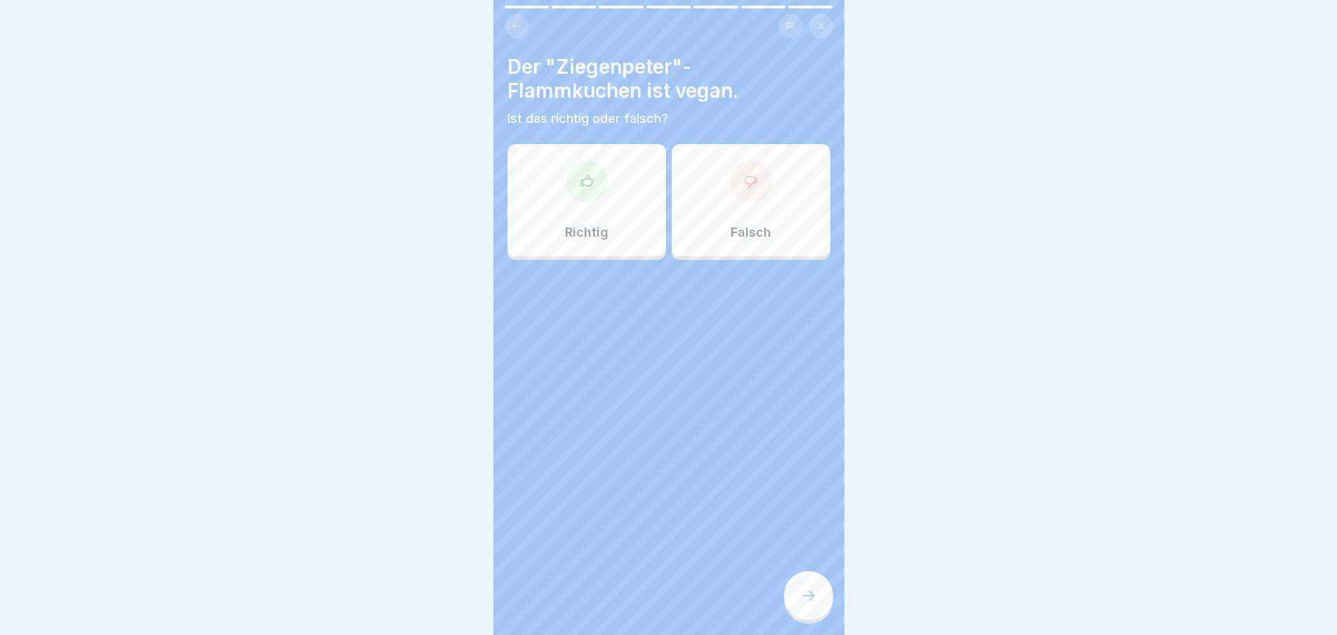
click at [601, 187] on div at bounding box center [587, 181] width 42 height 42
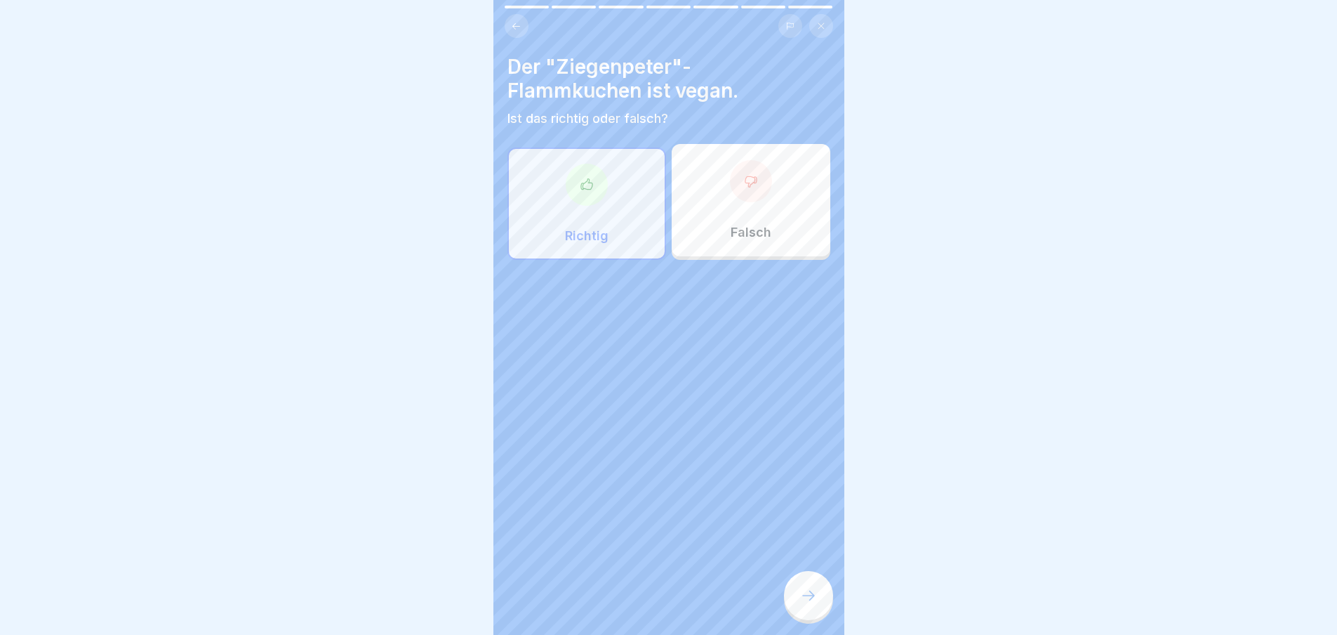
click at [814, 604] on icon at bounding box center [808, 595] width 17 height 17
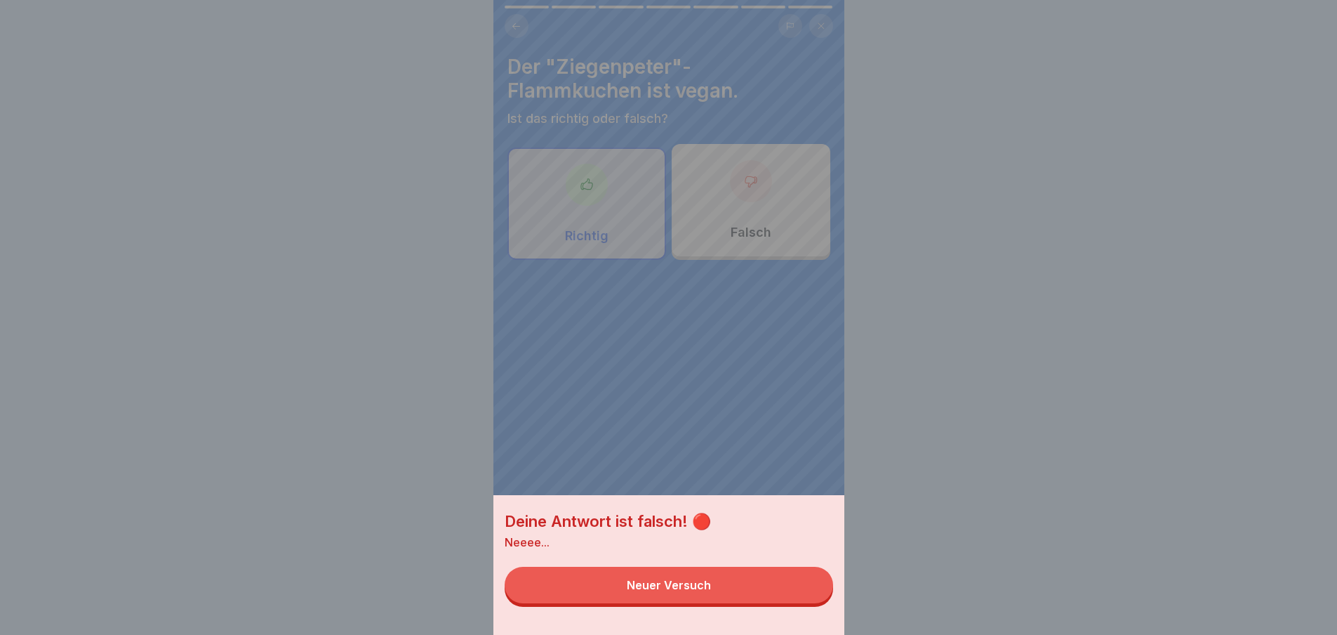
click at [769, 599] on button "Neuer Versuch" at bounding box center [669, 584] width 329 height 37
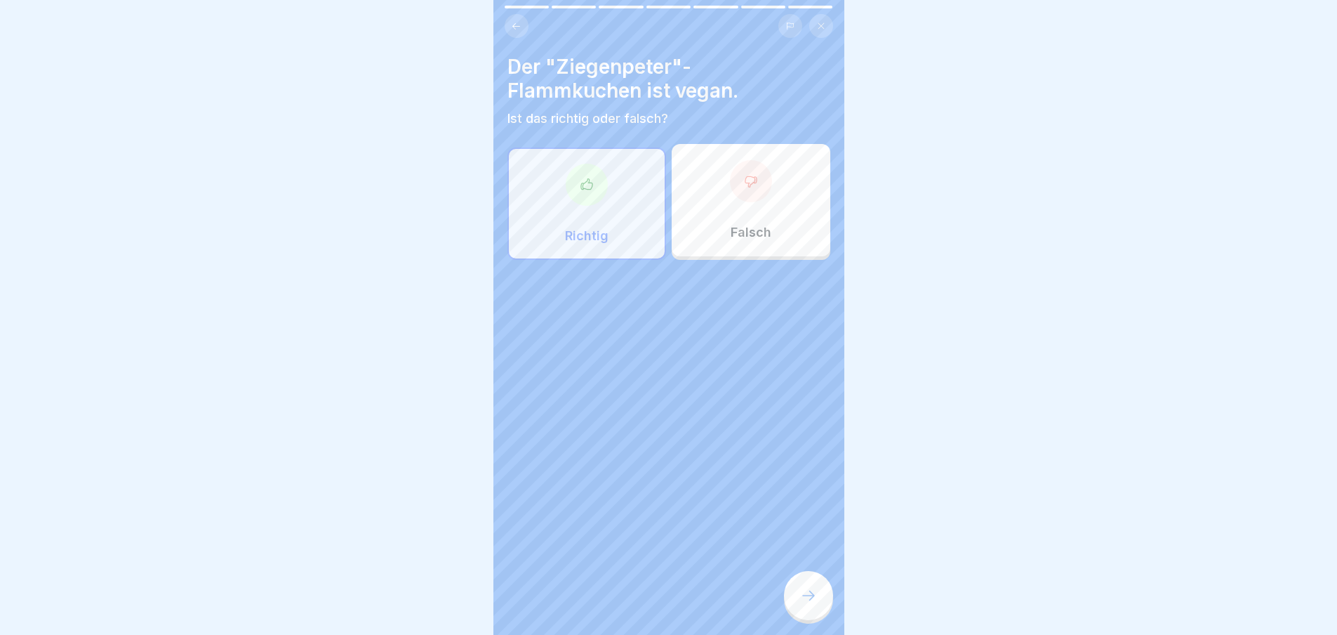
click at [776, 169] on div "Falsch" at bounding box center [751, 200] width 159 height 112
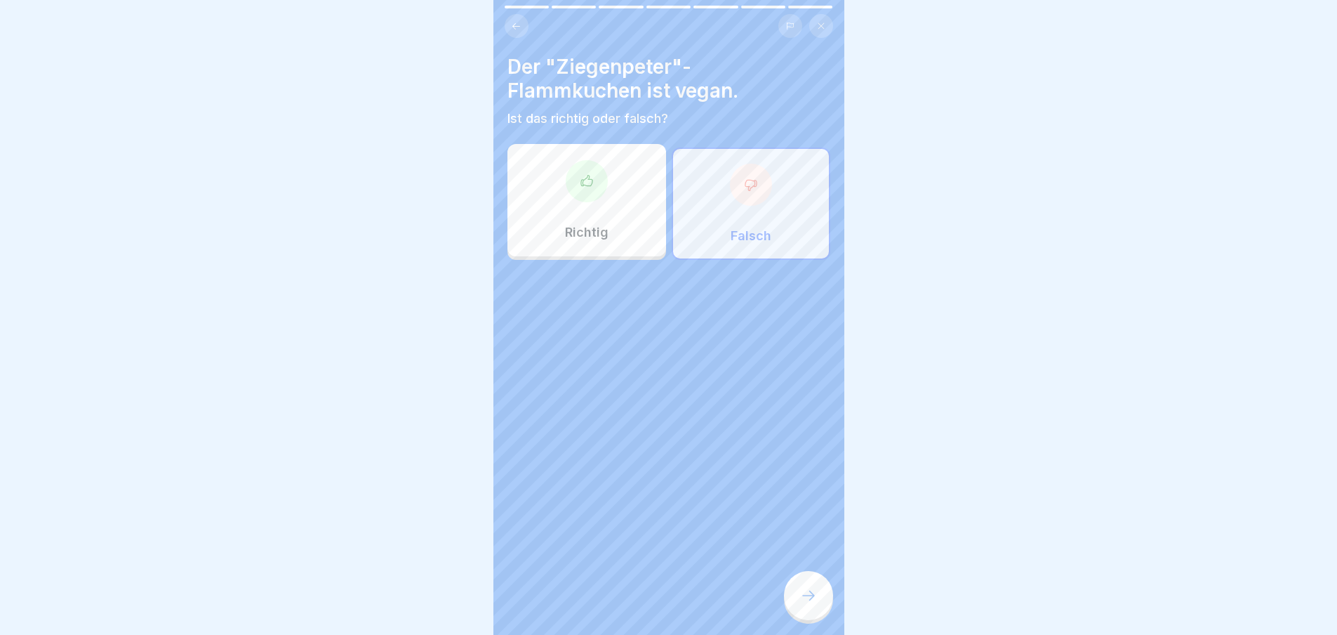
click at [805, 604] on icon at bounding box center [808, 595] width 17 height 17
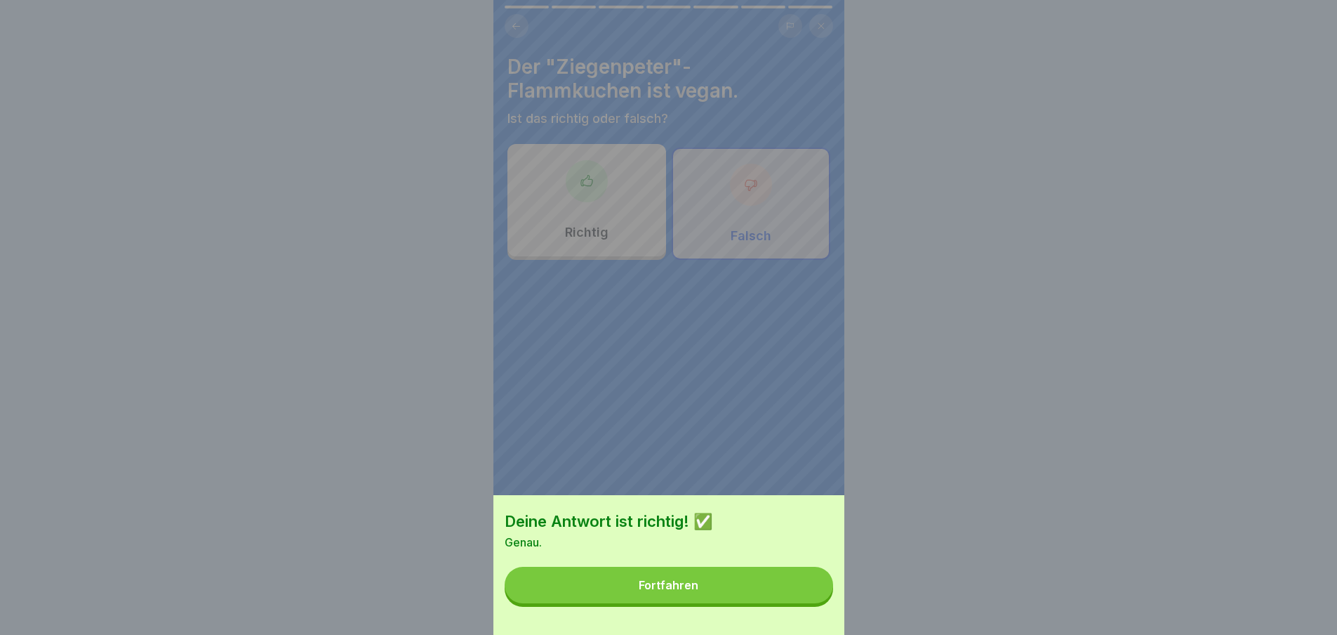
click at [760, 600] on button "Fortfahren" at bounding box center [669, 584] width 329 height 37
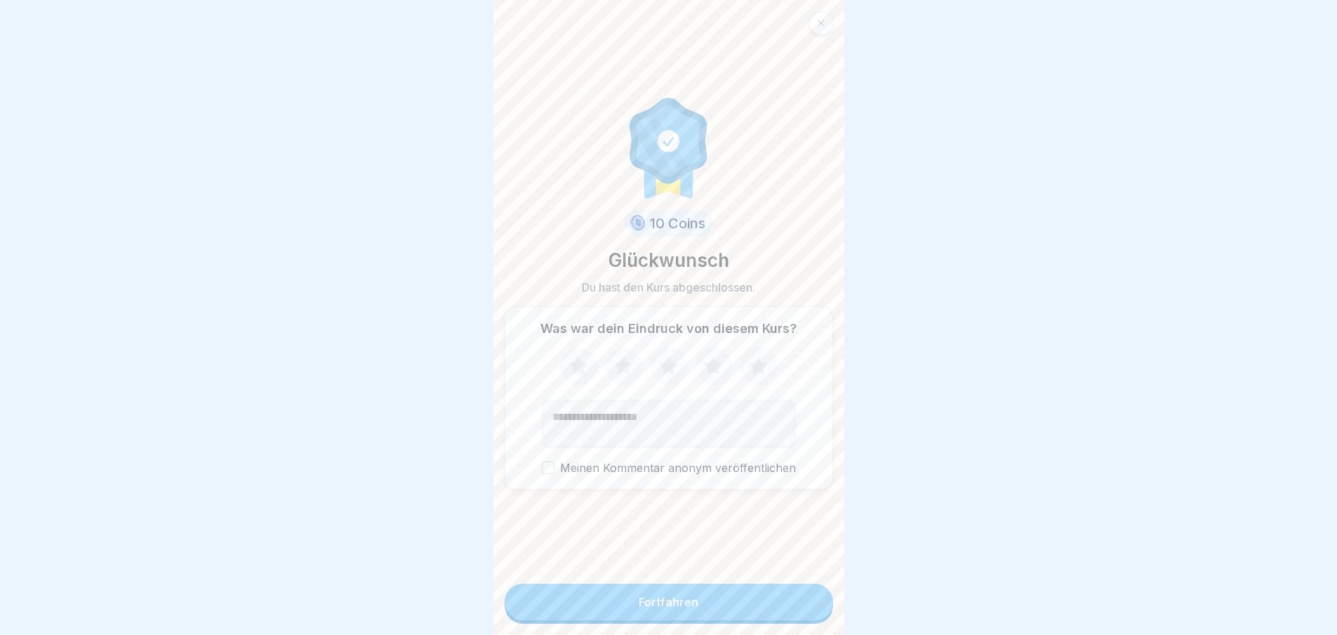
click at [760, 600] on button "Fortfahren" at bounding box center [669, 601] width 329 height 37
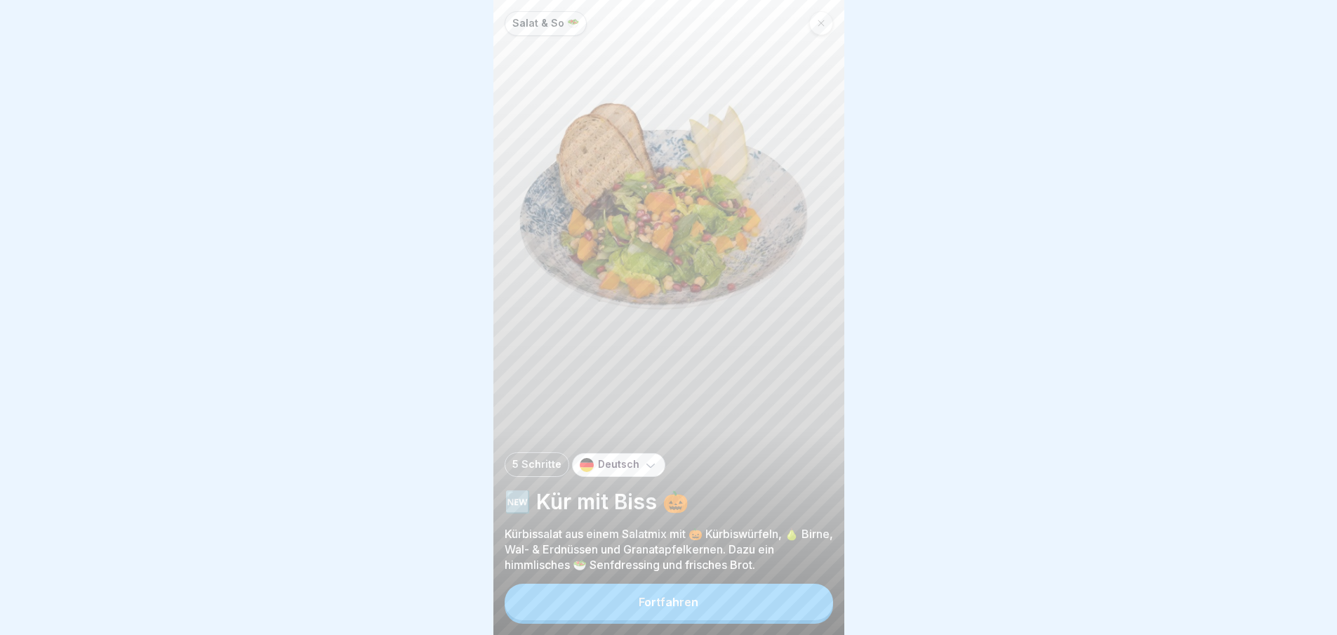
click at [760, 600] on button "Fortfahren" at bounding box center [669, 601] width 329 height 37
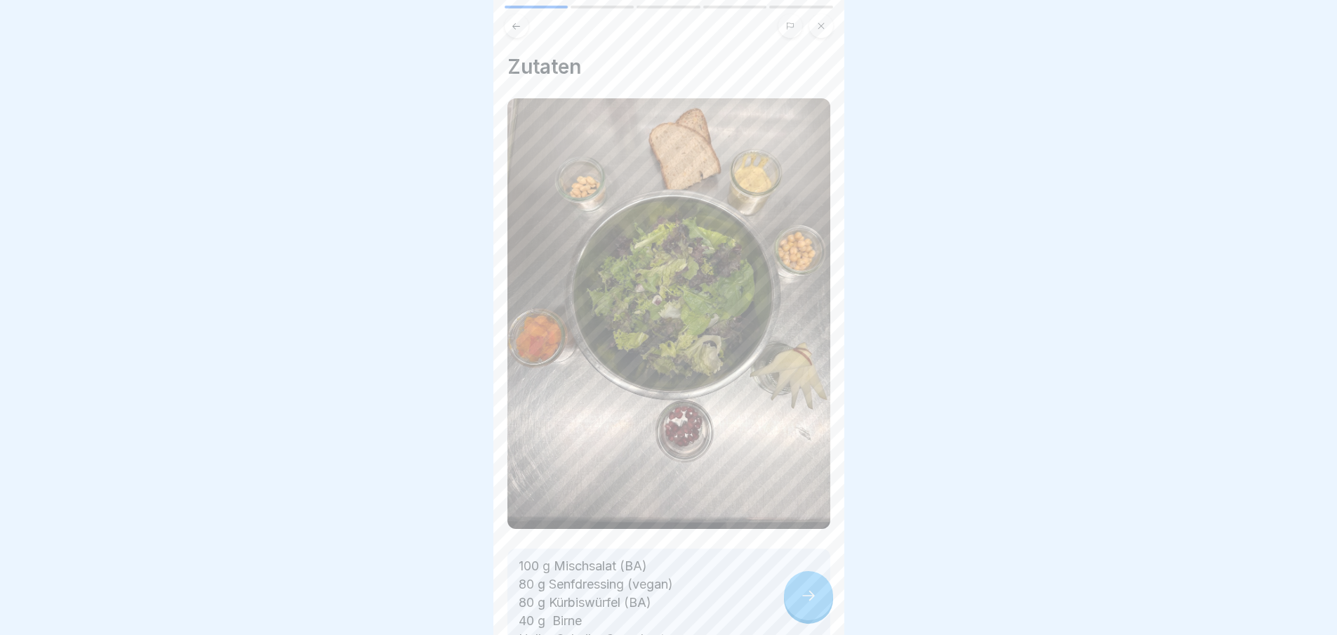
click at [817, 597] on div at bounding box center [808, 595] width 49 height 49
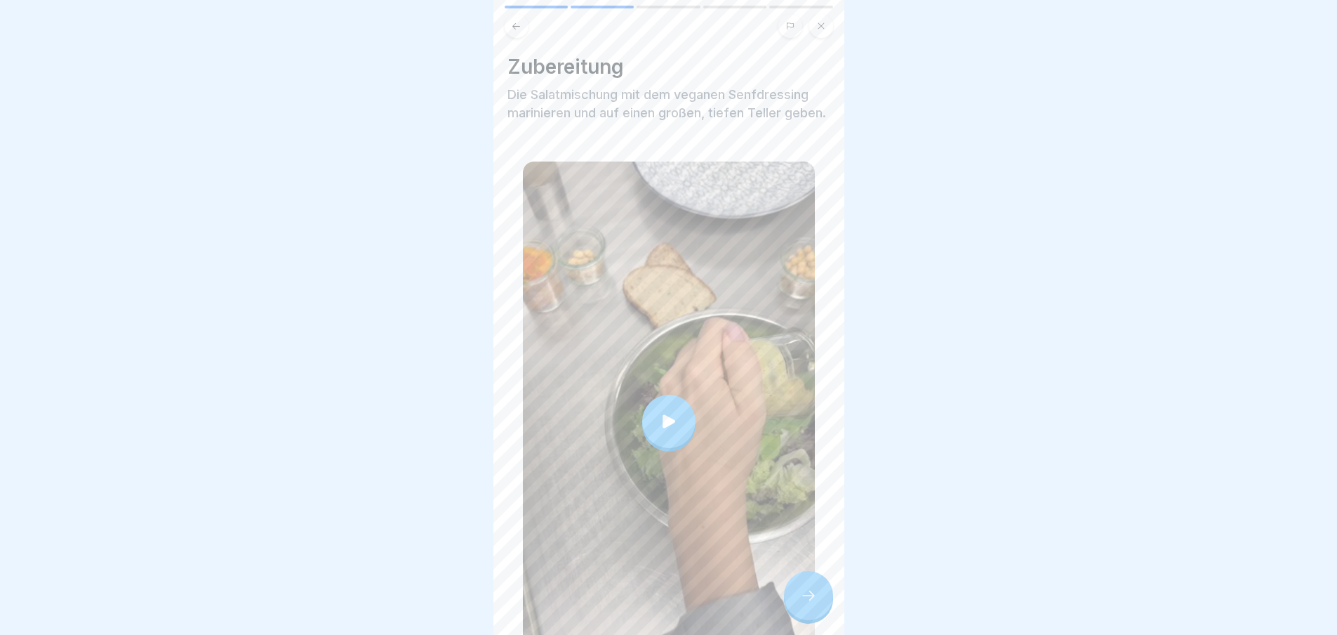
click at [803, 603] on icon at bounding box center [808, 595] width 17 height 17
click at [814, 599] on div at bounding box center [808, 595] width 49 height 49
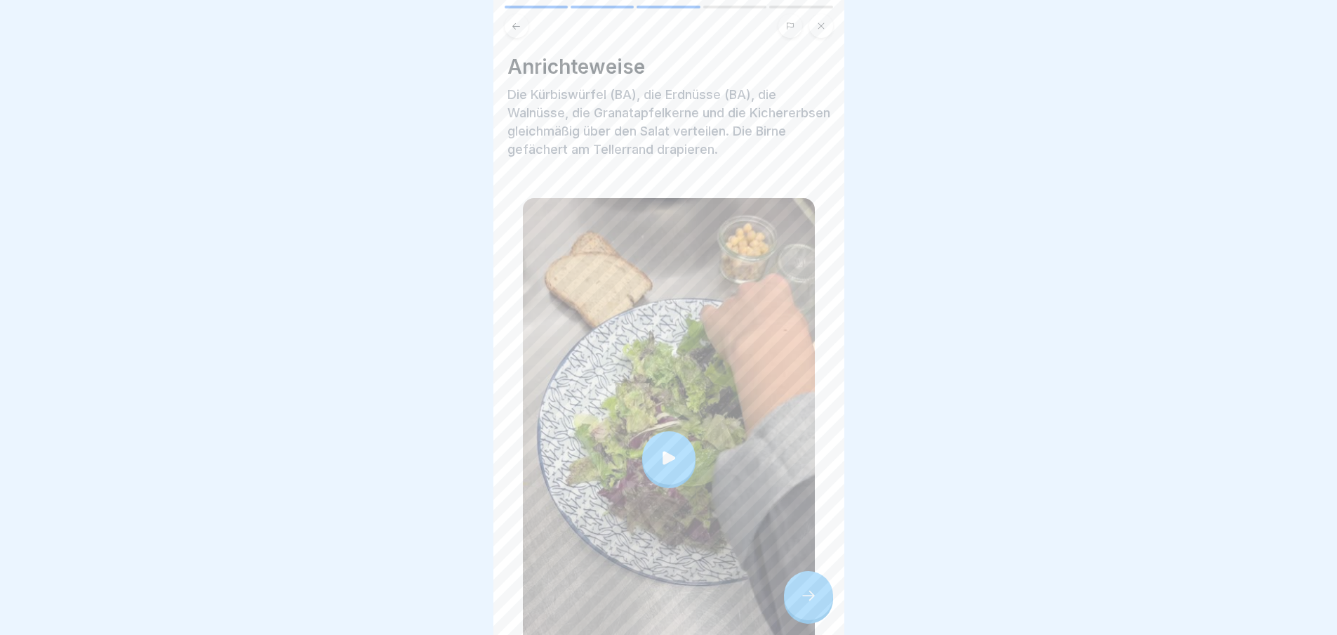
click at [814, 597] on div at bounding box center [808, 595] width 49 height 49
click at [800, 604] on icon at bounding box center [808, 595] width 17 height 17
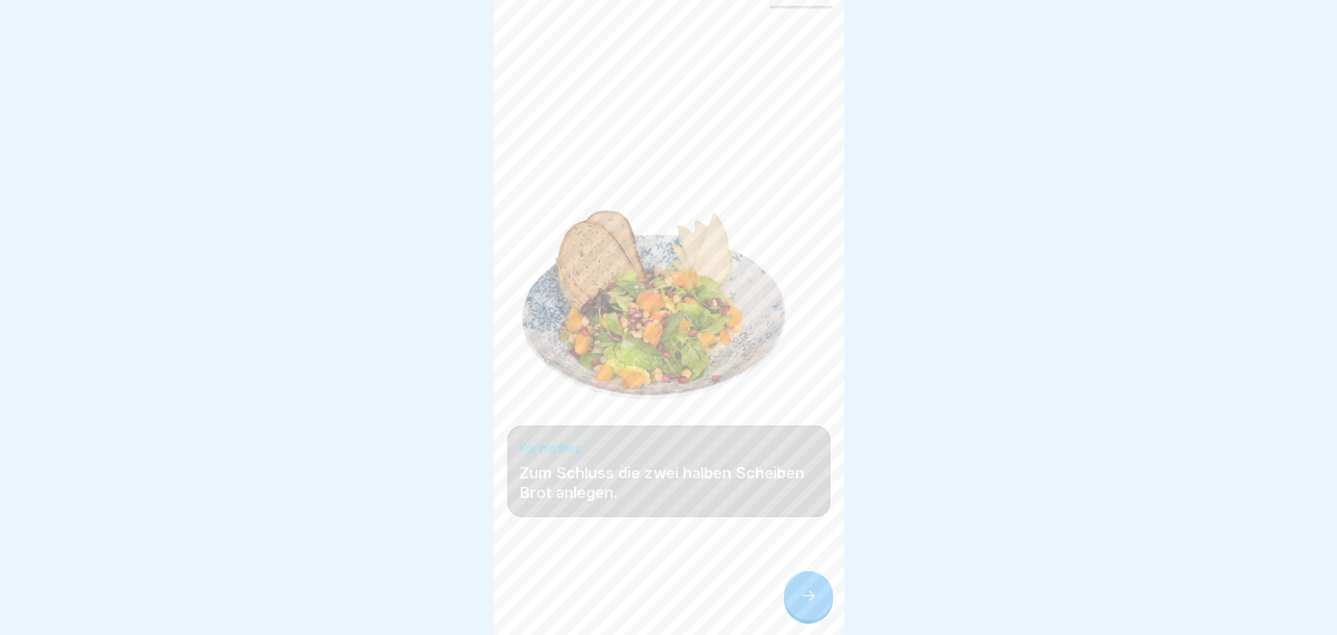
click at [800, 604] on icon at bounding box center [808, 595] width 17 height 17
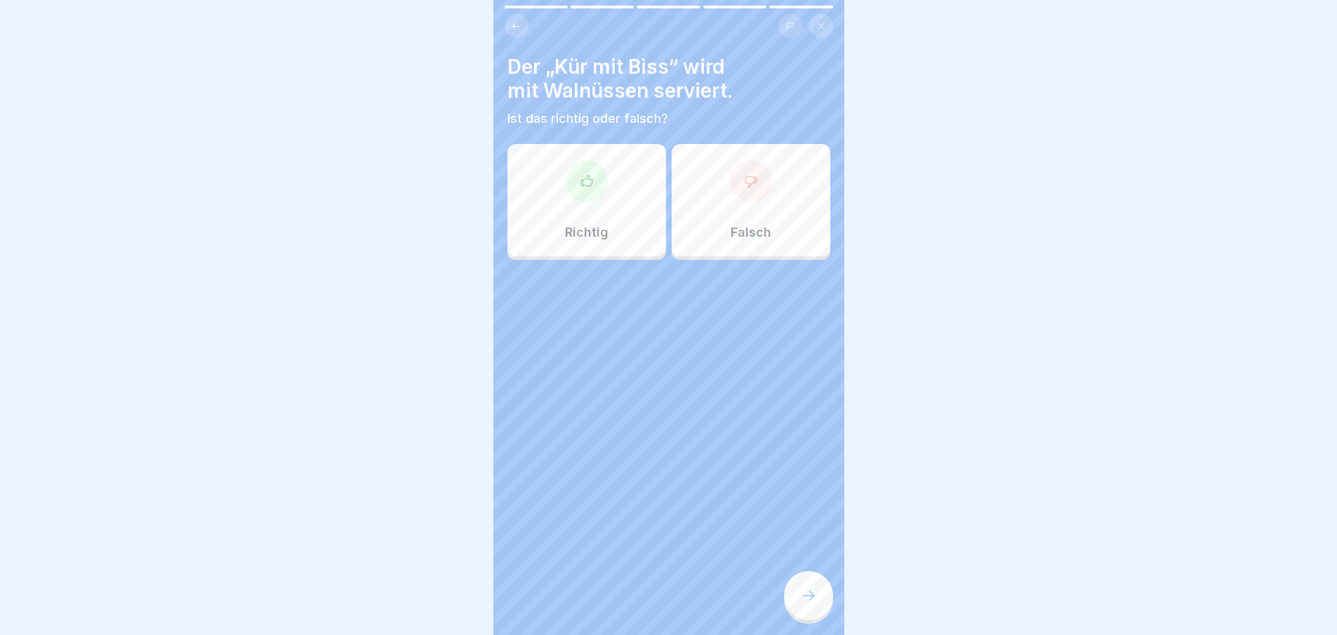
click at [800, 604] on icon at bounding box center [808, 595] width 17 height 17
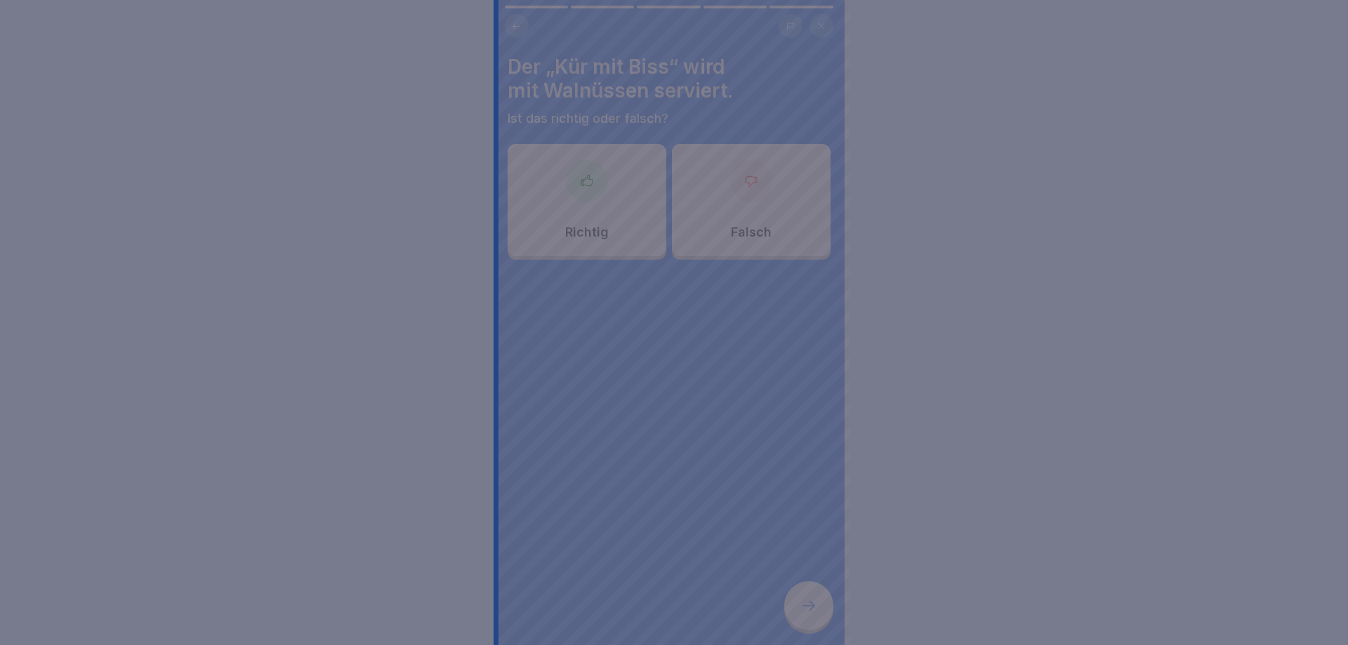
click at [800, 608] on div at bounding box center [674, 322] width 1348 height 645
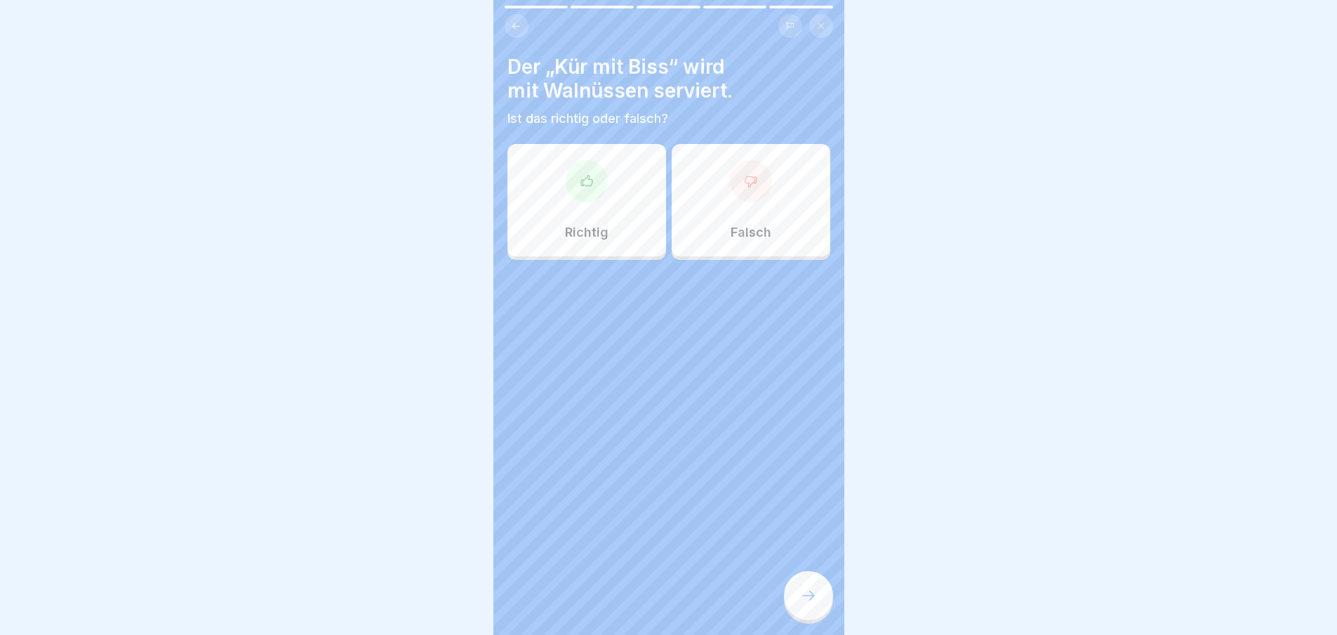
click at [585, 175] on icon at bounding box center [586, 180] width 11 height 11
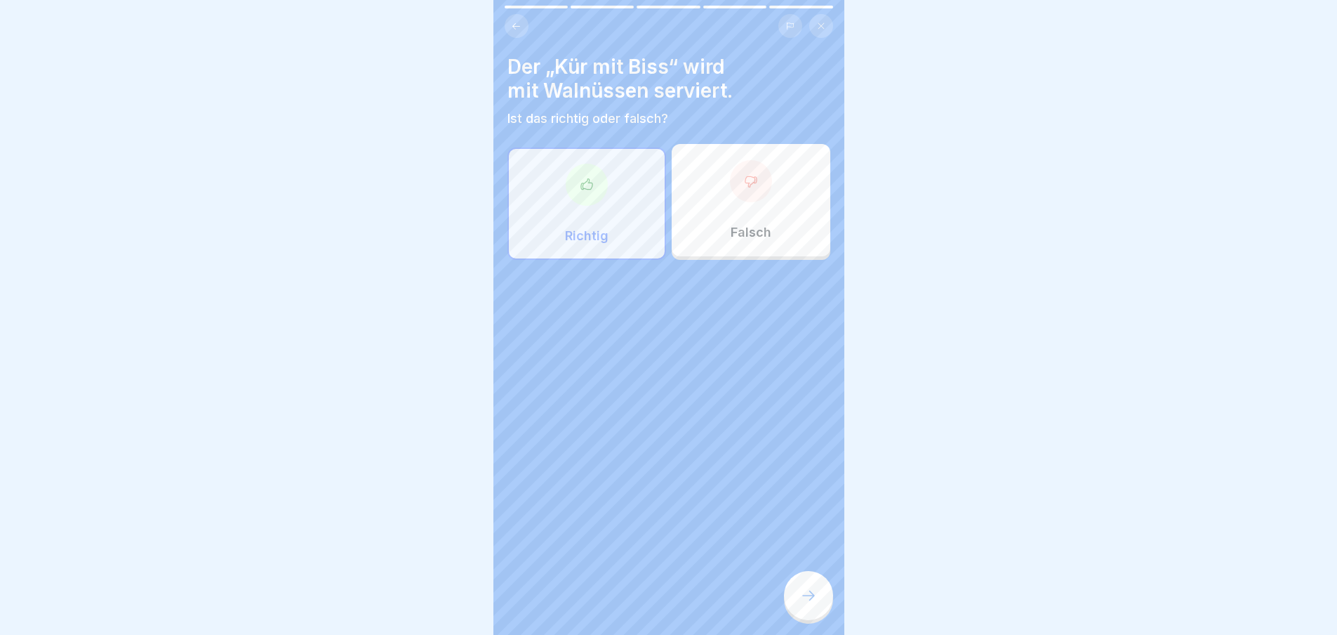
click at [792, 600] on div at bounding box center [808, 595] width 49 height 49
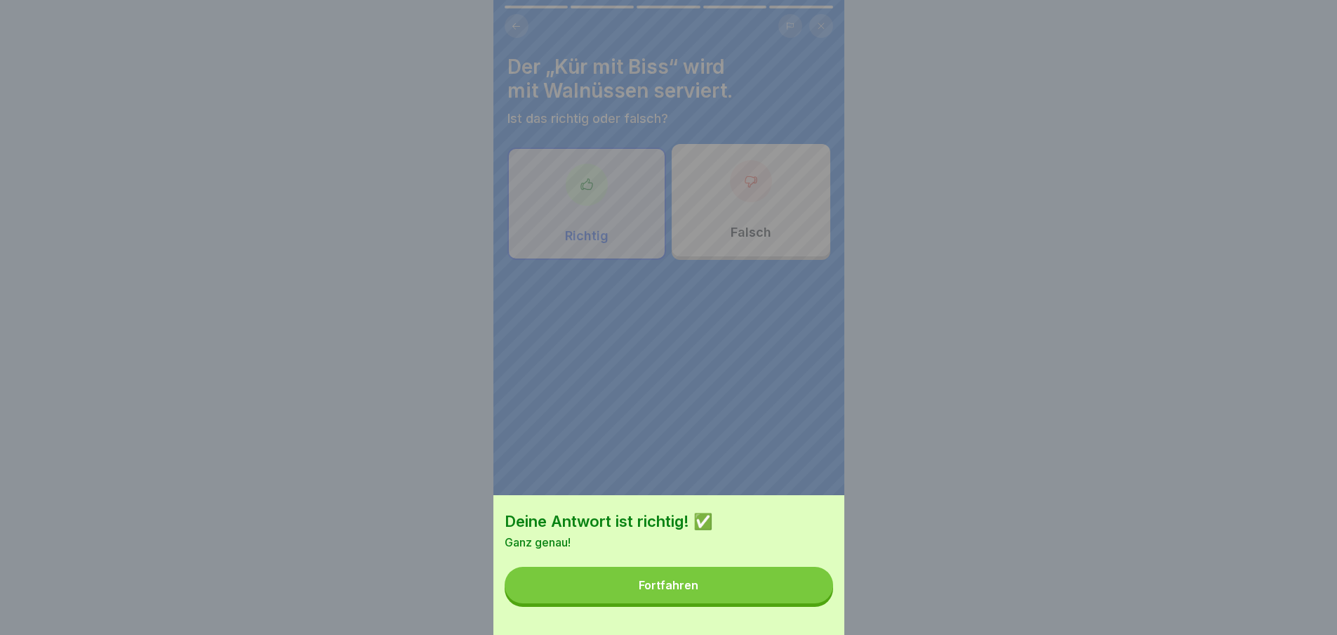
click at [787, 593] on button "Fortfahren" at bounding box center [669, 584] width 329 height 37
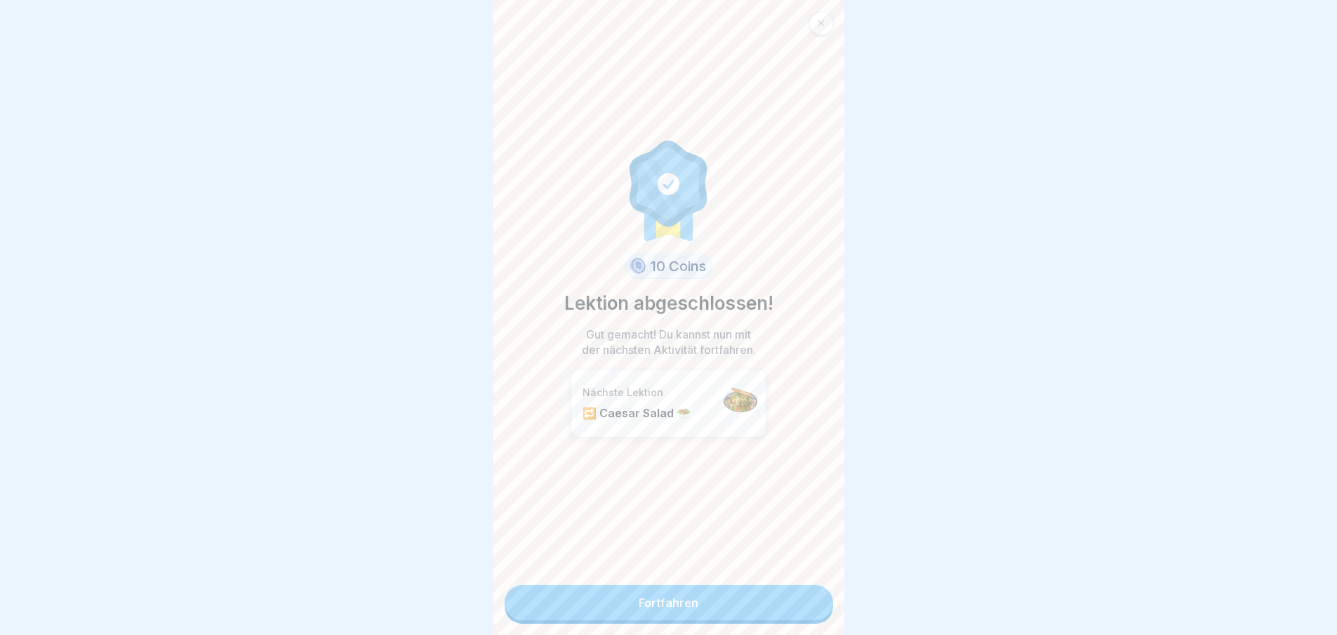
click at [781, 598] on link "Fortfahren" at bounding box center [669, 602] width 329 height 35
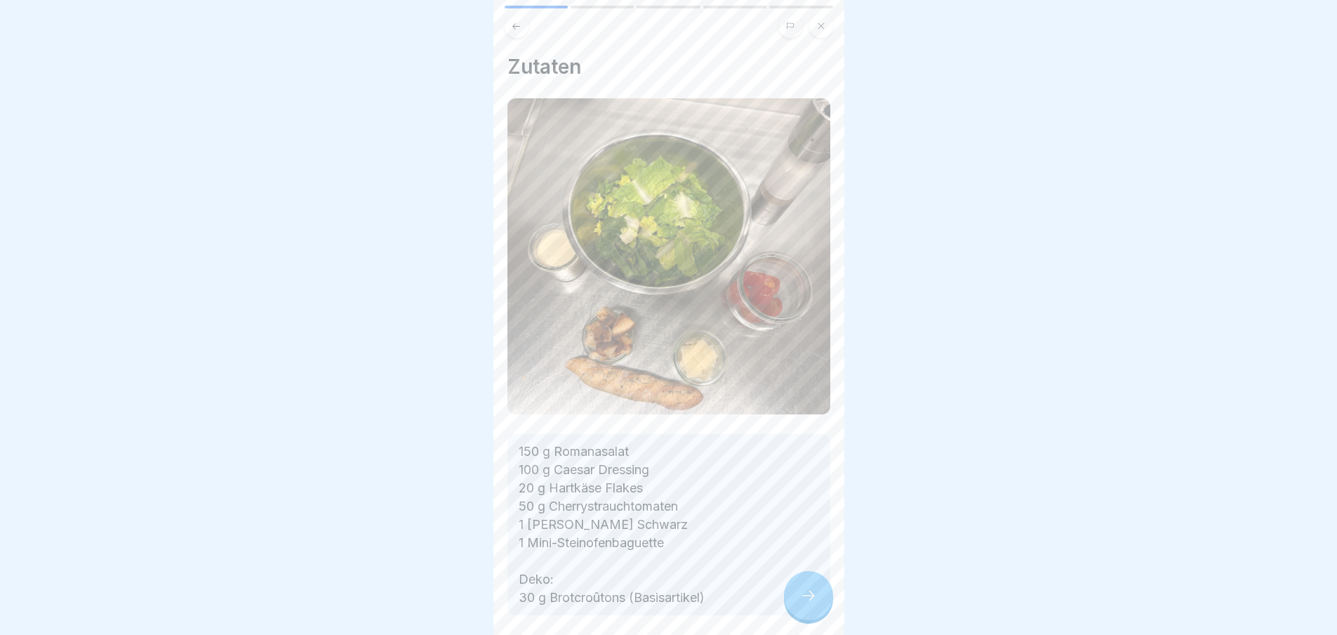
click at [806, 602] on icon at bounding box center [808, 595] width 17 height 17
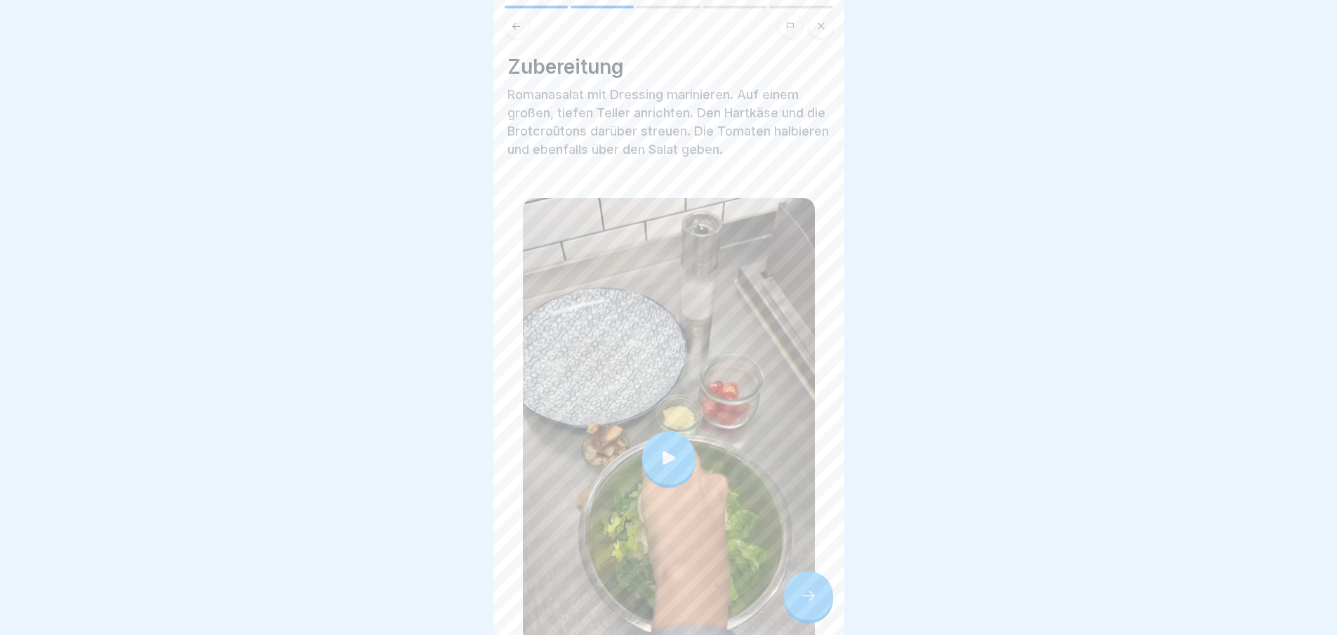
click at [806, 602] on icon at bounding box center [808, 595] width 17 height 17
click at [804, 597] on div at bounding box center [808, 595] width 49 height 49
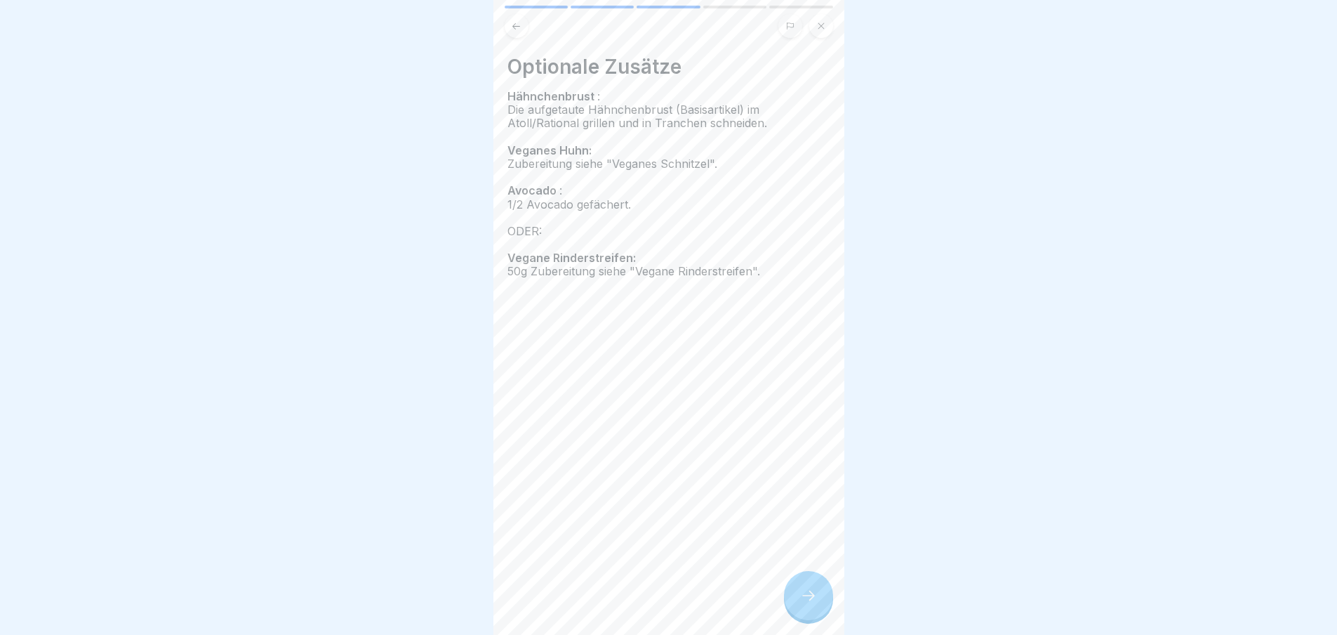
click at [805, 597] on div at bounding box center [808, 595] width 49 height 49
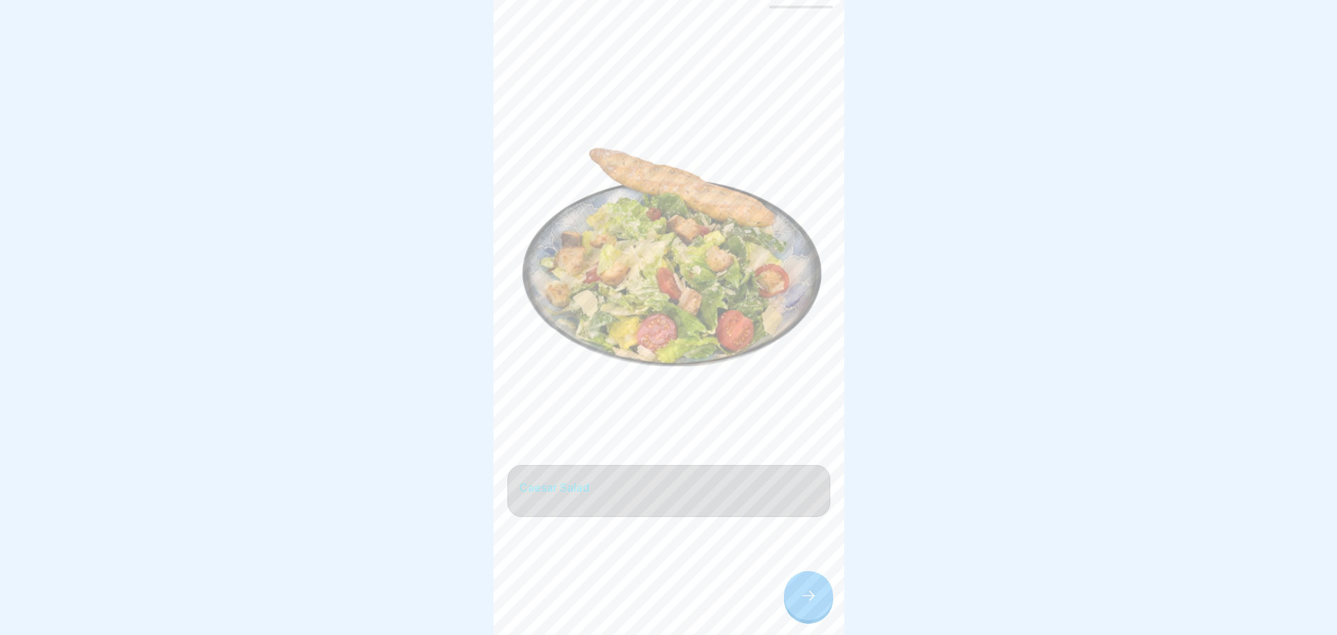
click at [805, 597] on div at bounding box center [808, 595] width 49 height 49
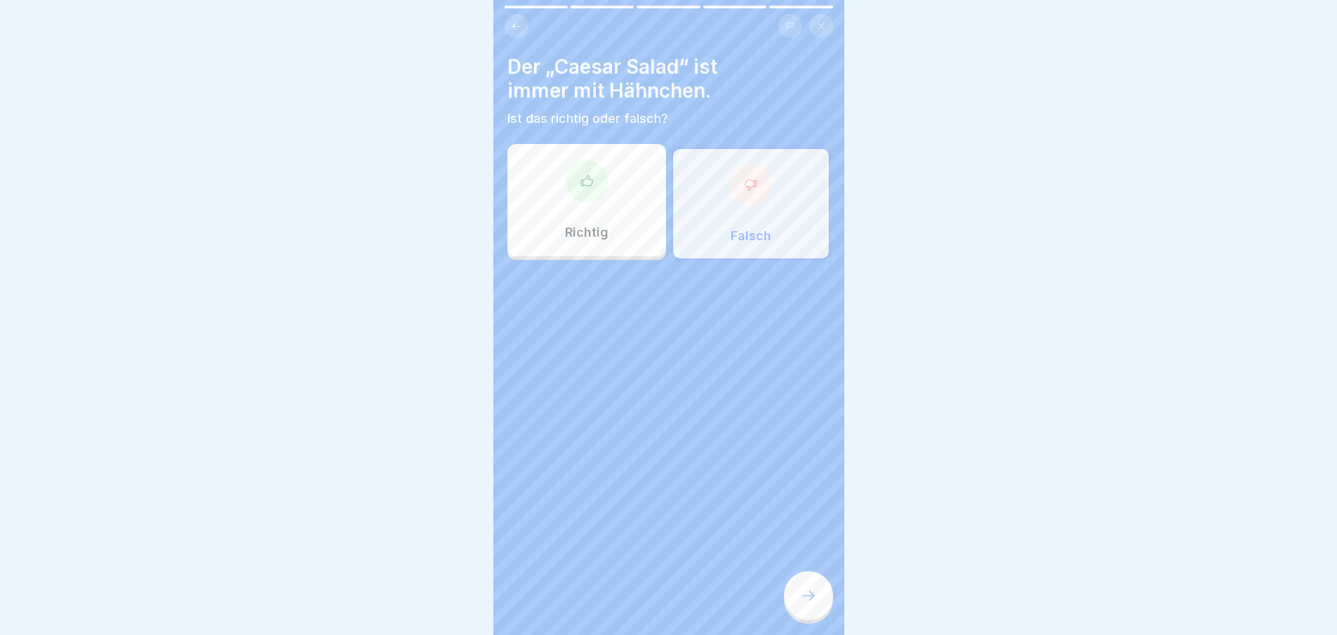
click at [805, 597] on div at bounding box center [808, 595] width 49 height 49
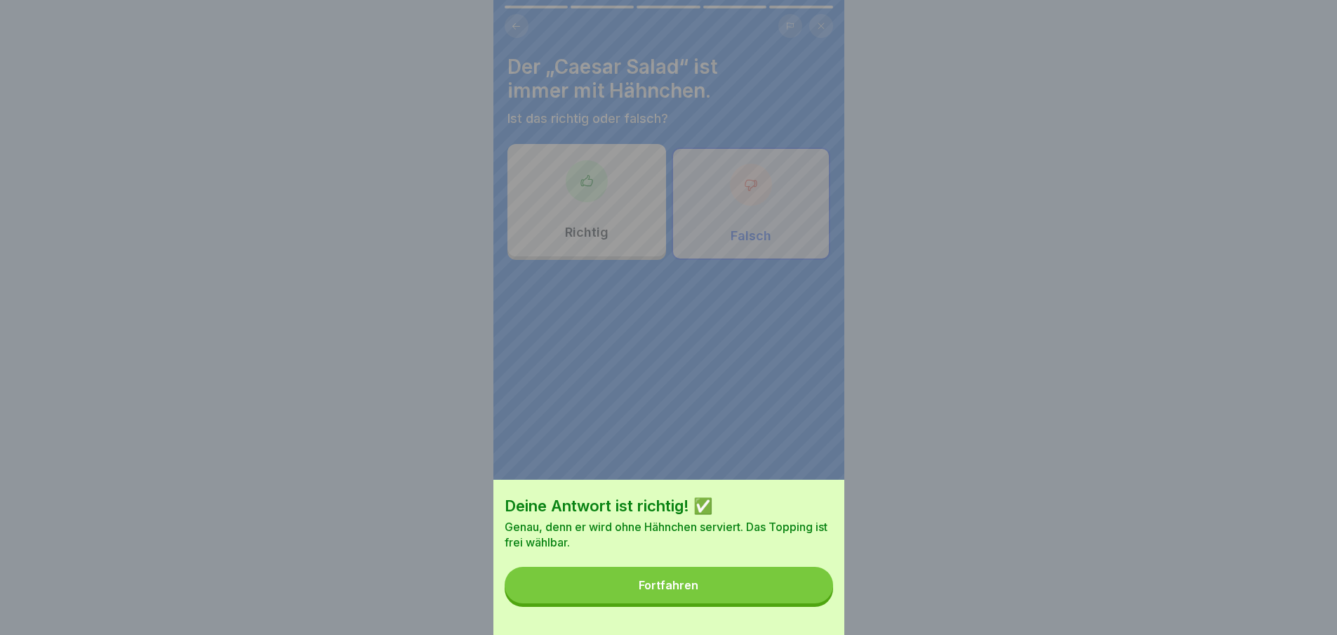
click at [805, 597] on button "Fortfahren" at bounding box center [669, 584] width 329 height 37
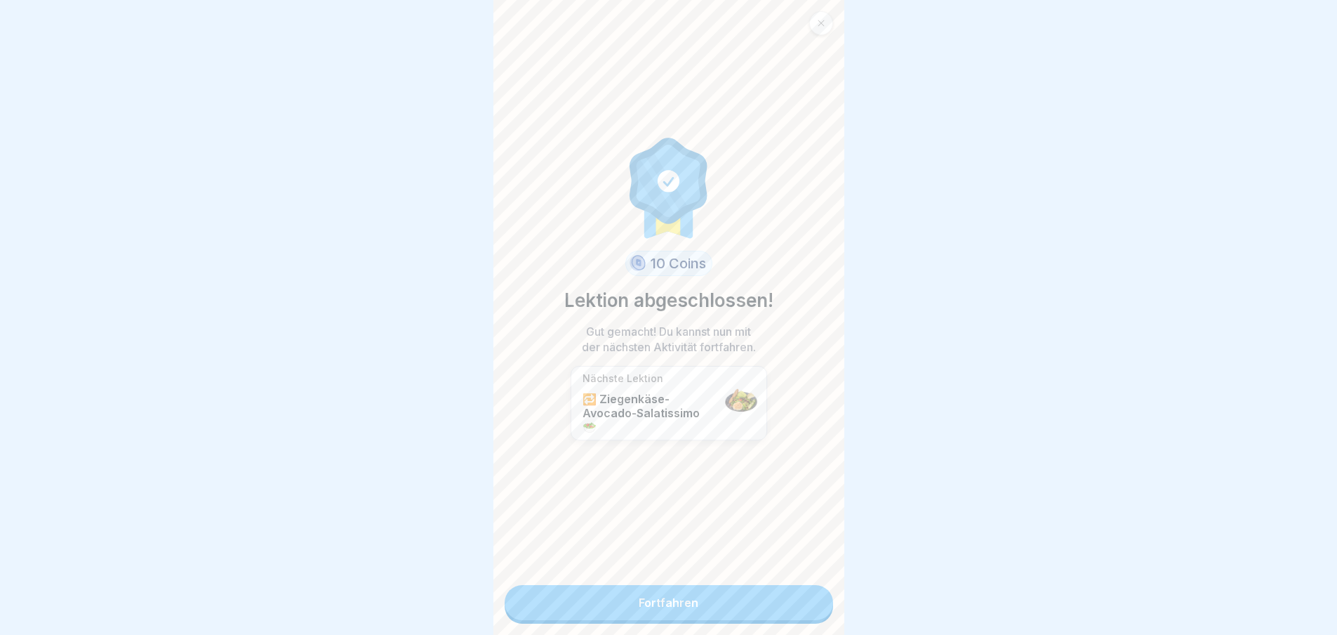
click at [805, 597] on link "Fortfahren" at bounding box center [669, 602] width 329 height 35
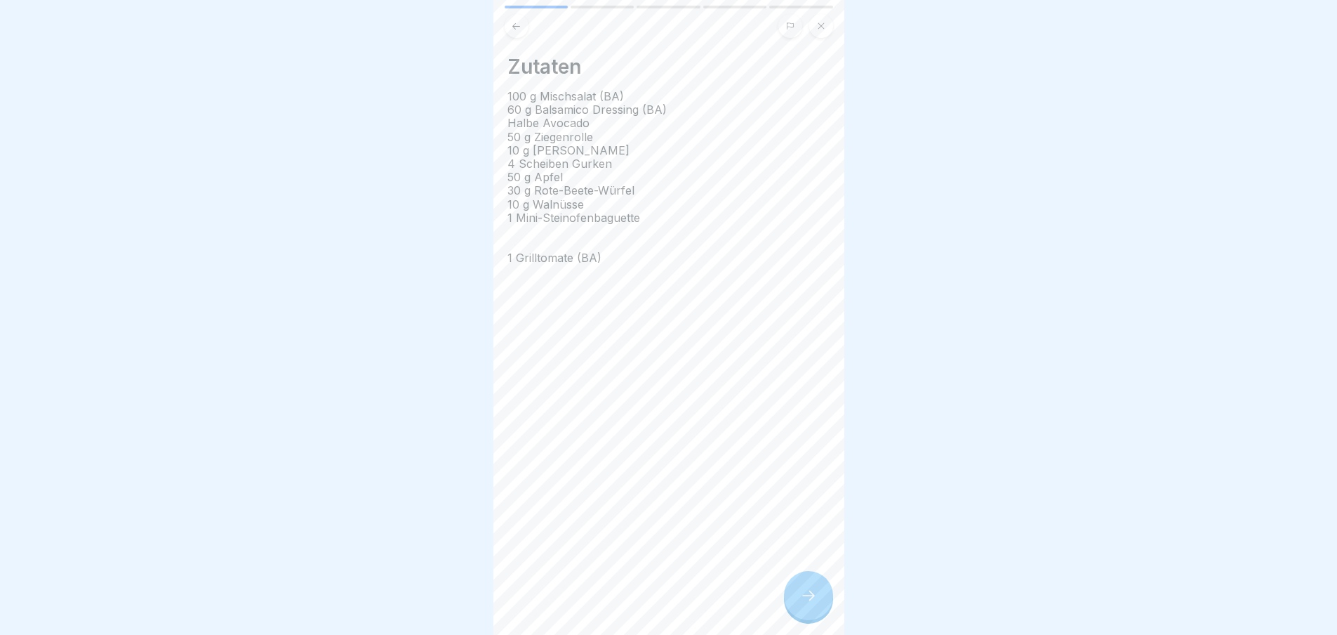
click at [805, 597] on div at bounding box center [808, 595] width 49 height 49
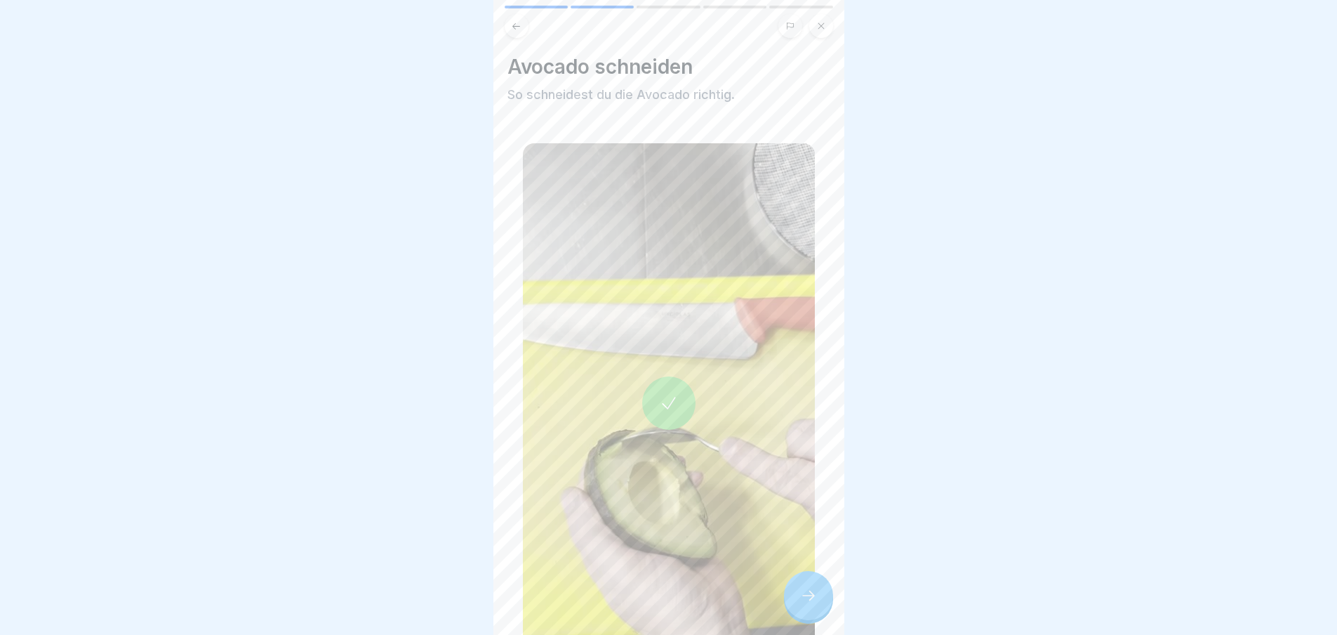
click at [805, 597] on div at bounding box center [808, 595] width 49 height 49
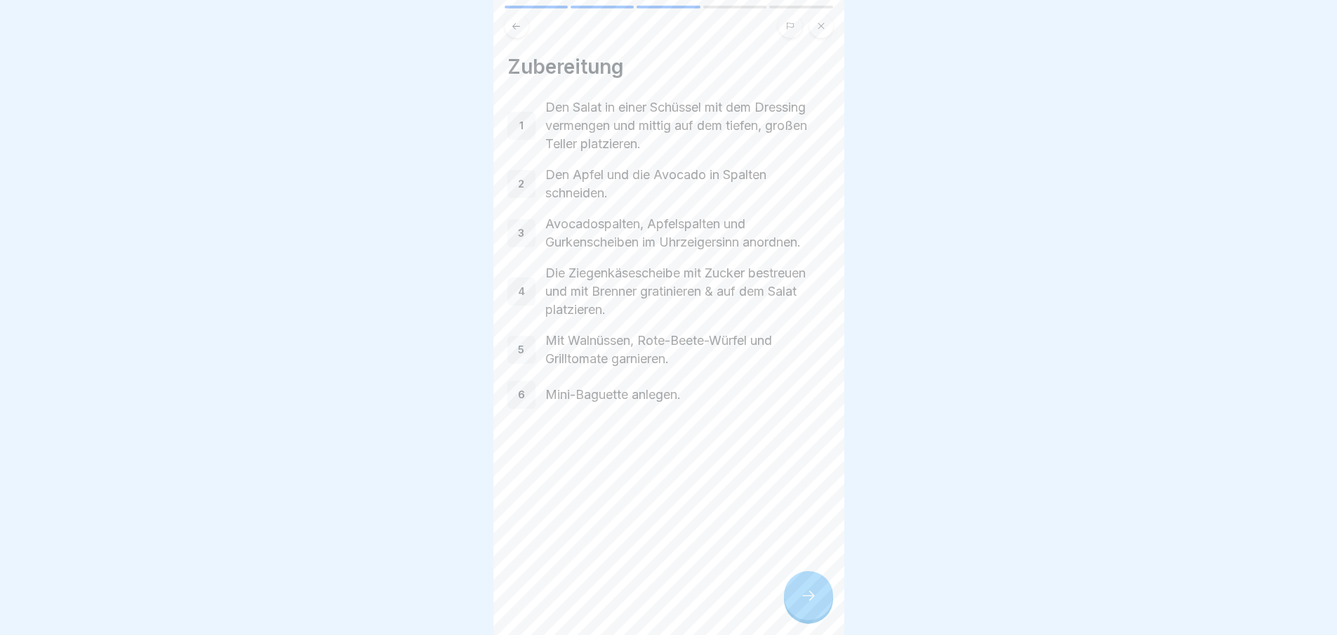
click at [805, 597] on div at bounding box center [808, 595] width 49 height 49
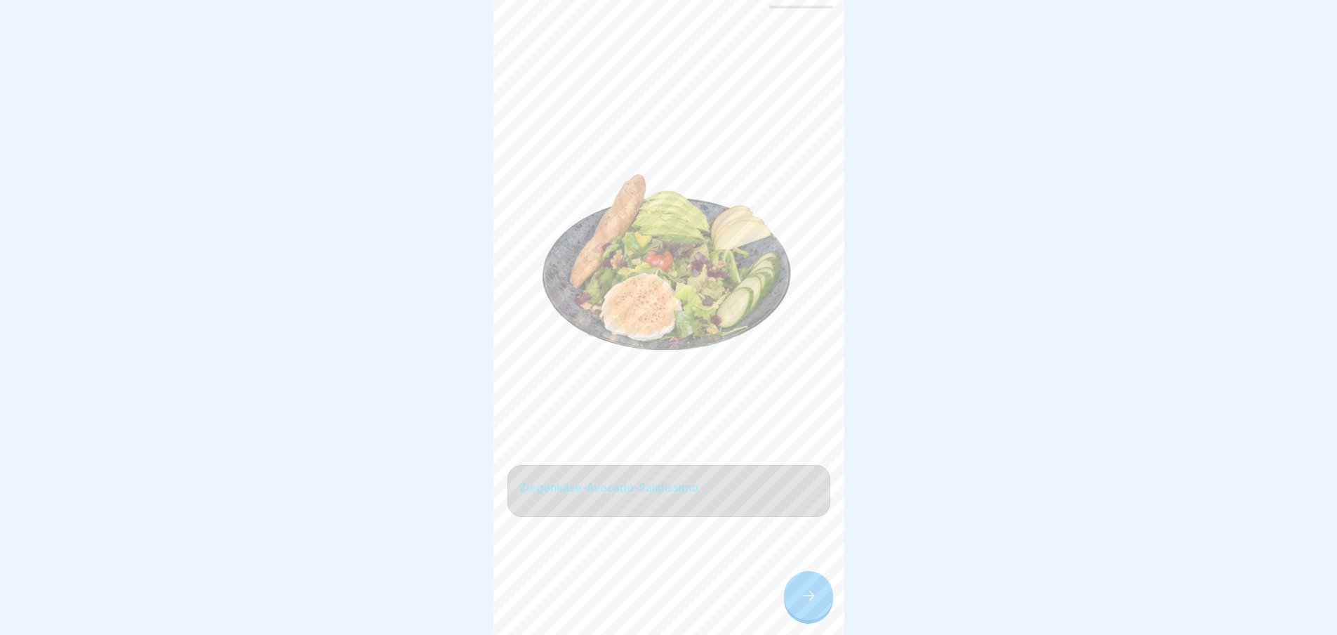
click at [805, 597] on div at bounding box center [808, 595] width 49 height 49
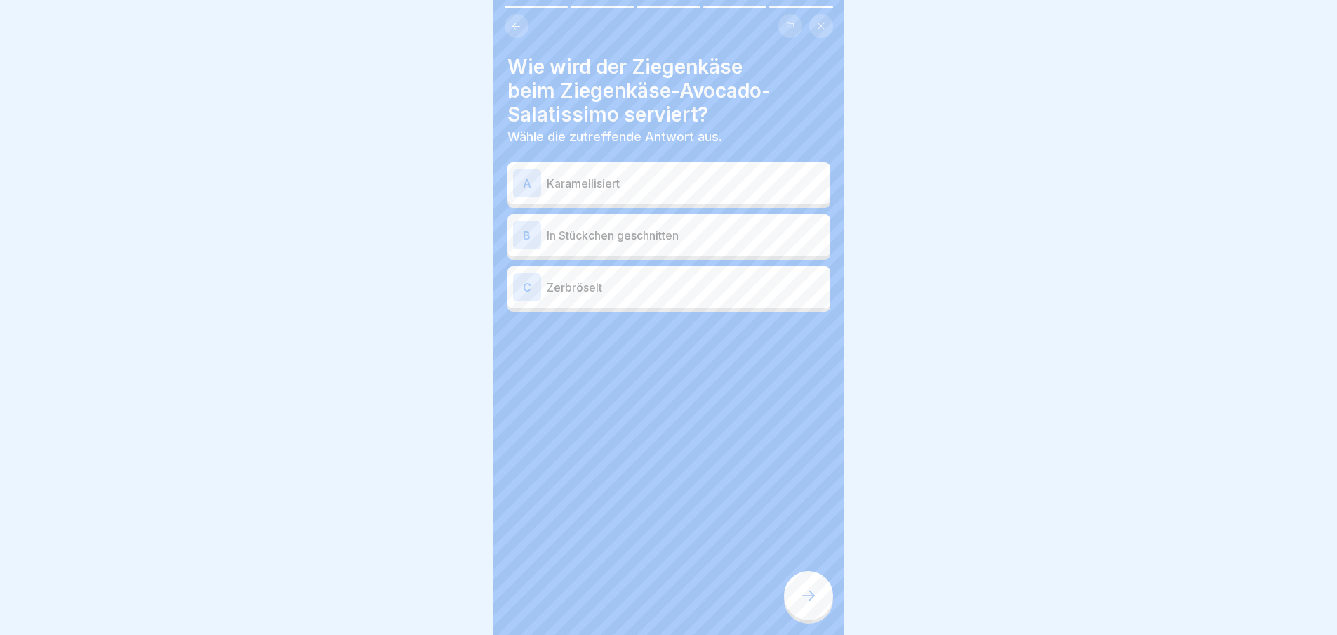
click at [671, 194] on div "A Karamellisiert" at bounding box center [669, 183] width 312 height 28
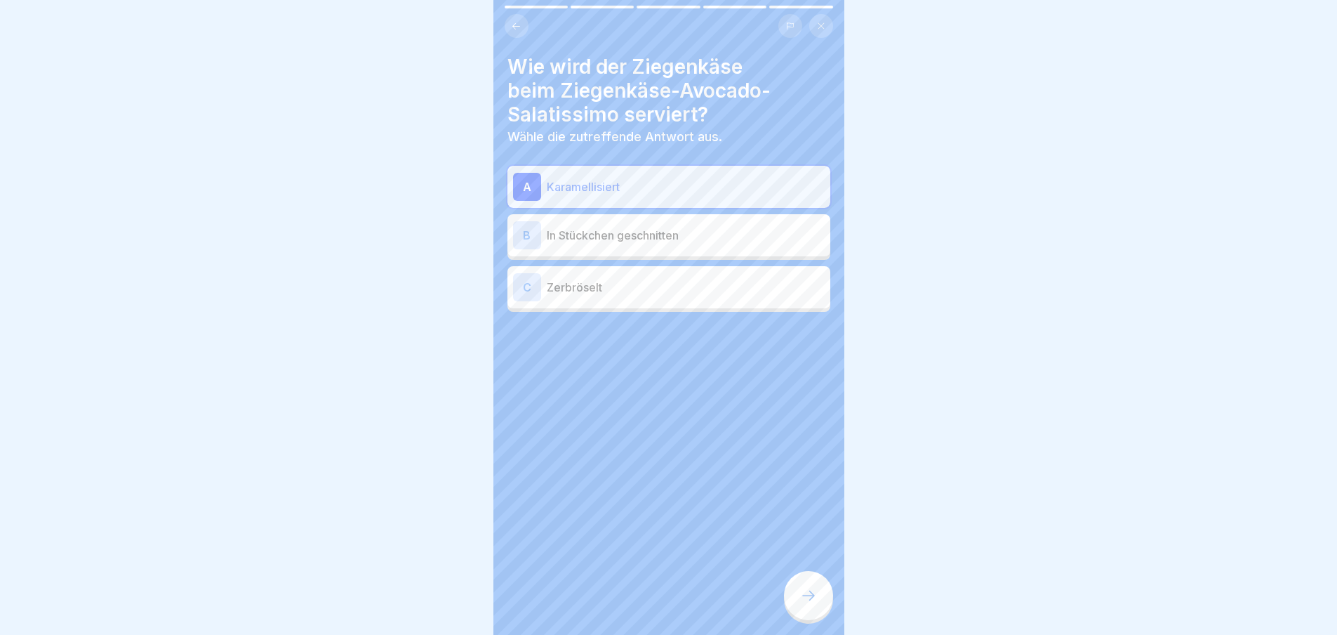
click at [817, 602] on div at bounding box center [808, 595] width 49 height 49
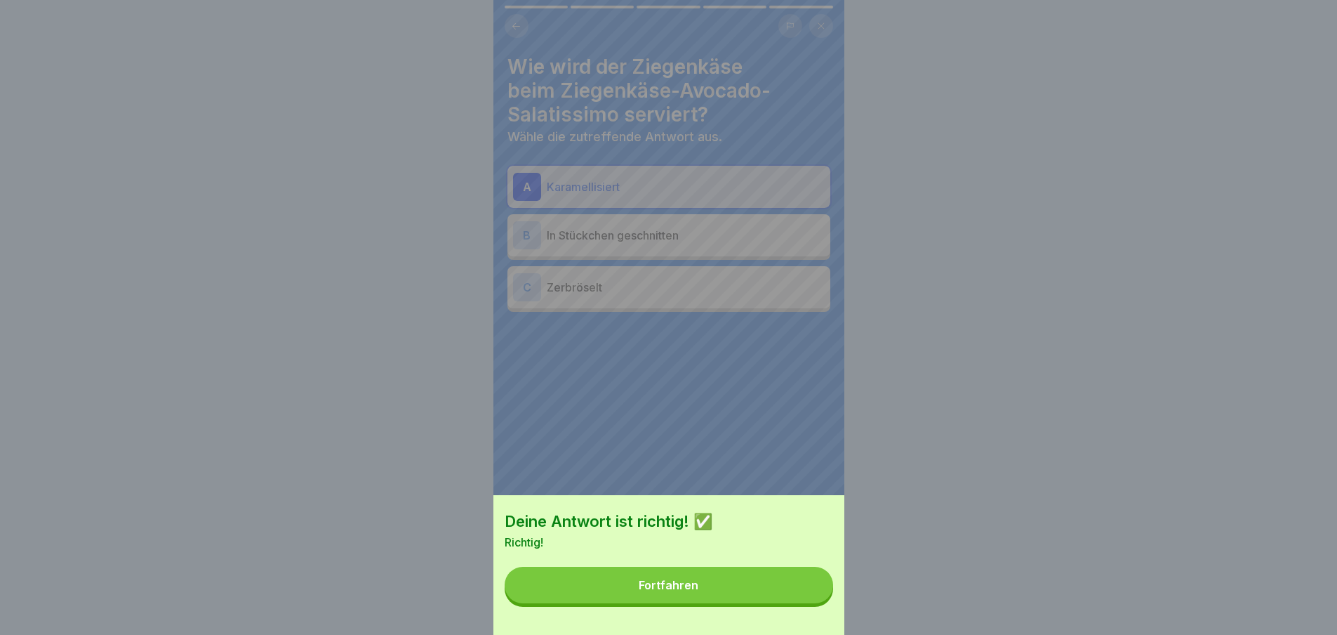
click at [807, 602] on button "Fortfahren" at bounding box center [669, 584] width 329 height 37
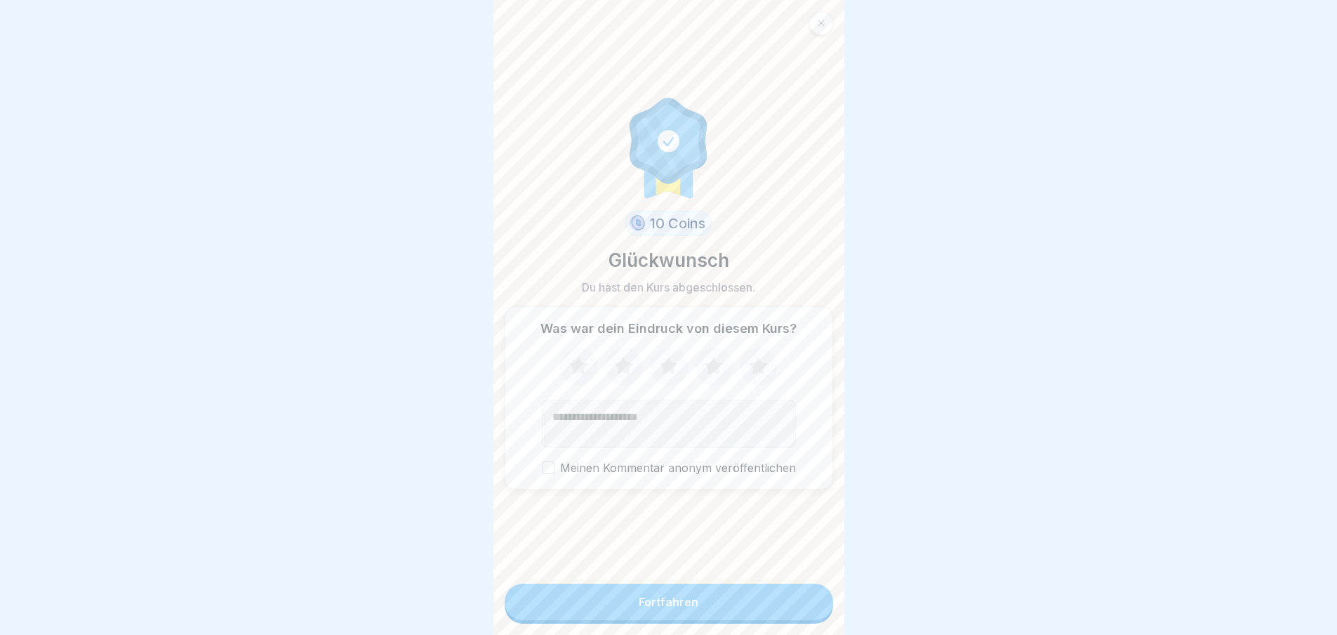
click at [805, 602] on button "Fortfahren" at bounding box center [669, 601] width 329 height 37
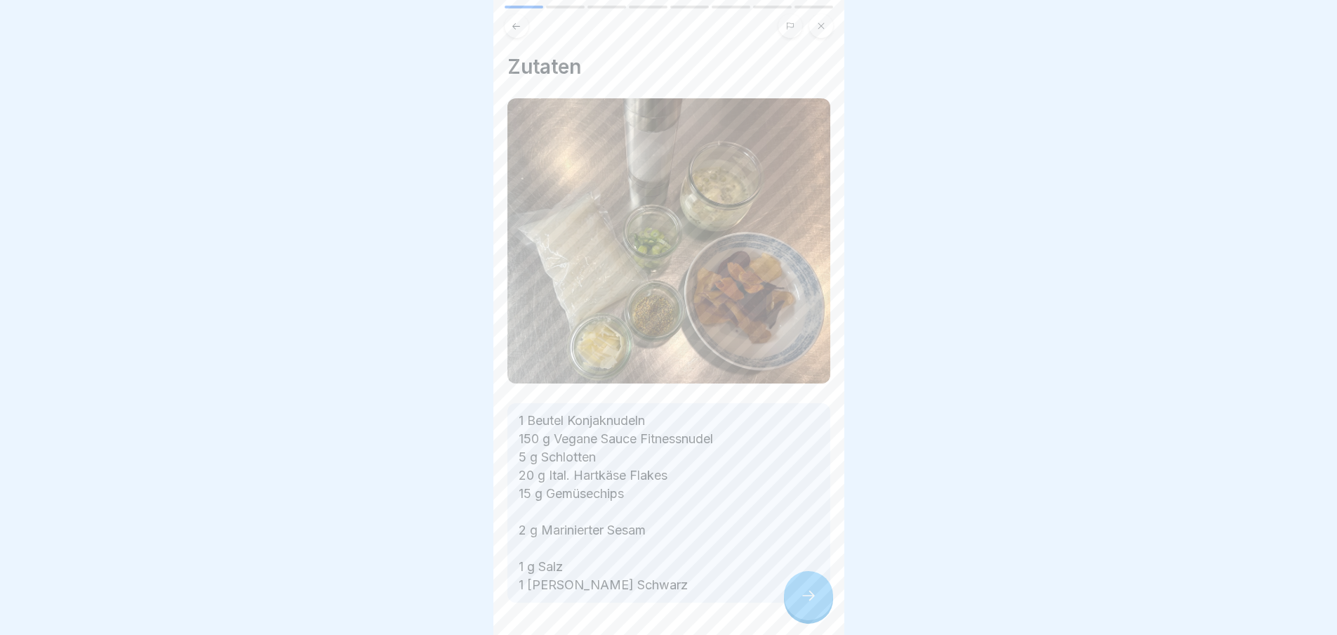
click at [802, 604] on icon at bounding box center [808, 595] width 17 height 17
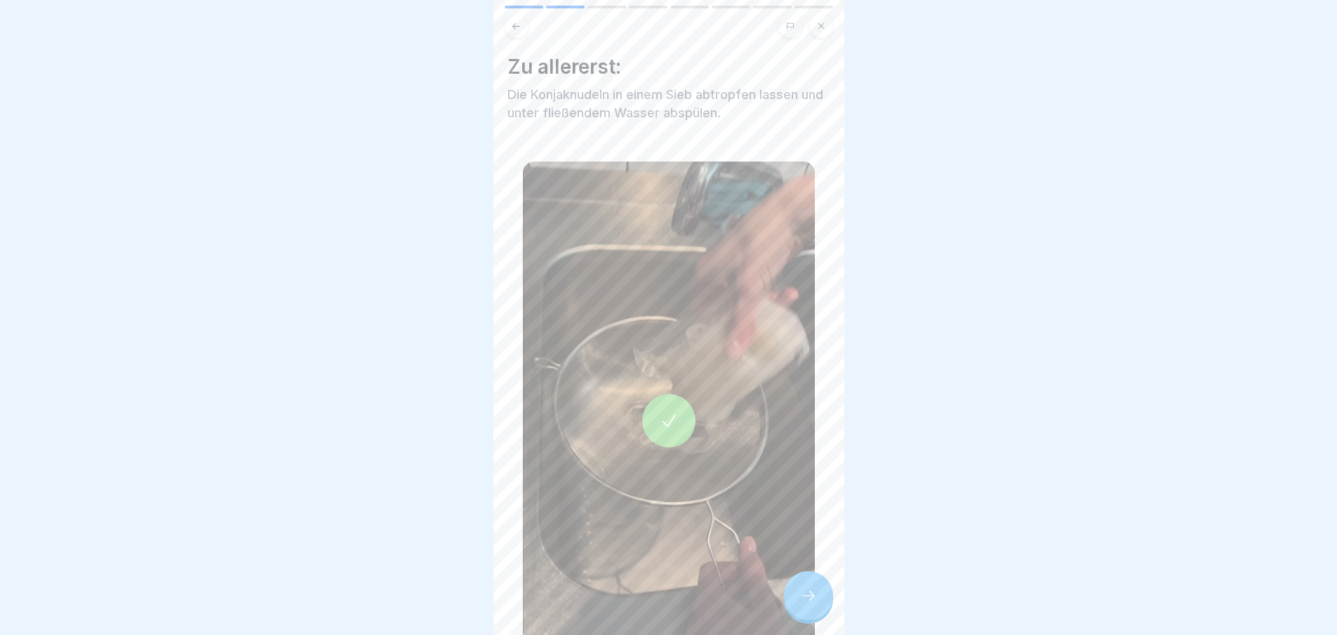
click at [802, 604] on icon at bounding box center [808, 595] width 17 height 17
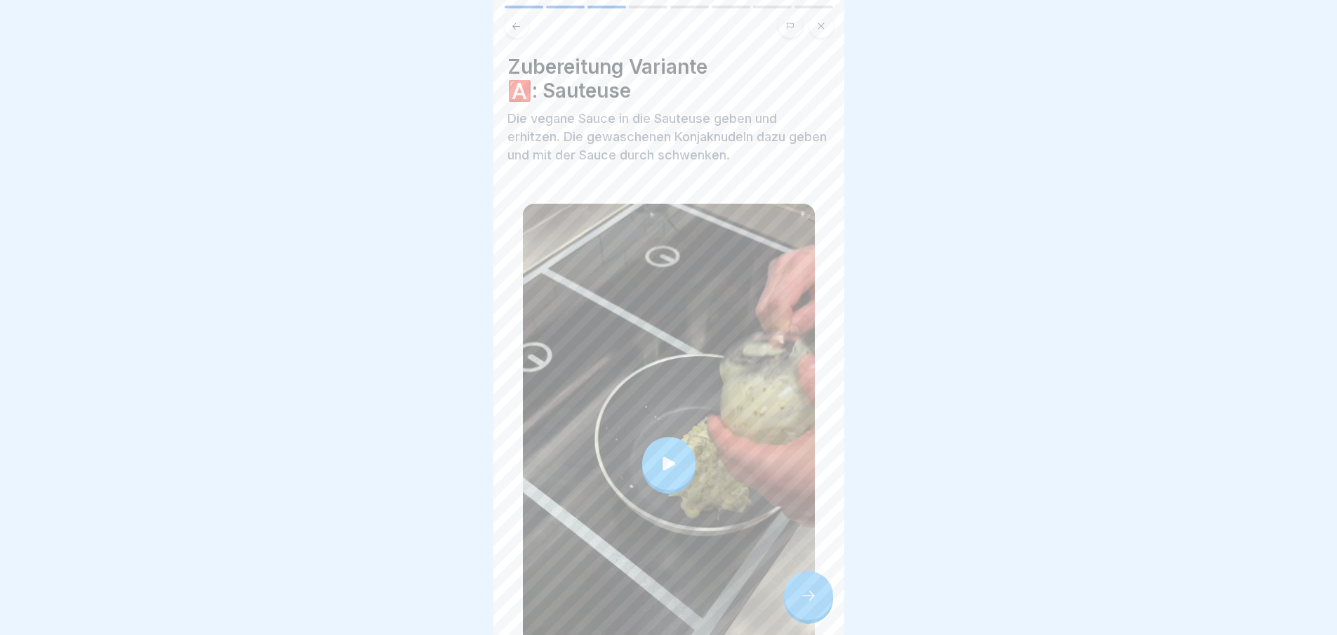
click at [802, 604] on icon at bounding box center [808, 595] width 17 height 17
click at [797, 599] on div at bounding box center [808, 595] width 49 height 49
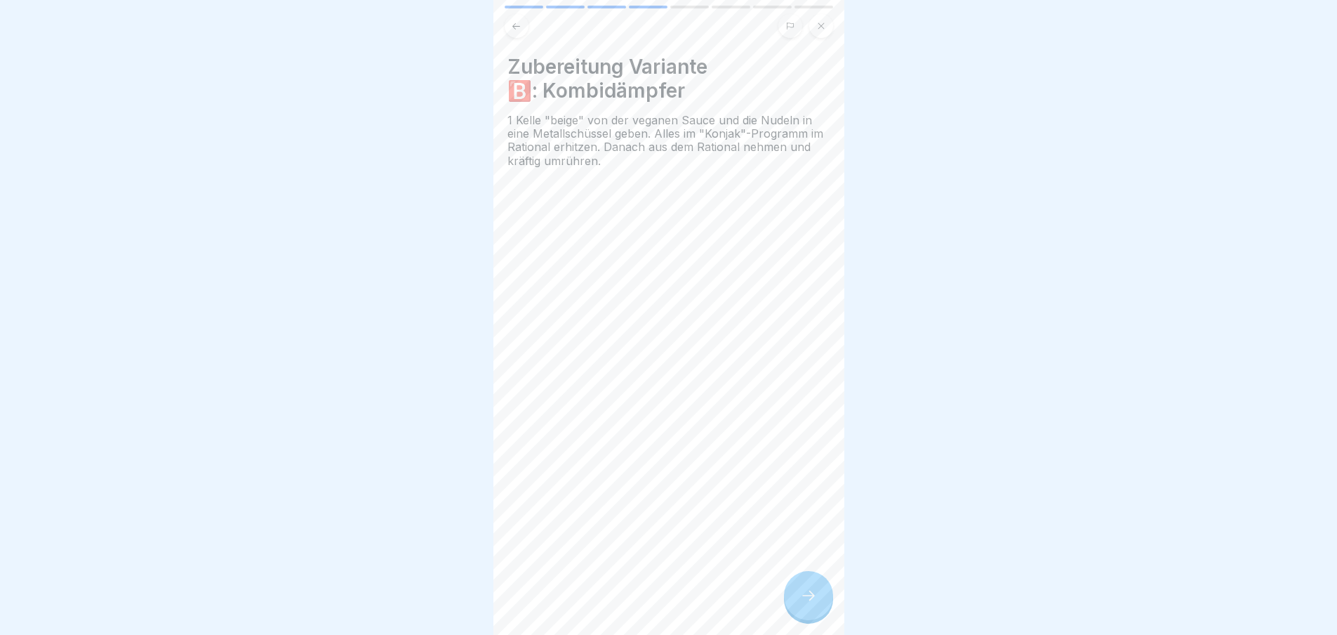
click at [797, 597] on div at bounding box center [808, 595] width 49 height 49
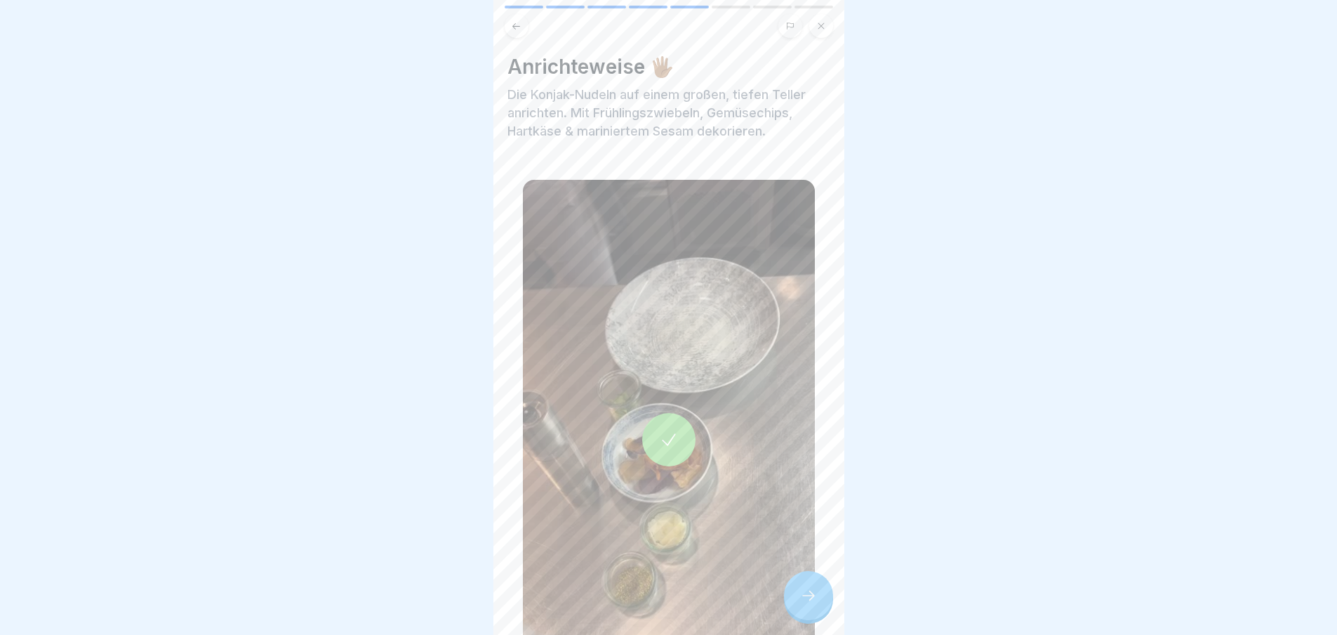
click at [798, 597] on div at bounding box center [808, 595] width 49 height 49
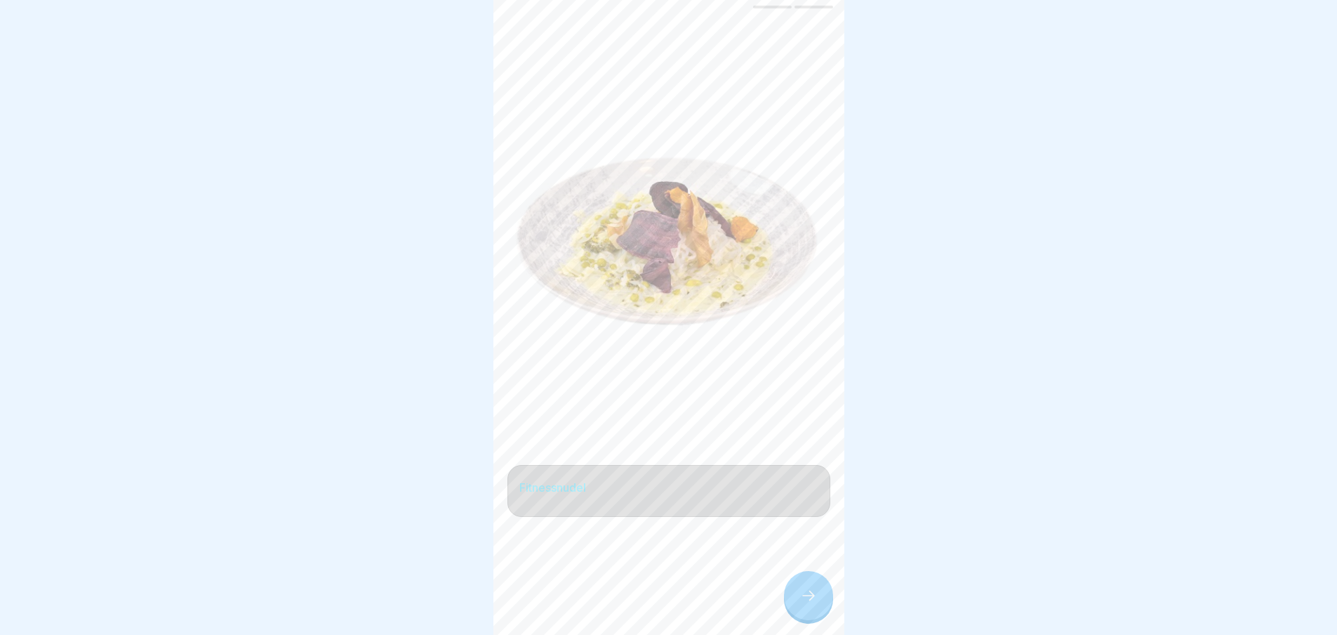
click at [798, 597] on div at bounding box center [808, 595] width 49 height 49
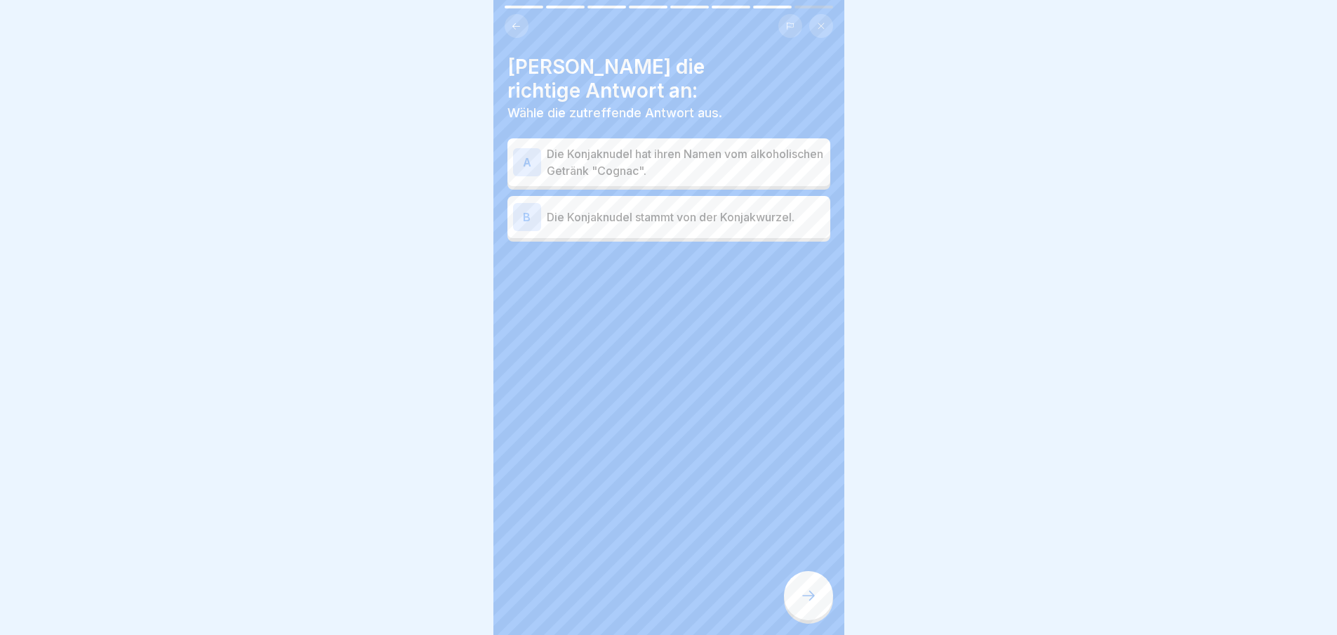
click at [798, 597] on div at bounding box center [808, 595] width 49 height 49
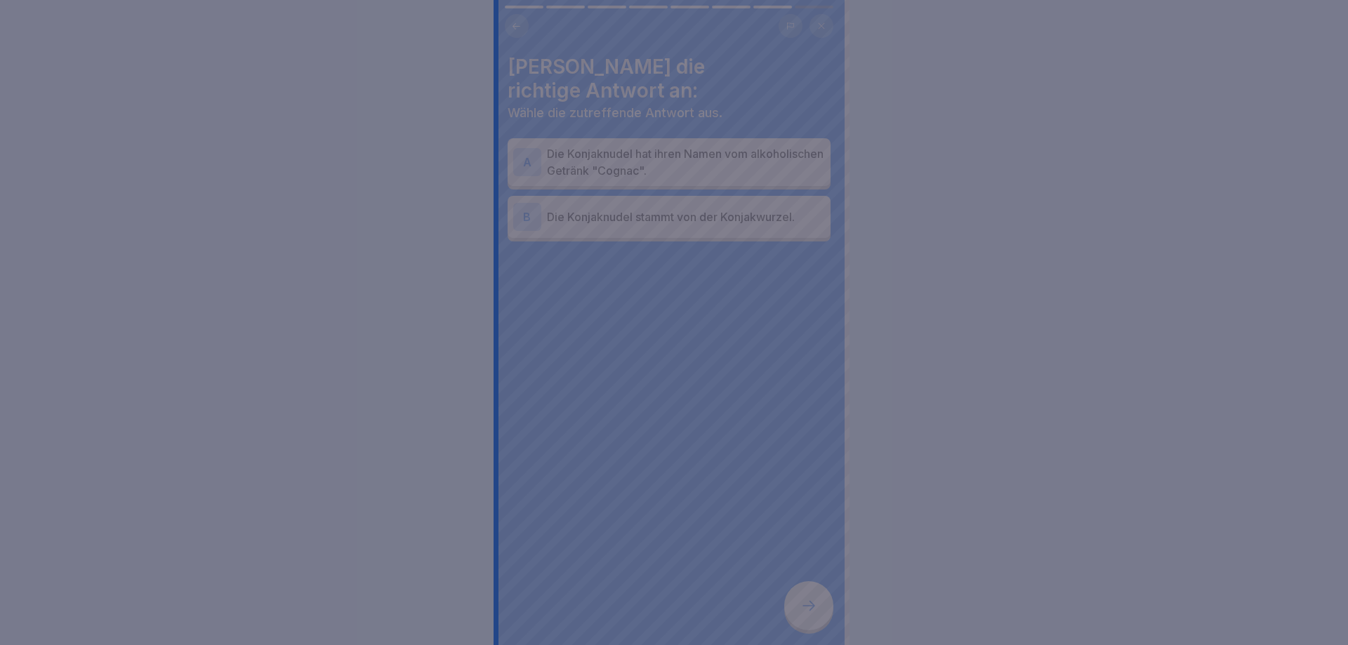
click at [798, 597] on div at bounding box center [674, 322] width 1348 height 645
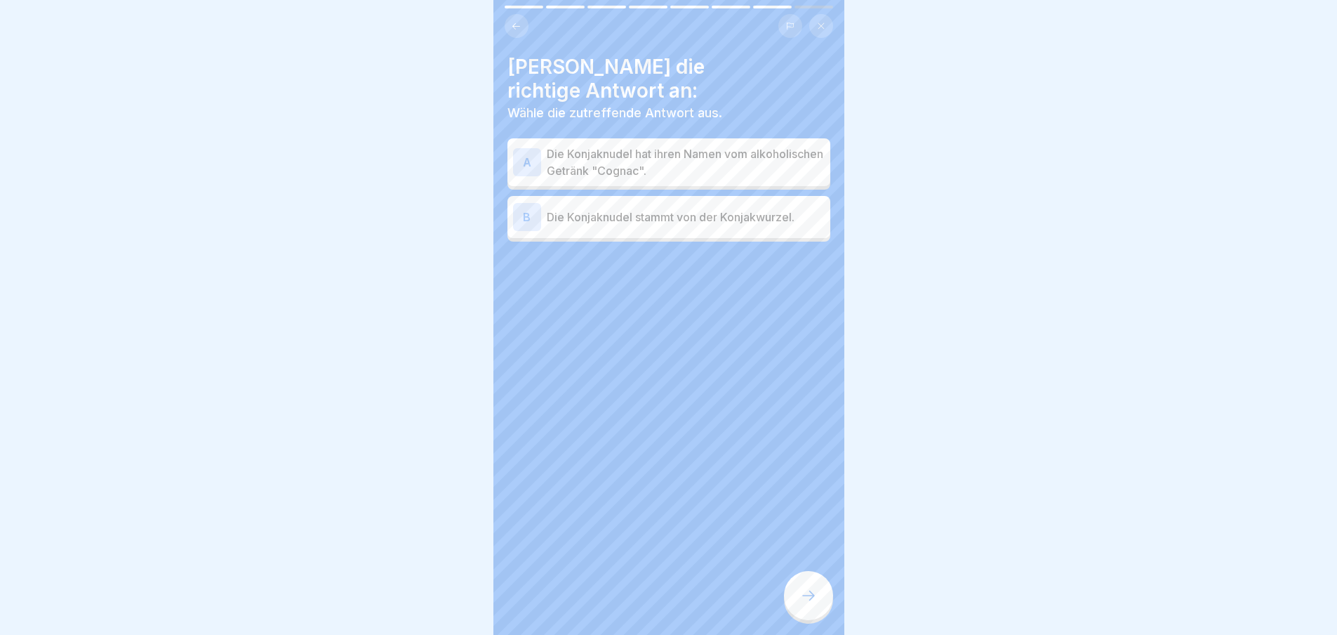
click at [678, 208] on p "Die Konjaknudel stammt von der Konjakwurzel." at bounding box center [686, 216] width 278 height 17
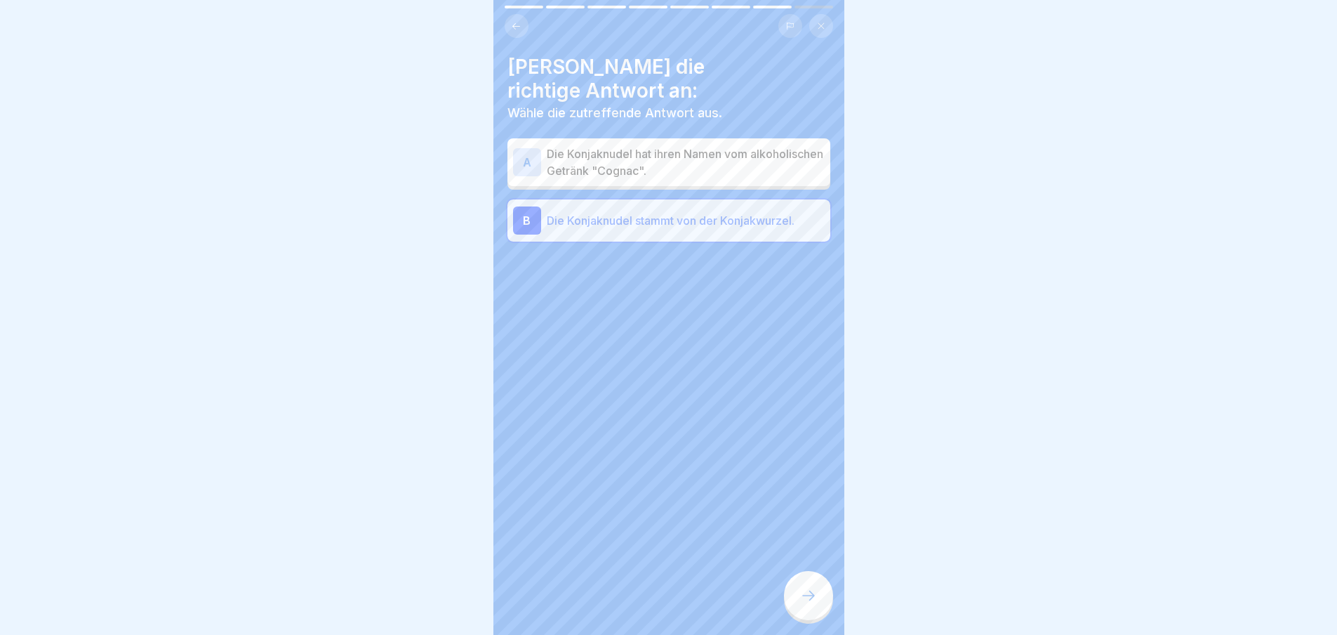
click at [813, 599] on icon at bounding box center [808, 595] width 17 height 17
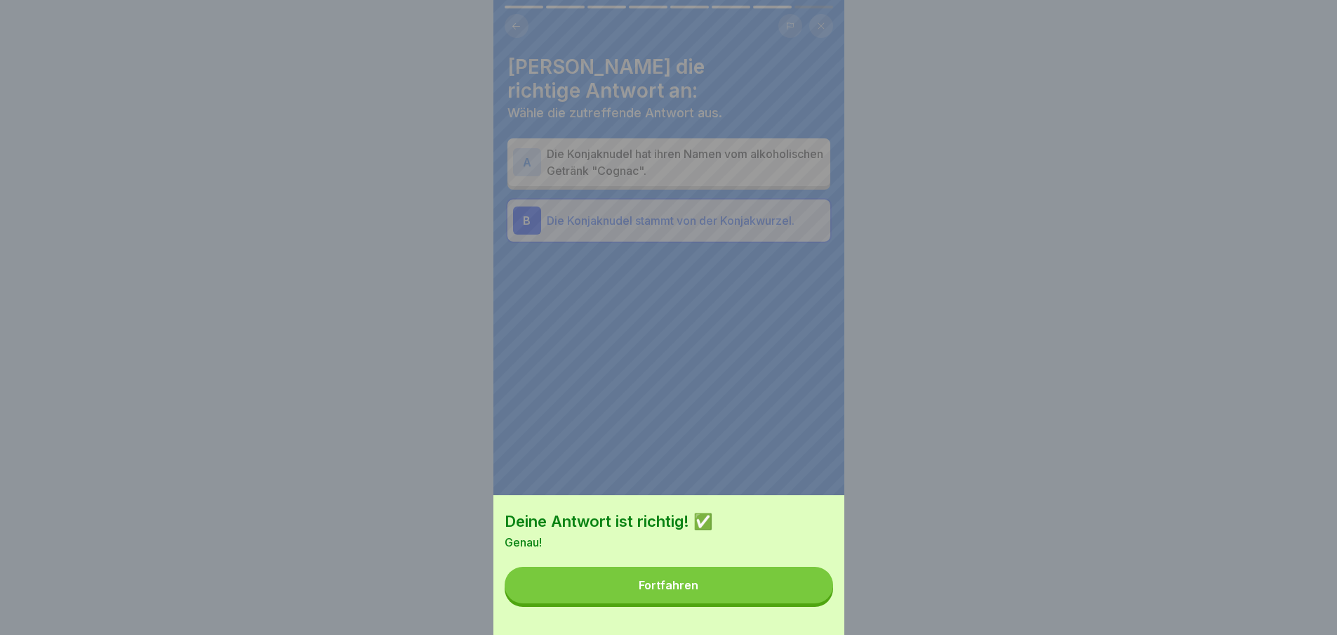
click at [813, 599] on button "Fortfahren" at bounding box center [669, 584] width 329 height 37
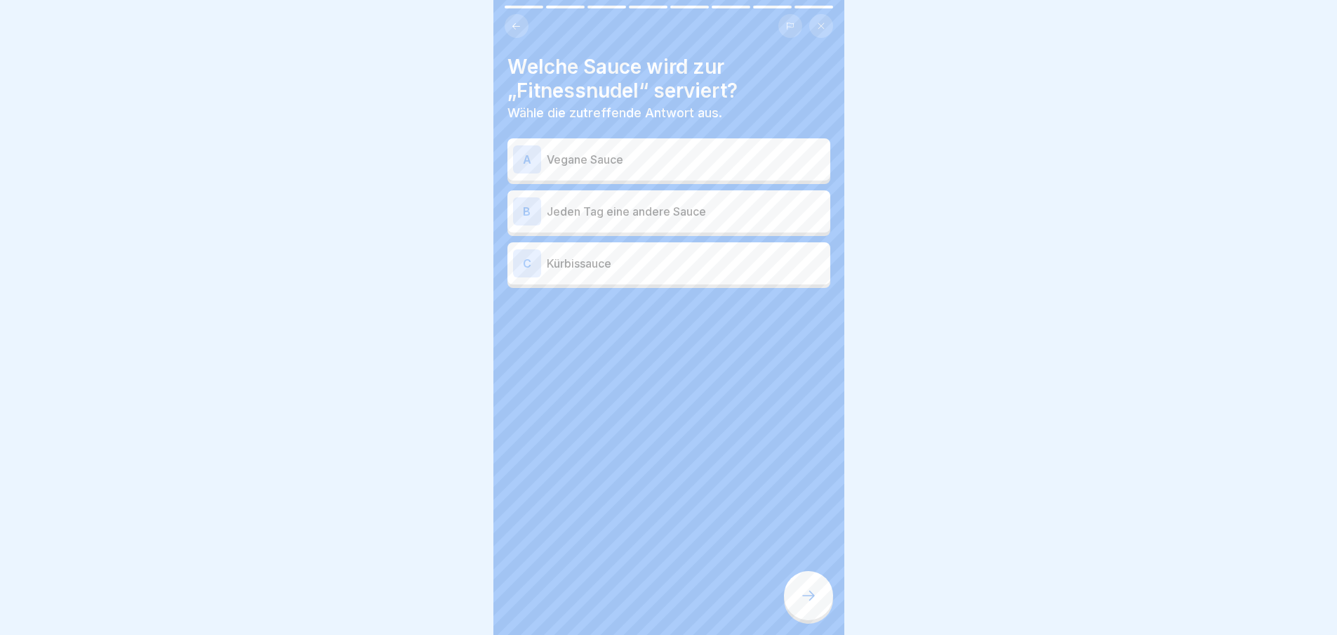
click at [813, 599] on icon at bounding box center [808, 595] width 17 height 17
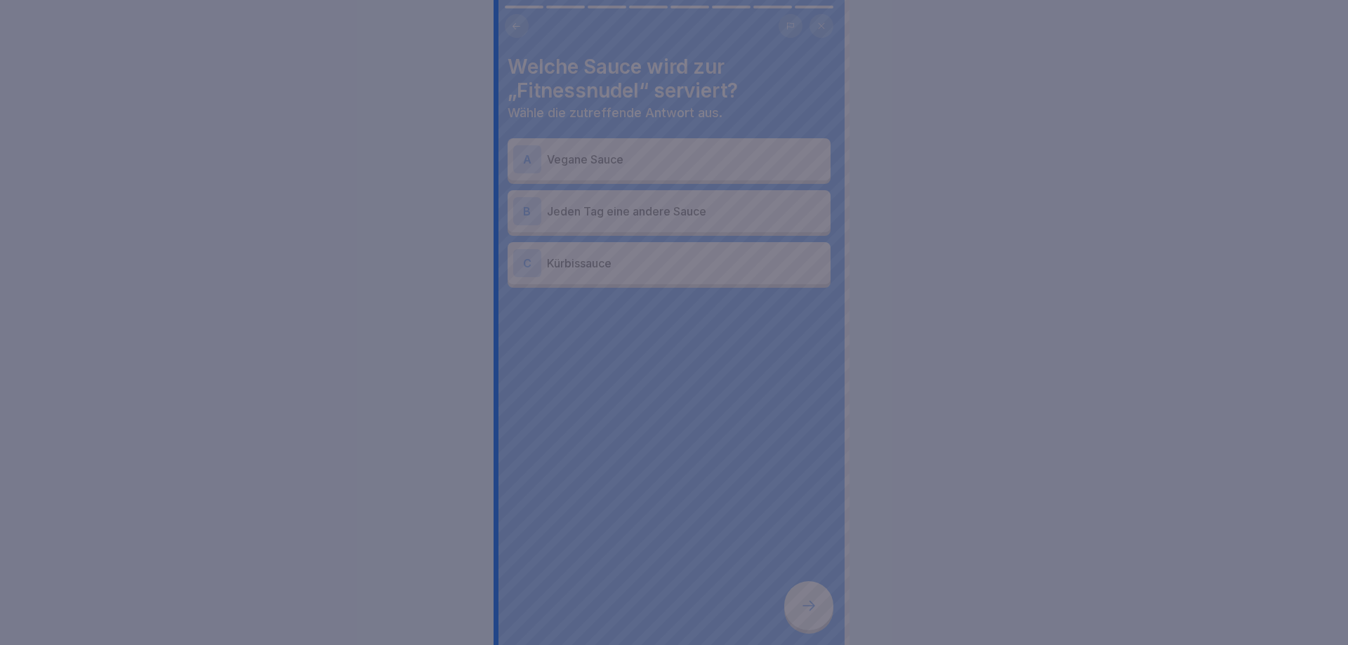
click at [813, 599] on div at bounding box center [674, 322] width 1348 height 645
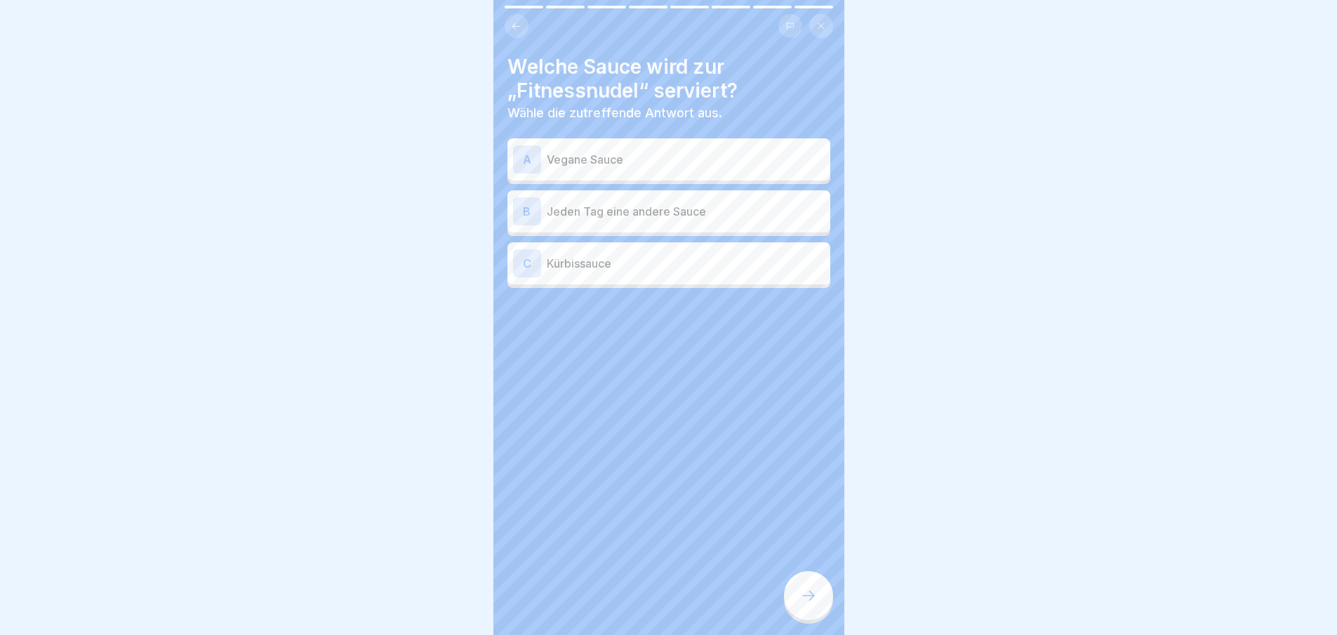
click at [720, 155] on p "Vegane Sauce" at bounding box center [686, 159] width 278 height 17
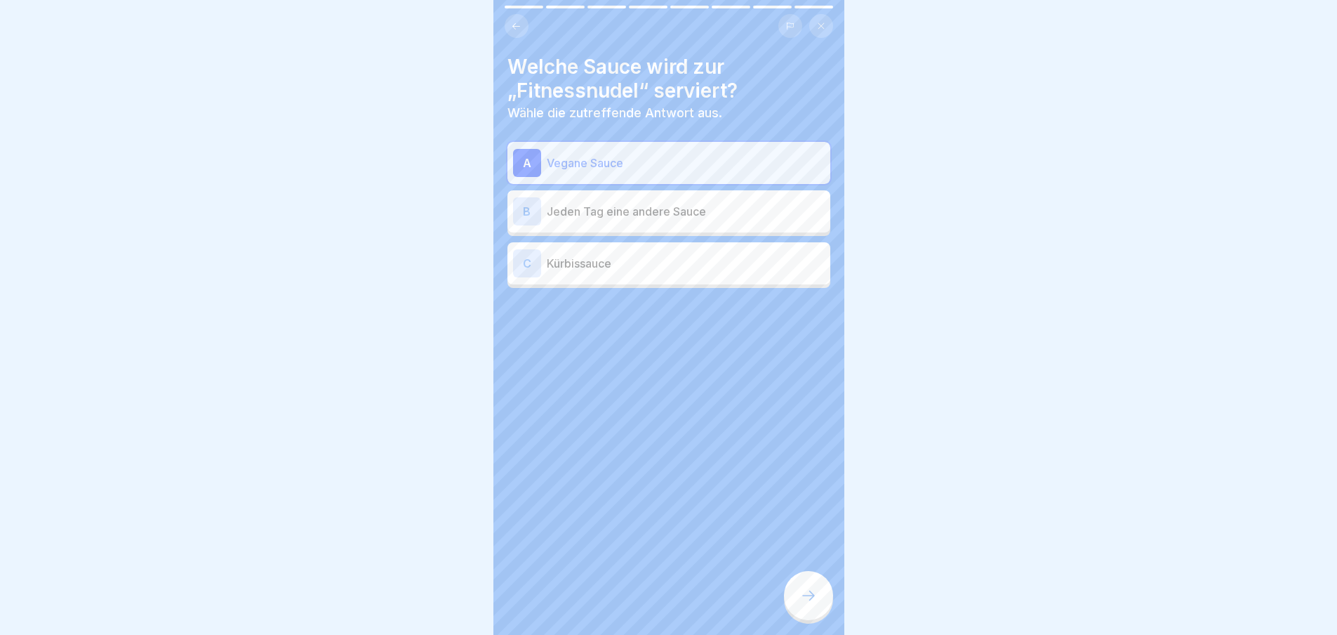
click at [808, 604] on icon at bounding box center [808, 595] width 17 height 17
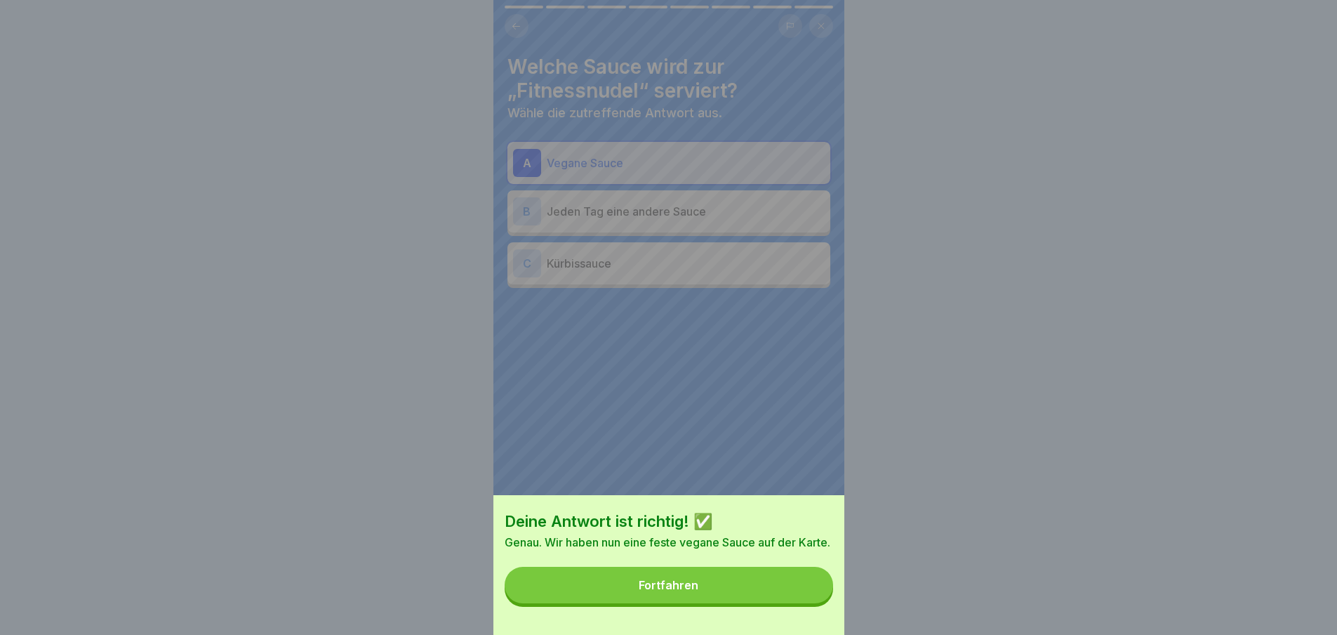
click at [808, 603] on button "Fortfahren" at bounding box center [669, 584] width 329 height 37
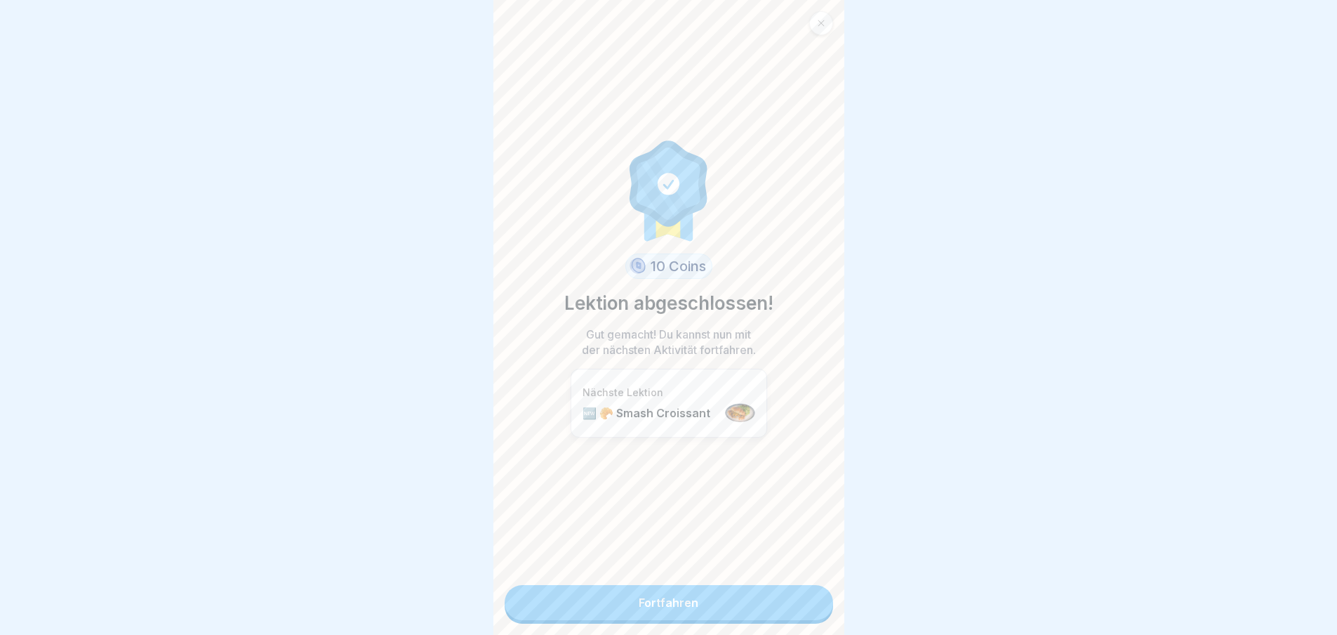
click at [808, 612] on link "Fortfahren" at bounding box center [669, 602] width 329 height 35
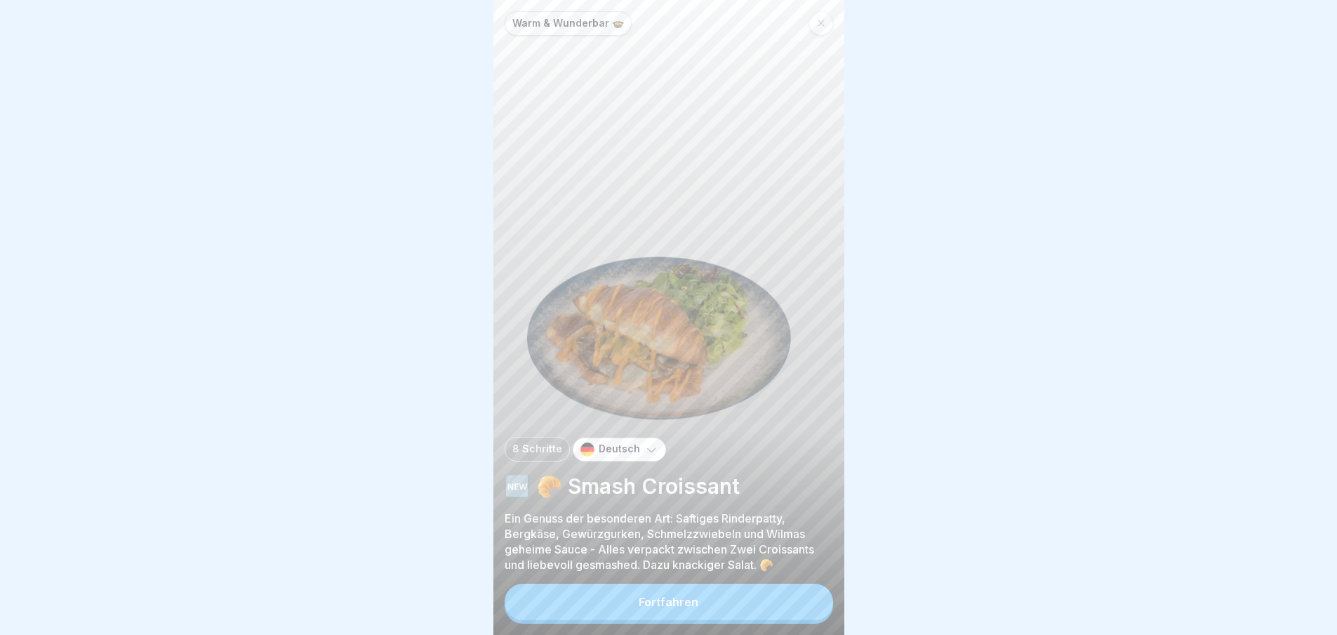
click at [808, 612] on button "Fortfahren" at bounding box center [669, 601] width 329 height 37
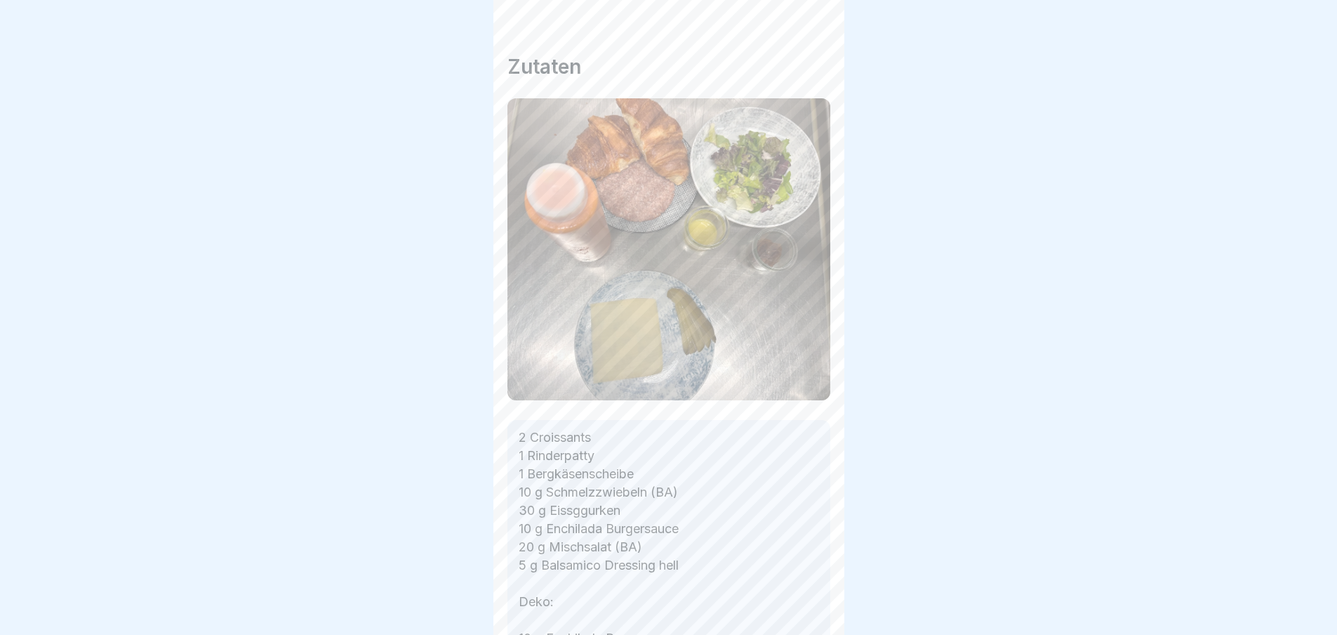
click at [808, 604] on icon at bounding box center [808, 595] width 17 height 17
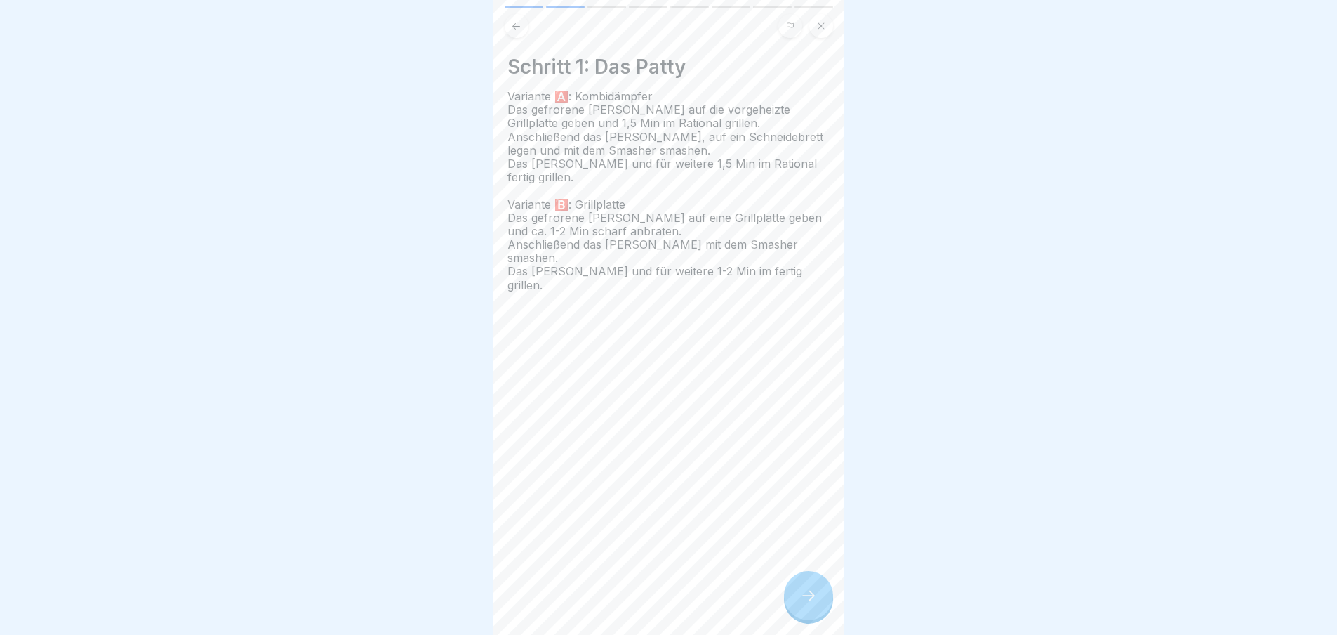
click at [808, 604] on icon at bounding box center [808, 595] width 17 height 17
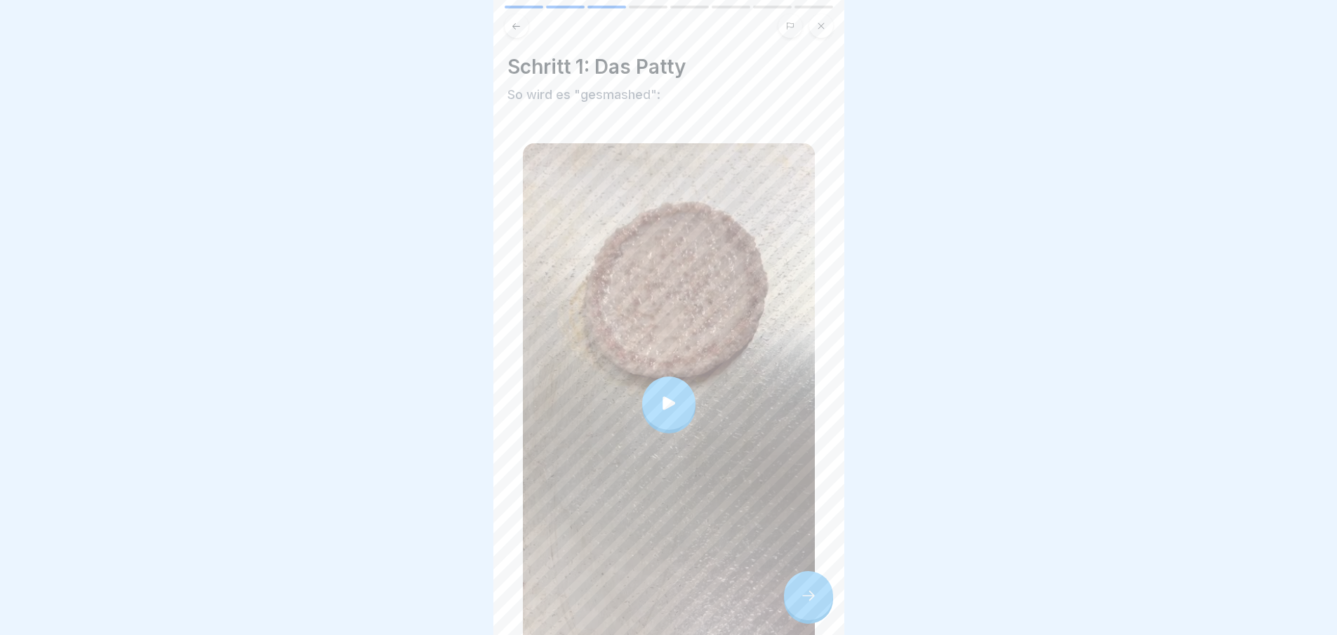
click at [808, 604] on icon at bounding box center [808, 595] width 17 height 17
click at [814, 602] on icon at bounding box center [808, 595] width 17 height 17
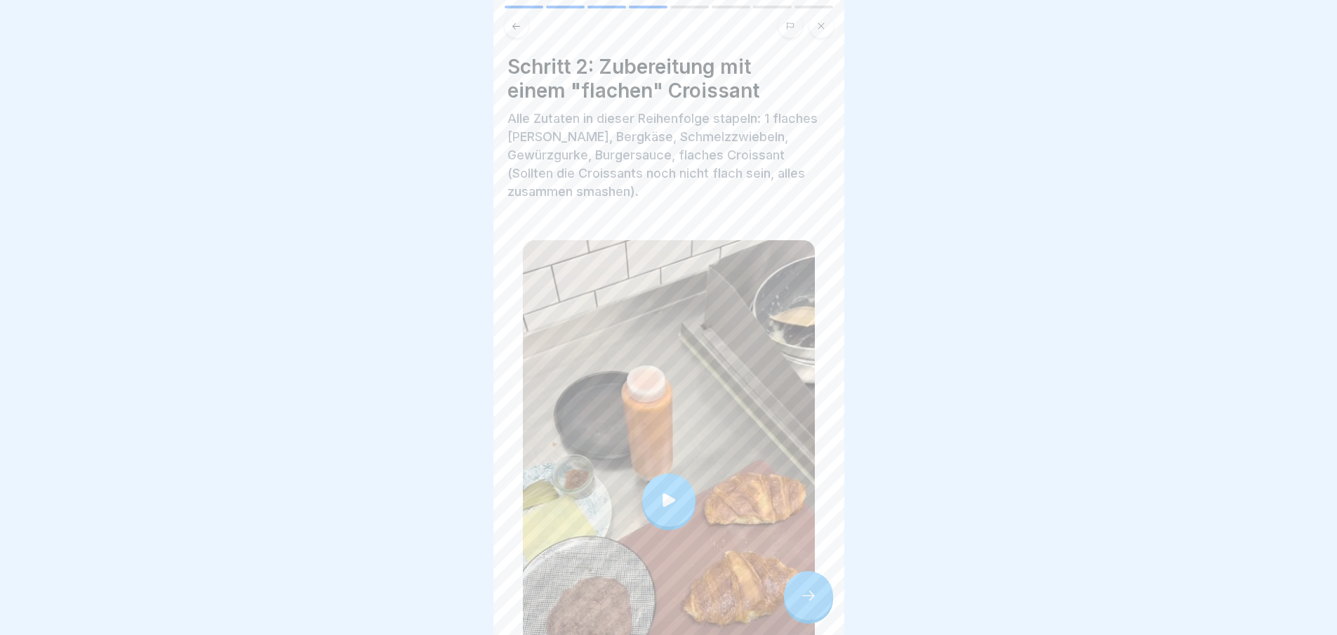
click at [804, 601] on icon at bounding box center [808, 595] width 17 height 17
click at [802, 604] on icon at bounding box center [808, 595] width 17 height 17
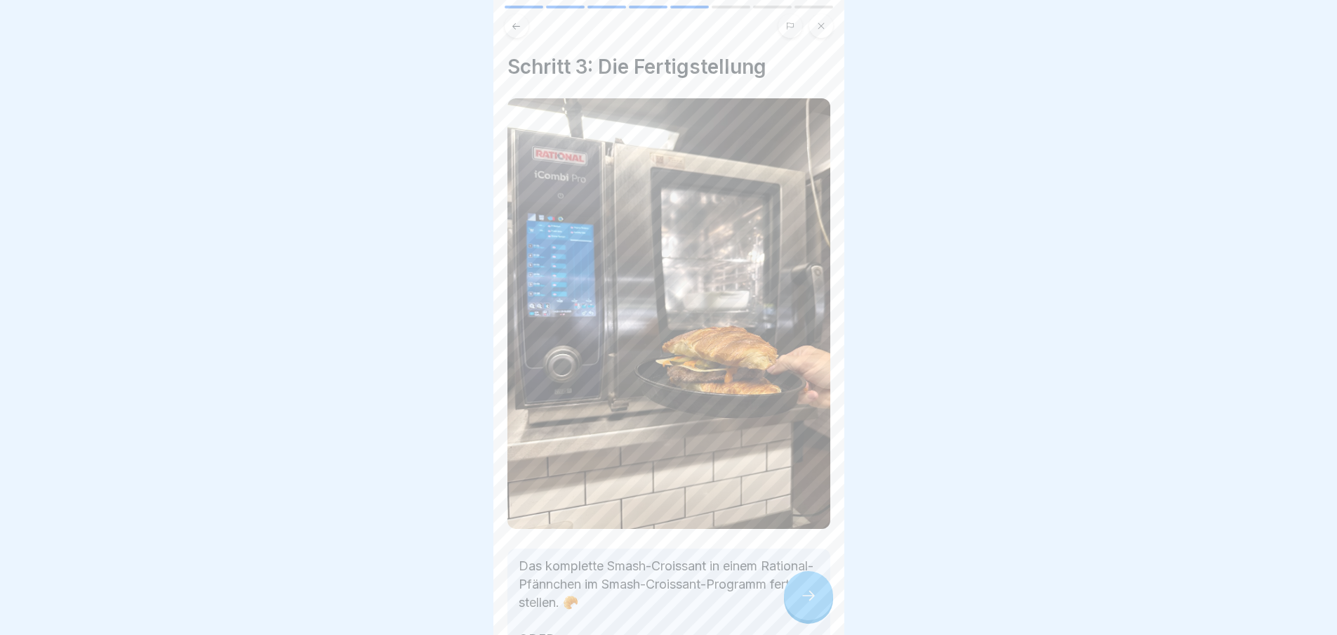
click at [804, 604] on icon at bounding box center [808, 595] width 17 height 17
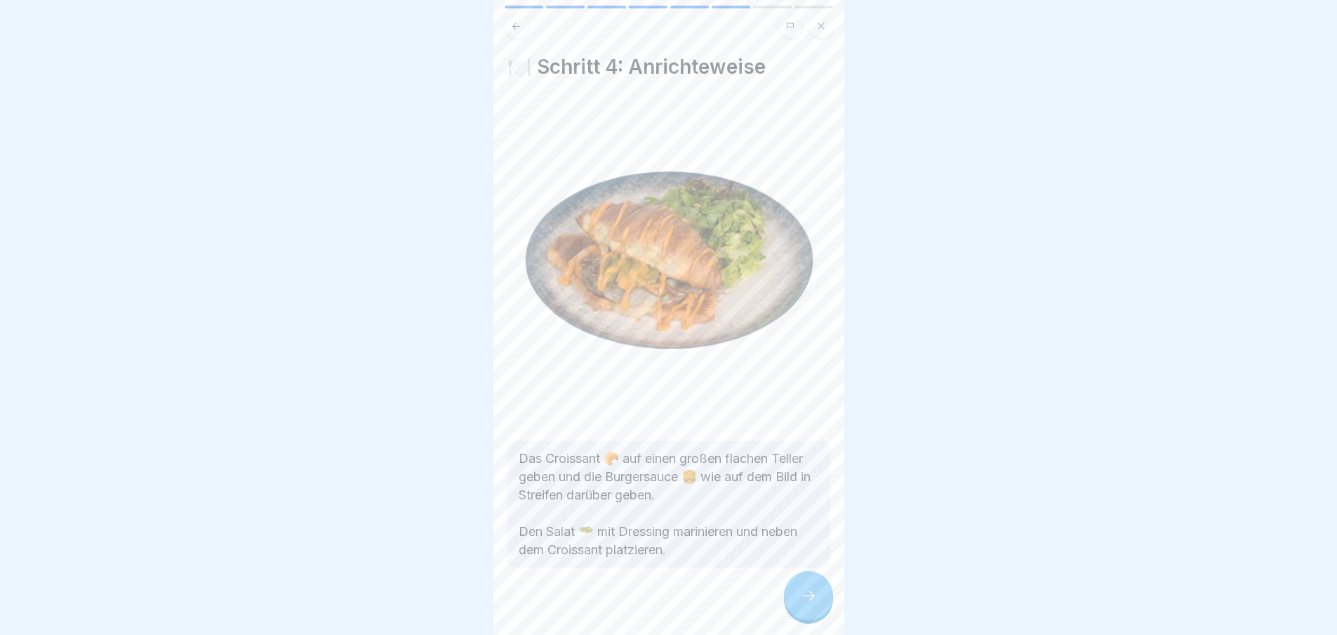
click at [804, 604] on icon at bounding box center [808, 595] width 17 height 17
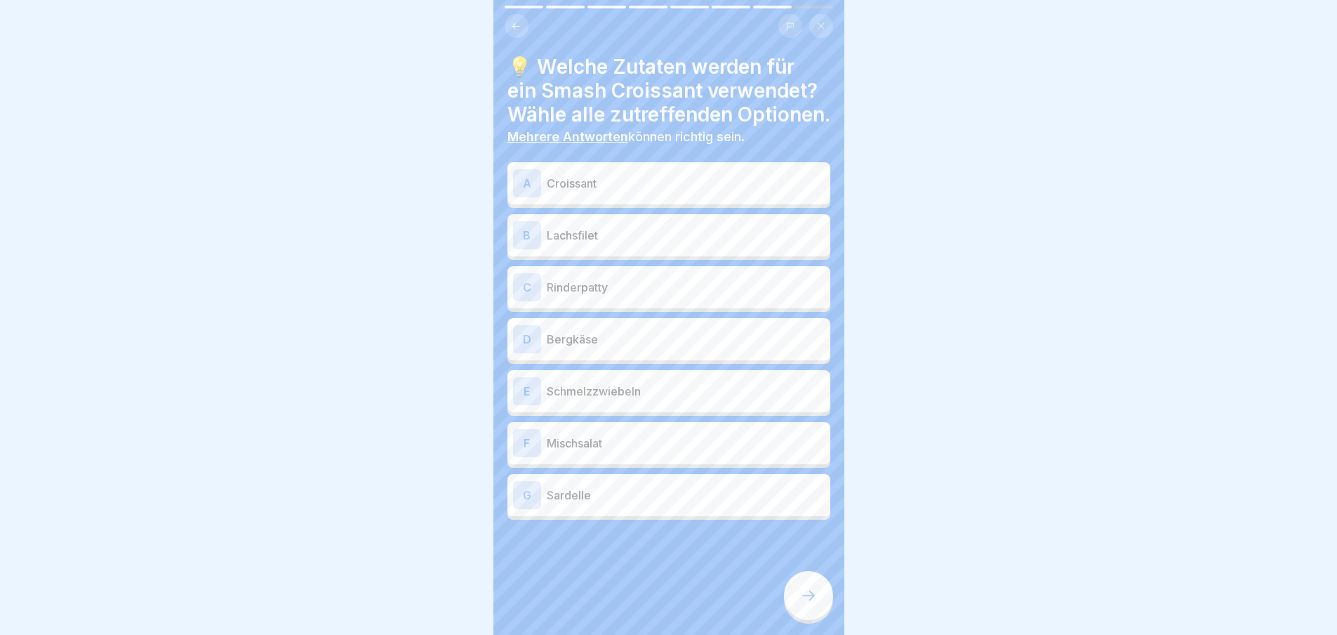
click at [616, 192] on p "Croissant" at bounding box center [686, 183] width 278 height 17
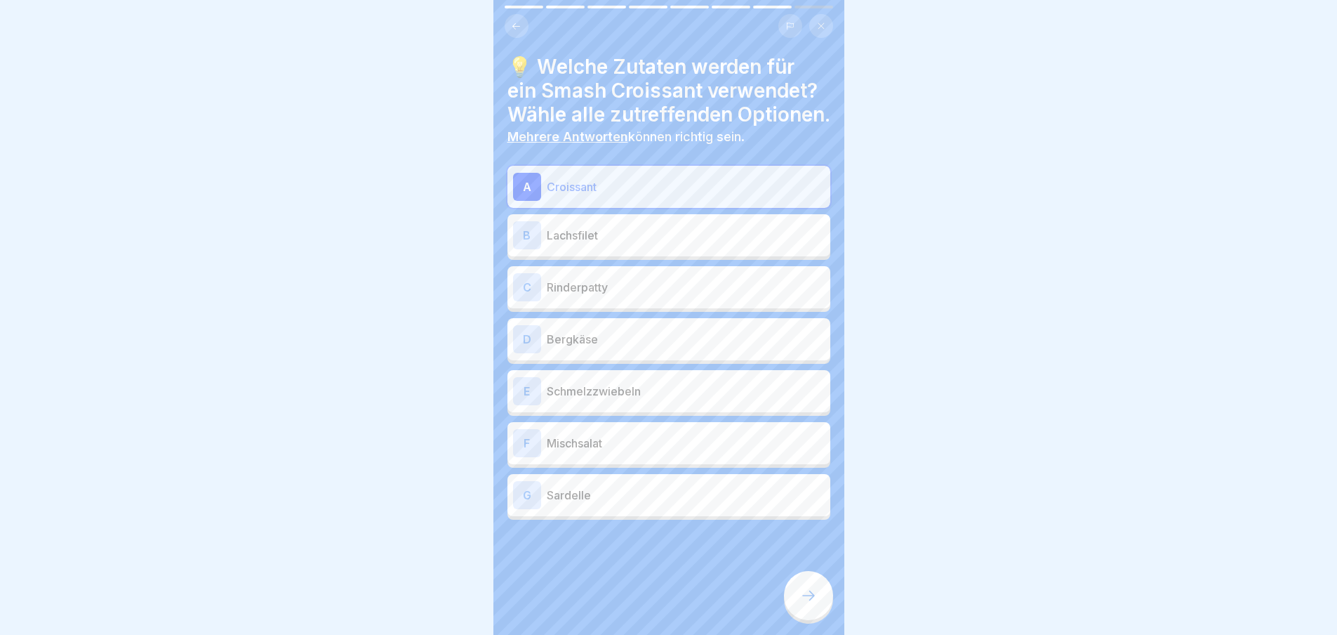
click at [645, 296] on p "Rinderpatty" at bounding box center [686, 287] width 278 height 17
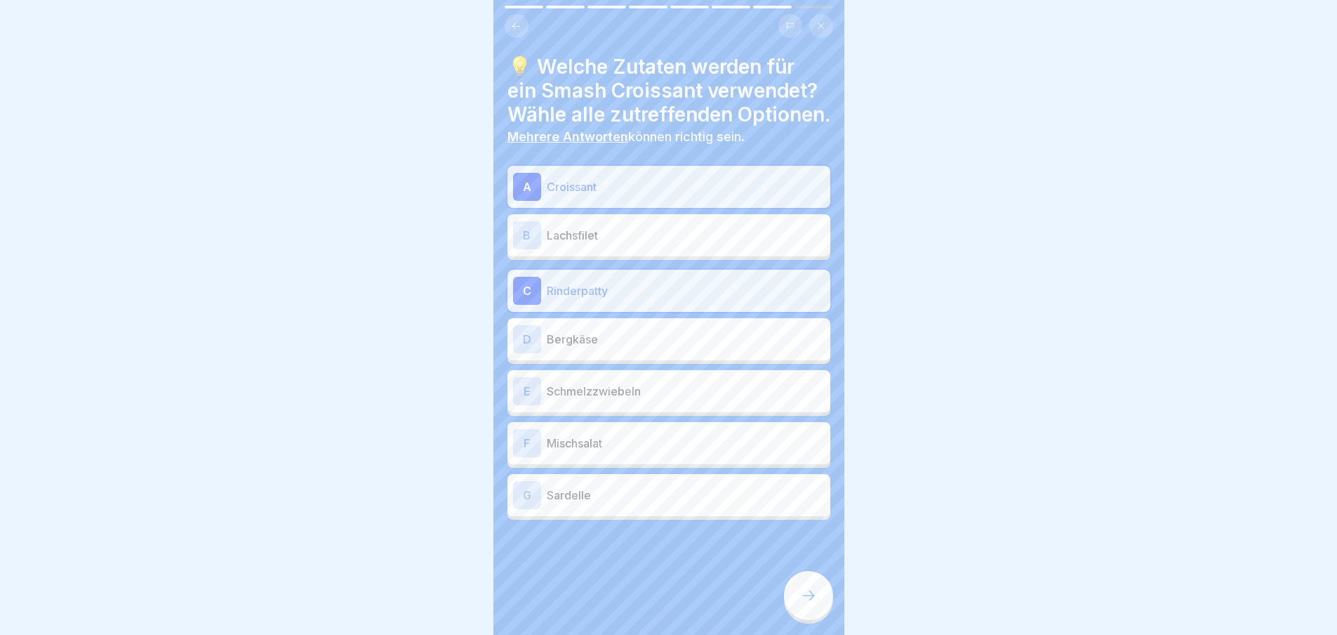
click at [644, 399] on p "Schmelzzwiebeln" at bounding box center [686, 391] width 278 height 17
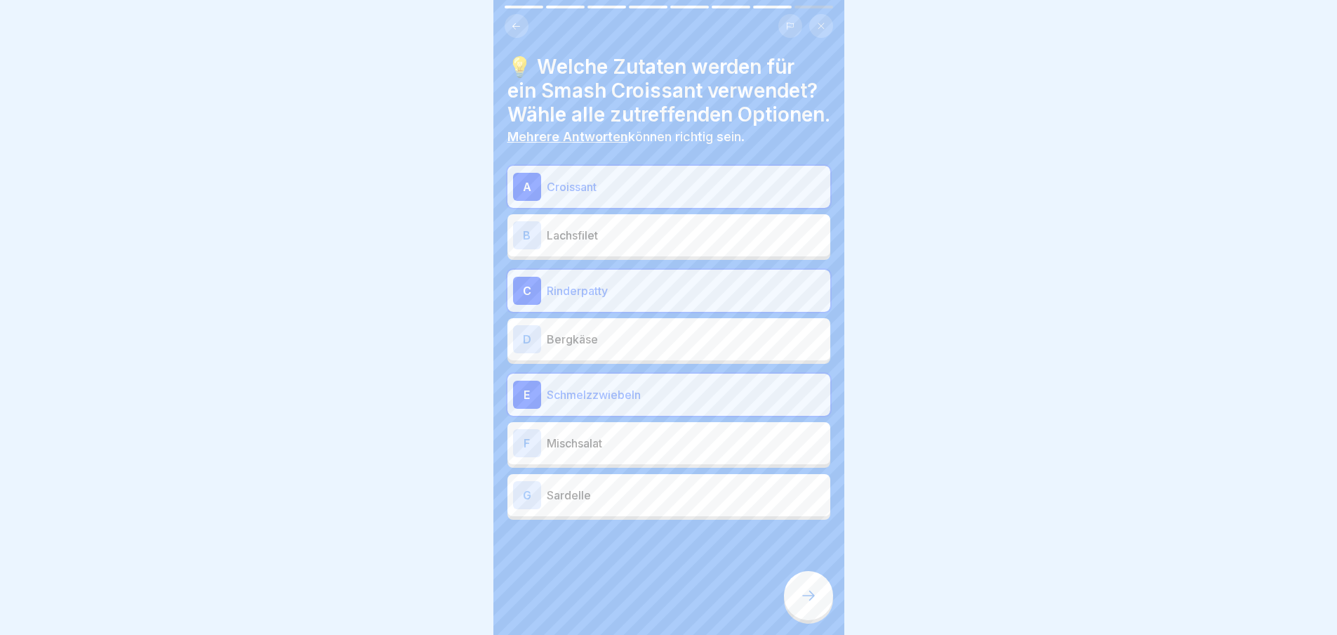
click at [635, 451] on p "Mischsalat" at bounding box center [686, 443] width 278 height 17
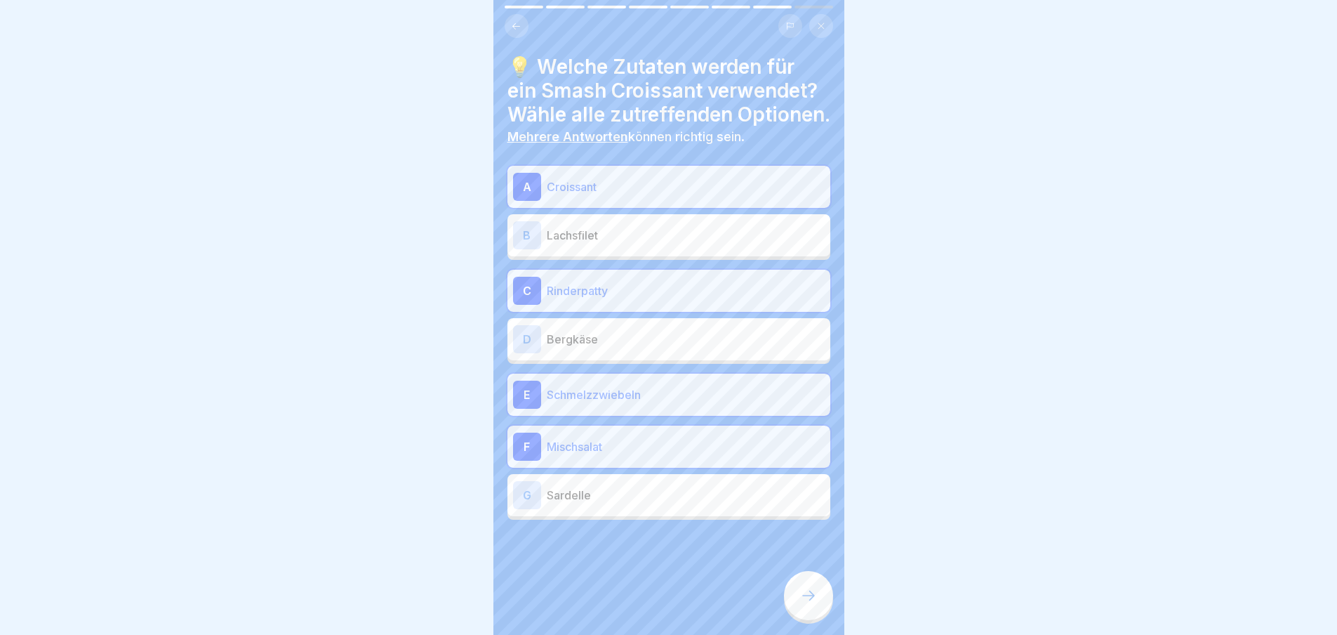
click at [620, 347] on p "Bergkäse" at bounding box center [686, 339] width 278 height 17
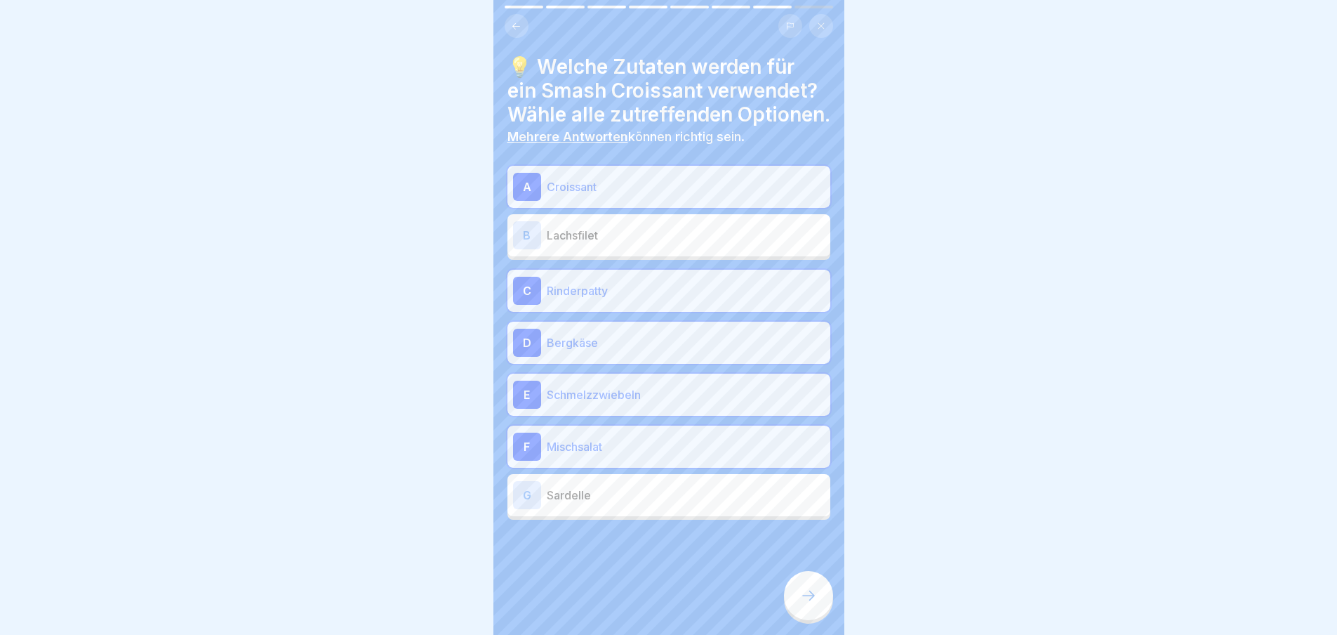
click at [810, 604] on icon at bounding box center [808, 595] width 17 height 17
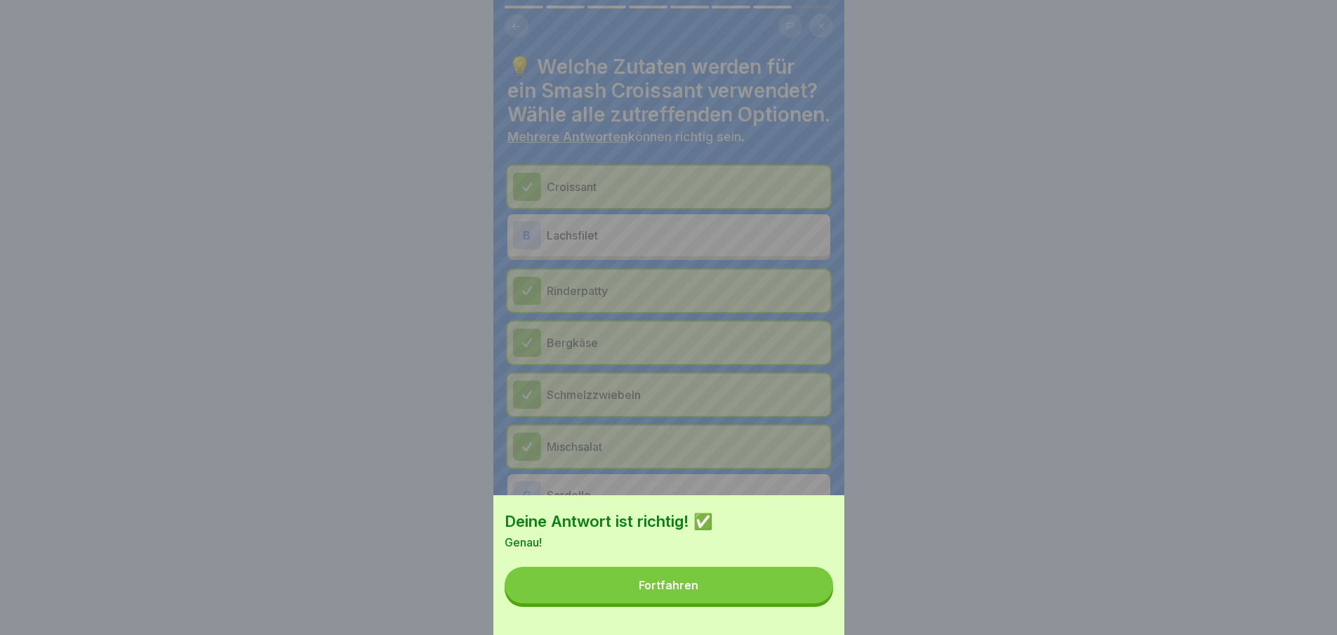
click at [787, 598] on button "Fortfahren" at bounding box center [669, 584] width 329 height 37
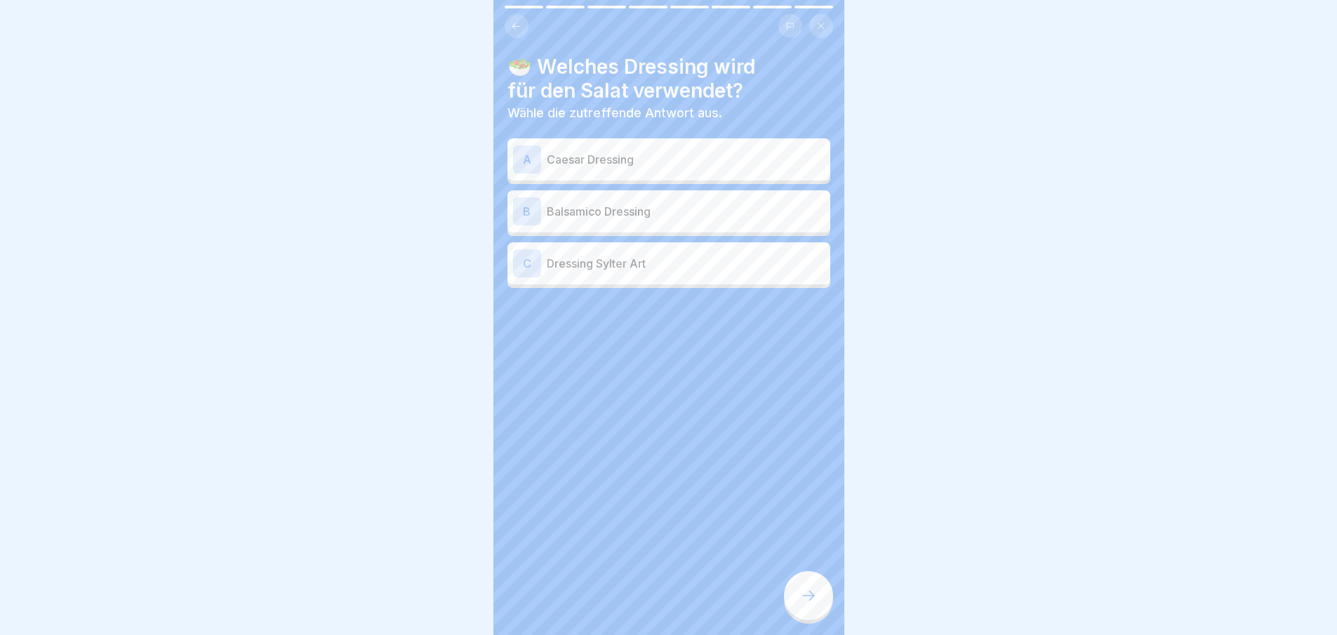
click at [670, 220] on div "B Balsamico Dressing" at bounding box center [669, 211] width 312 height 28
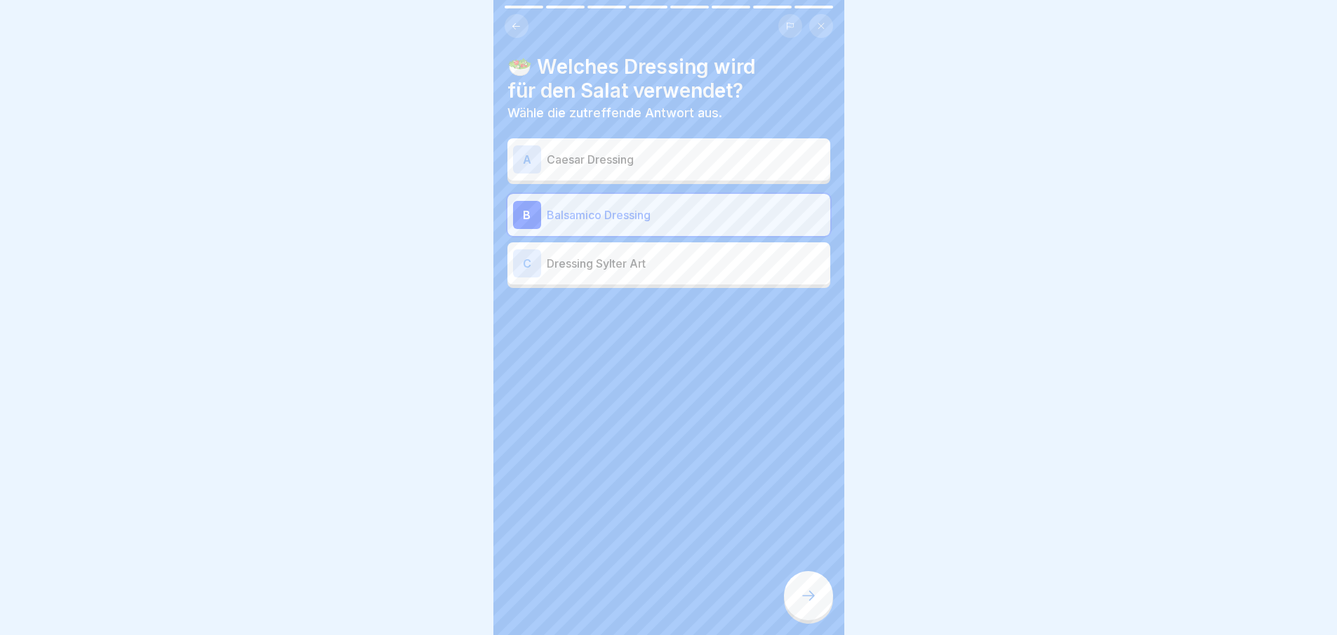
click at [805, 604] on icon at bounding box center [808, 595] width 17 height 17
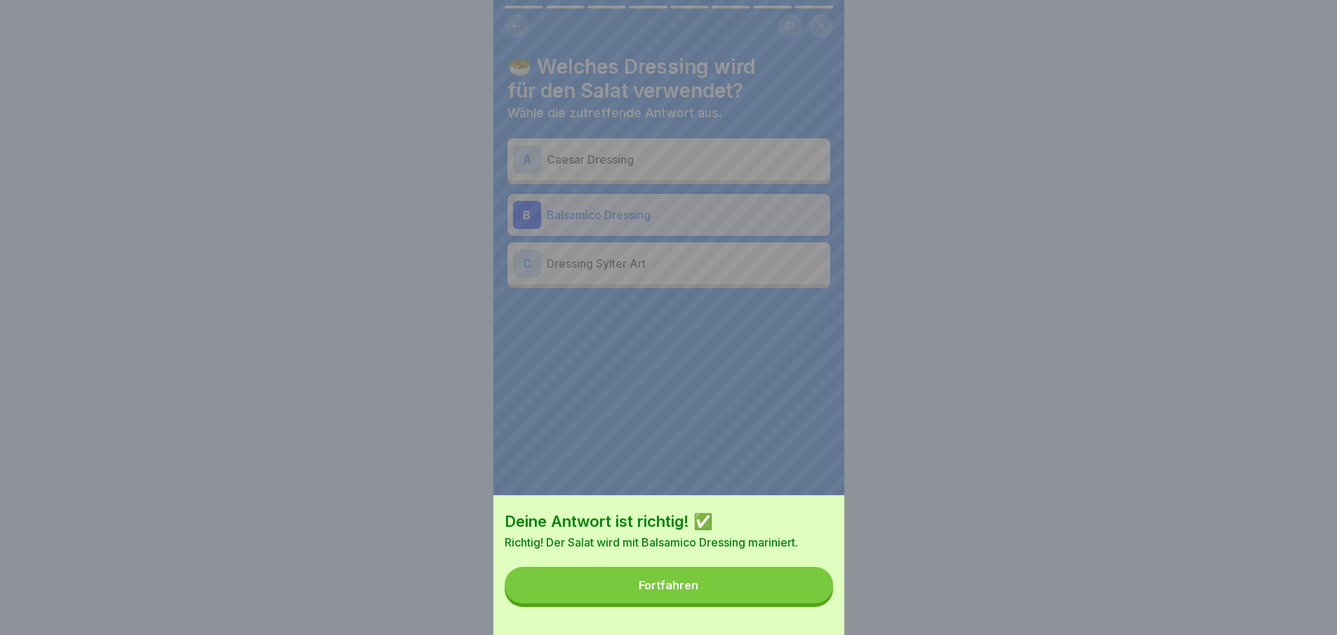
click at [764, 602] on button "Fortfahren" at bounding box center [669, 584] width 329 height 37
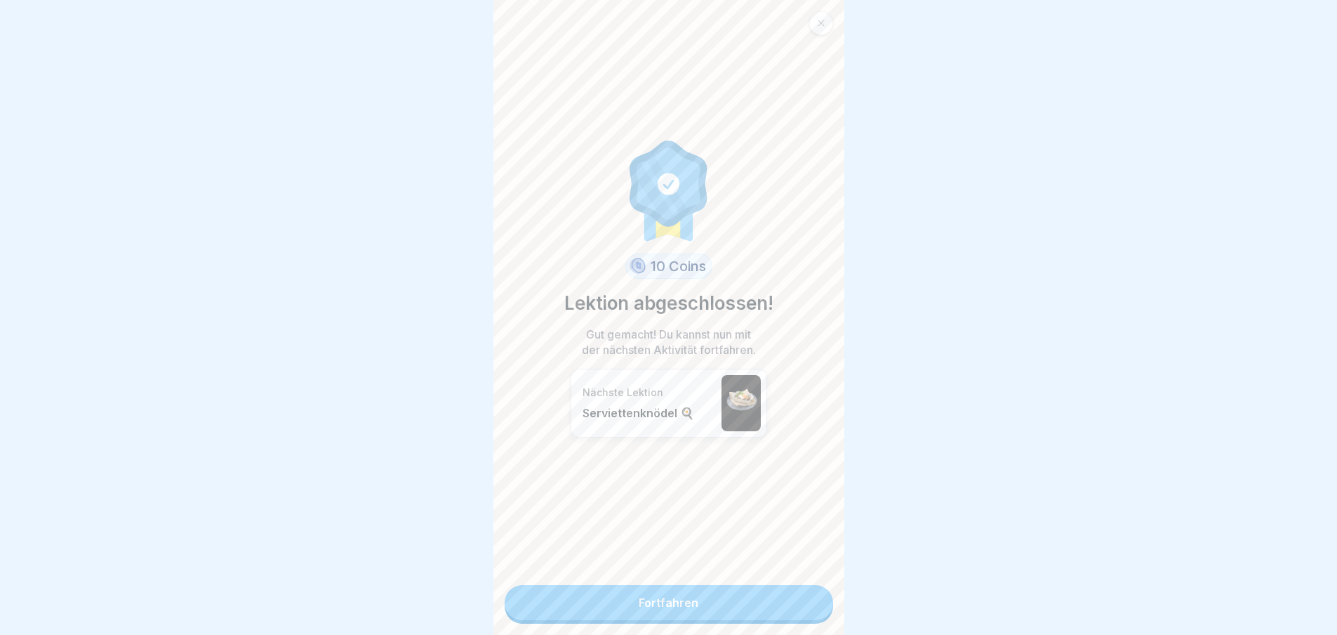
click at [761, 605] on link "Fortfahren" at bounding box center [669, 602] width 329 height 35
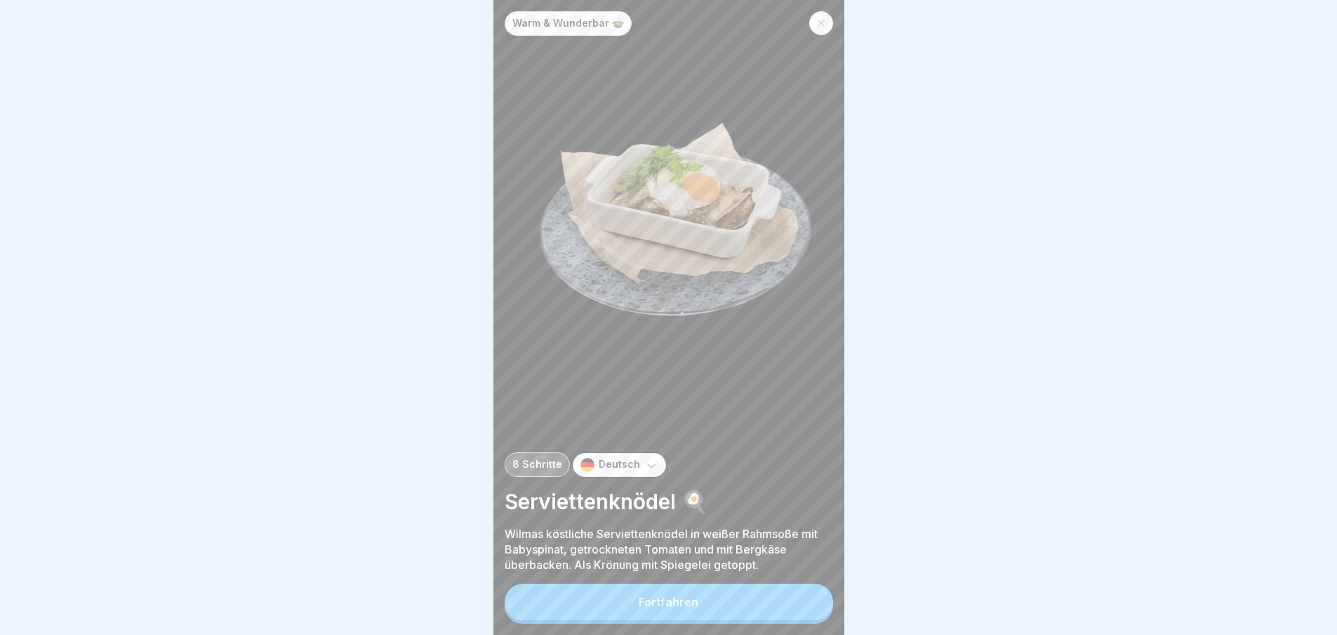
click at [761, 605] on button "Fortfahren" at bounding box center [669, 601] width 329 height 37
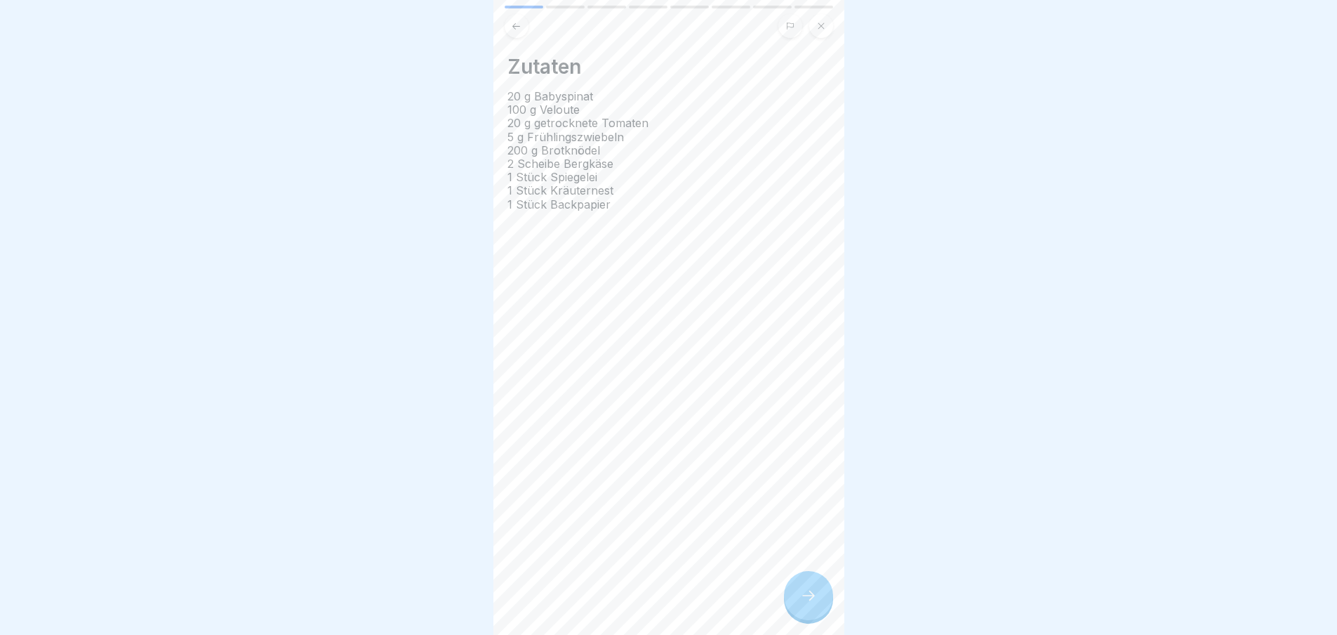
click at [761, 605] on div "Zutaten 20 g Babyspinat 100 g Veloute 20 g getrocknete Tomaten 5 g Frühlingszwi…" at bounding box center [668, 317] width 351 height 635
click at [824, 605] on div at bounding box center [808, 595] width 49 height 49
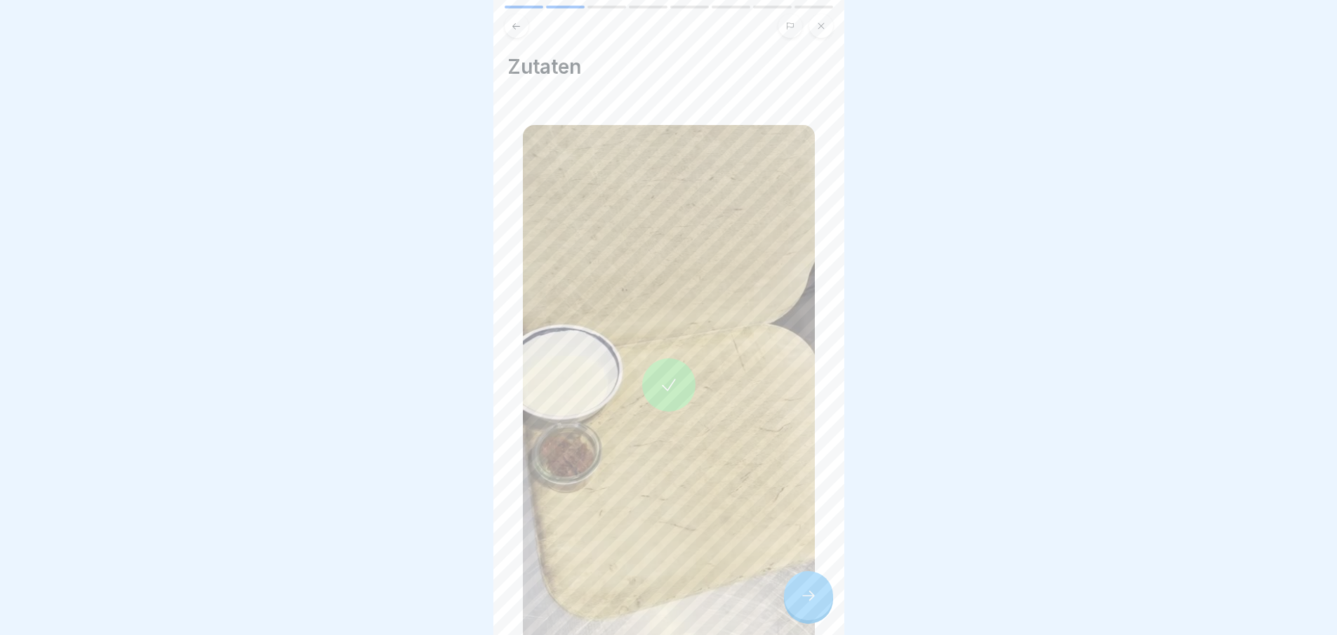
click at [820, 605] on div at bounding box center [808, 595] width 49 height 49
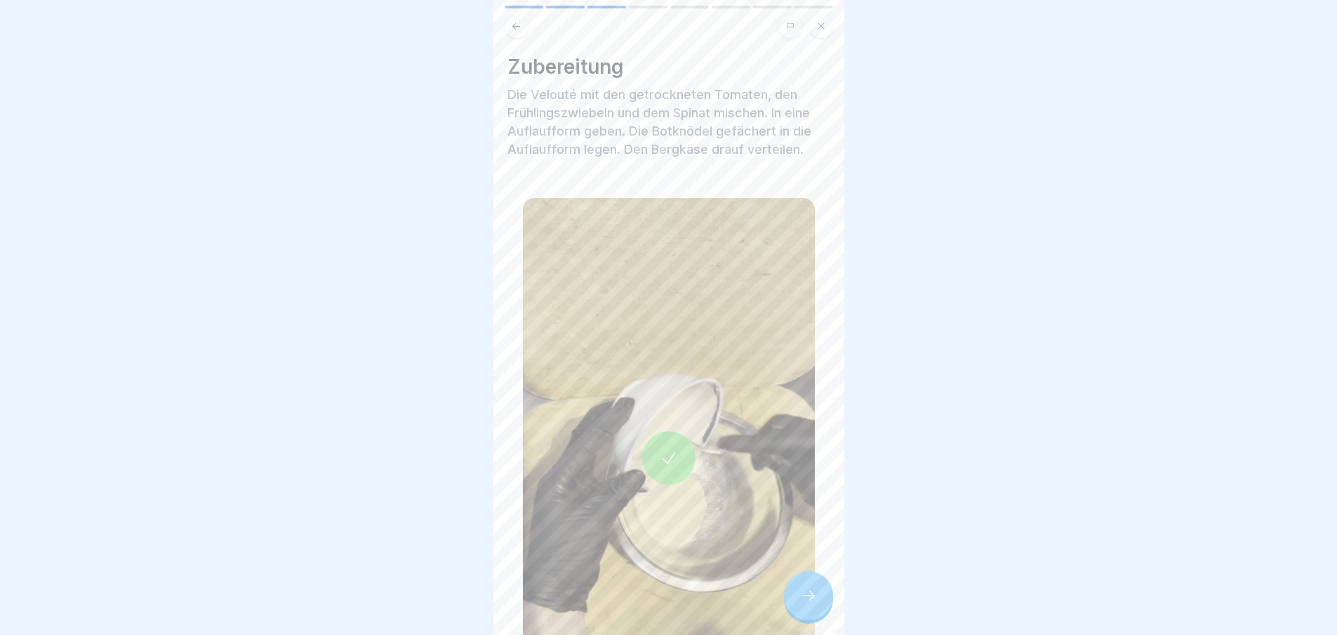
click at [820, 605] on div at bounding box center [808, 595] width 49 height 49
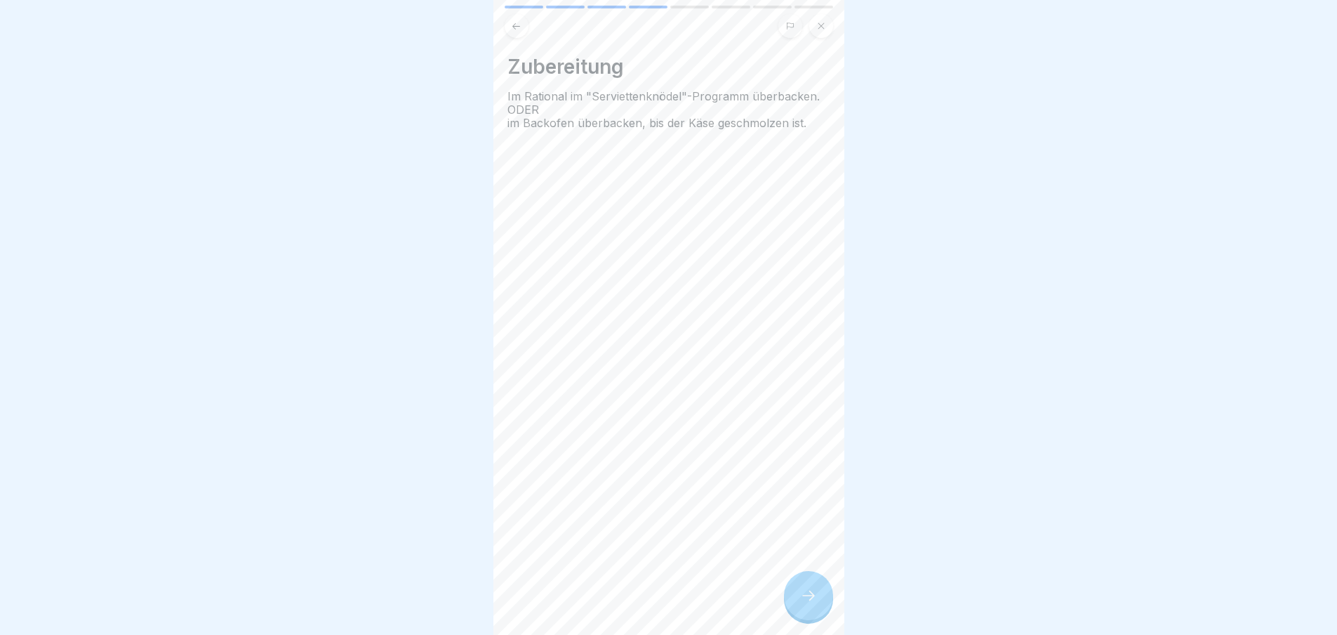
click at [820, 605] on div at bounding box center [808, 595] width 49 height 49
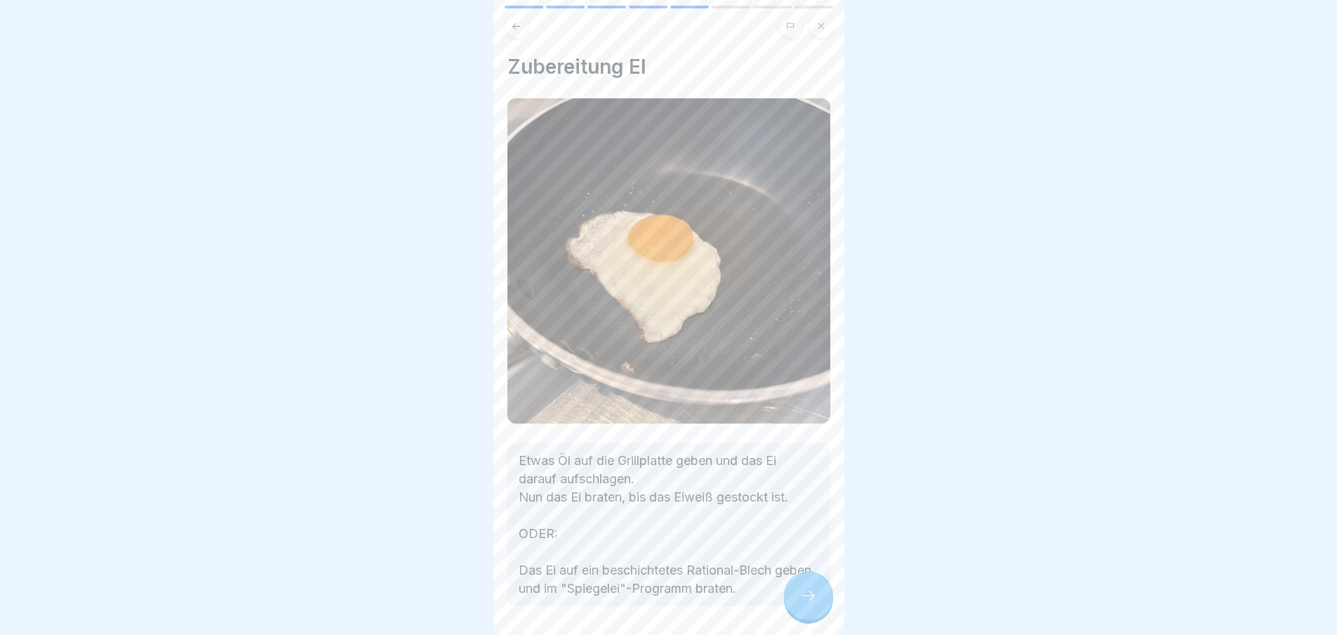
click at [820, 605] on div at bounding box center [808, 595] width 49 height 49
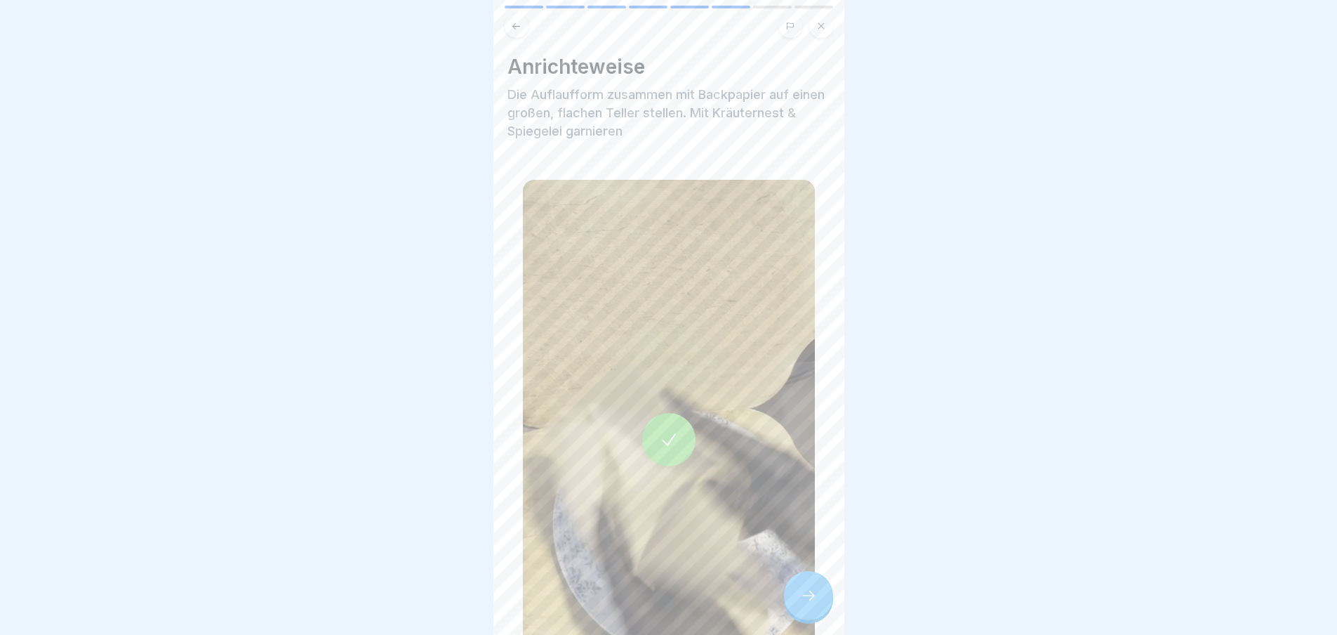
click at [820, 605] on div at bounding box center [808, 595] width 49 height 49
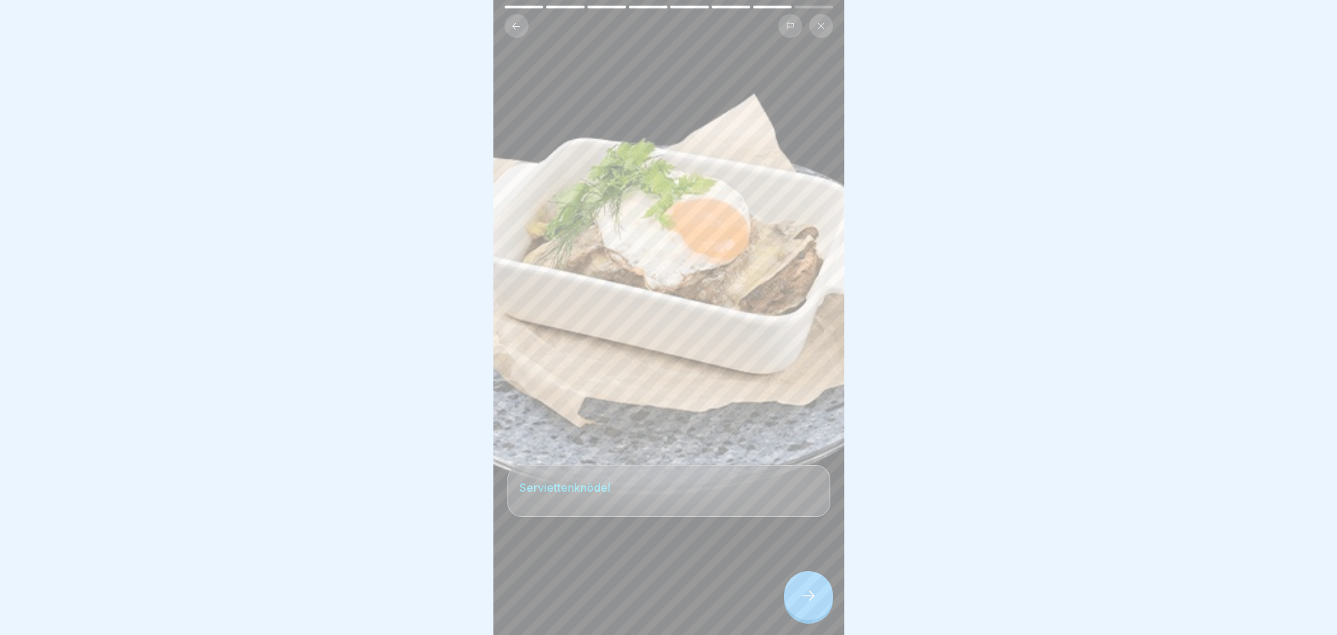
click at [820, 605] on div at bounding box center [808, 595] width 49 height 49
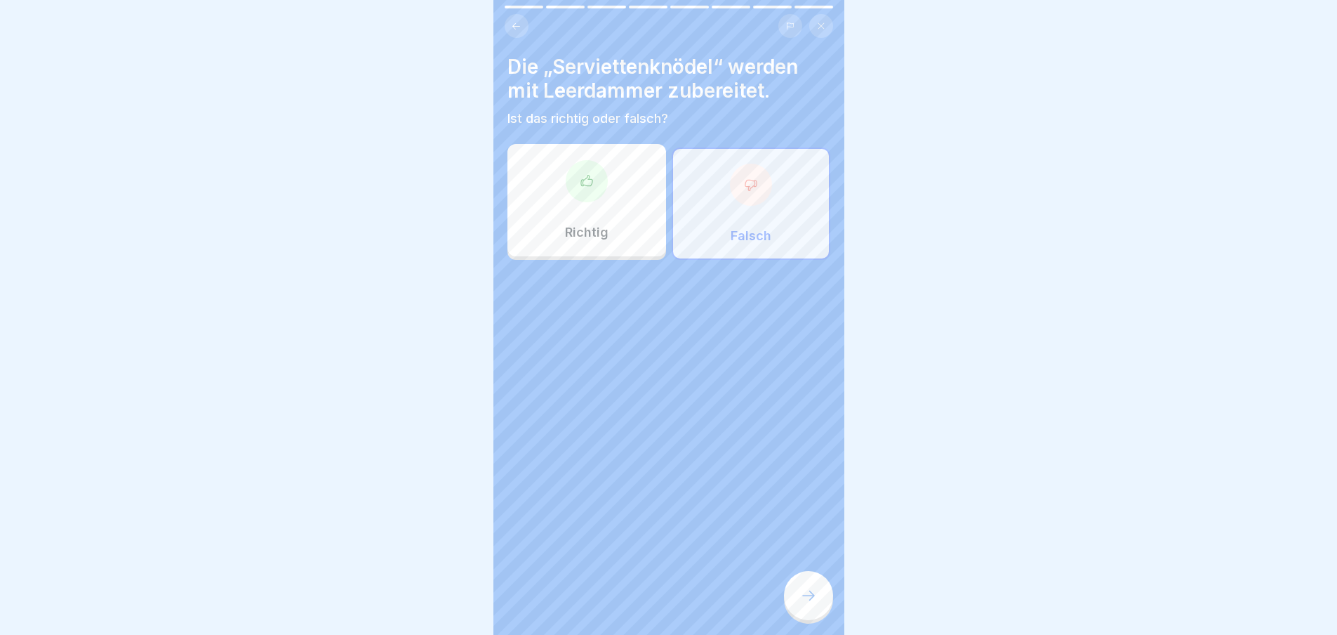
click at [820, 605] on div at bounding box center [808, 595] width 49 height 49
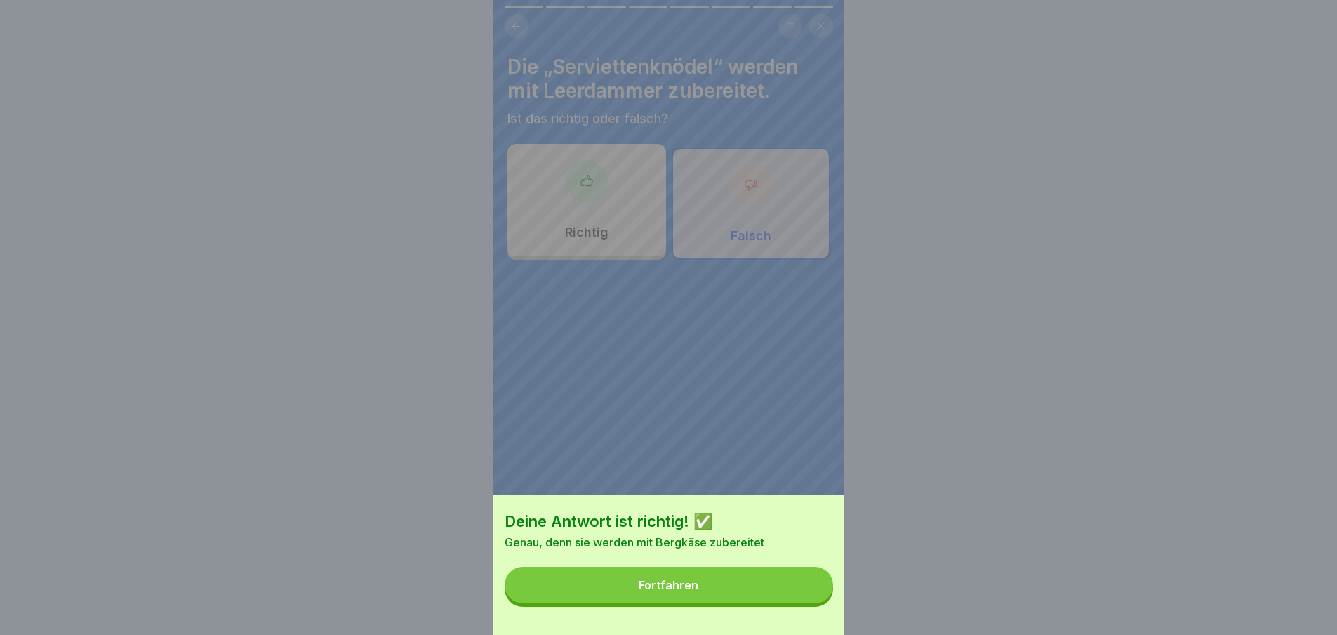
click at [820, 603] on button "Fortfahren" at bounding box center [669, 584] width 329 height 37
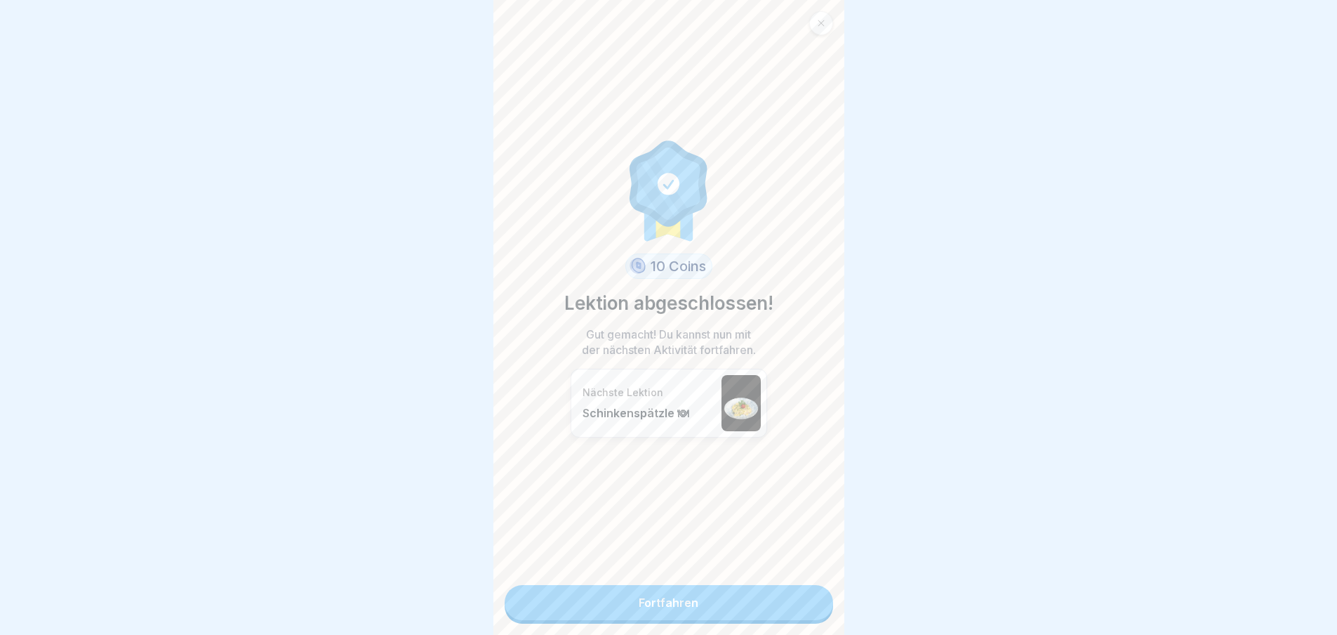
click at [820, 605] on link "Fortfahren" at bounding box center [669, 602] width 329 height 35
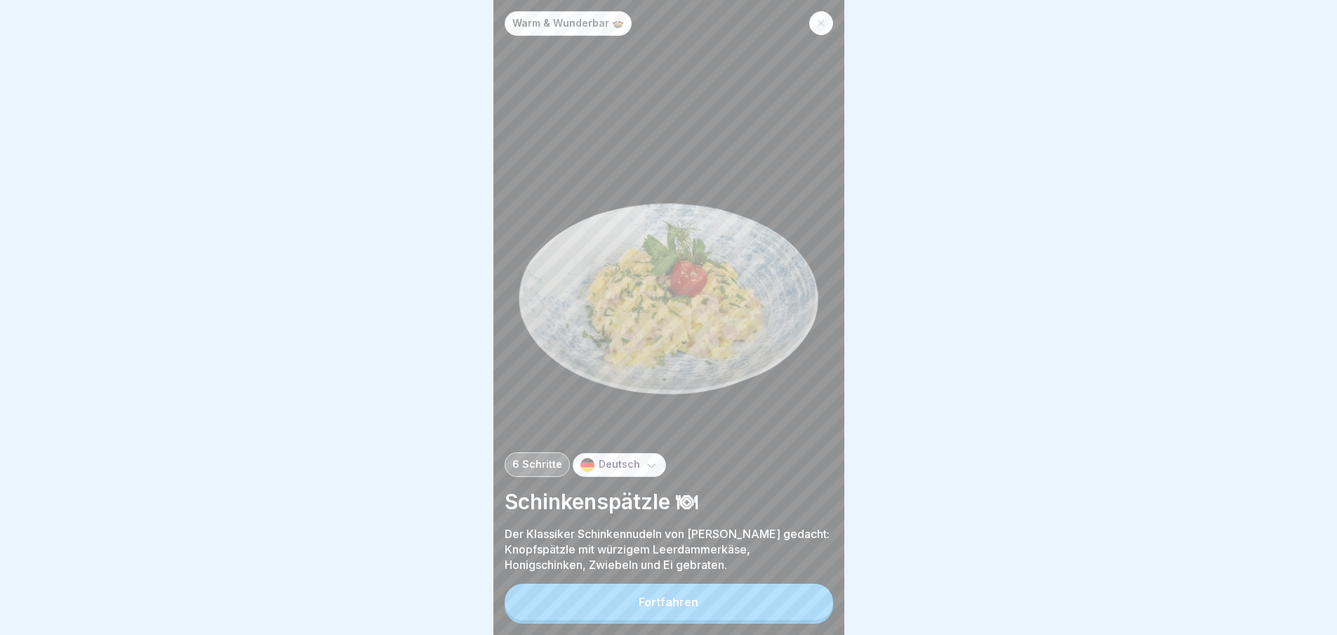
click at [820, 605] on button "Fortfahren" at bounding box center [669, 601] width 329 height 37
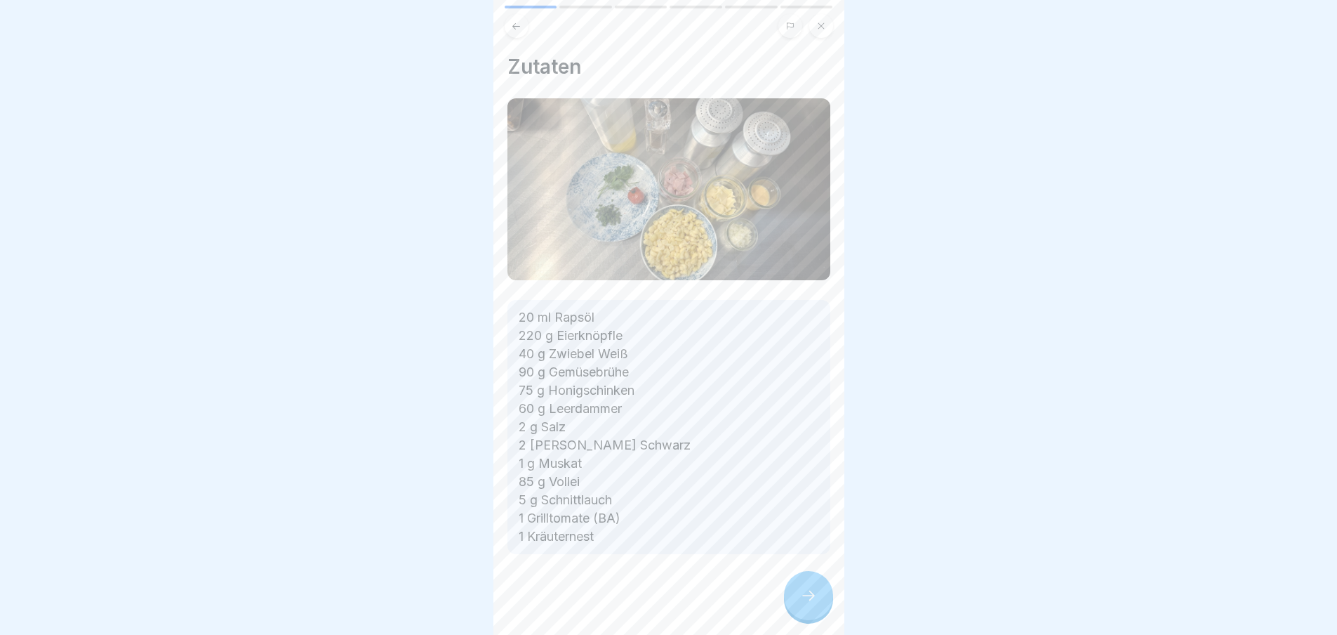
click at [820, 605] on div at bounding box center [808, 595] width 49 height 49
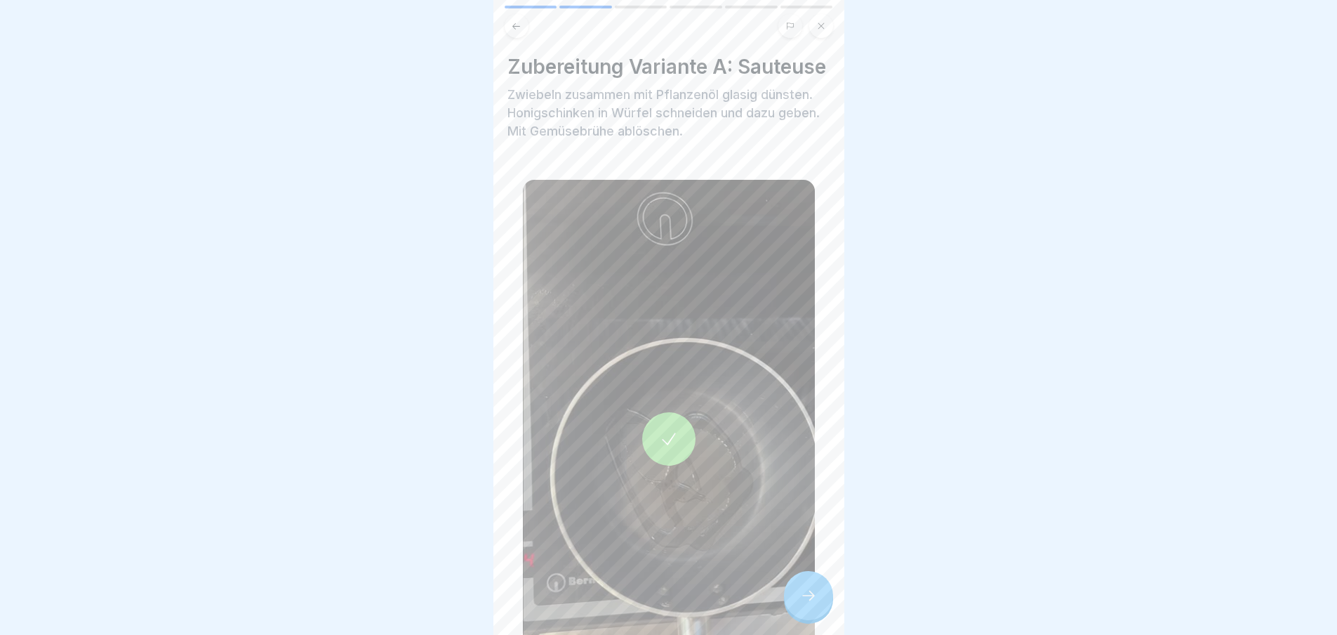
click at [820, 605] on div at bounding box center [808, 595] width 49 height 49
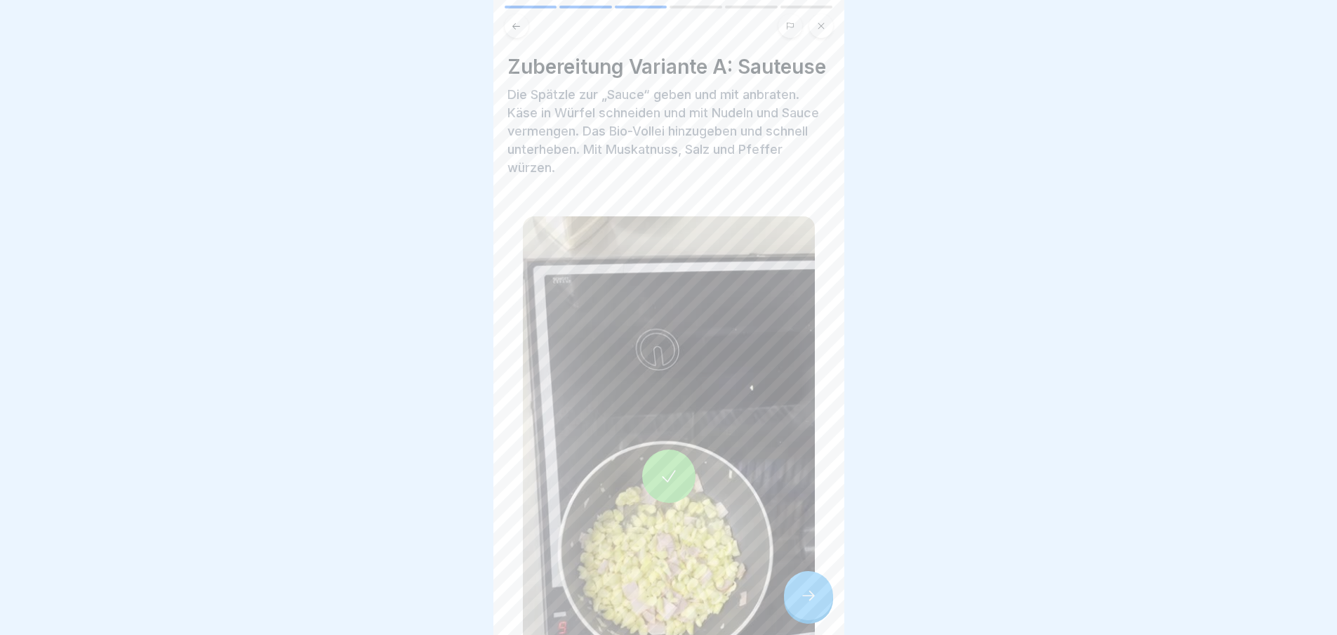
click at [820, 605] on div at bounding box center [808, 595] width 49 height 49
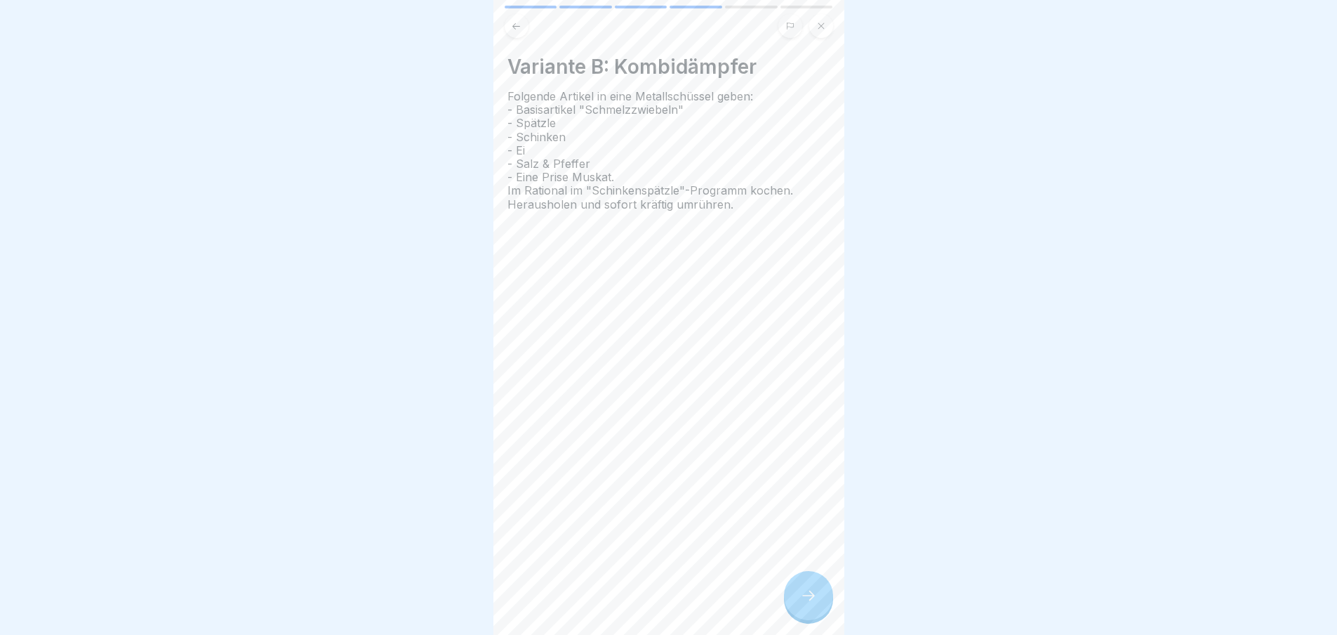
click at [820, 605] on div at bounding box center [808, 595] width 49 height 49
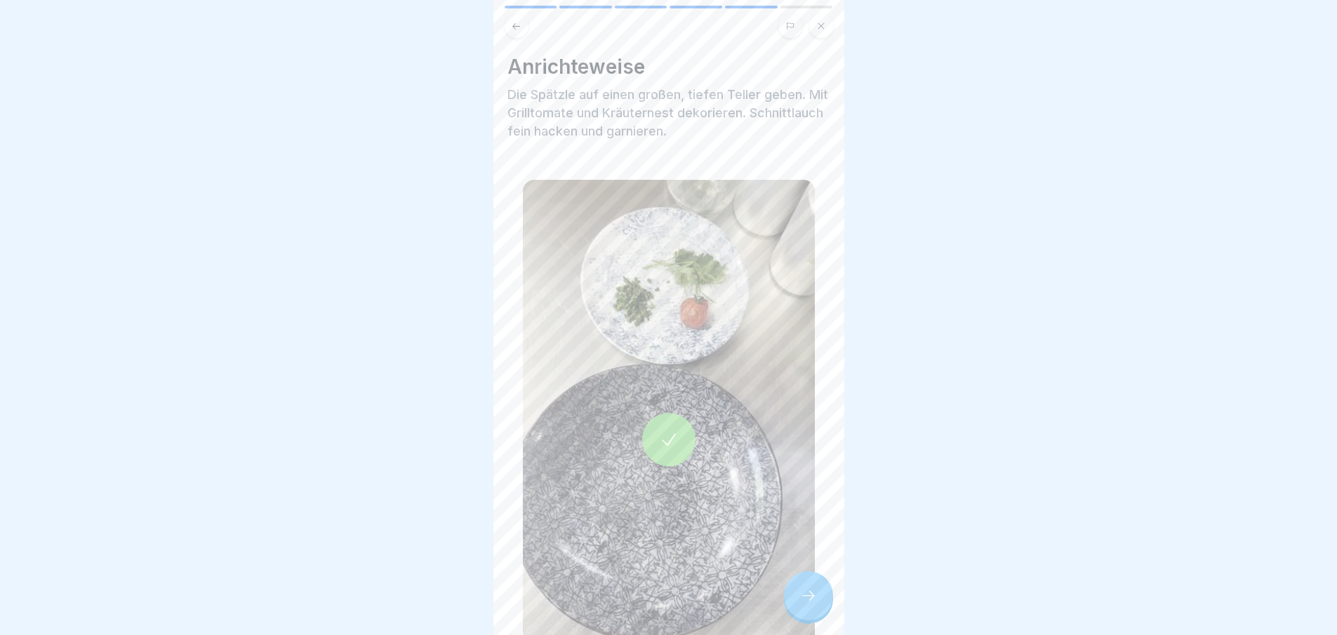
click at [820, 605] on div at bounding box center [808, 595] width 49 height 49
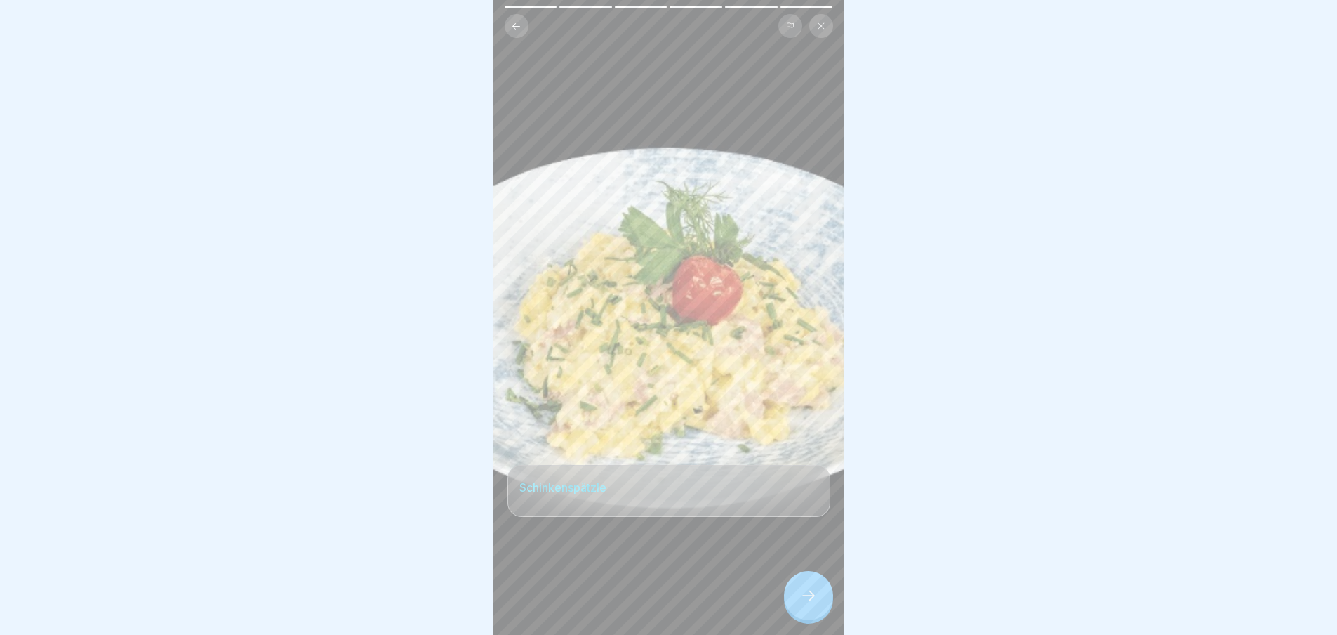
click at [820, 605] on div at bounding box center [808, 595] width 49 height 49
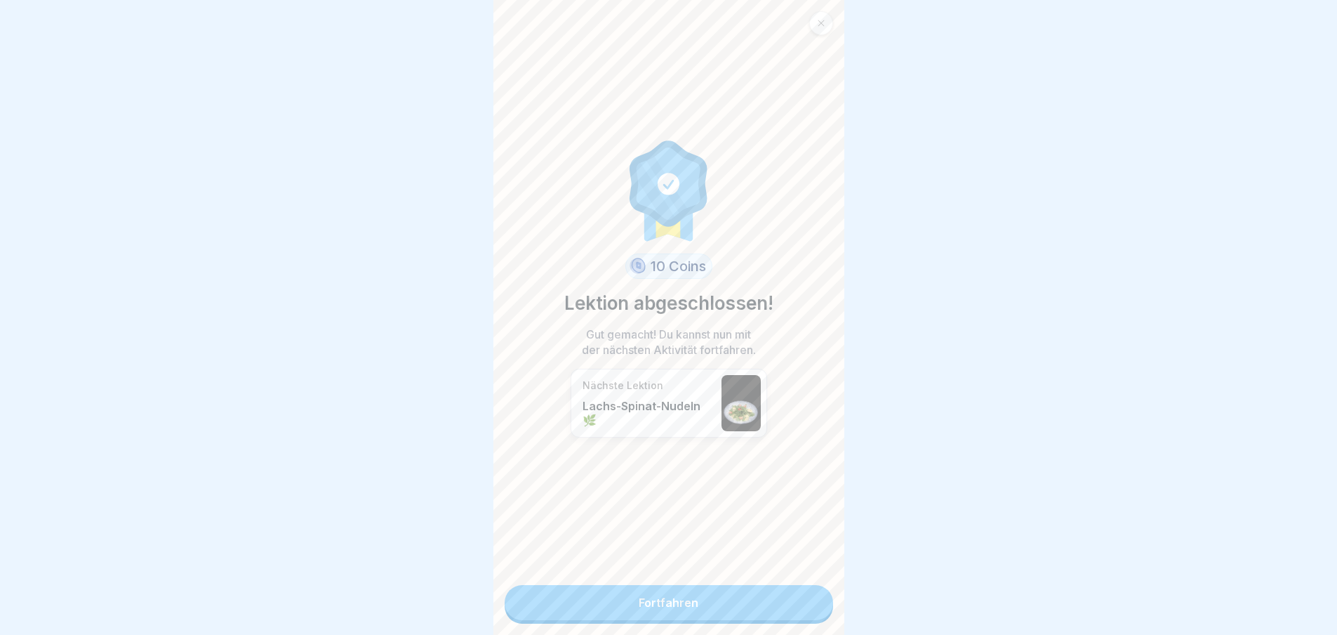
click at [820, 605] on link "Fortfahren" at bounding box center [669, 602] width 329 height 35
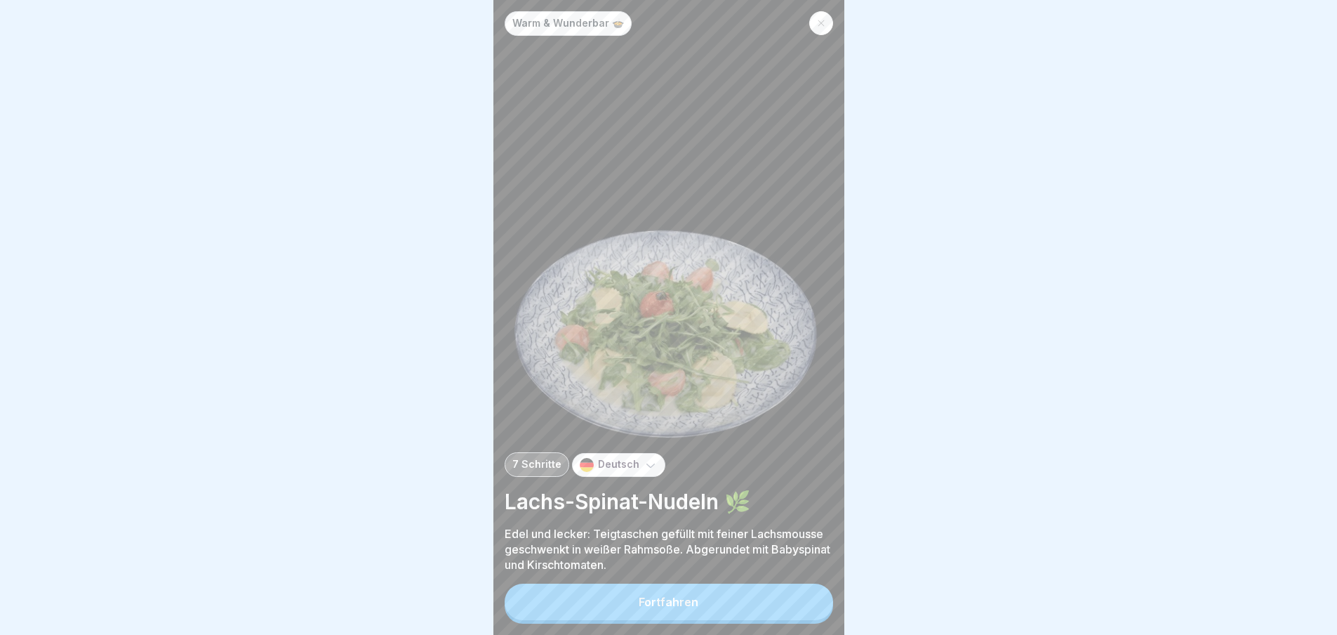
click at [820, 605] on button "Fortfahren" at bounding box center [669, 601] width 329 height 37
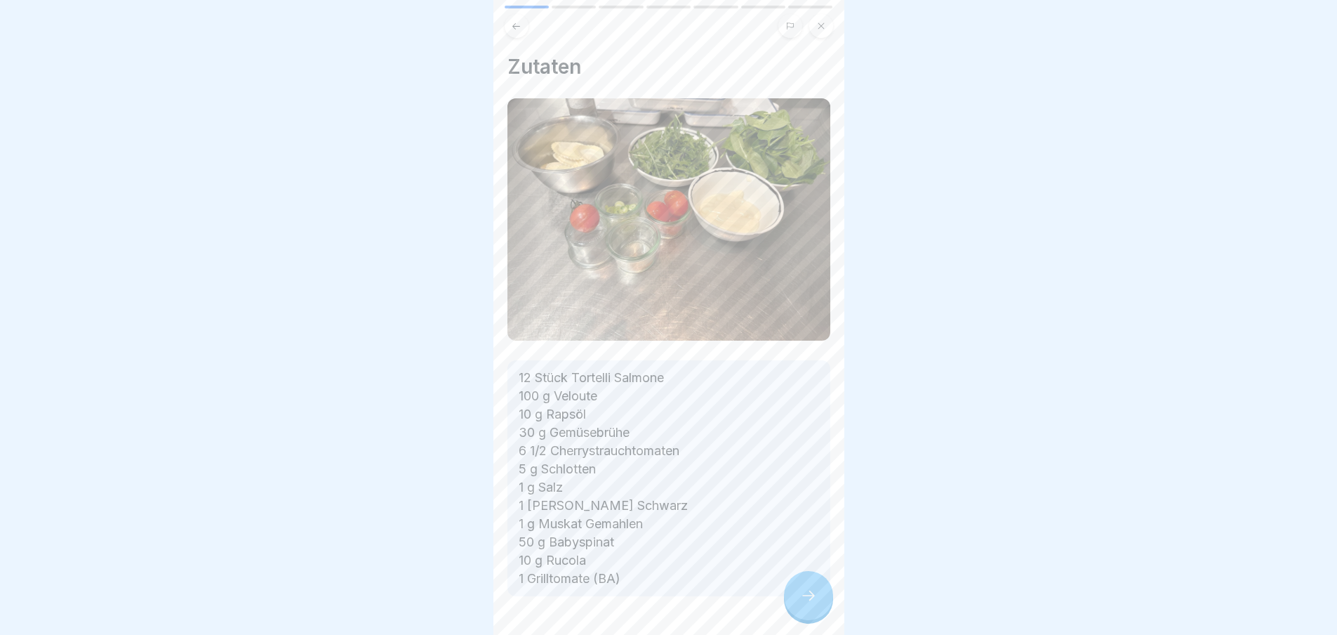
click at [820, 605] on div at bounding box center [808, 595] width 49 height 49
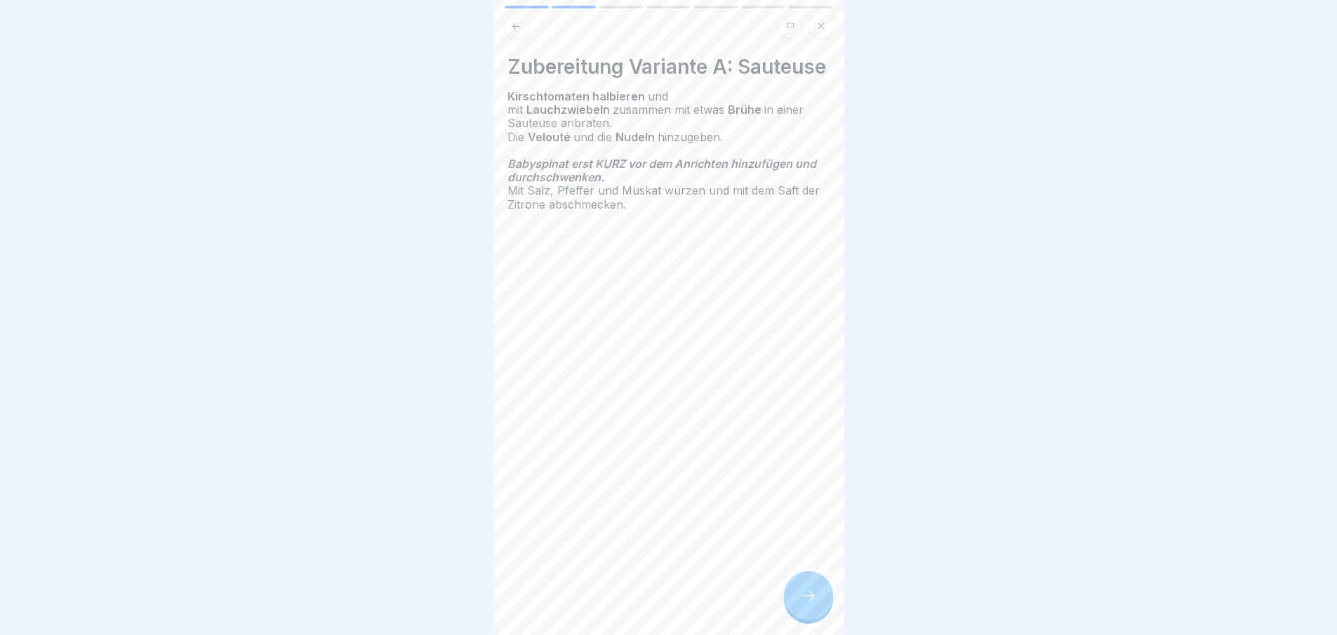
click at [820, 605] on div at bounding box center [808, 595] width 49 height 49
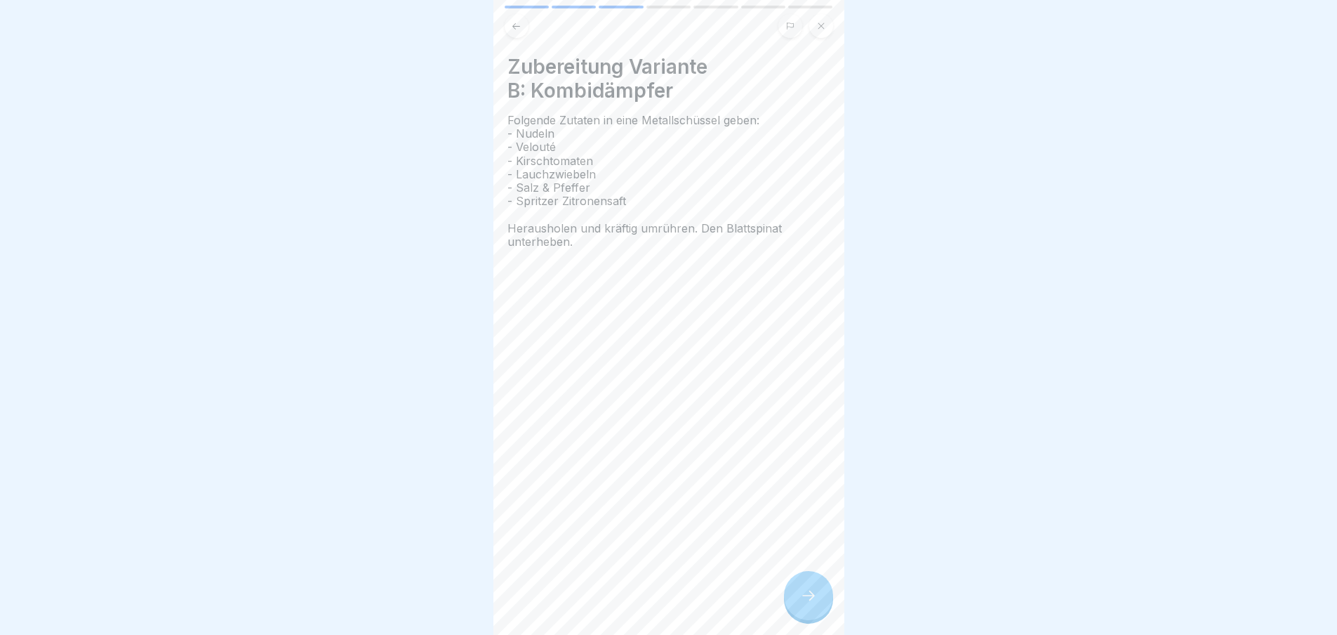
click at [820, 605] on div at bounding box center [808, 595] width 49 height 49
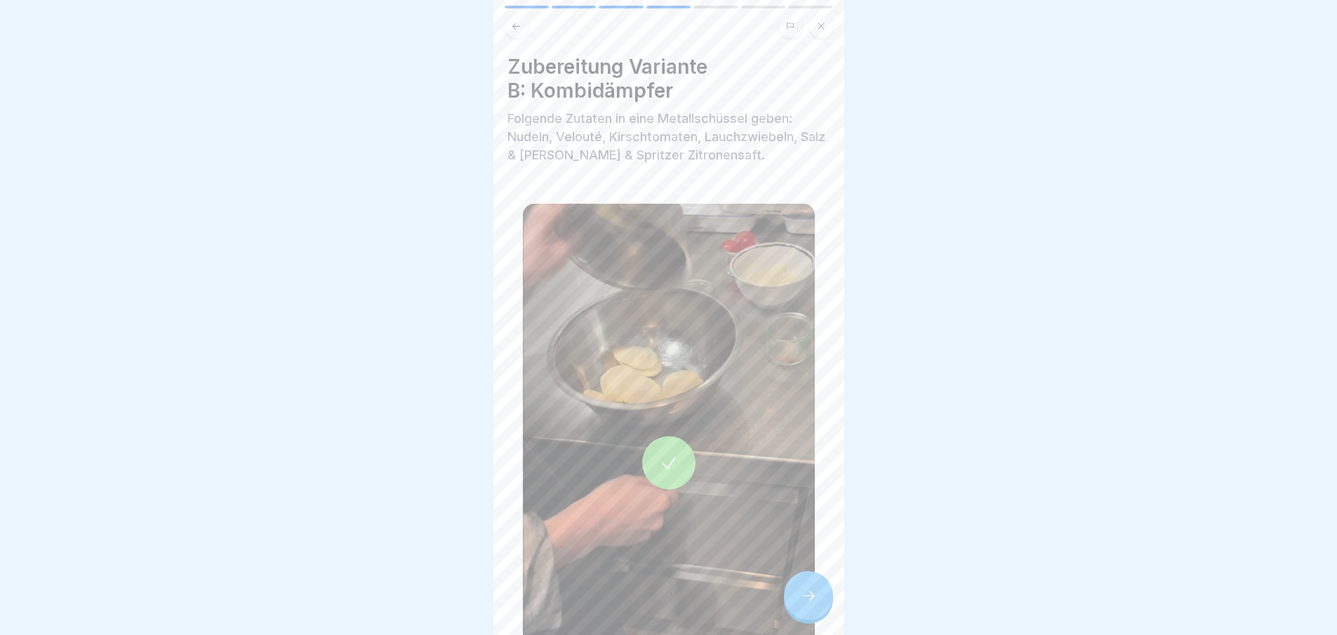
click at [820, 605] on div at bounding box center [808, 595] width 49 height 49
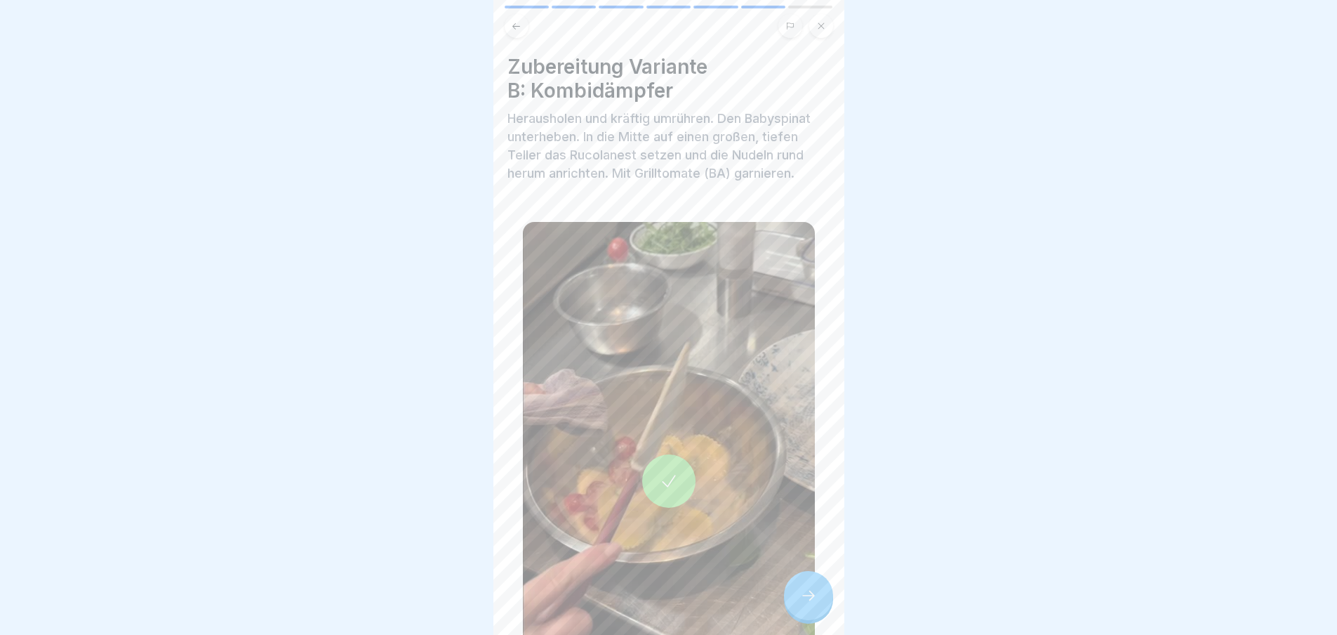
click at [820, 605] on div at bounding box center [808, 595] width 49 height 49
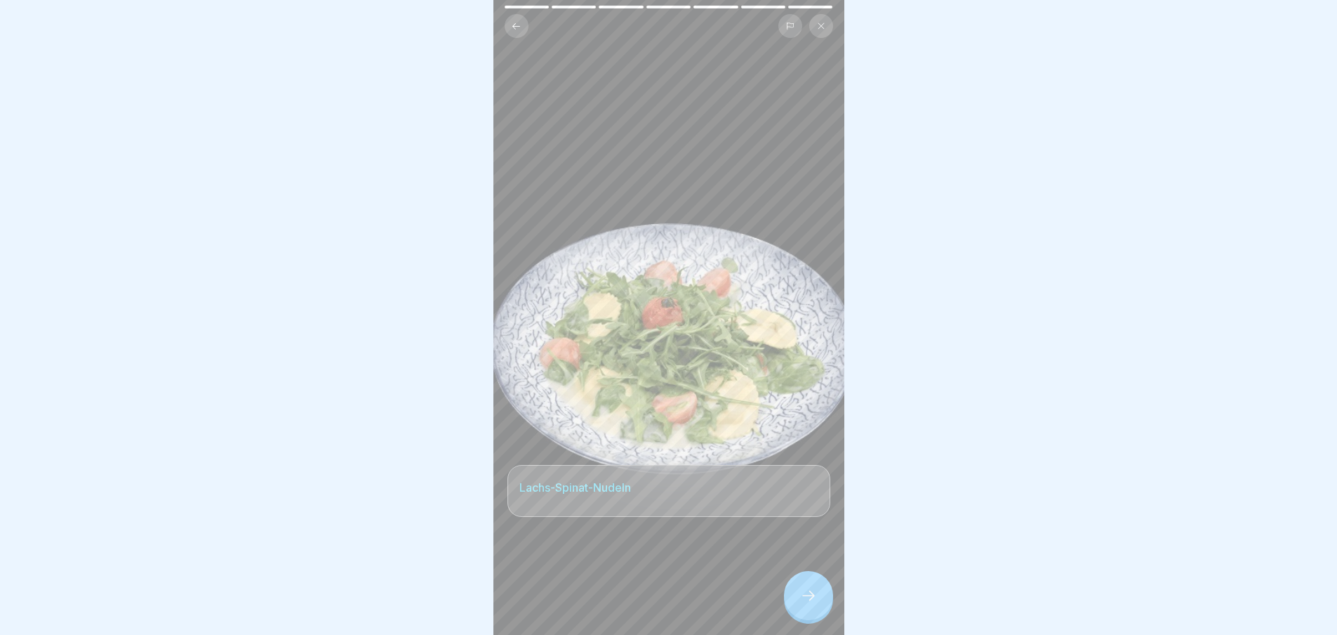
click at [820, 605] on div at bounding box center [808, 595] width 49 height 49
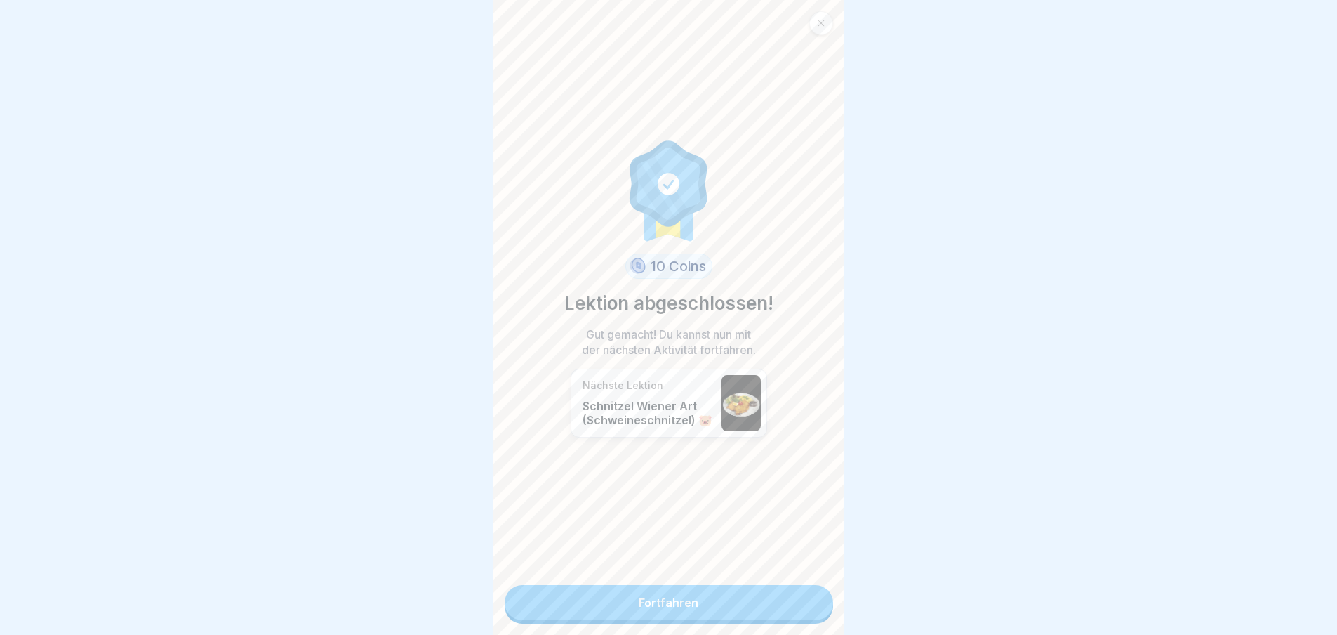
click at [820, 605] on link "Fortfahren" at bounding box center [669, 602] width 329 height 35
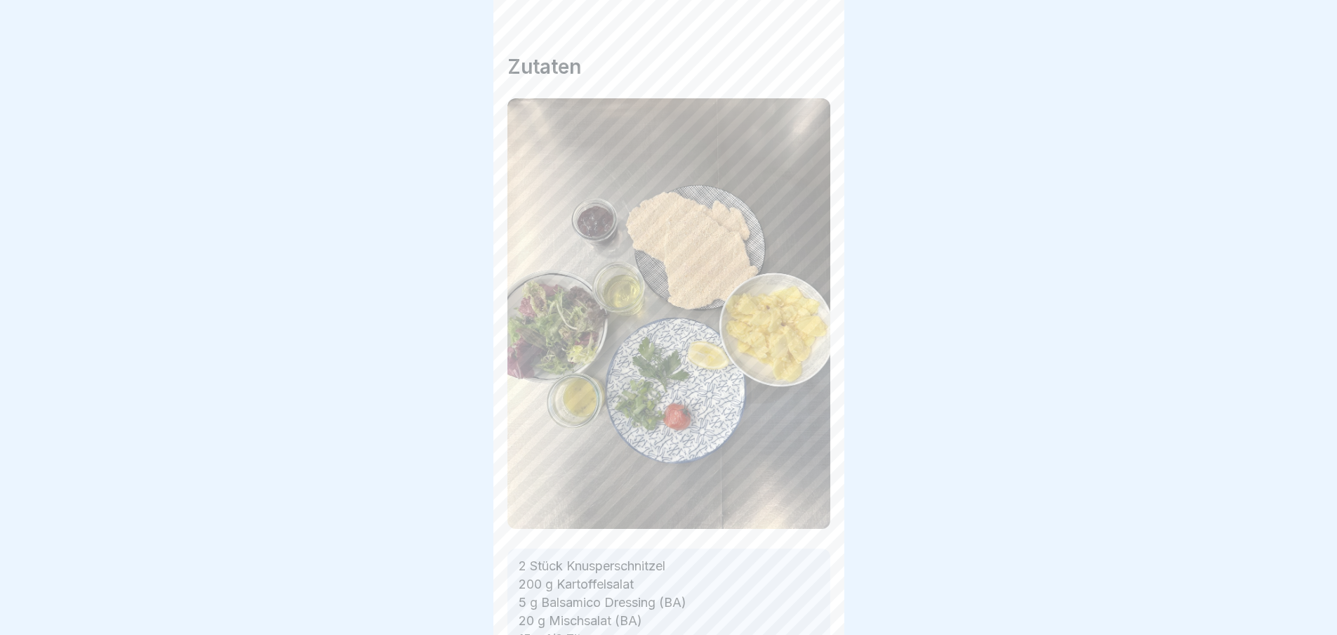
click at [820, 605] on div "Warm & Wunderbar 🍲 8 Schritte Deutsch Schnitzel Wiener Art (Schweineschnitzel) …" at bounding box center [668, 317] width 351 height 635
click at [820, 605] on div at bounding box center [808, 595] width 49 height 49
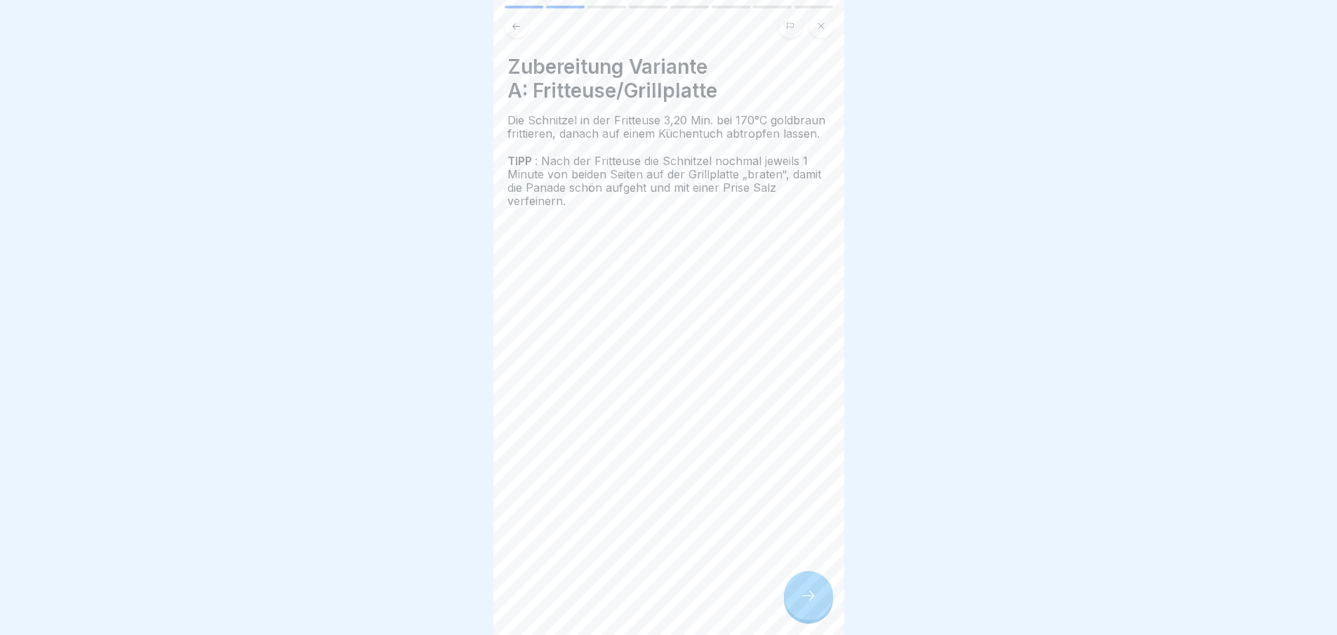
click at [820, 605] on div at bounding box center [808, 595] width 49 height 49
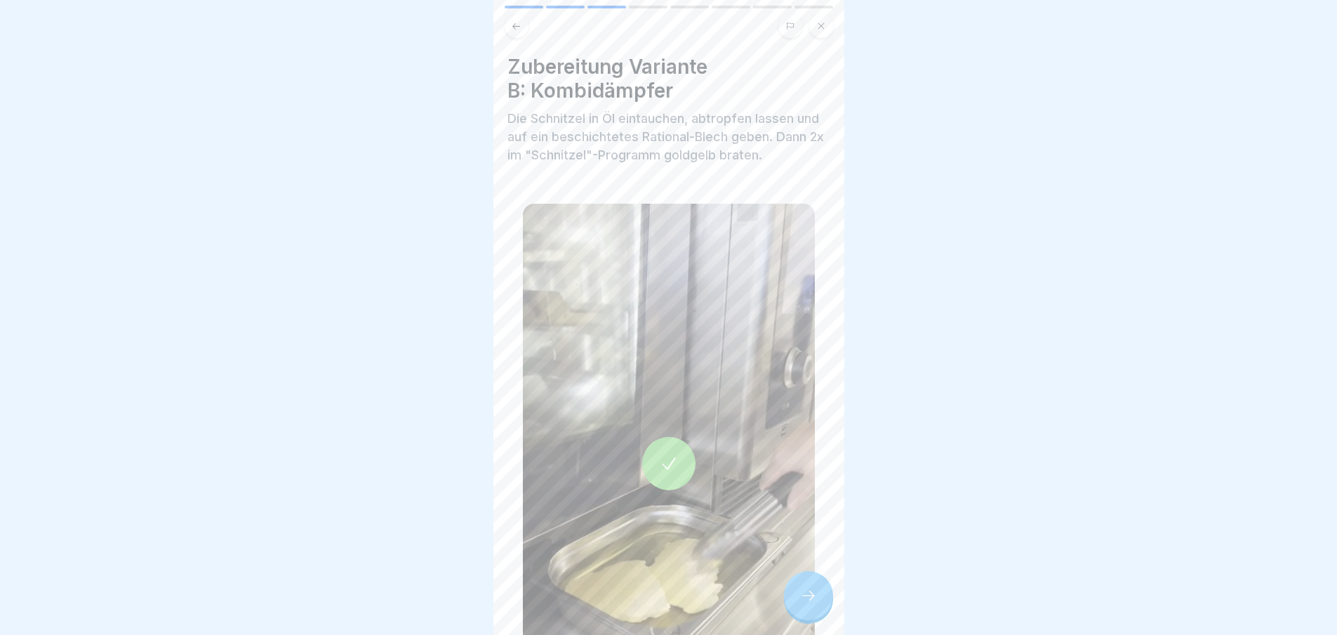
click at [820, 605] on div at bounding box center [808, 595] width 49 height 49
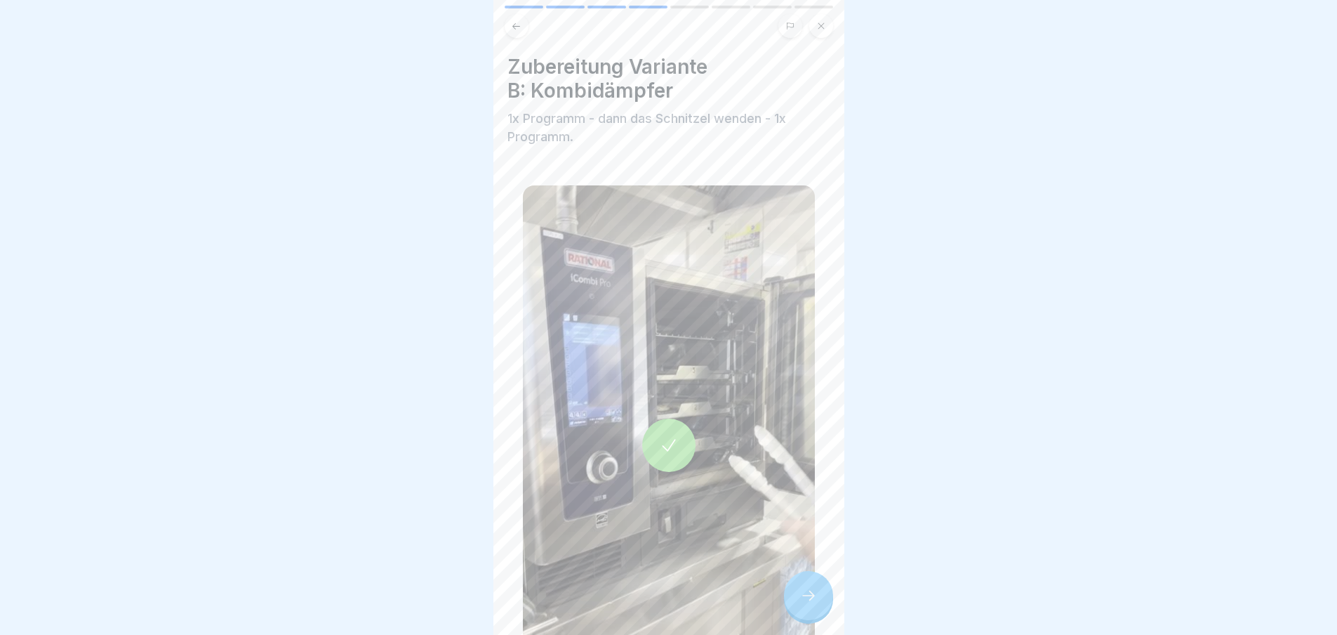
click at [820, 605] on div at bounding box center [808, 595] width 49 height 49
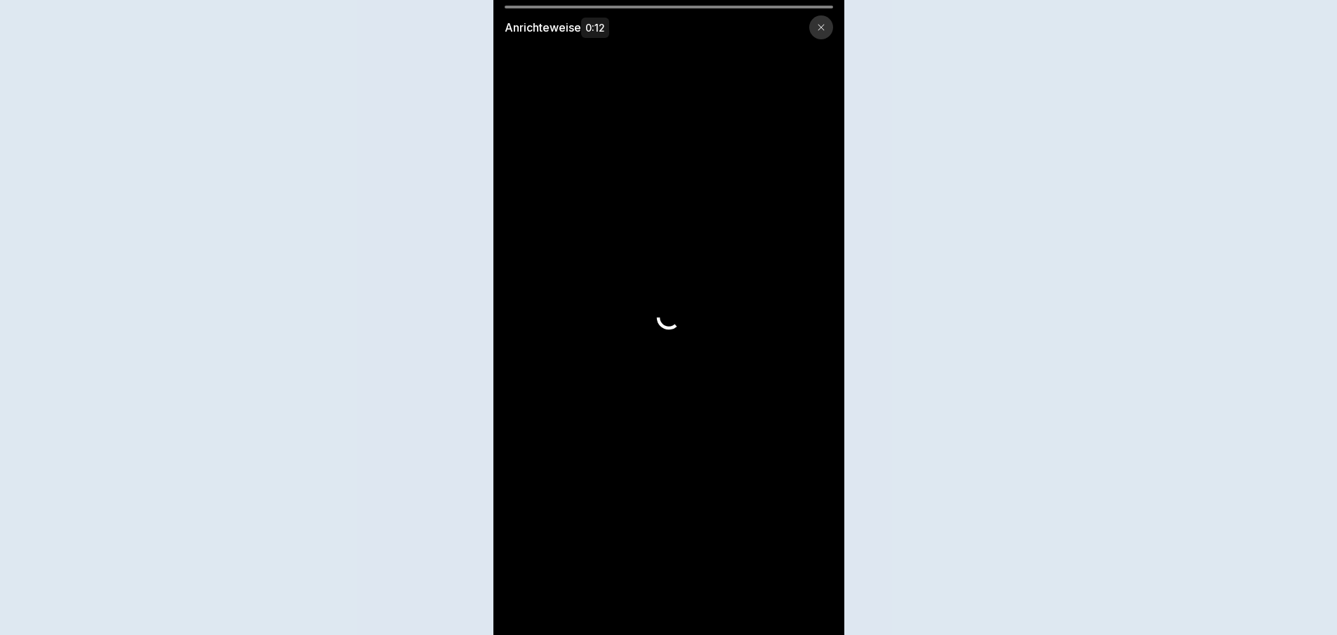
click at [820, 605] on video at bounding box center [668, 317] width 351 height 635
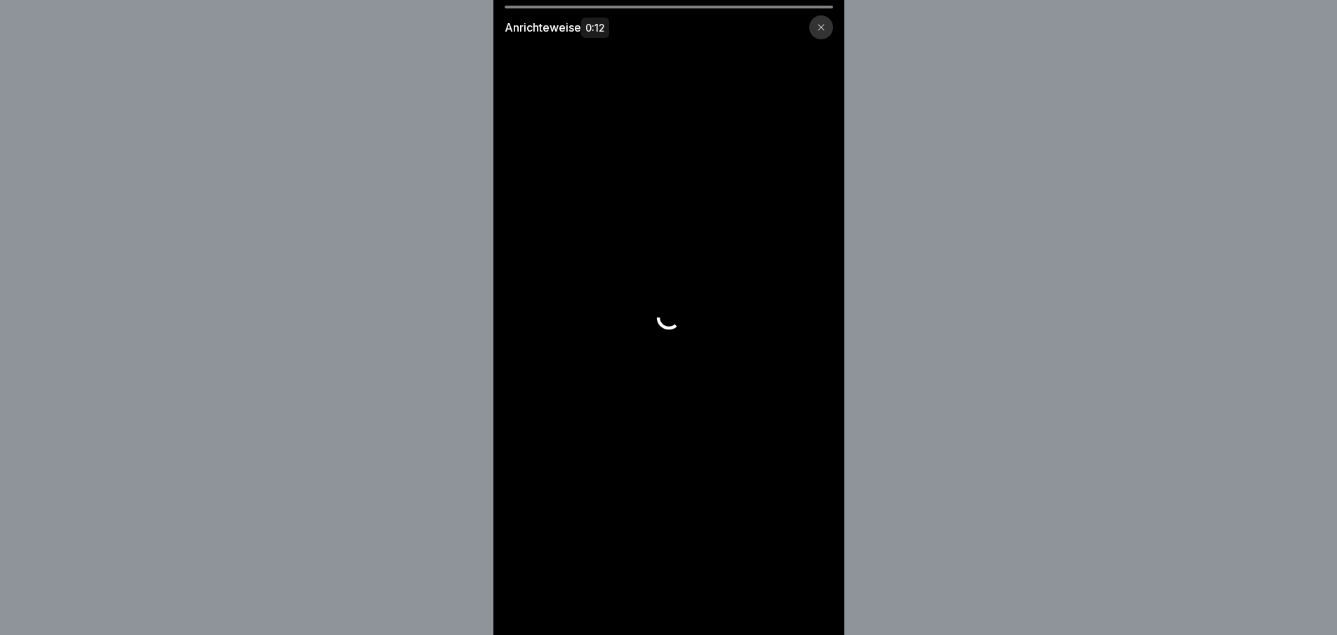
click at [820, 605] on video at bounding box center [668, 317] width 351 height 635
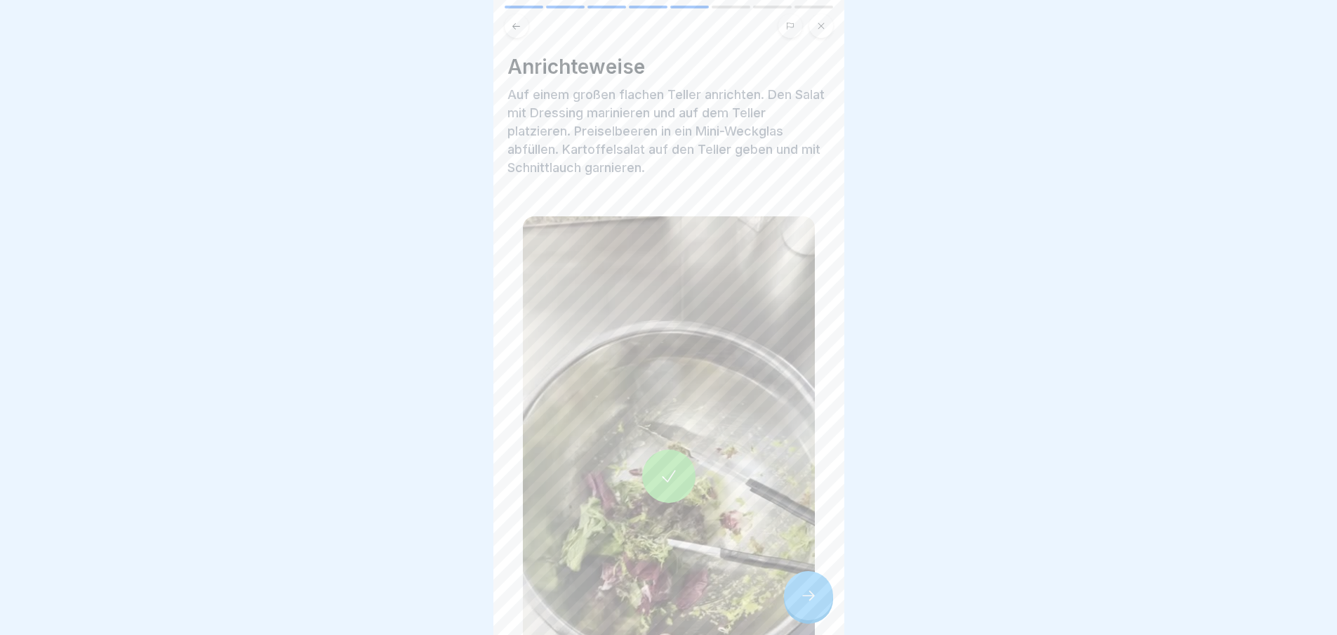
click at [820, 605] on div at bounding box center [808, 595] width 49 height 49
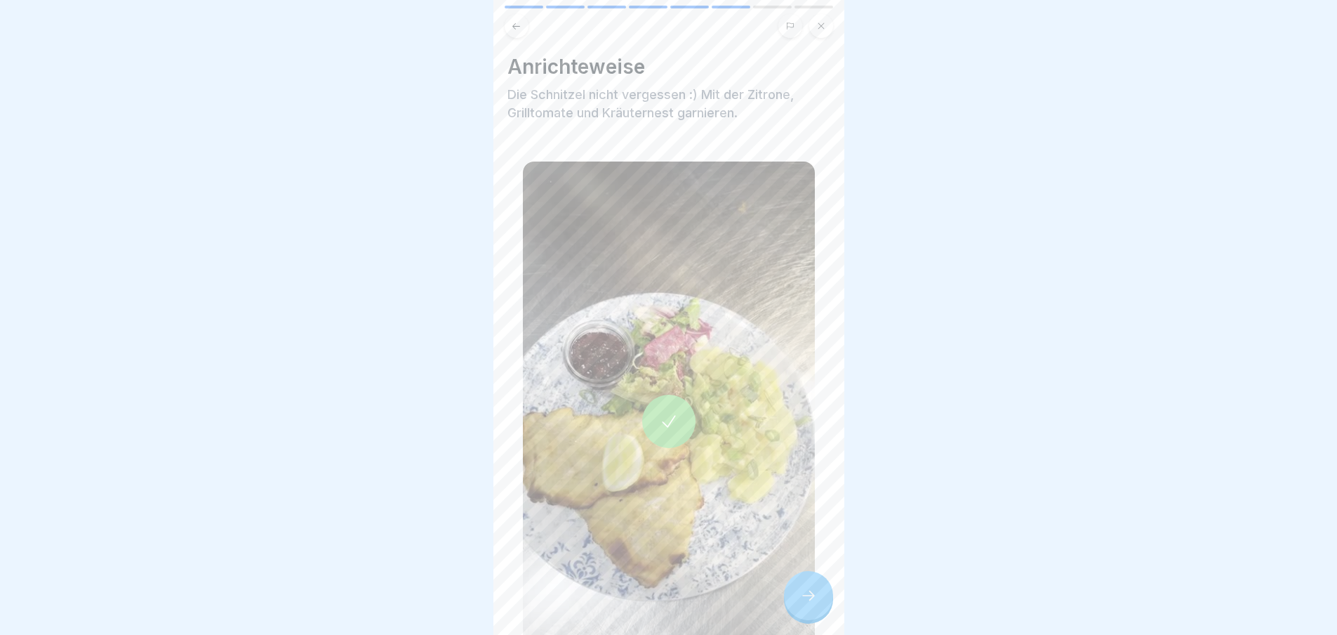
click at [820, 605] on div at bounding box center [808, 595] width 49 height 49
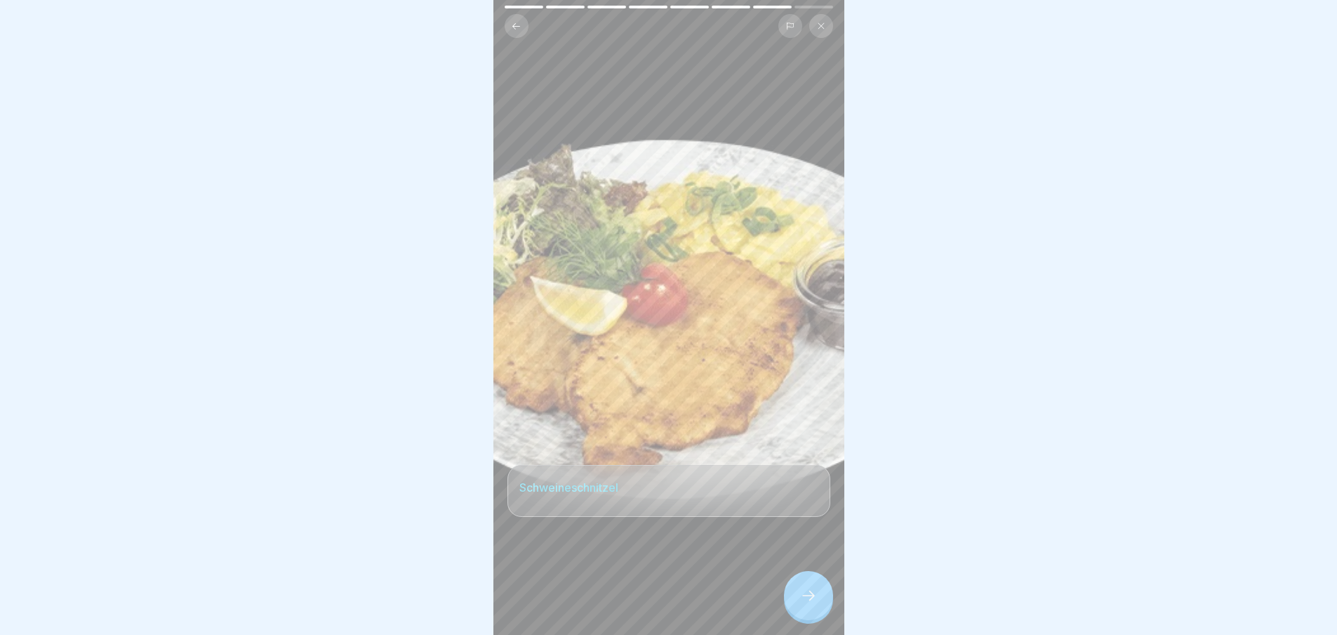
click at [820, 605] on div at bounding box center [808, 595] width 49 height 49
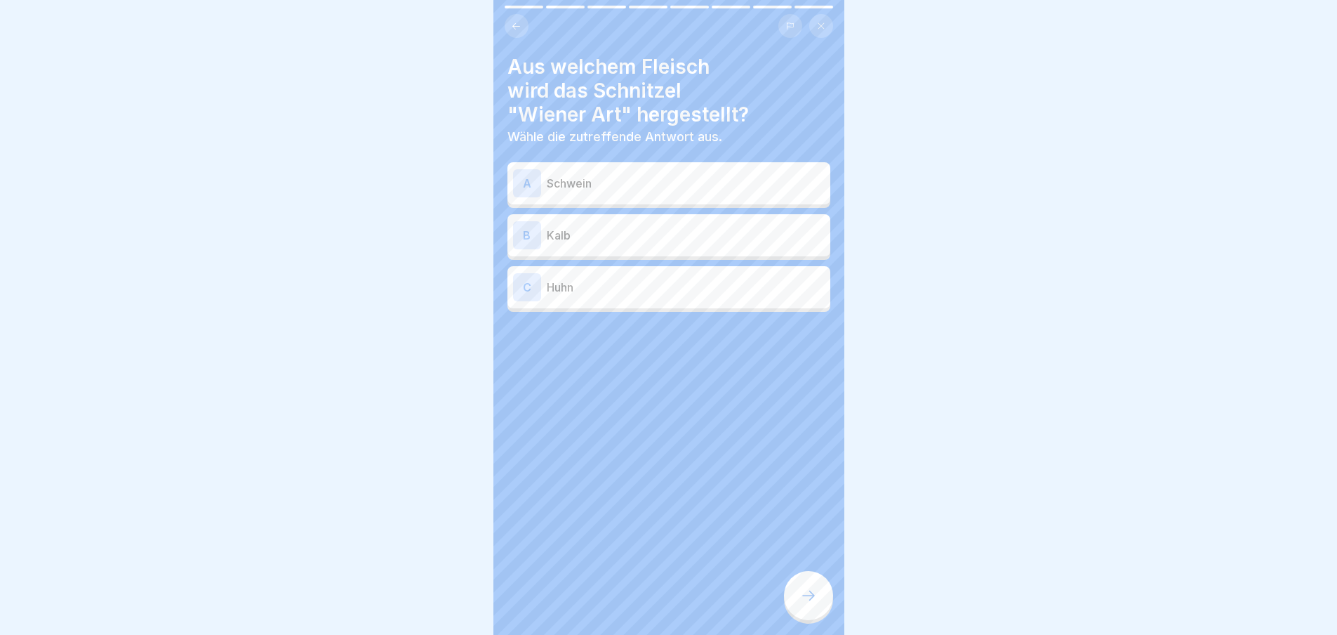
click at [820, 605] on div at bounding box center [808, 595] width 49 height 49
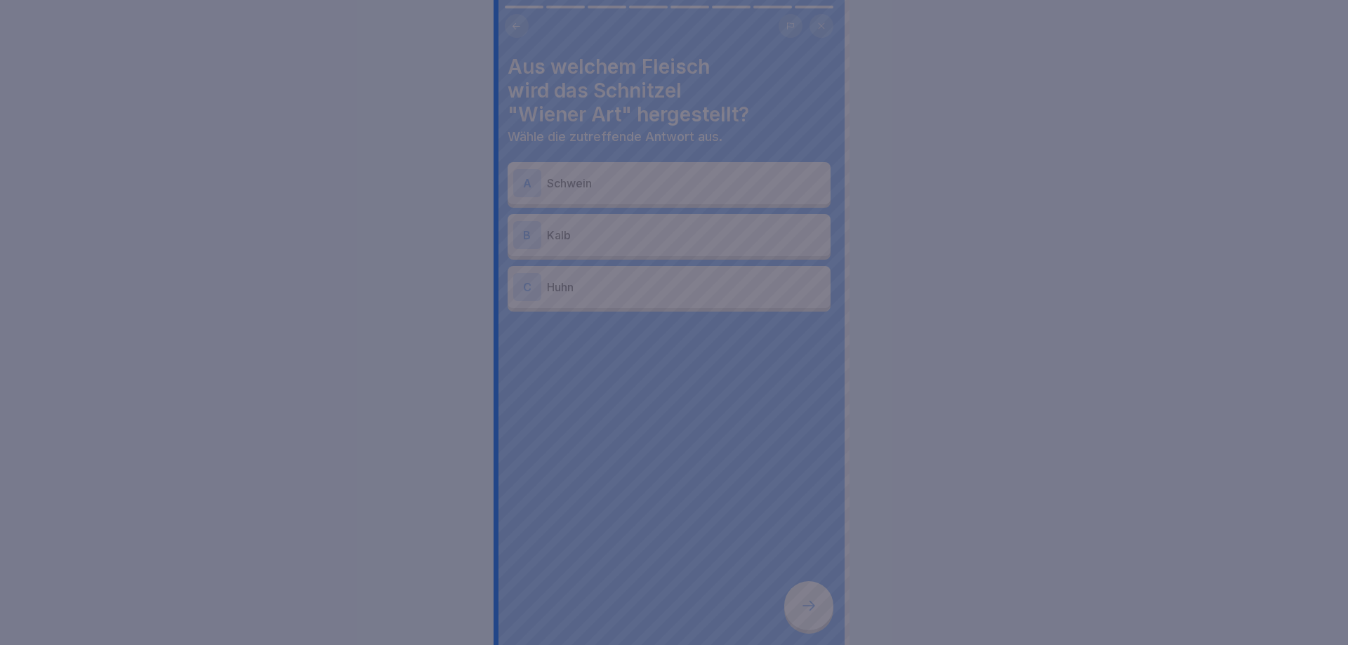
click at [820, 605] on div at bounding box center [674, 322] width 1348 height 645
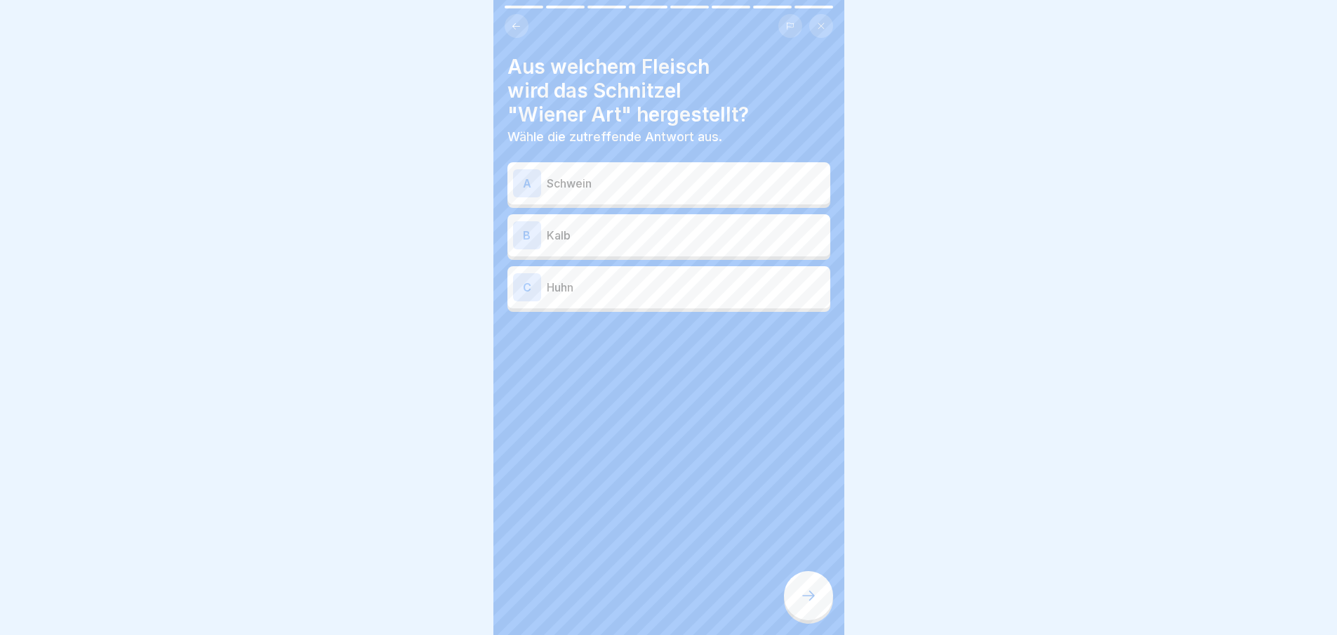
click at [686, 253] on div "B Kalb" at bounding box center [669, 235] width 323 height 42
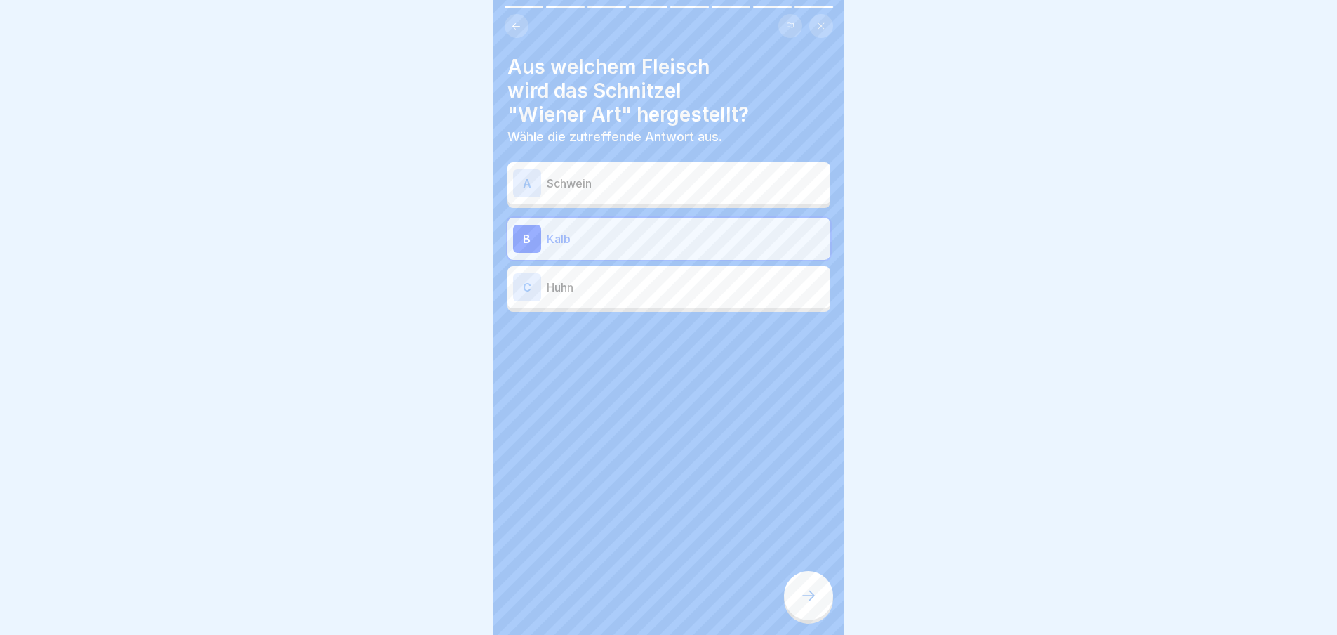
click at [810, 604] on icon at bounding box center [808, 595] width 17 height 17
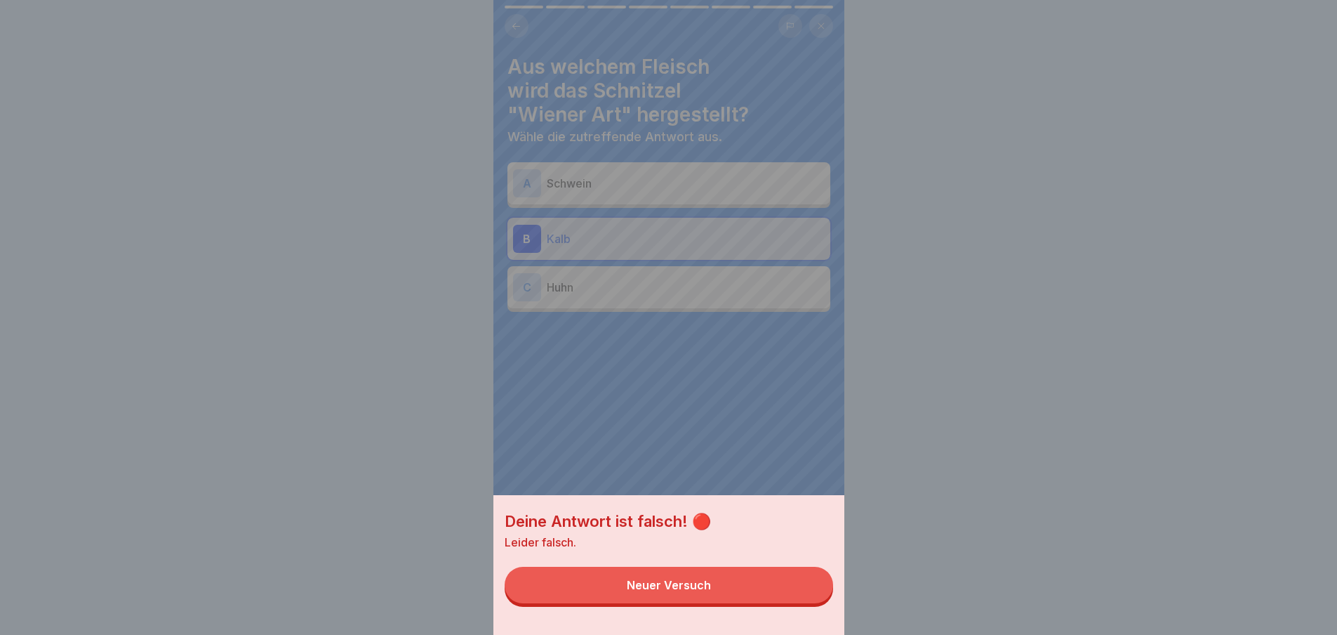
click at [810, 603] on button "Neuer Versuch" at bounding box center [669, 584] width 329 height 37
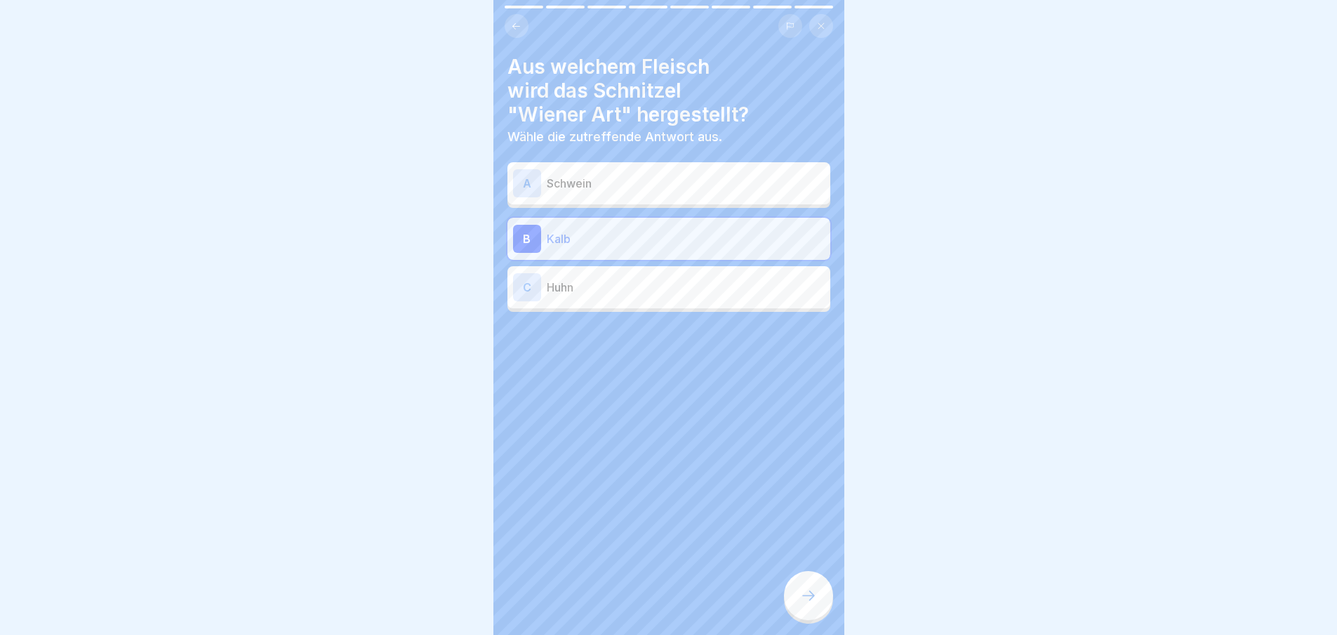
click at [605, 198] on div "A Schwein" at bounding box center [669, 183] width 323 height 42
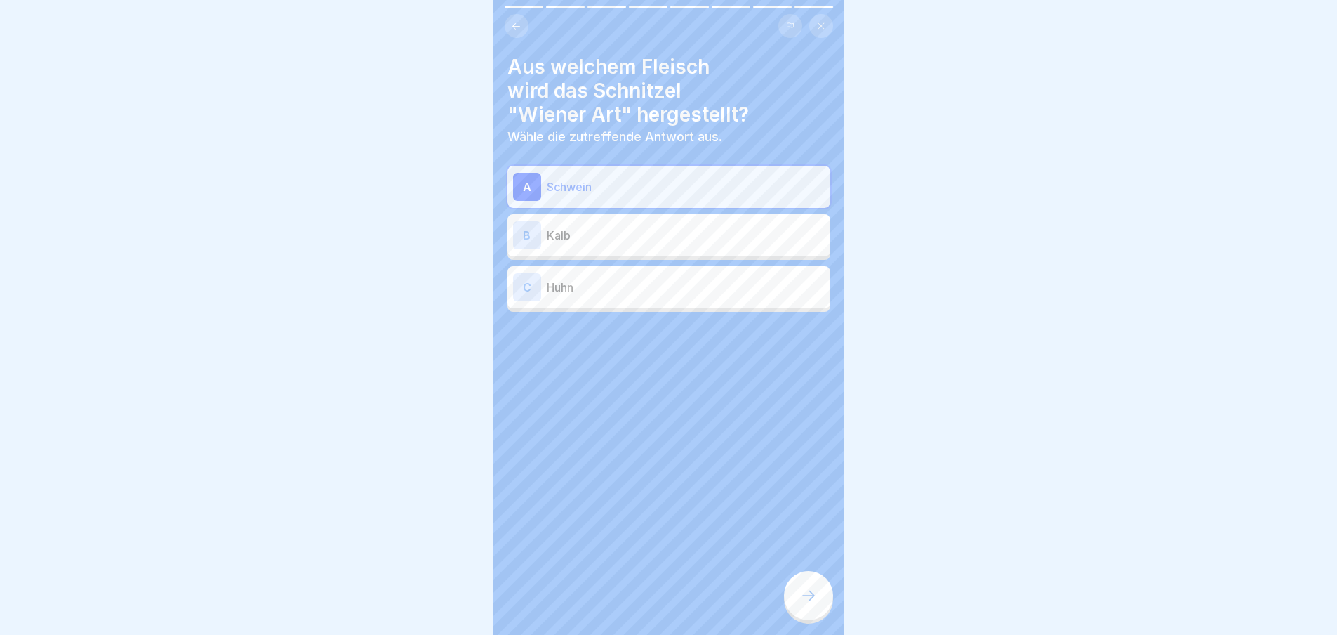
click at [814, 593] on div at bounding box center [808, 595] width 49 height 49
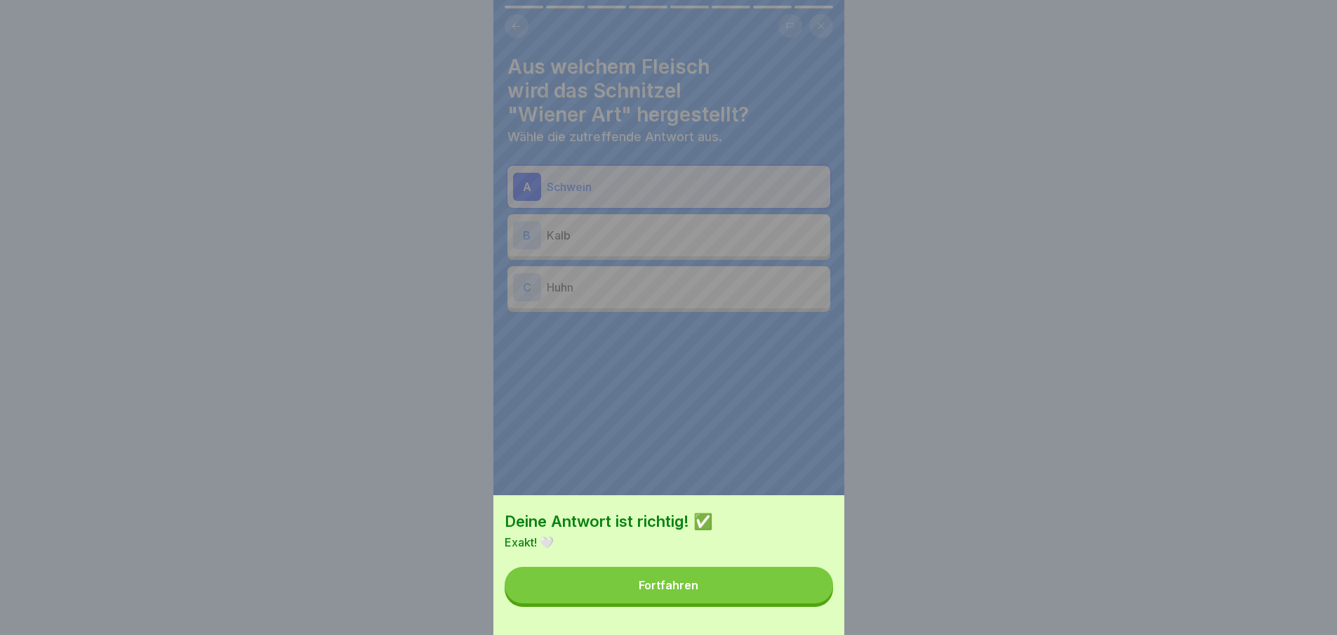
click at [808, 603] on button "Fortfahren" at bounding box center [669, 584] width 329 height 37
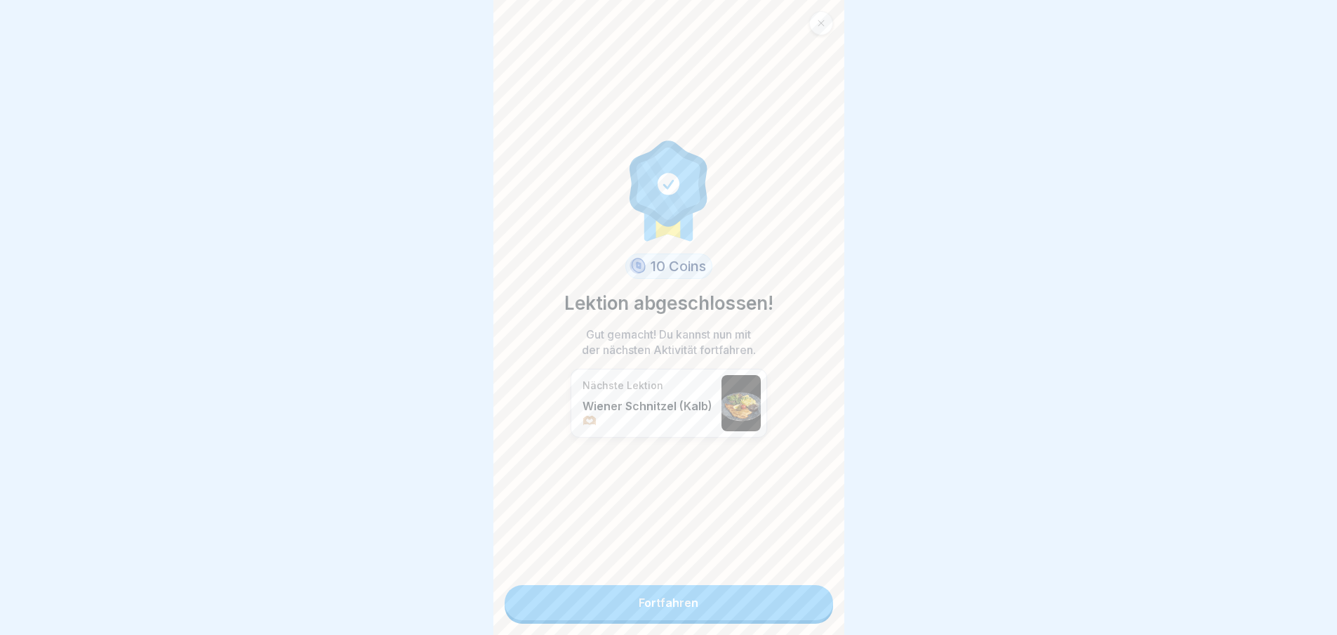
click at [808, 604] on link "Fortfahren" at bounding box center [669, 602] width 329 height 35
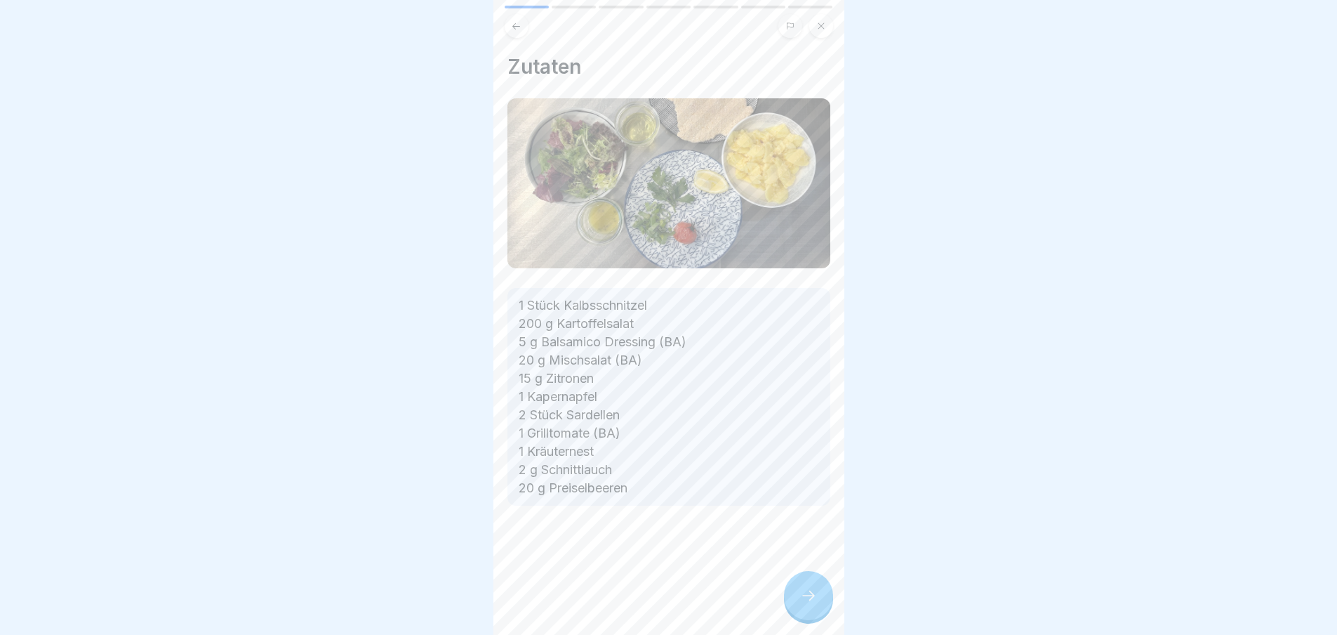
click at [808, 604] on icon at bounding box center [808, 595] width 17 height 17
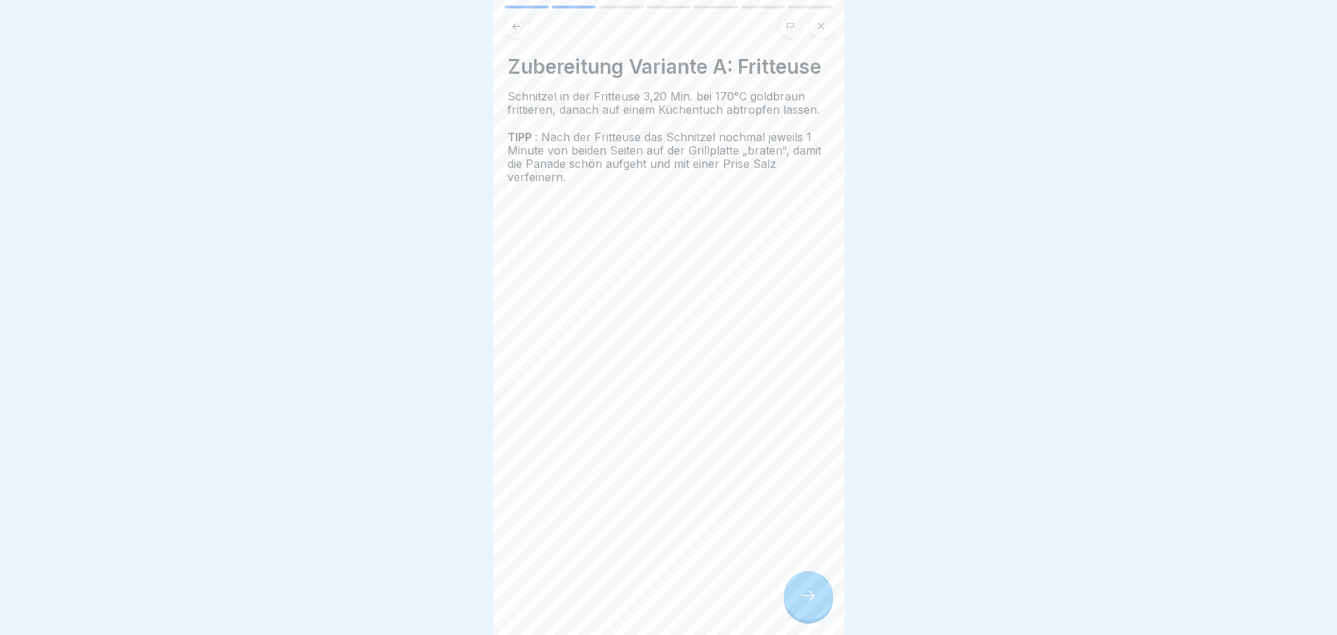
click at [808, 604] on icon at bounding box center [808, 595] width 17 height 17
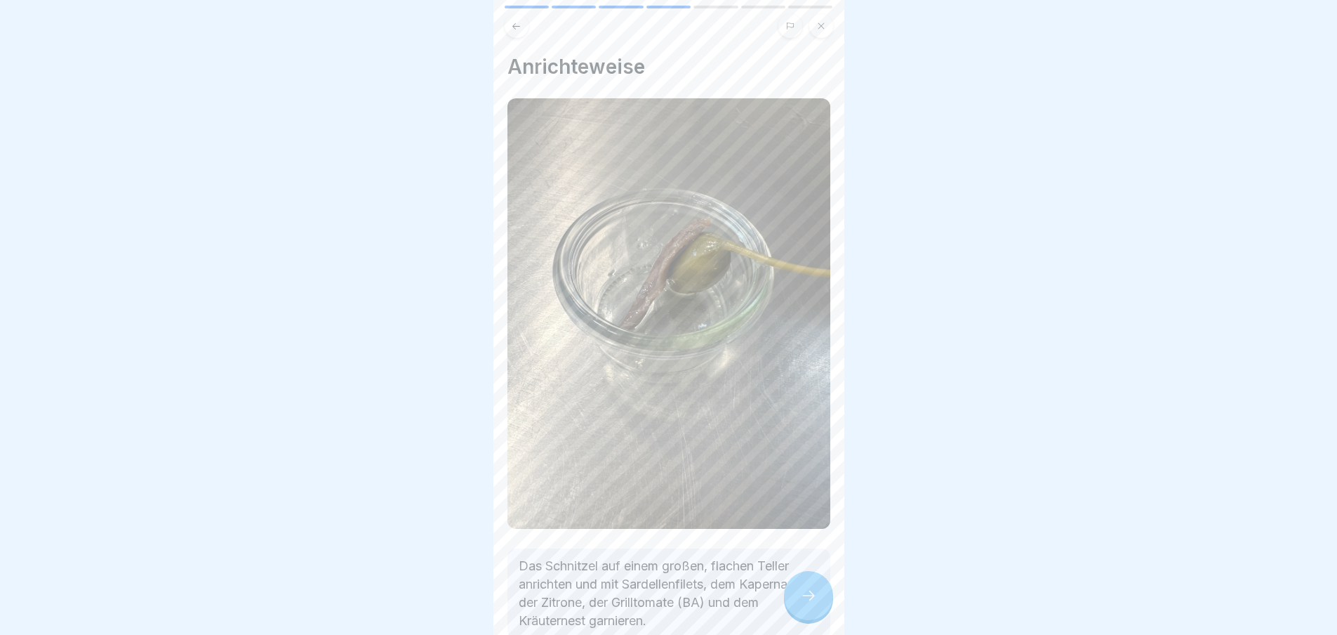
click at [808, 604] on icon at bounding box center [808, 595] width 17 height 17
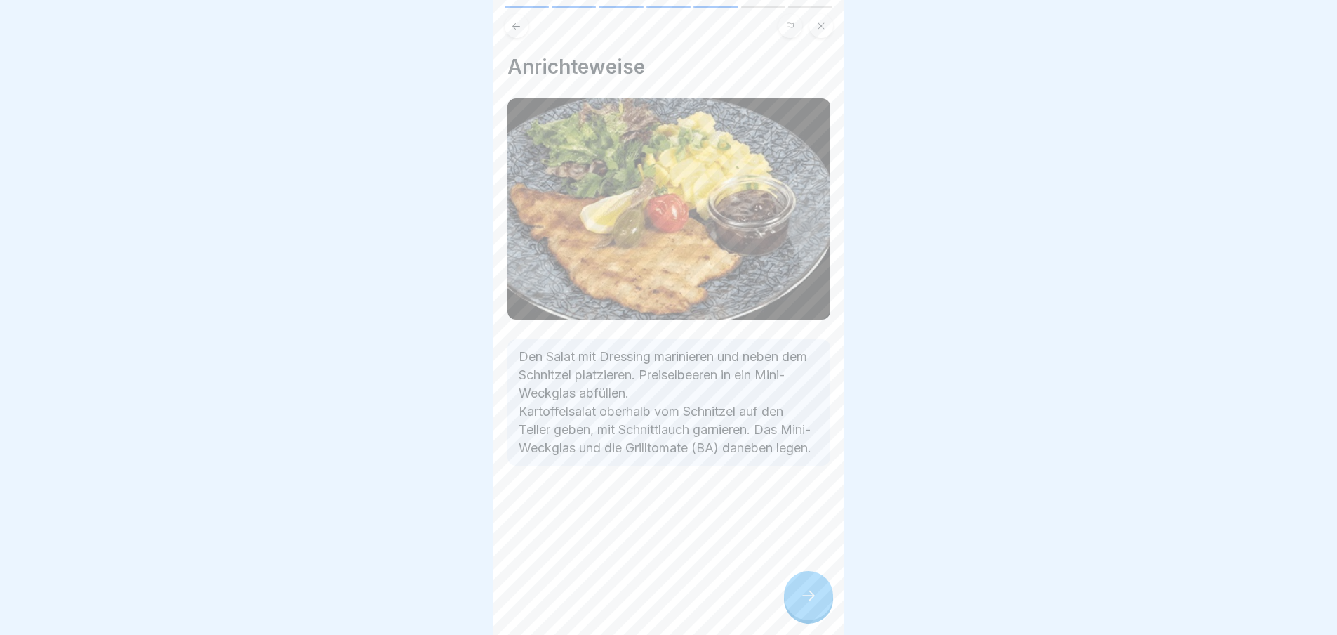
click at [808, 604] on icon at bounding box center [808, 595] width 17 height 17
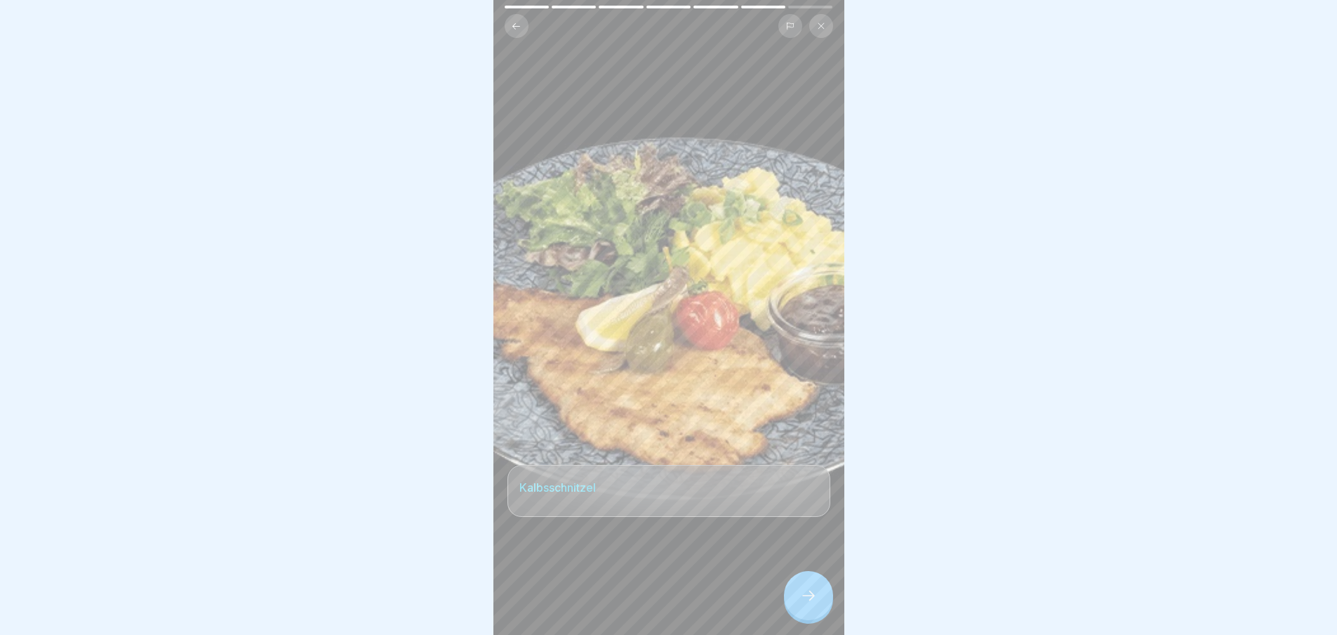
click at [808, 604] on icon at bounding box center [808, 595] width 17 height 17
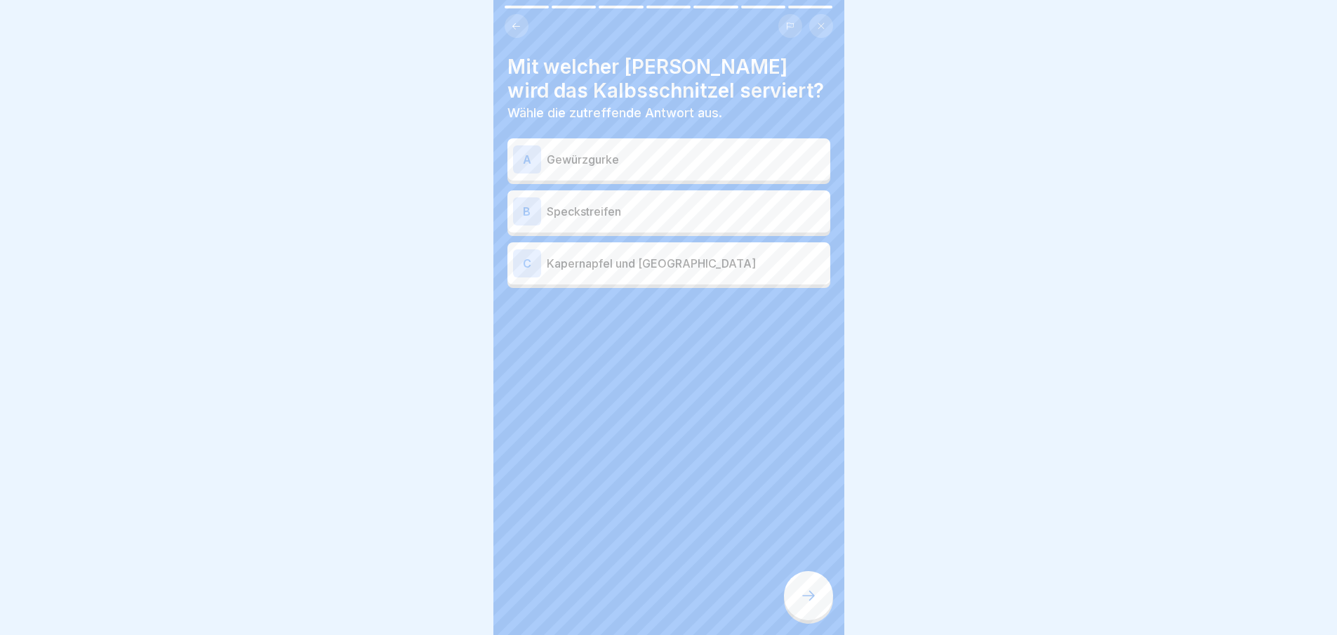
click at [651, 275] on div "C Kapernapfel und [GEOGRAPHIC_DATA]" at bounding box center [669, 263] width 312 height 28
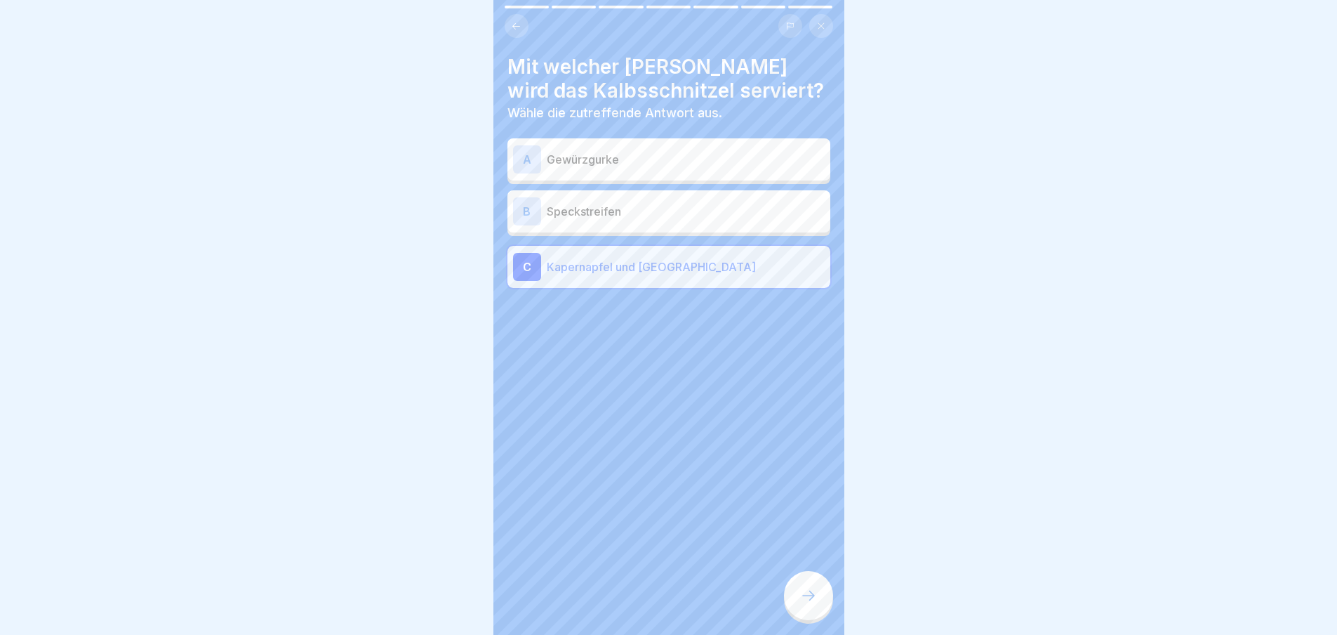
click at [811, 604] on icon at bounding box center [808, 595] width 17 height 17
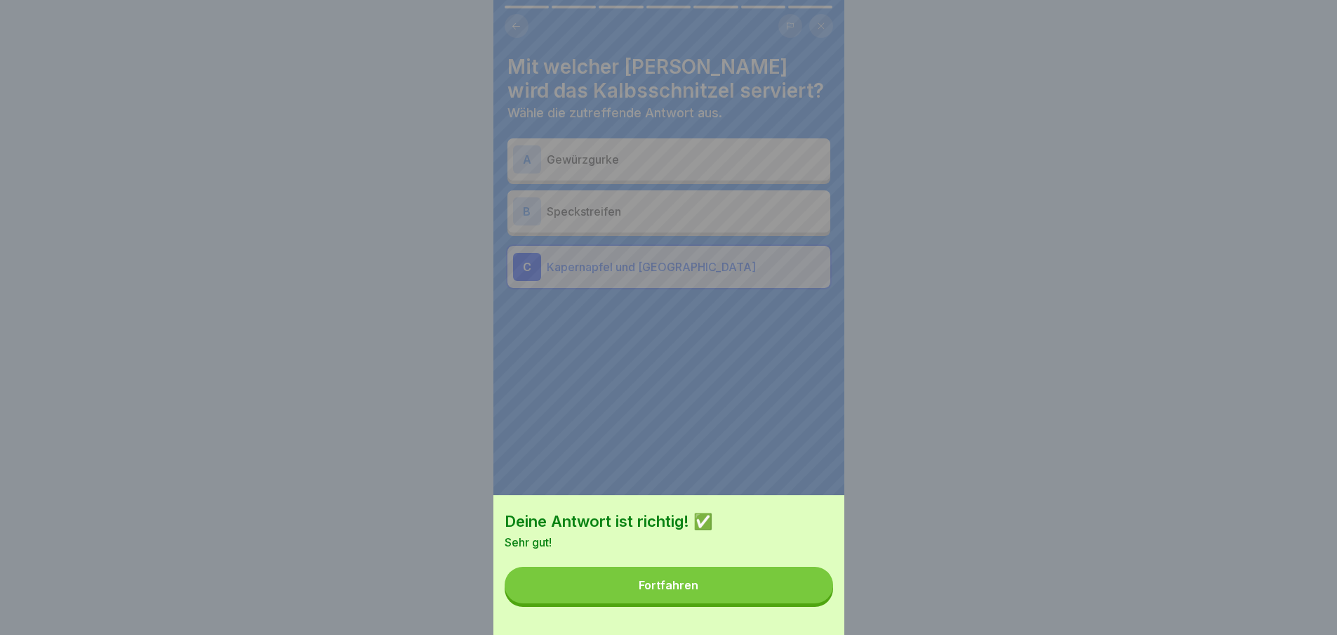
click at [800, 618] on div "Deine Antwort ist richtig! ✅ Sehr gut! Fortfahren" at bounding box center [668, 565] width 351 height 140
click at [794, 603] on button "Fortfahren" at bounding box center [669, 584] width 329 height 37
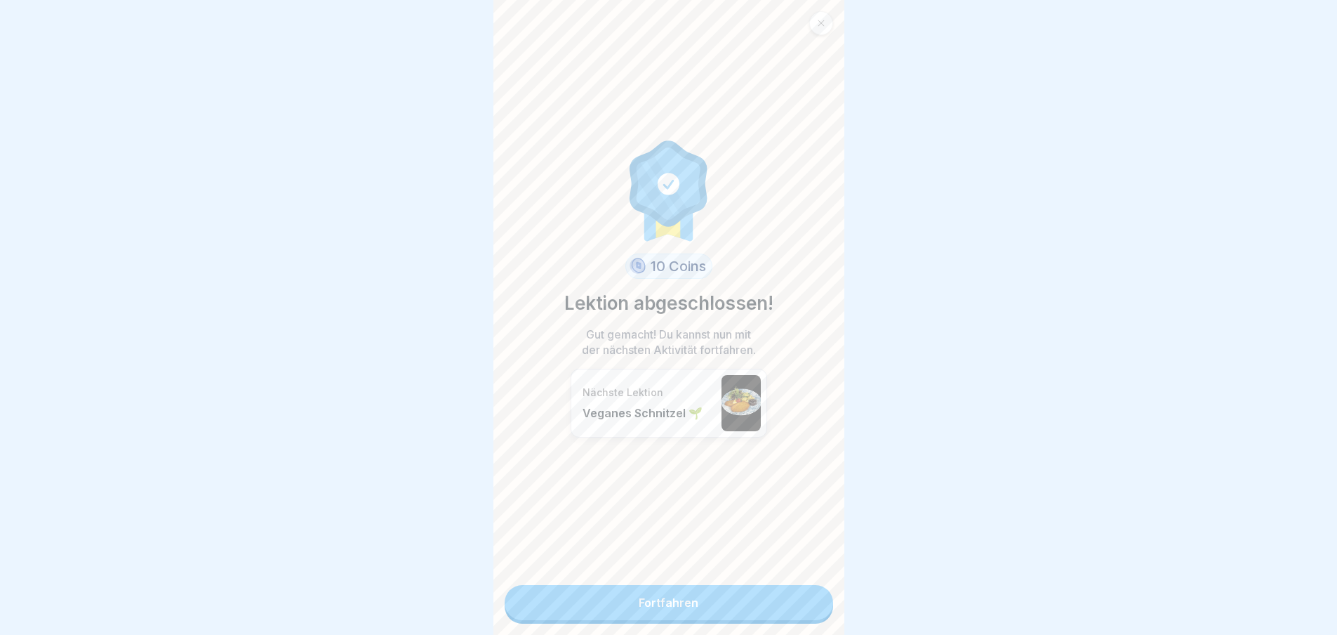
click at [793, 603] on link "Fortfahren" at bounding box center [669, 602] width 329 height 35
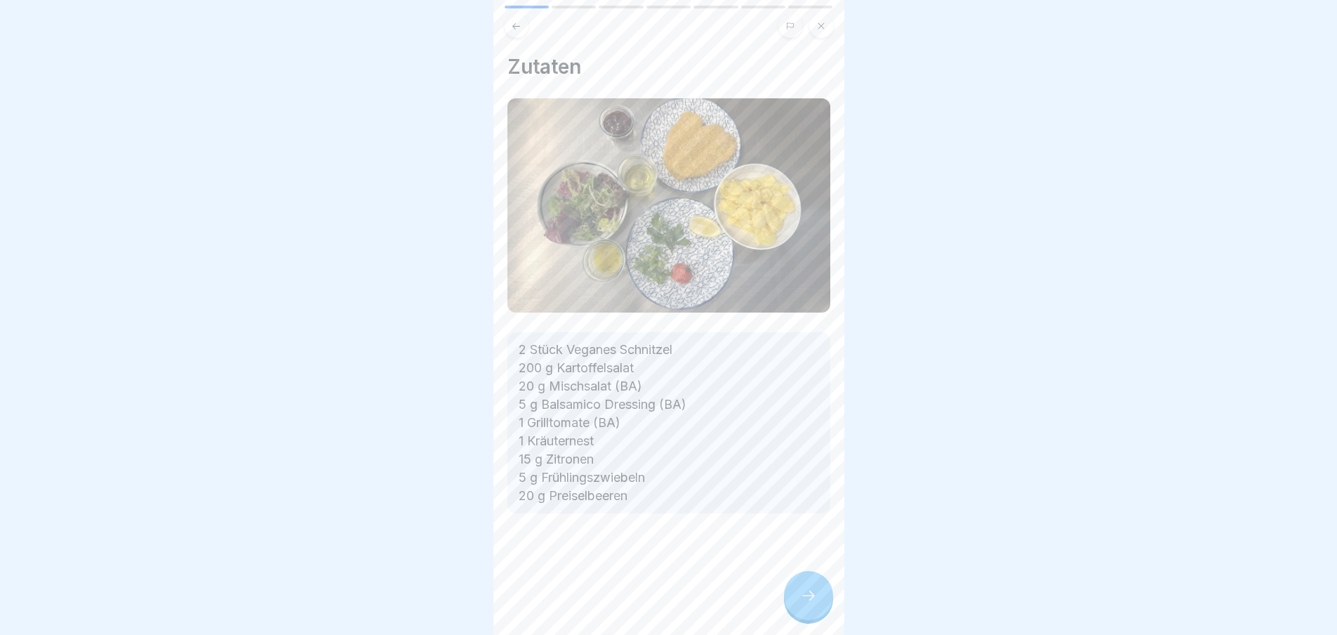
click at [794, 594] on div at bounding box center [808, 595] width 49 height 49
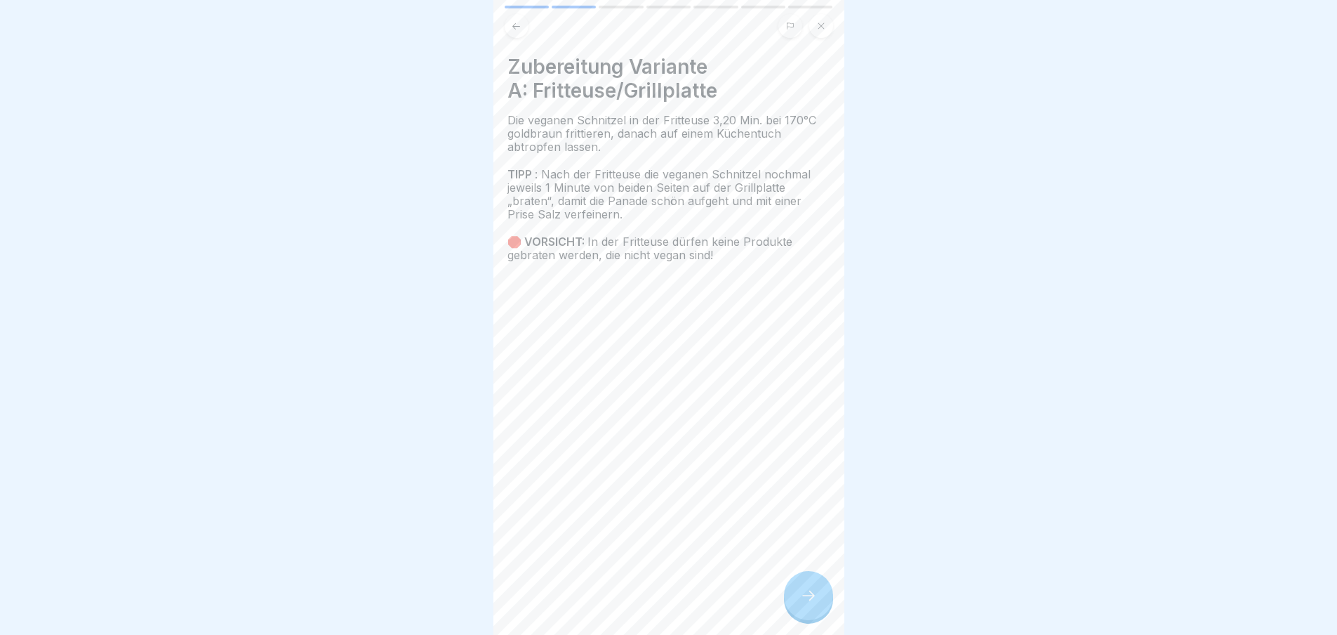
click at [794, 594] on div at bounding box center [808, 595] width 49 height 49
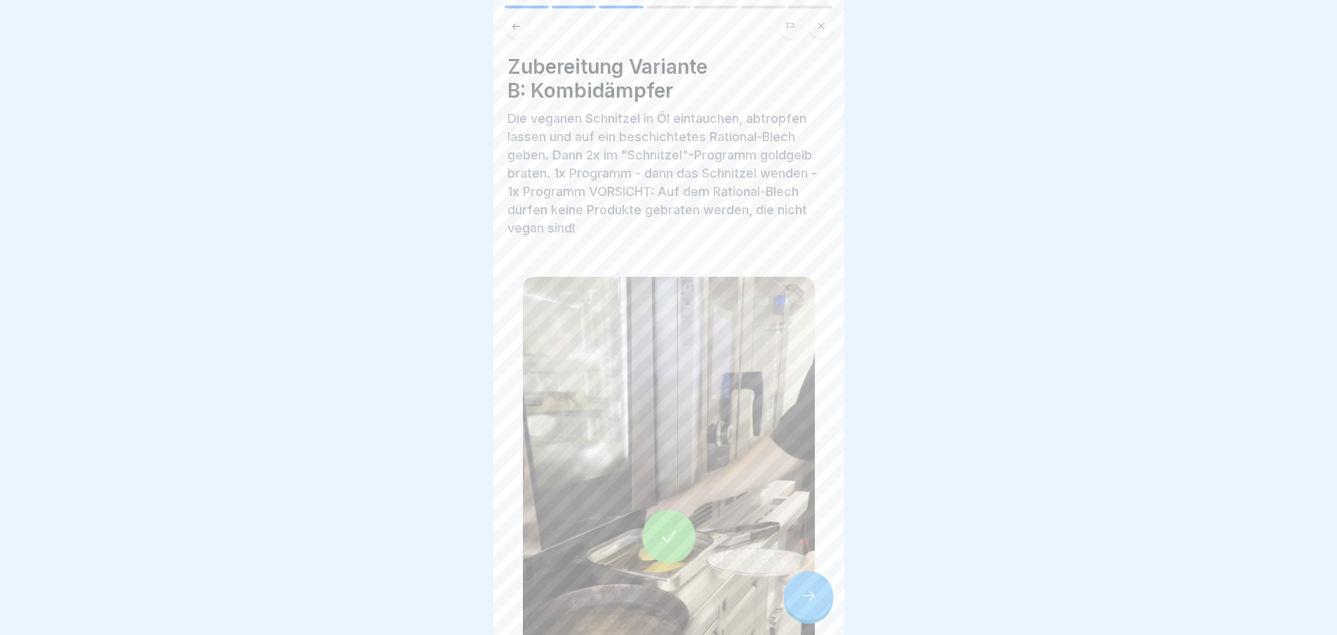
click at [800, 597] on div at bounding box center [808, 595] width 49 height 49
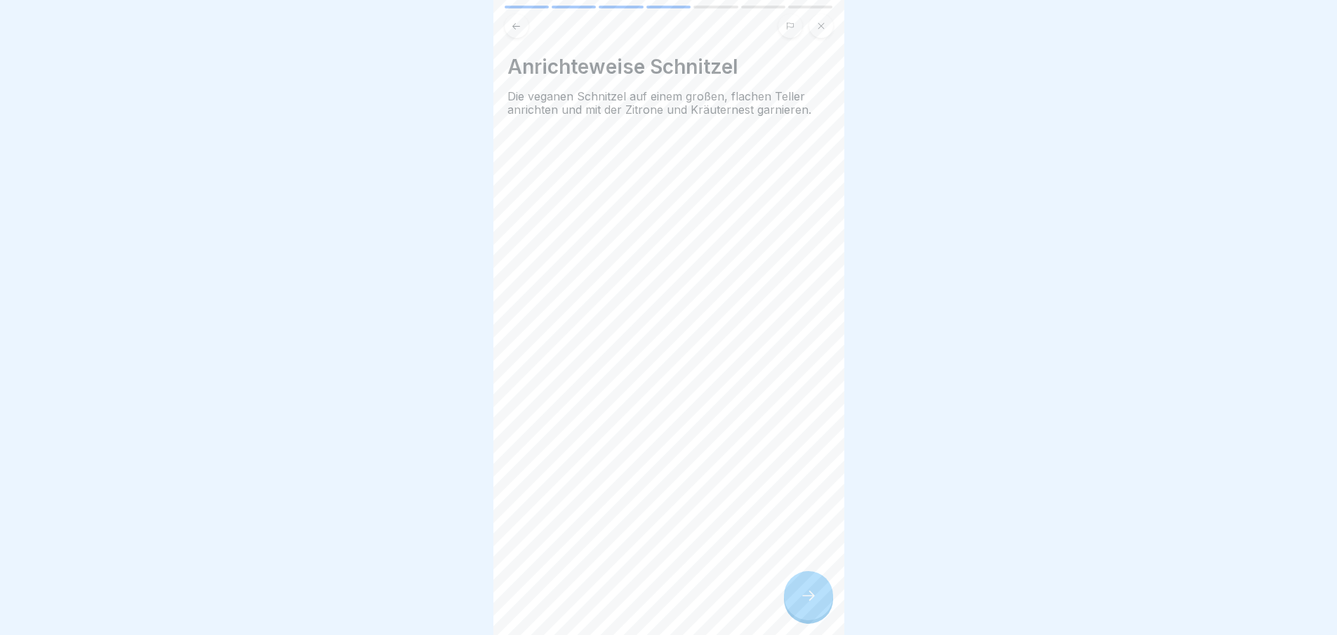
click at [800, 597] on div at bounding box center [808, 595] width 49 height 49
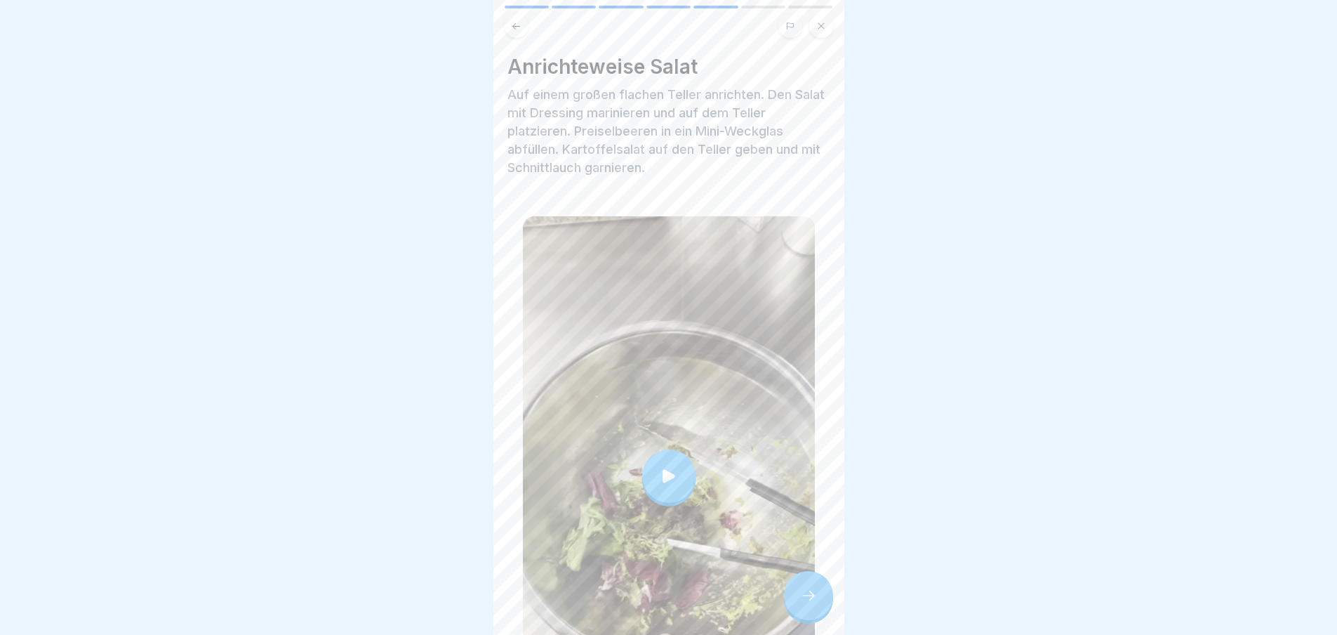
click at [800, 597] on div at bounding box center [808, 595] width 49 height 49
click at [802, 614] on div at bounding box center [808, 595] width 49 height 49
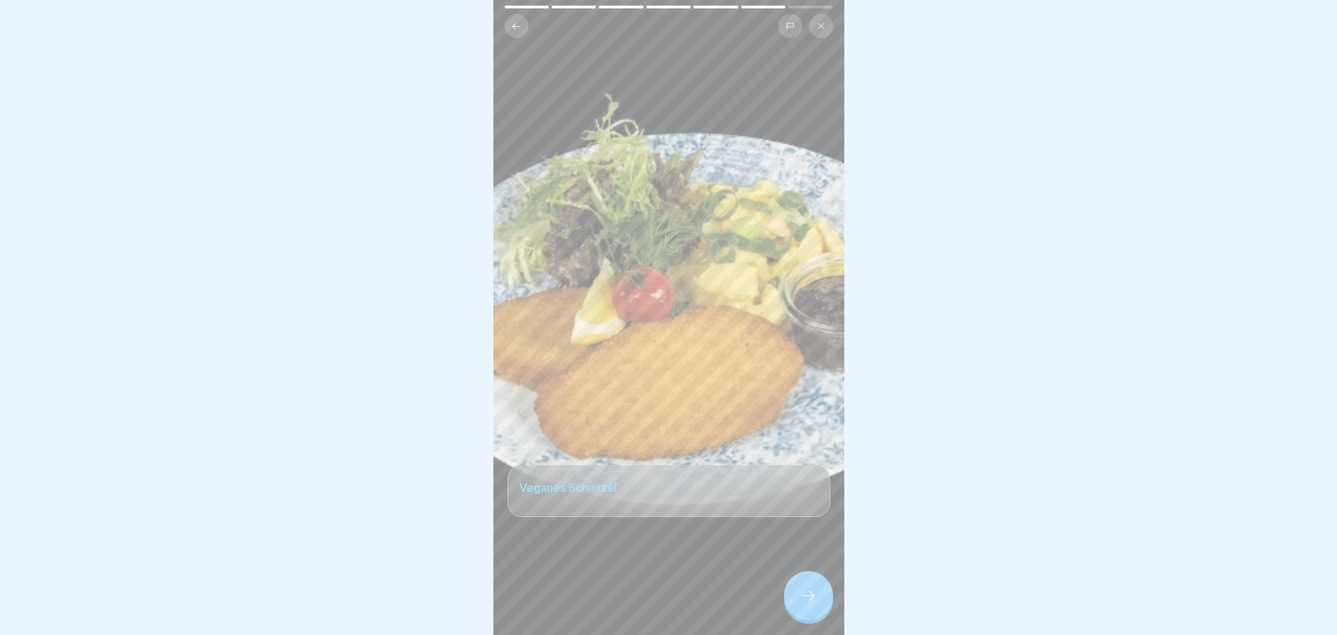
click at [806, 604] on icon at bounding box center [808, 595] width 17 height 17
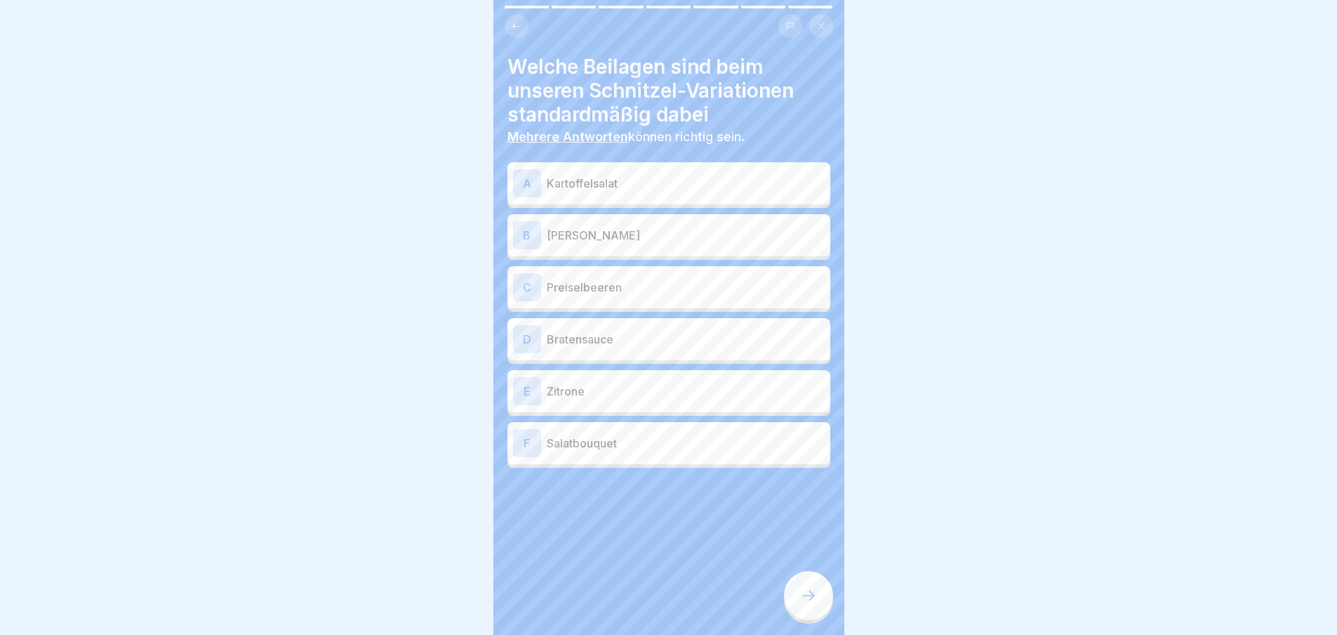
click at [687, 185] on p "Kartoffelsalat" at bounding box center [686, 183] width 278 height 17
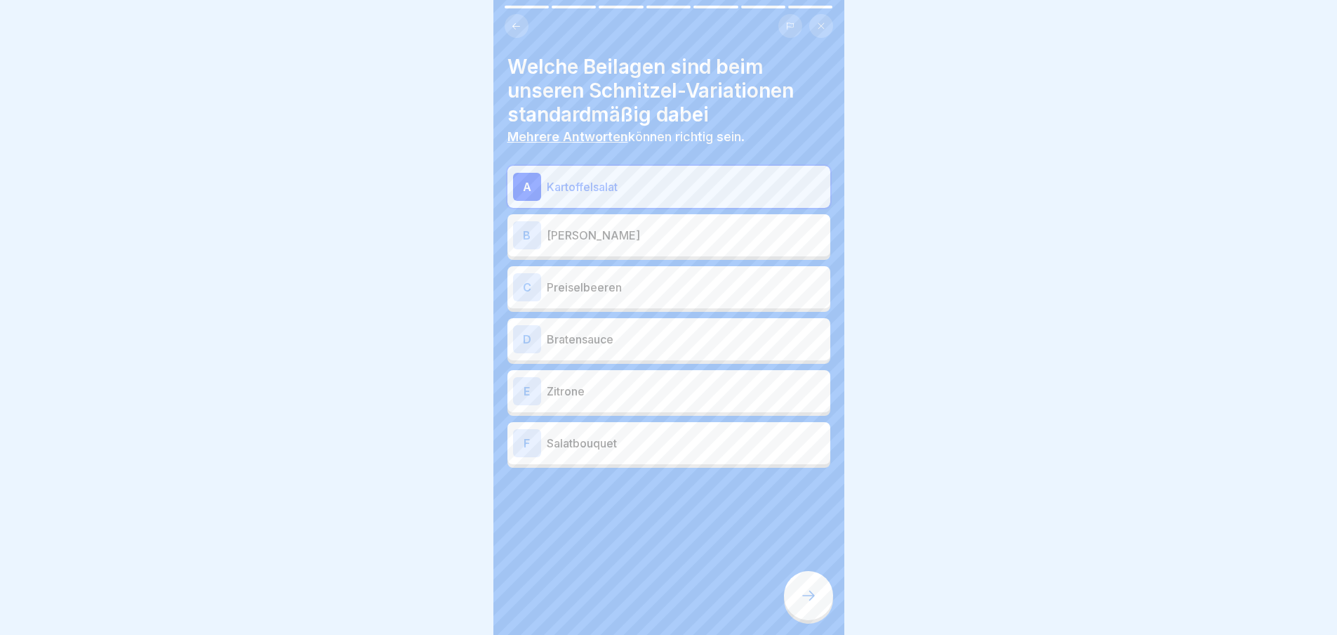
click at [684, 274] on div "C Preiselbeeren" at bounding box center [669, 287] width 312 height 28
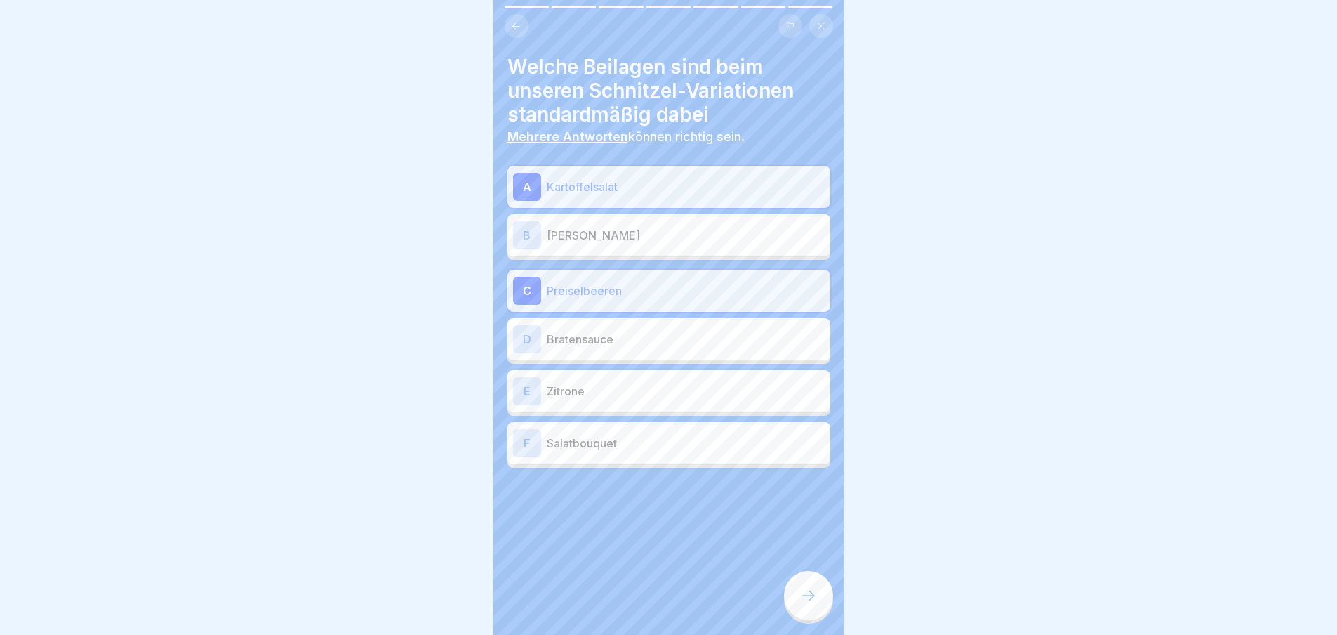
click at [675, 385] on p "Zitrone" at bounding box center [686, 391] width 278 height 17
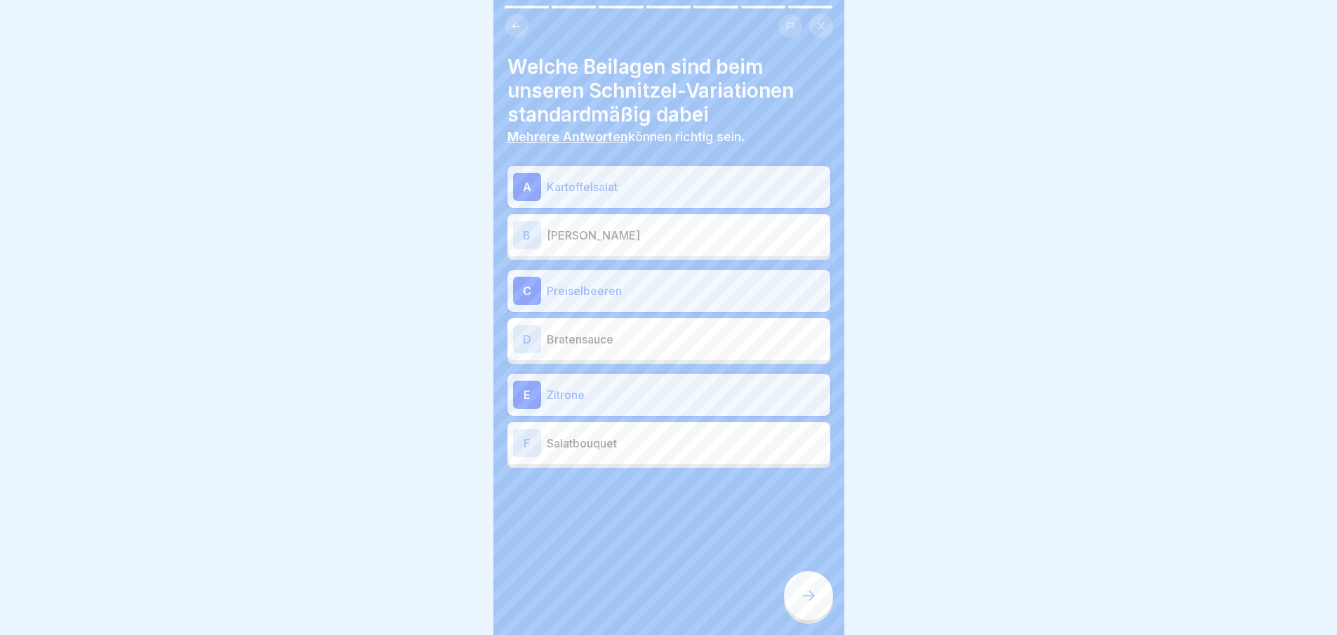
click at [668, 439] on p "Salatbouquet" at bounding box center [686, 443] width 278 height 17
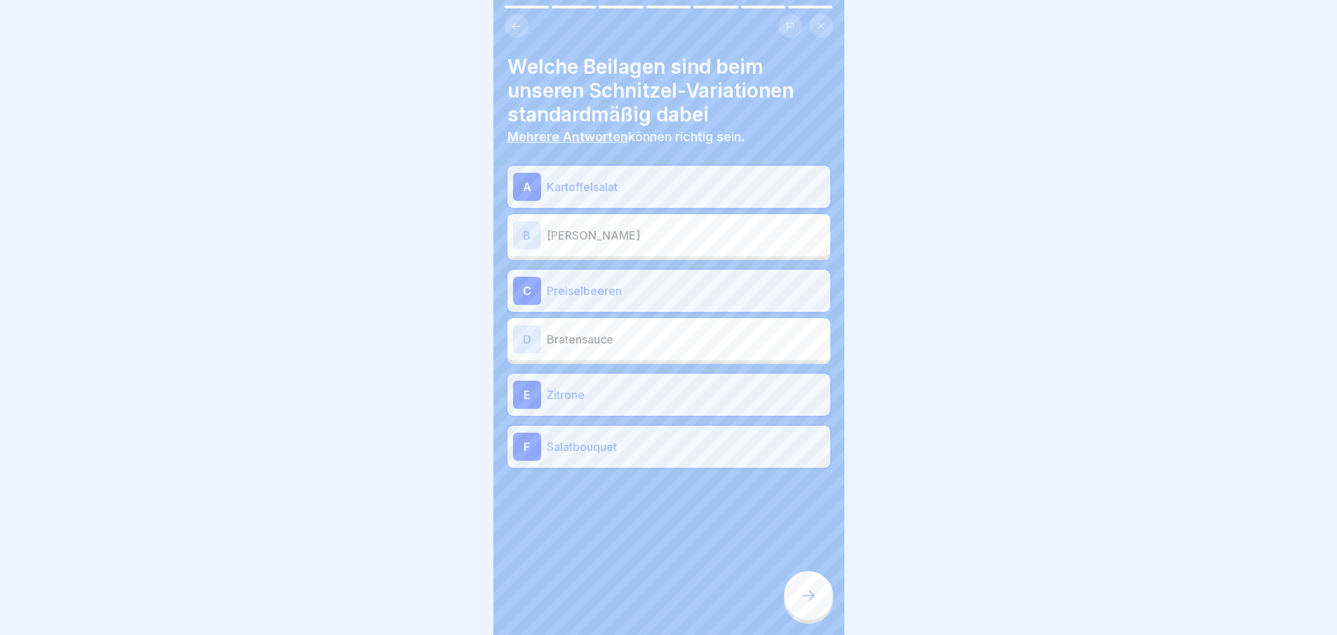
click at [809, 604] on icon at bounding box center [808, 595] width 17 height 17
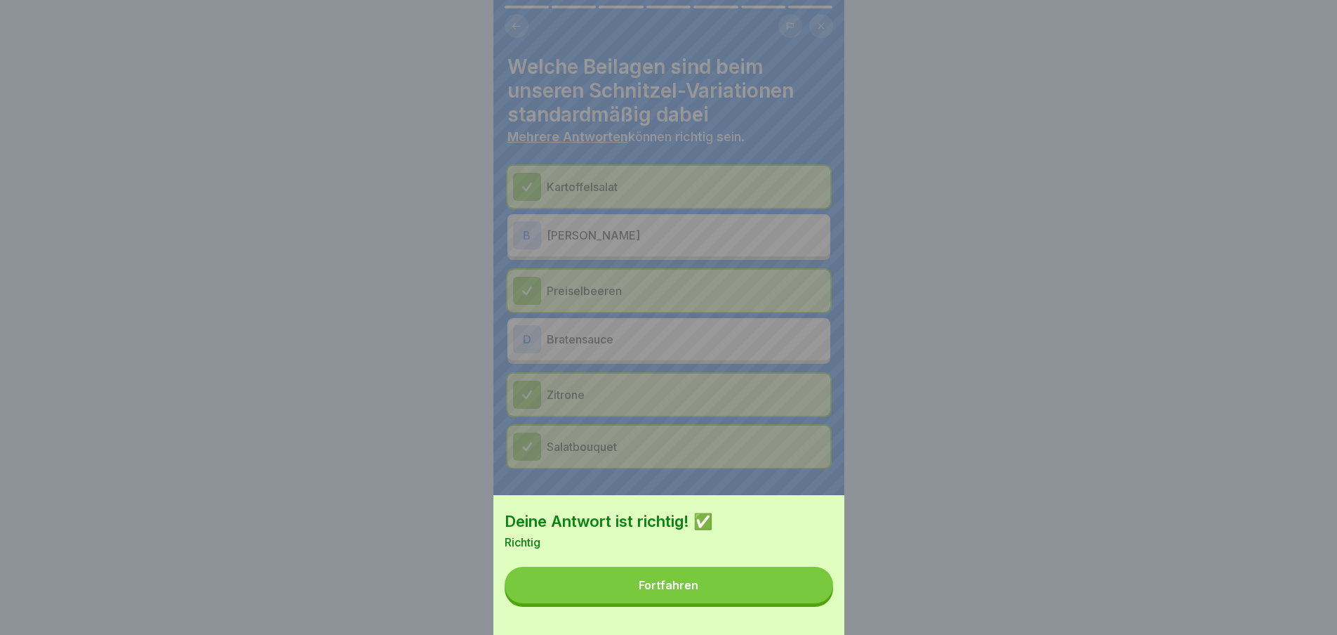
click at [804, 599] on button "Fortfahren" at bounding box center [669, 584] width 329 height 37
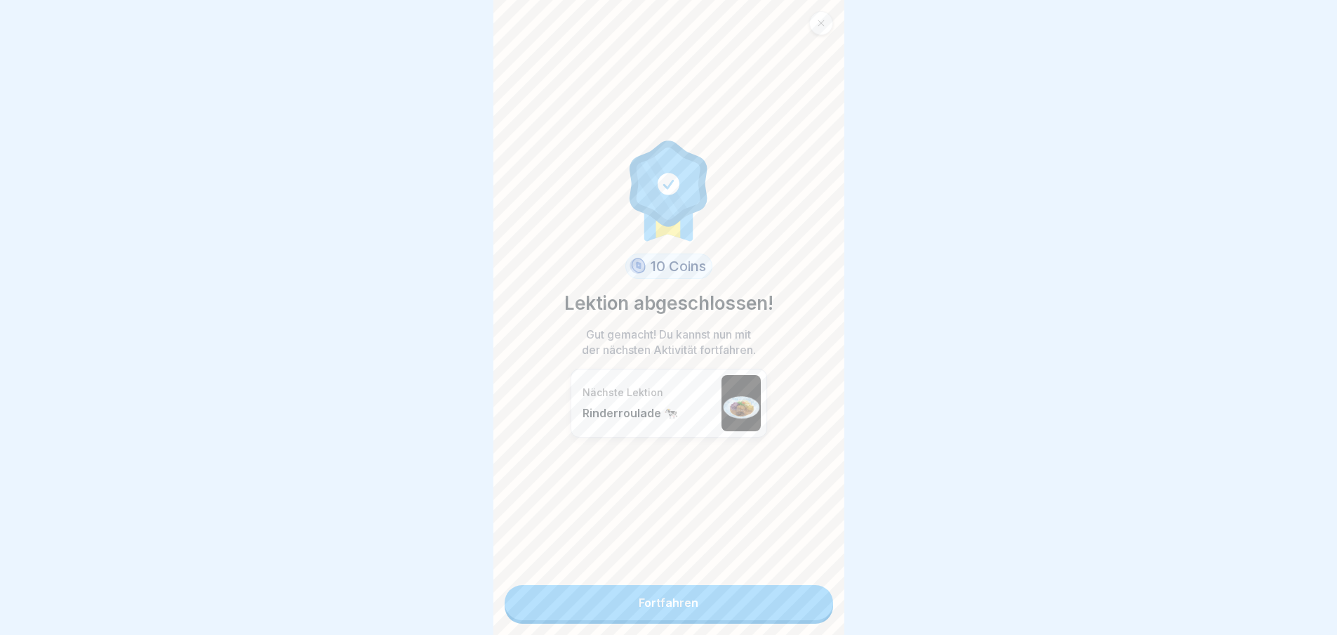
click at [804, 599] on link "Fortfahren" at bounding box center [669, 602] width 329 height 35
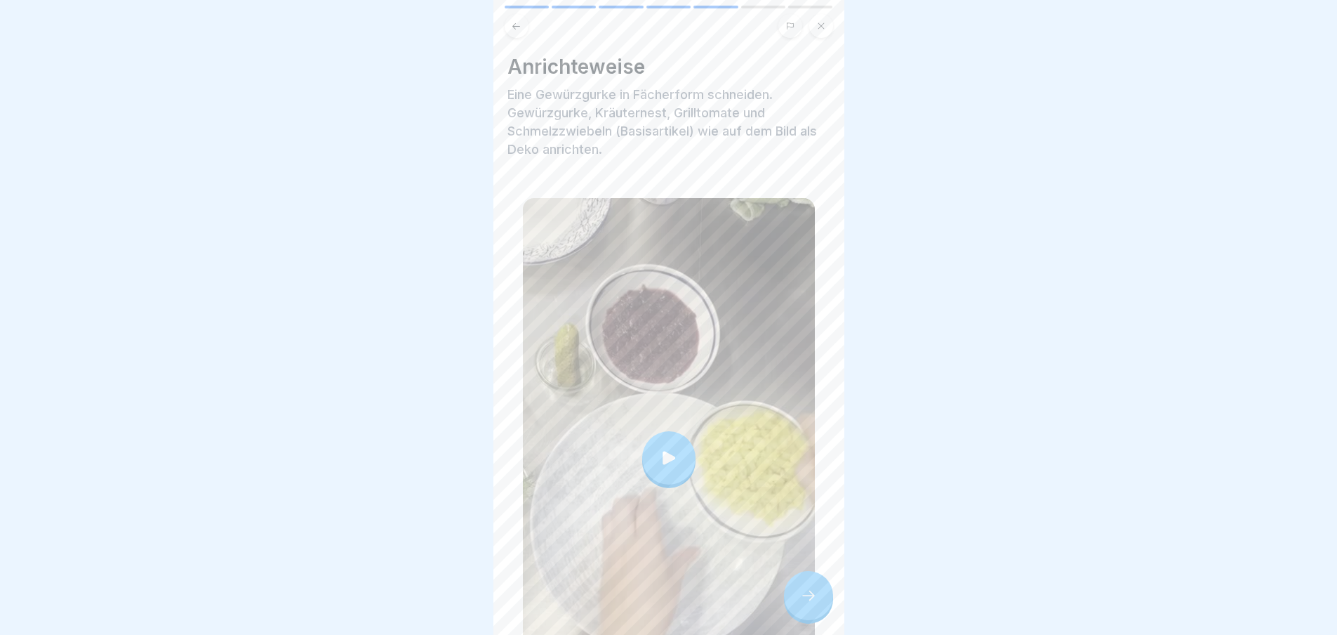
click at [804, 599] on icon at bounding box center [808, 595] width 17 height 17
click at [804, 598] on div at bounding box center [808, 595] width 49 height 49
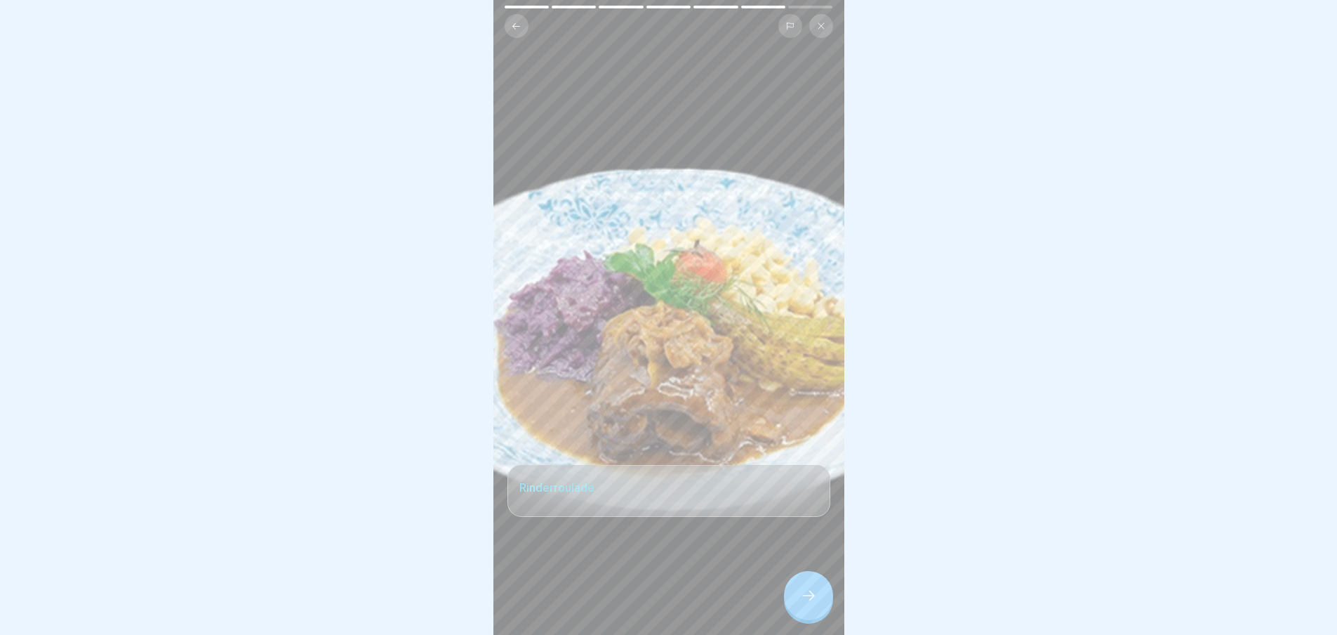
click at [804, 598] on icon at bounding box center [808, 595] width 17 height 17
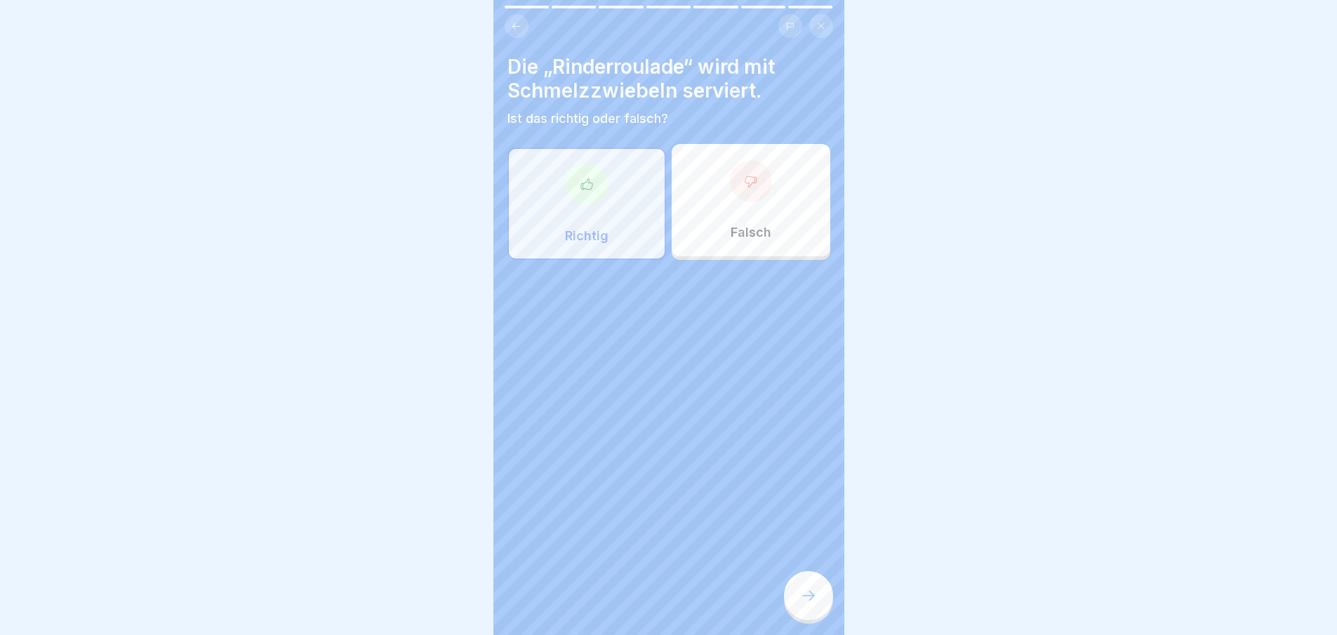
click at [598, 193] on div at bounding box center [587, 185] width 42 height 42
click at [802, 602] on icon at bounding box center [808, 595] width 17 height 17
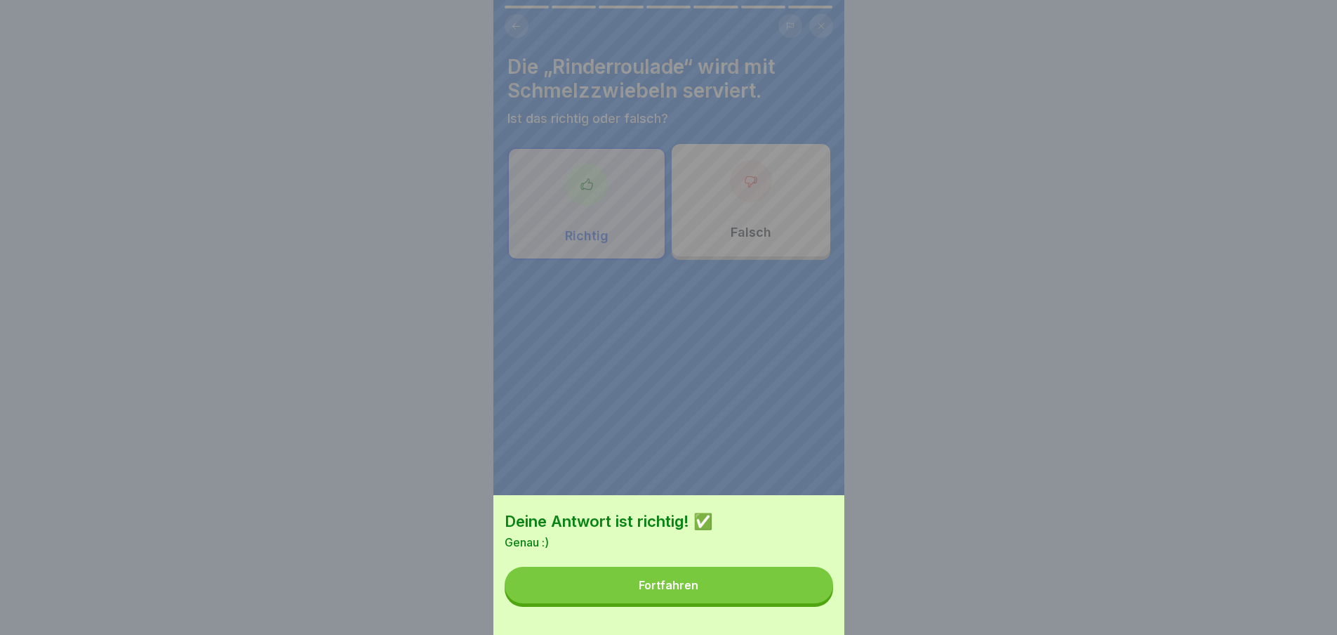
click at [800, 599] on button "Fortfahren" at bounding box center [669, 584] width 329 height 37
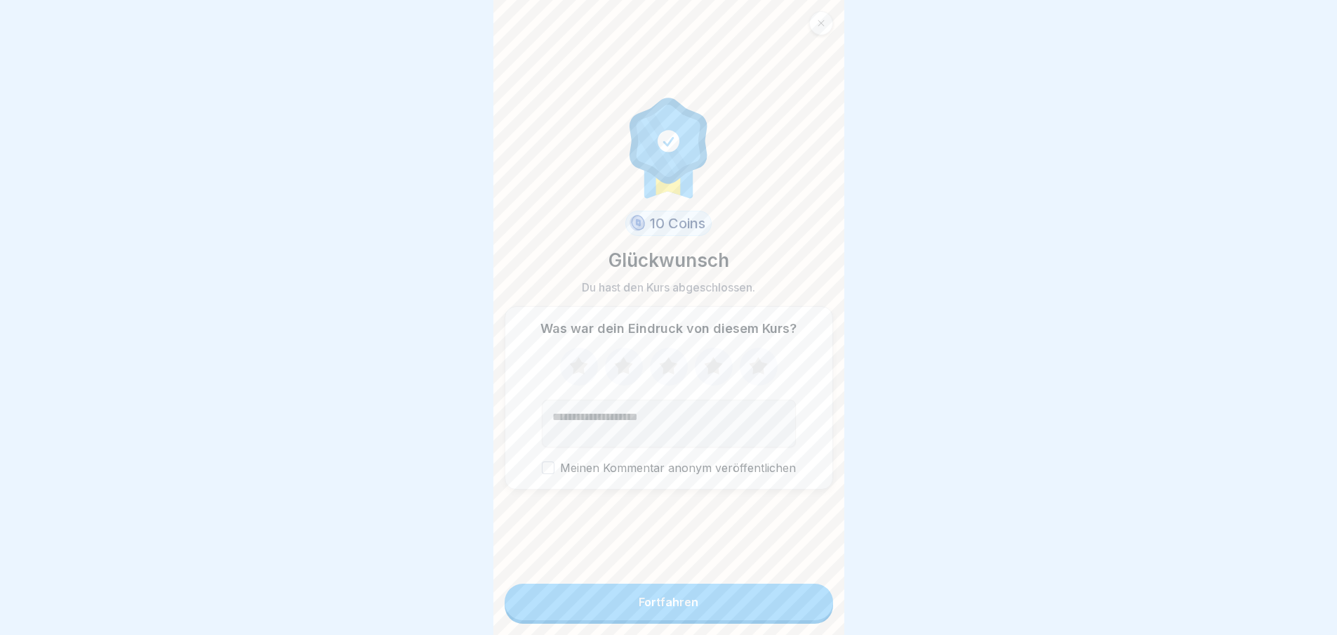
click at [797, 604] on button "Fortfahren" at bounding box center [669, 601] width 329 height 37
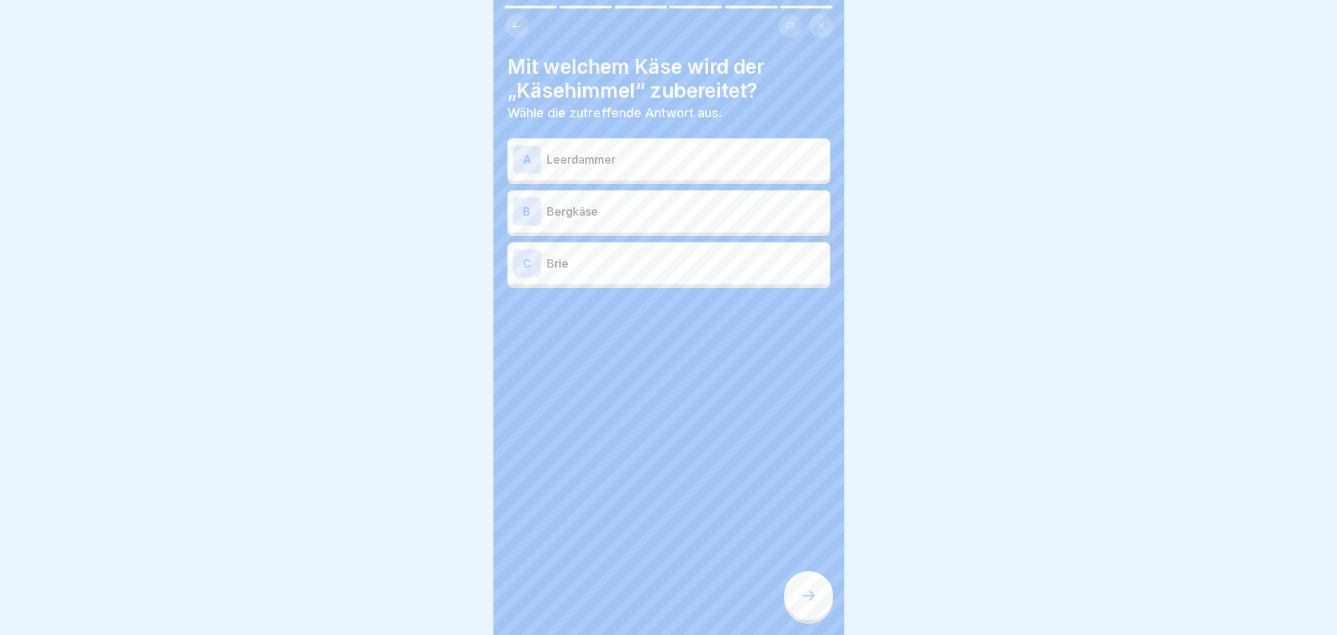
click at [650, 165] on p "Leerdammer" at bounding box center [686, 159] width 278 height 17
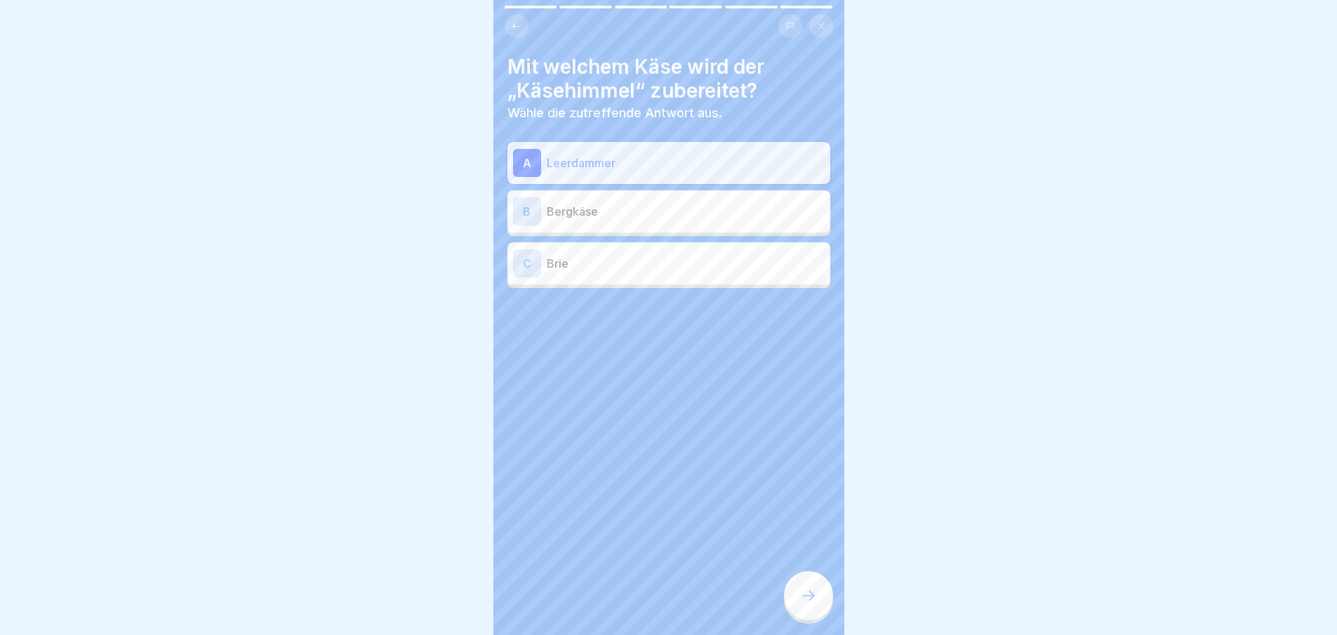
click at [815, 604] on icon at bounding box center [808, 595] width 17 height 17
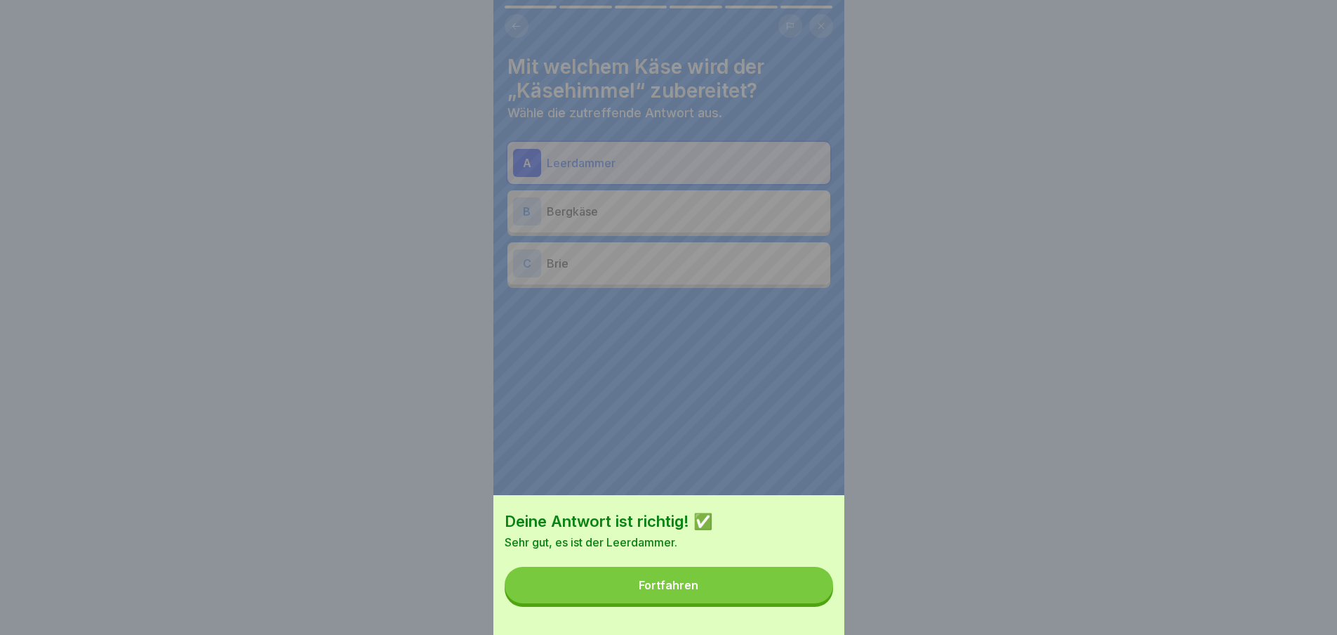
click at [799, 588] on button "Fortfahren" at bounding box center [669, 584] width 329 height 37
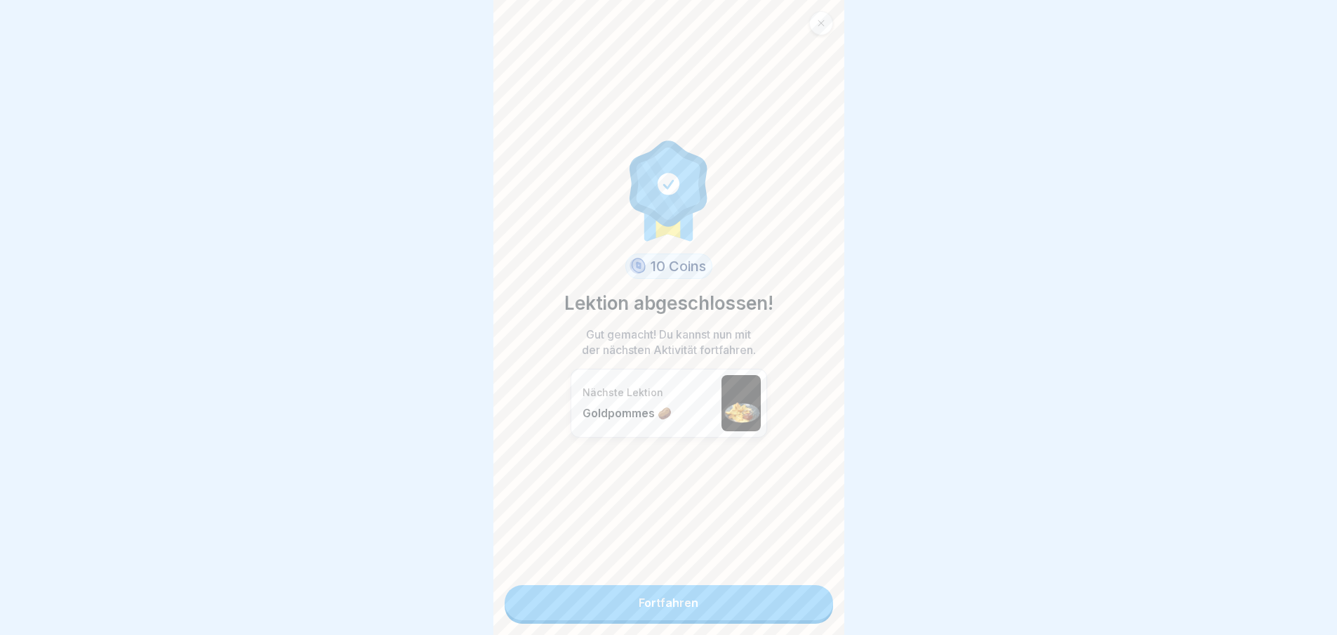
click at [792, 602] on link "Fortfahren" at bounding box center [669, 602] width 329 height 35
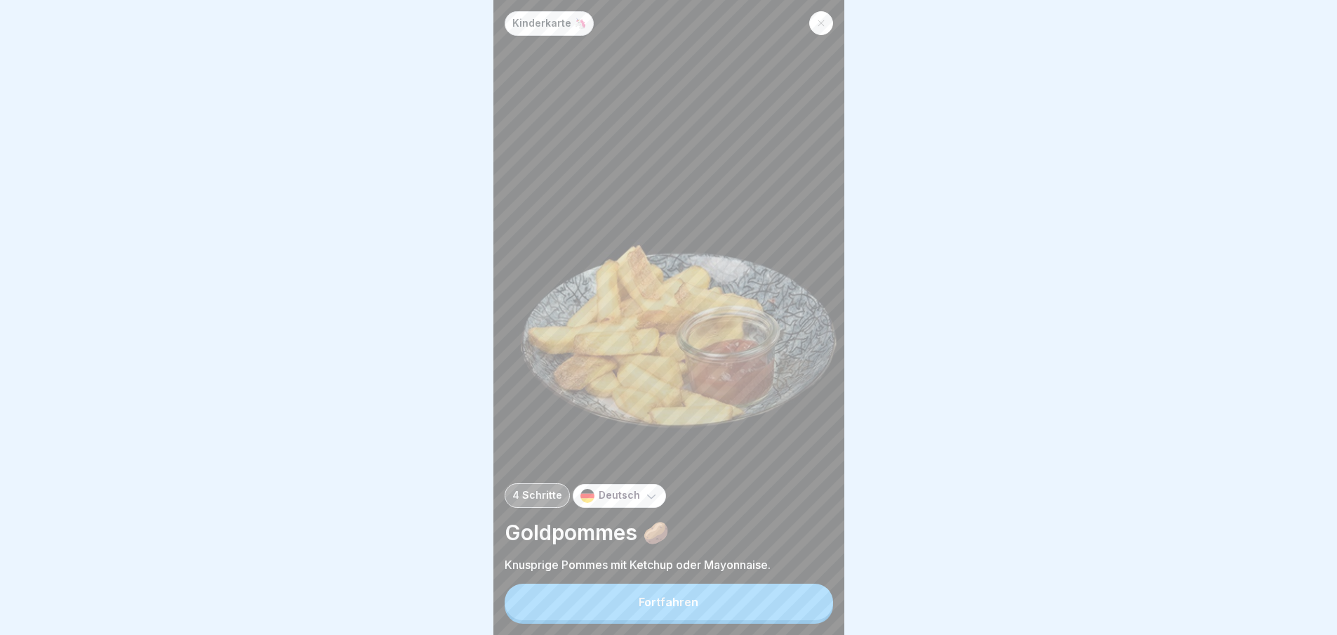
click at [792, 600] on button "Fortfahren" at bounding box center [669, 601] width 329 height 37
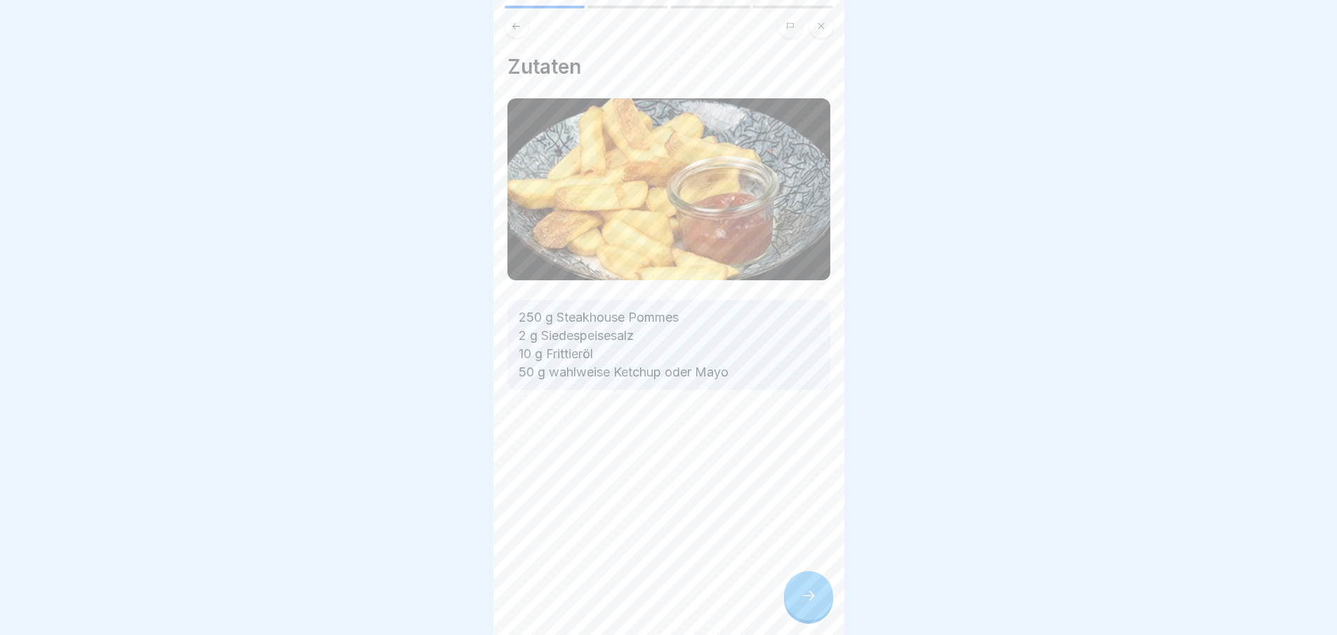
click at [792, 600] on div at bounding box center [808, 595] width 49 height 49
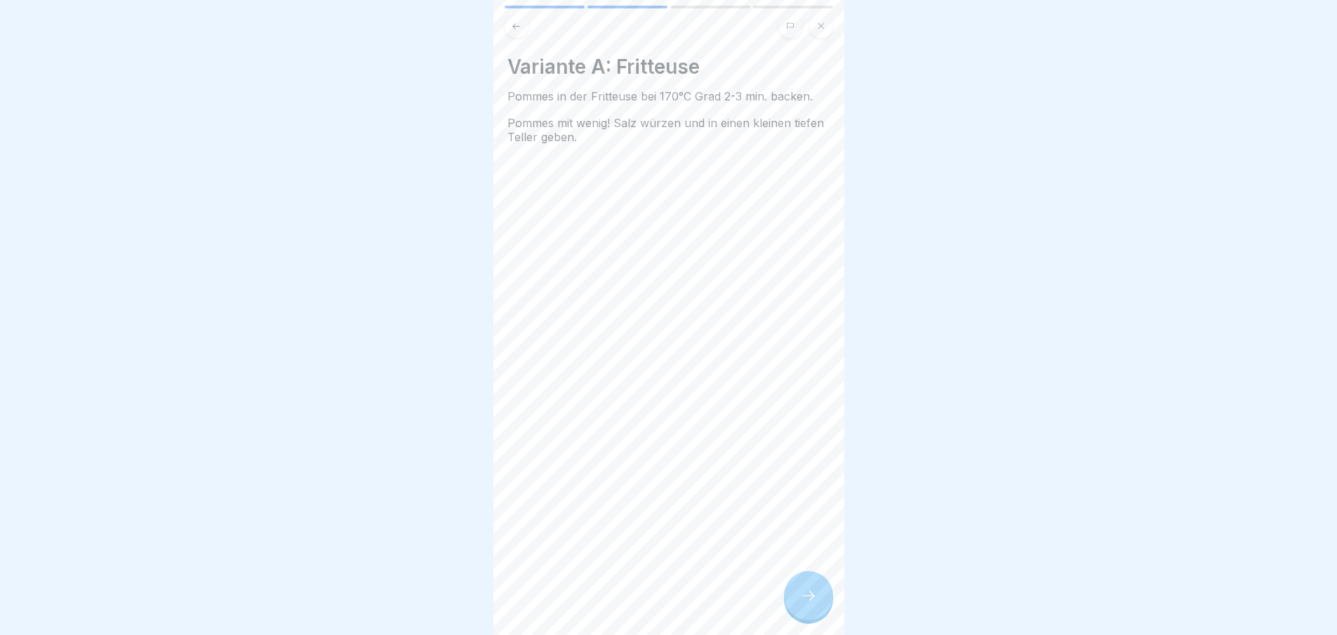
click at [792, 600] on div at bounding box center [808, 595] width 49 height 49
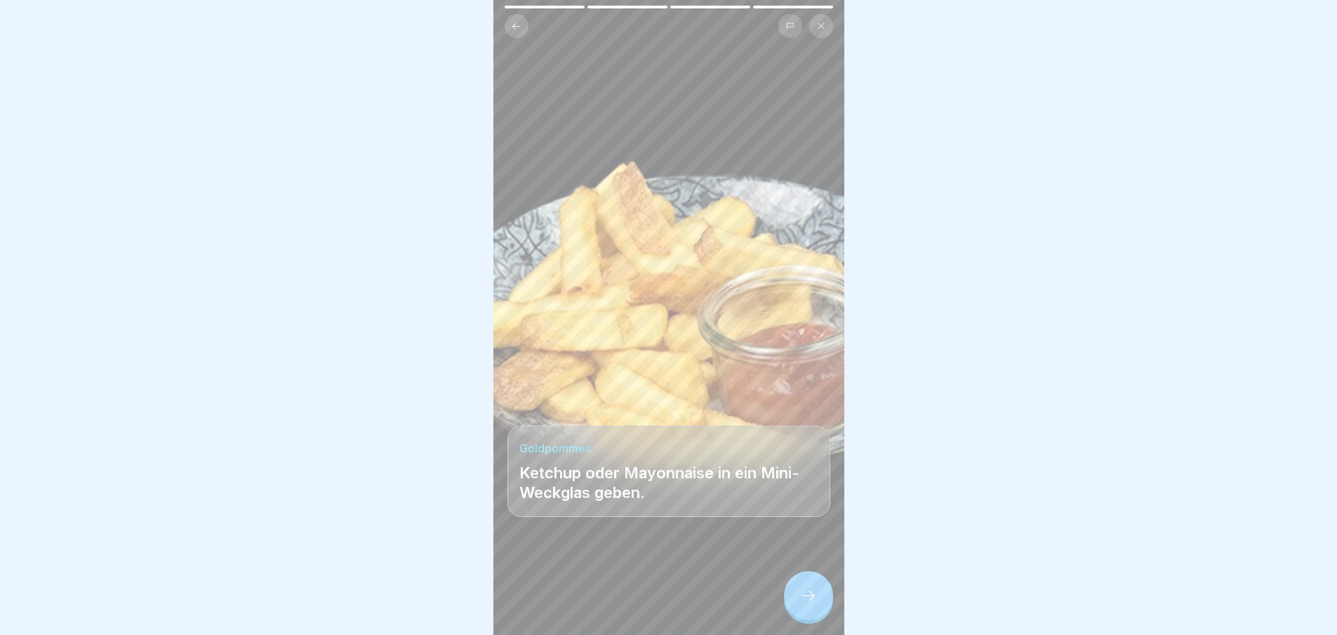
click at [792, 600] on div at bounding box center [808, 595] width 49 height 49
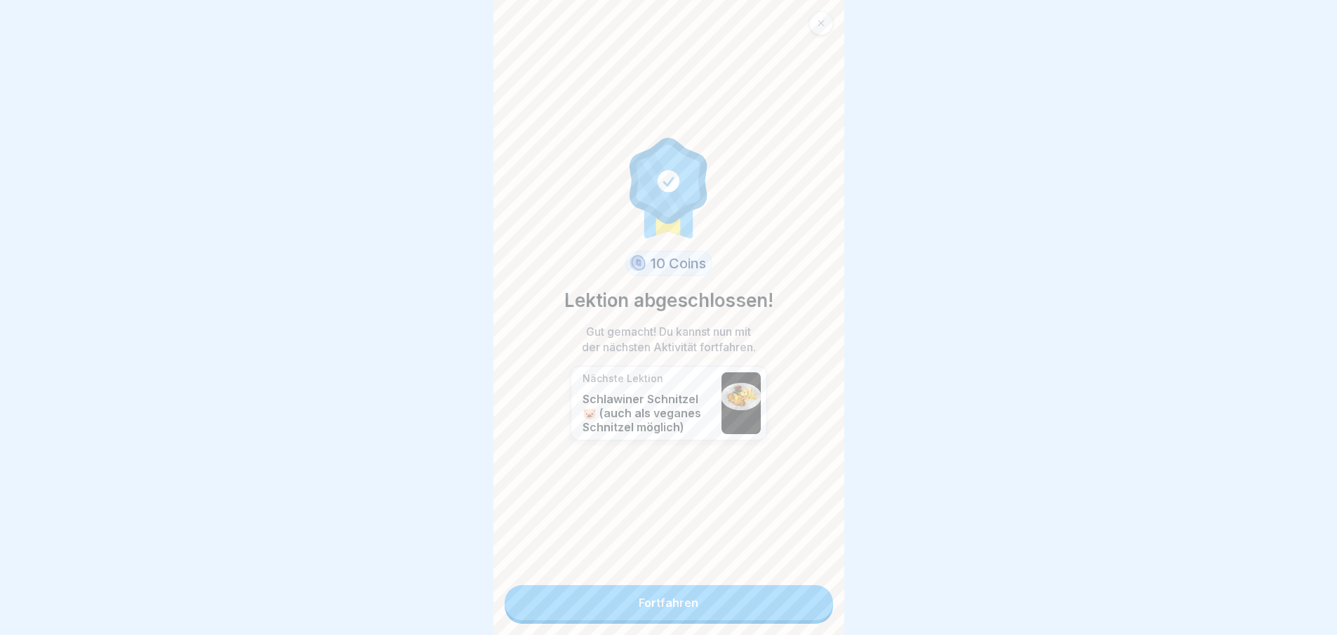
click at [792, 600] on link "Fortfahren" at bounding box center [669, 602] width 329 height 35
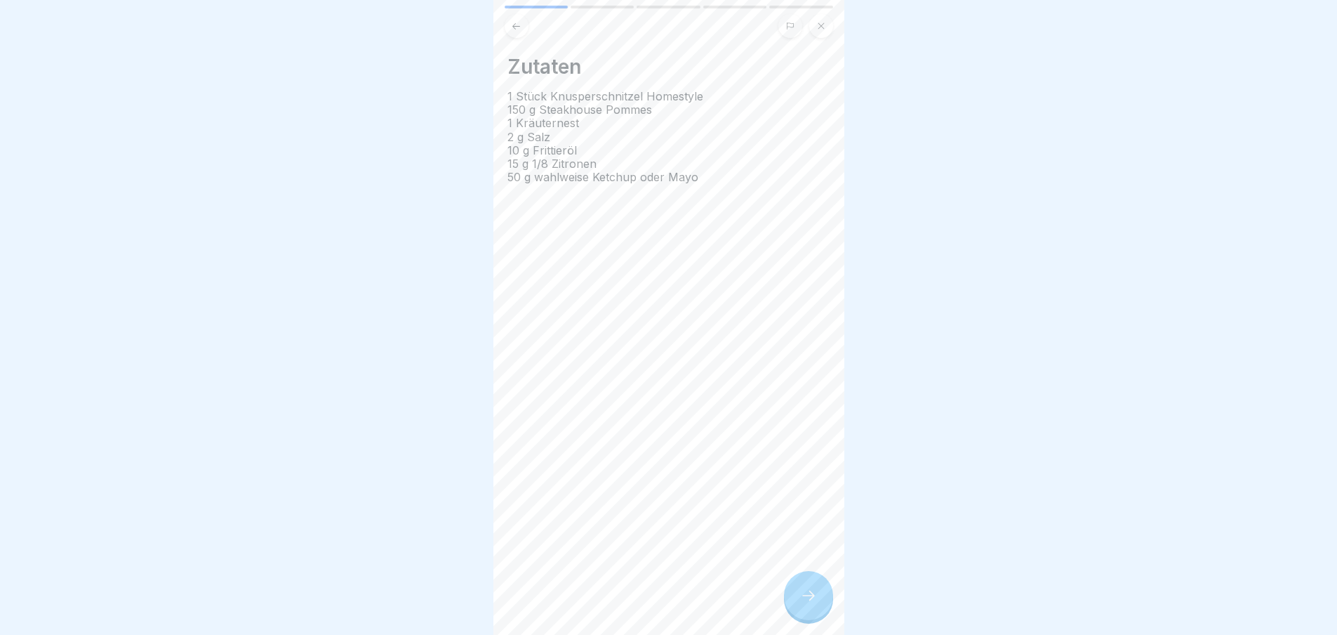
click at [792, 600] on div "Zutaten 1 Stück Knusperschnitzel Homestyle 150 g Steakhouse Pommes 1 Kräuternes…" at bounding box center [668, 317] width 351 height 635
click at [792, 600] on div "Kinderkarte 🦄 5 Schritte Deutsch Schlawiner Schnitzel 🐷 (auch als veganes Schni…" at bounding box center [668, 317] width 351 height 635
click at [792, 600] on div at bounding box center [808, 595] width 49 height 49
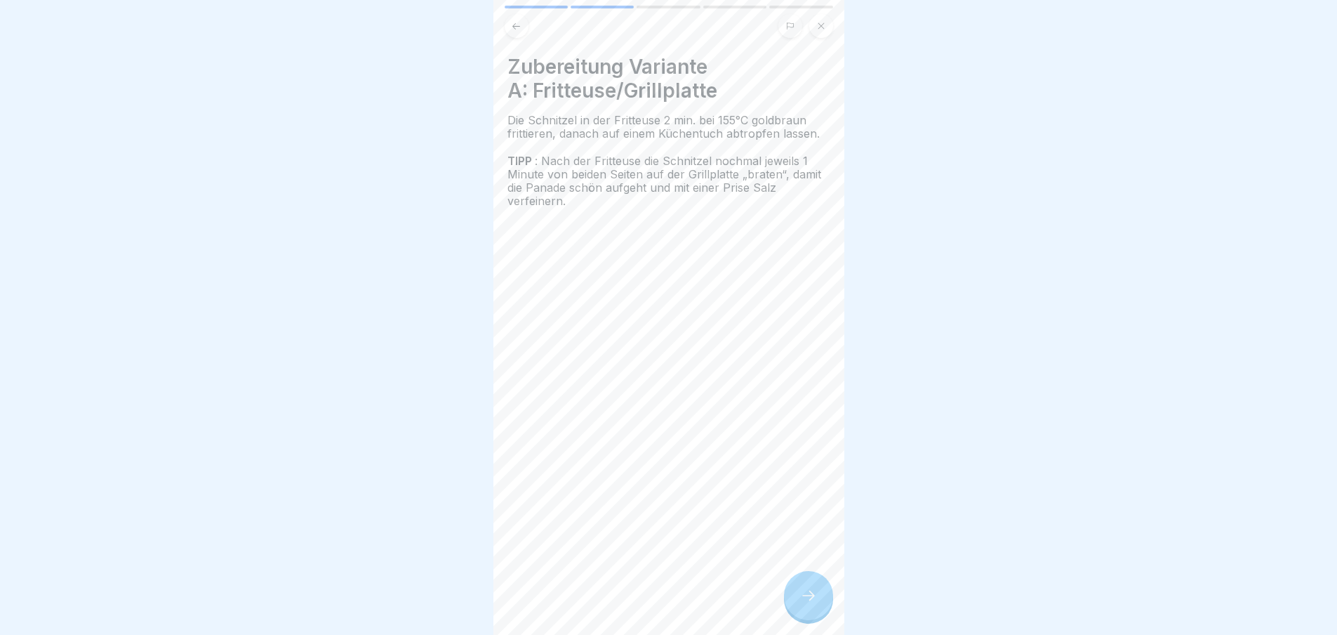
click at [792, 600] on div at bounding box center [808, 595] width 49 height 49
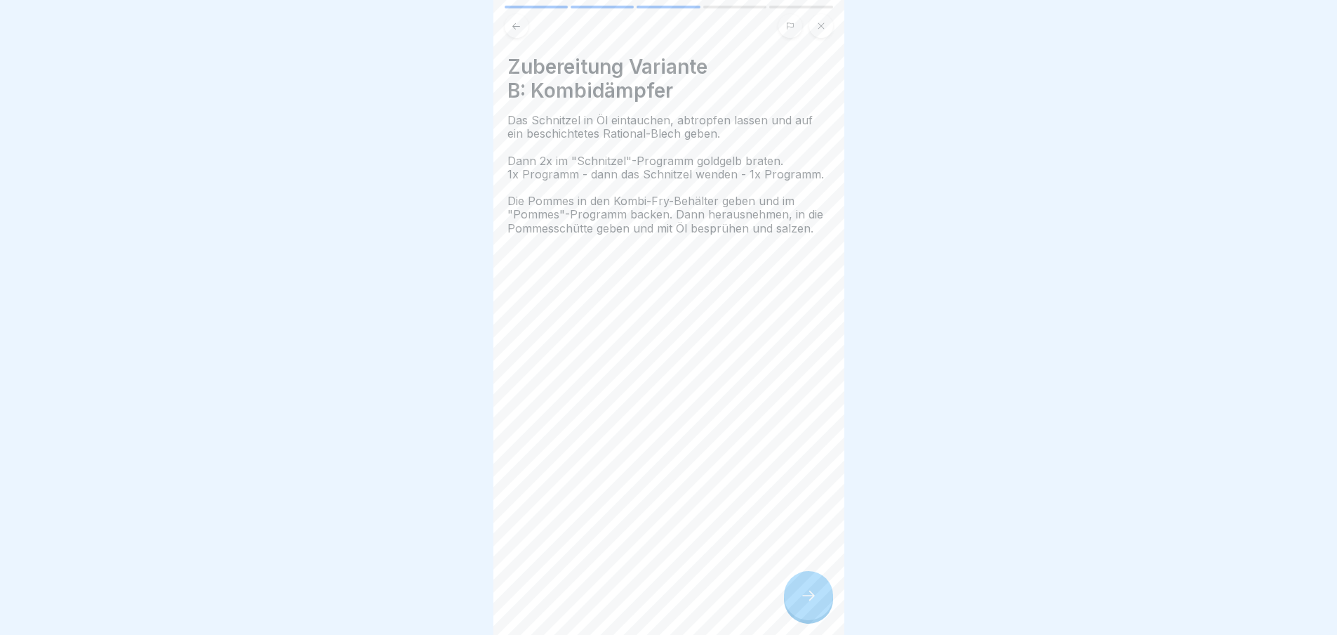
click at [792, 600] on div at bounding box center [808, 595] width 49 height 49
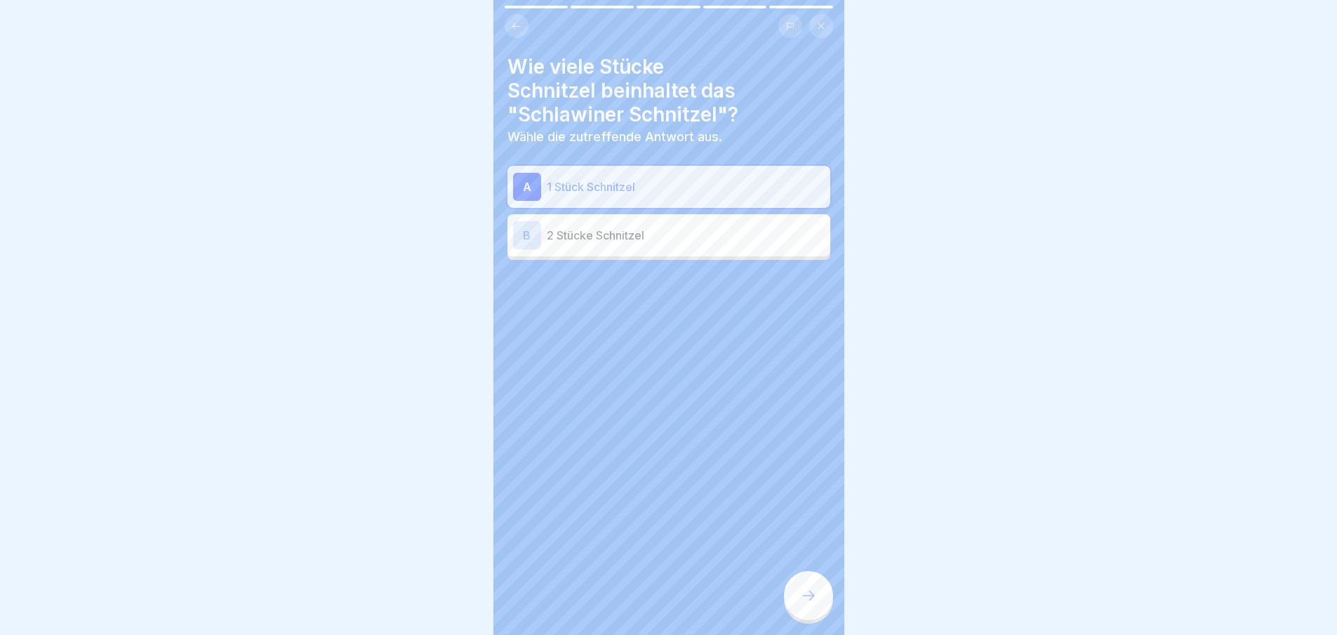
click at [792, 600] on div at bounding box center [808, 595] width 49 height 49
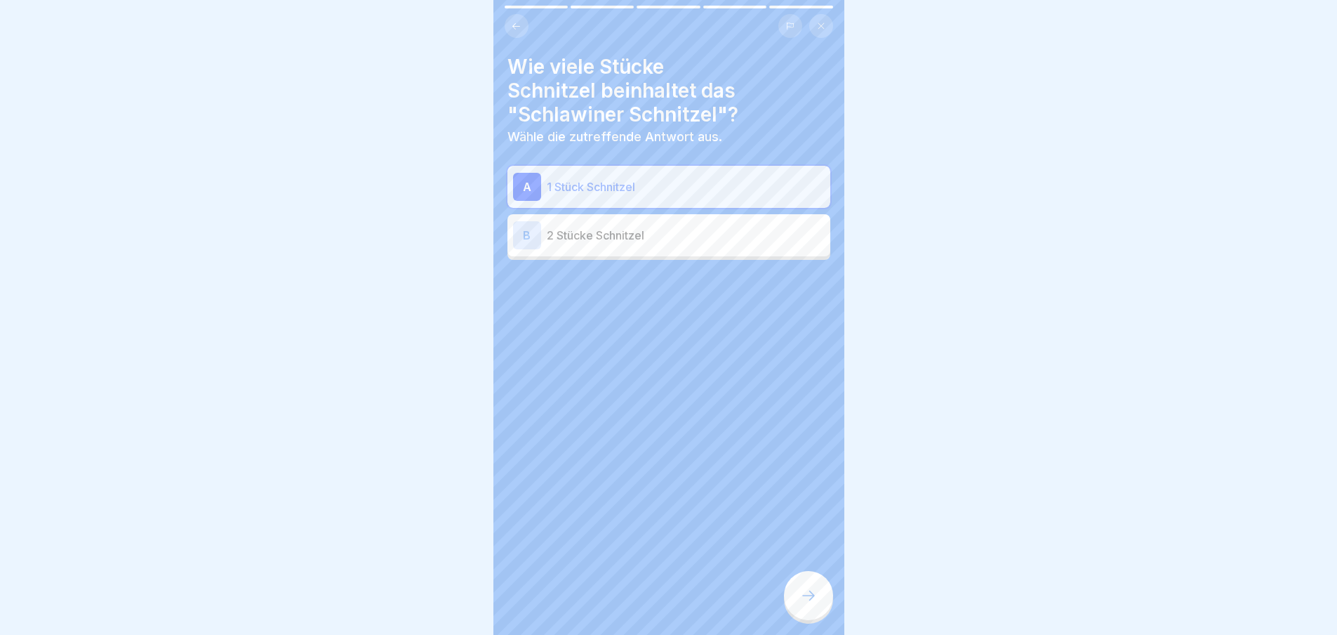
click at [792, 600] on div at bounding box center [808, 595] width 49 height 49
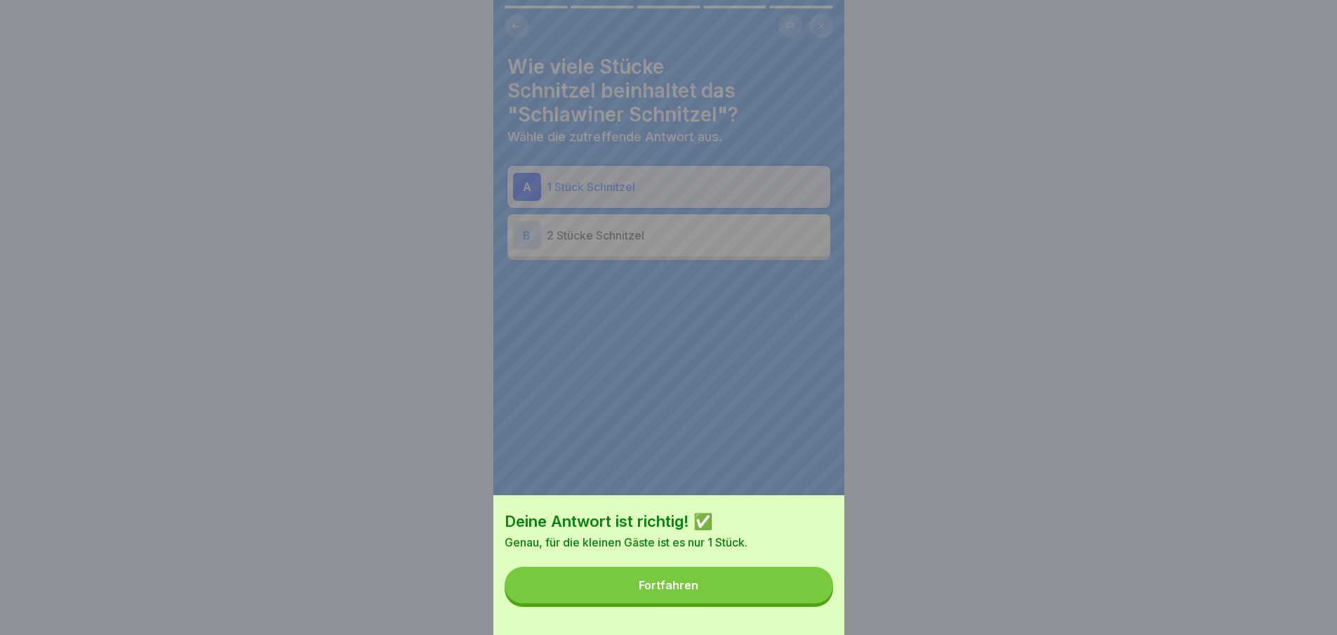
click at [792, 600] on button "Fortfahren" at bounding box center [669, 584] width 329 height 37
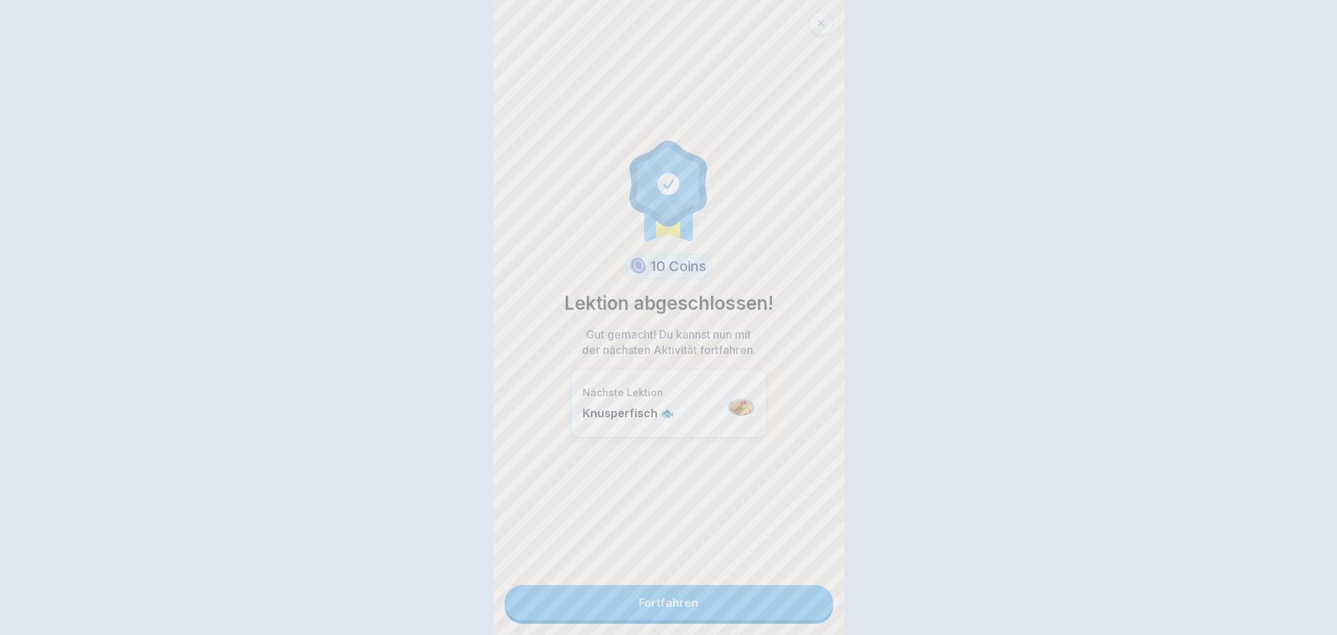
click at [792, 600] on div "Deine Antwort ist richtig! ✅ Genau, für die kleinen Gäste ist es nur 1 Stück. F…" at bounding box center [668, 317] width 1337 height 635
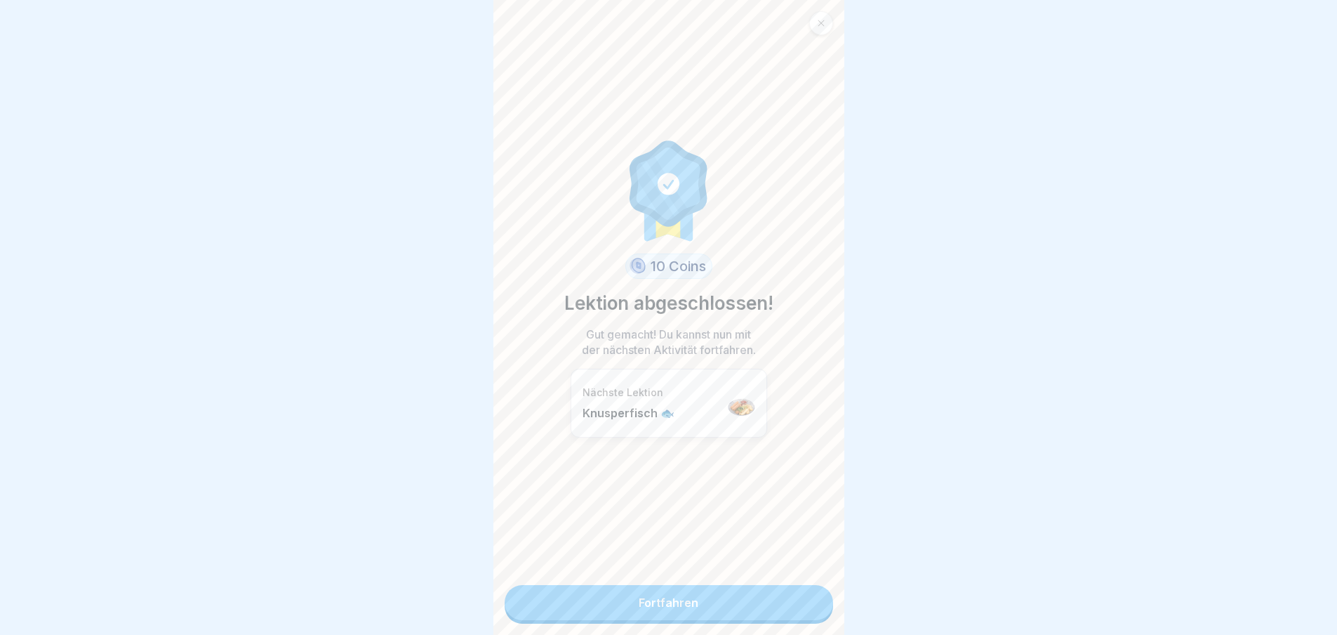
click at [792, 600] on link "Fortfahren" at bounding box center [669, 602] width 329 height 35
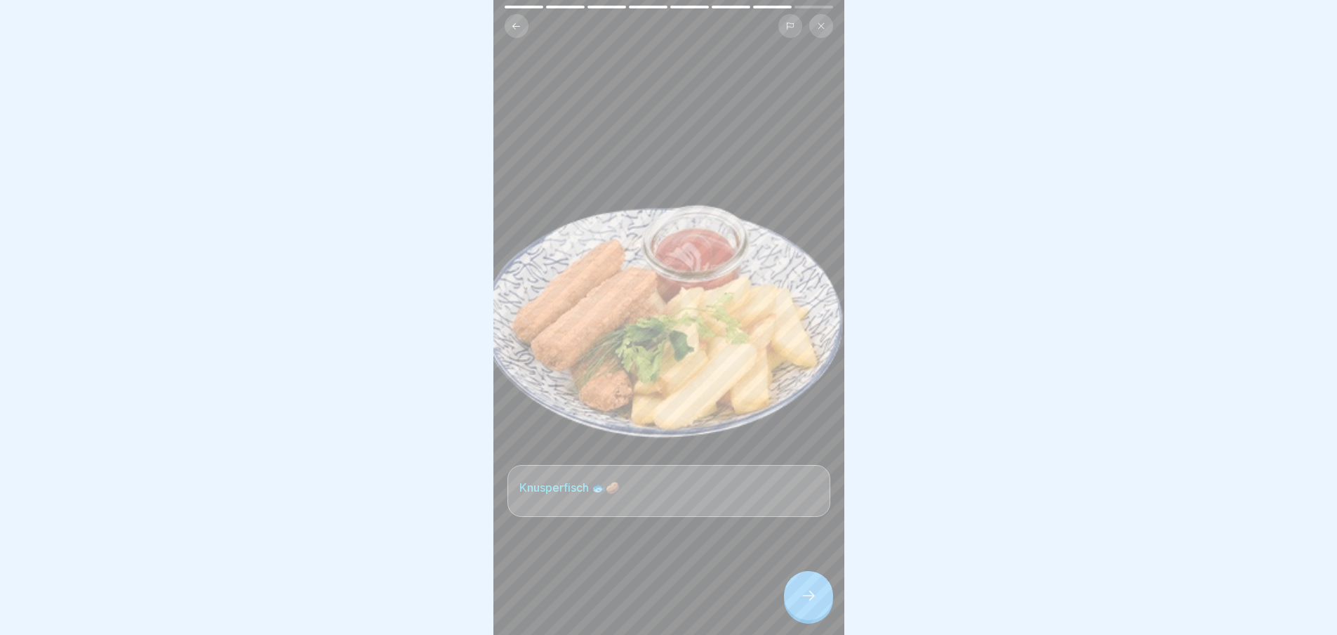
click at [792, 600] on div at bounding box center [808, 595] width 49 height 49
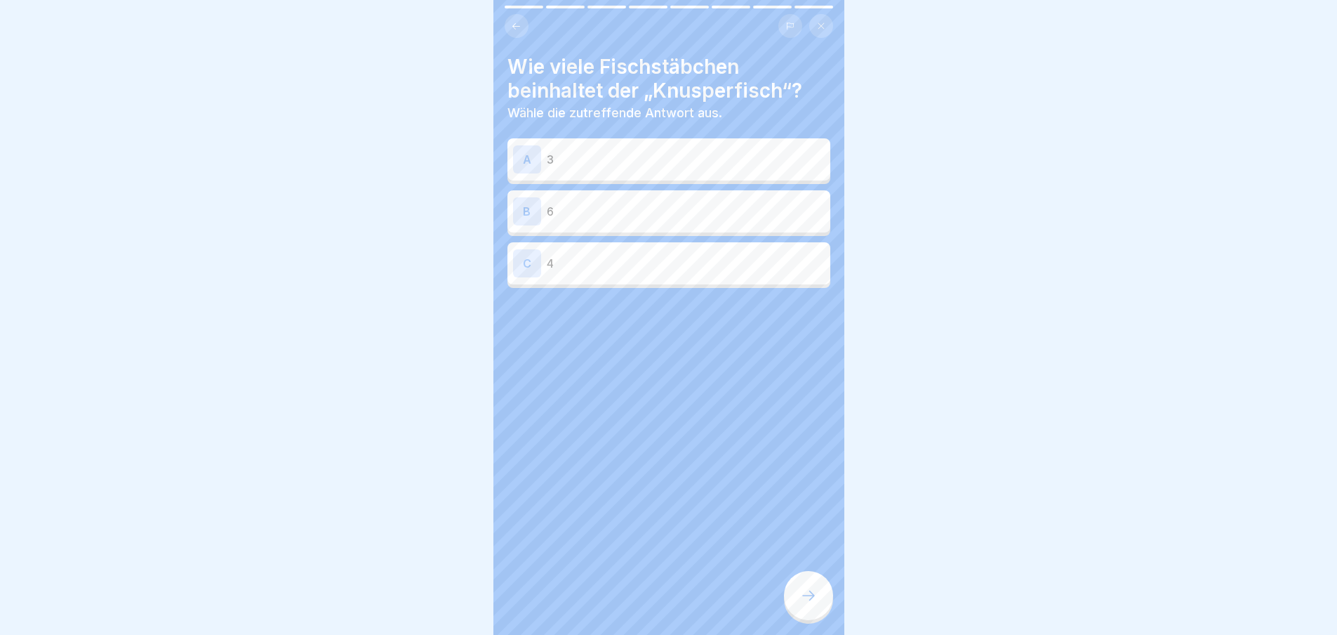
click at [792, 600] on div at bounding box center [808, 595] width 49 height 49
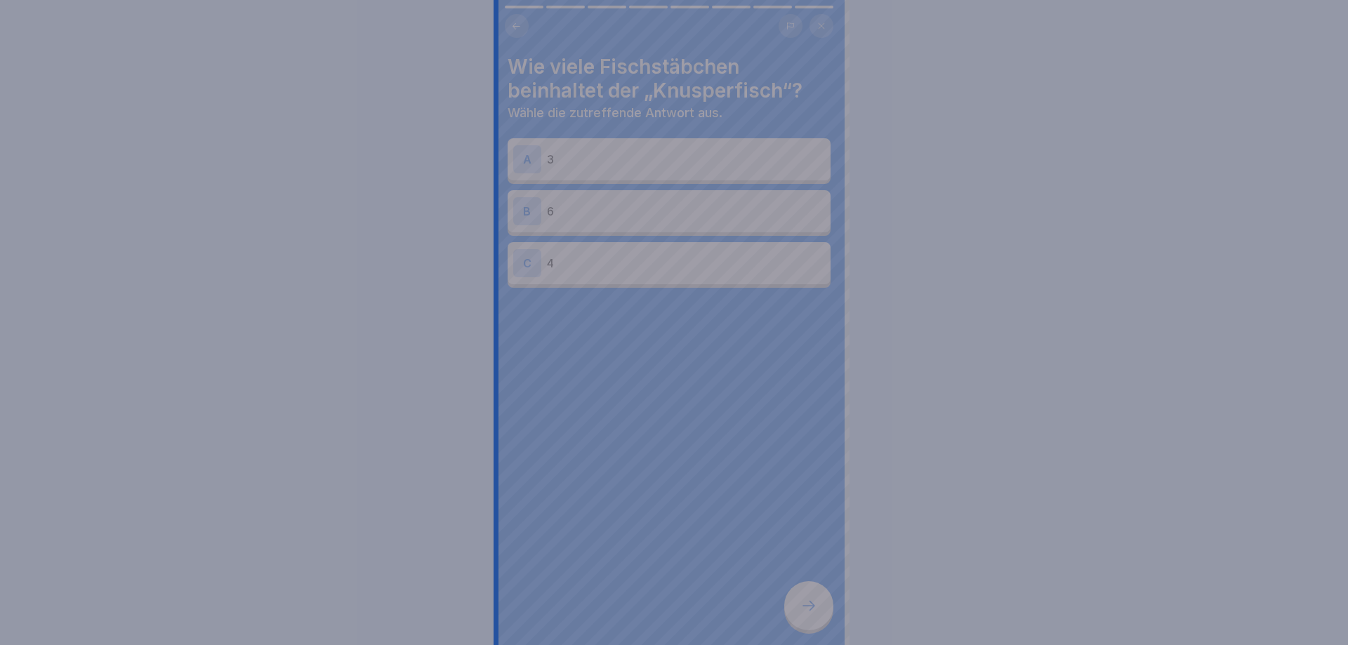
click at [792, 600] on div at bounding box center [674, 322] width 1348 height 645
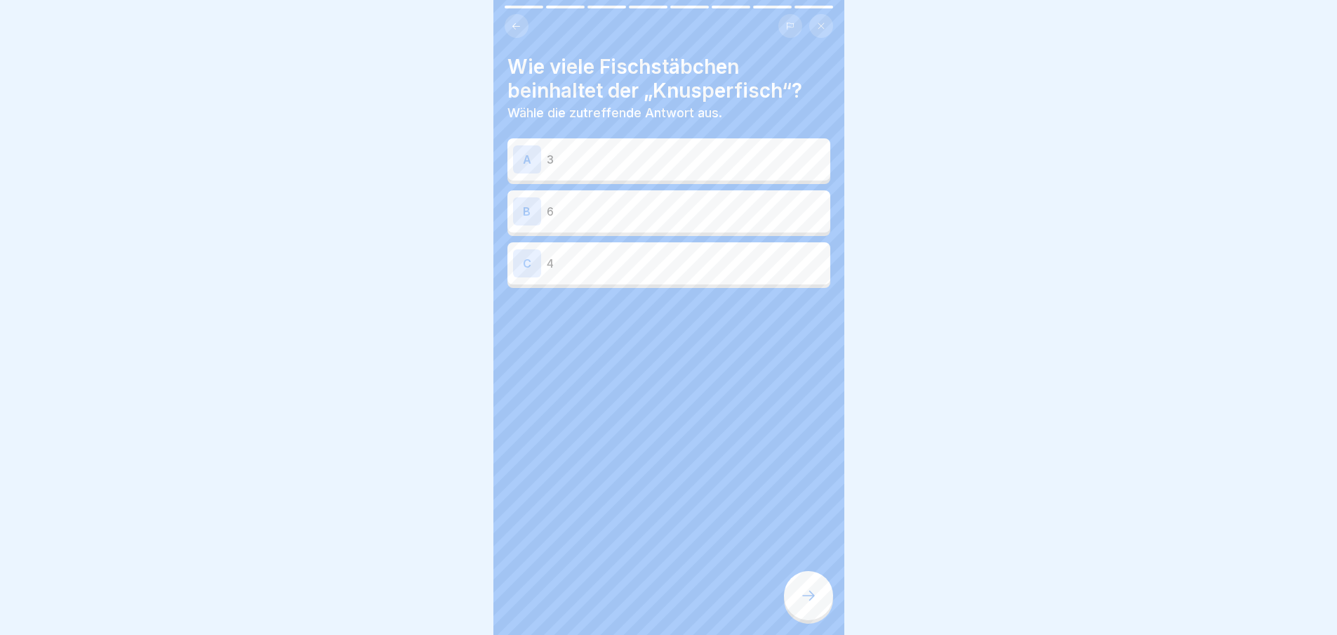
click at [633, 171] on div "A 3" at bounding box center [669, 159] width 312 height 28
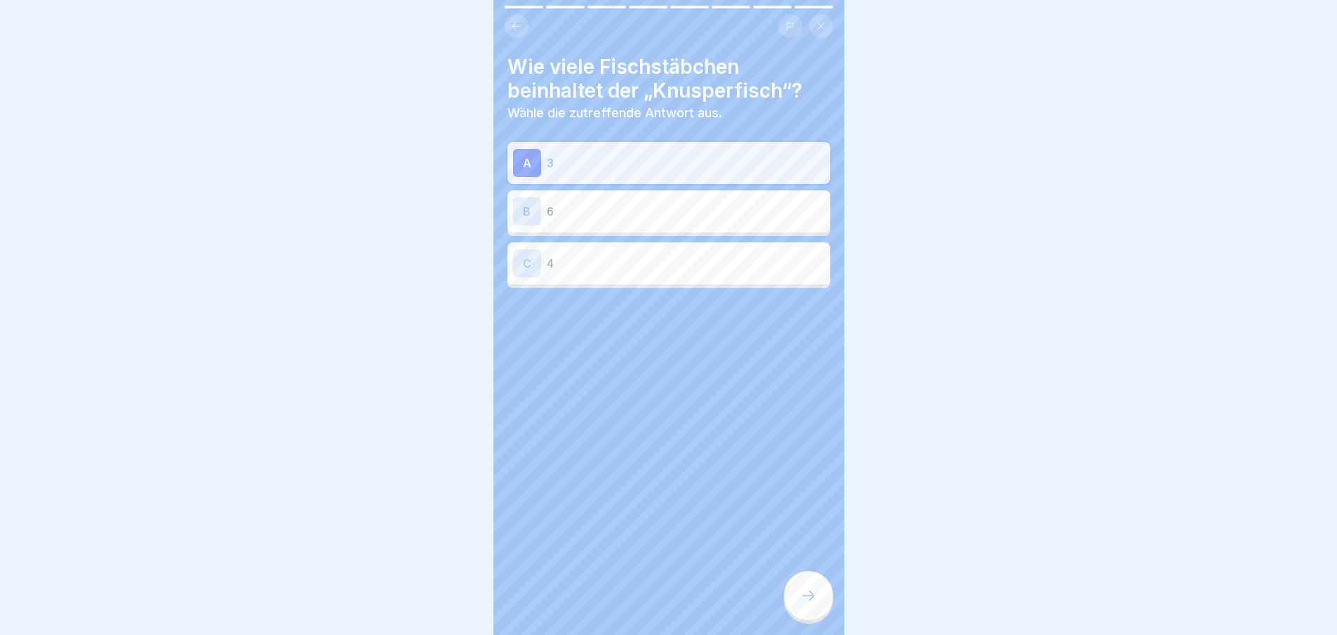
click at [818, 609] on div at bounding box center [808, 595] width 49 height 49
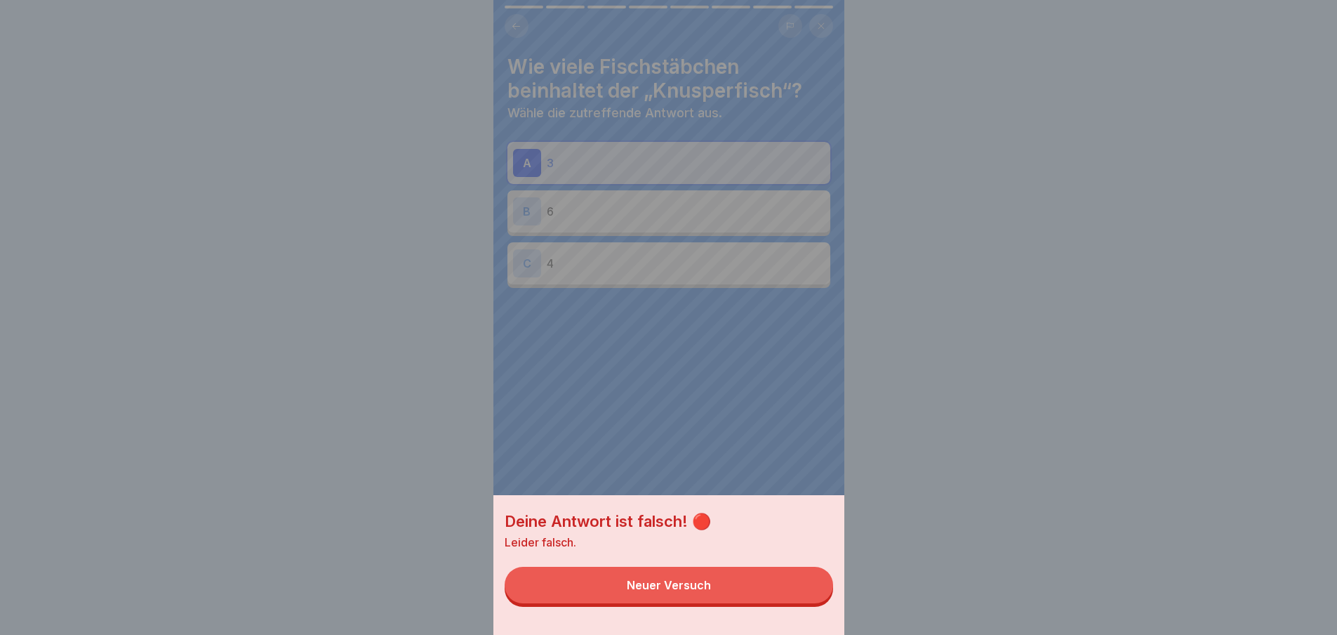
click at [792, 603] on button "Neuer Versuch" at bounding box center [669, 584] width 329 height 37
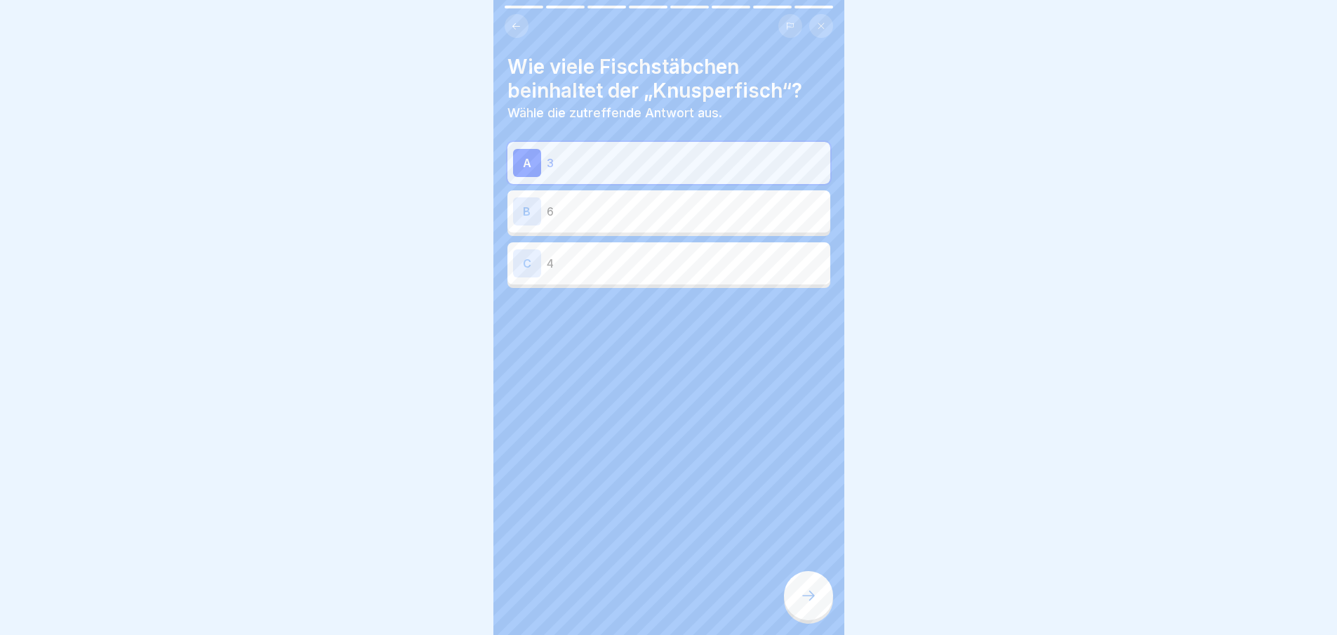
click at [605, 270] on div "C 4" at bounding box center [669, 263] width 312 height 28
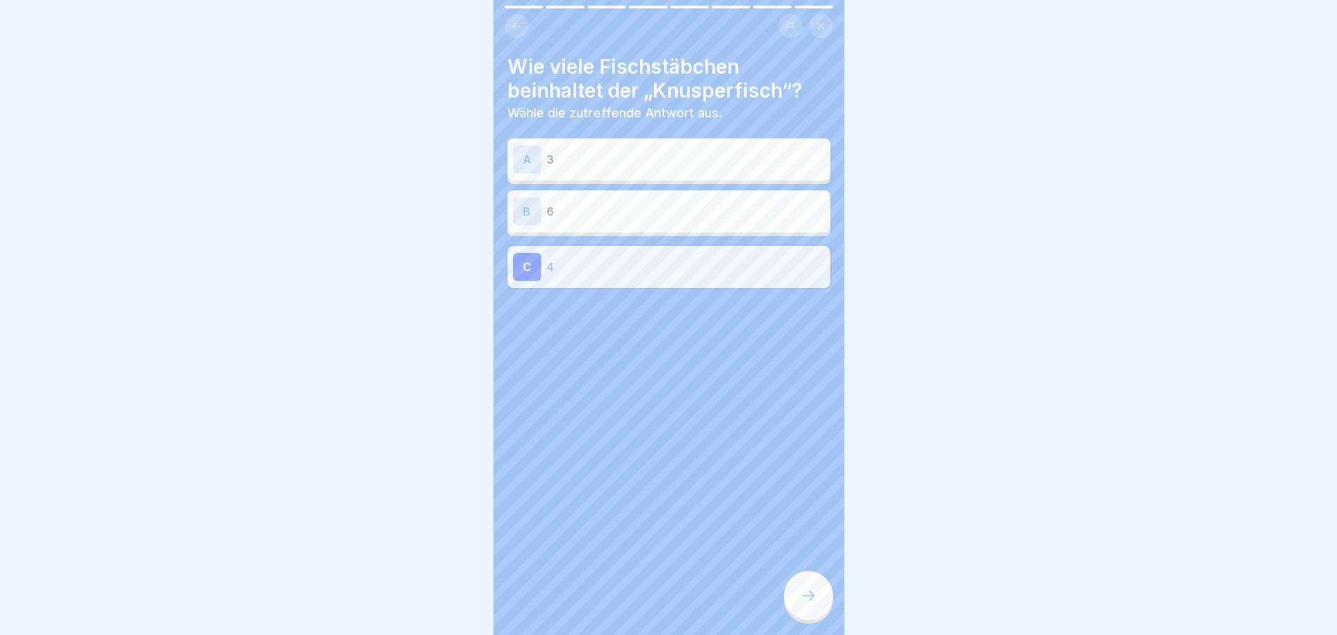
click at [783, 584] on div "Wie viele Fischstäbchen beinhaltet der „Knusperfisch“? Wähle die zutreffende An…" at bounding box center [668, 317] width 351 height 635
click at [807, 604] on icon at bounding box center [808, 595] width 17 height 17
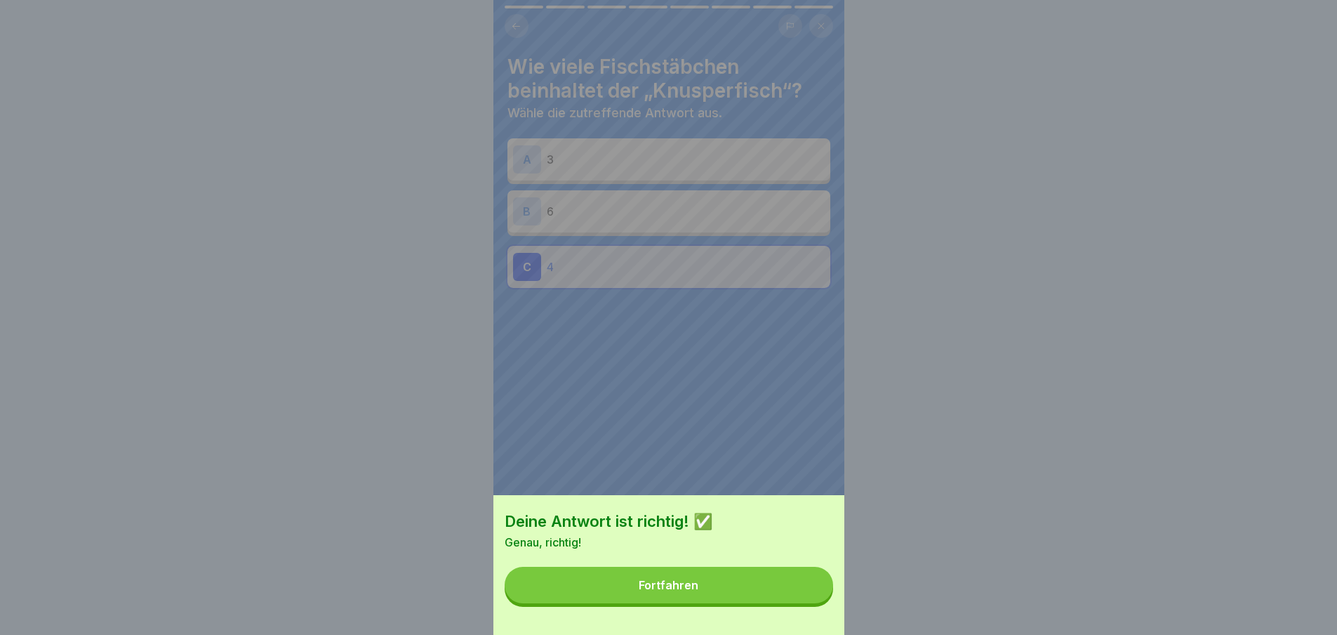
click at [726, 595] on button "Fortfahren" at bounding box center [669, 584] width 329 height 37
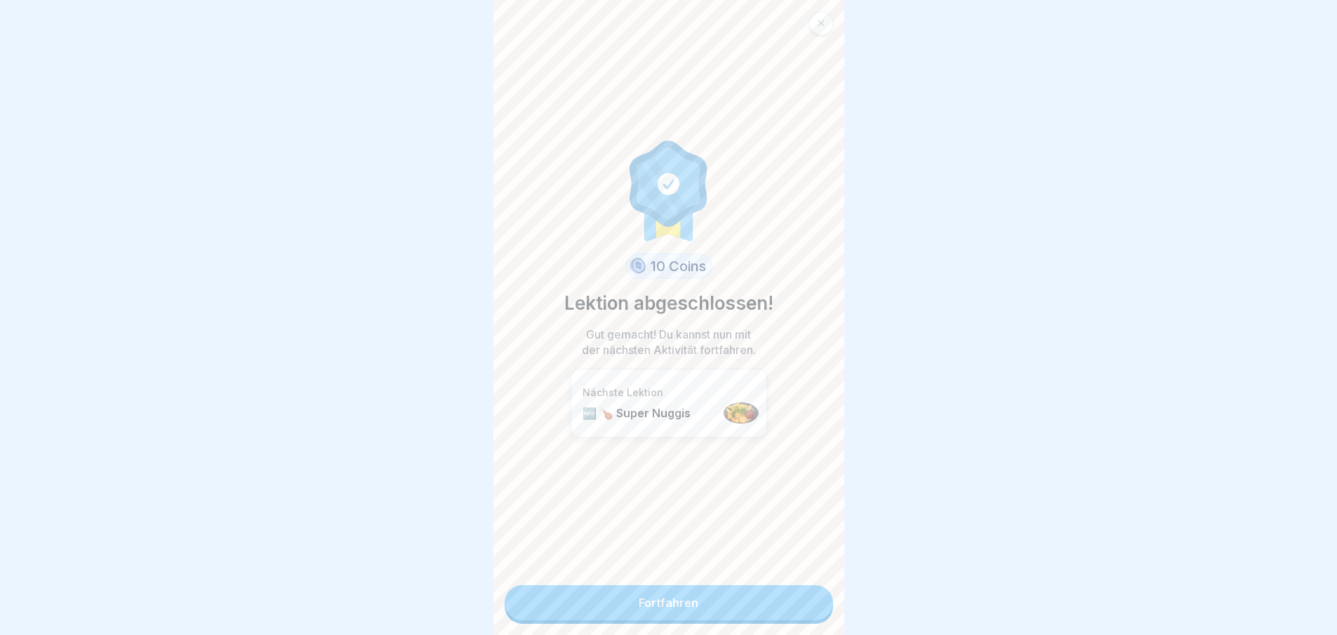
click at [723, 588] on link "Fortfahren" at bounding box center [669, 602] width 329 height 35
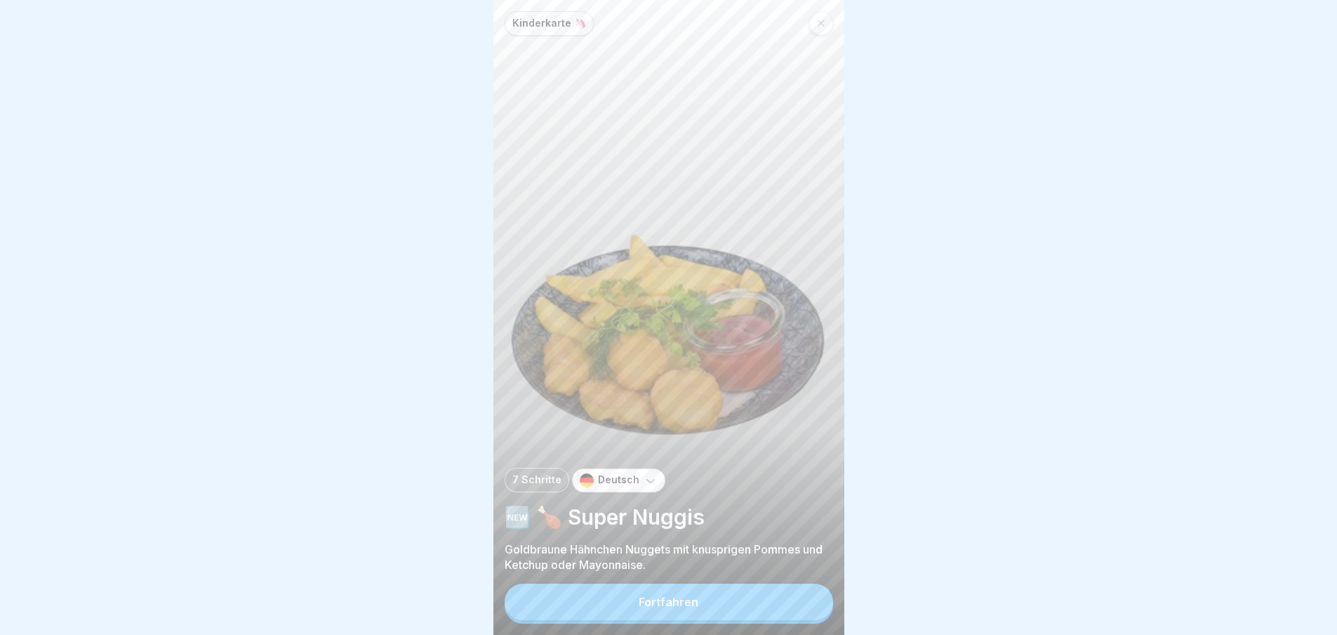
click at [722, 607] on button "Fortfahren" at bounding box center [669, 601] width 329 height 37
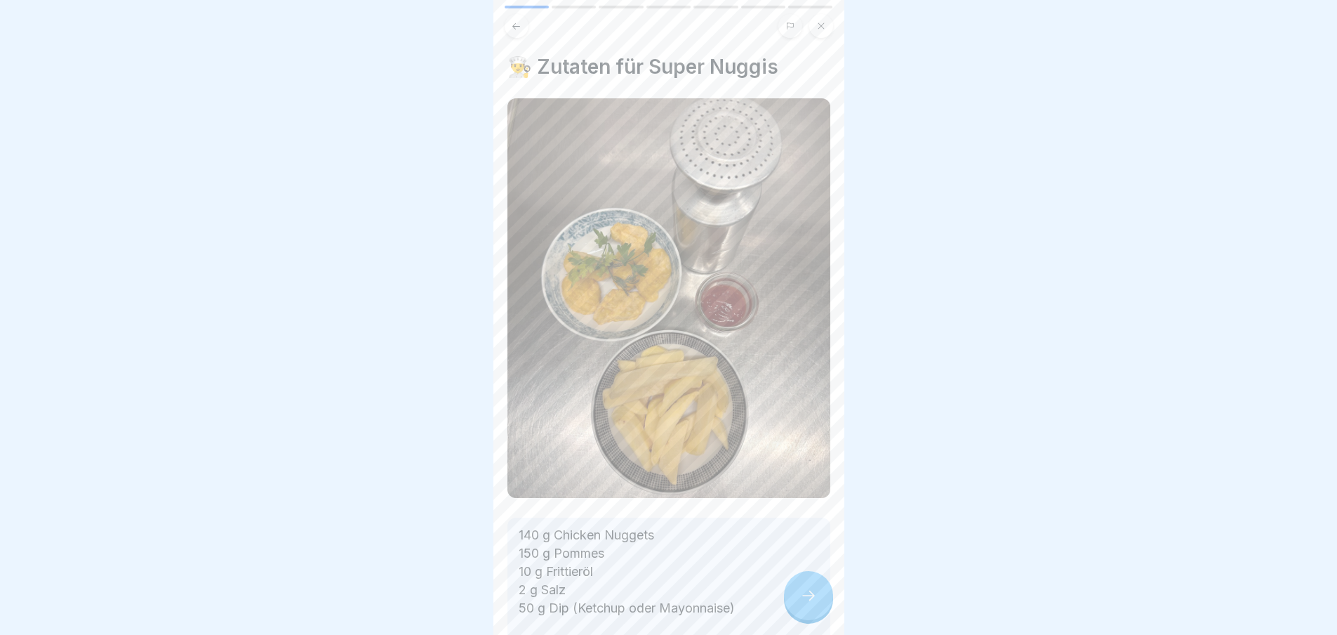
click at [818, 593] on div at bounding box center [808, 595] width 49 height 49
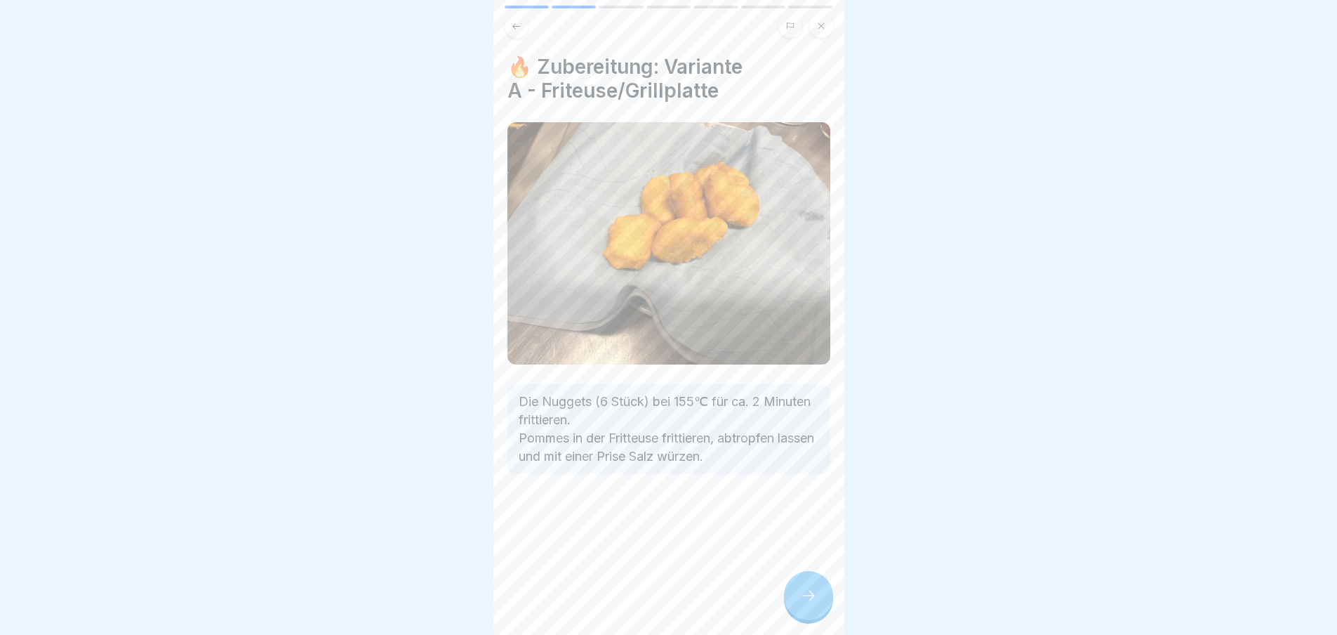
click at [815, 594] on div at bounding box center [808, 595] width 49 height 49
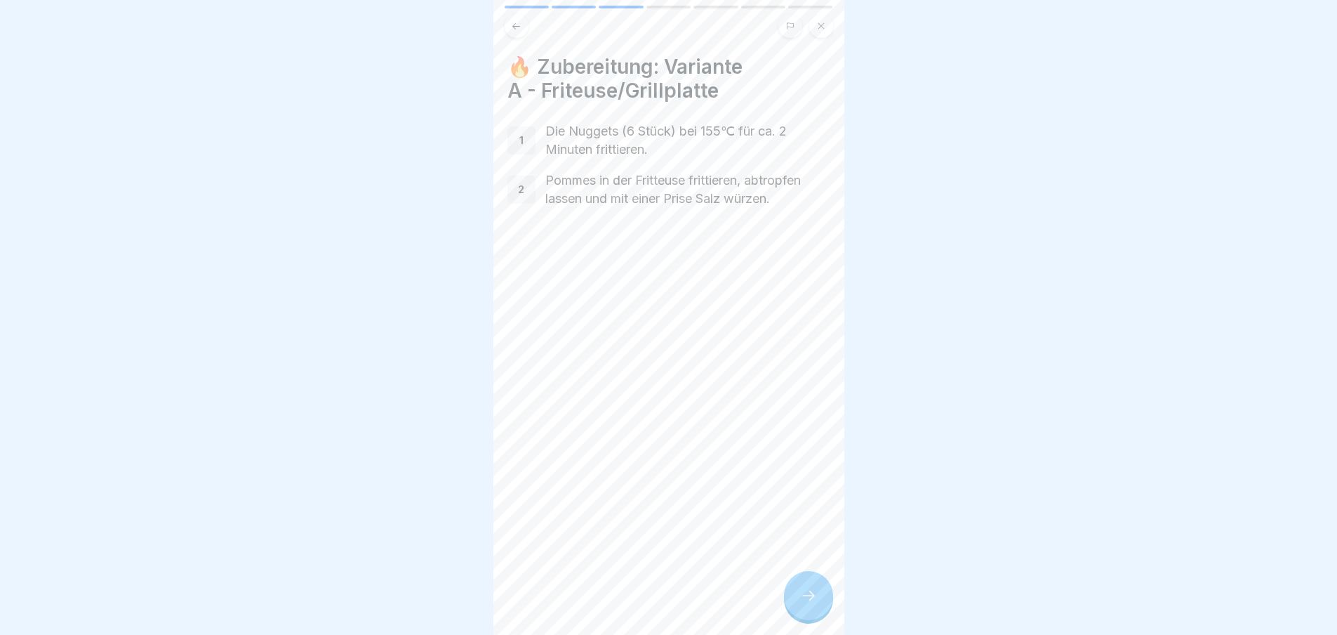
click at [813, 597] on div at bounding box center [808, 595] width 49 height 49
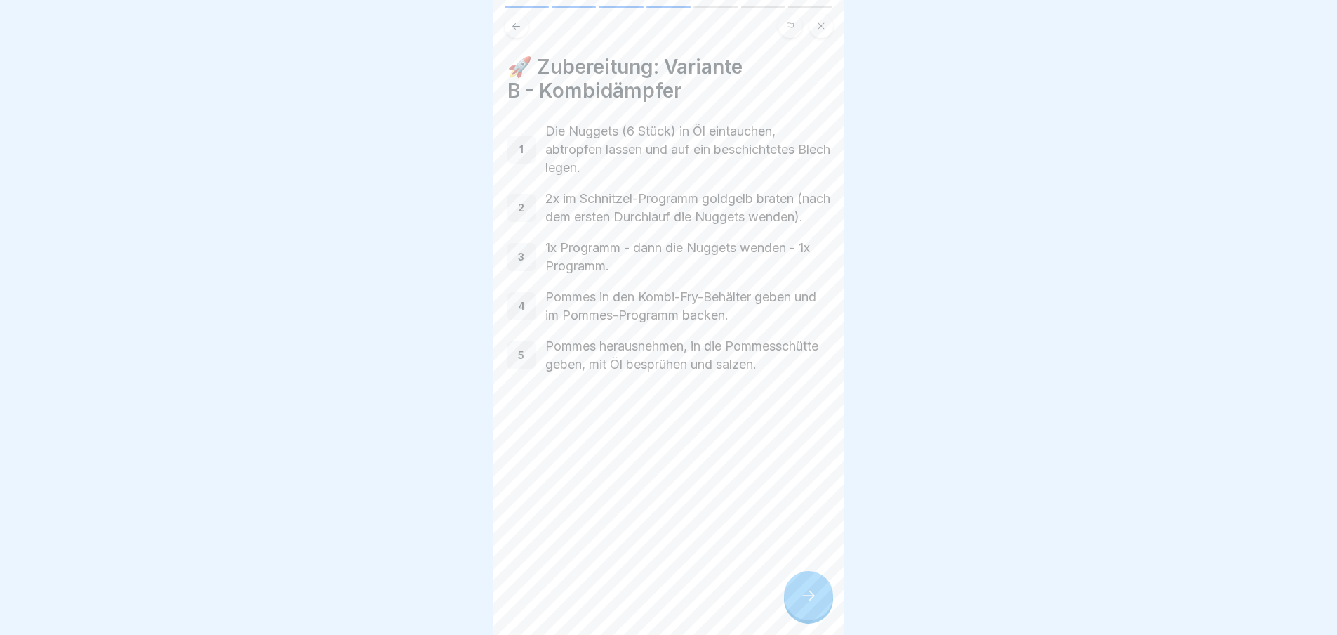
click at [813, 597] on div at bounding box center [808, 595] width 49 height 49
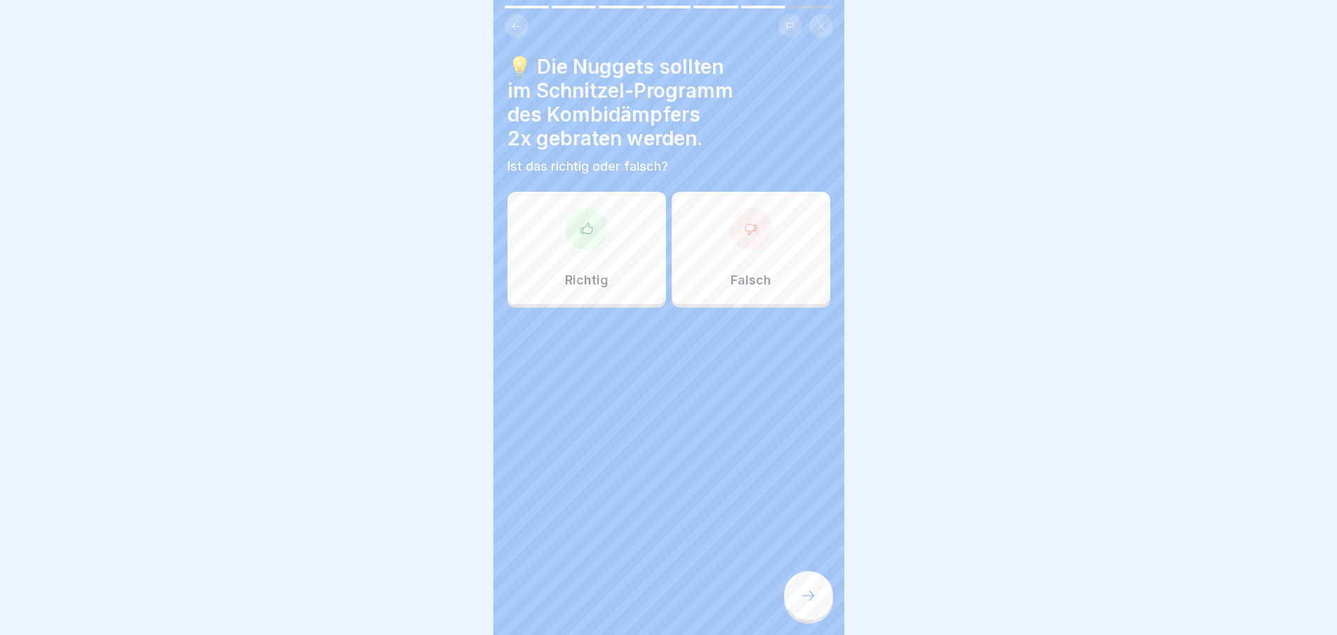
click at [813, 597] on div at bounding box center [808, 595] width 49 height 49
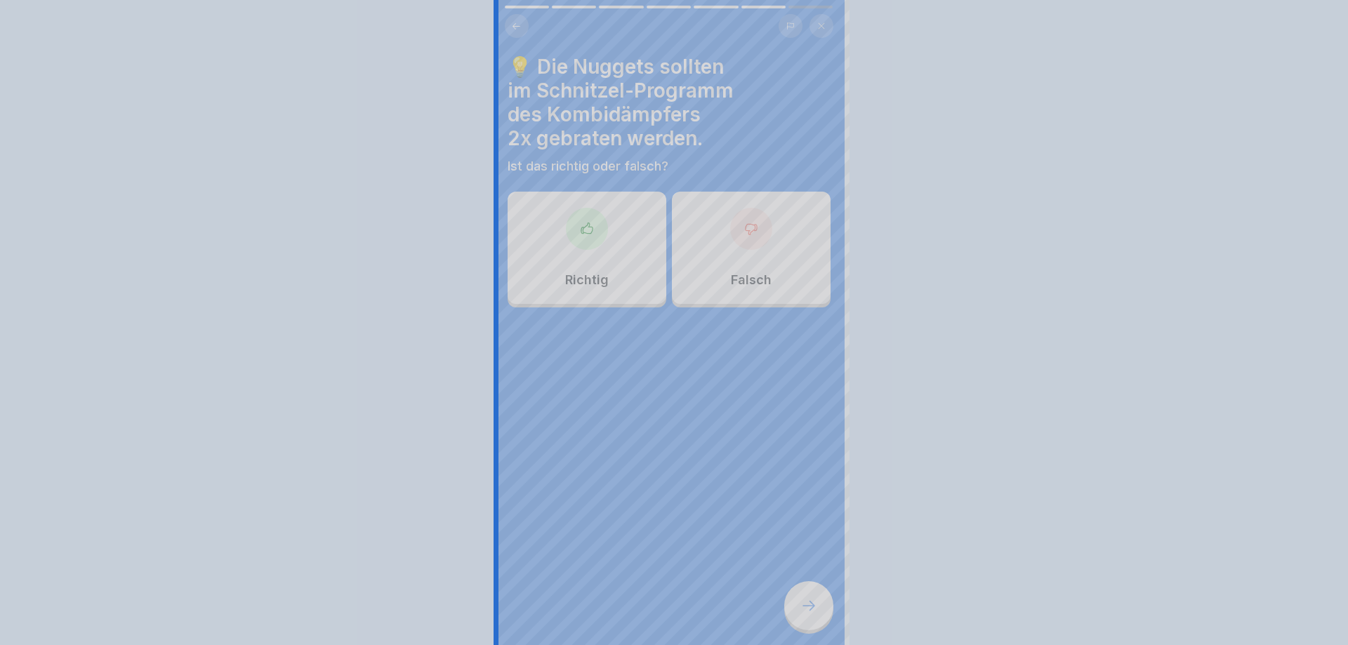
click at [813, 597] on div at bounding box center [674, 322] width 1348 height 645
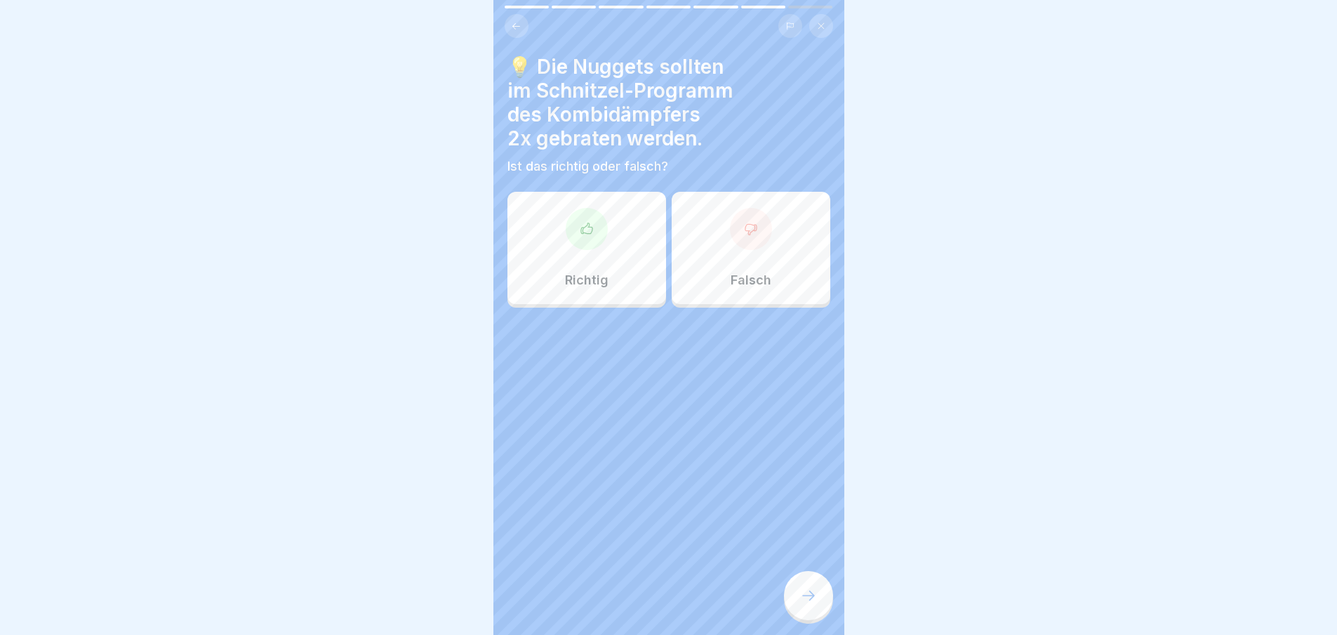
click at [591, 232] on div at bounding box center [587, 229] width 42 height 42
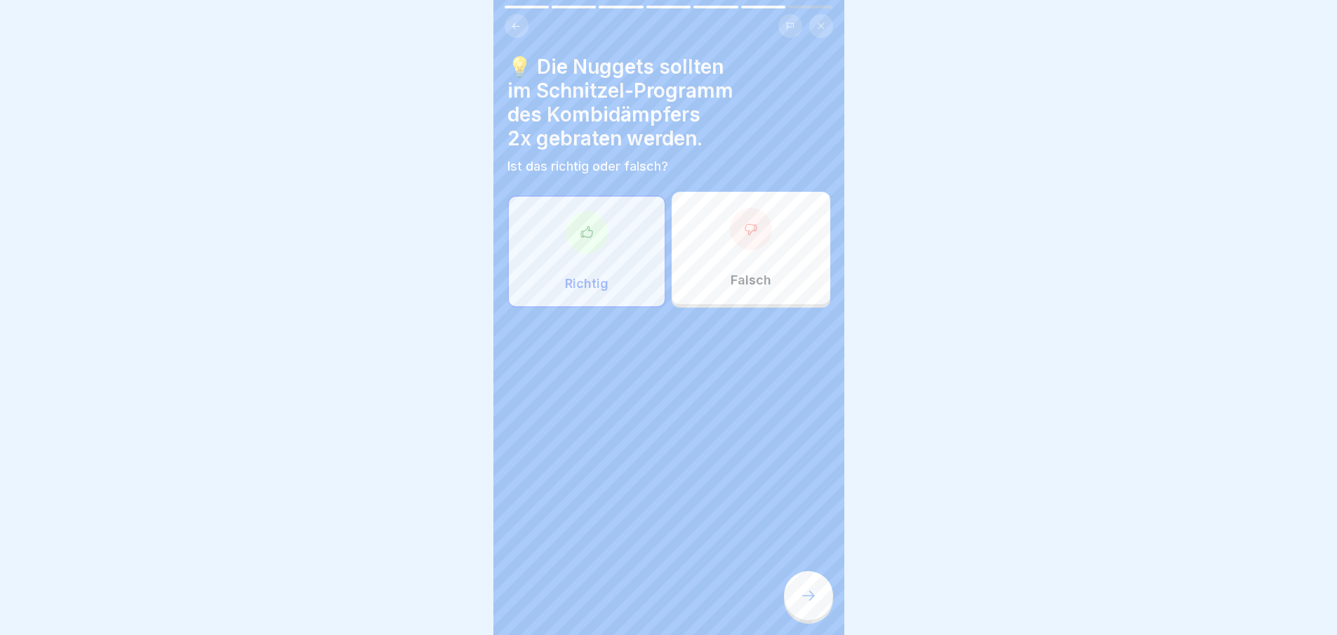
click at [802, 604] on icon at bounding box center [808, 595] width 17 height 17
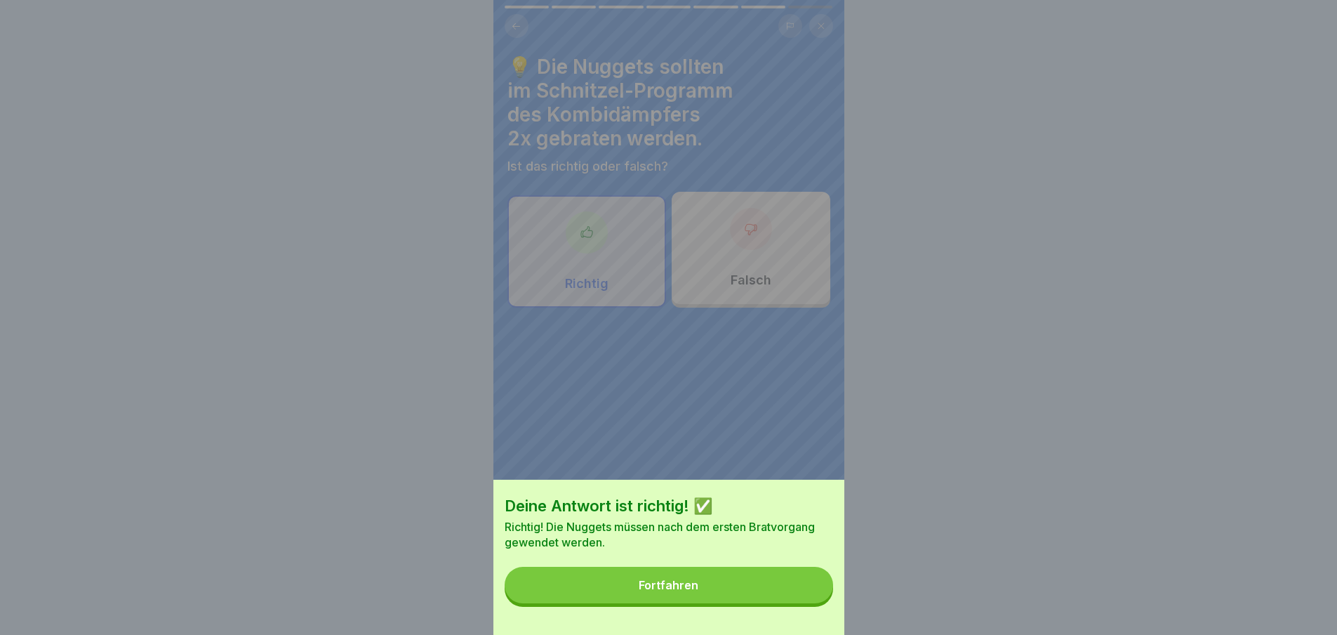
click at [802, 603] on button "Fortfahren" at bounding box center [669, 584] width 329 height 37
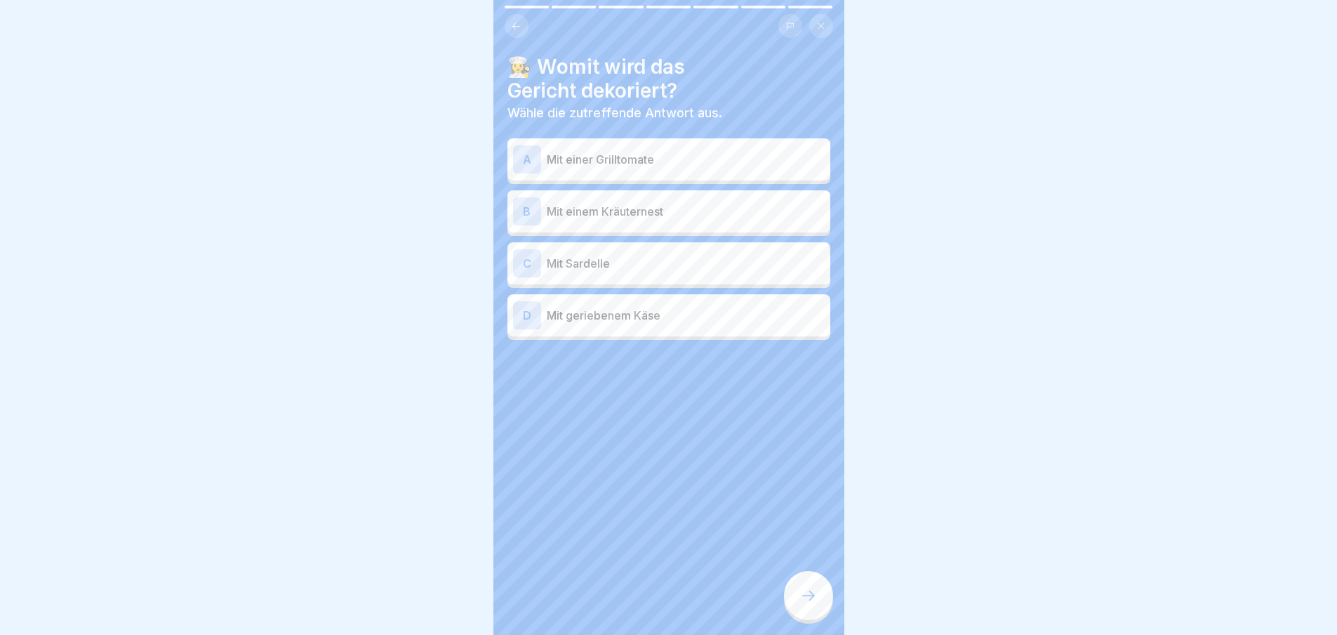
click at [802, 604] on icon at bounding box center [808, 595] width 17 height 17
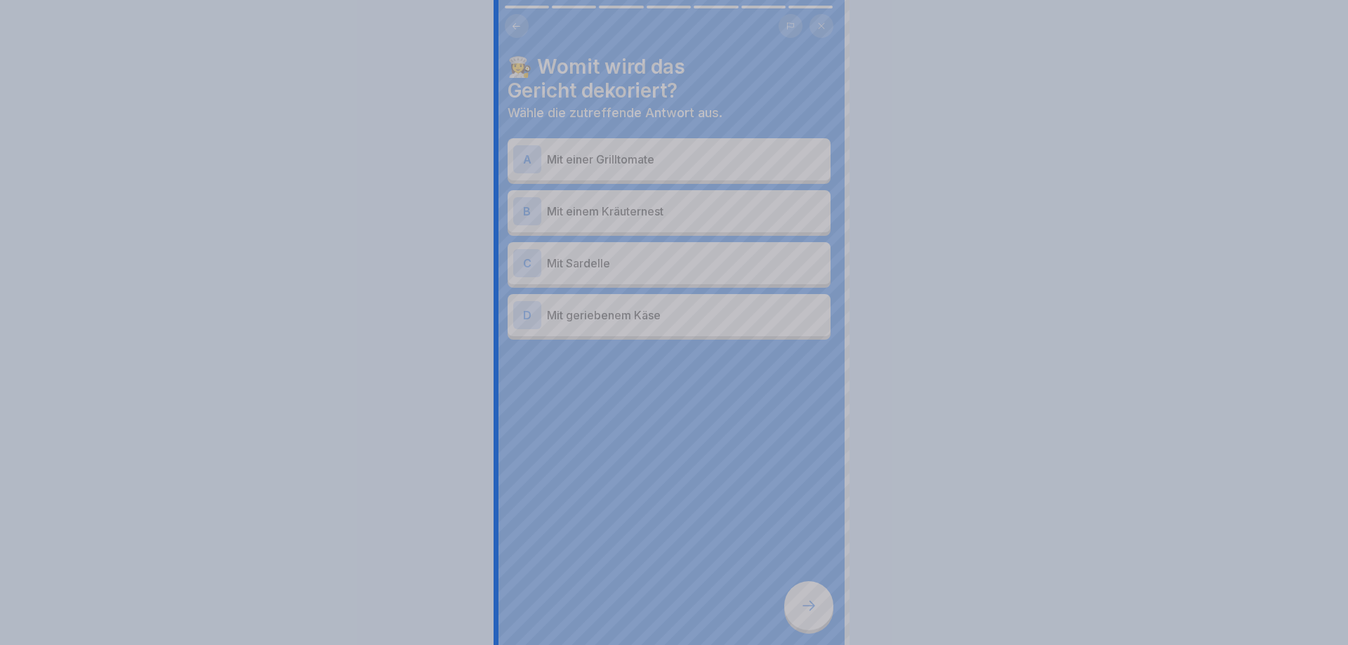
click at [802, 605] on div at bounding box center [674, 322] width 1348 height 645
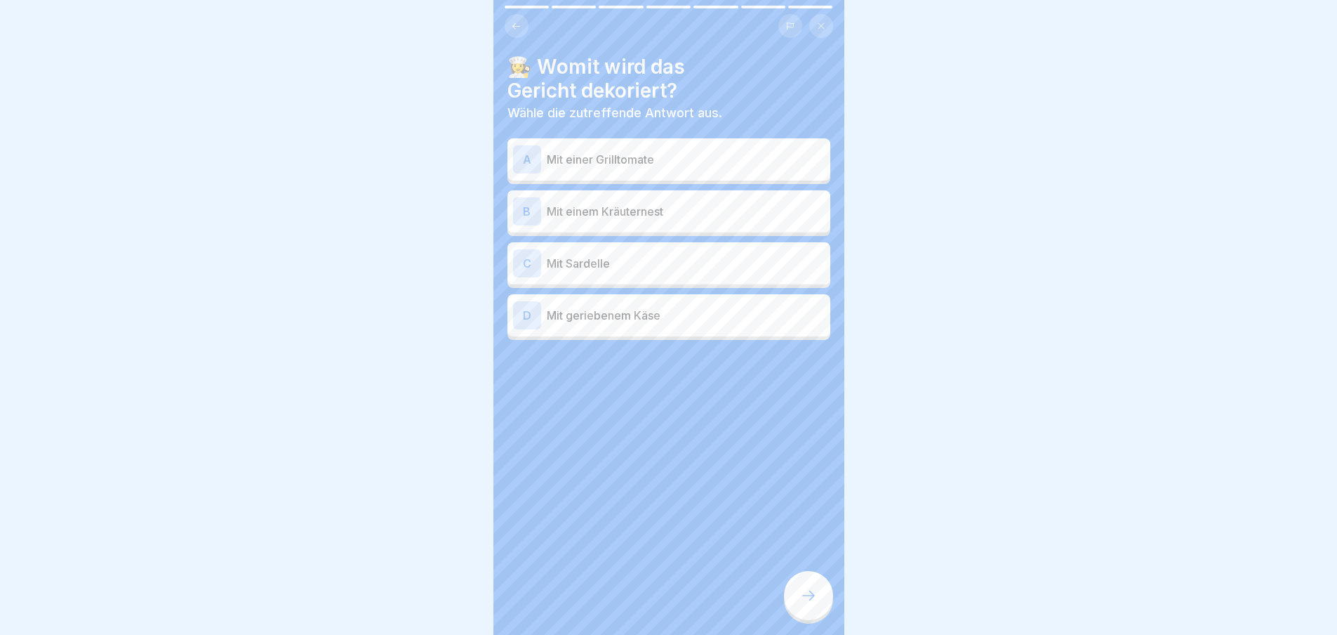
click at [655, 204] on p "Mit einem Kräuternest" at bounding box center [686, 211] width 278 height 17
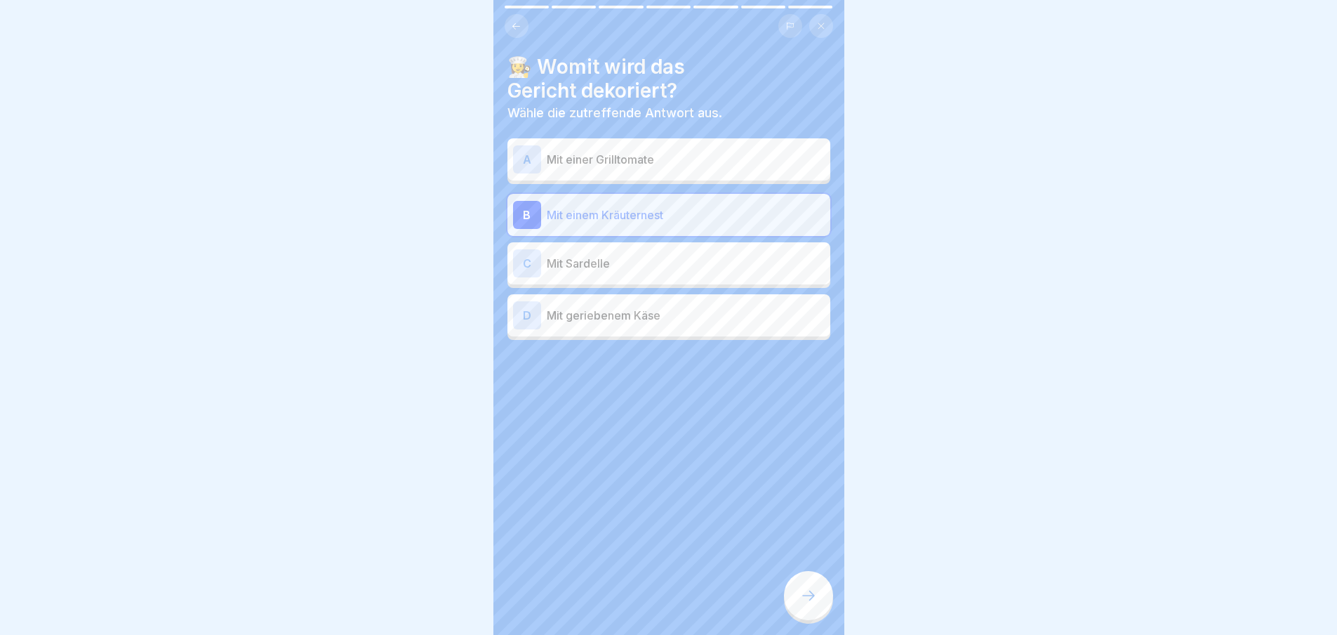
click at [814, 618] on div at bounding box center [808, 595] width 49 height 49
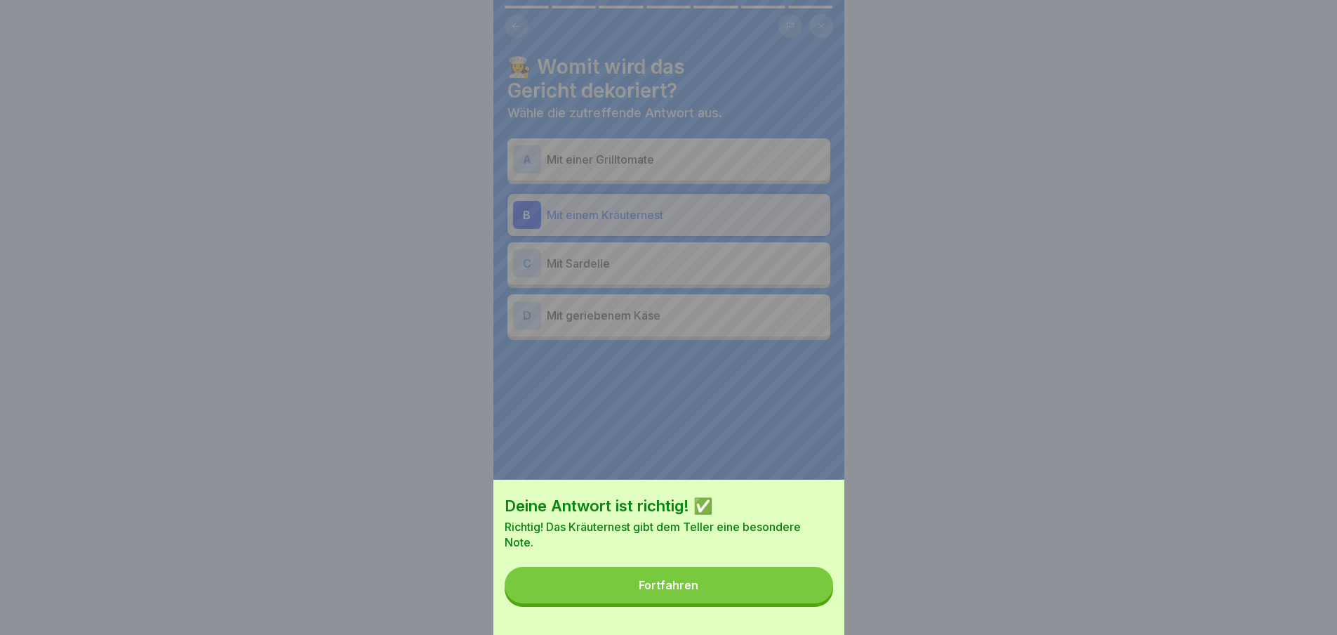
click at [810, 603] on button "Fortfahren" at bounding box center [669, 584] width 329 height 37
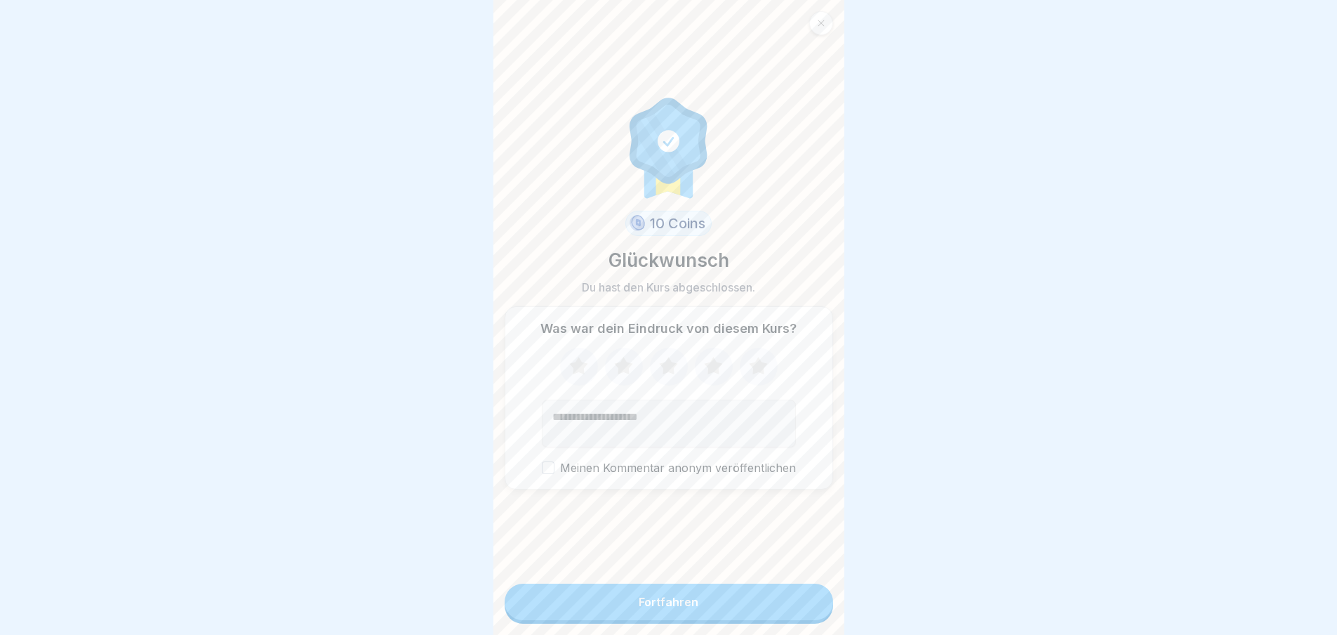
click at [810, 609] on button "Fortfahren" at bounding box center [669, 601] width 329 height 37
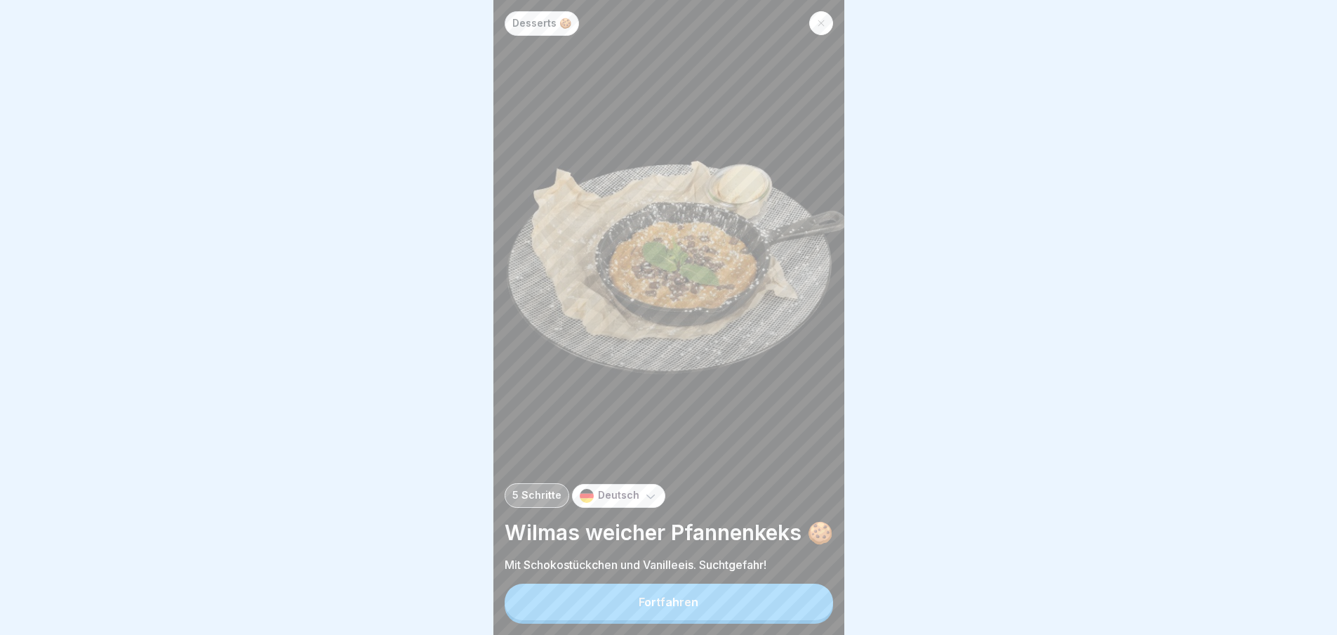
click at [800, 612] on button "Fortfahren" at bounding box center [669, 601] width 329 height 37
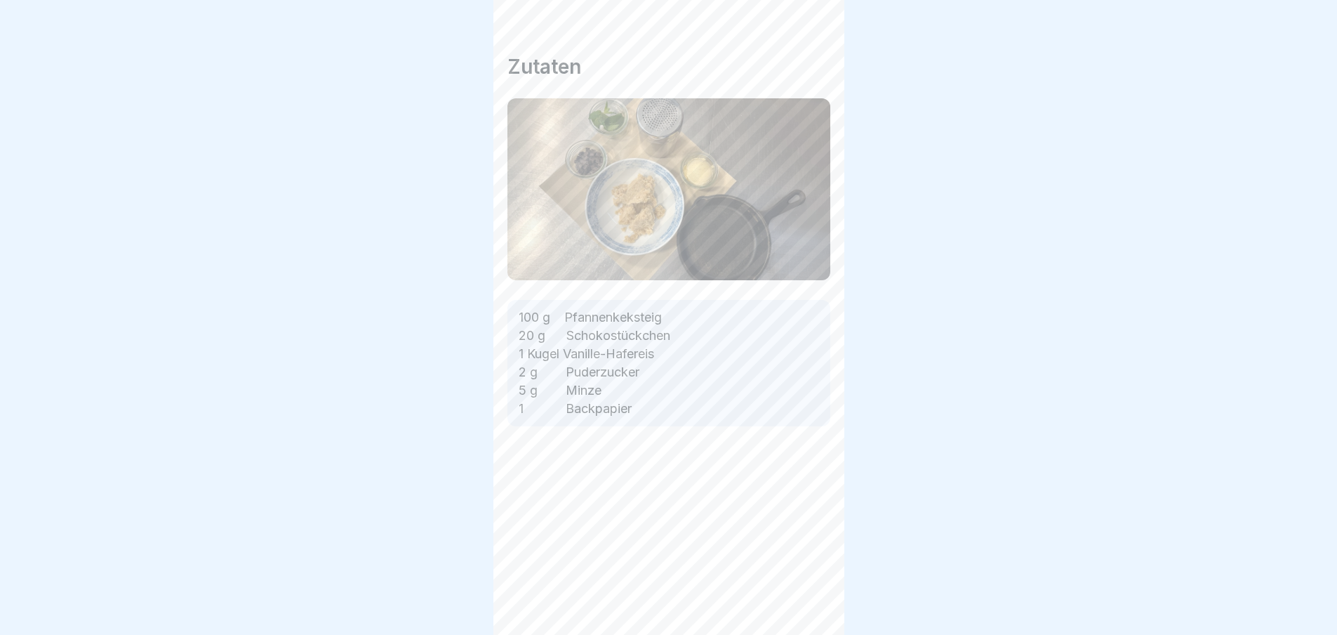
click at [800, 604] on icon at bounding box center [808, 595] width 17 height 17
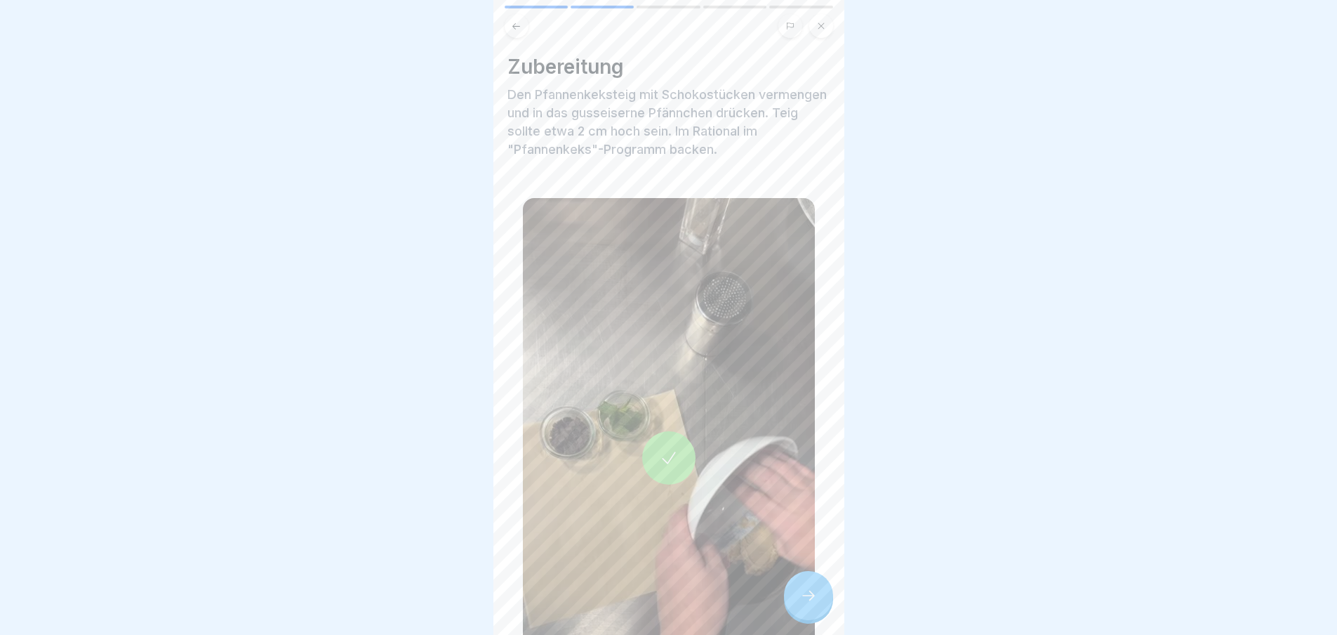
click at [800, 604] on icon at bounding box center [808, 595] width 17 height 17
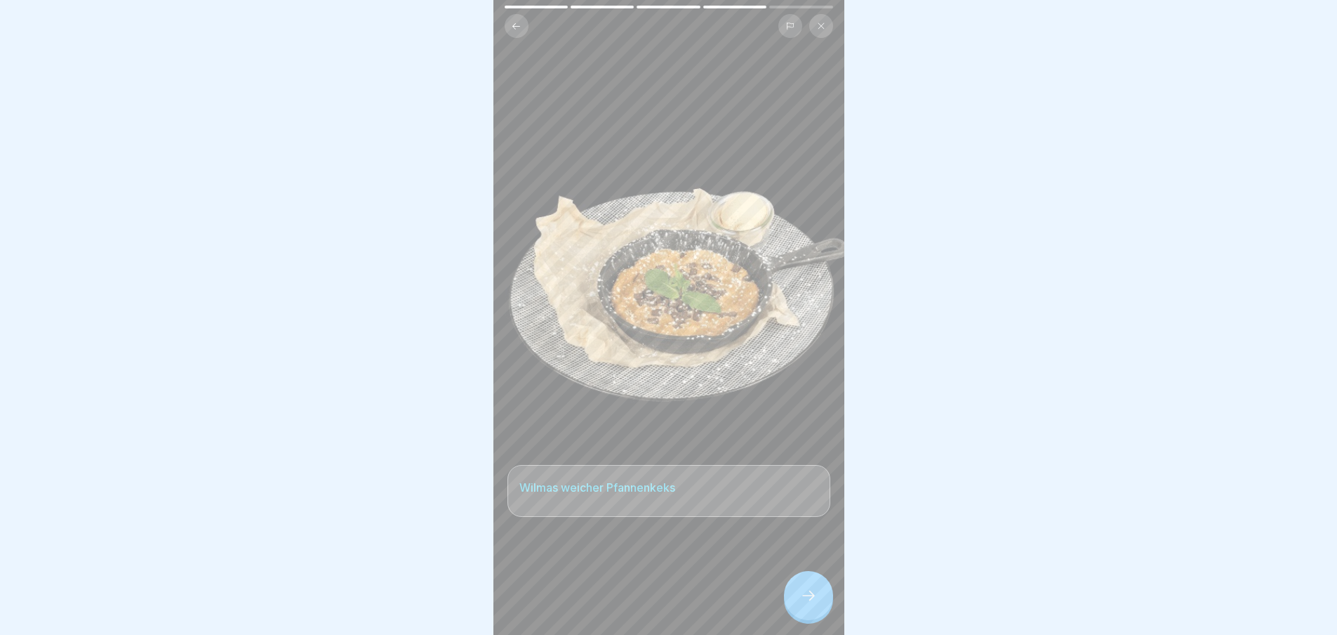
click at [800, 604] on icon at bounding box center [808, 595] width 17 height 17
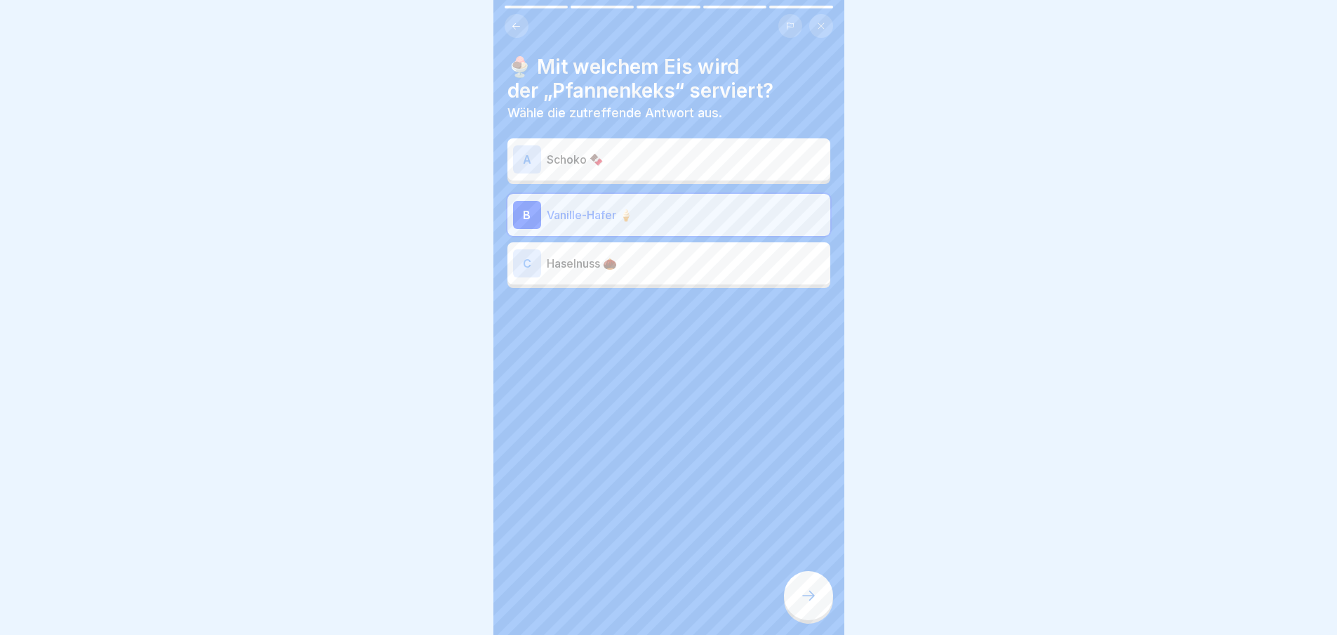
click at [800, 604] on icon at bounding box center [808, 595] width 17 height 17
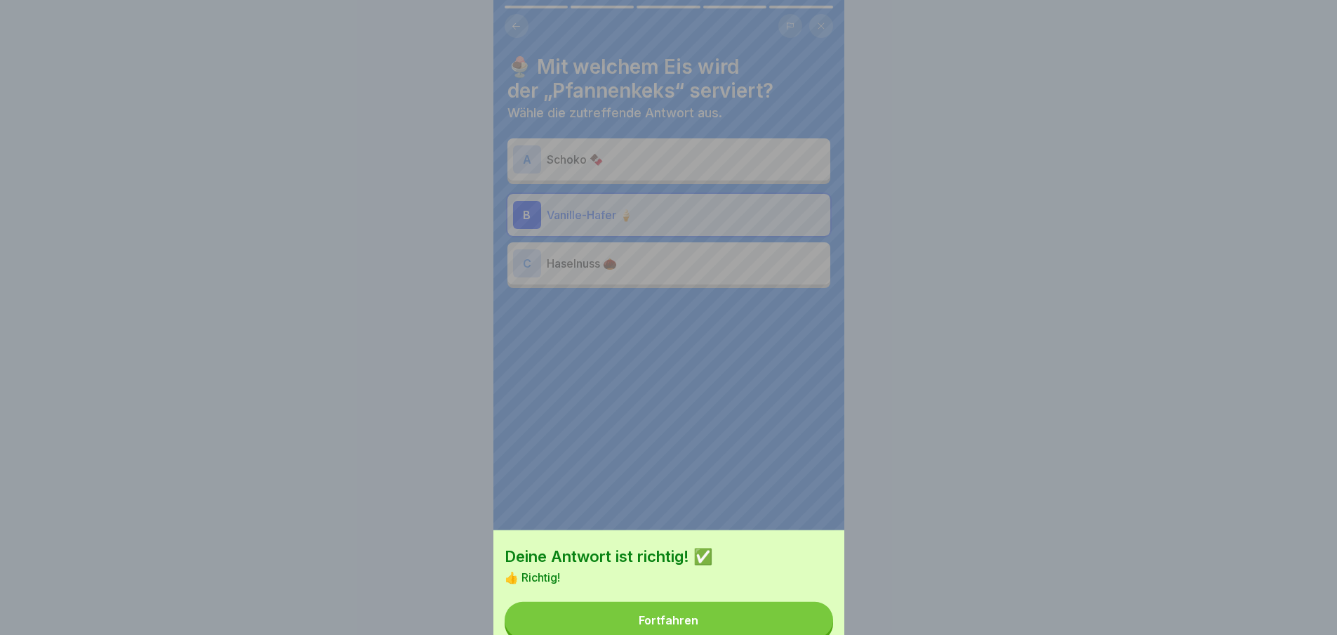
click at [800, 612] on div "Deine Antwort ist richtig! ✅ 👍 Richtig! Fortfahren" at bounding box center [668, 352] width 351 height 635
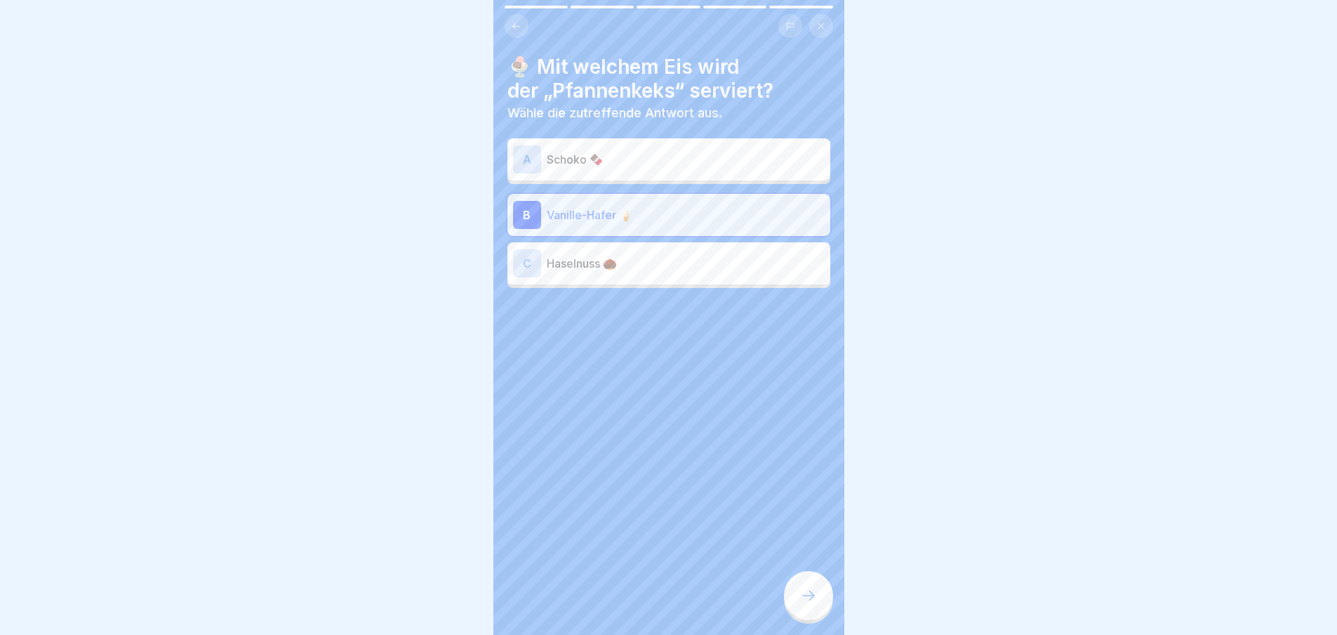
click at [800, 604] on icon at bounding box center [808, 595] width 17 height 17
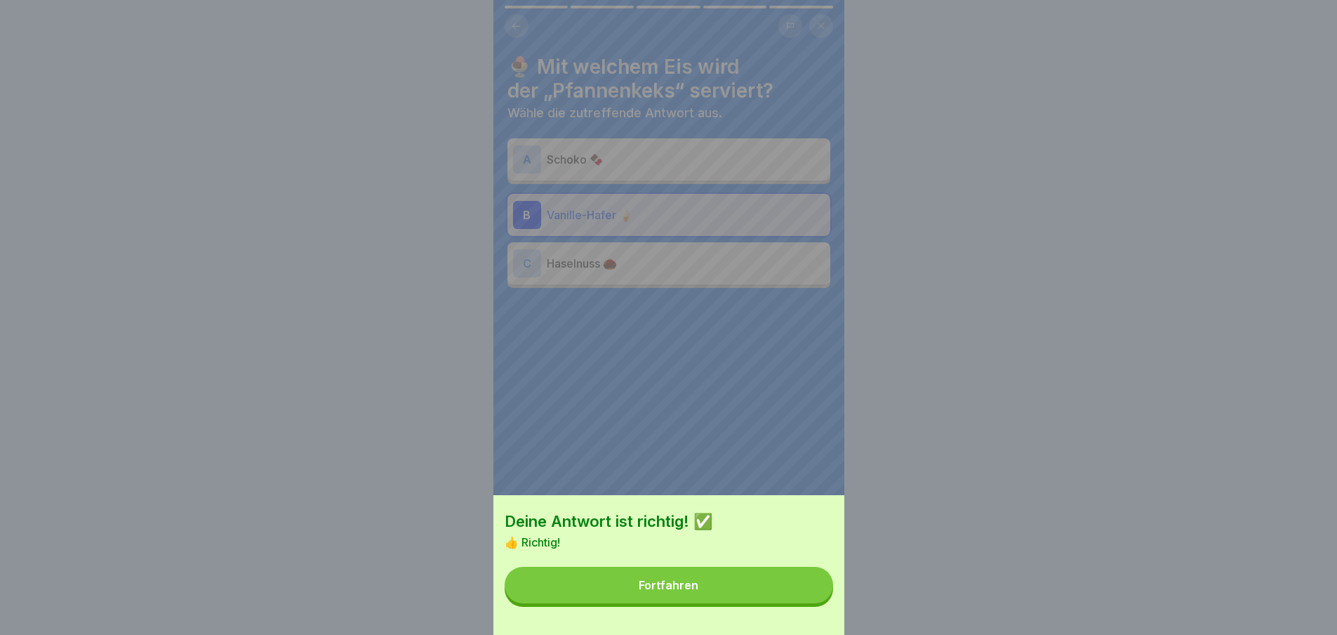
click at [800, 603] on button "Fortfahren" at bounding box center [669, 584] width 329 height 37
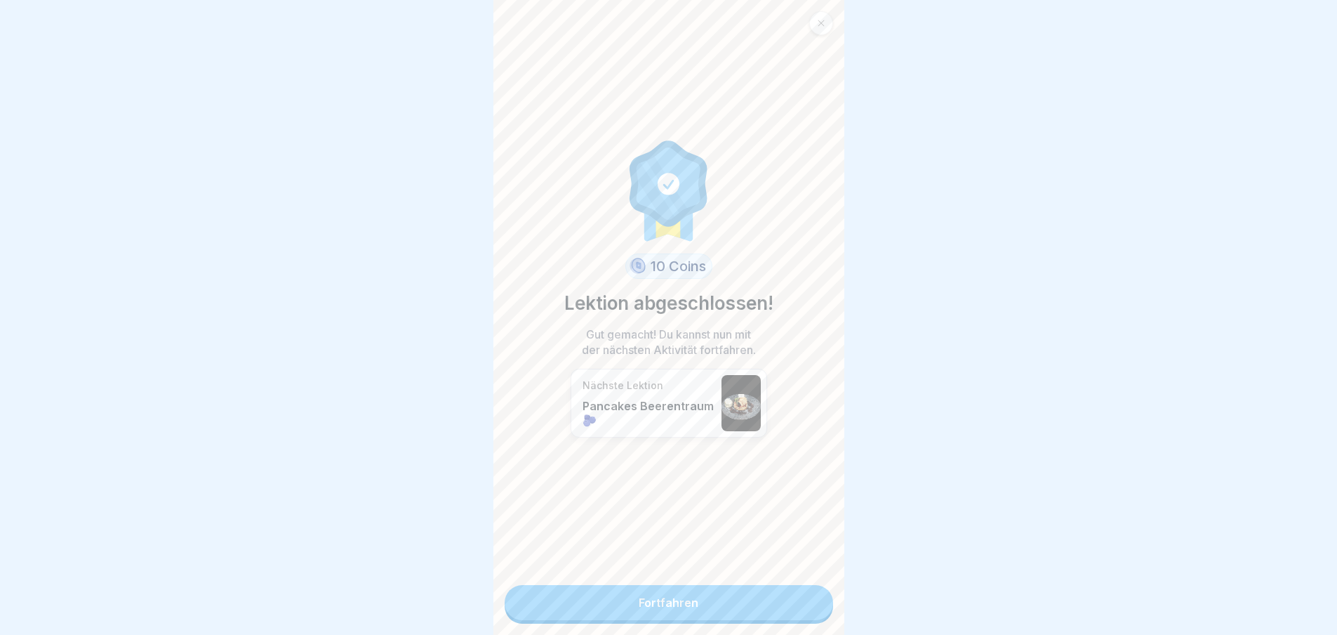
click at [800, 612] on link "Fortfahren" at bounding box center [669, 602] width 329 height 35
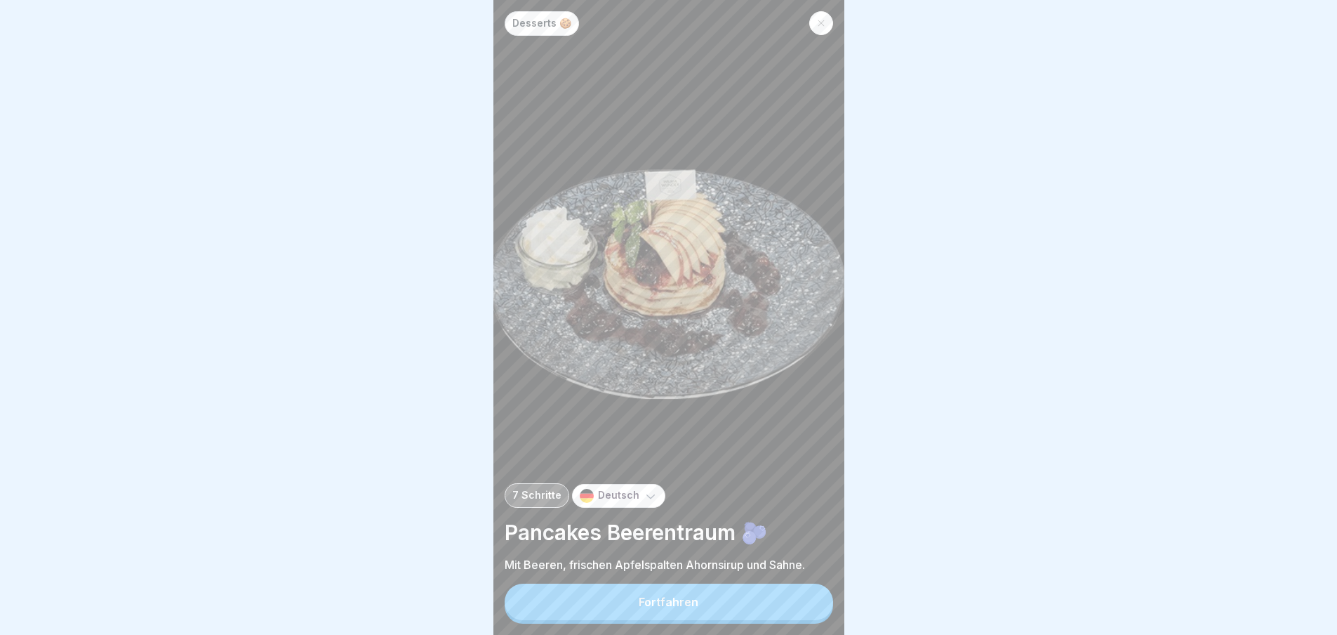
click at [800, 612] on button "Fortfahren" at bounding box center [669, 601] width 329 height 37
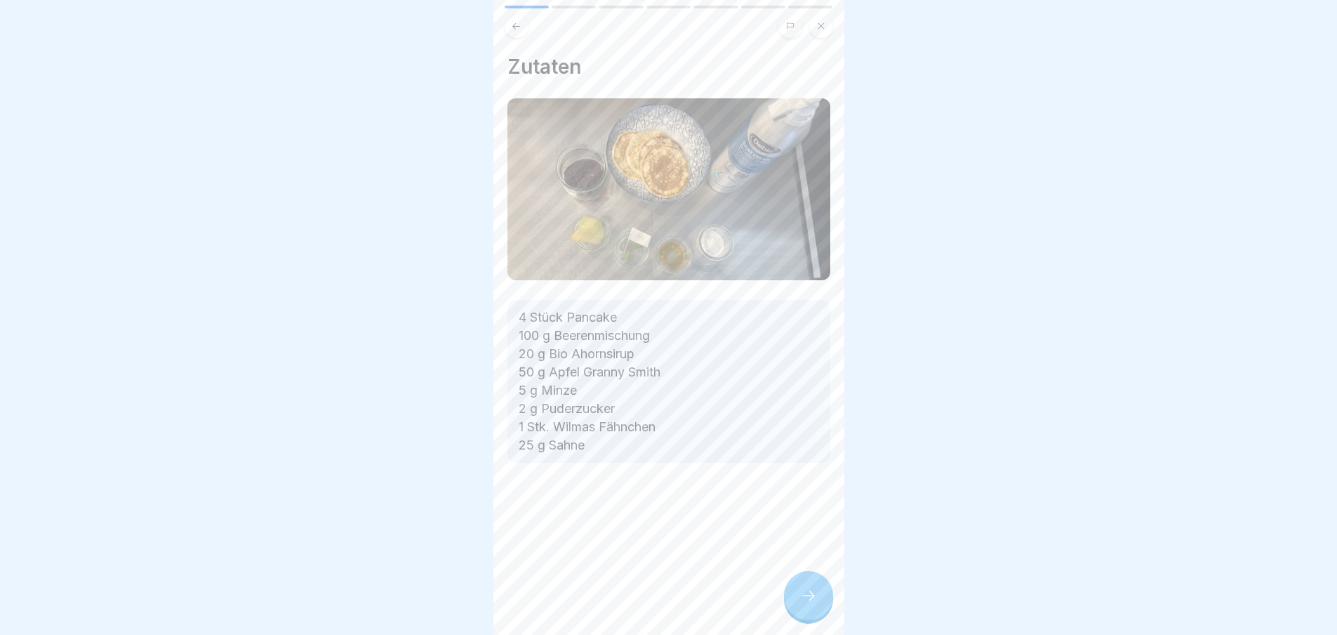
click at [800, 604] on icon at bounding box center [808, 595] width 17 height 17
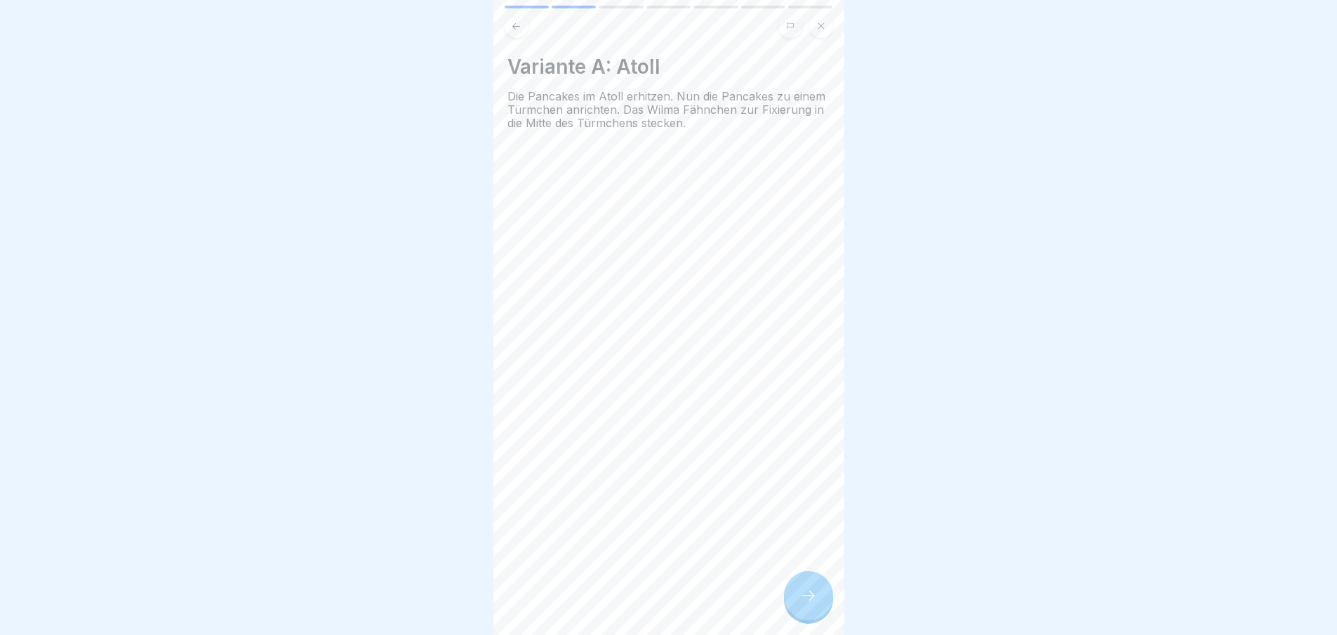
click at [800, 604] on icon at bounding box center [808, 595] width 17 height 17
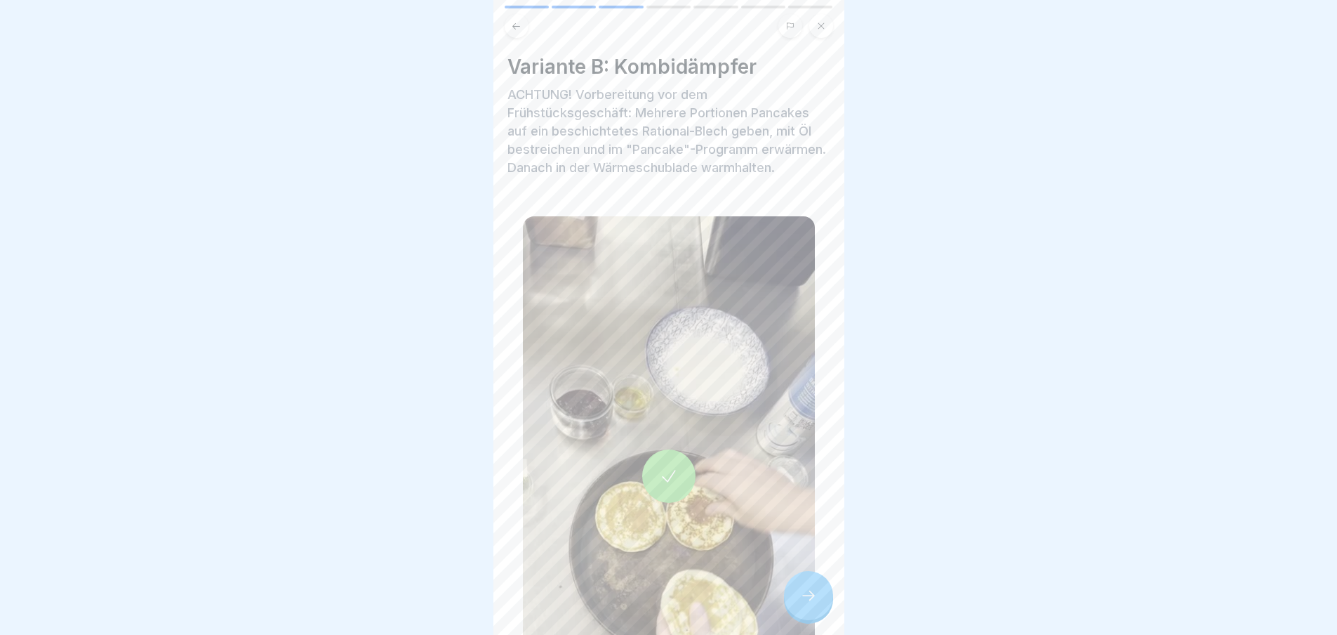
click at [800, 604] on icon at bounding box center [808, 595] width 17 height 17
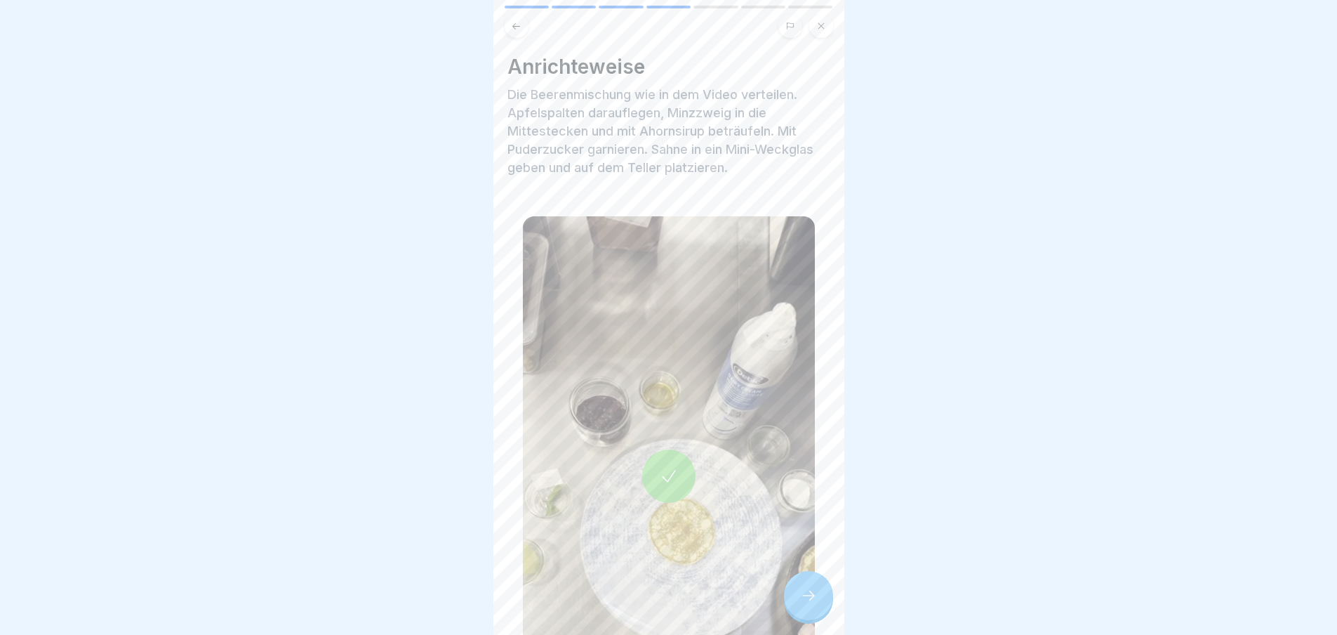
click at [800, 604] on icon at bounding box center [808, 595] width 17 height 17
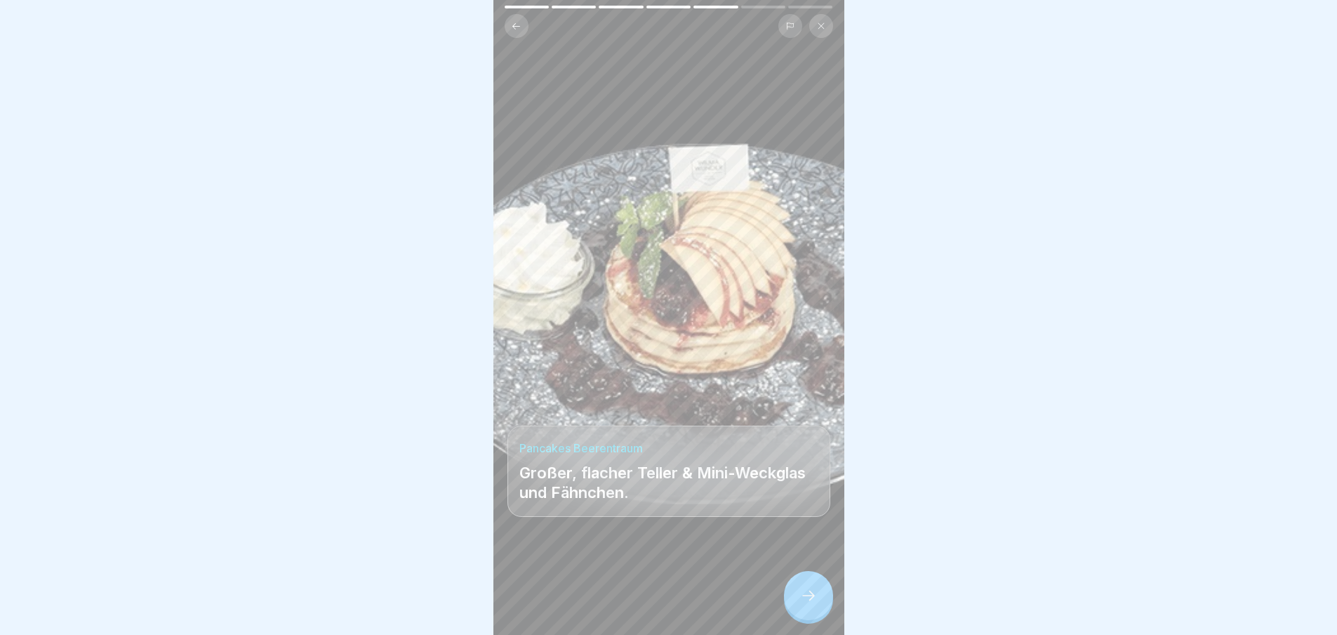
click at [800, 604] on icon at bounding box center [808, 595] width 17 height 17
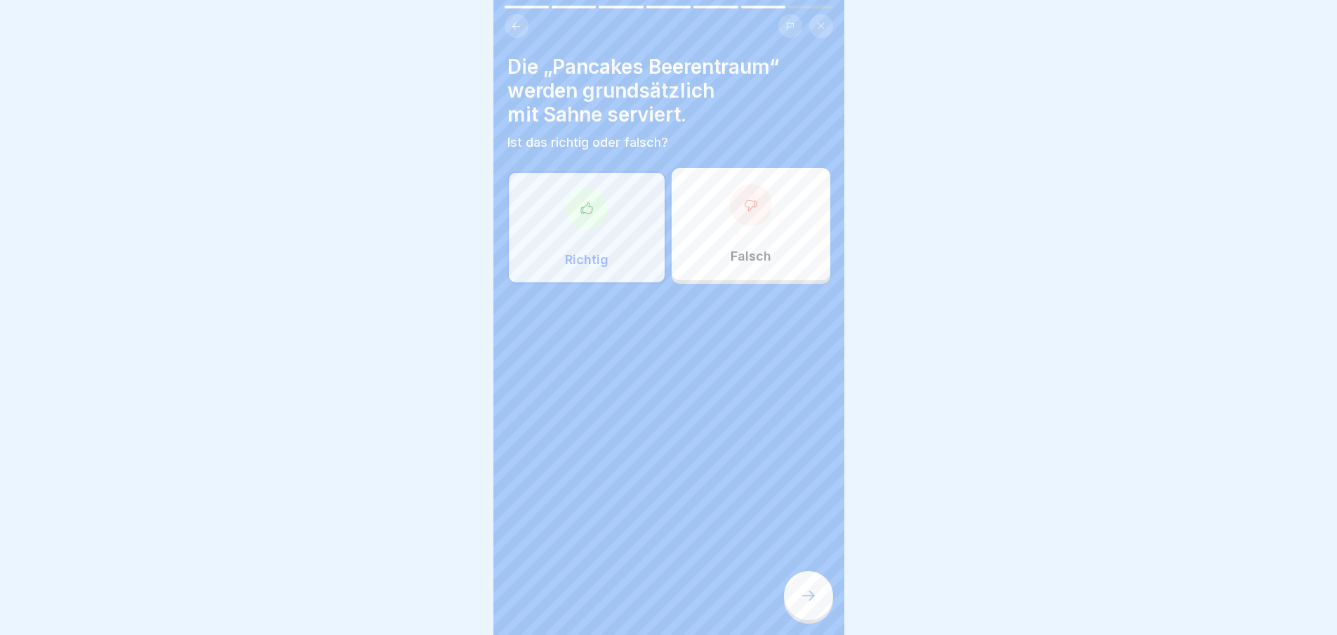
click at [800, 604] on icon at bounding box center [808, 595] width 17 height 17
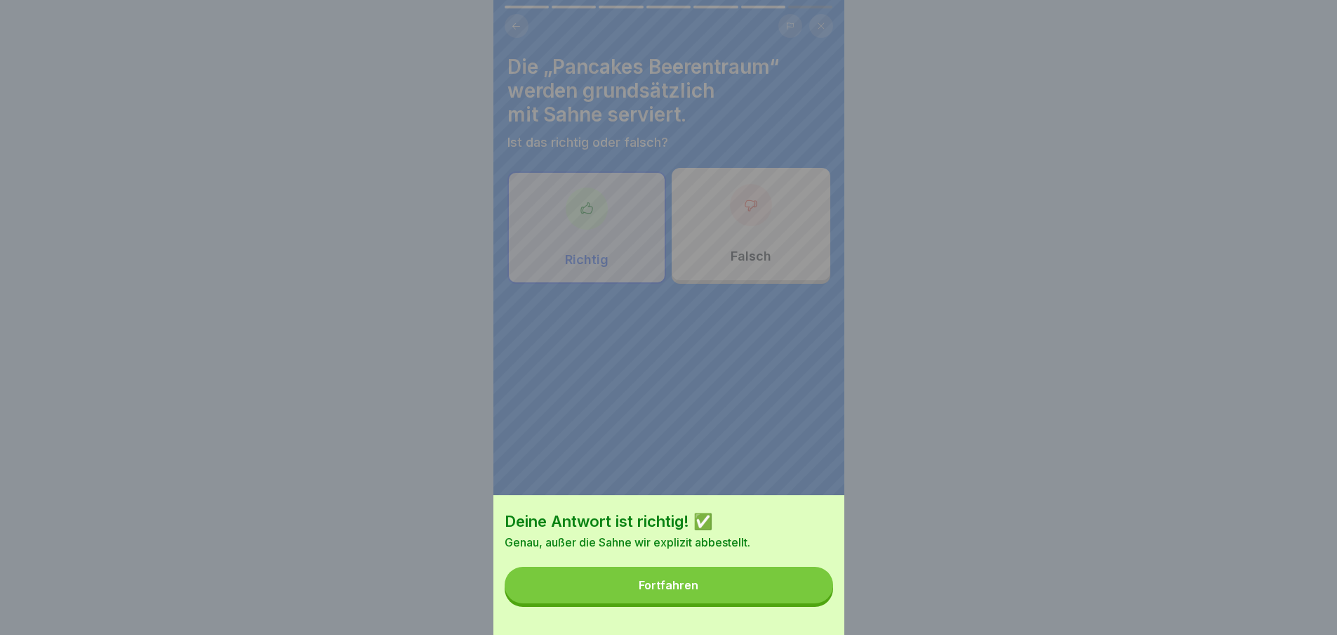
click at [800, 603] on button "Fortfahren" at bounding box center [669, 584] width 329 height 37
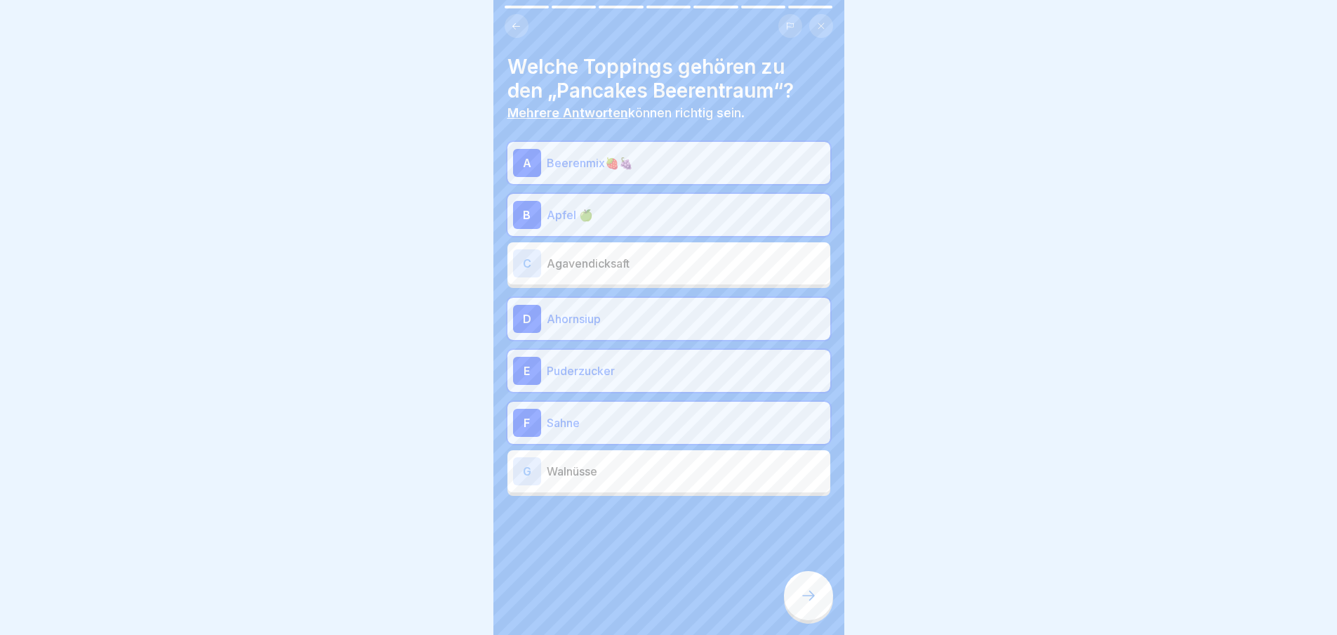
click at [800, 604] on icon at bounding box center [808, 595] width 17 height 17
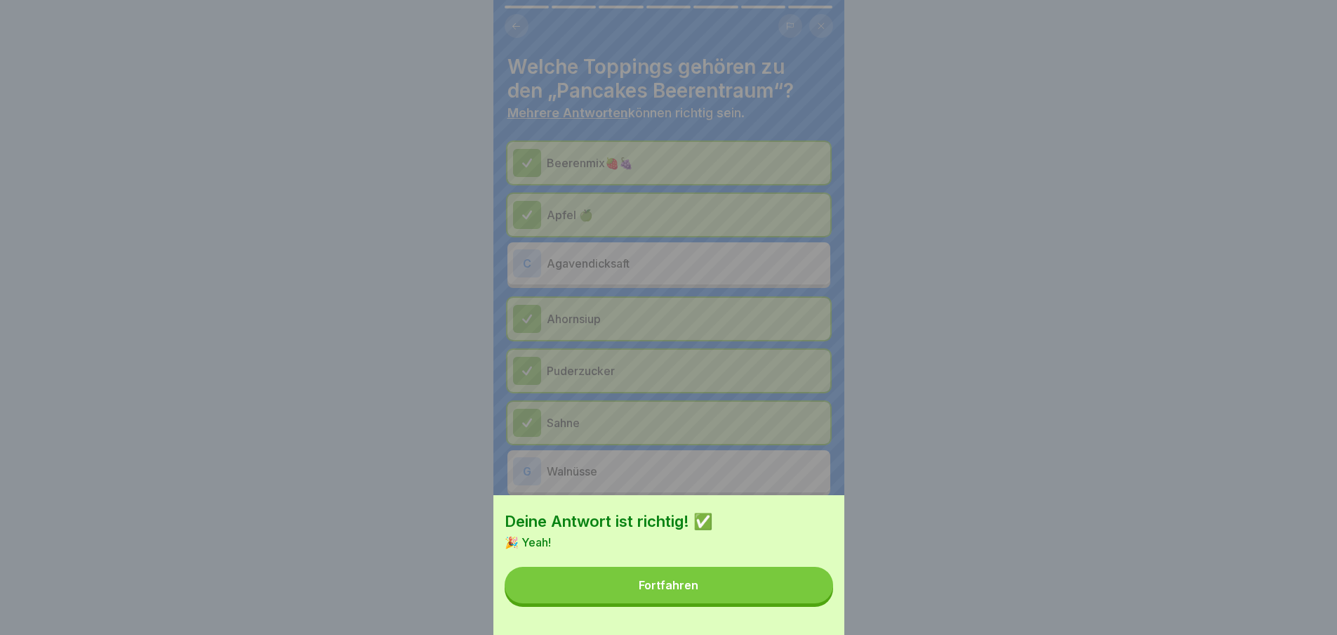
click at [800, 603] on button "Fortfahren" at bounding box center [669, 584] width 329 height 37
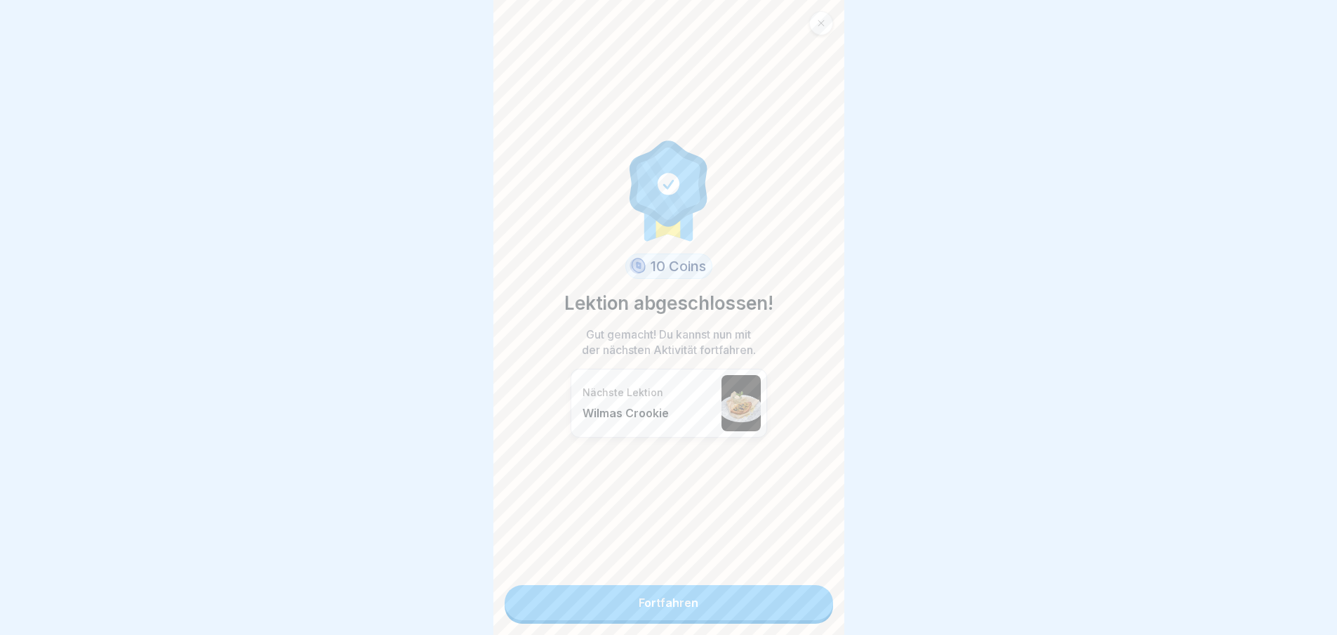
click at [800, 612] on link "Fortfahren" at bounding box center [669, 602] width 329 height 35
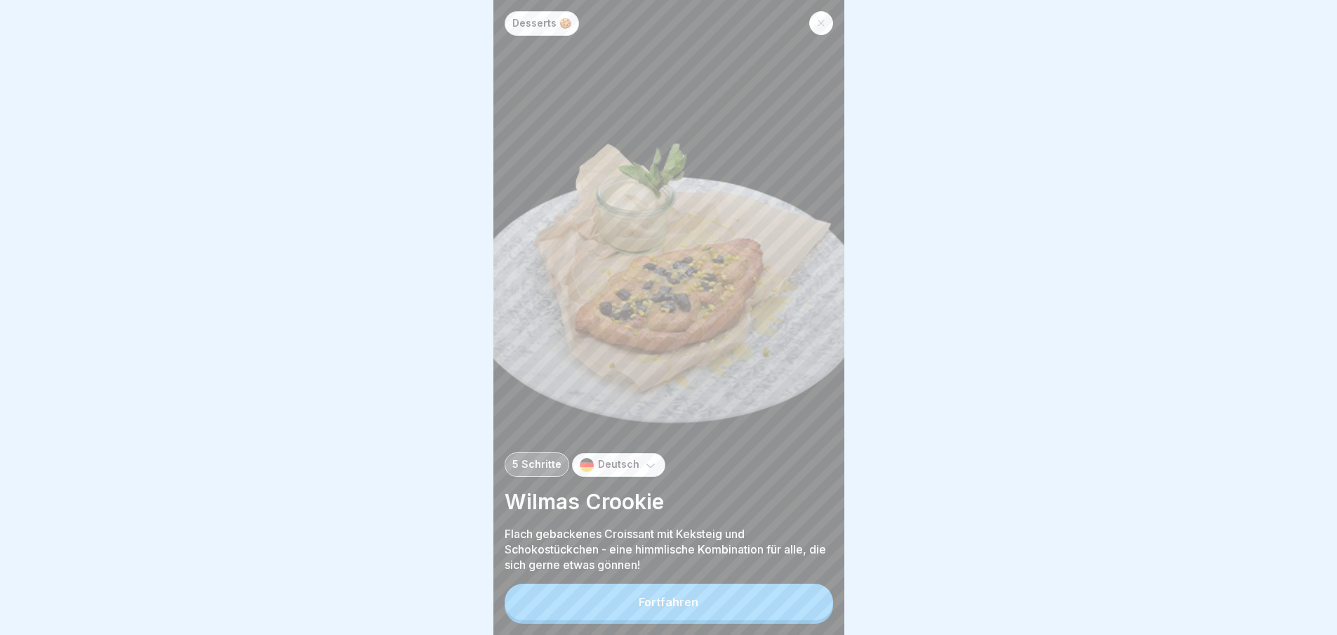
click at [800, 612] on button "Fortfahren" at bounding box center [669, 601] width 329 height 37
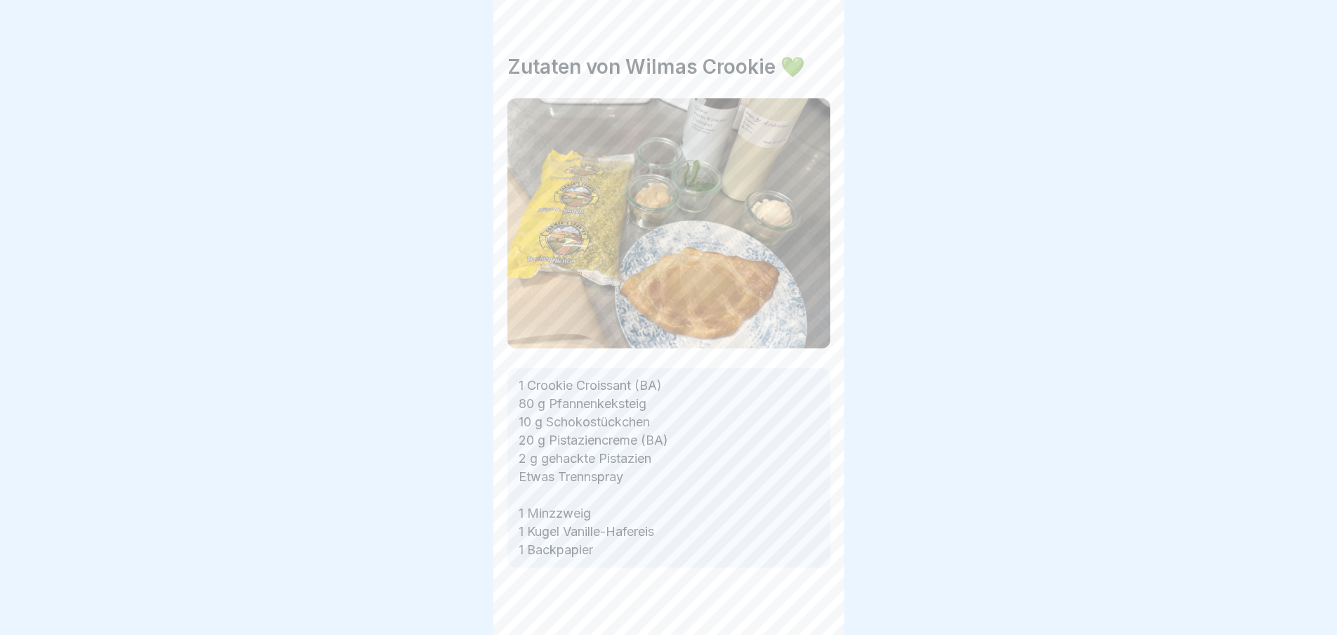
click at [800, 604] on icon at bounding box center [808, 595] width 17 height 17
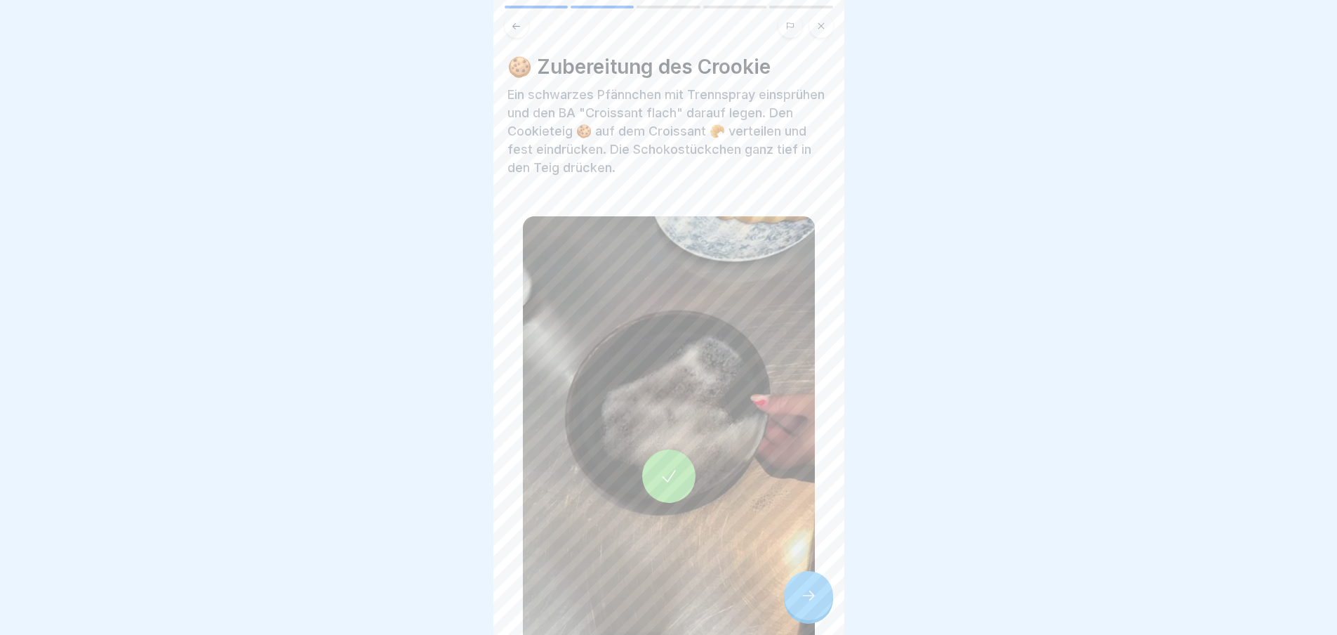
click at [800, 604] on icon at bounding box center [808, 595] width 17 height 17
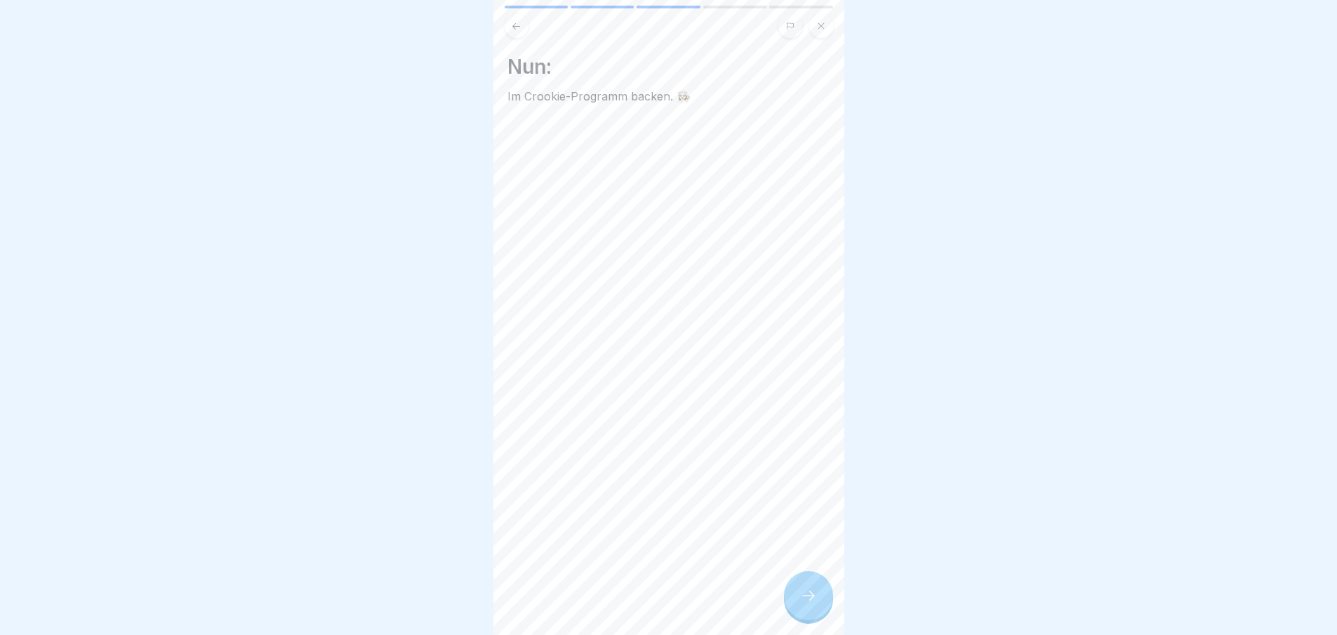
click at [800, 604] on icon at bounding box center [808, 595] width 17 height 17
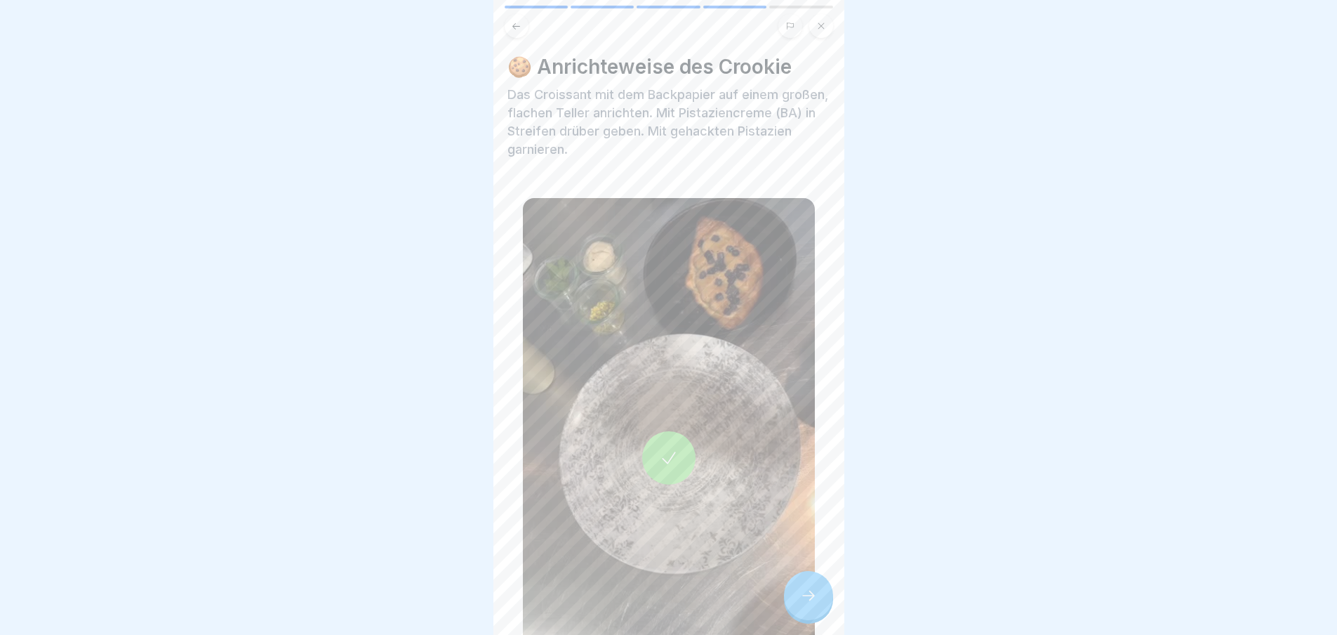
click at [800, 604] on icon at bounding box center [808, 595] width 17 height 17
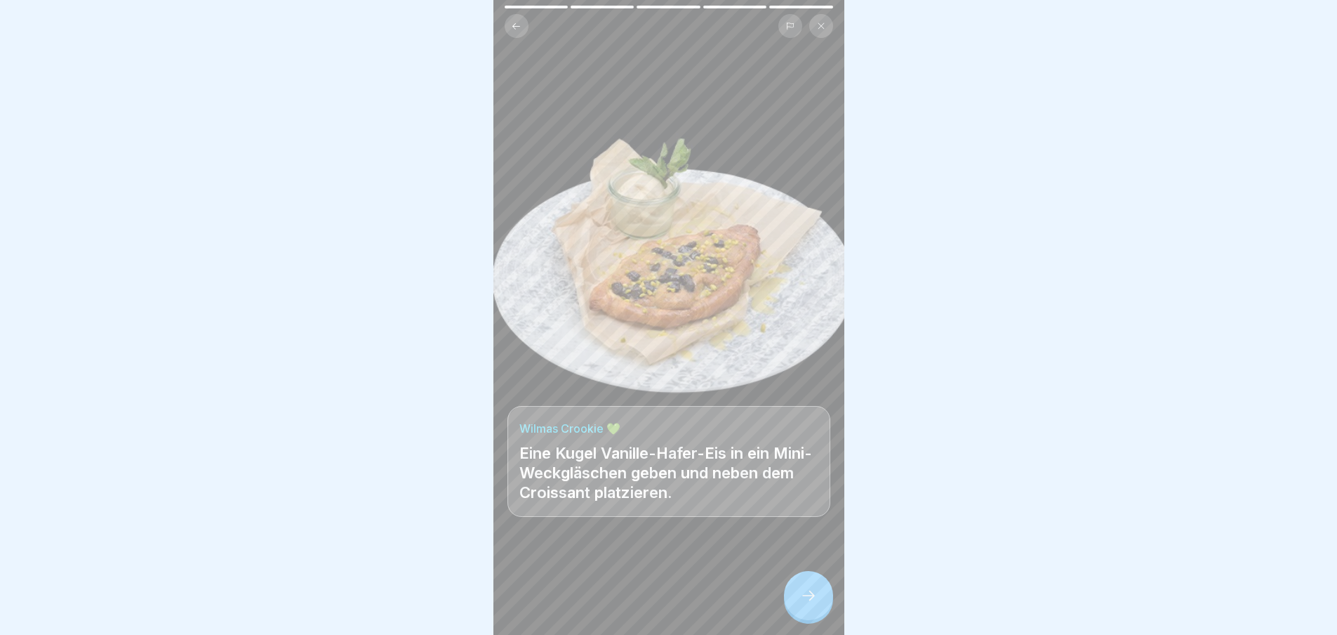
click at [800, 604] on icon at bounding box center [808, 595] width 17 height 17
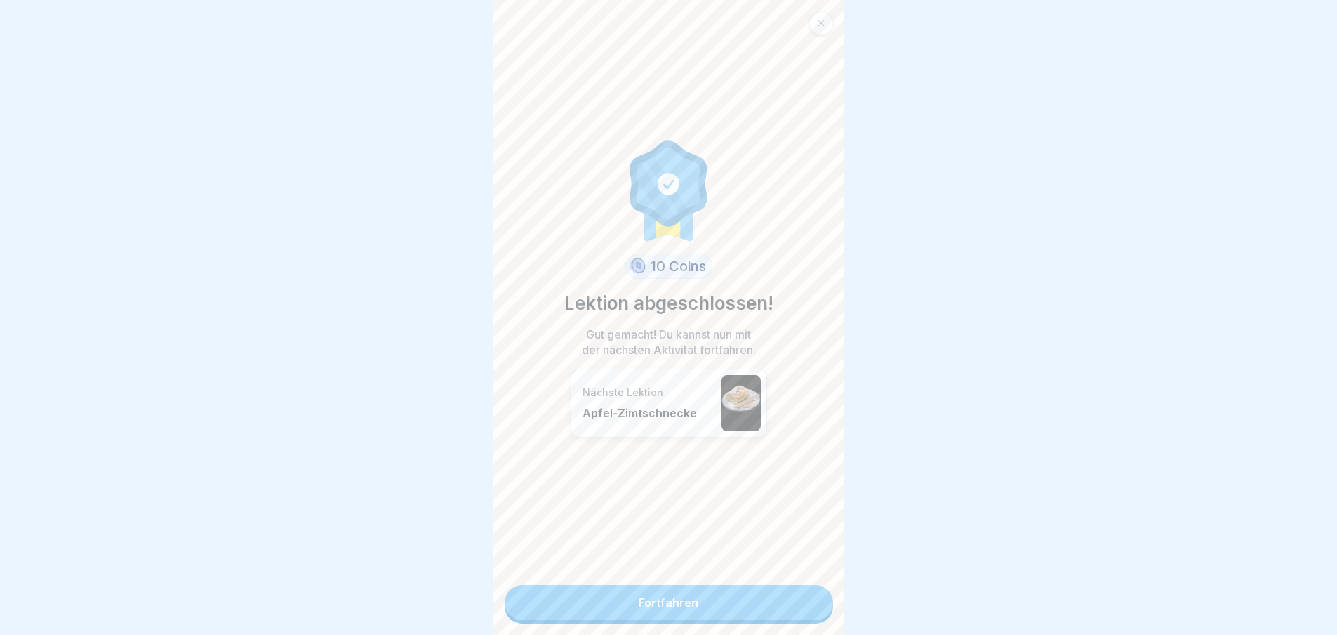
click at [800, 612] on link "Fortfahren" at bounding box center [669, 602] width 329 height 35
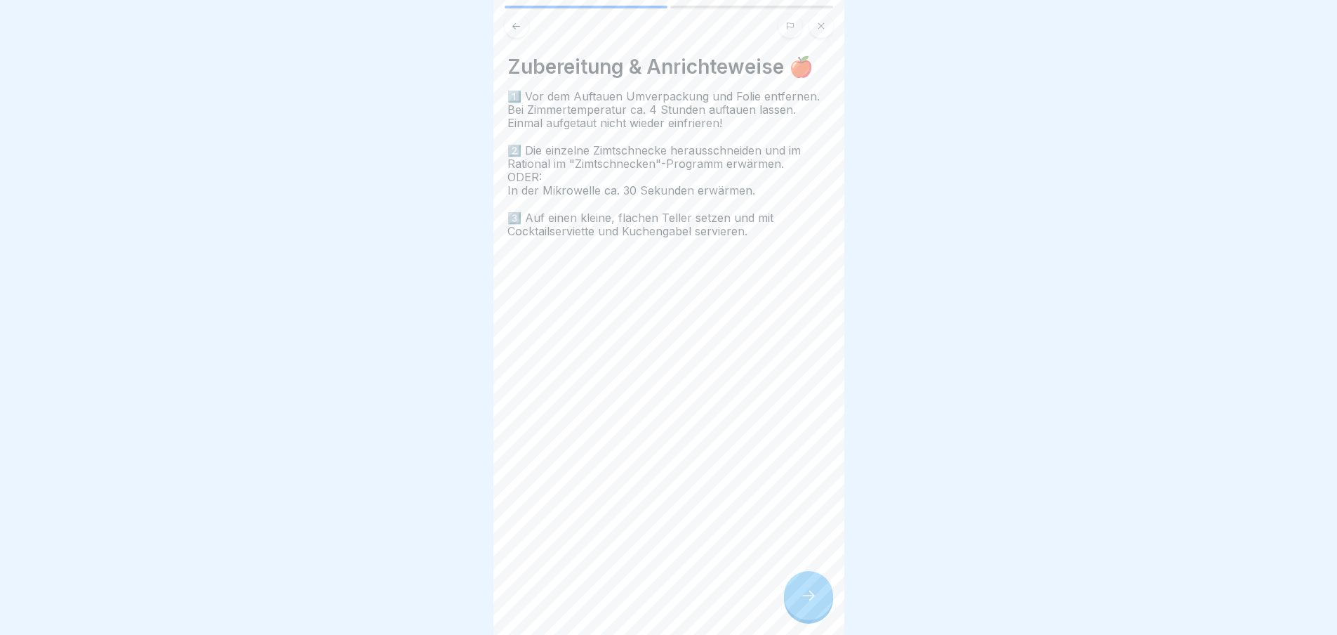
click at [800, 612] on div "Zubereitung & Anrichteweise 🍎 1️⃣ Vor dem Auftauen Umverpackung und Folie entfe…" at bounding box center [668, 317] width 351 height 635
click at [800, 604] on icon at bounding box center [808, 595] width 17 height 17
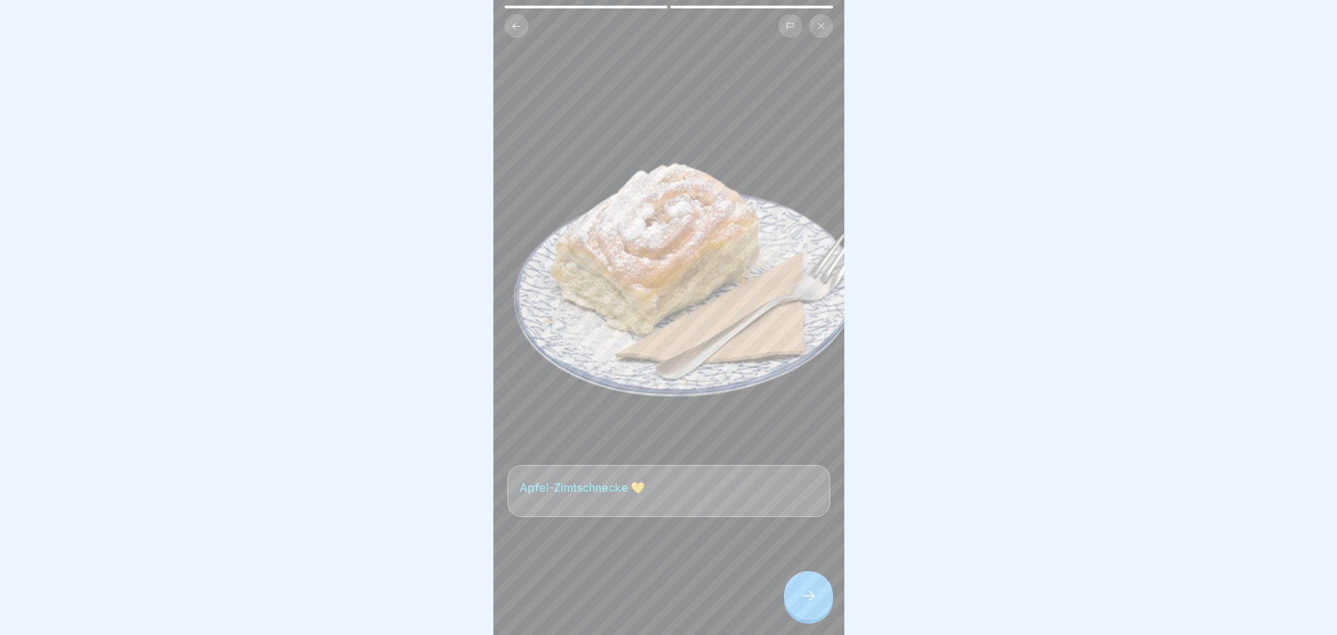
click at [800, 604] on icon at bounding box center [808, 595] width 17 height 17
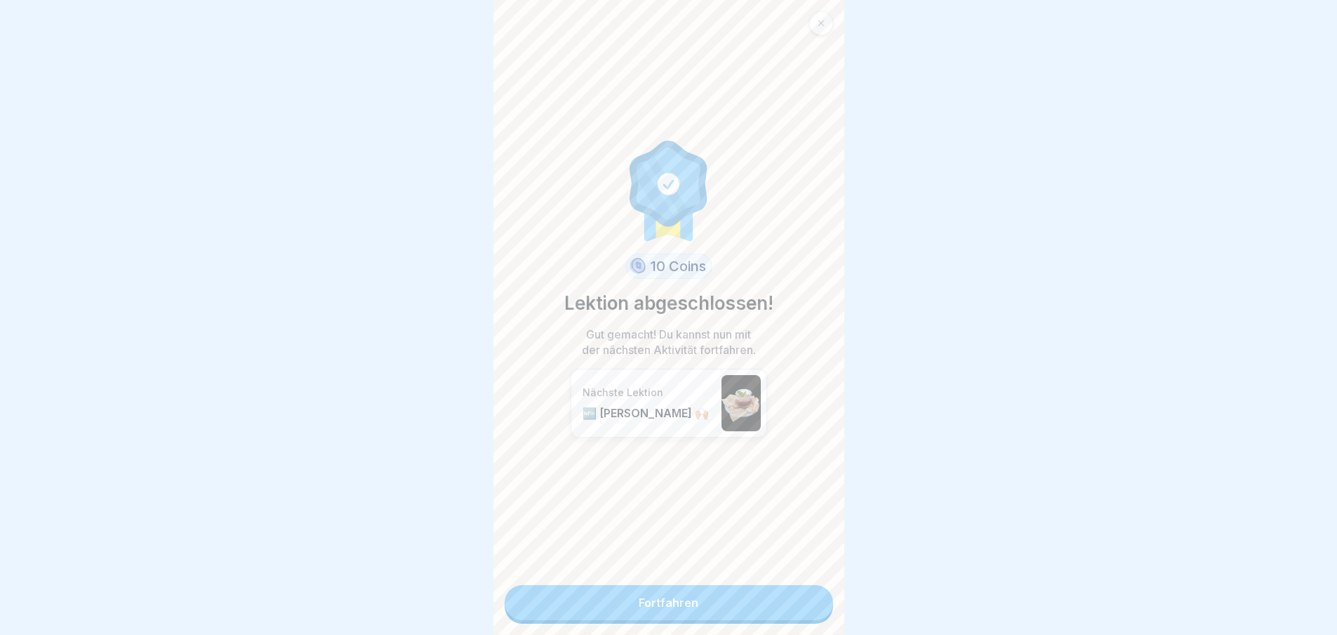
click at [800, 612] on link "Fortfahren" at bounding box center [669, 602] width 329 height 35
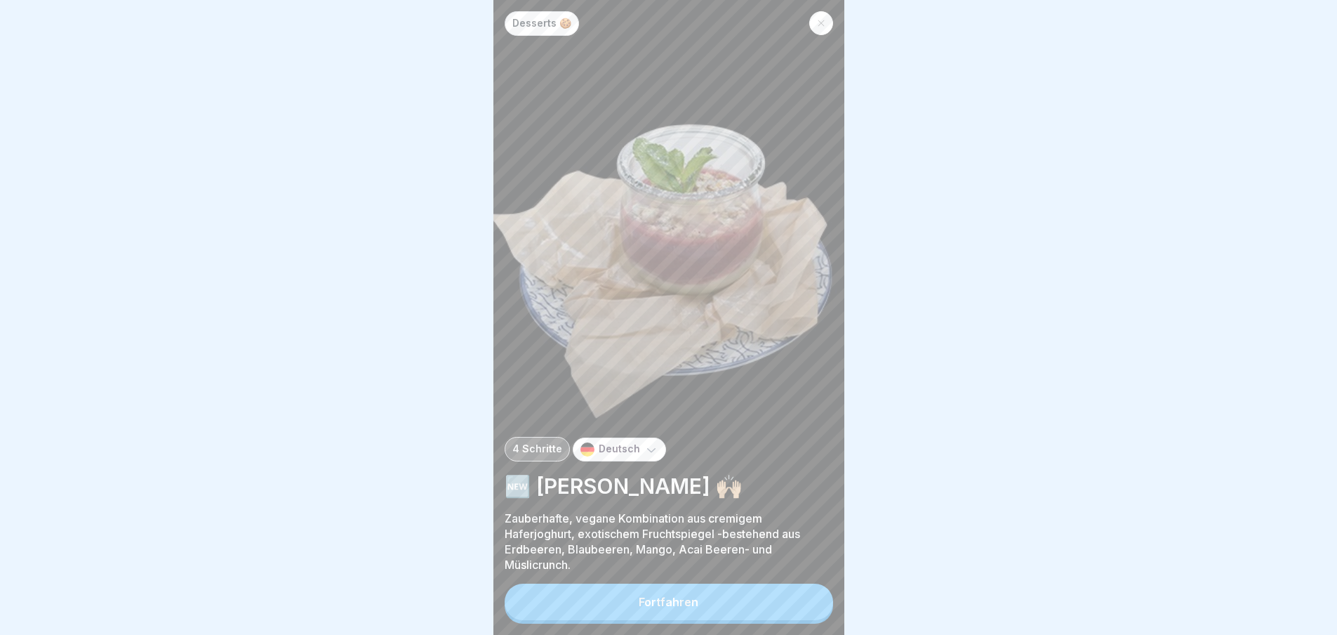
click at [800, 612] on button "Fortfahren" at bounding box center [669, 601] width 329 height 37
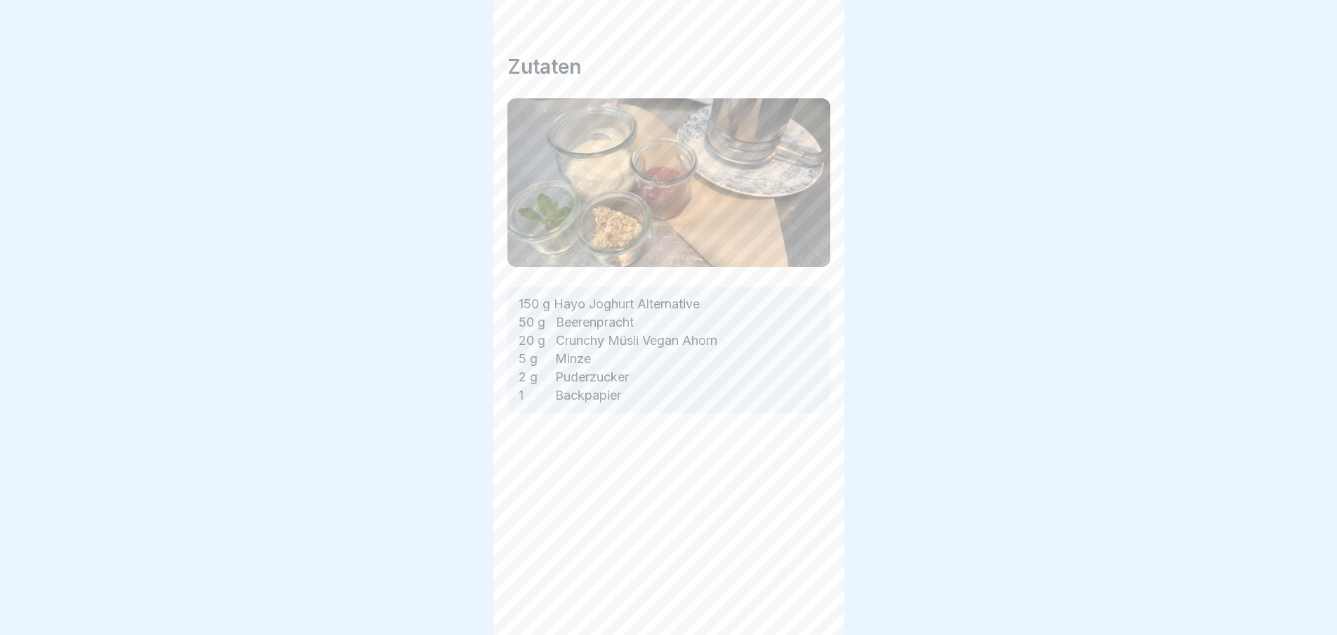
click at [800, 612] on div "Zutaten 150 g Hayo Joghurt Alternative 50 g Beerenpracht 20 g Crunchy Müsli Veg…" at bounding box center [668, 317] width 351 height 635
click at [800, 604] on icon at bounding box center [808, 595] width 17 height 17
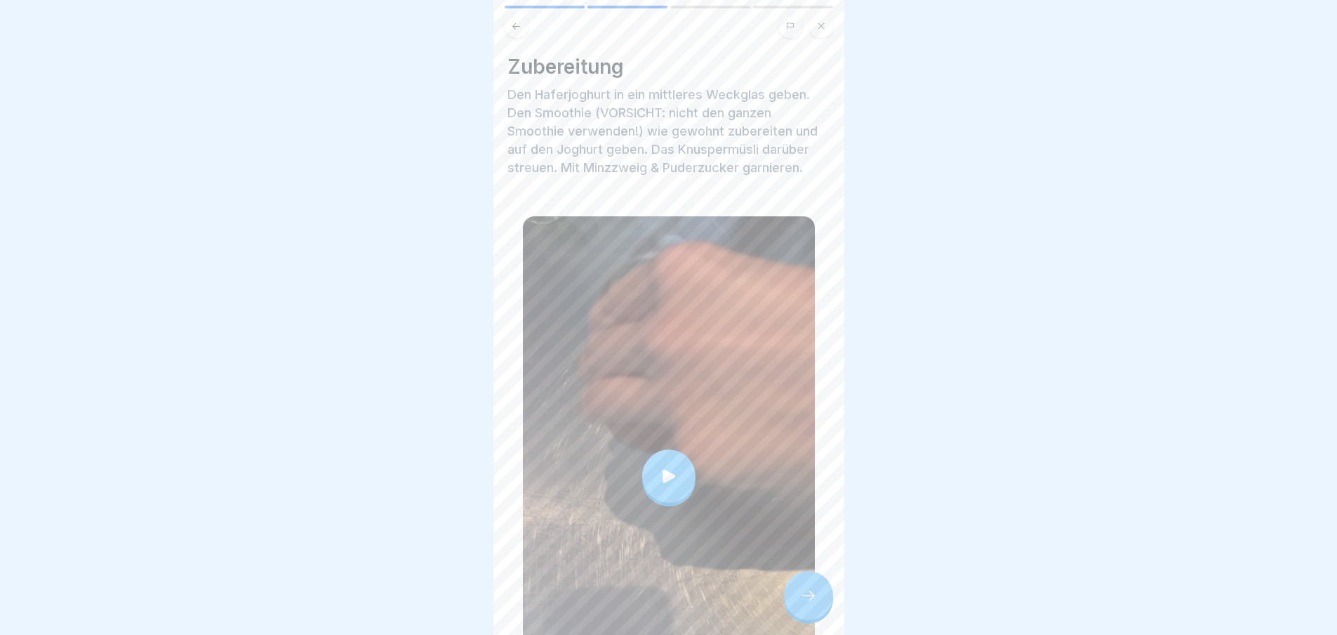
click at [800, 604] on icon at bounding box center [808, 595] width 17 height 17
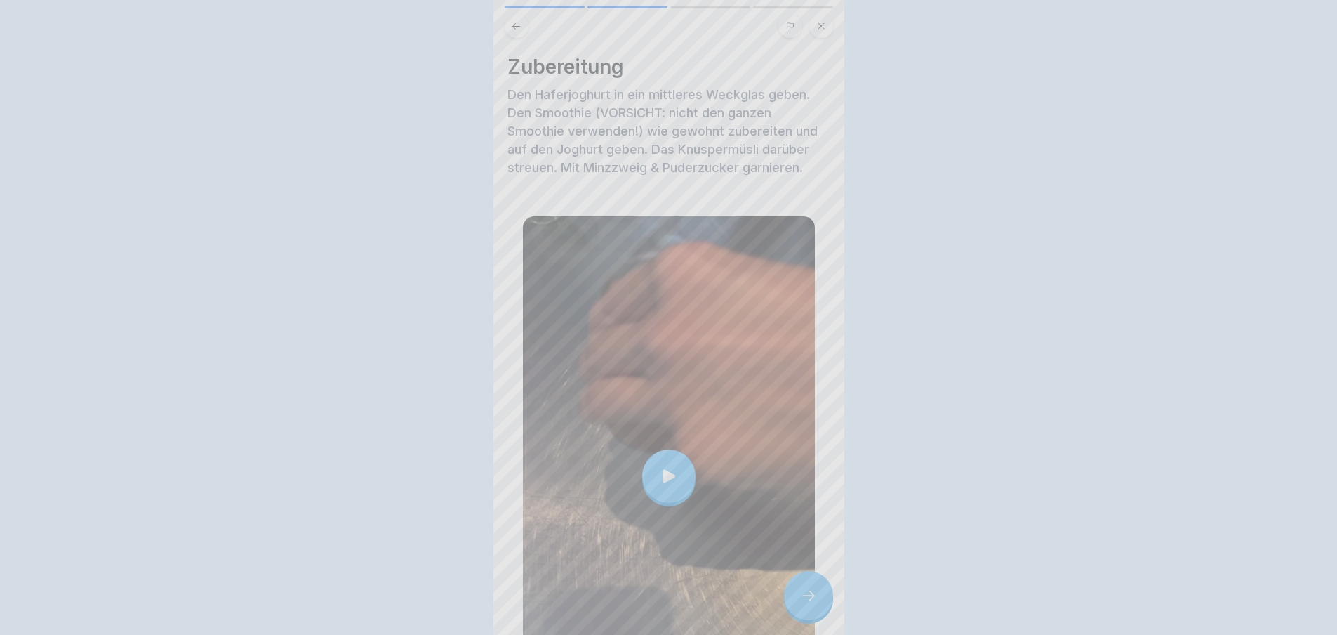
click at [800, 612] on video at bounding box center [668, 317] width 351 height 635
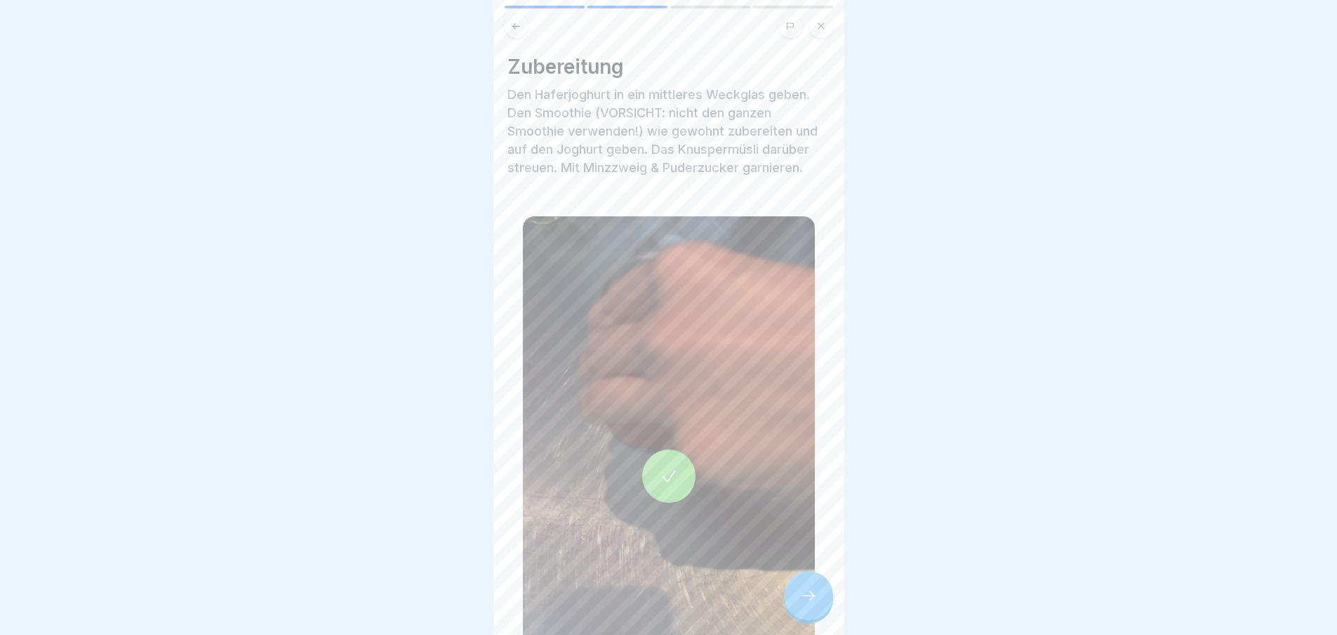
click at [811, 597] on div at bounding box center [808, 595] width 49 height 49
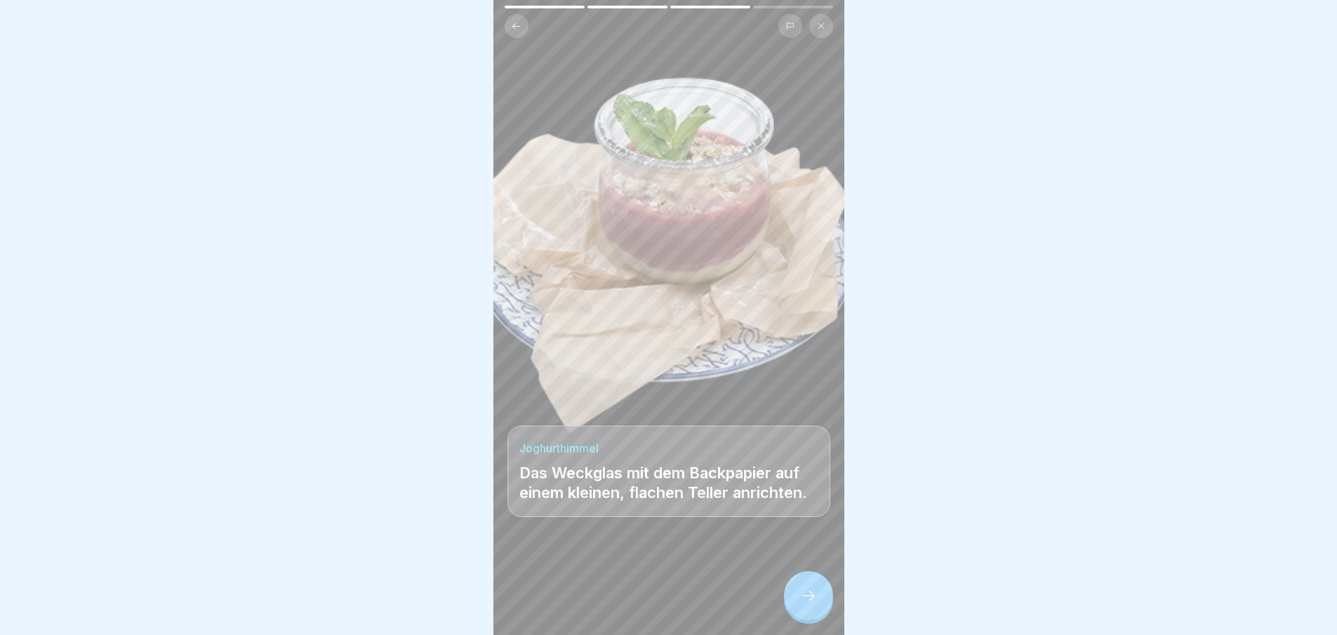
click at [807, 596] on div at bounding box center [808, 595] width 49 height 49
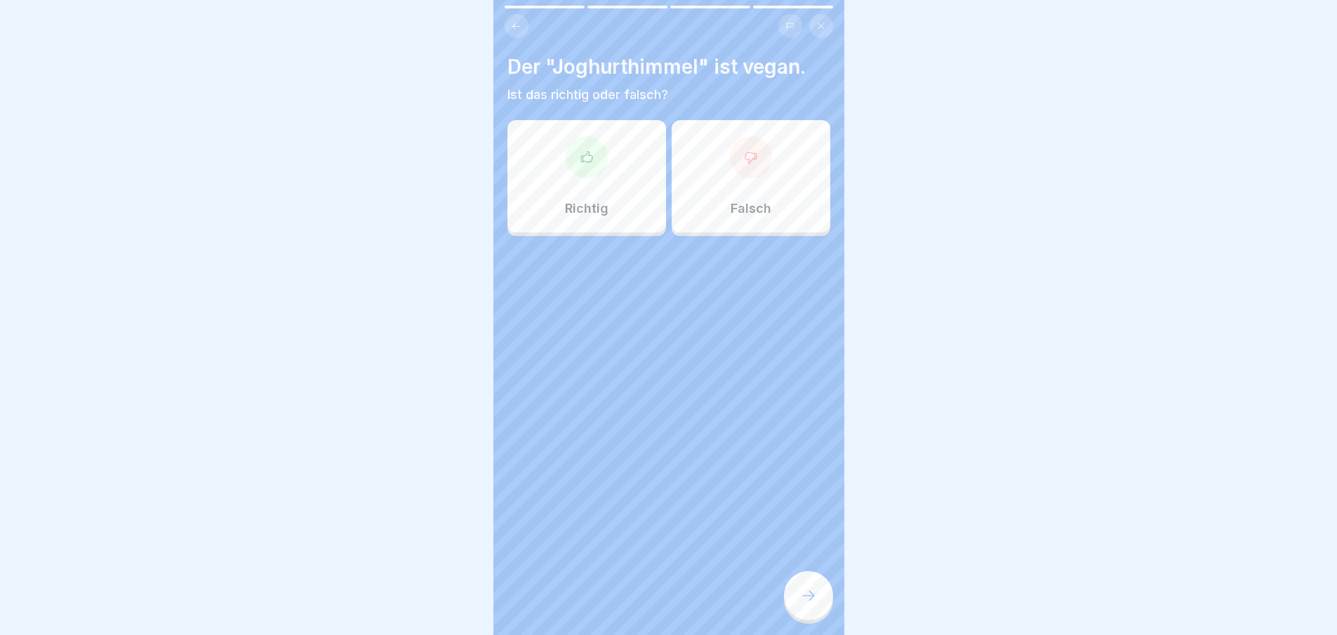
click at [807, 596] on div at bounding box center [808, 595] width 49 height 49
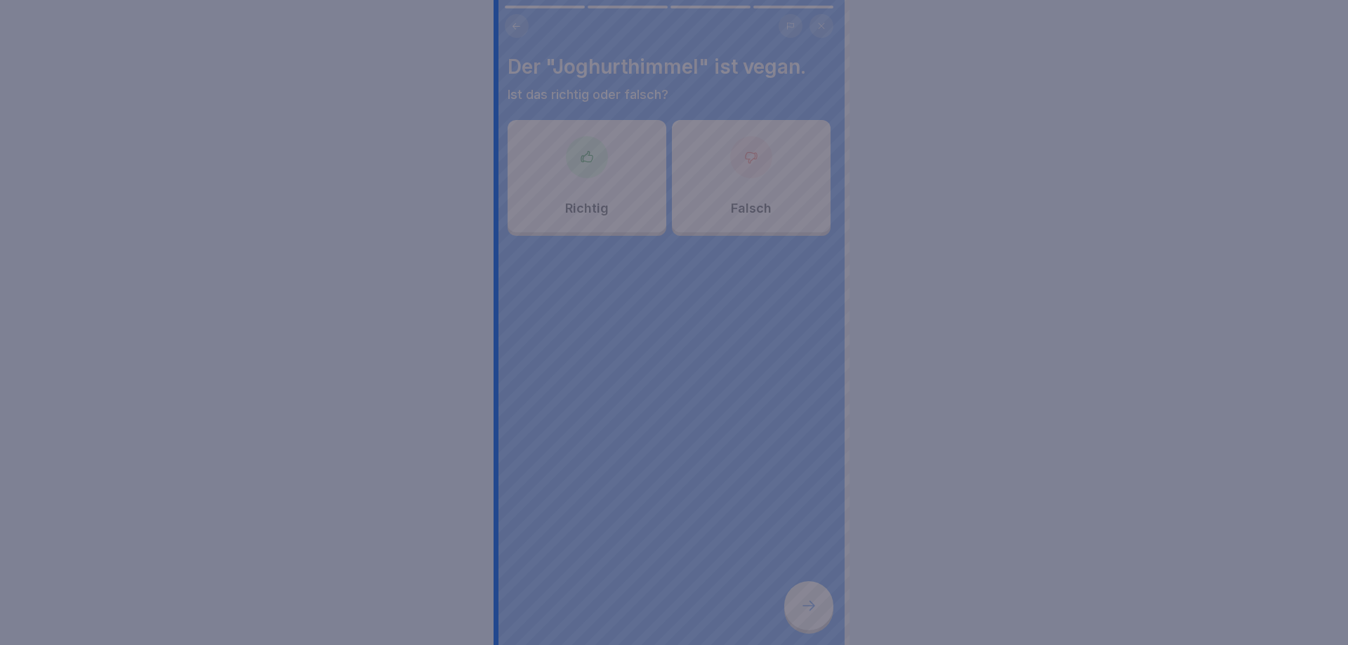
click at [807, 596] on div at bounding box center [674, 322] width 1348 height 645
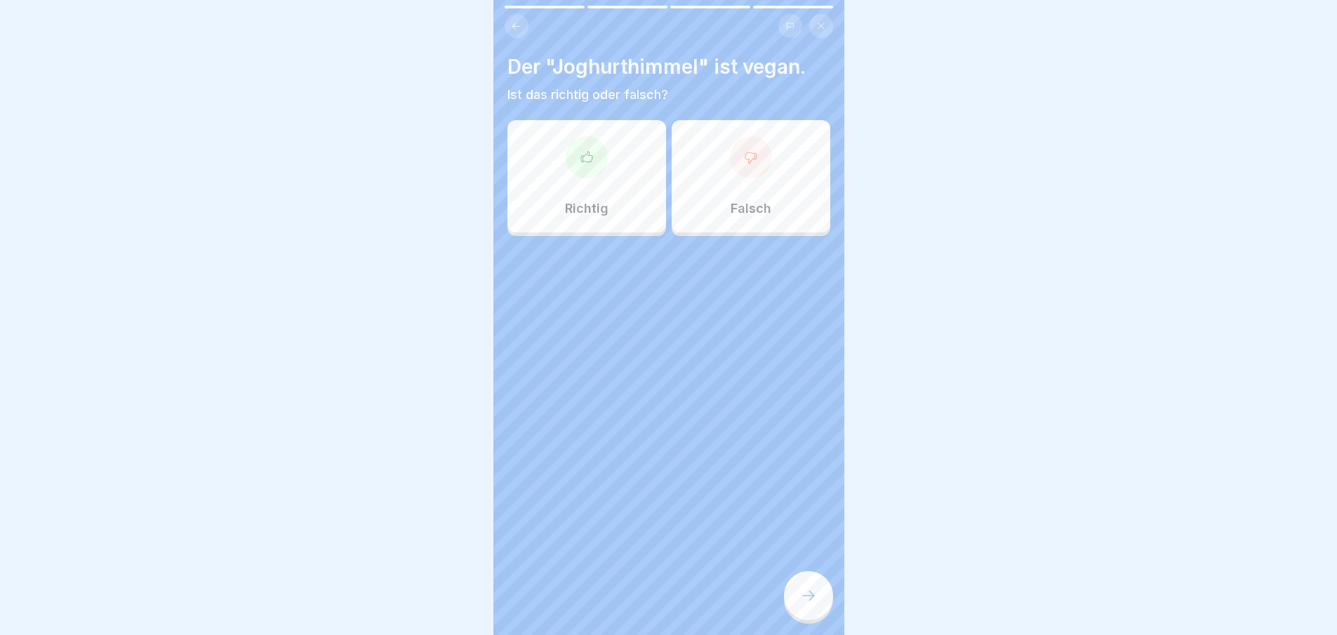
click at [599, 184] on div "Richtig" at bounding box center [587, 176] width 159 height 112
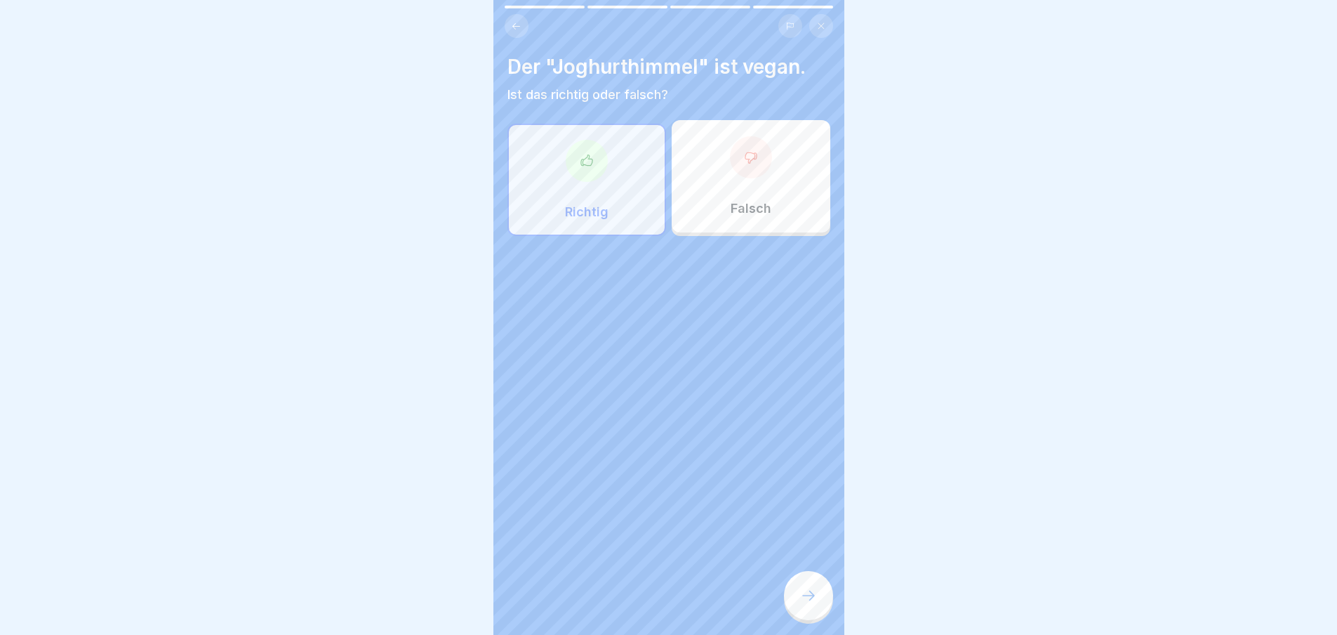
click at [807, 604] on icon at bounding box center [808, 595] width 17 height 17
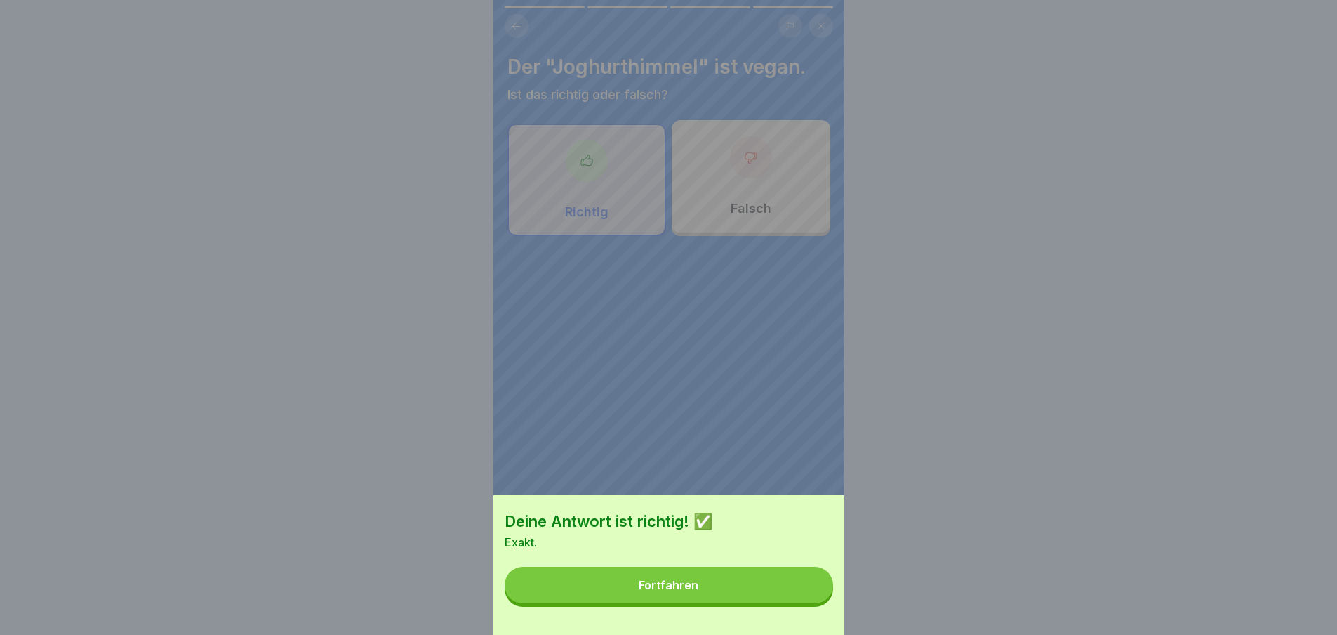
click at [807, 603] on button "Fortfahren" at bounding box center [669, 584] width 329 height 37
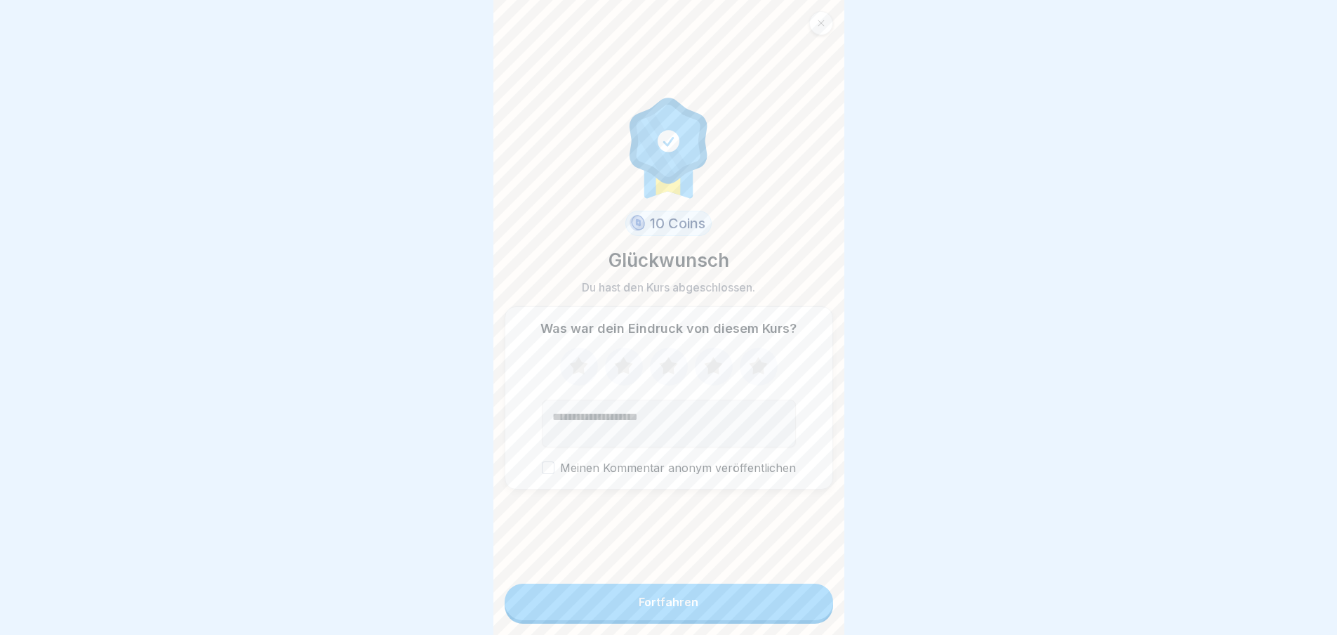
click at [793, 606] on button "Fortfahren" at bounding box center [669, 601] width 329 height 37
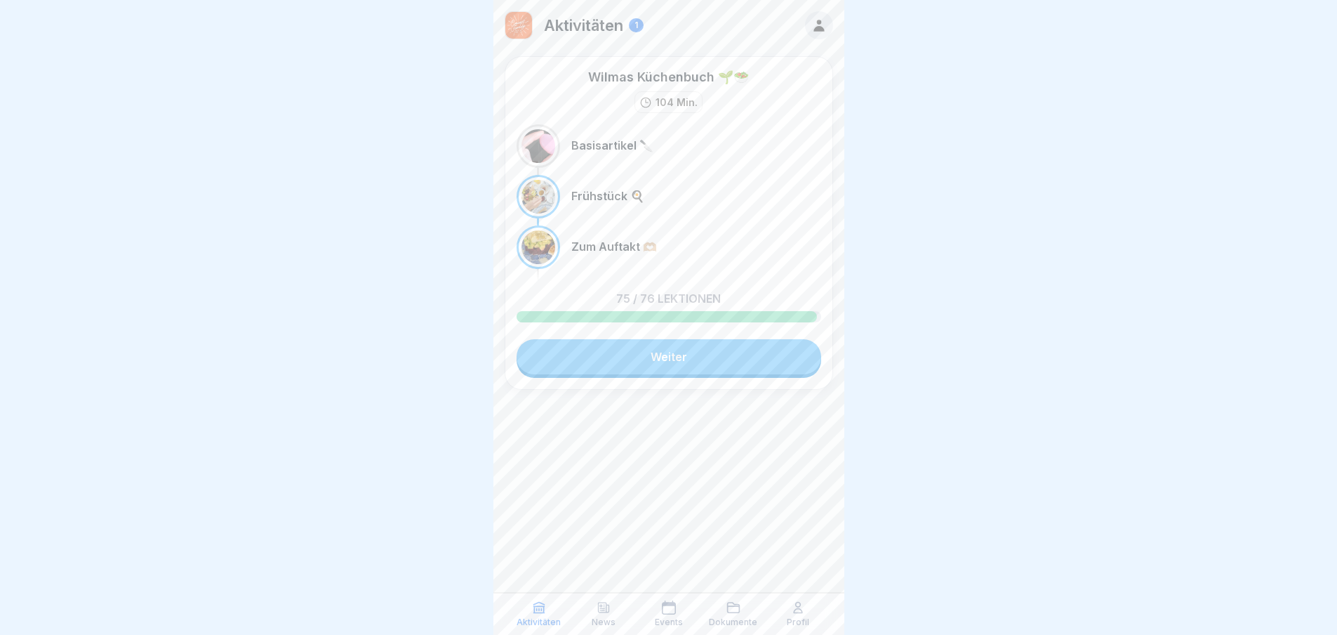
click at [700, 356] on link "Weiter" at bounding box center [669, 356] width 305 height 35
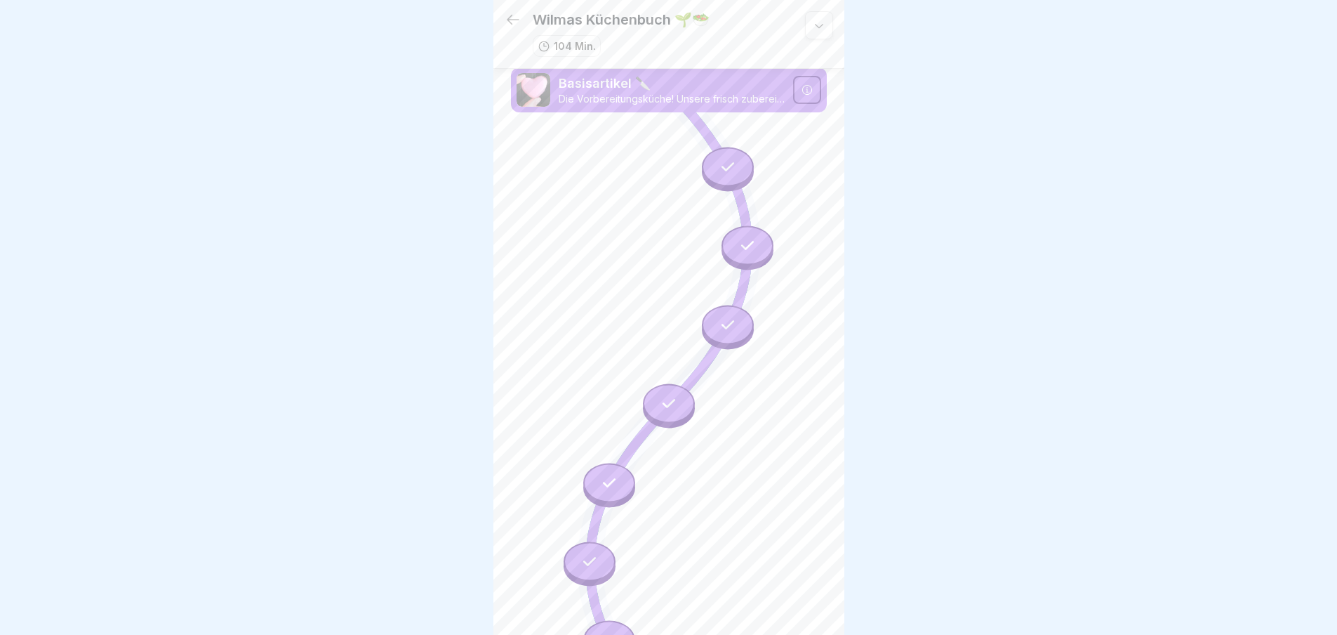
click at [512, 11] on icon at bounding box center [513, 19] width 17 height 17
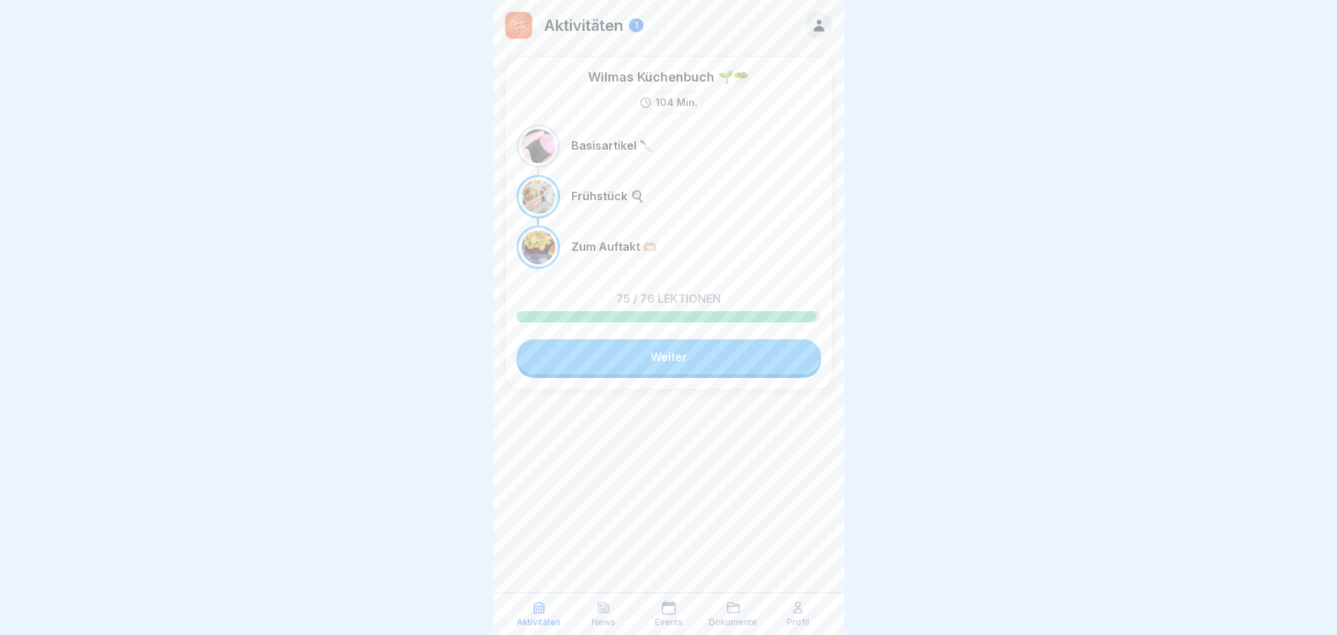
scroll to position [11, 0]
click at [668, 348] on link "Weiter" at bounding box center [669, 356] width 305 height 35
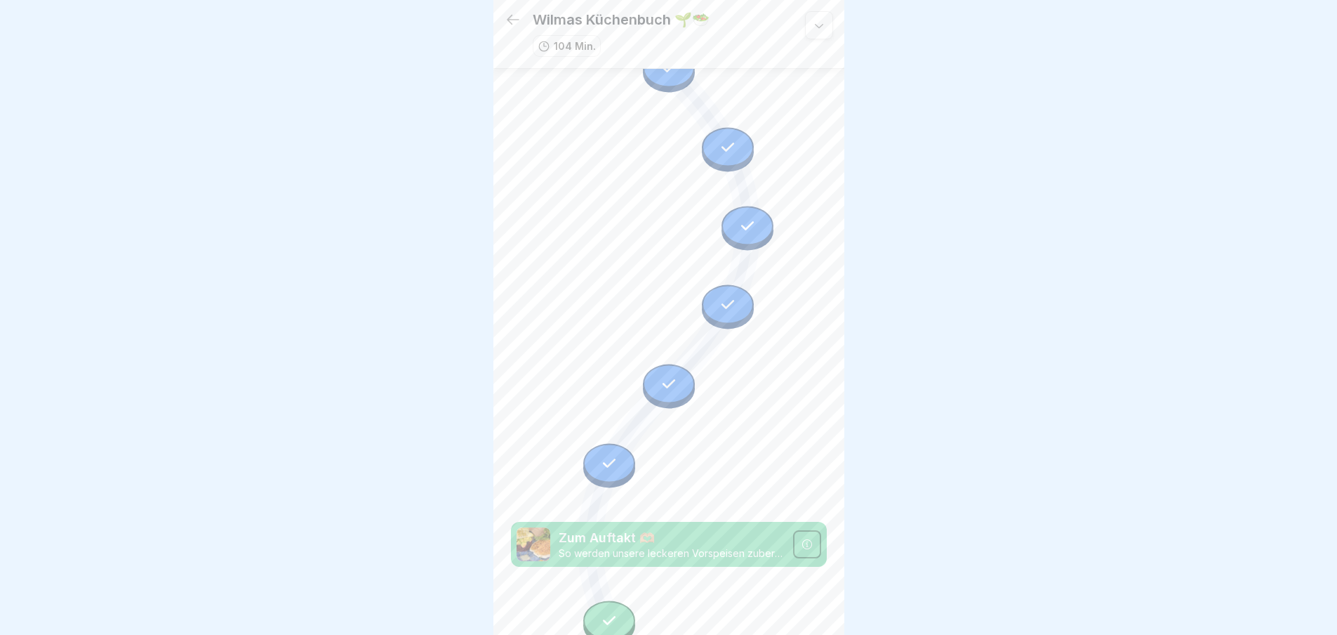
scroll to position [3430, 0]
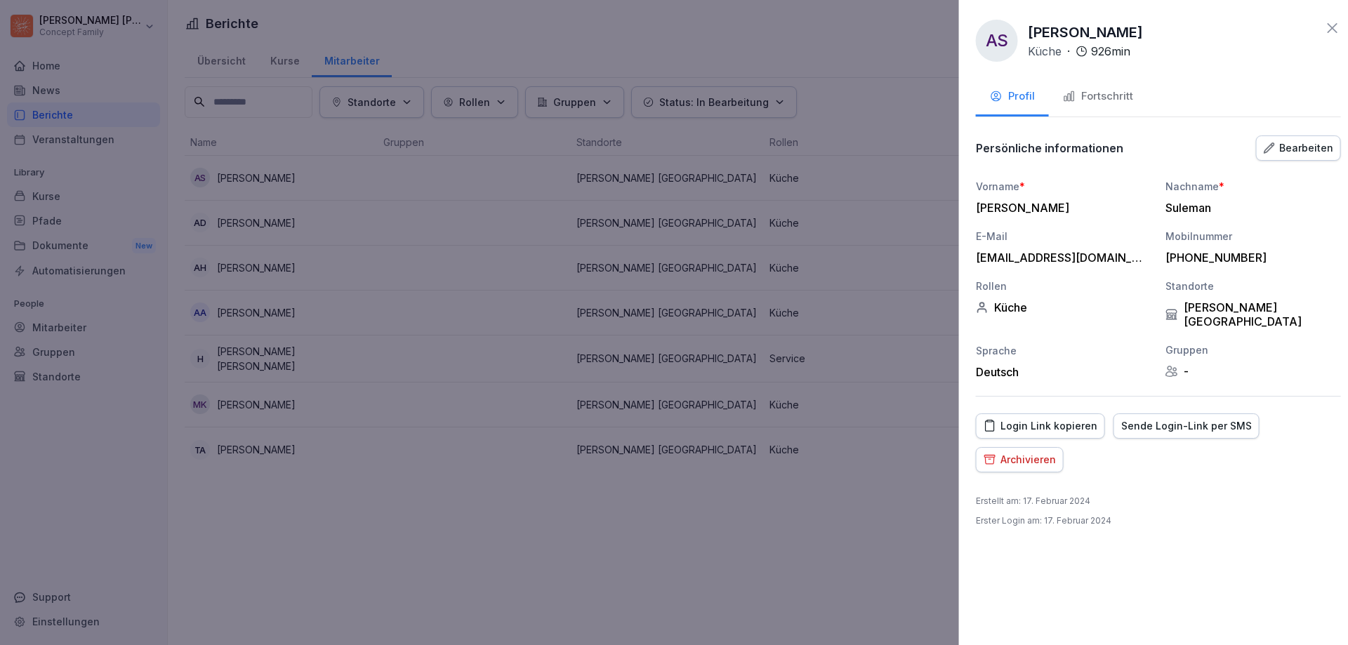
click at [779, 72] on div at bounding box center [674, 322] width 1348 height 645
